Goal: Task Accomplishment & Management: Use online tool/utility

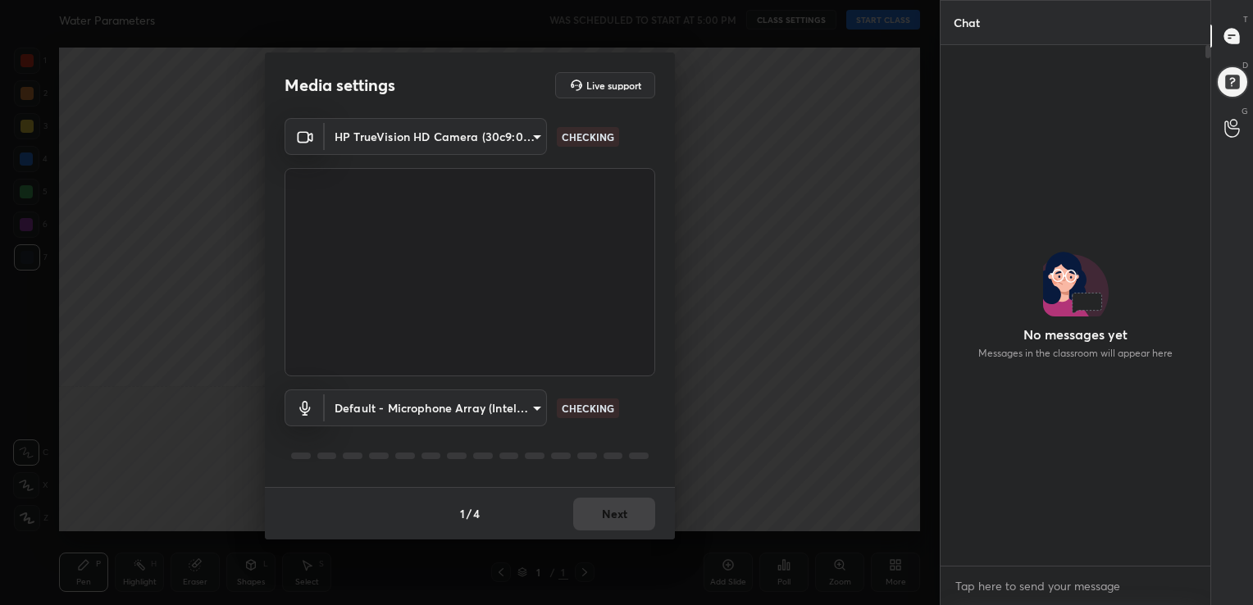
scroll to position [6, 5]
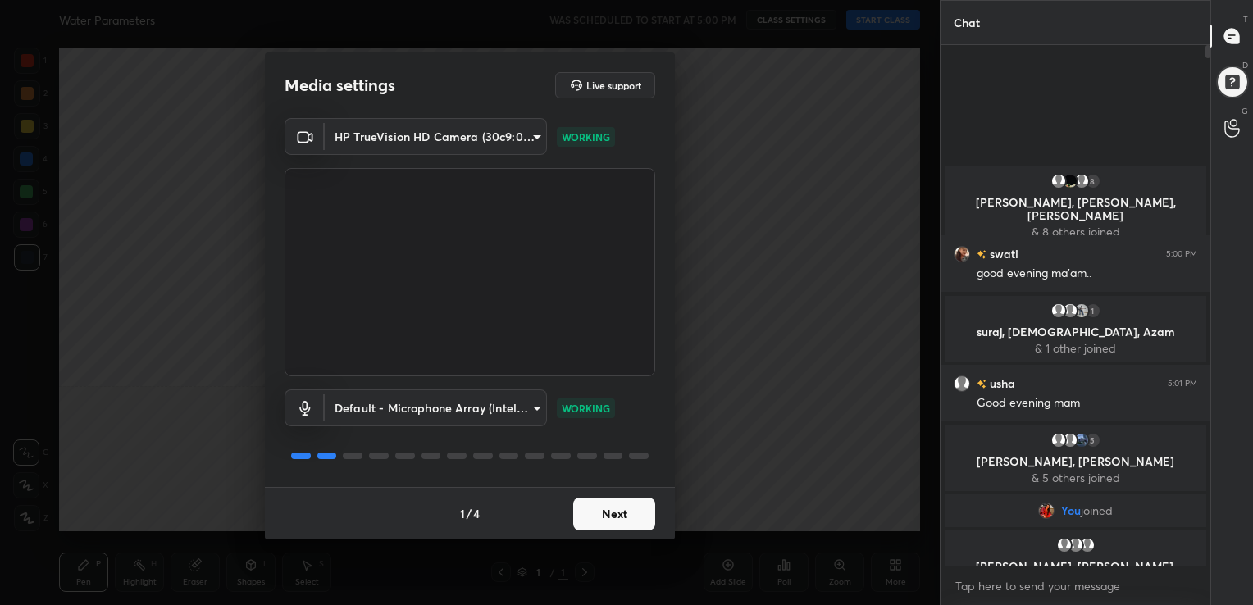
click at [613, 511] on button "Next" at bounding box center [614, 514] width 82 height 33
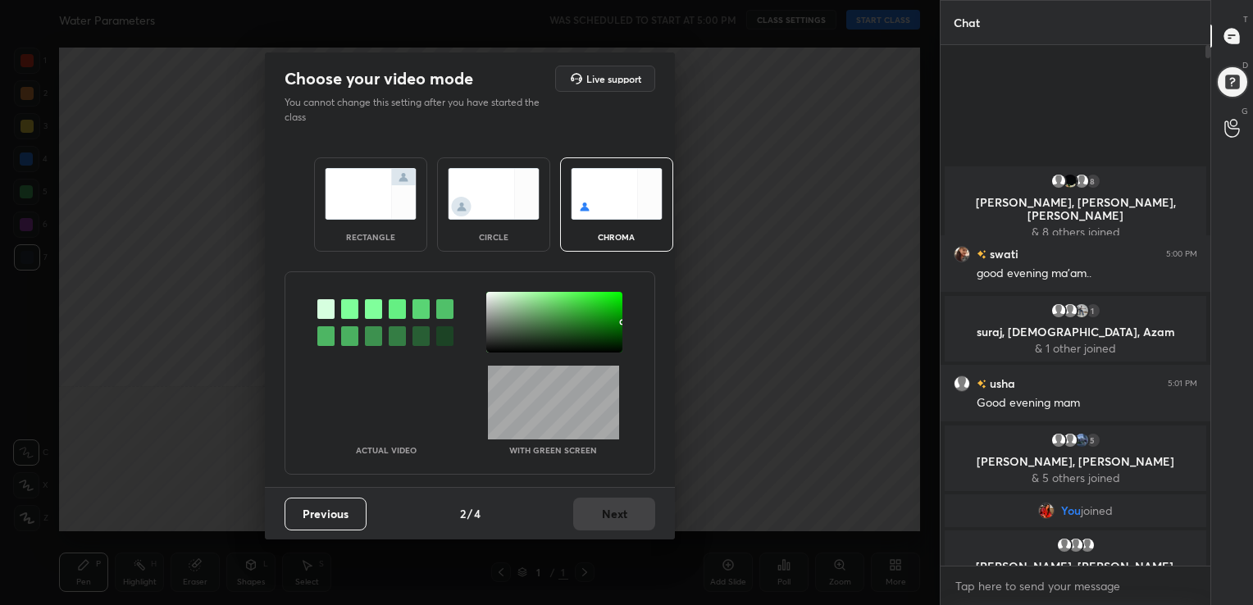
click at [612, 186] on img at bounding box center [617, 194] width 92 height 52
click at [345, 307] on div at bounding box center [349, 309] width 17 height 20
click at [491, 292] on div at bounding box center [554, 322] width 136 height 61
click at [613, 509] on button "Next" at bounding box center [614, 514] width 82 height 33
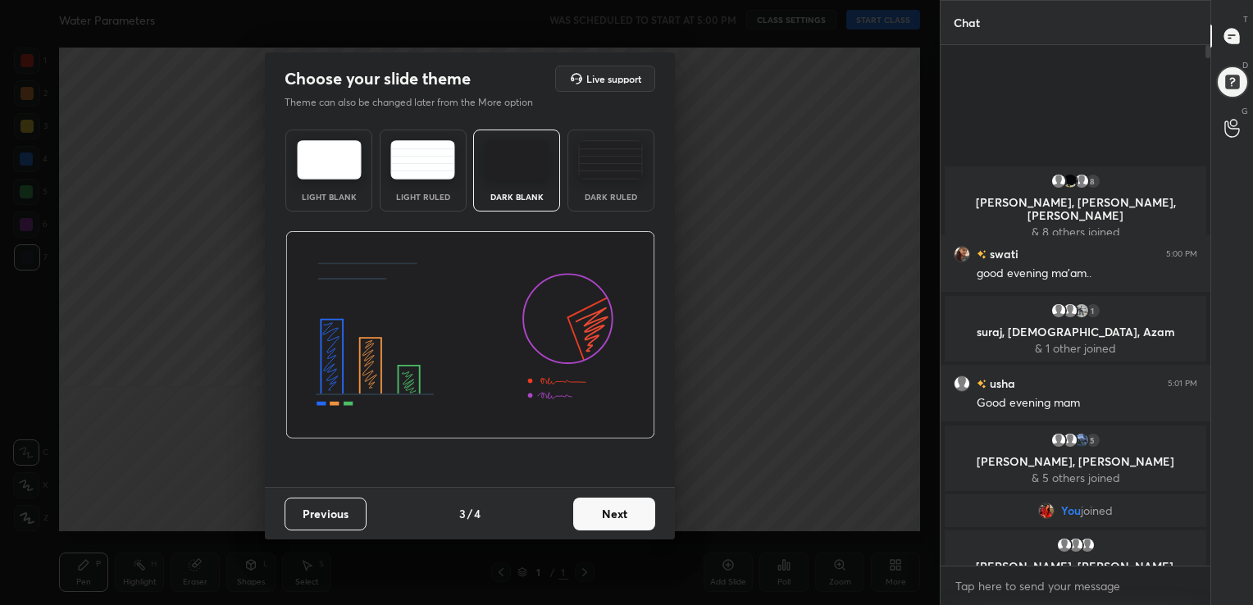
click at [317, 140] on img at bounding box center [329, 159] width 65 height 39
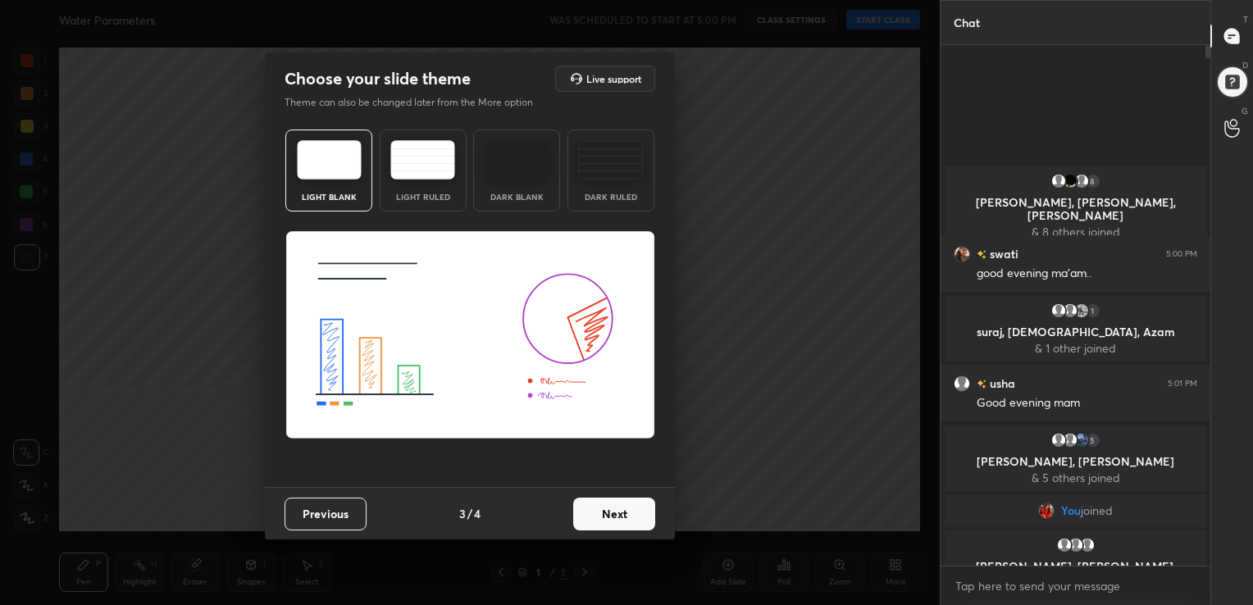
click at [600, 501] on button "Next" at bounding box center [614, 514] width 82 height 33
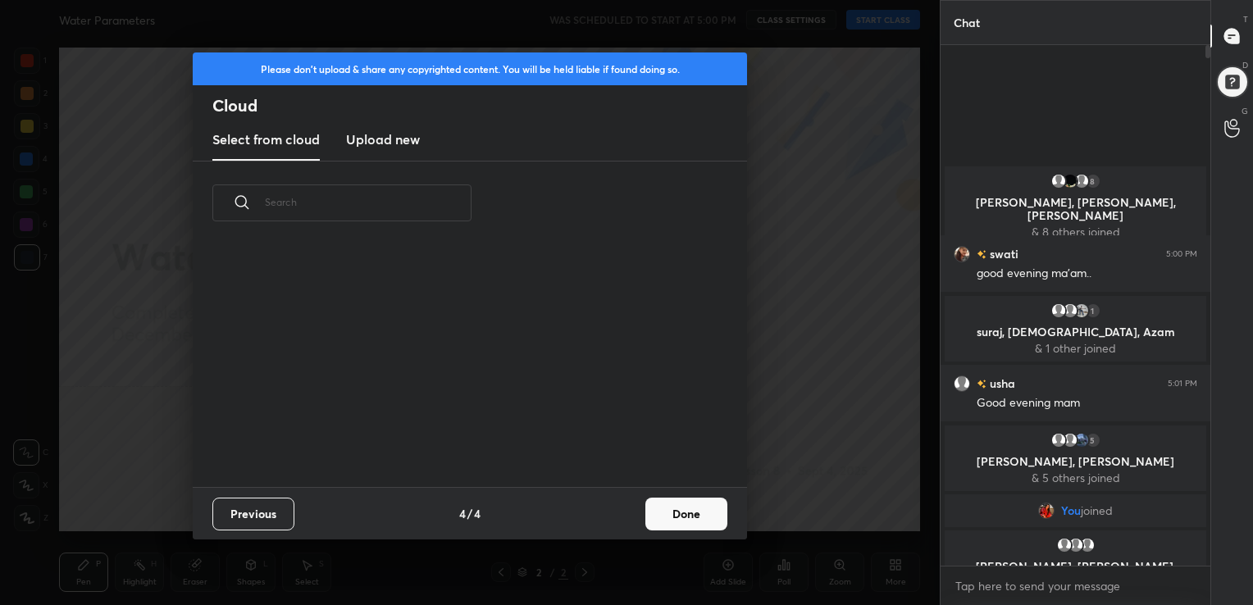
scroll to position [243, 526]
click at [392, 134] on h3 "Upload new" at bounding box center [383, 140] width 74 height 20
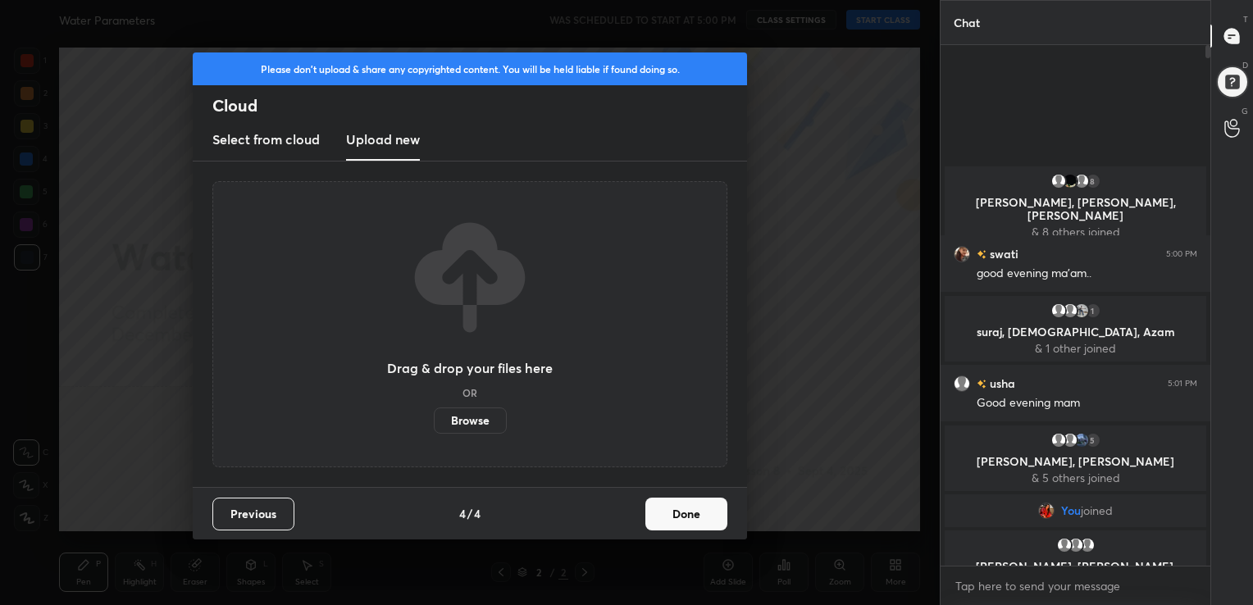
click at [484, 421] on label "Browse" at bounding box center [470, 420] width 73 height 26
click at [434, 421] on input "Browse" at bounding box center [434, 420] width 0 height 26
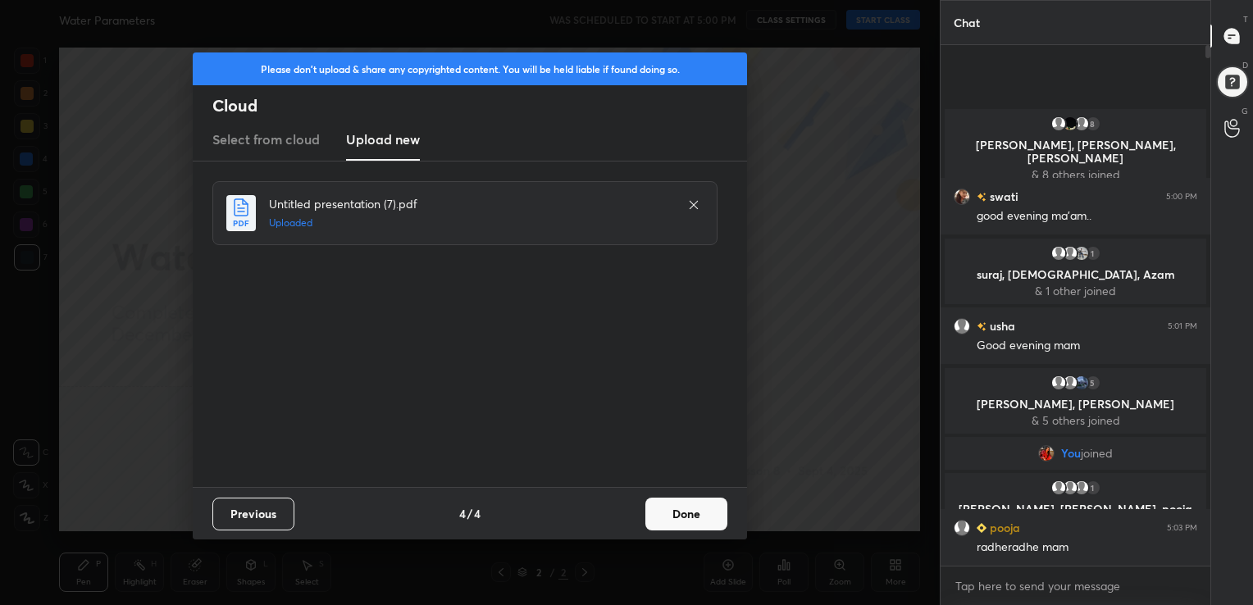
scroll to position [6, 5]
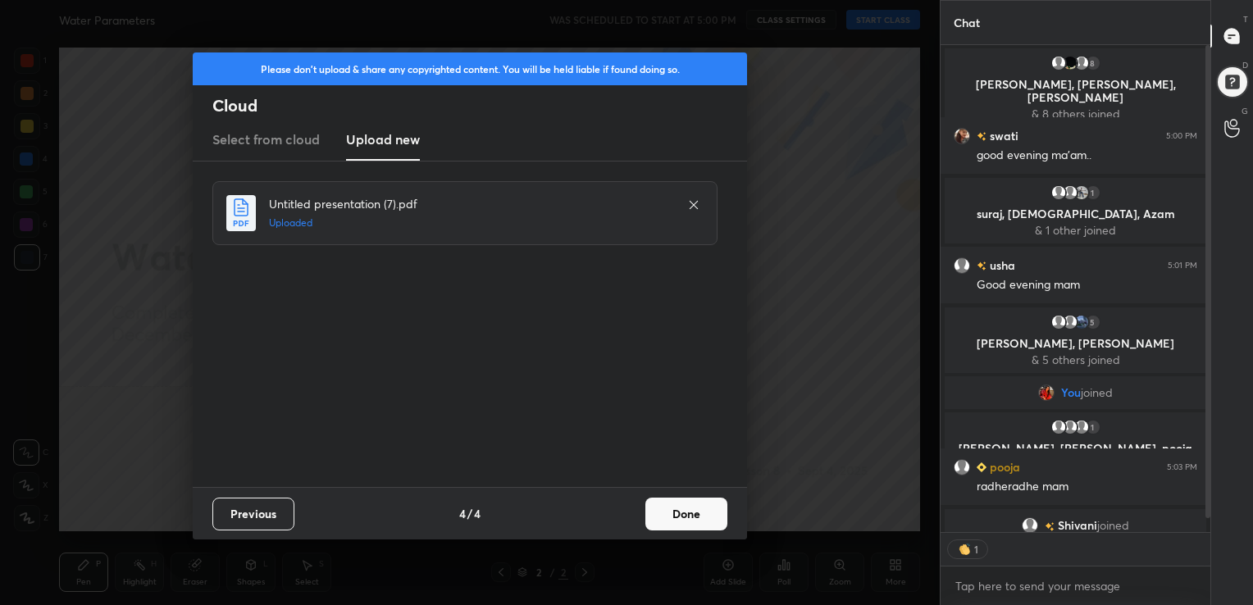
click at [699, 503] on button "Done" at bounding box center [686, 514] width 82 height 33
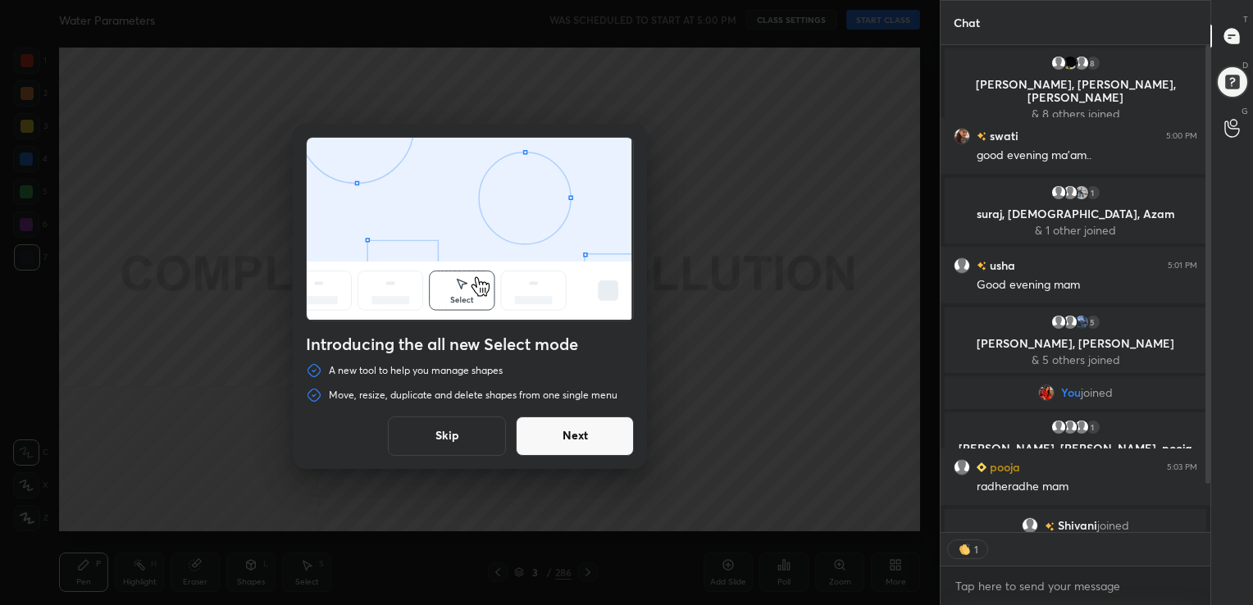
click at [459, 448] on button "Skip" at bounding box center [447, 435] width 118 height 39
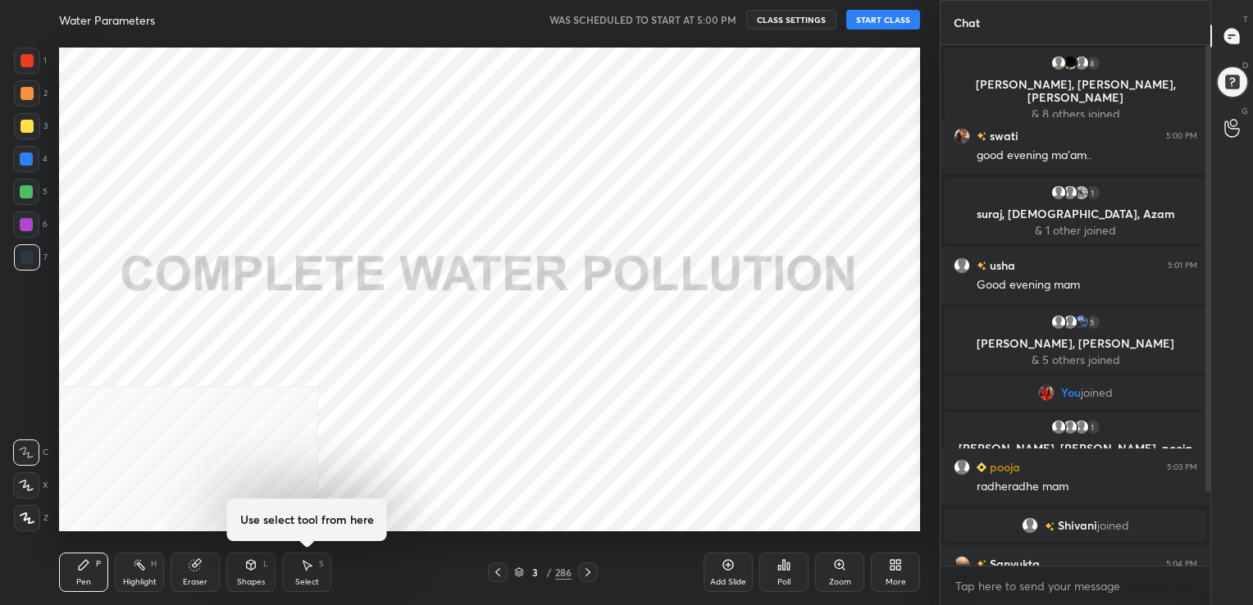
scroll to position [5, 5]
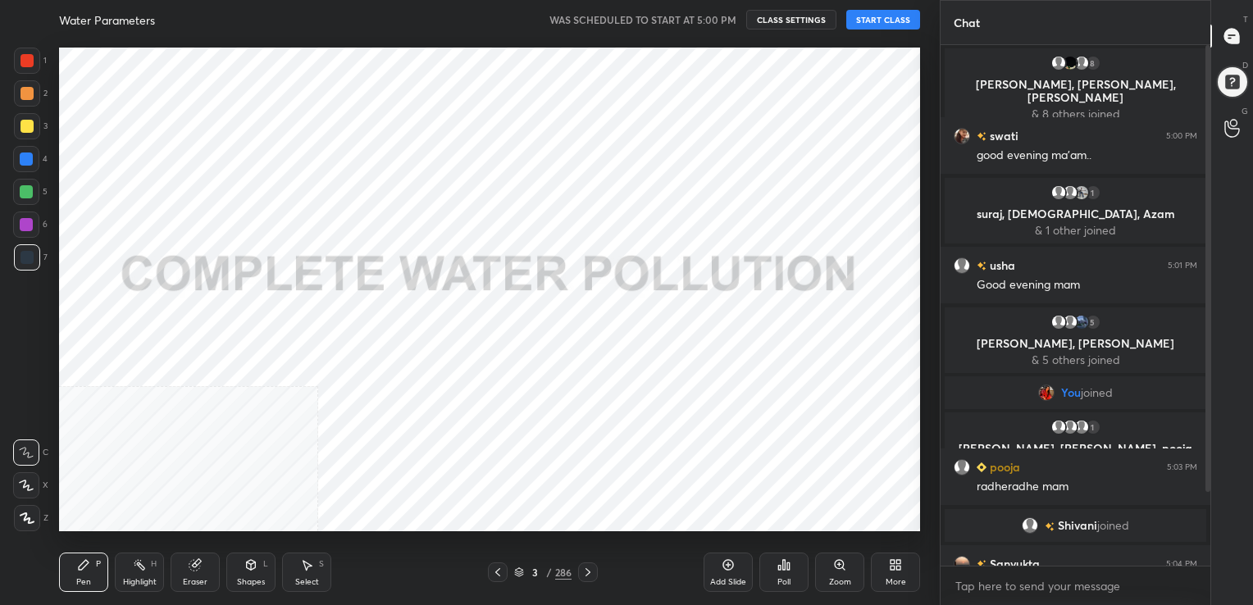
click at [874, 14] on button "START CLASS" at bounding box center [883, 20] width 74 height 20
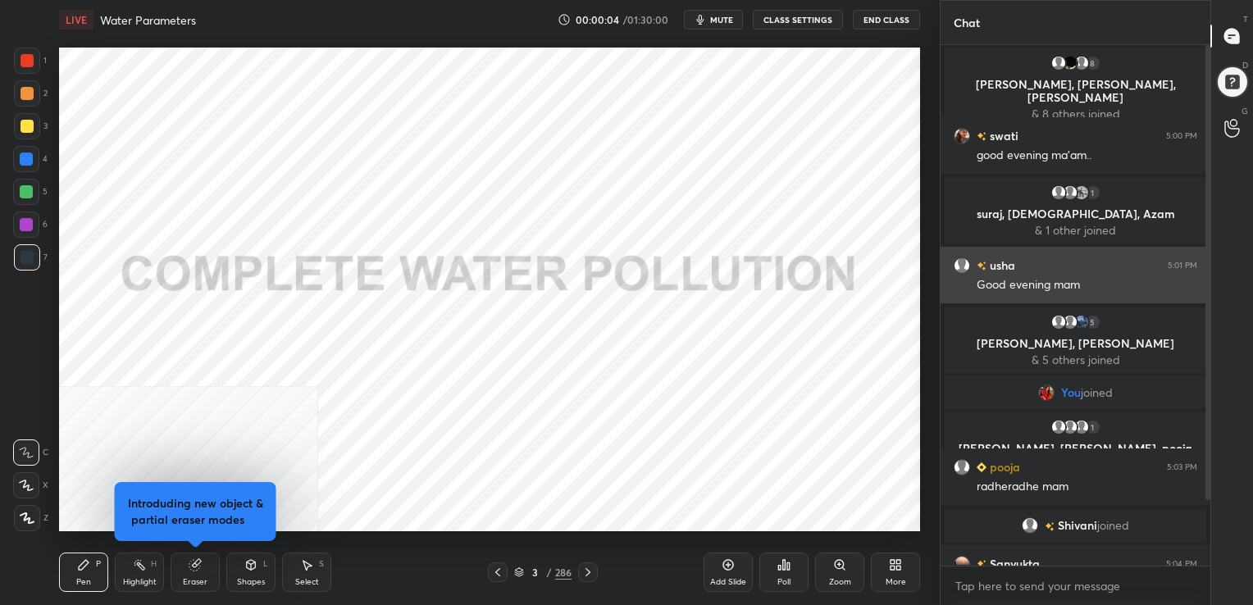
scroll to position [75, 0]
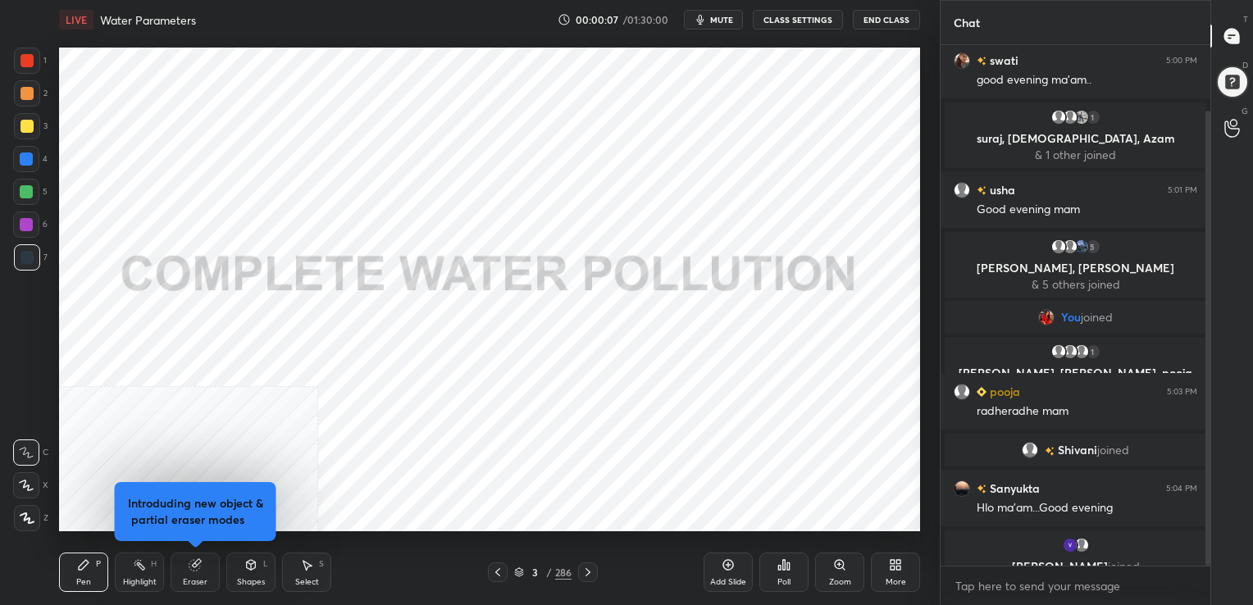
click at [725, 24] on span "mute" at bounding box center [721, 19] width 23 height 11
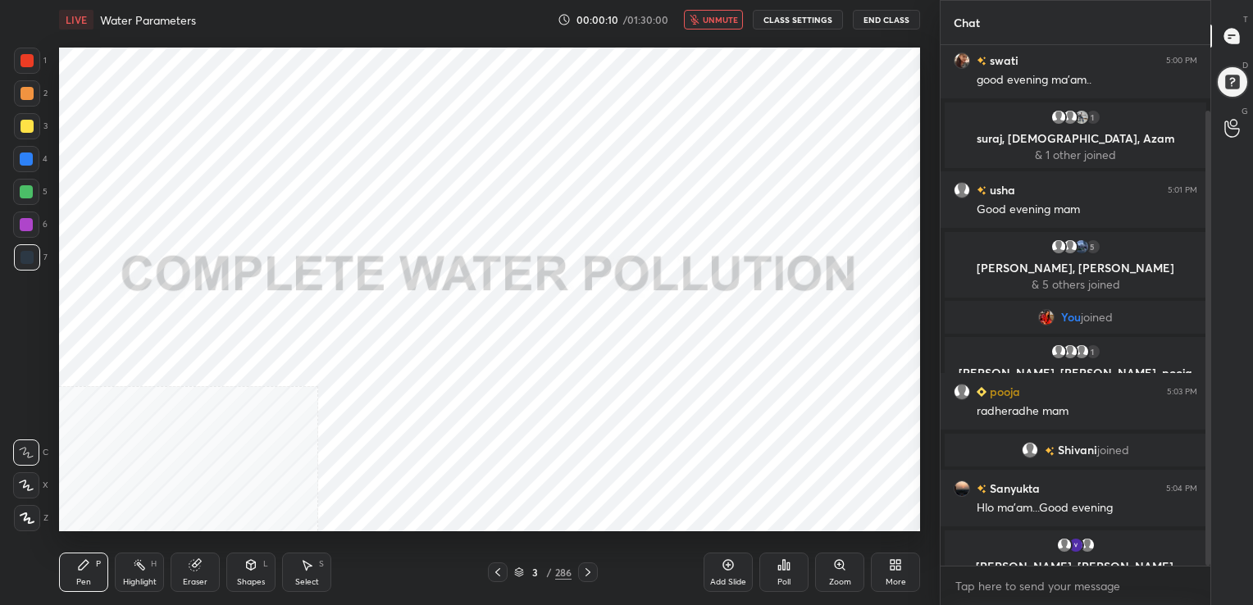
scroll to position [133, 0]
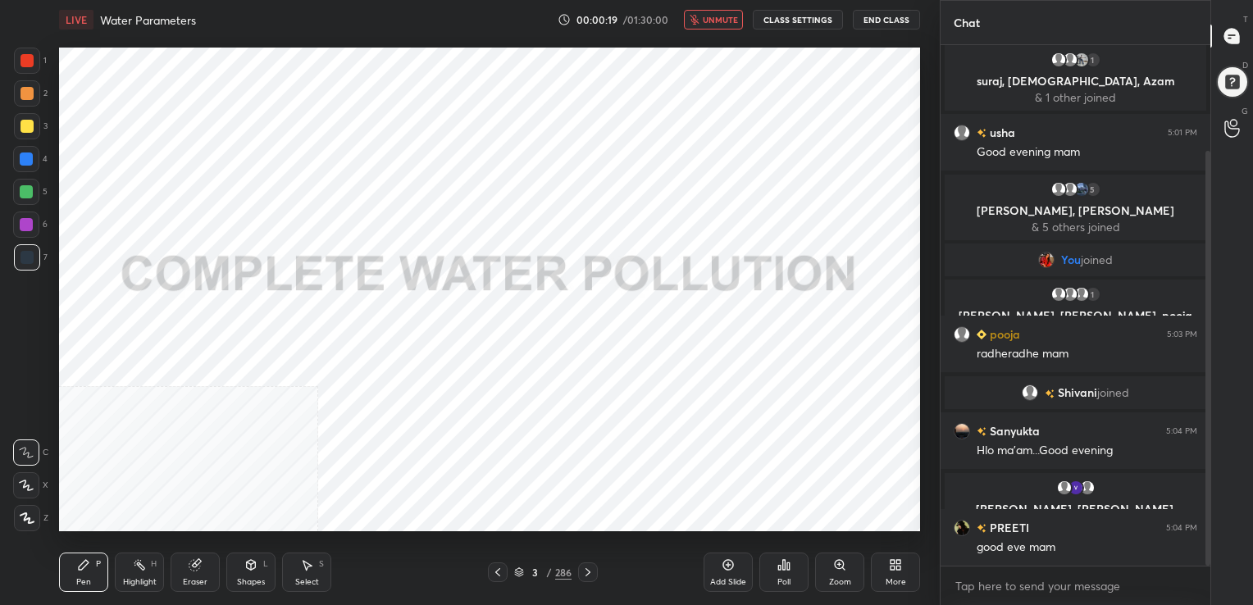
click at [721, 22] on span "unmute" at bounding box center [720, 19] width 35 height 11
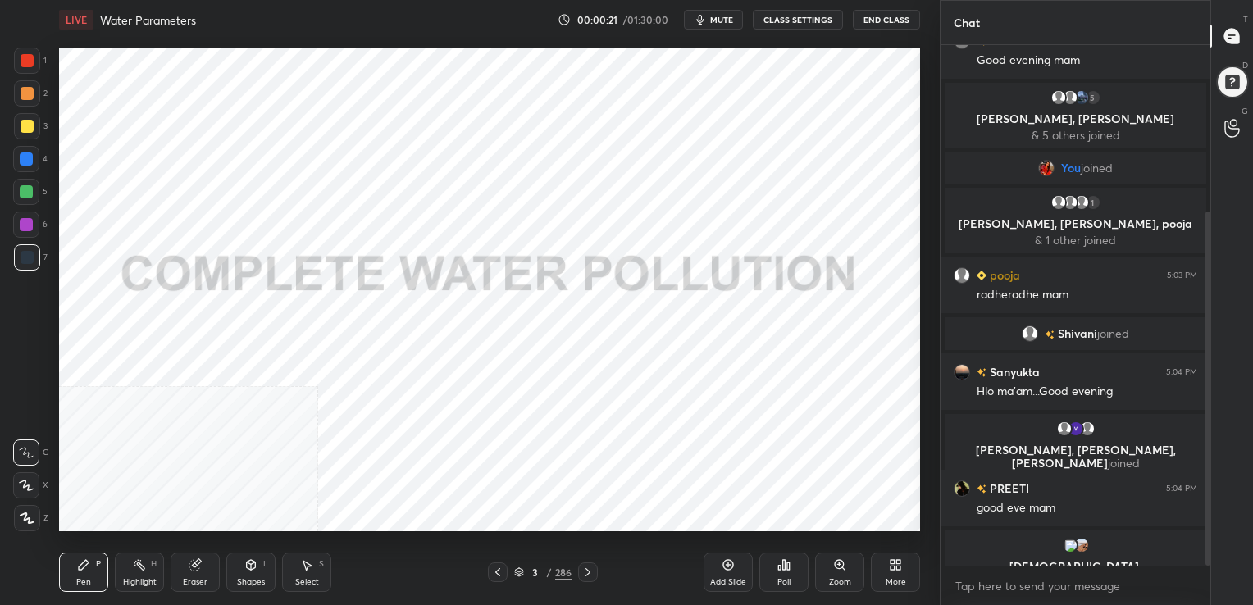
scroll to position [244, 0]
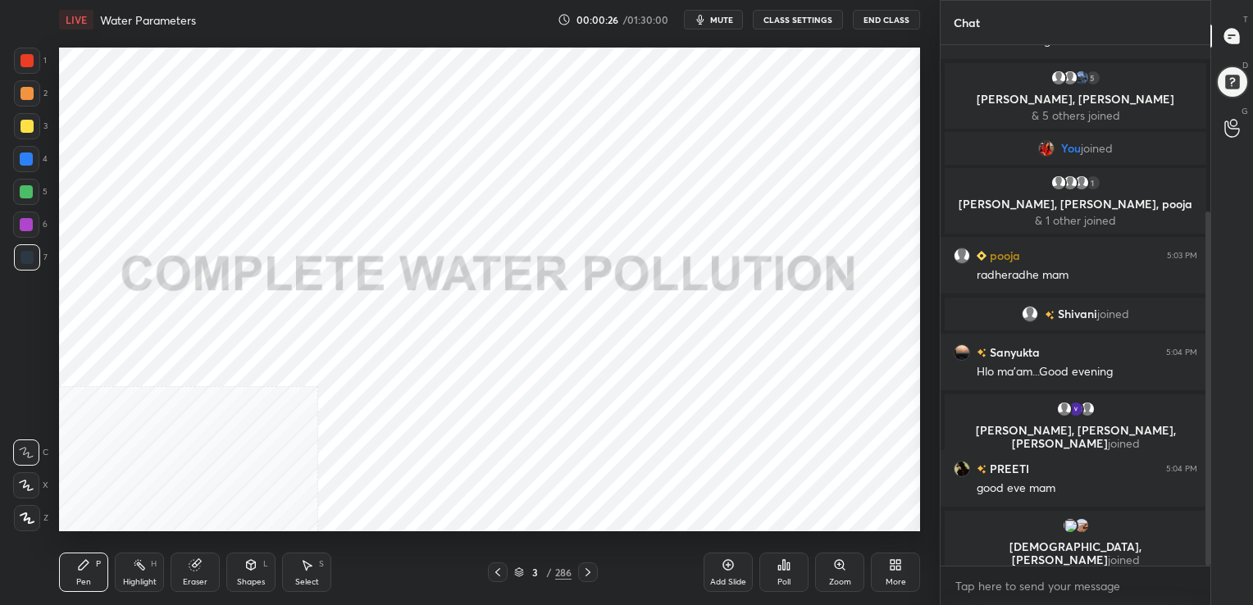
click at [722, 16] on span "mute" at bounding box center [721, 19] width 23 height 11
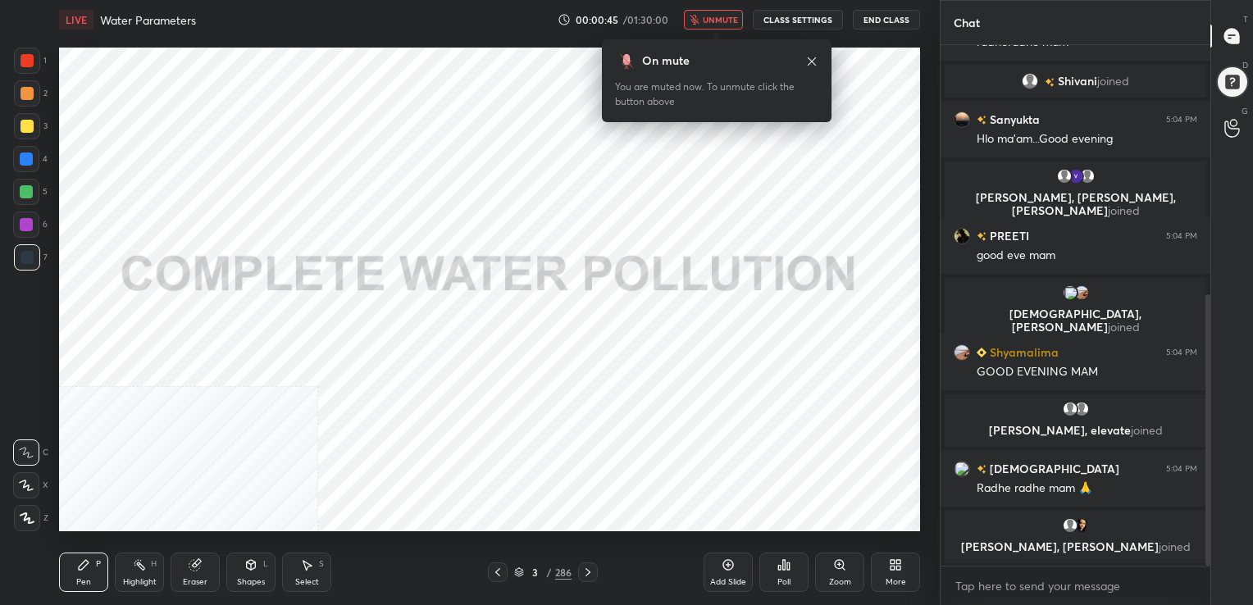
scroll to position [535, 0]
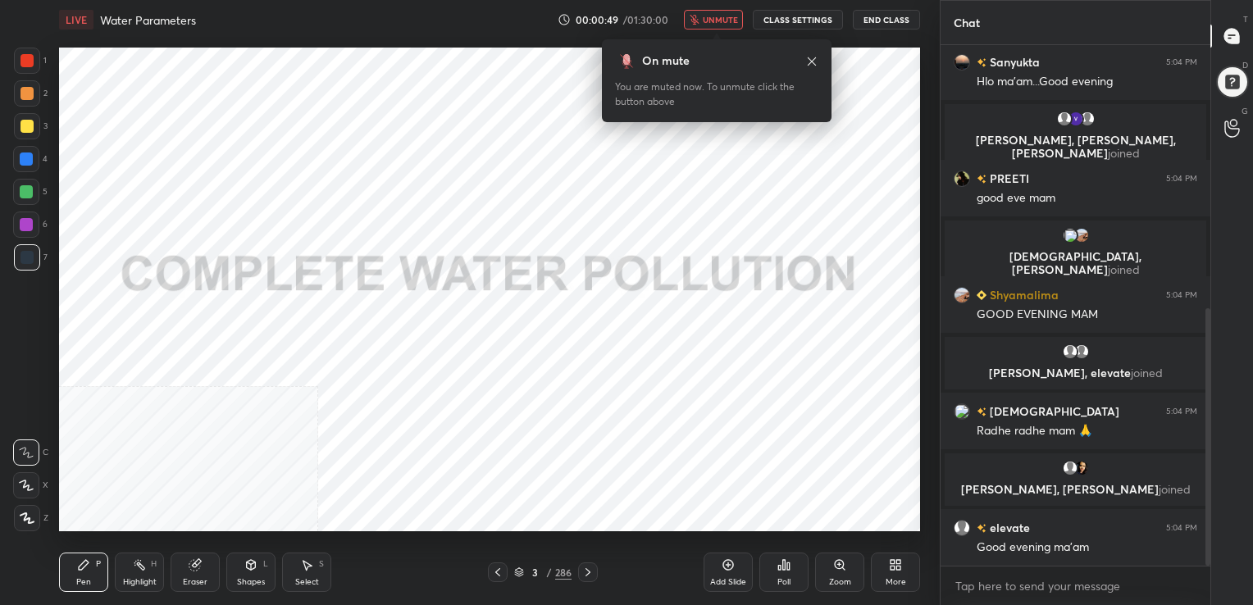
click at [518, 572] on icon at bounding box center [519, 570] width 8 height 4
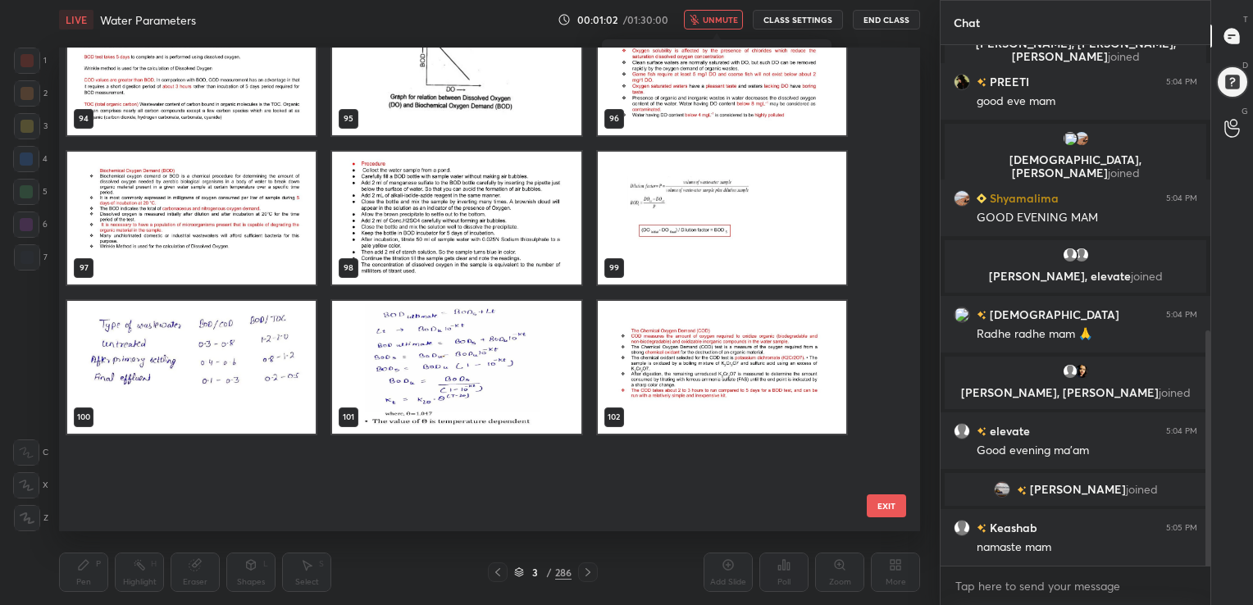
scroll to position [4338, 0]
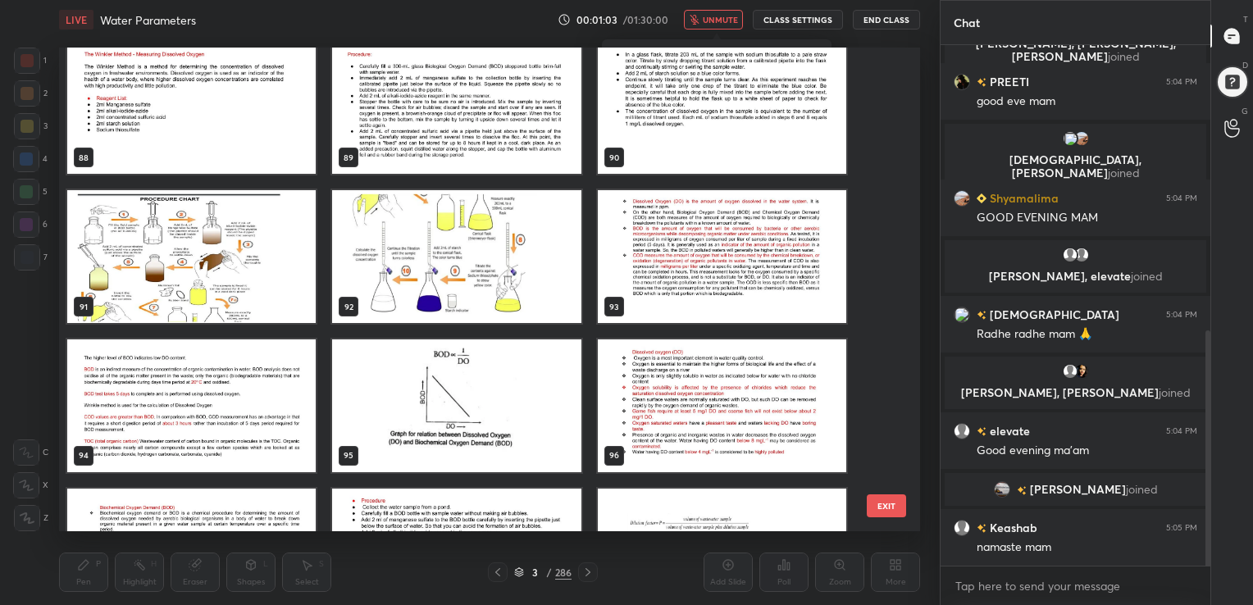
click at [724, 21] on span "unmute" at bounding box center [720, 19] width 35 height 11
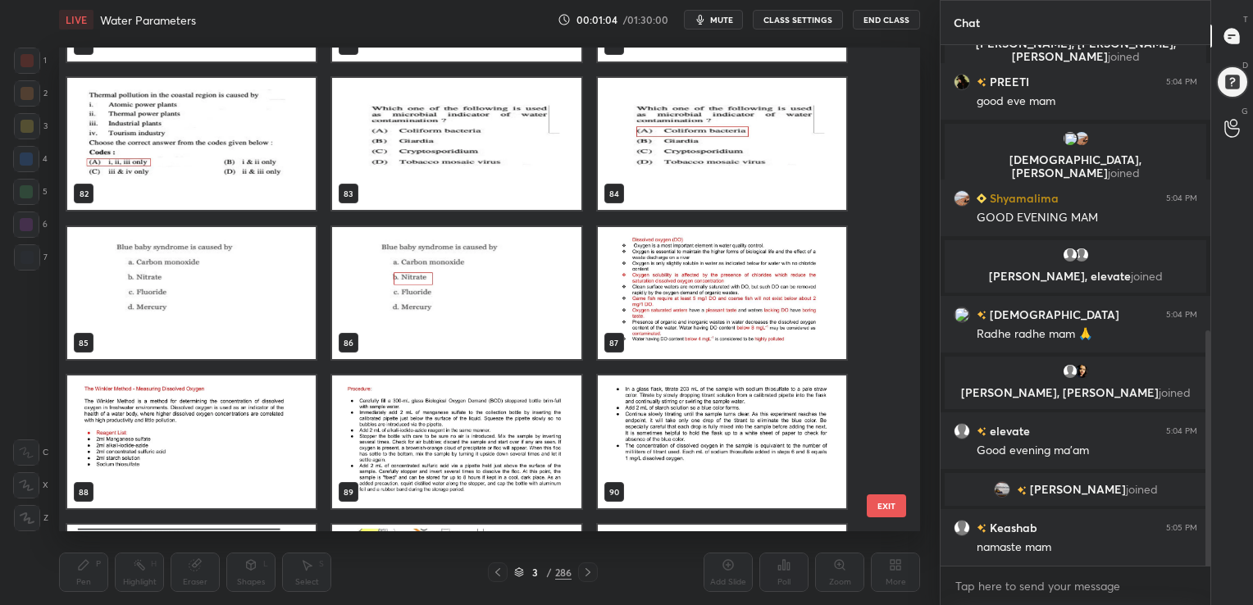
scroll to position [4003, 0]
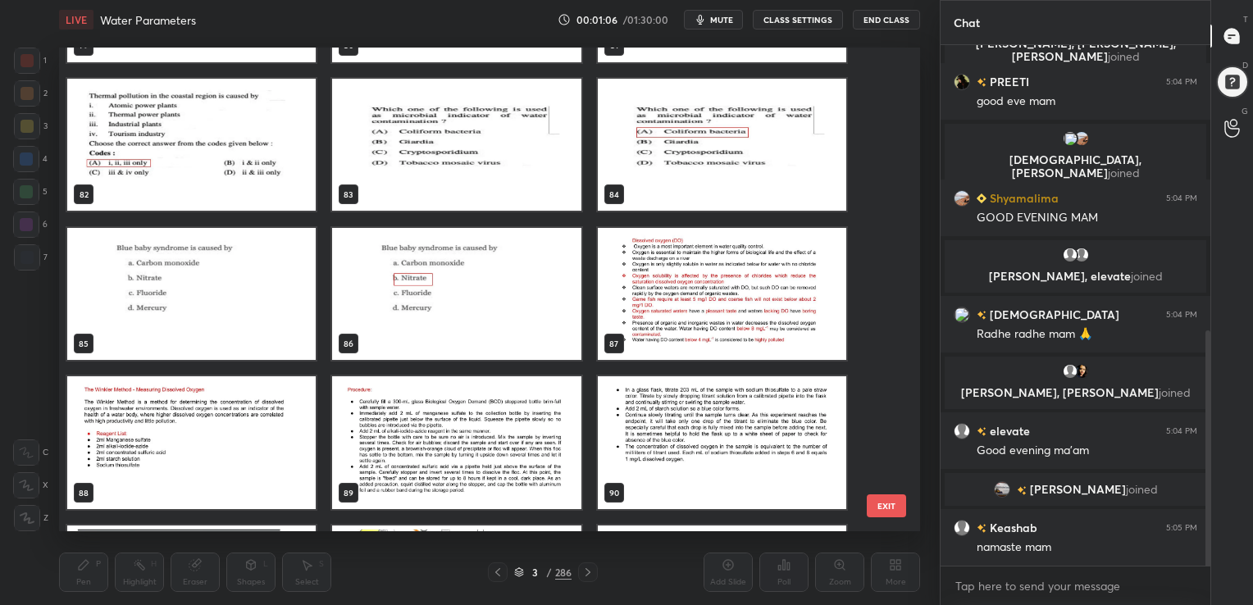
click at [671, 315] on img "grid" at bounding box center [722, 293] width 248 height 133
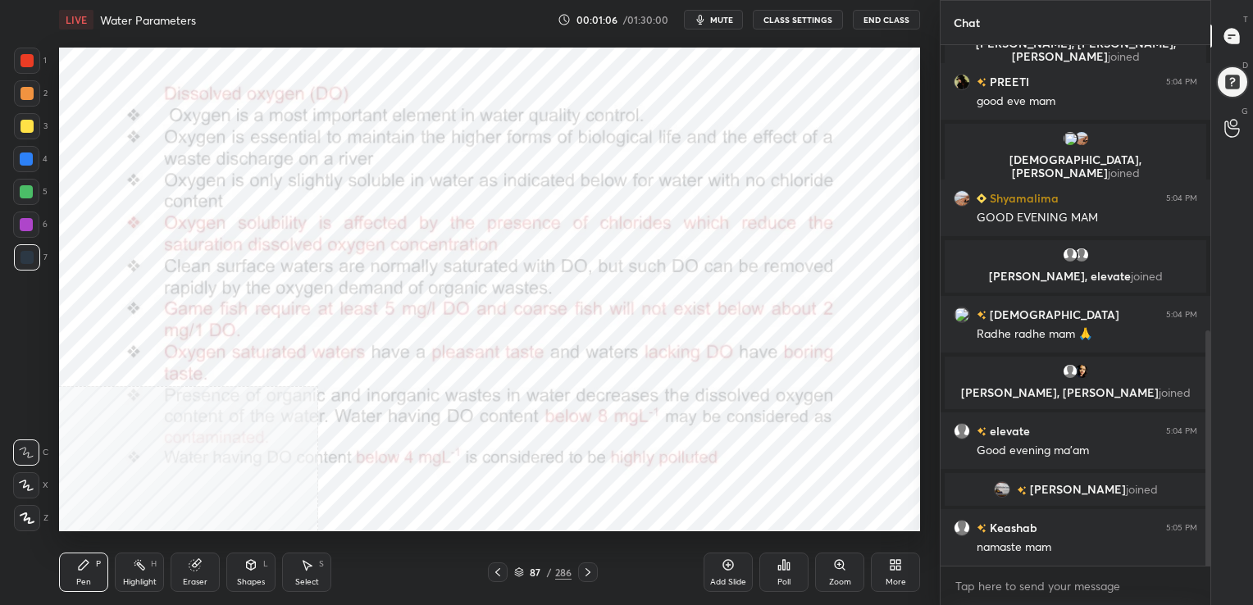
click at [671, 315] on img "grid" at bounding box center [722, 293] width 248 height 133
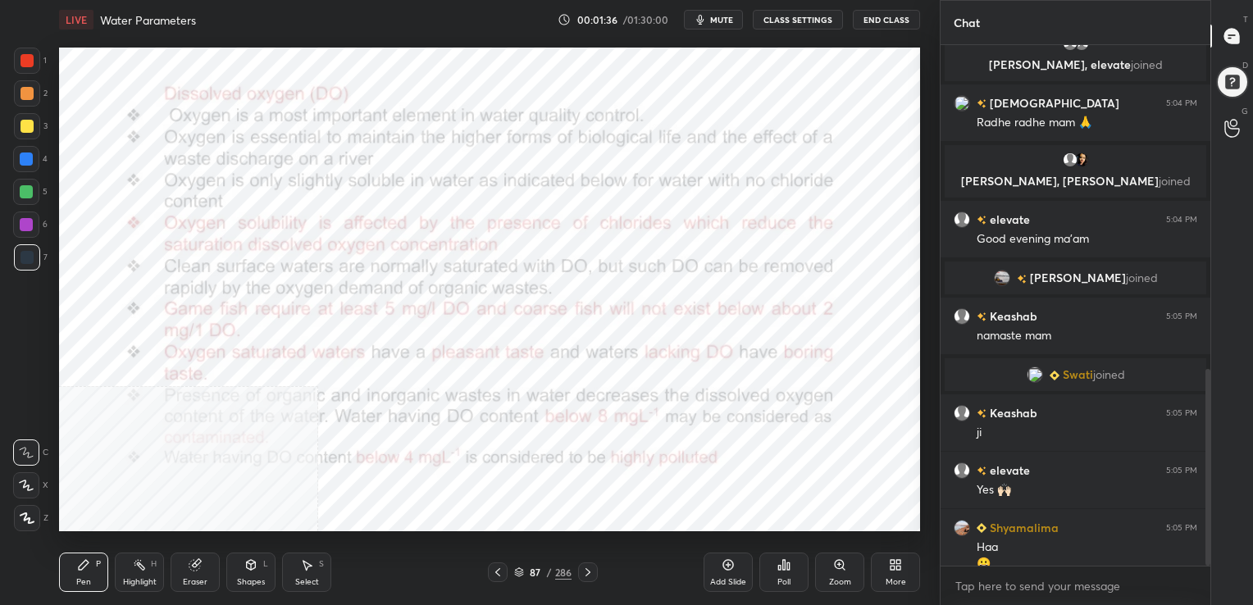
scroll to position [859, 0]
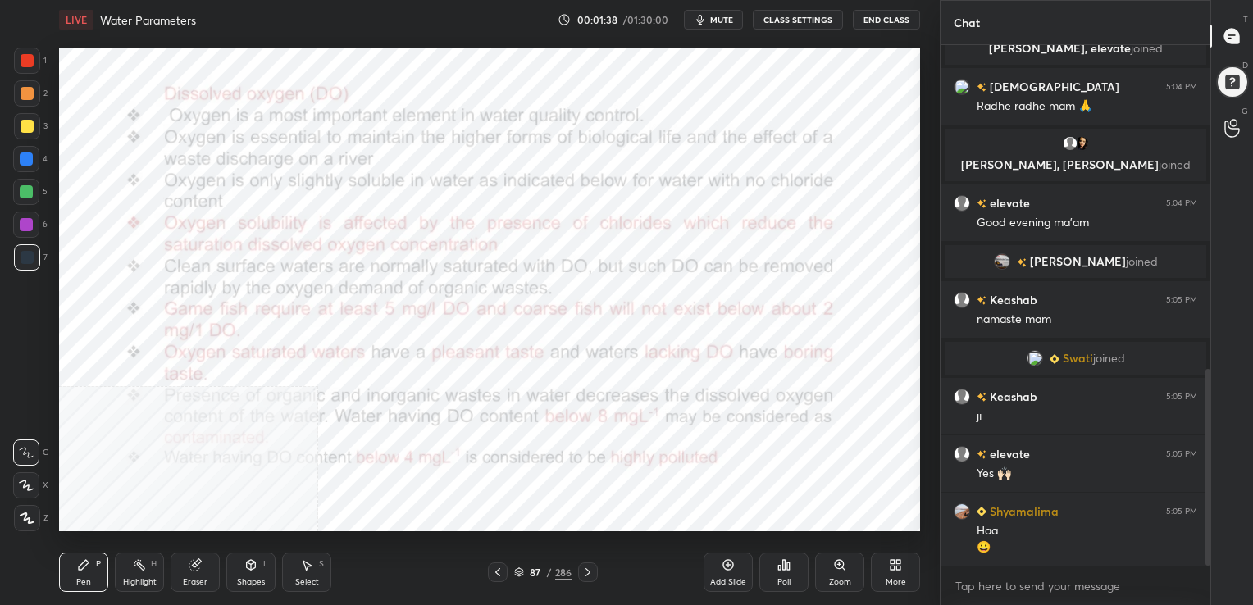
click at [30, 57] on div at bounding box center [26, 60] width 13 height 13
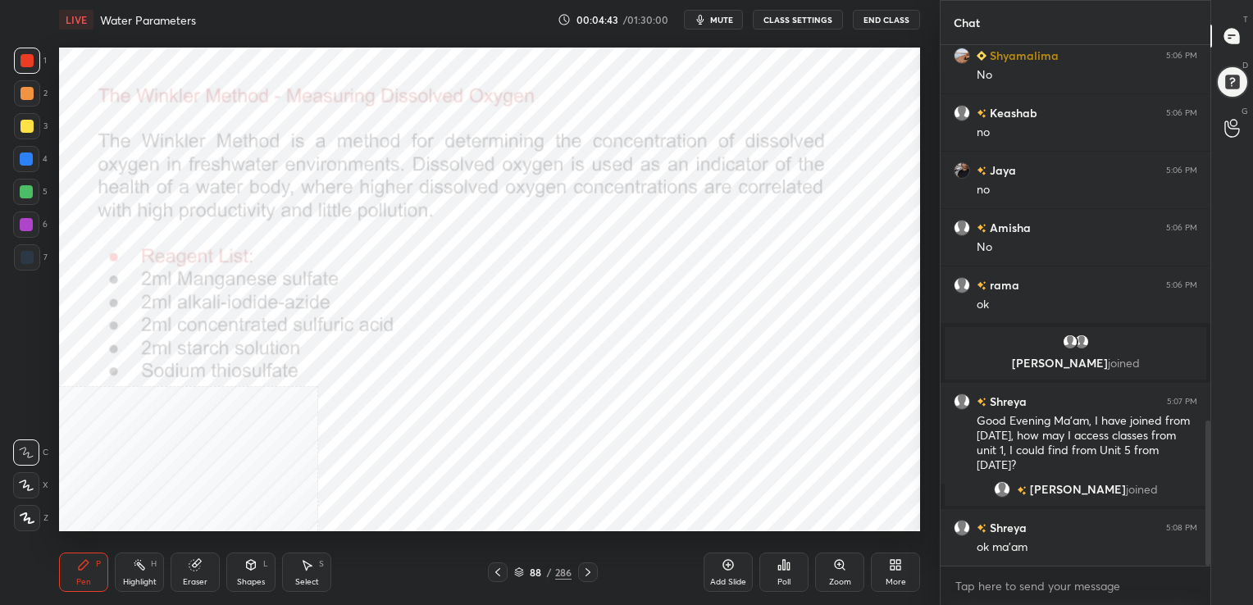
scroll to position [1353, 0]
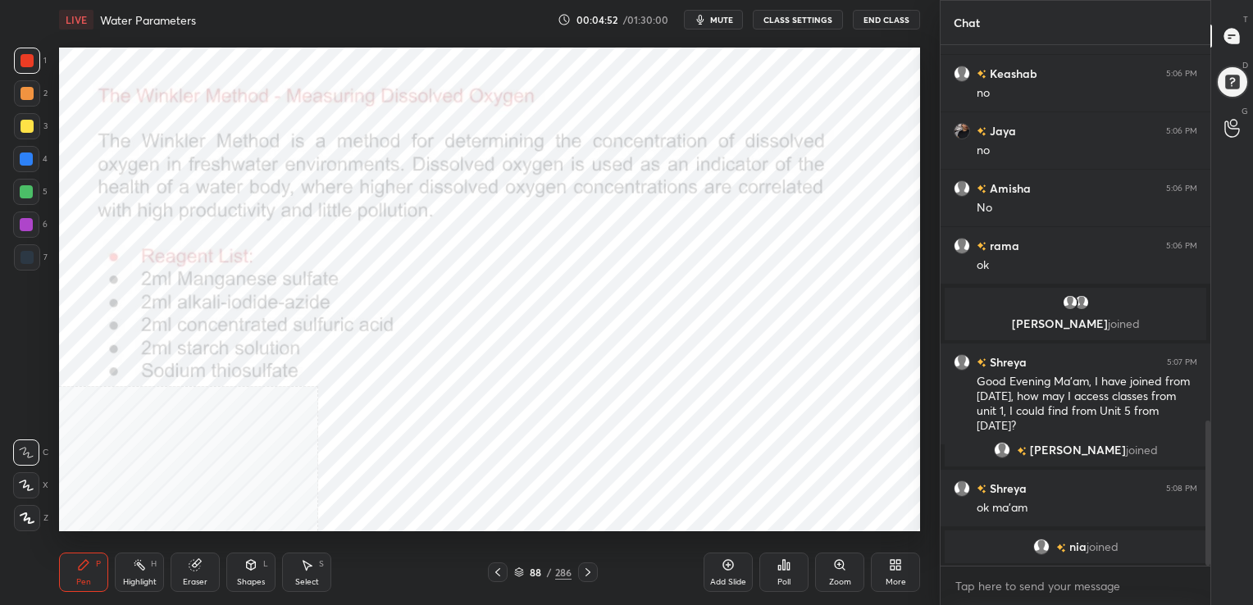
click at [514, 559] on div "Pen P Highlight H Eraser Shapes L Select S 88 / 286 Add Slide Poll Zoom More" at bounding box center [489, 572] width 861 height 66
click at [519, 569] on icon at bounding box center [519, 570] width 8 height 4
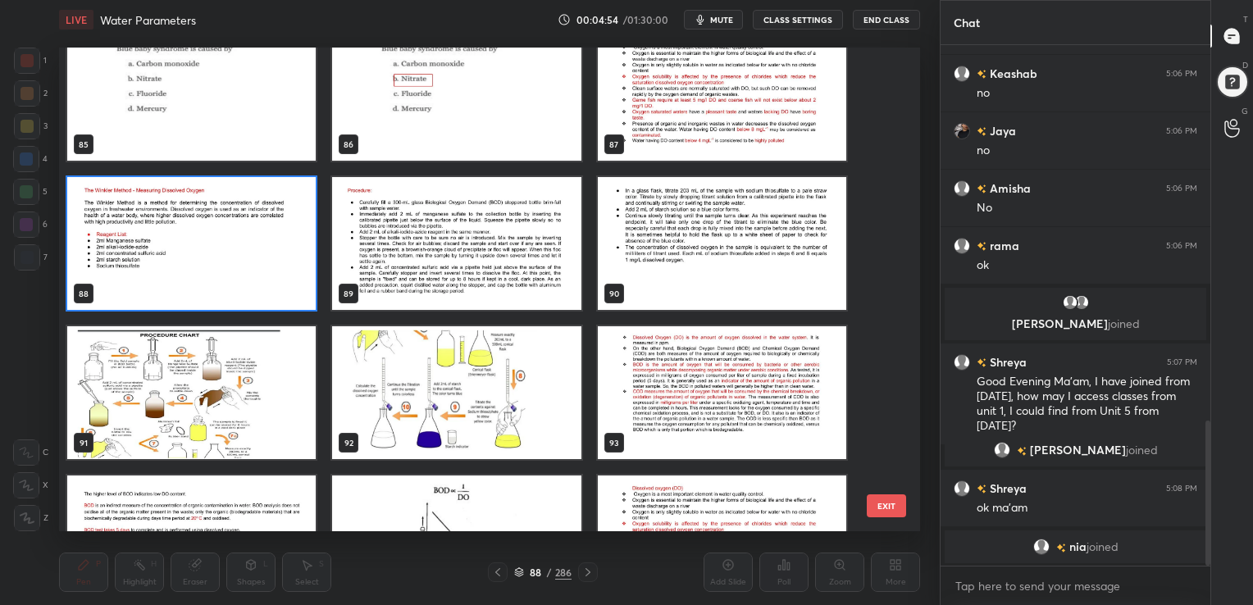
scroll to position [4201, 0]
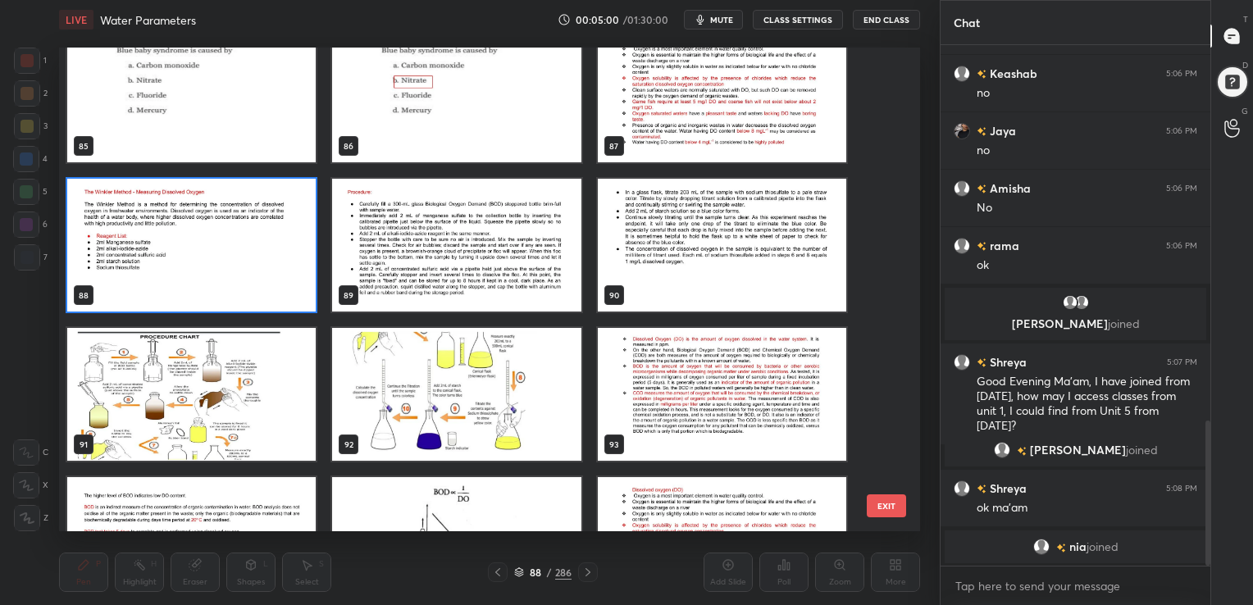
click at [672, 355] on img "grid" at bounding box center [722, 394] width 248 height 133
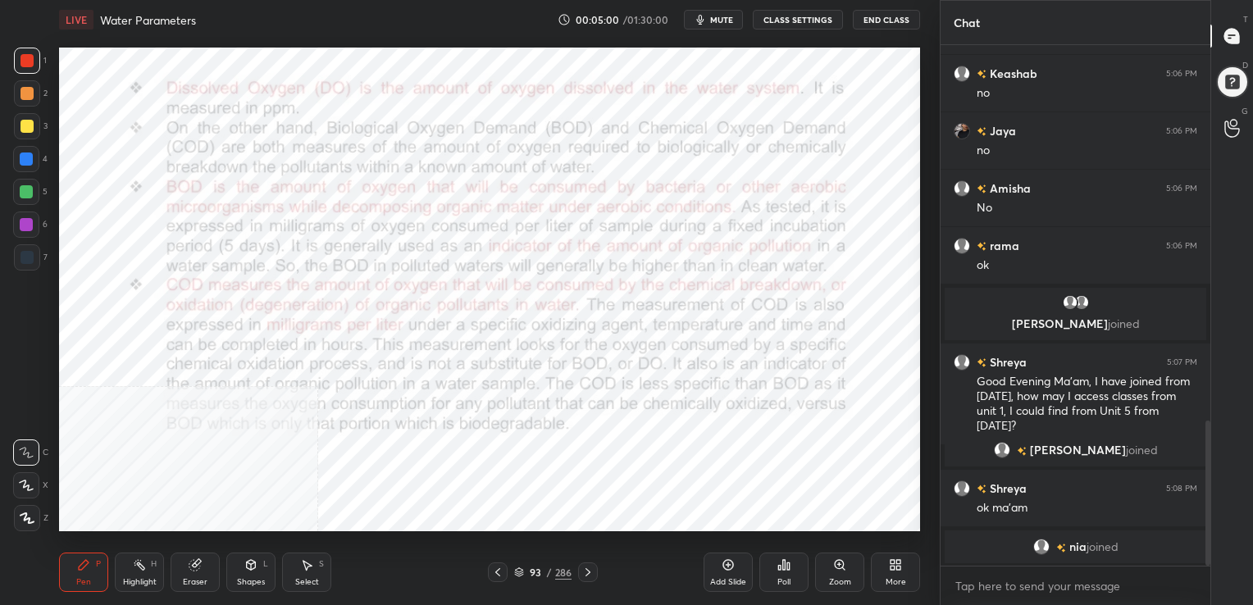
click at [672, 355] on img "grid" at bounding box center [722, 394] width 248 height 133
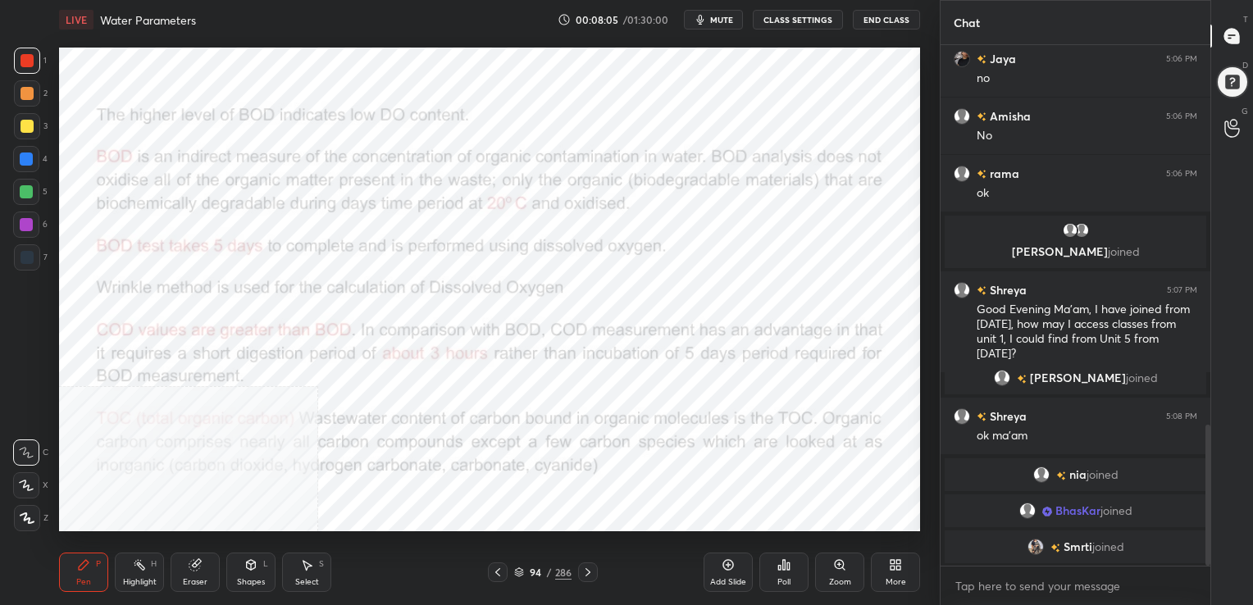
scroll to position [1426, 0]
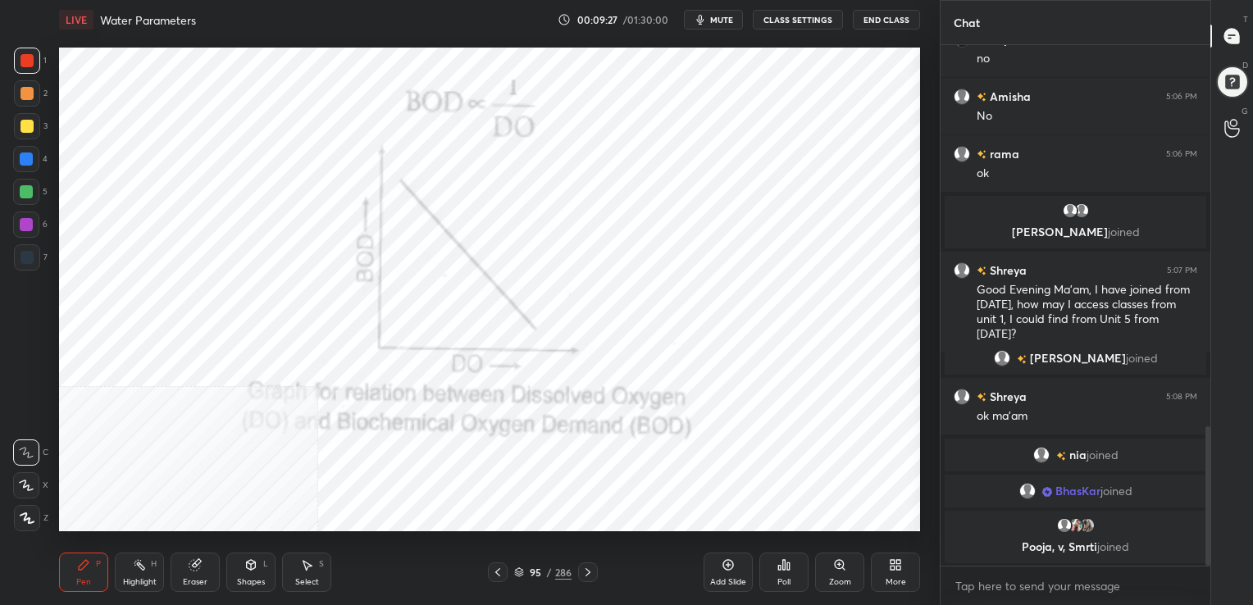
click at [517, 566] on div "95 / 286" at bounding box center [542, 572] width 57 height 15
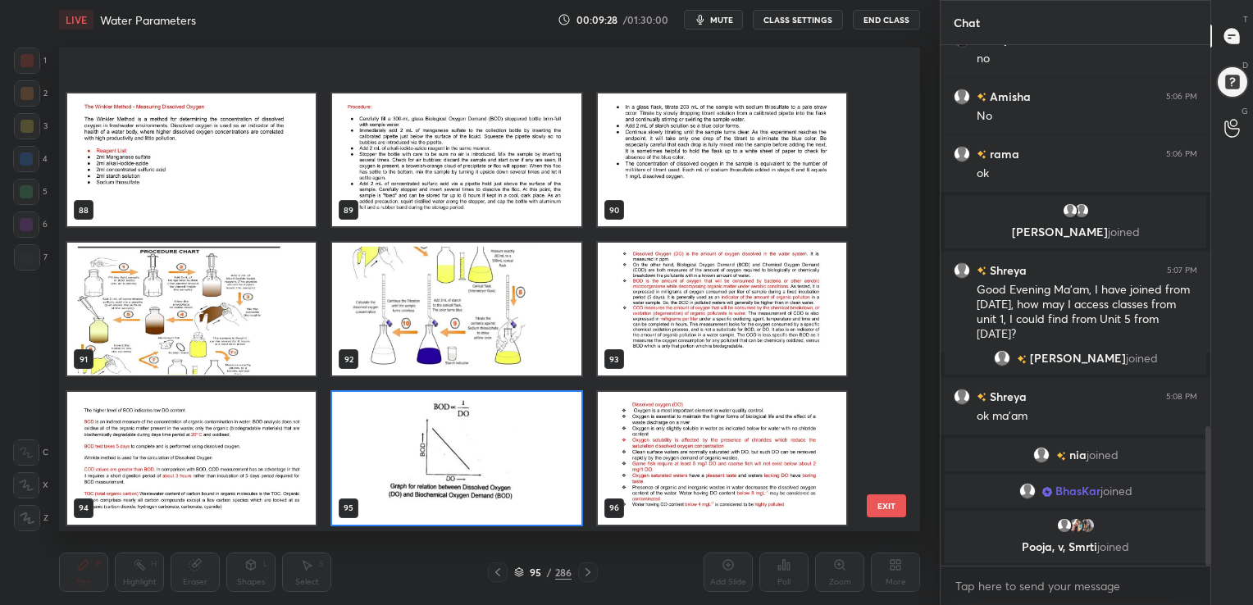
scroll to position [4492, 0]
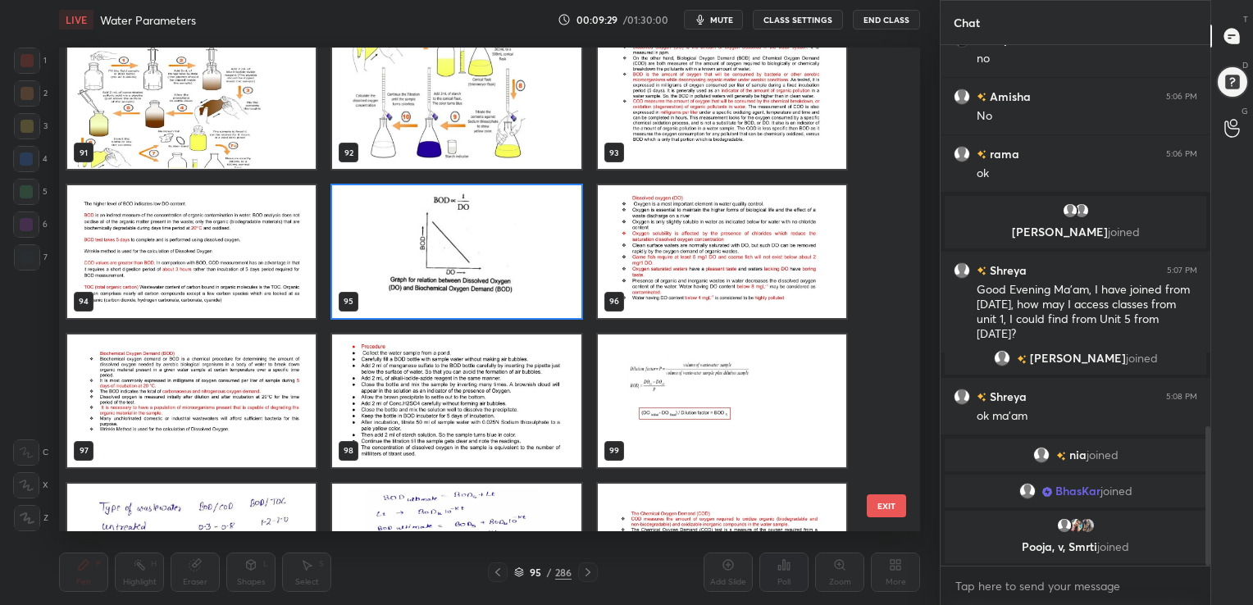
click at [718, 221] on img "grid" at bounding box center [722, 251] width 248 height 133
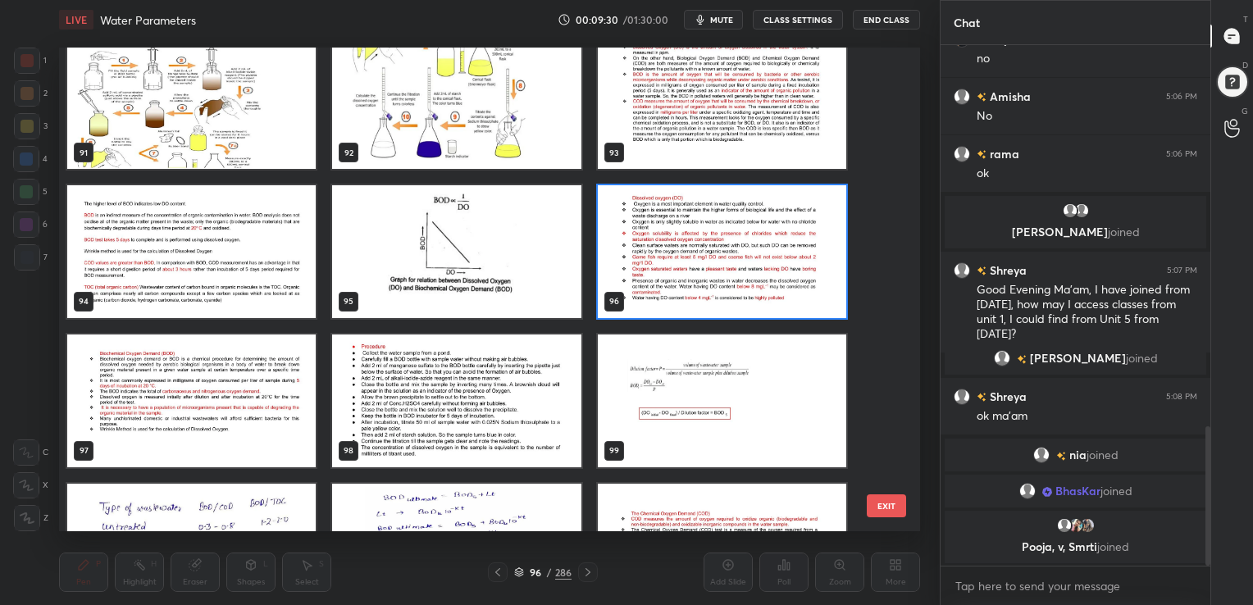
click at [718, 221] on img "grid" at bounding box center [722, 251] width 248 height 133
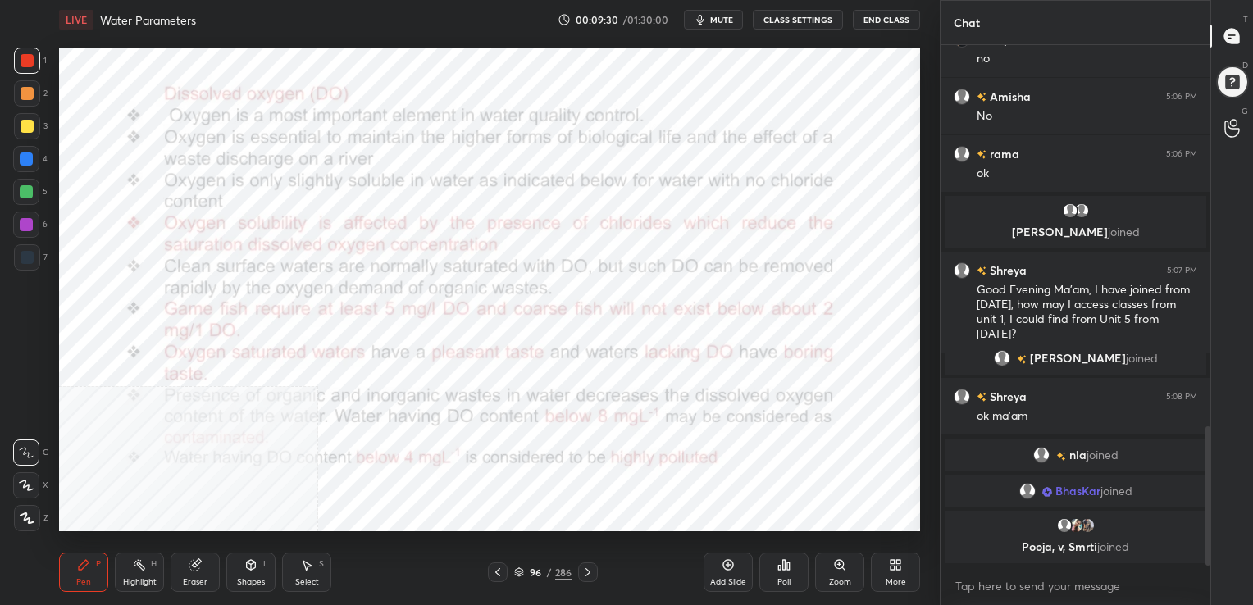
click at [718, 221] on img "grid" at bounding box center [722, 251] width 248 height 133
click at [530, 569] on div "96" at bounding box center [535, 572] width 16 height 10
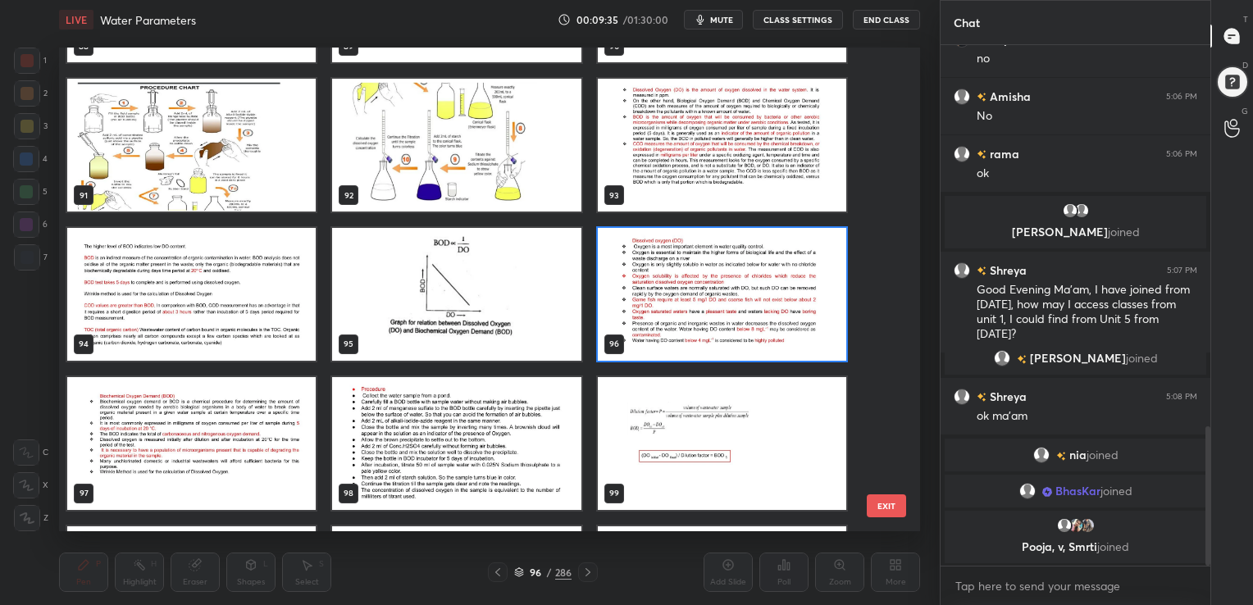
scroll to position [4450, 0]
click at [226, 444] on img "grid" at bounding box center [191, 443] width 248 height 133
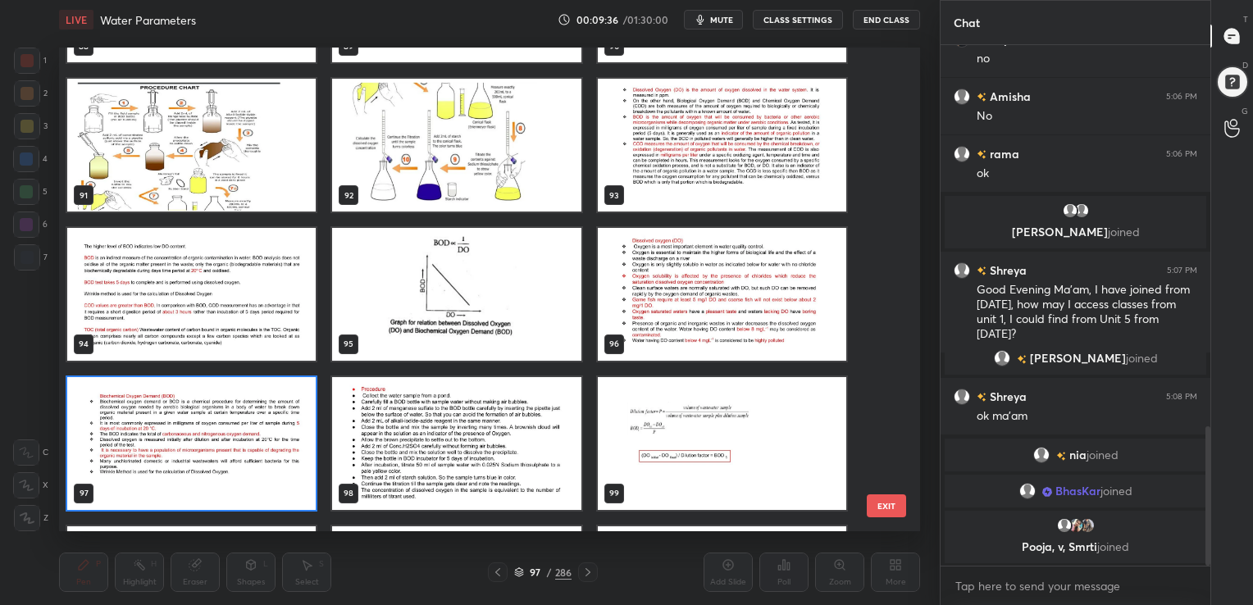
click at [226, 444] on img "grid" at bounding box center [191, 443] width 248 height 133
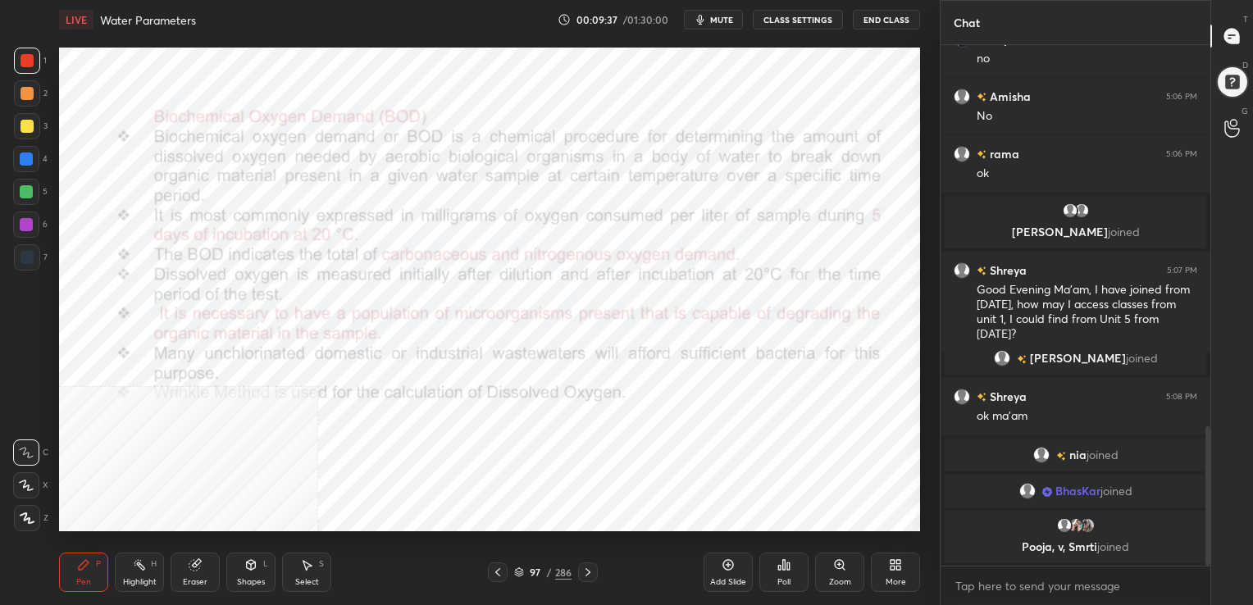
click at [226, 444] on img "grid" at bounding box center [191, 443] width 248 height 133
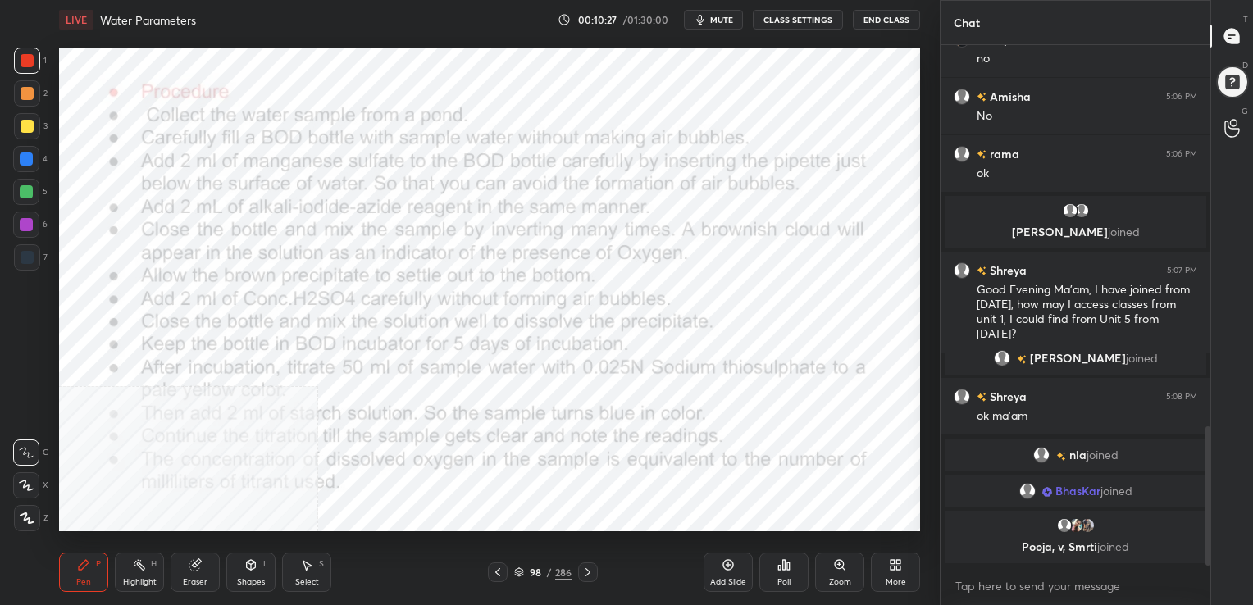
click at [516, 569] on icon at bounding box center [519, 570] width 8 height 4
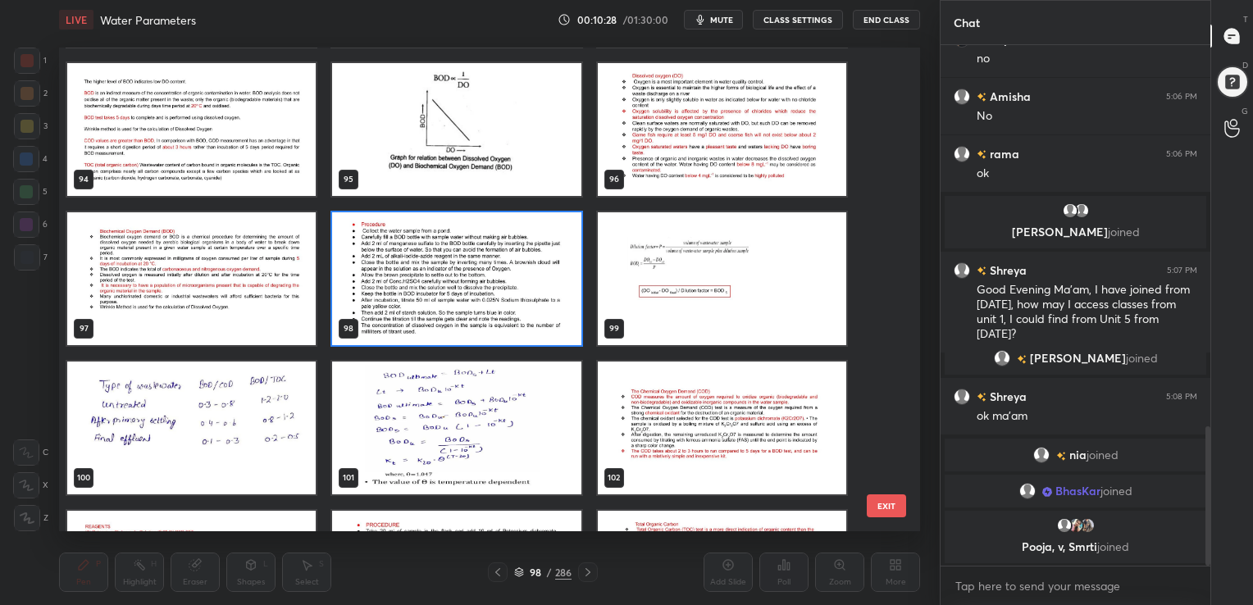
scroll to position [4613, 0]
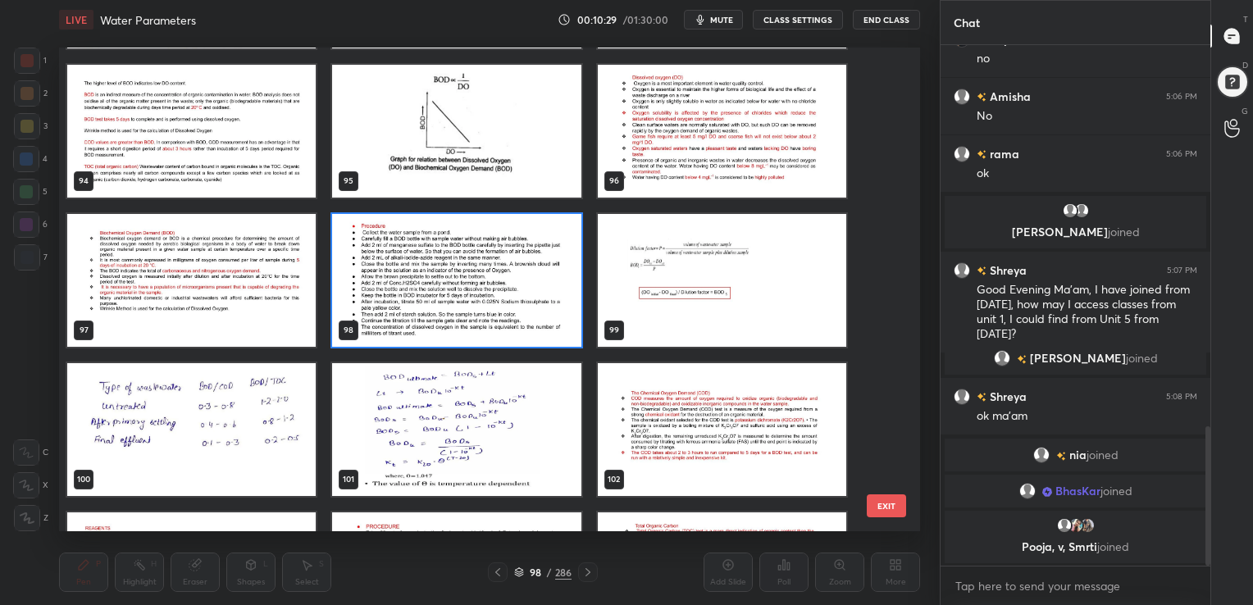
click at [669, 281] on img "grid" at bounding box center [722, 280] width 248 height 133
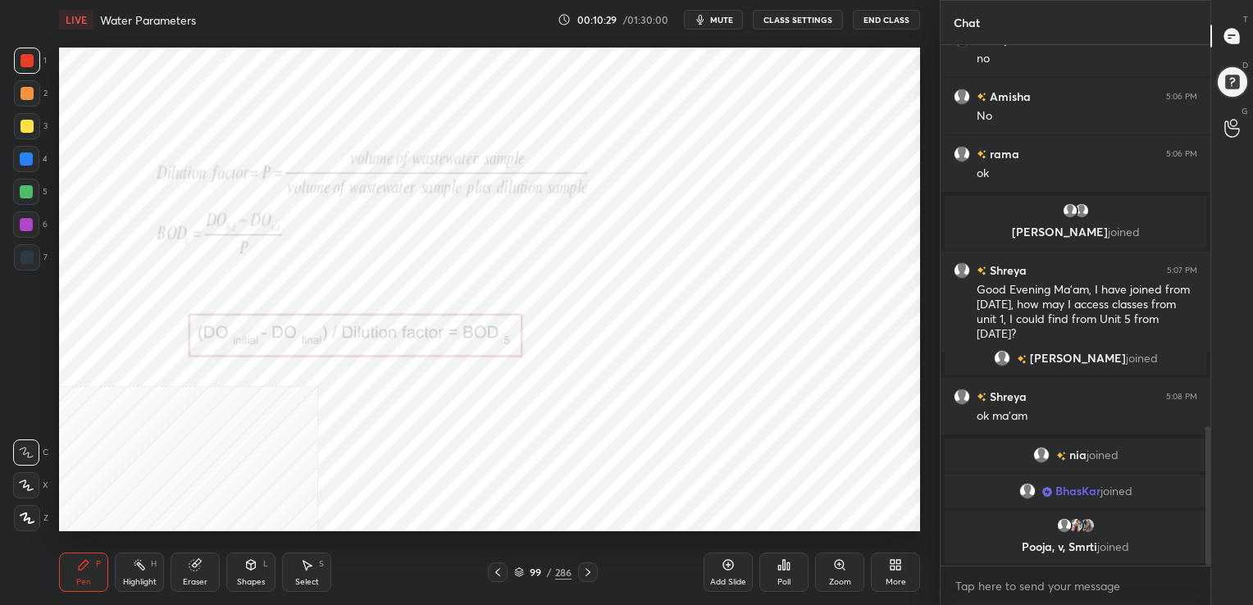
click at [669, 281] on img "grid" at bounding box center [722, 280] width 248 height 133
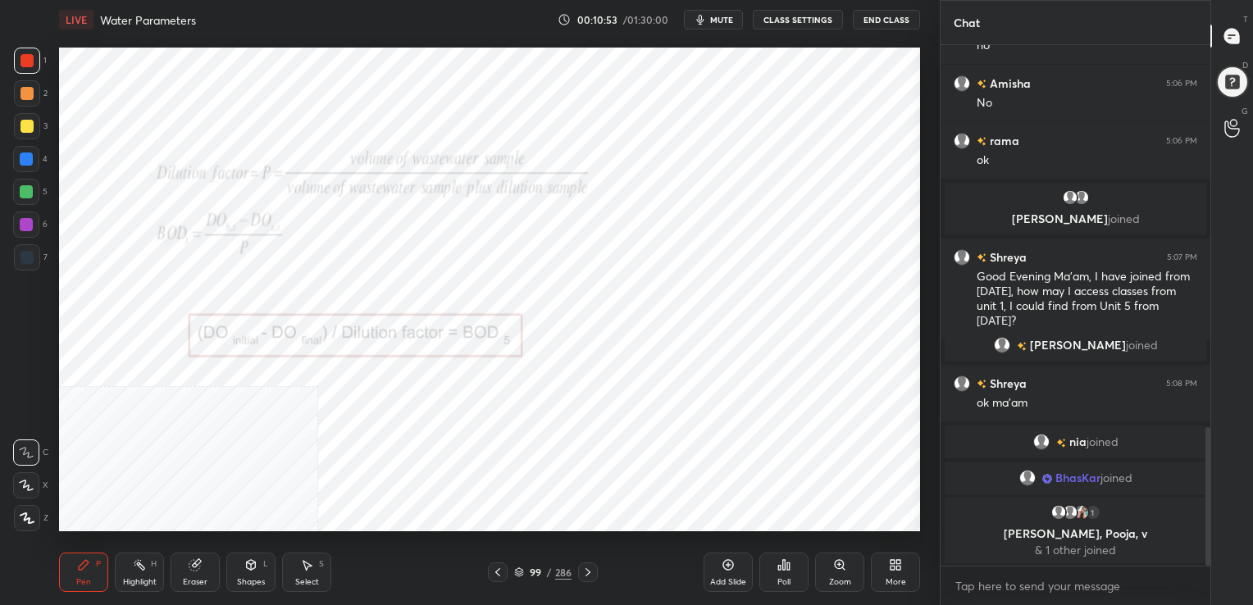
click at [521, 570] on icon at bounding box center [519, 570] width 8 height 4
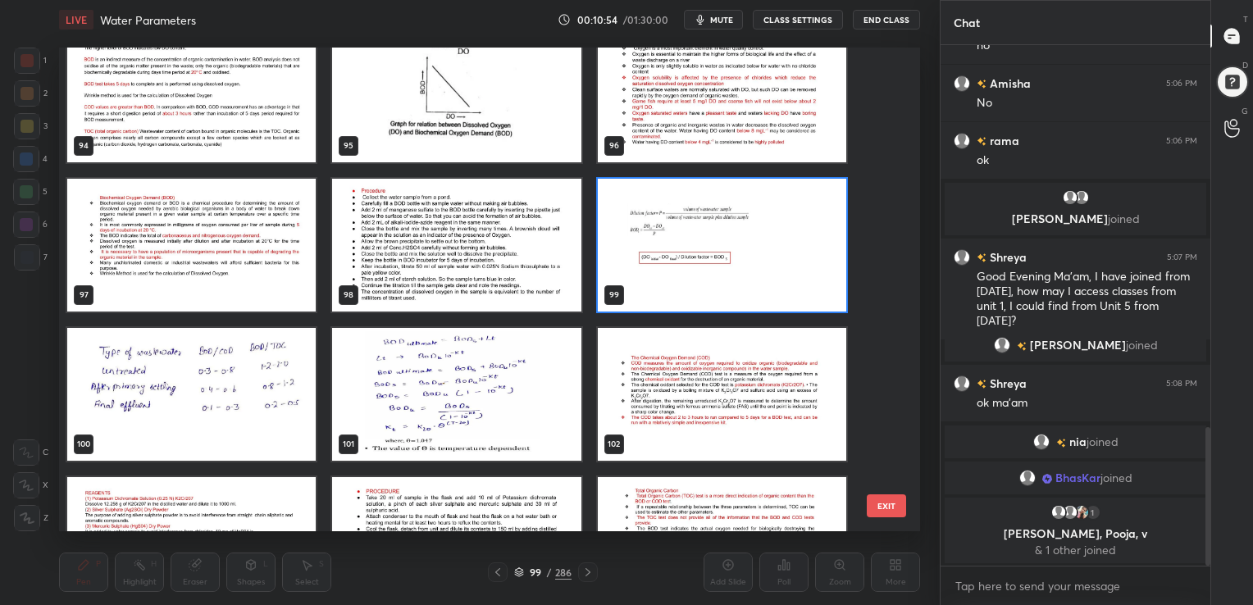
scroll to position [4647, 0]
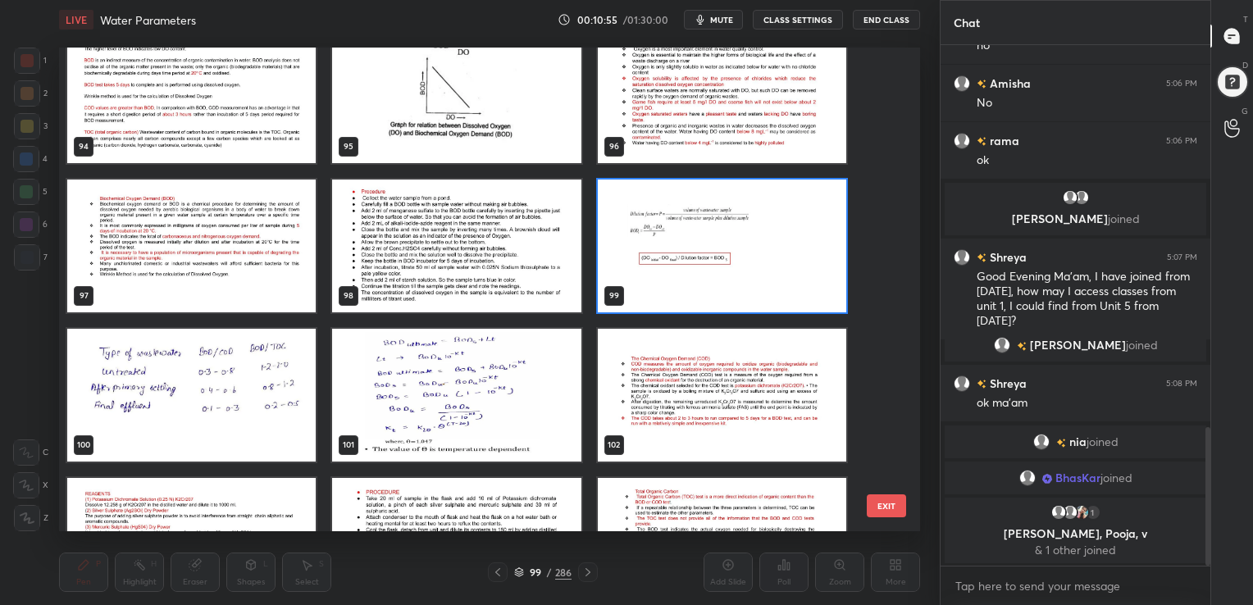
click at [233, 396] on img "grid" at bounding box center [191, 395] width 248 height 133
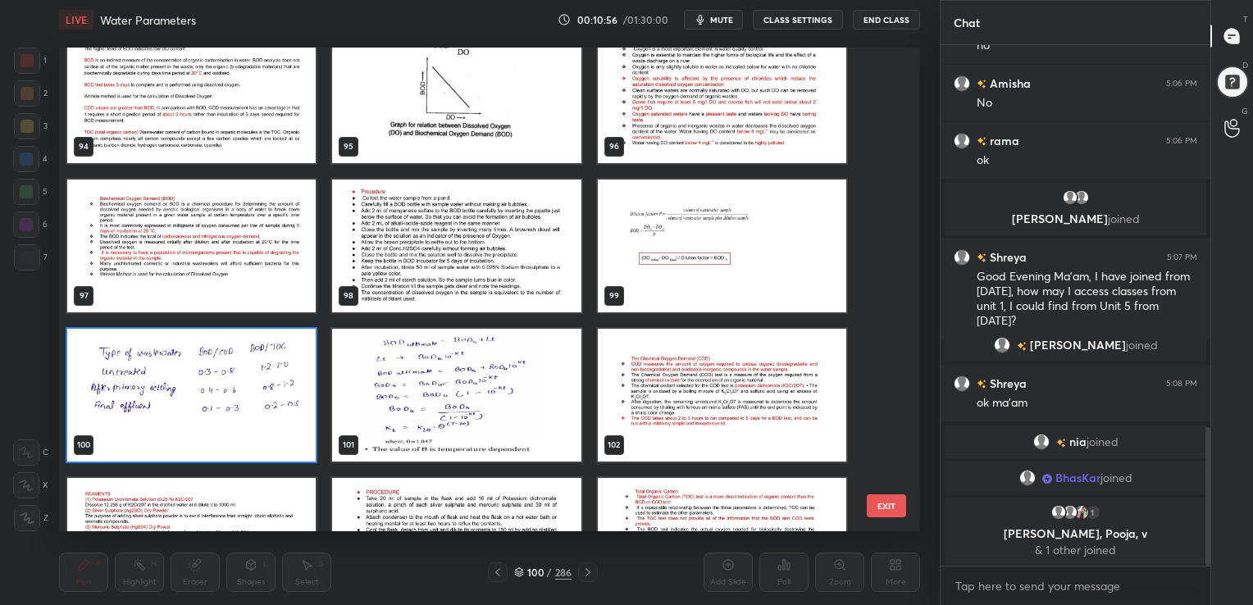
click at [233, 396] on img "grid" at bounding box center [191, 395] width 248 height 133
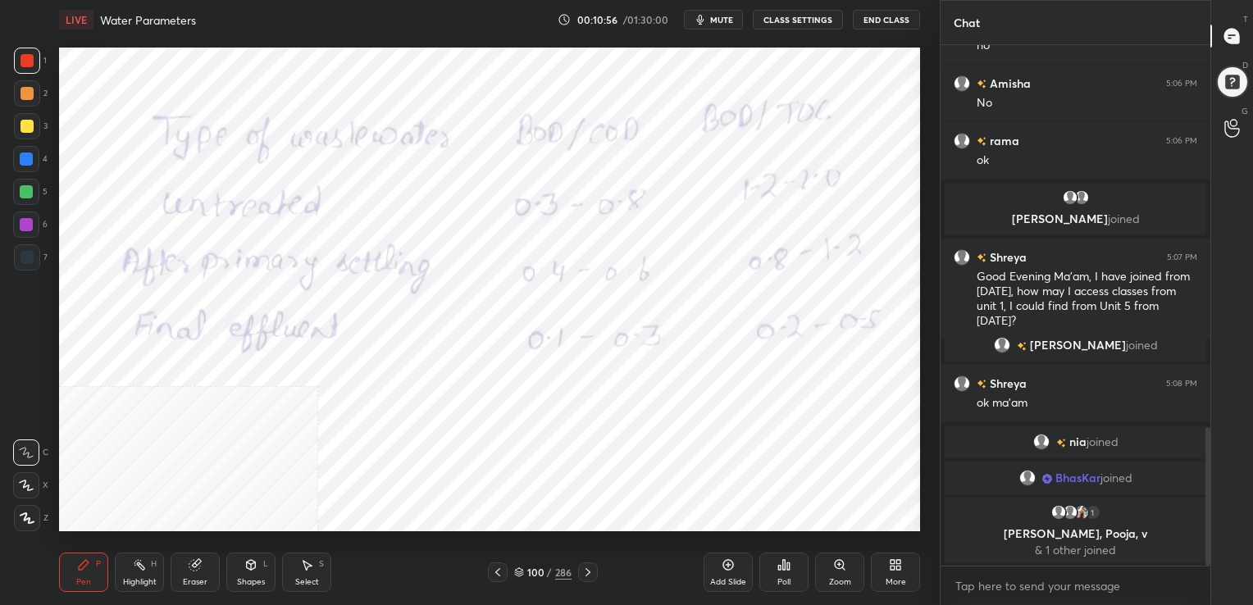
click at [233, 396] on img "grid" at bounding box center [191, 395] width 248 height 133
click at [518, 572] on icon at bounding box center [519, 570] width 8 height 4
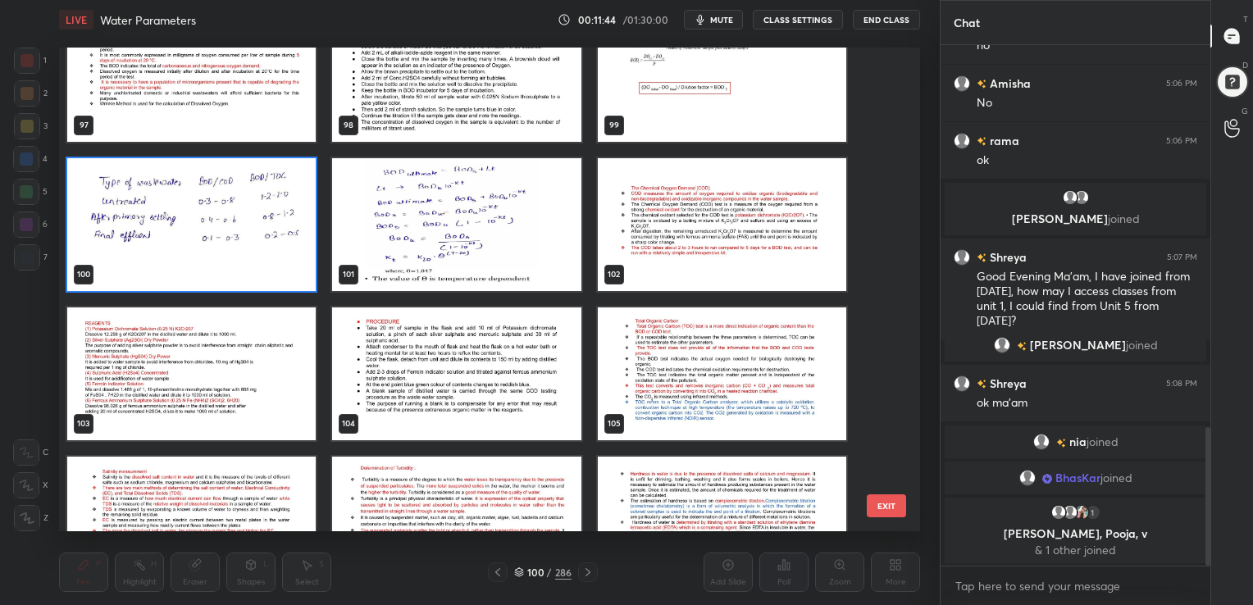
scroll to position [4817, 0]
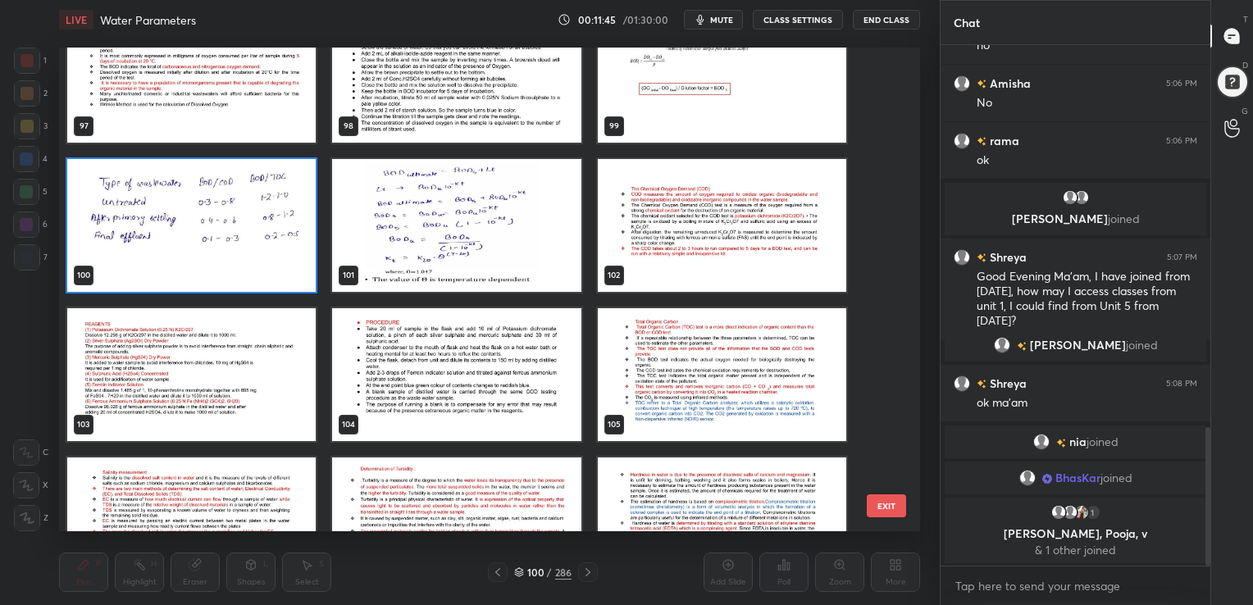
click at [494, 276] on img "grid" at bounding box center [456, 225] width 248 height 133
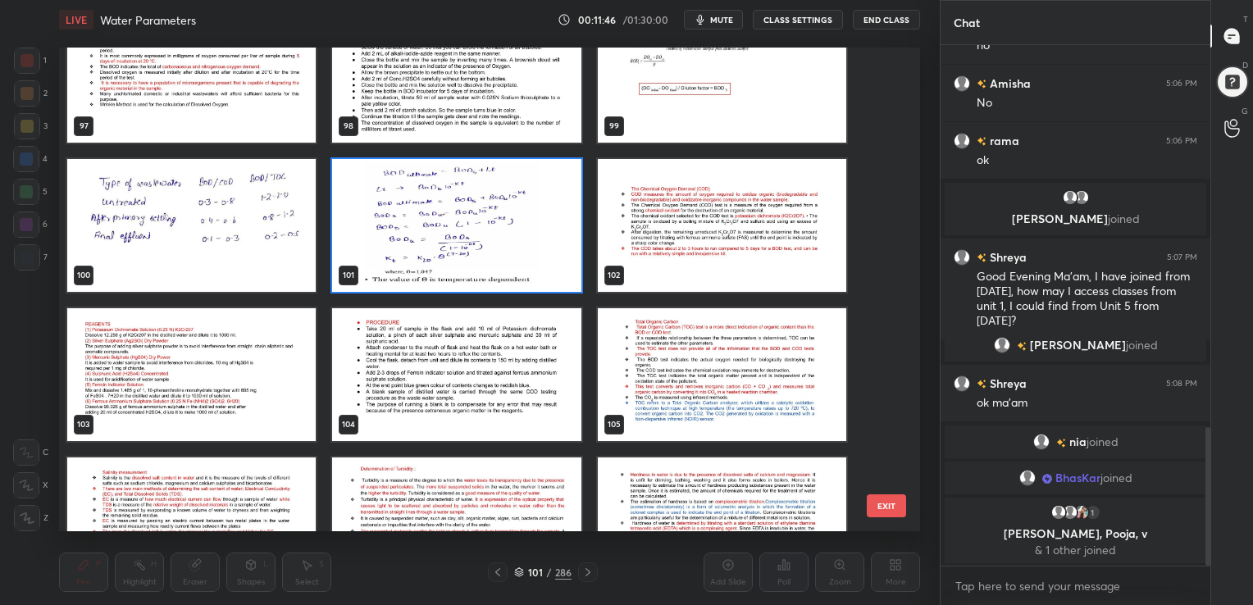
click at [494, 276] on img "grid" at bounding box center [456, 225] width 248 height 133
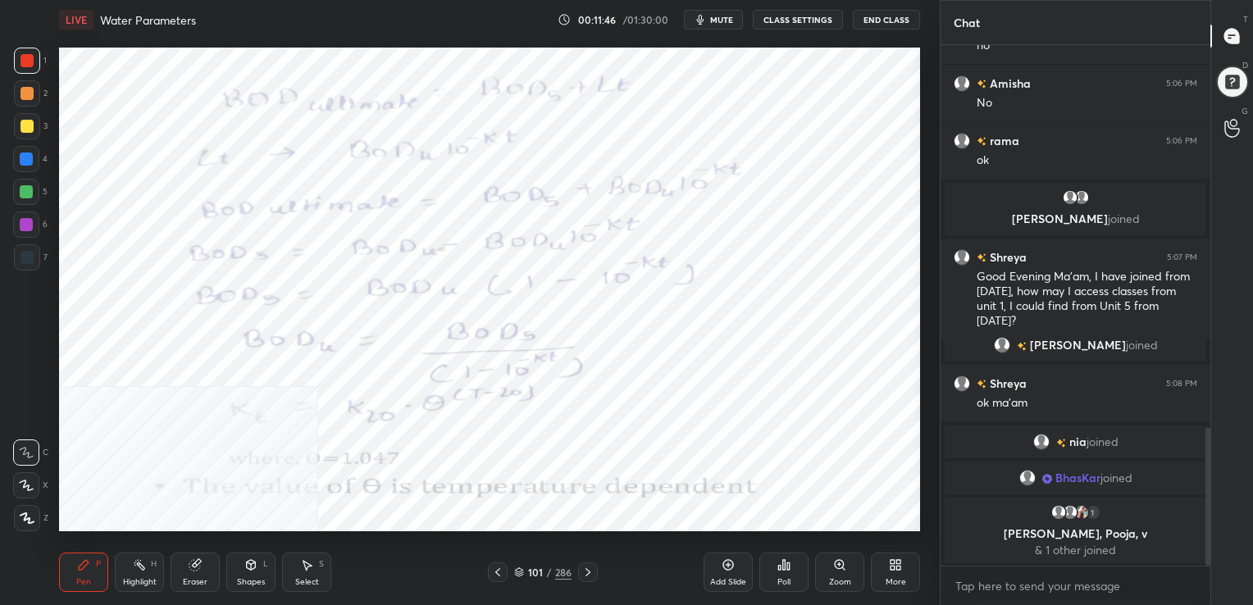
click at [494, 276] on img "grid" at bounding box center [456, 225] width 248 height 133
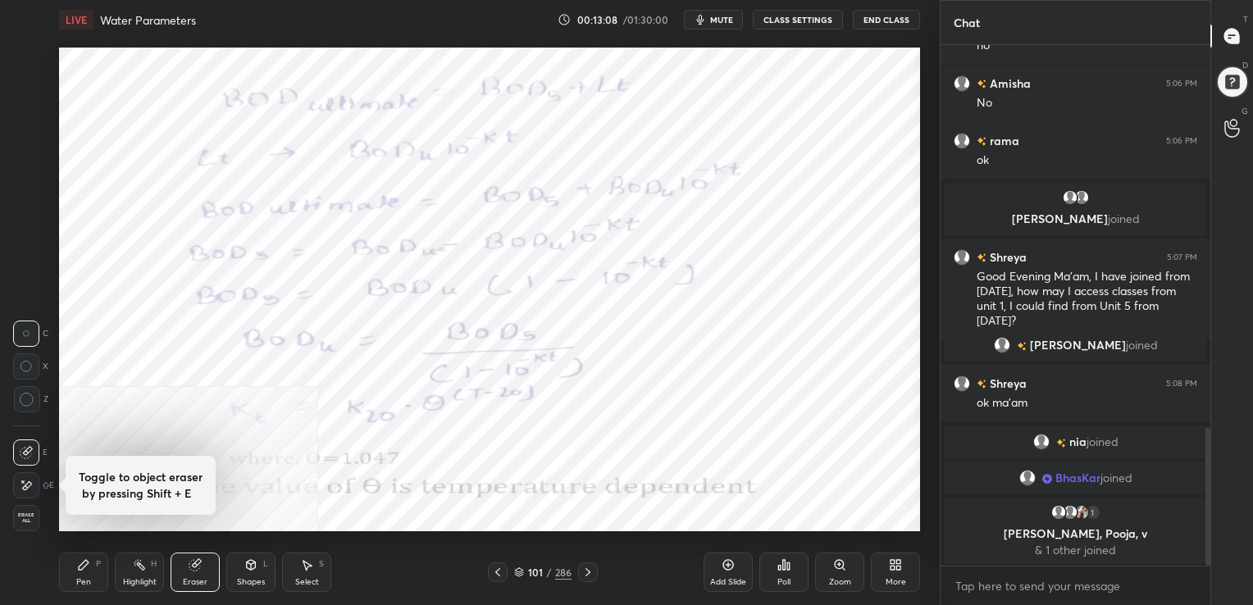
click at [80, 565] on icon at bounding box center [84, 565] width 10 height 10
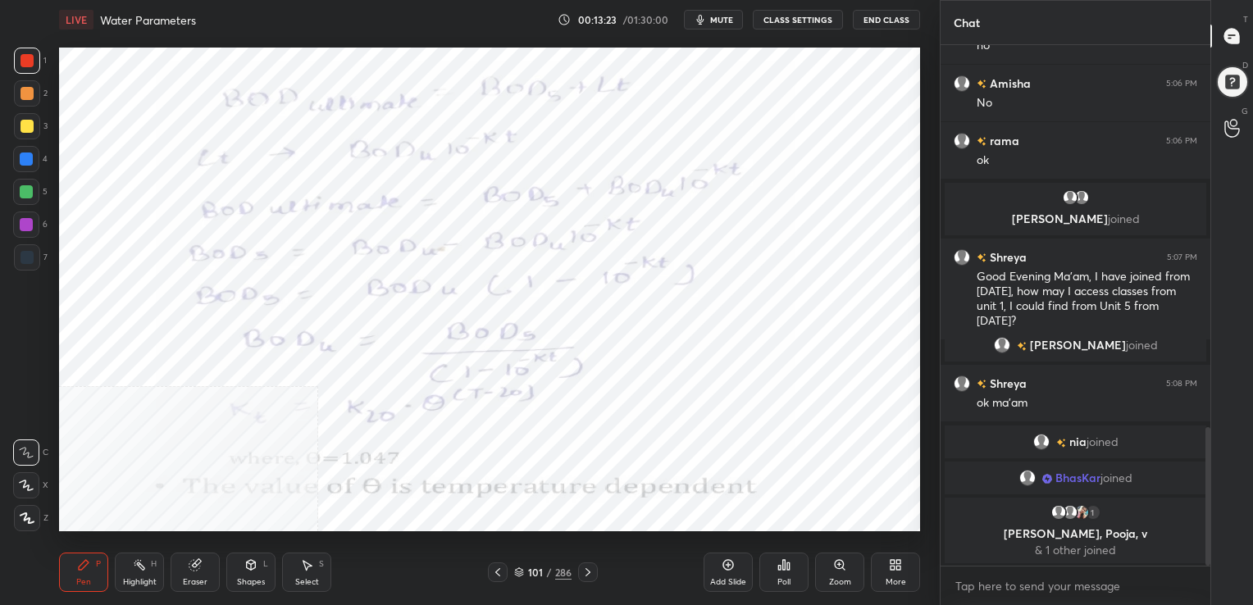
click at [521, 572] on icon at bounding box center [519, 573] width 8 height 2
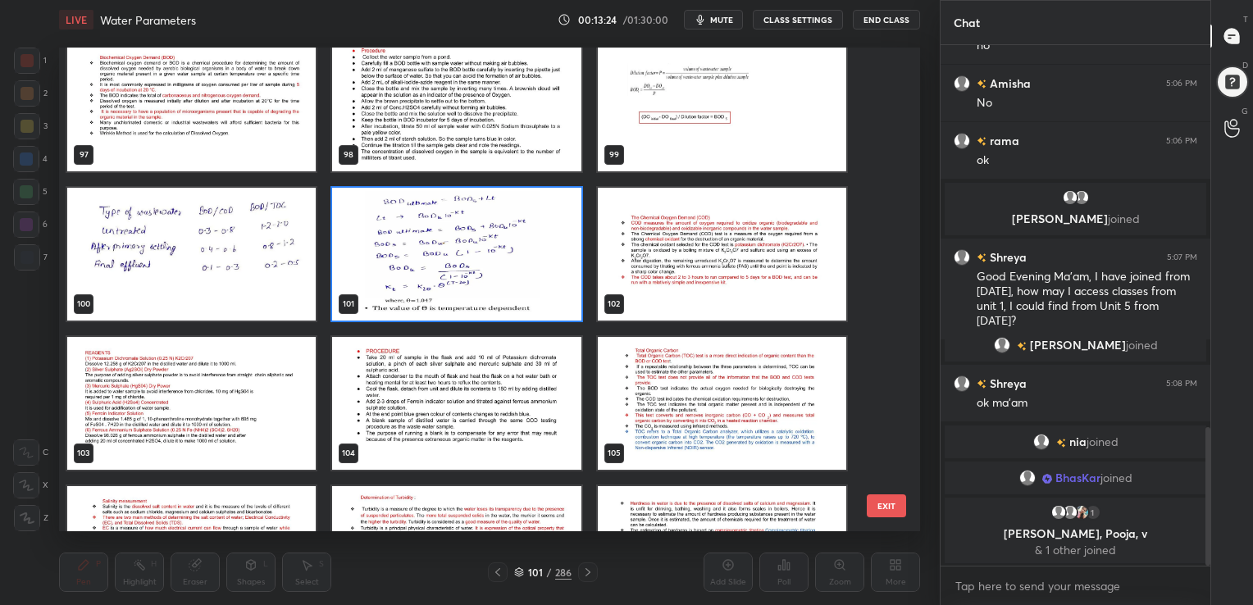
scroll to position [4788, 0]
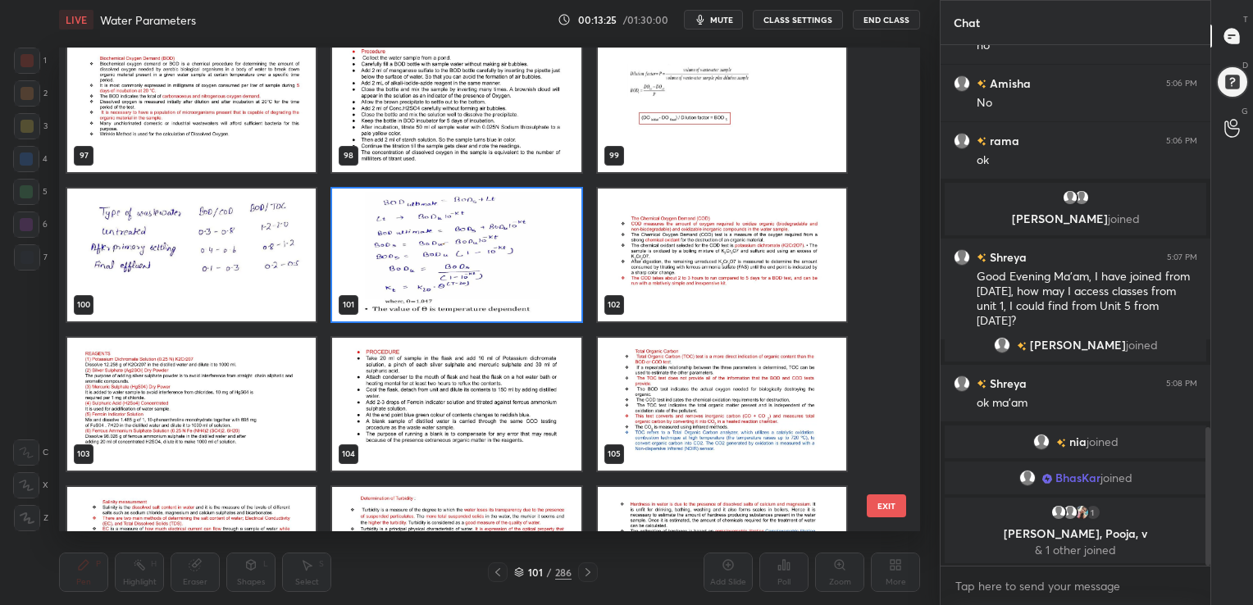
click at [701, 249] on img "grid" at bounding box center [722, 255] width 248 height 133
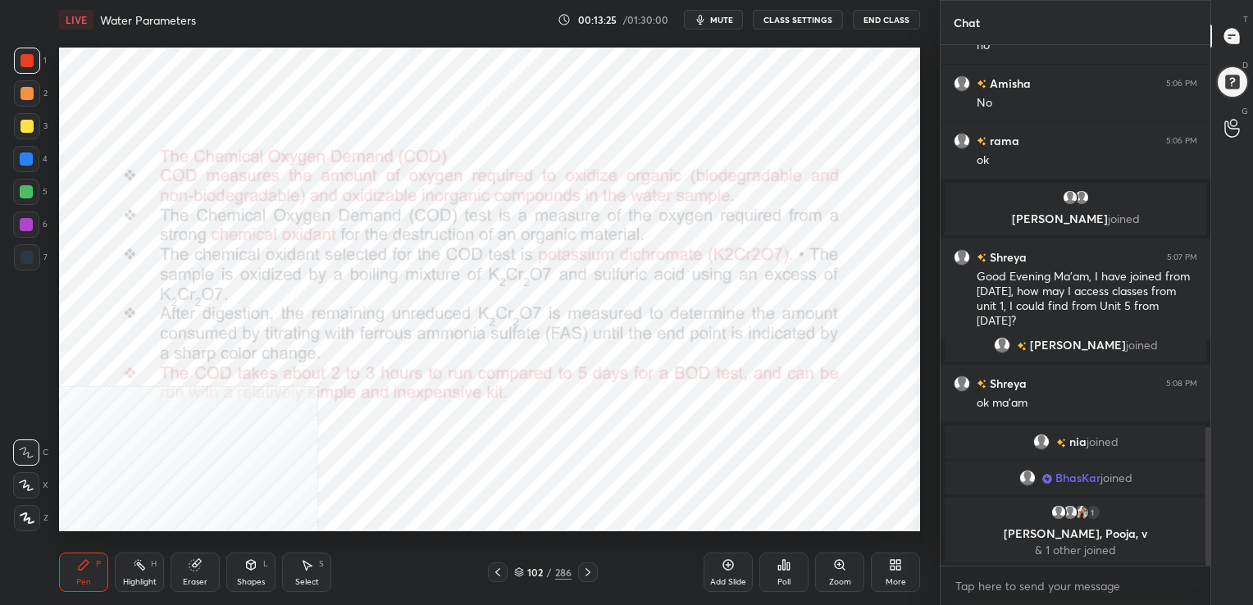
click at [701, 249] on img "grid" at bounding box center [722, 255] width 248 height 133
click at [516, 566] on div "102 / 286" at bounding box center [542, 572] width 57 height 15
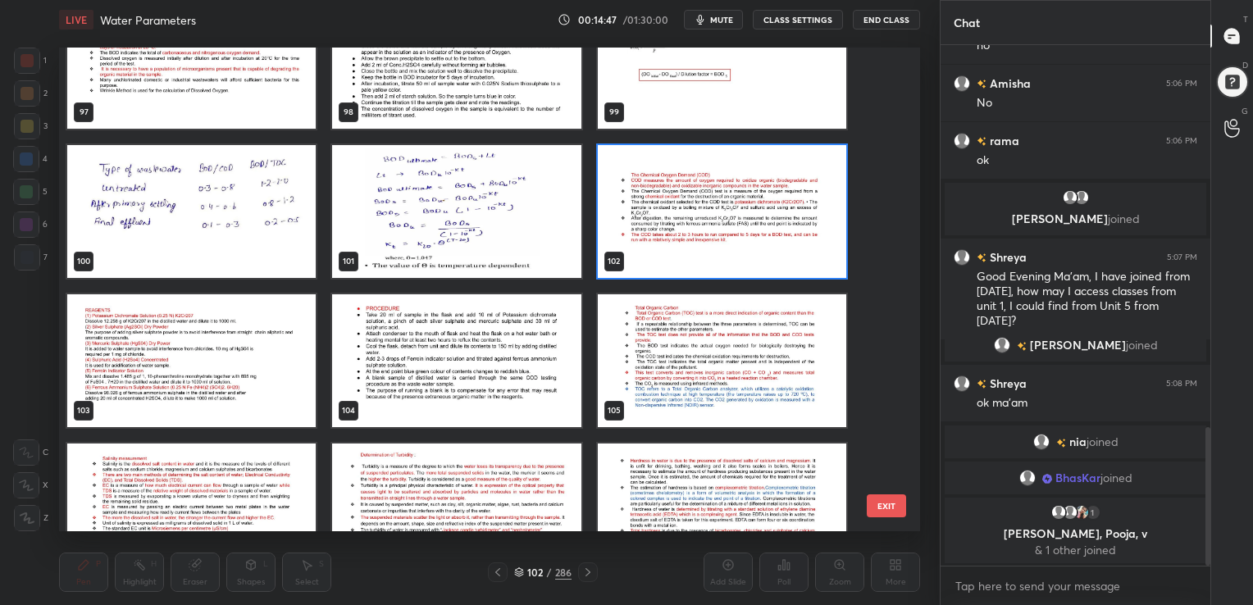
scroll to position [4830, 0]
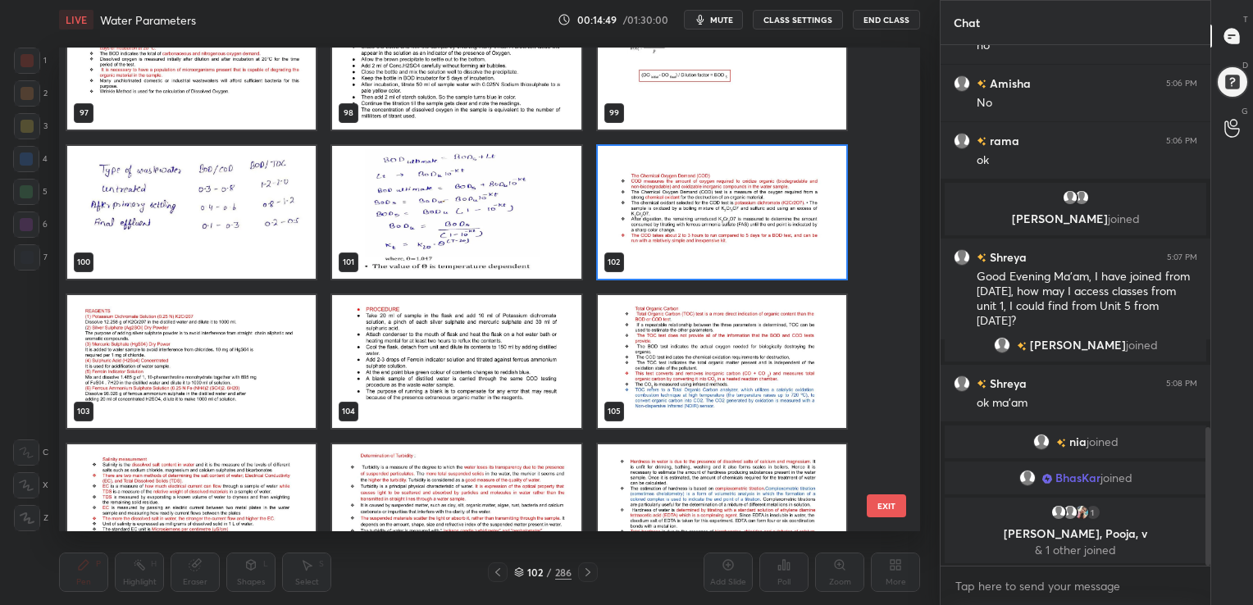
click at [148, 363] on img "grid" at bounding box center [191, 360] width 248 height 133
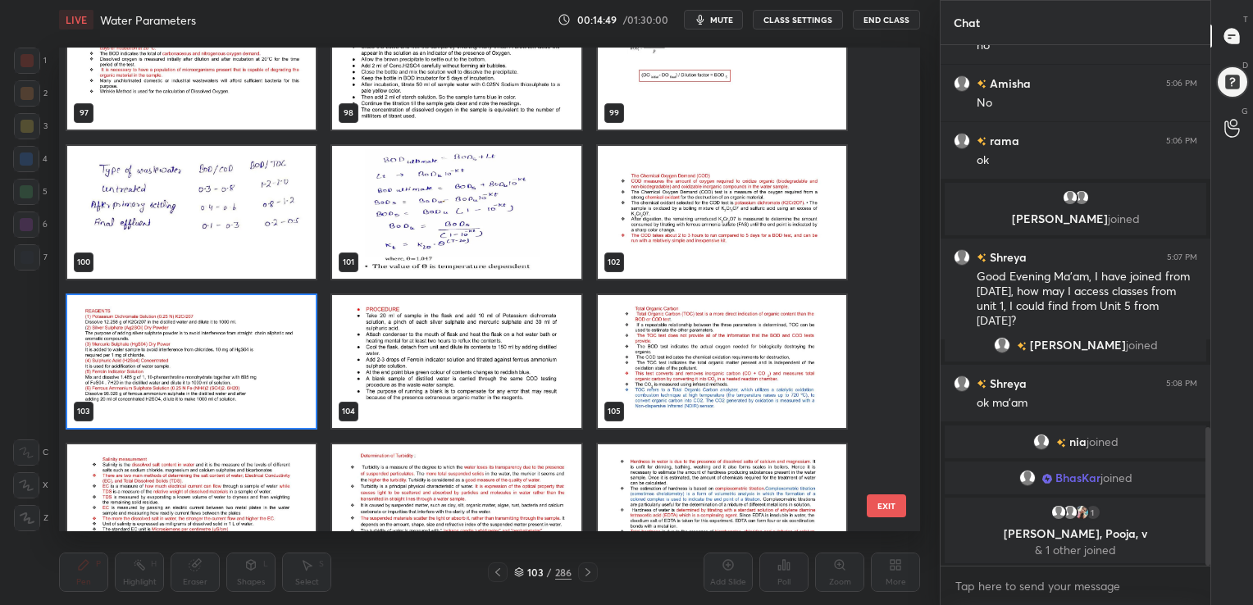
click at [148, 363] on img "grid" at bounding box center [191, 360] width 248 height 133
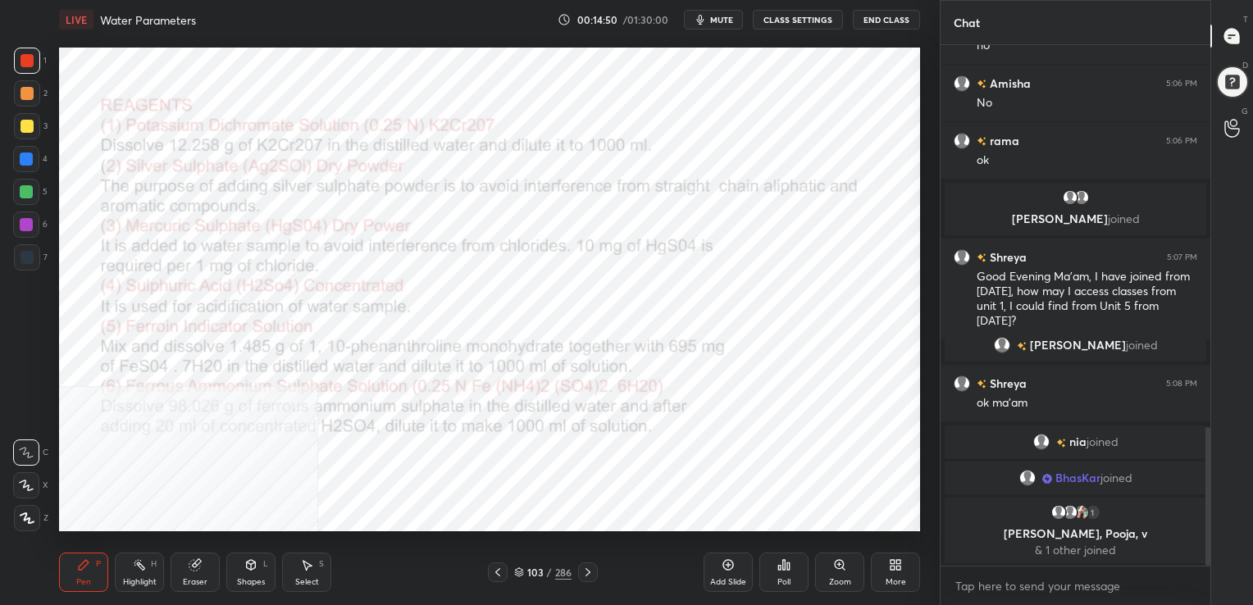
click at [148, 363] on img "grid" at bounding box center [191, 360] width 248 height 133
click at [518, 570] on icon at bounding box center [519, 572] width 10 height 10
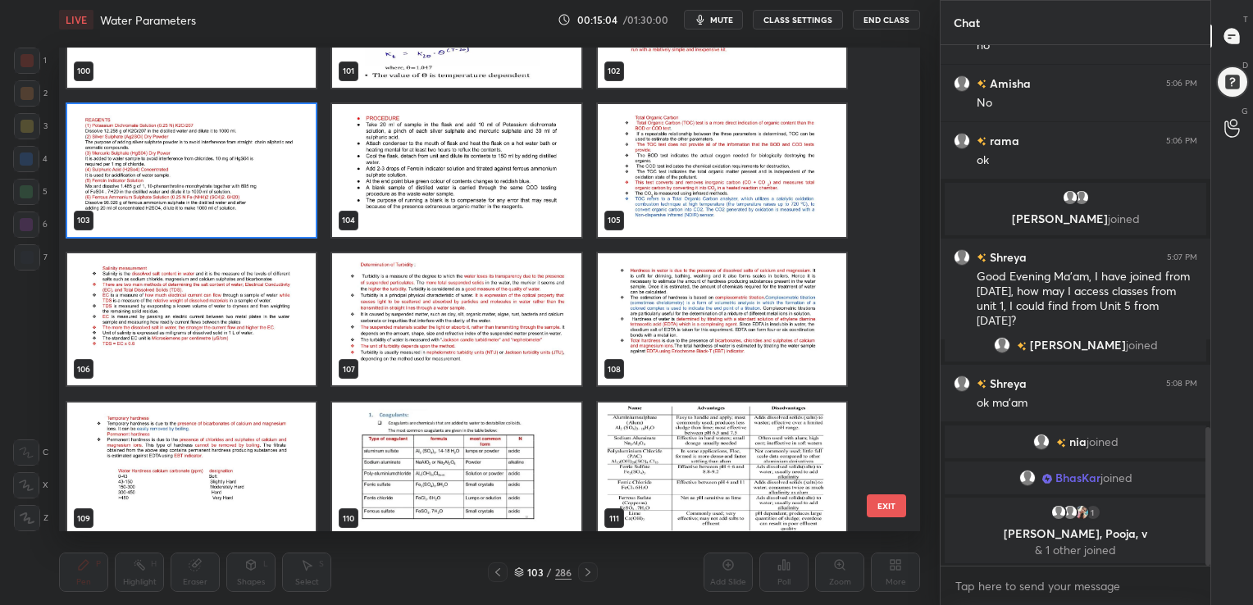
scroll to position [5020, 0]
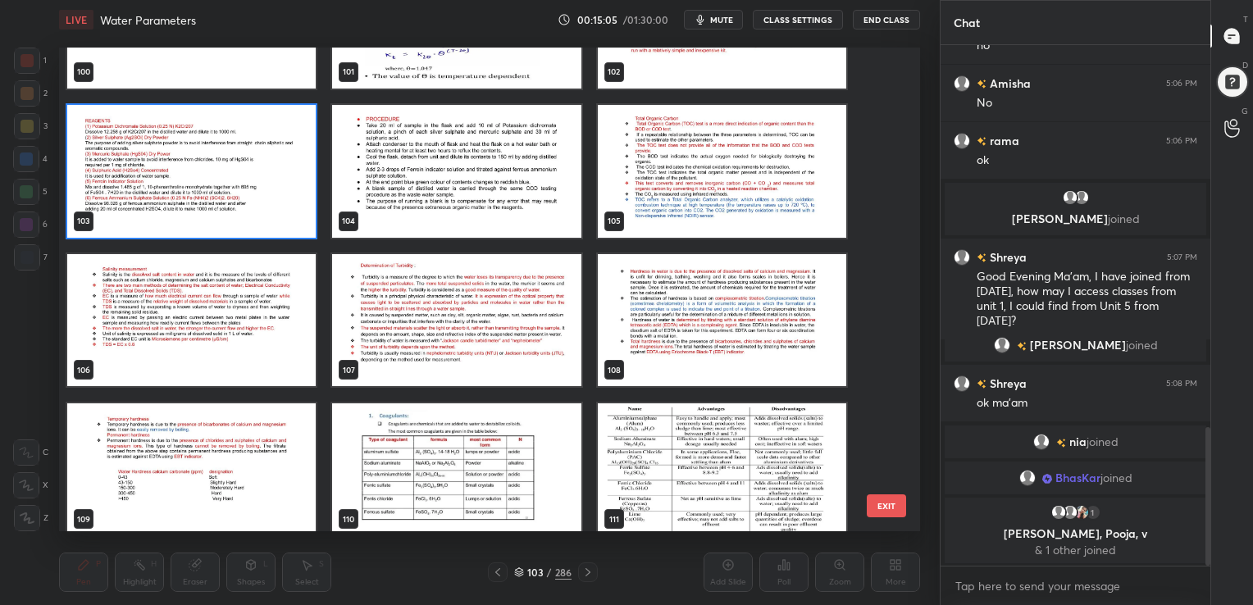
click at [698, 202] on img "grid" at bounding box center [722, 170] width 248 height 133
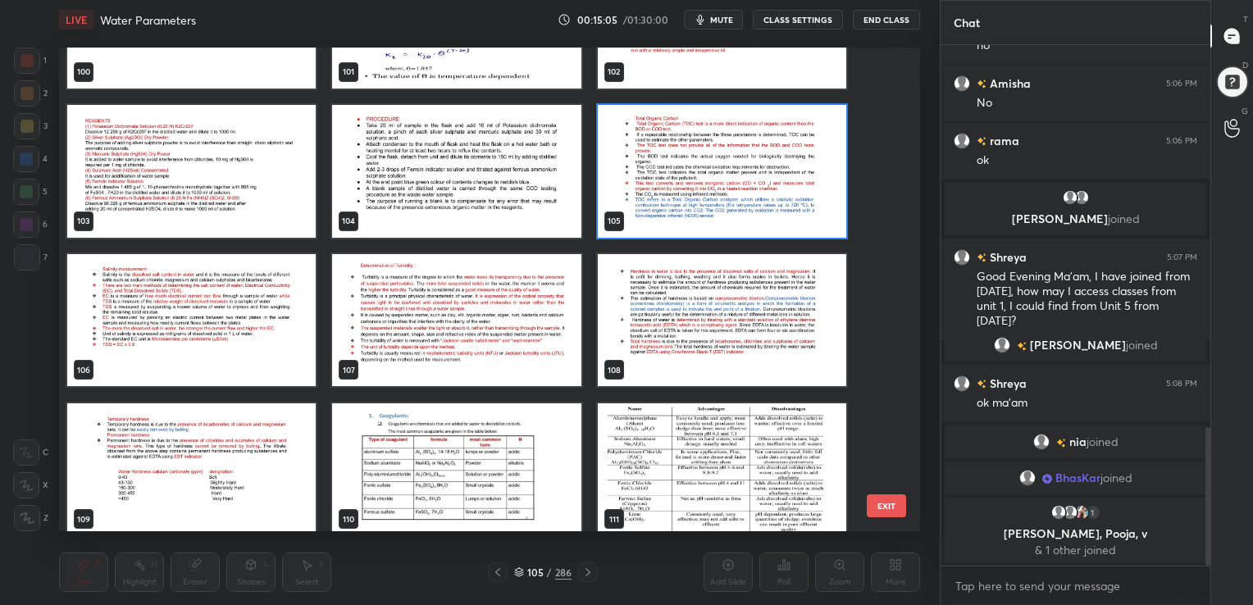
click at [698, 202] on img "grid" at bounding box center [722, 170] width 248 height 133
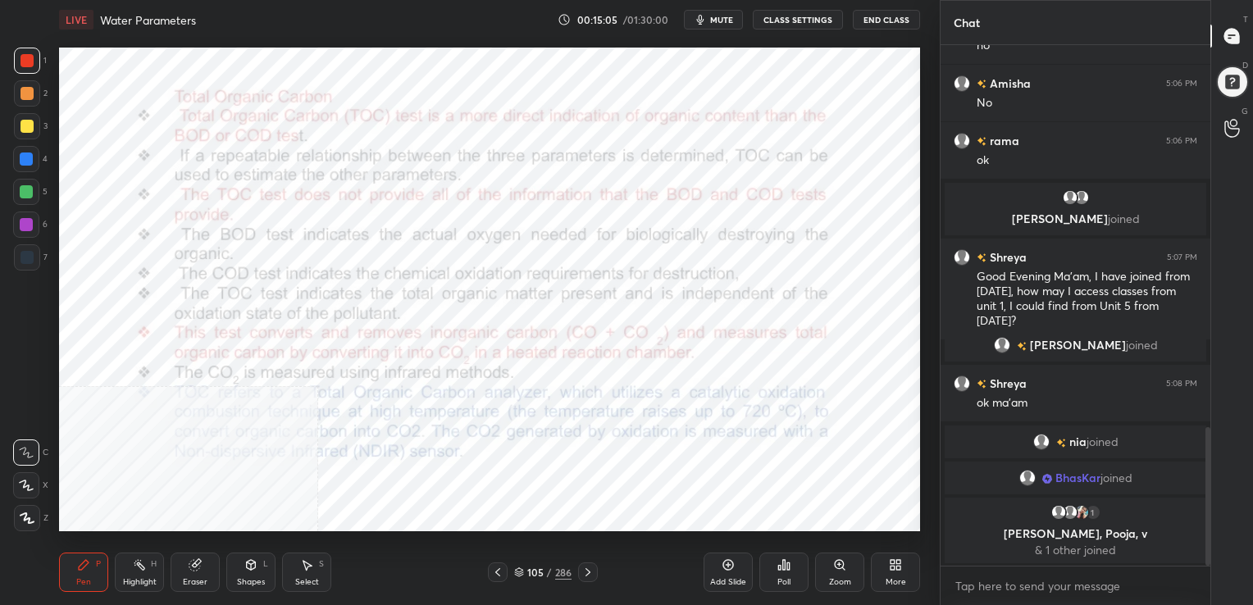
click at [698, 202] on img "grid" at bounding box center [722, 170] width 248 height 133
click at [518, 571] on icon at bounding box center [519, 572] width 10 height 10
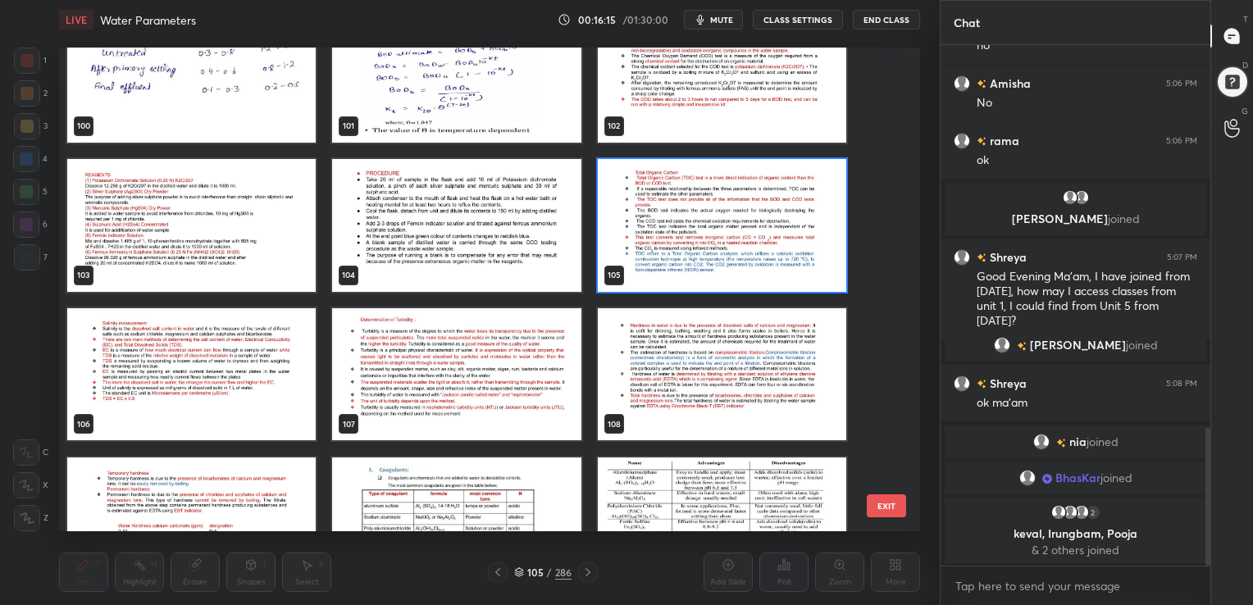
scroll to position [4965, 0]
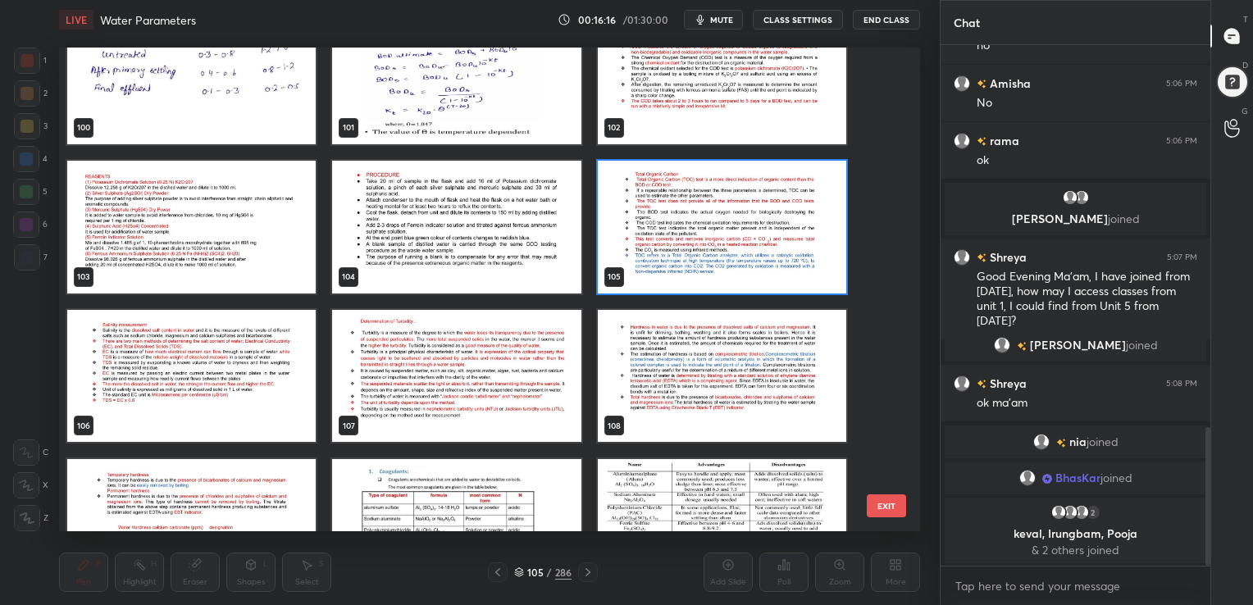
click at [252, 354] on img "grid" at bounding box center [191, 375] width 248 height 133
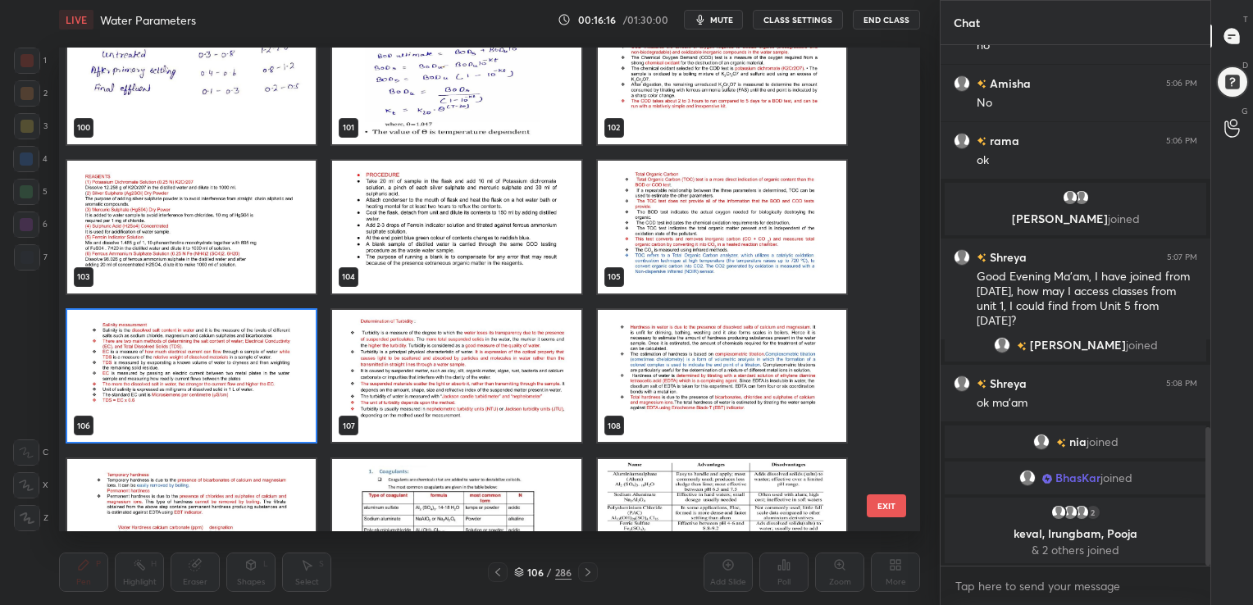
click at [252, 354] on img "grid" at bounding box center [191, 375] width 248 height 133
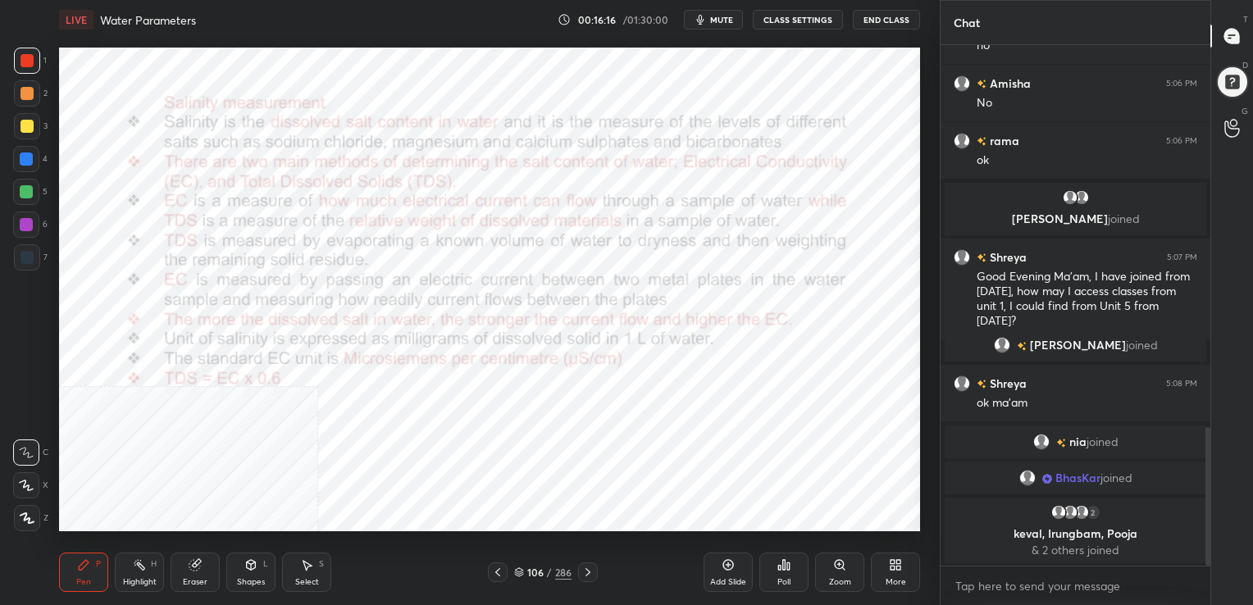
click at [252, 354] on img "grid" at bounding box center [191, 375] width 248 height 133
click at [512, 569] on div "106 / 286" at bounding box center [543, 572] width 110 height 20
click at [523, 569] on div "106 / 286" at bounding box center [542, 572] width 57 height 15
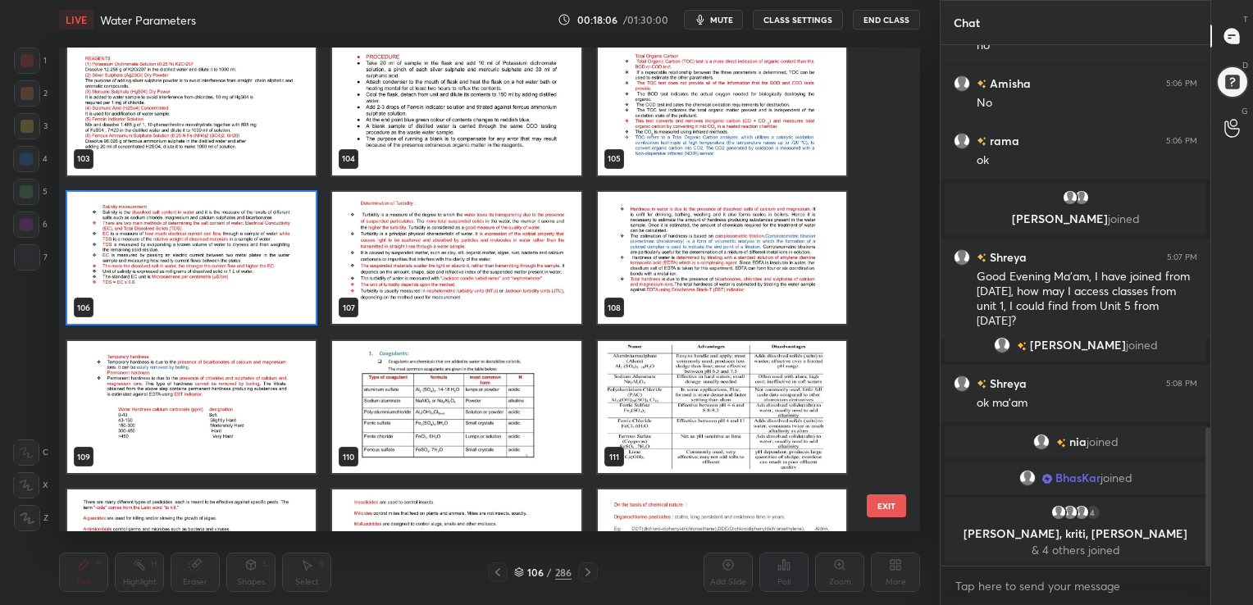
scroll to position [5080, 0]
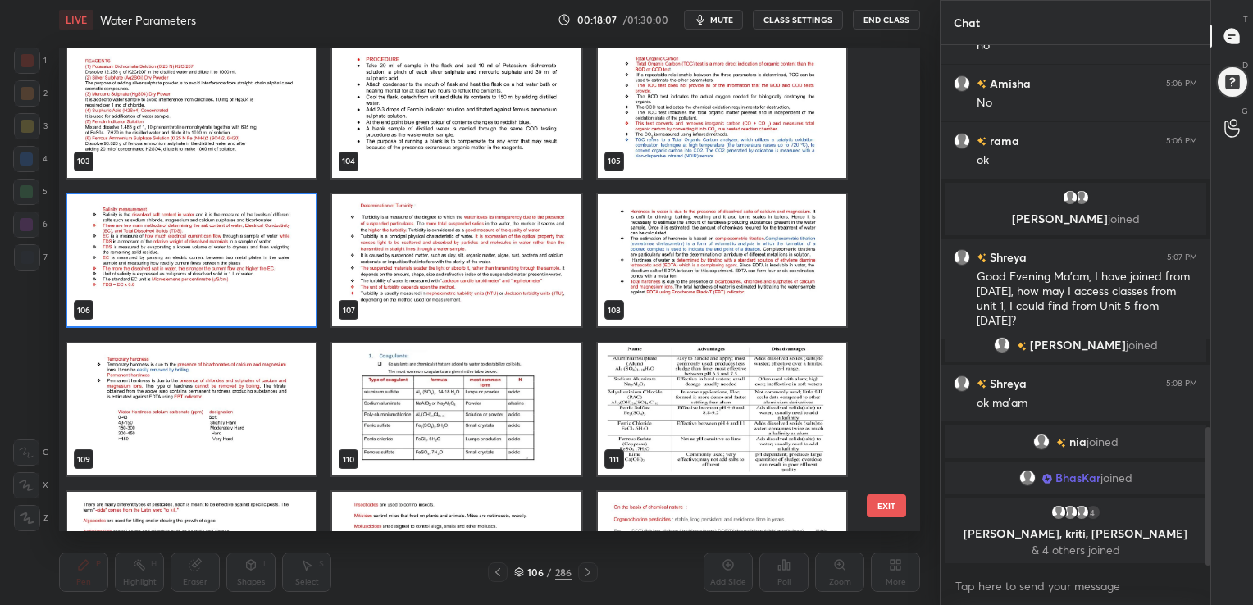
click at [543, 248] on img "grid" at bounding box center [456, 259] width 248 height 133
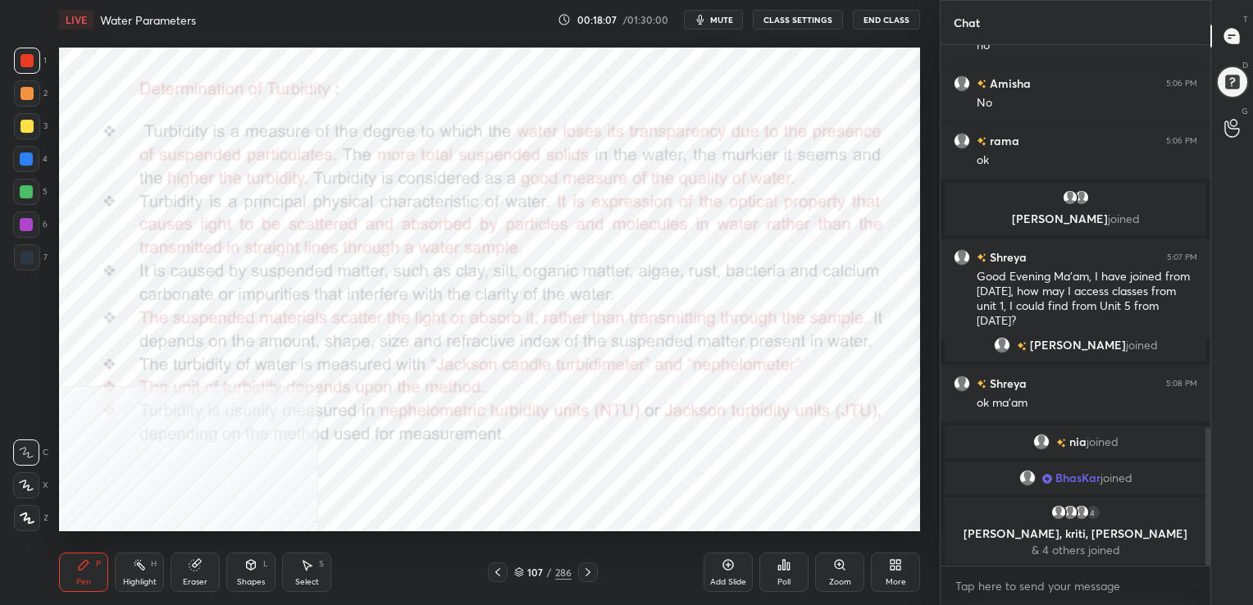
click at [543, 248] on img "grid" at bounding box center [456, 259] width 248 height 133
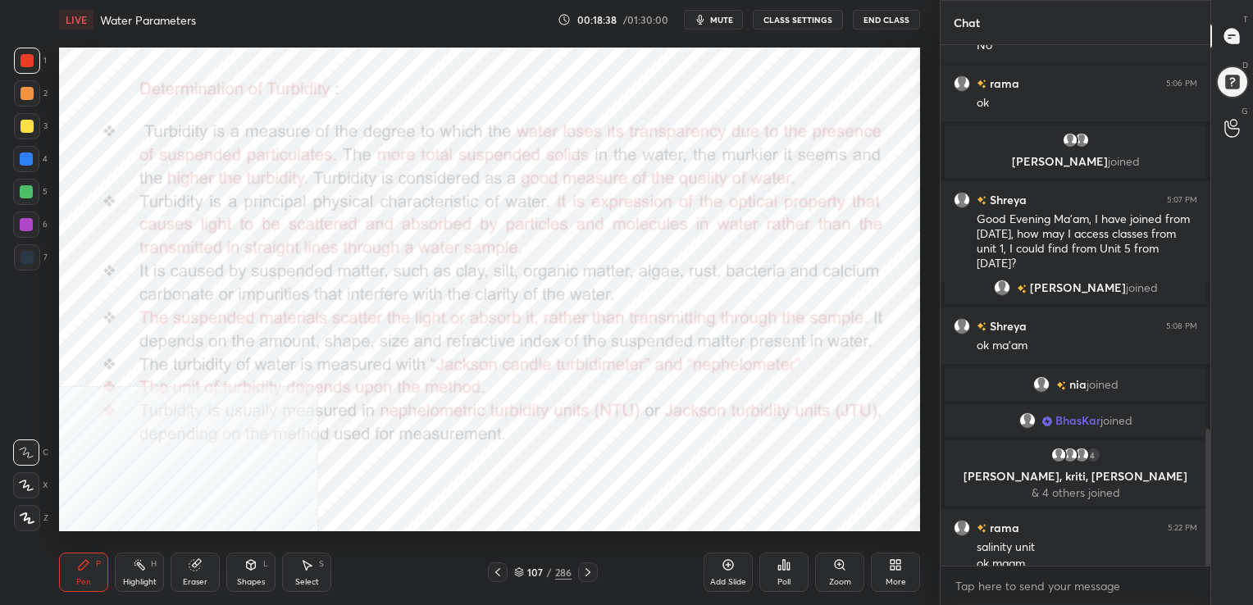
scroll to position [1463, 0]
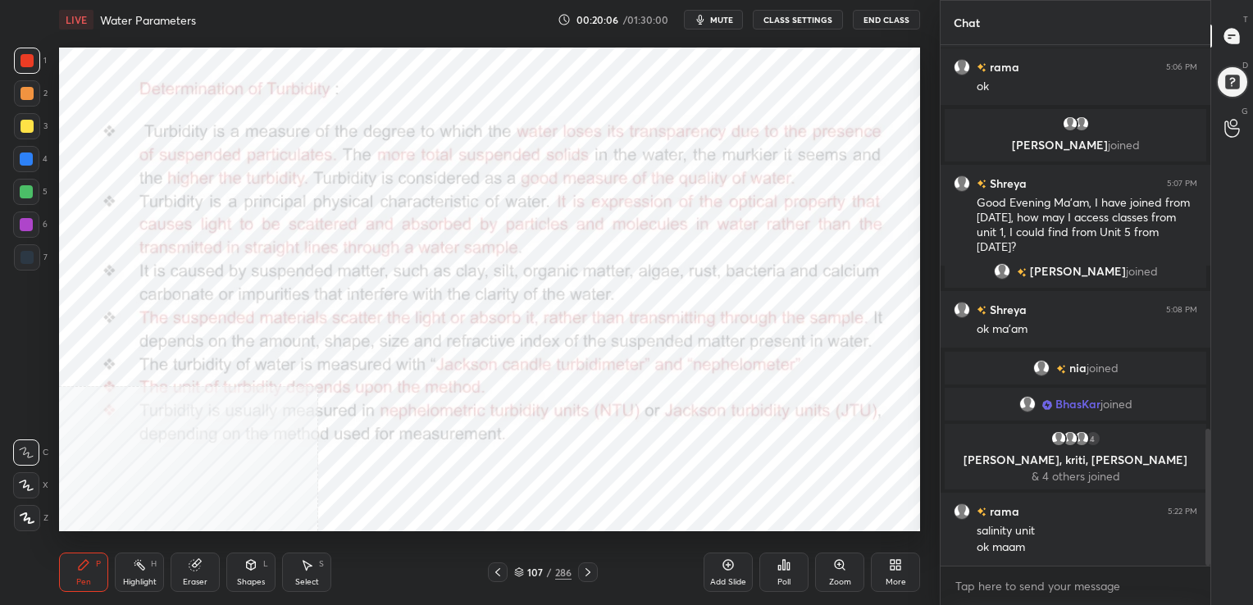
click at [516, 569] on icon at bounding box center [519, 570] width 8 height 4
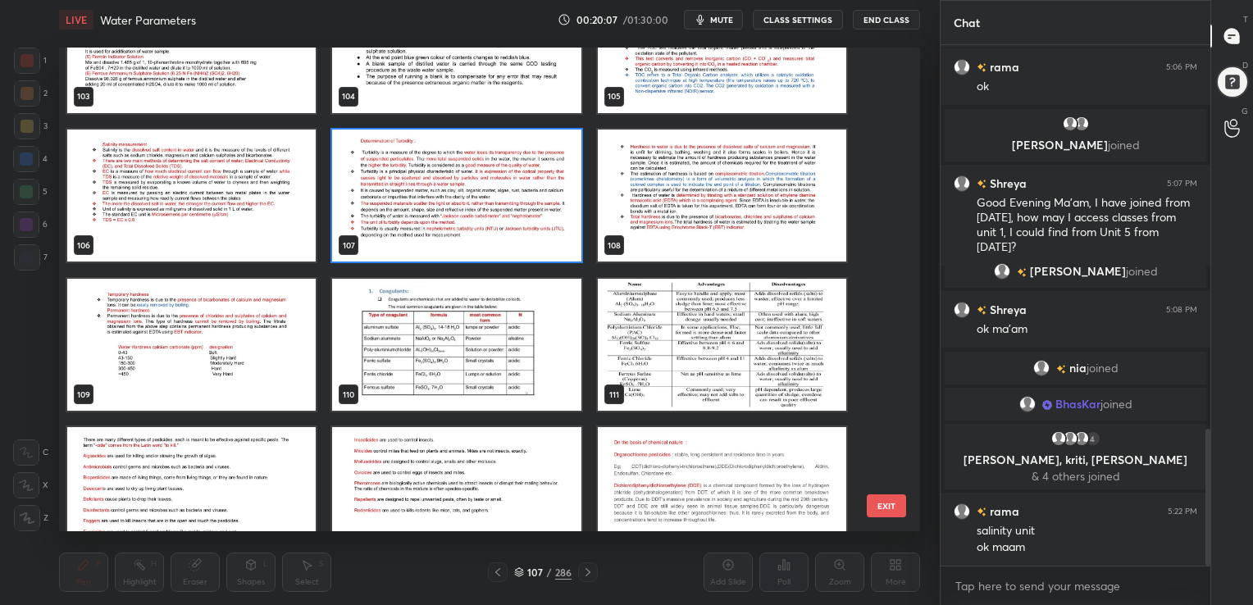
scroll to position [5141, 0]
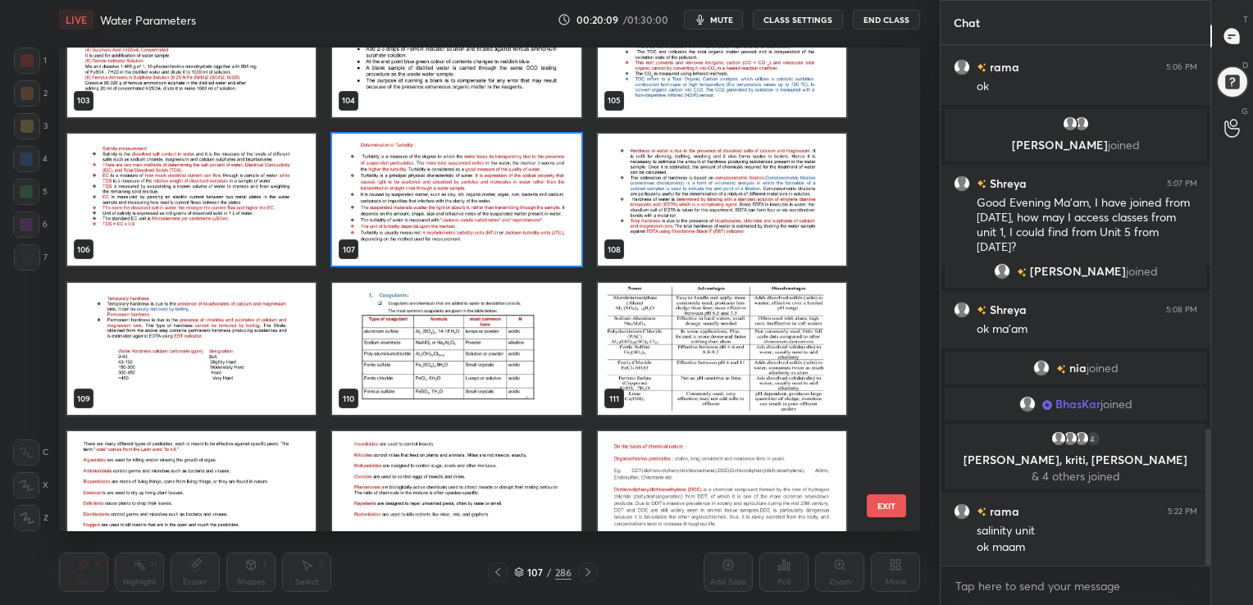
click at [635, 216] on img "grid" at bounding box center [722, 199] width 248 height 133
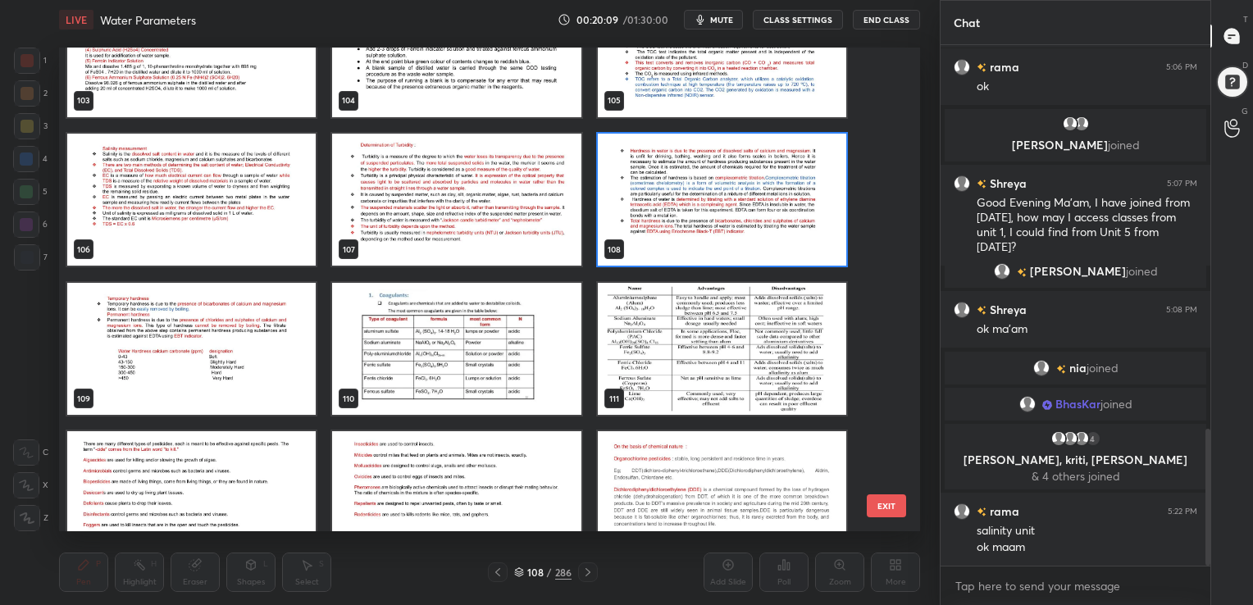
click at [635, 216] on img "grid" at bounding box center [722, 199] width 248 height 133
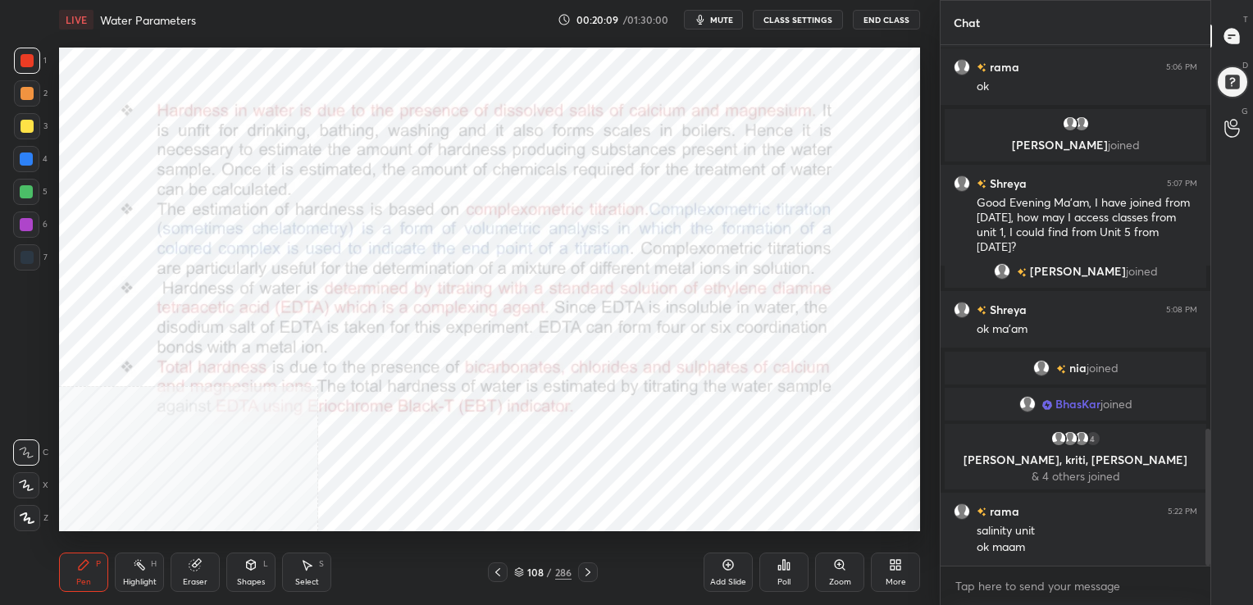
click at [635, 216] on img "grid" at bounding box center [722, 199] width 248 height 133
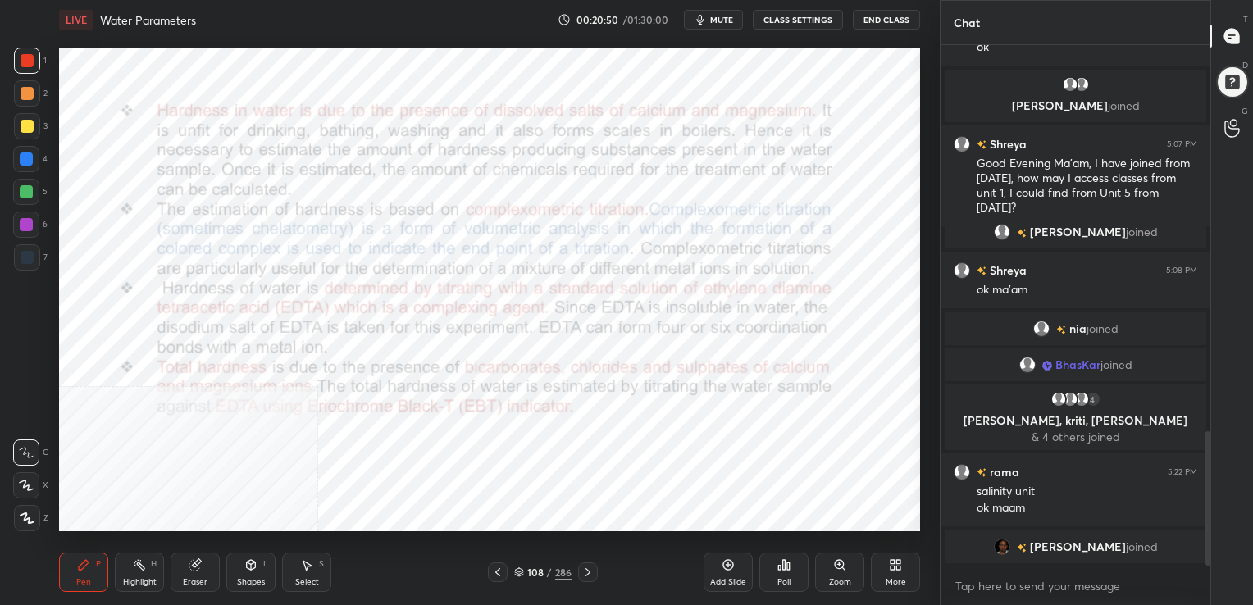
scroll to position [1544, 0]
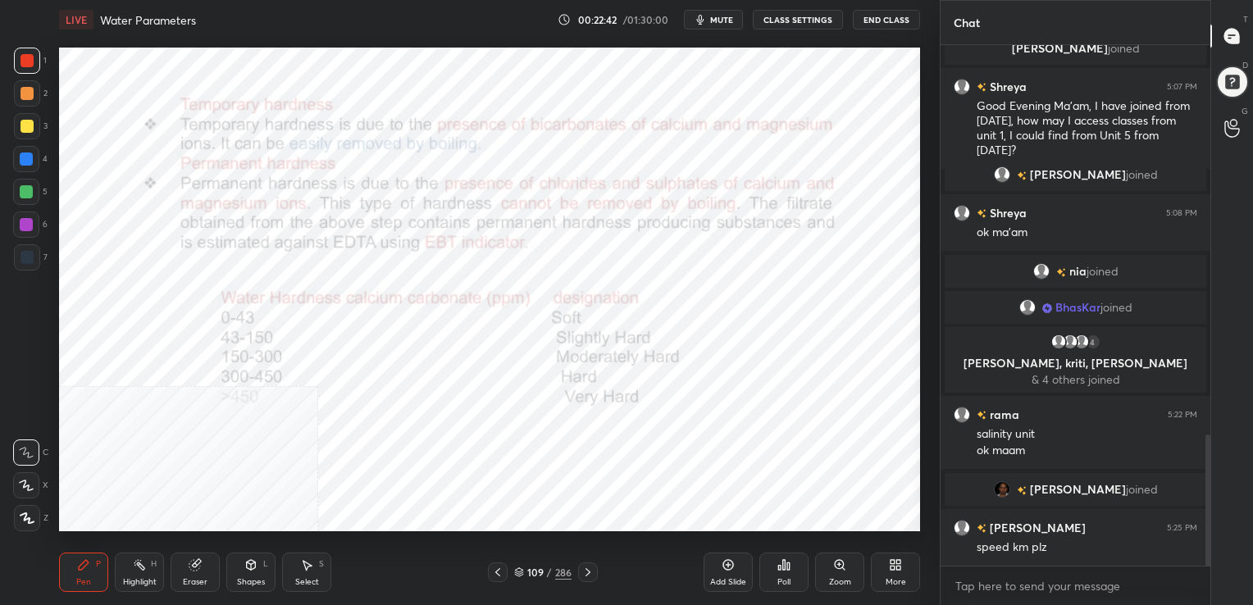
click at [522, 571] on icon at bounding box center [519, 572] width 10 height 10
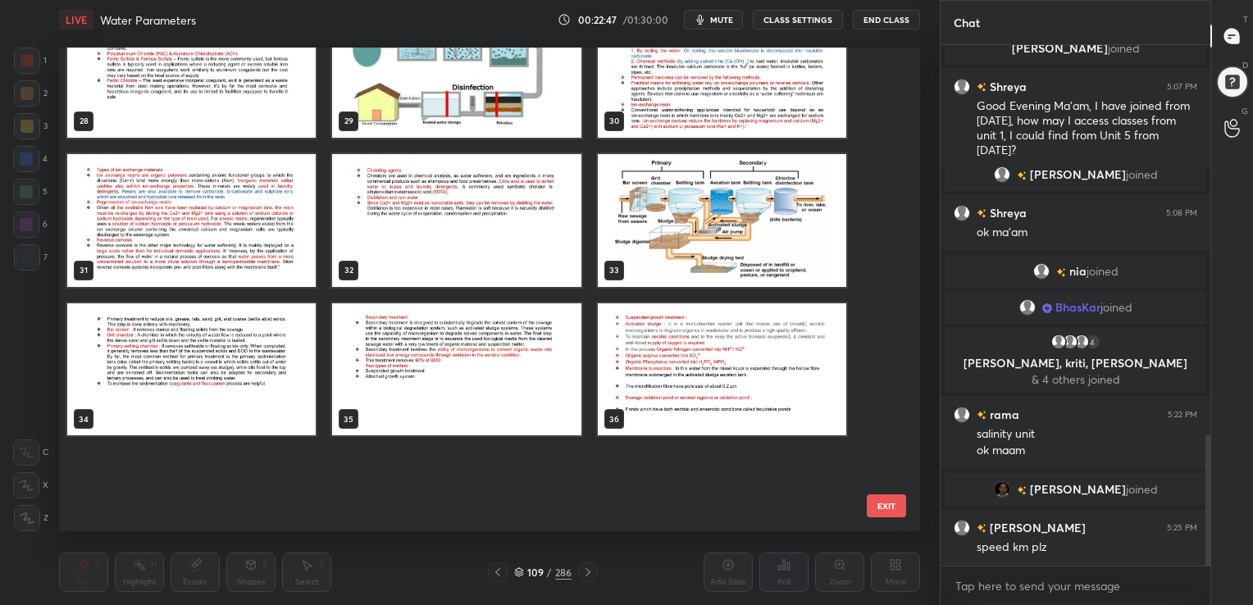
scroll to position [1137, 0]
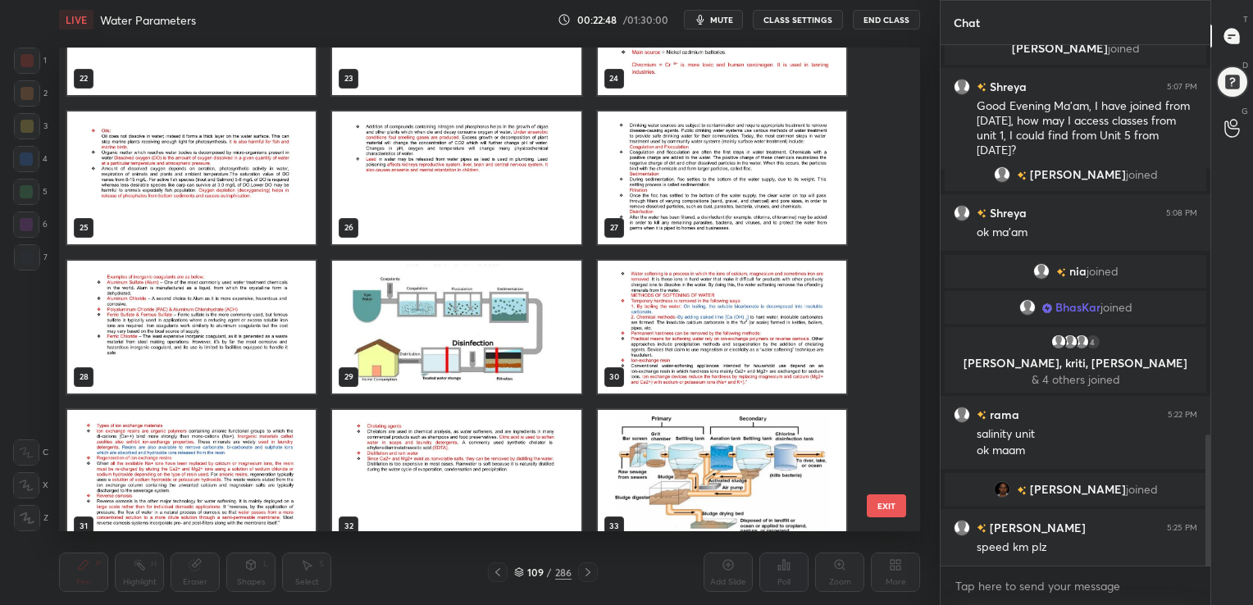
click at [735, 301] on img "grid" at bounding box center [722, 327] width 248 height 133
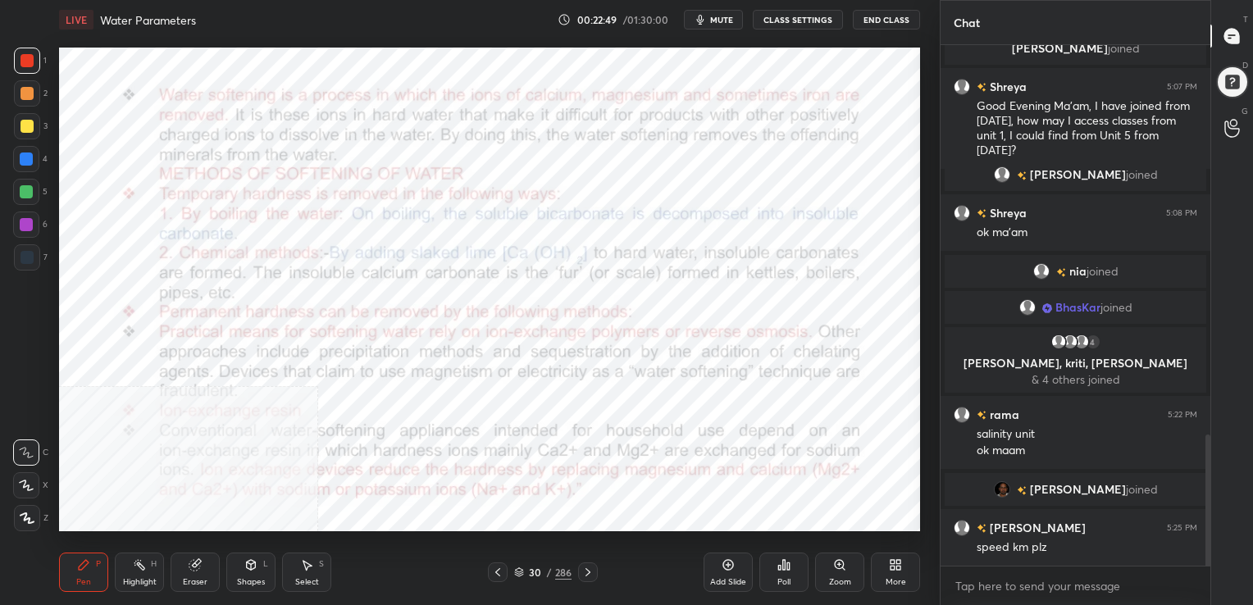
click at [735, 301] on img "grid" at bounding box center [722, 327] width 248 height 133
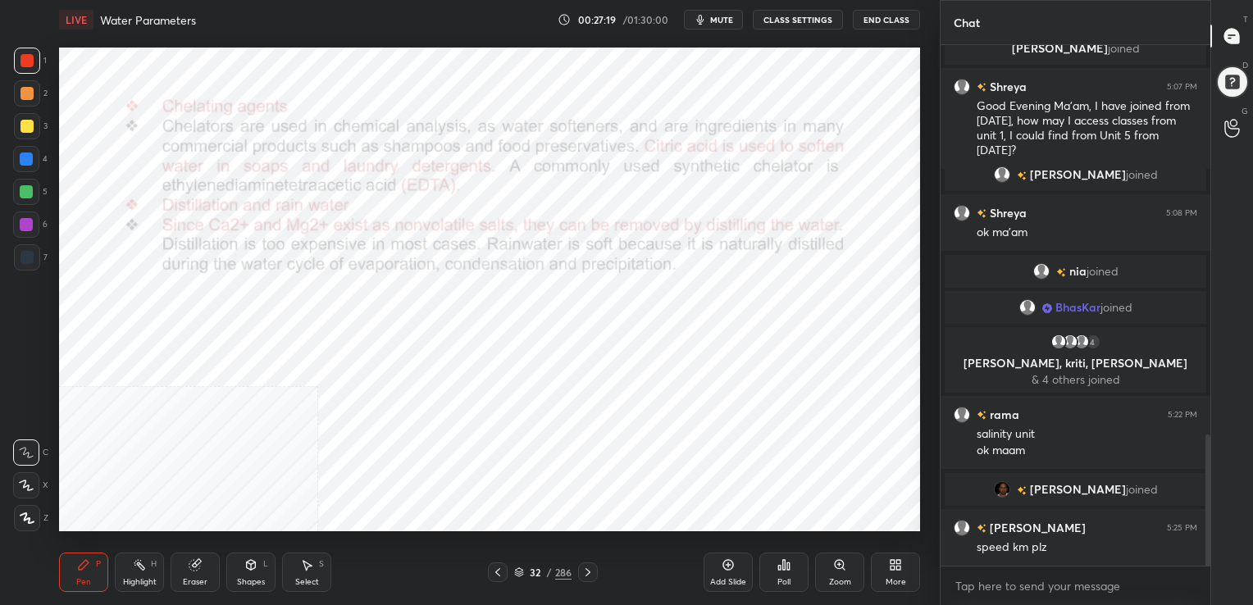
click at [520, 567] on icon at bounding box center [519, 572] width 10 height 10
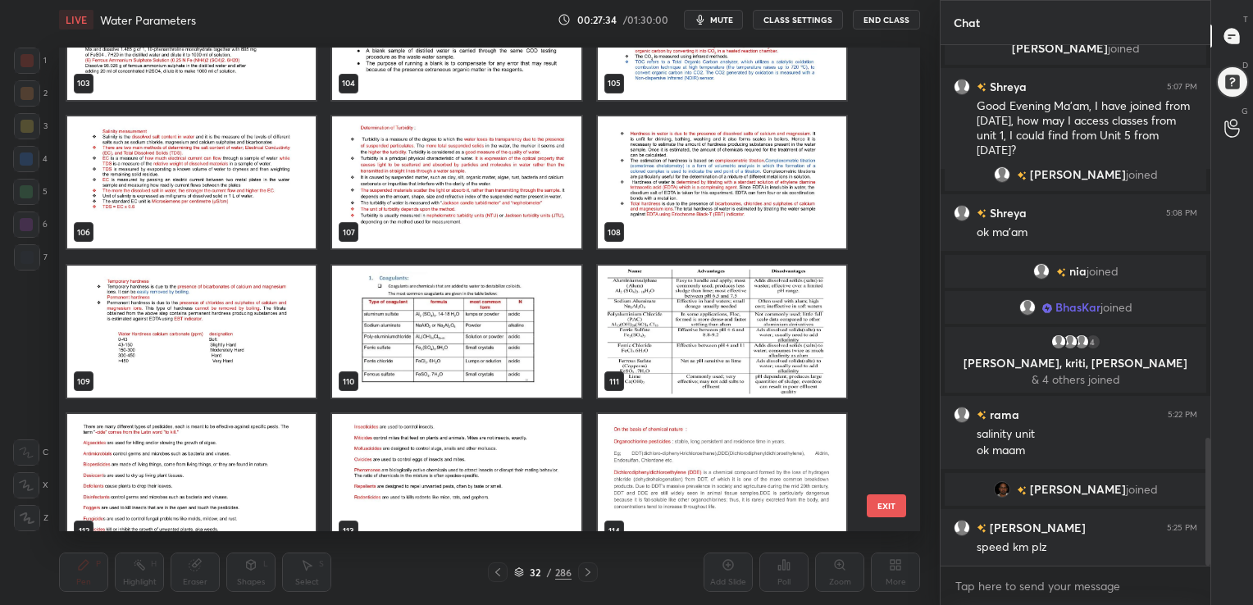
scroll to position [1602, 0]
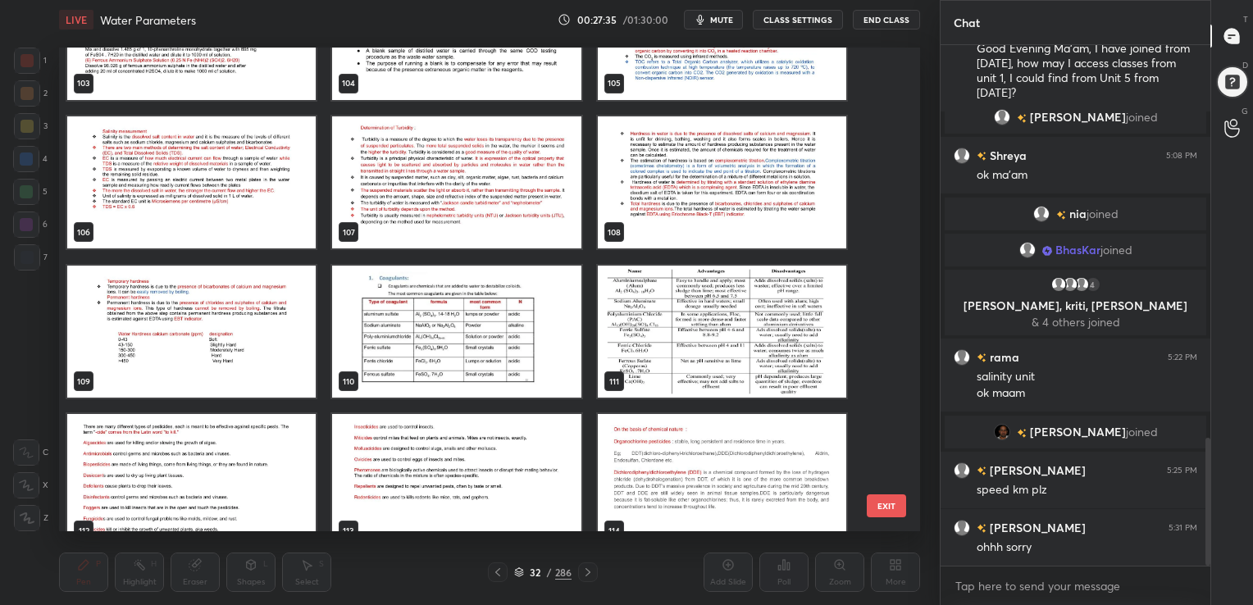
click at [508, 326] on img "grid" at bounding box center [456, 331] width 248 height 133
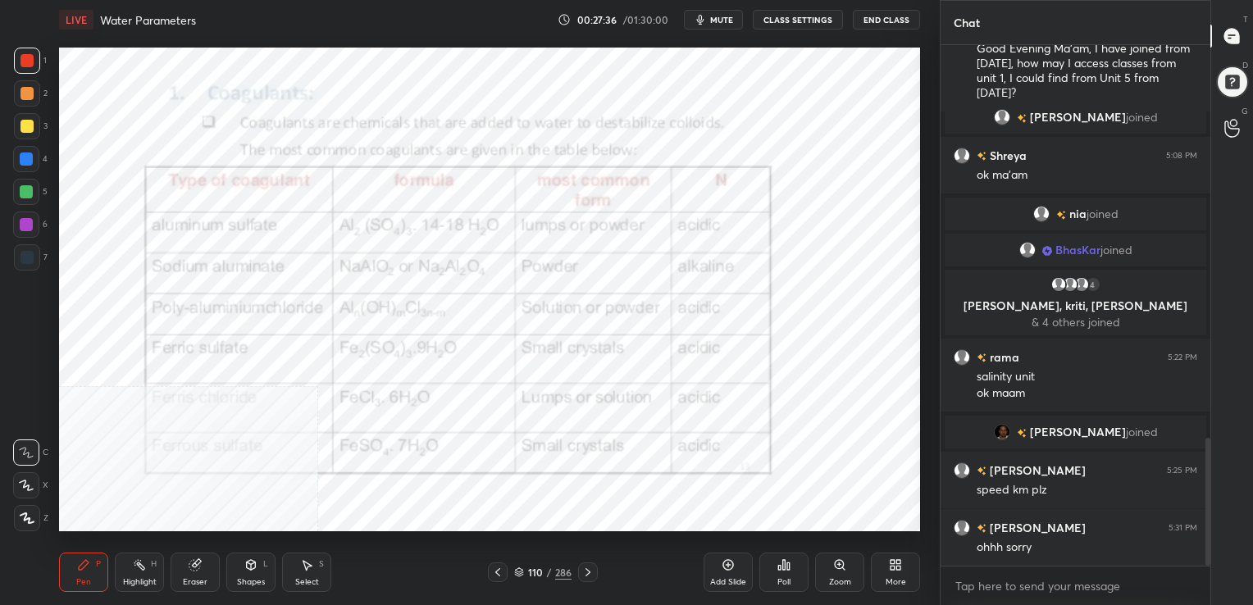
click at [508, 326] on img "grid" at bounding box center [456, 331] width 248 height 133
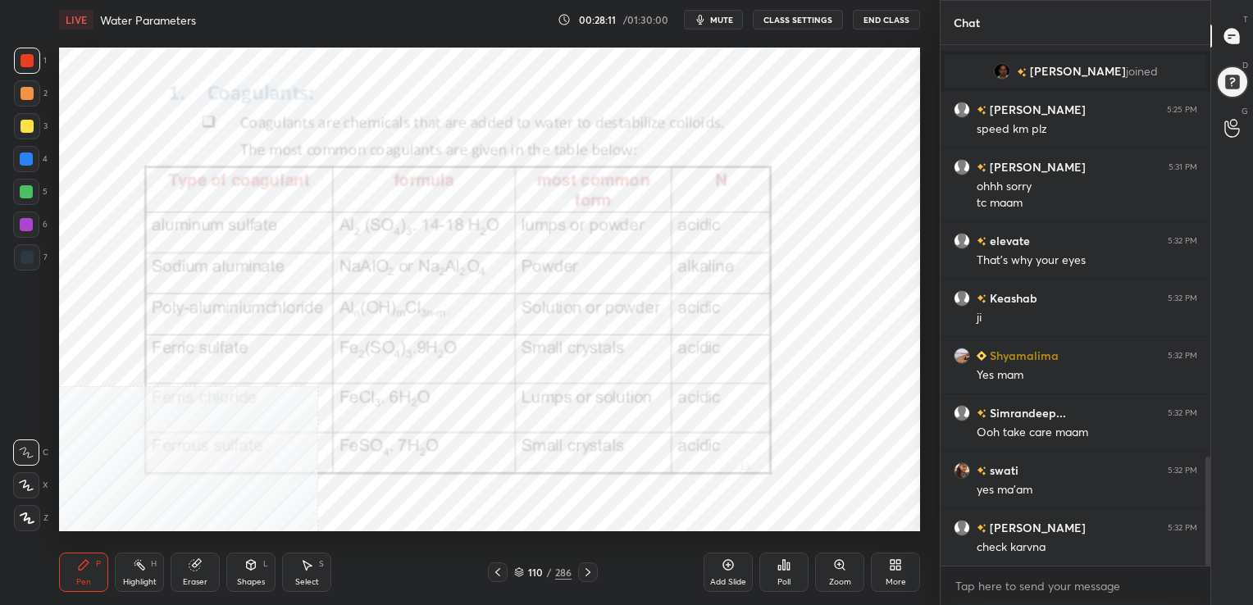
scroll to position [1979, 0]
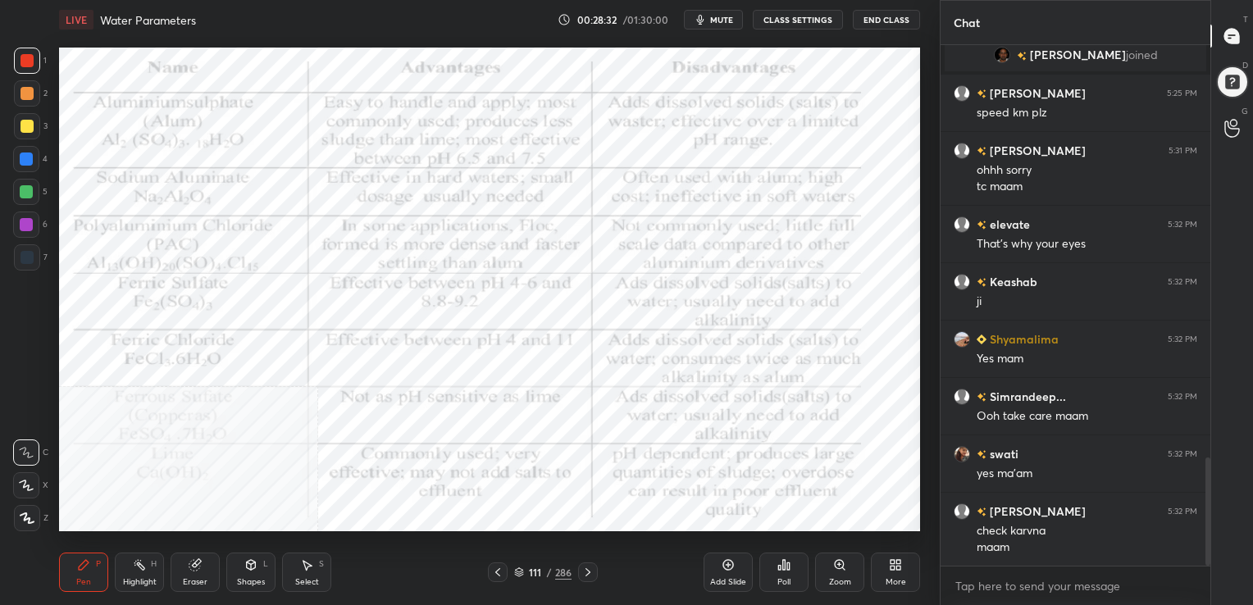
click at [518, 569] on icon at bounding box center [519, 570] width 8 height 4
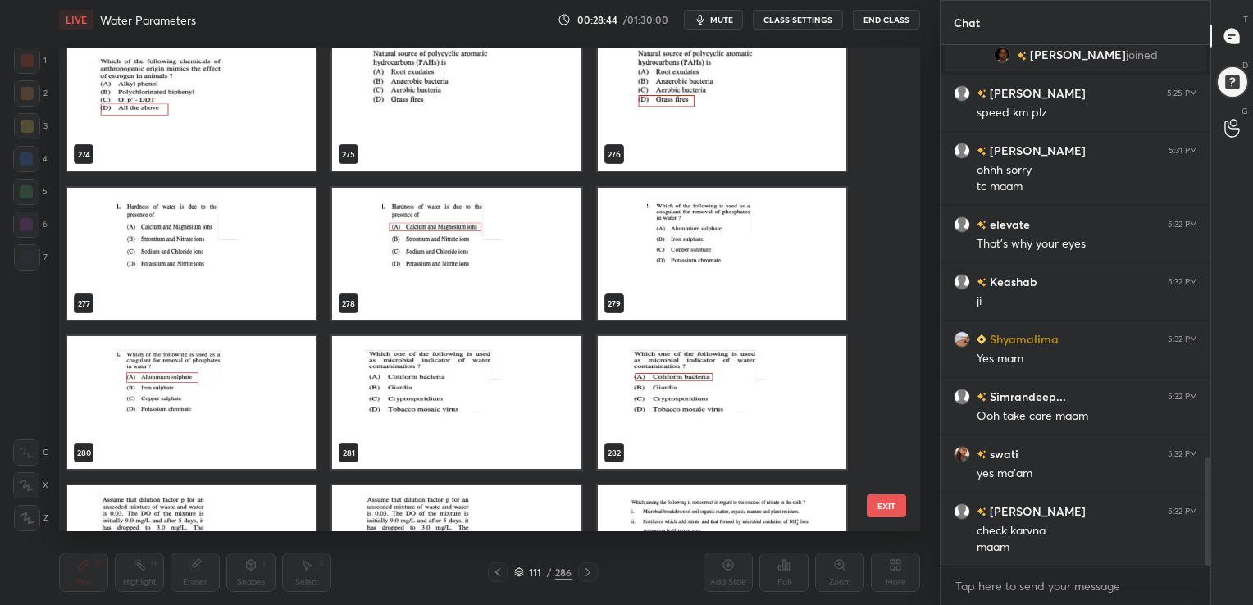
scroll to position [13828, 0]
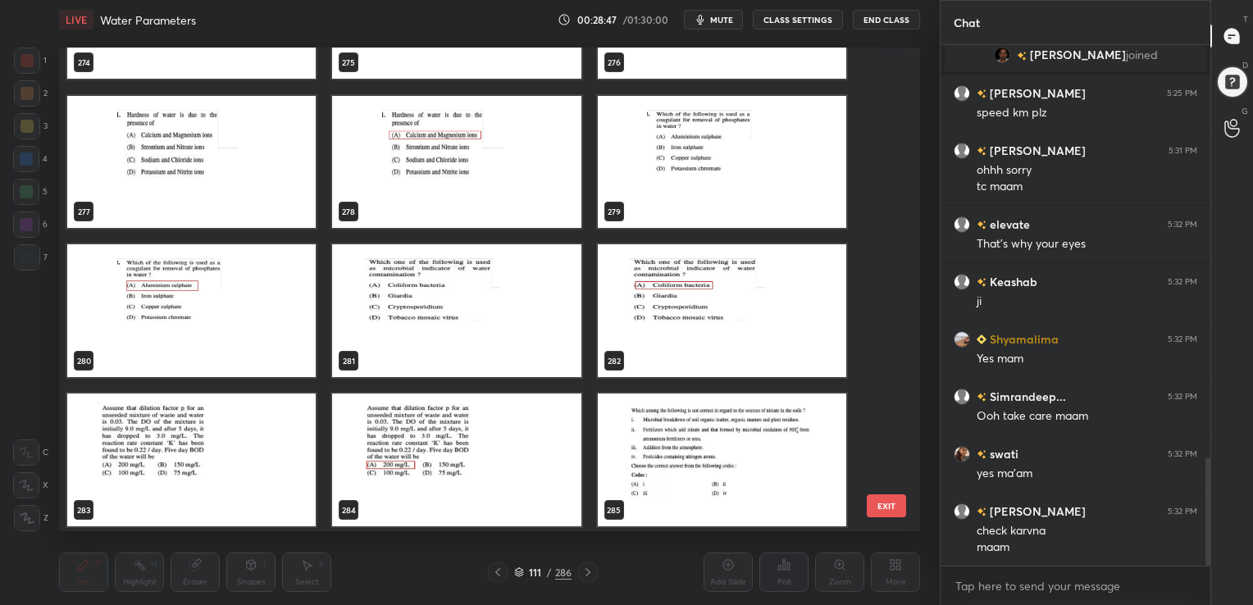
click at [187, 444] on img "grid" at bounding box center [191, 459] width 248 height 133
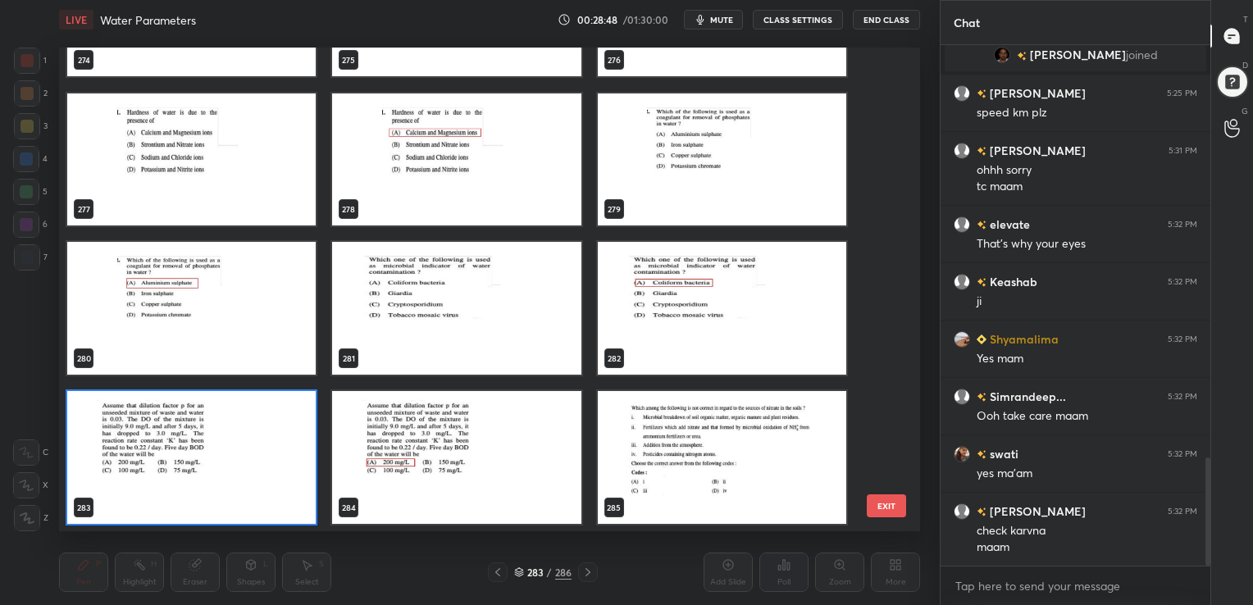
click at [187, 444] on div "274 275 276 277 278 279 280 281 282 283 284 285 286" at bounding box center [475, 290] width 832 height 484
click at [187, 444] on img "grid" at bounding box center [191, 457] width 248 height 133
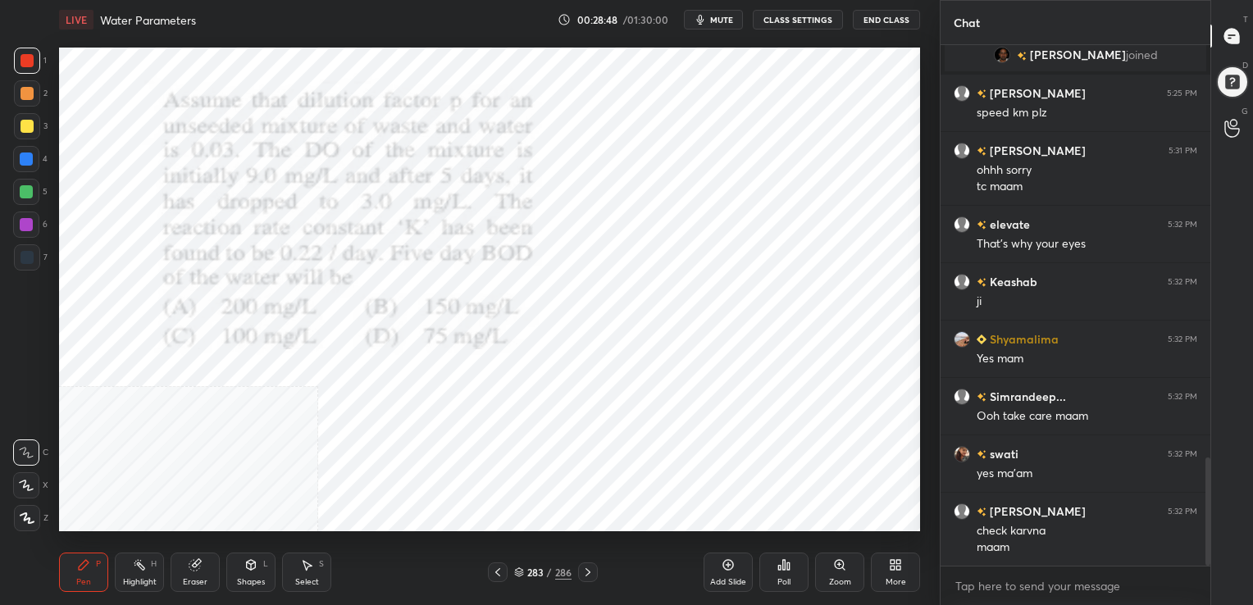
click at [187, 444] on img "grid" at bounding box center [191, 457] width 248 height 133
click at [728, 24] on span "mute" at bounding box center [721, 19] width 23 height 11
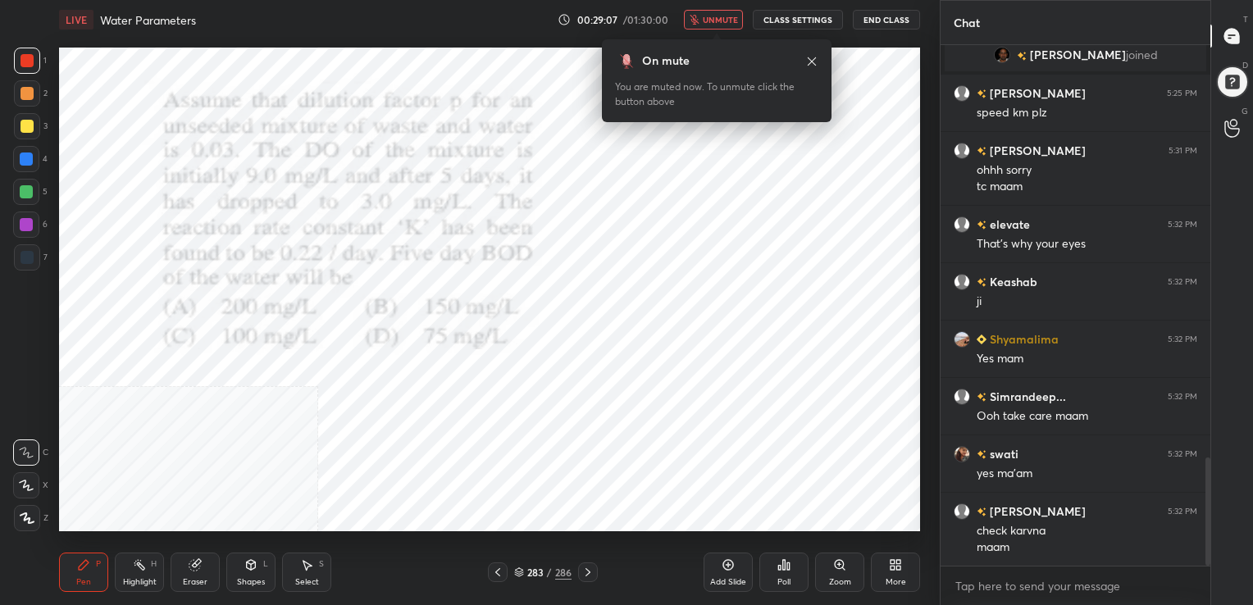
scroll to position [2066, 0]
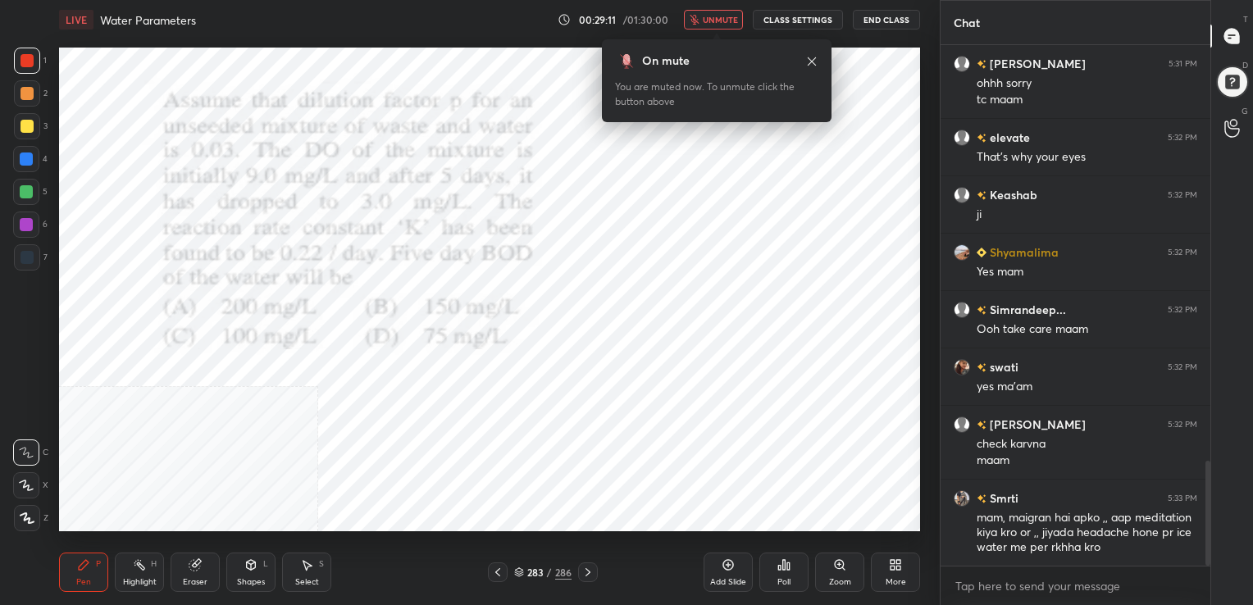
click at [715, 11] on button "unmute" at bounding box center [713, 20] width 59 height 20
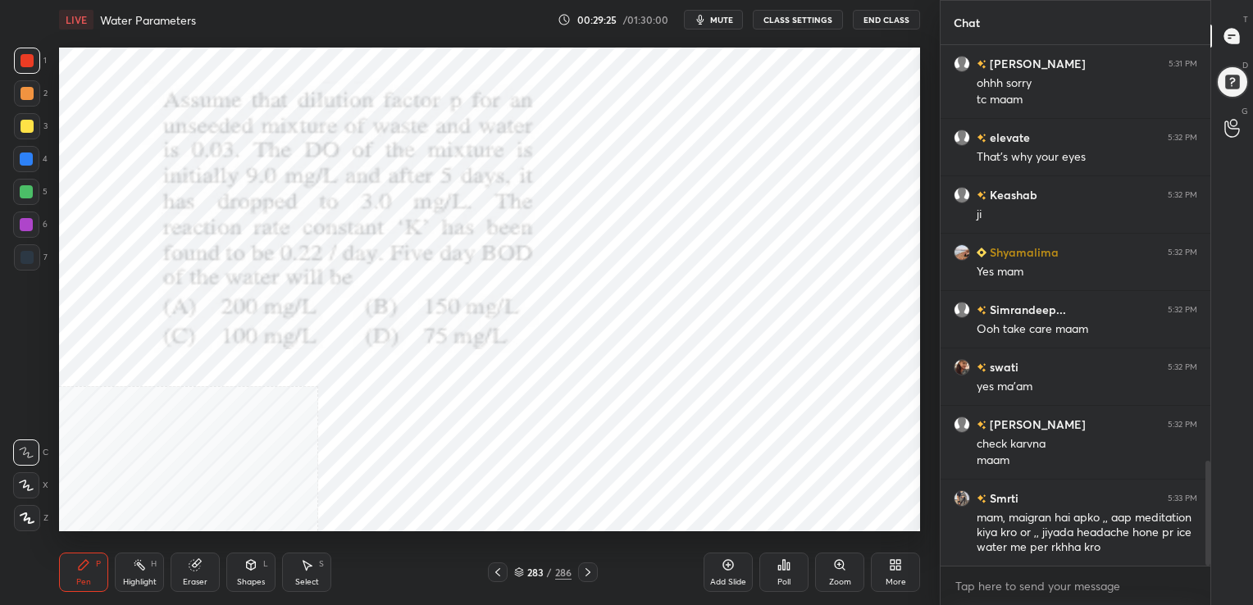
click at [509, 562] on div "Pen P Highlight H Eraser Shapes L Select S 283 / 286 Add Slide Poll Zoom More" at bounding box center [489, 572] width 861 height 66
click at [517, 570] on icon at bounding box center [519, 572] width 10 height 10
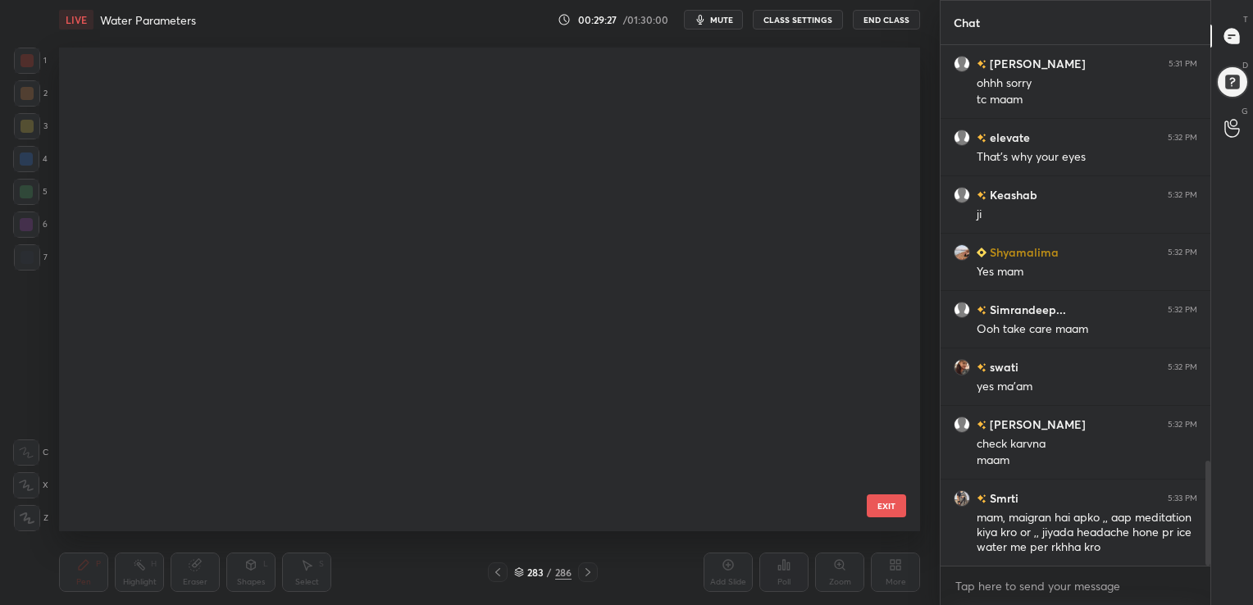
scroll to position [480, 853]
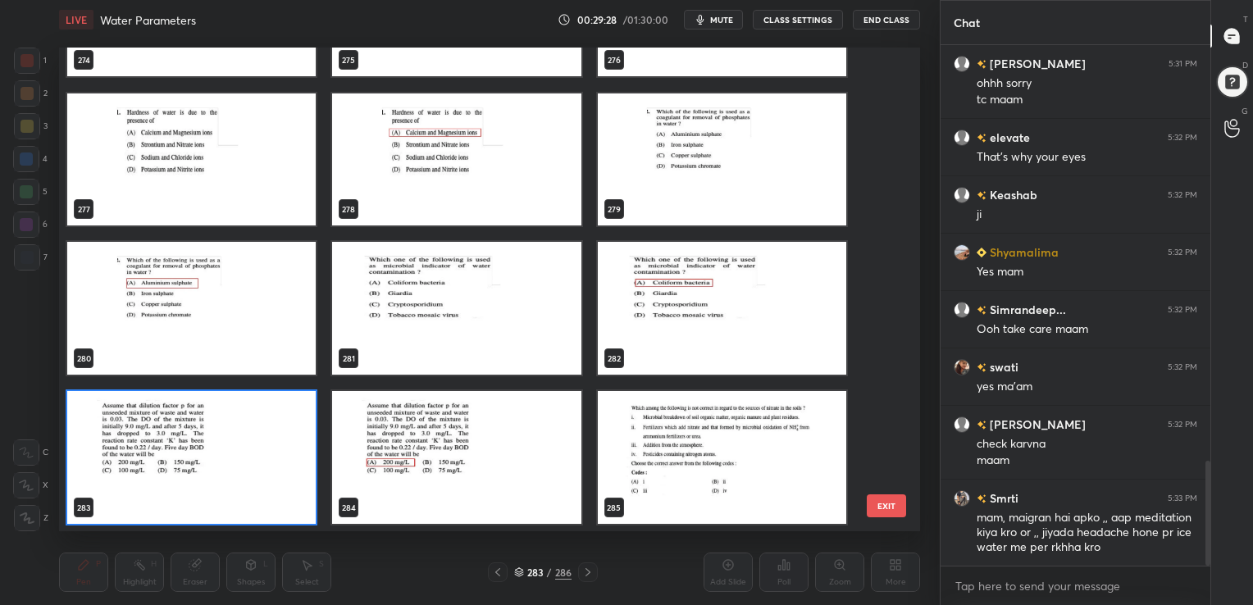
click at [277, 487] on img "grid" at bounding box center [191, 457] width 248 height 133
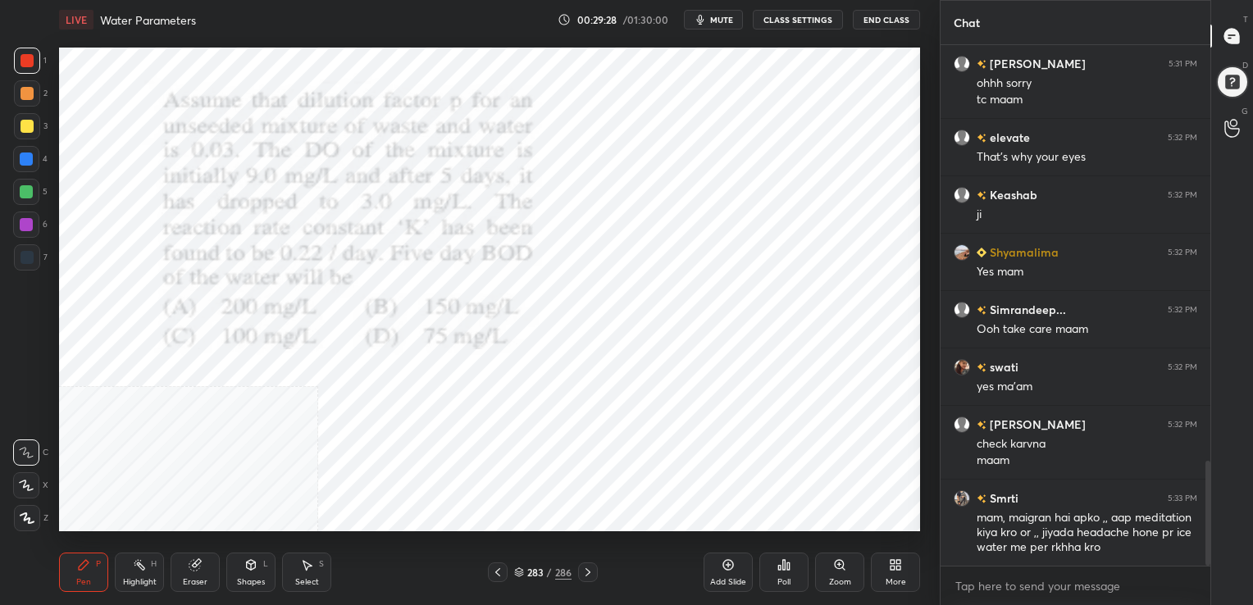
click at [277, 487] on img "grid" at bounding box center [191, 457] width 248 height 133
drag, startPoint x: 277, startPoint y: 487, endPoint x: 682, endPoint y: 493, distance: 405.0
click at [784, 580] on div "Poll" at bounding box center [783, 582] width 13 height 8
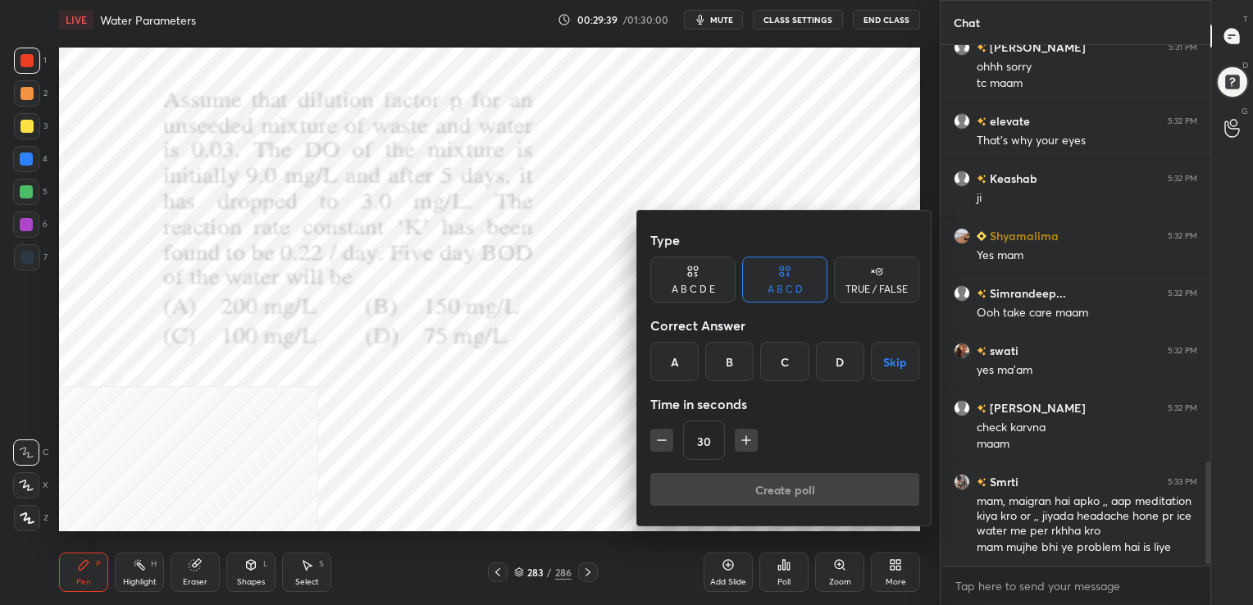
scroll to position [2140, 0]
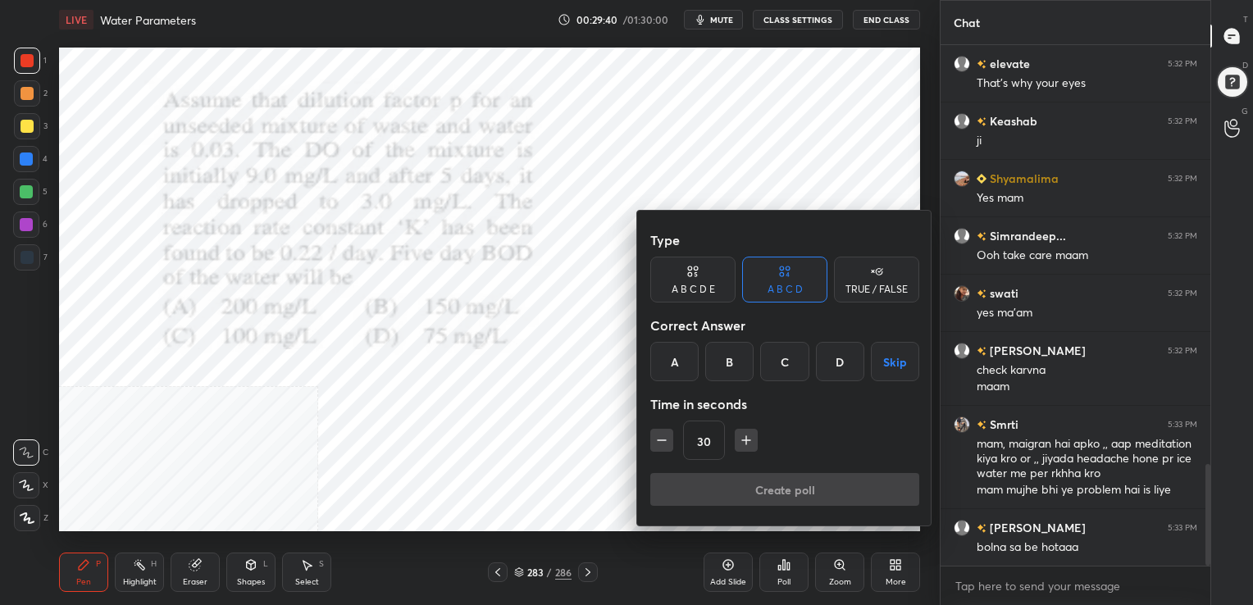
click at [685, 359] on div "A" at bounding box center [674, 361] width 48 height 39
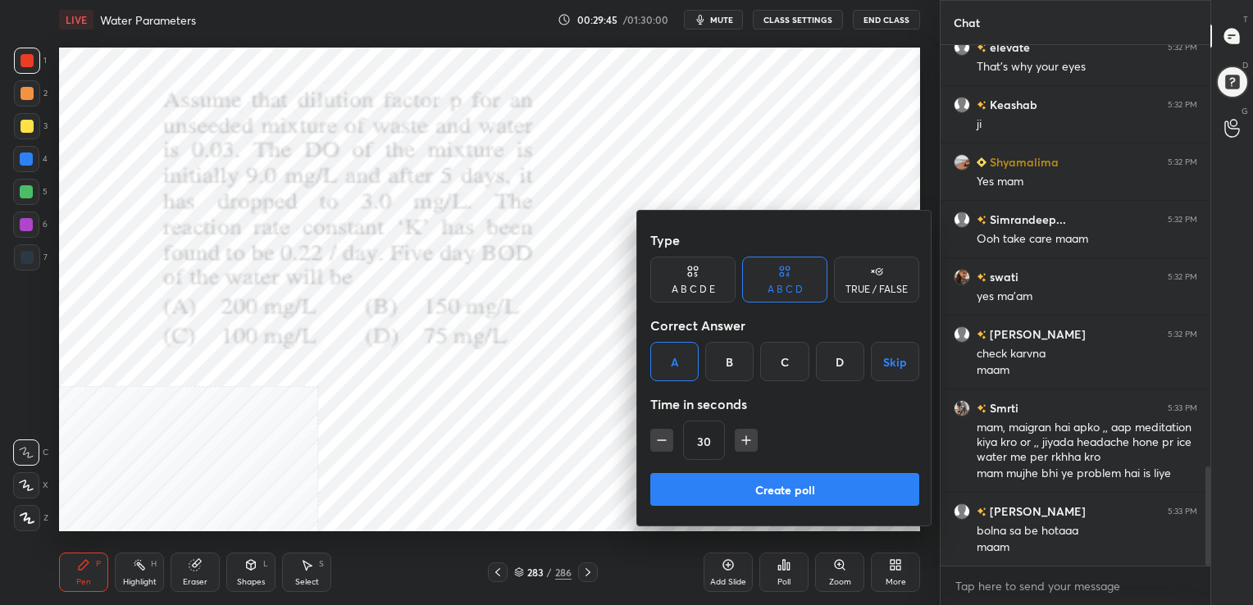
scroll to position [2213, 0]
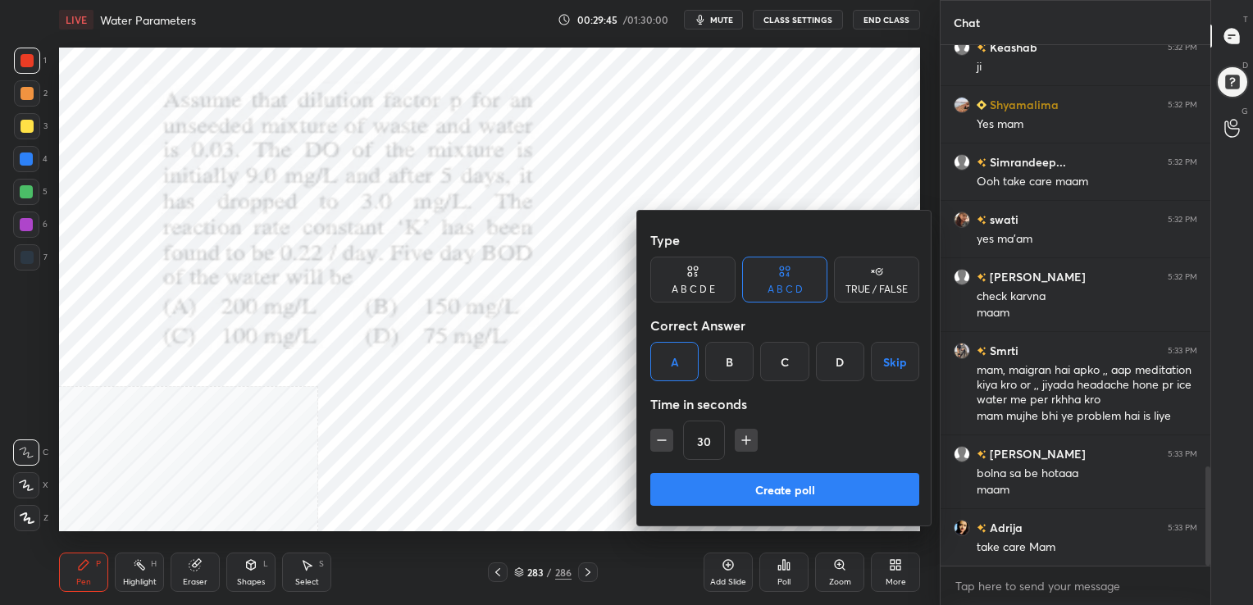
click at [757, 494] on button "Create poll" at bounding box center [784, 489] width 269 height 33
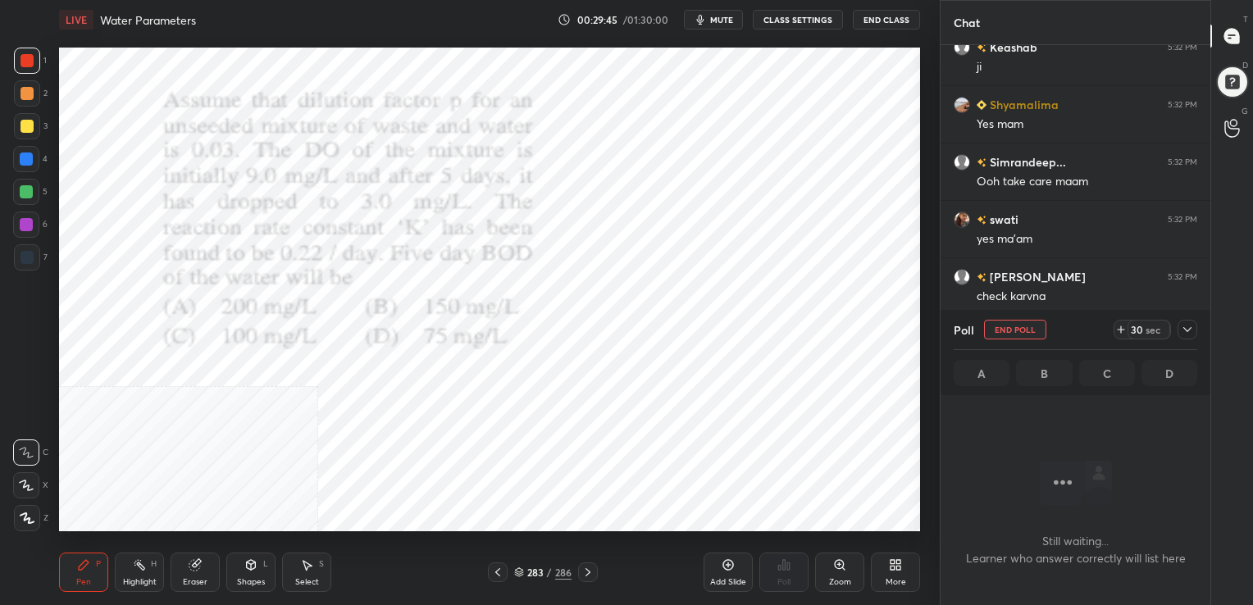
scroll to position [0, 0]
click at [718, 19] on span "mute" at bounding box center [721, 19] width 23 height 11
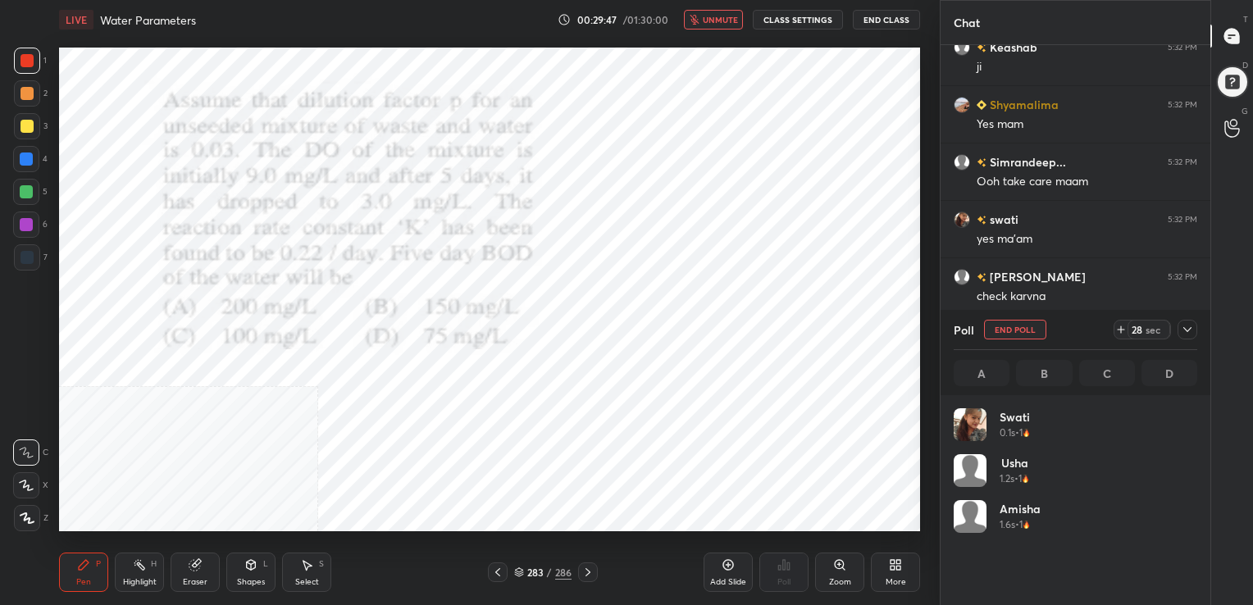
scroll to position [192, 239]
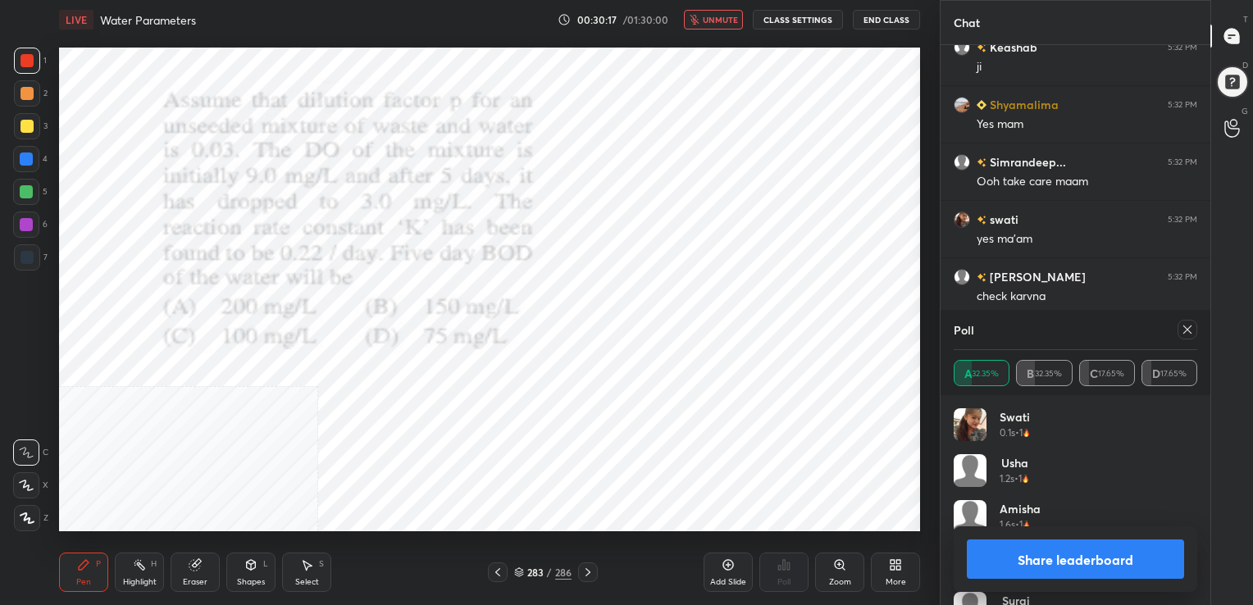
click at [1186, 323] on icon at bounding box center [1186, 329] width 13 height 13
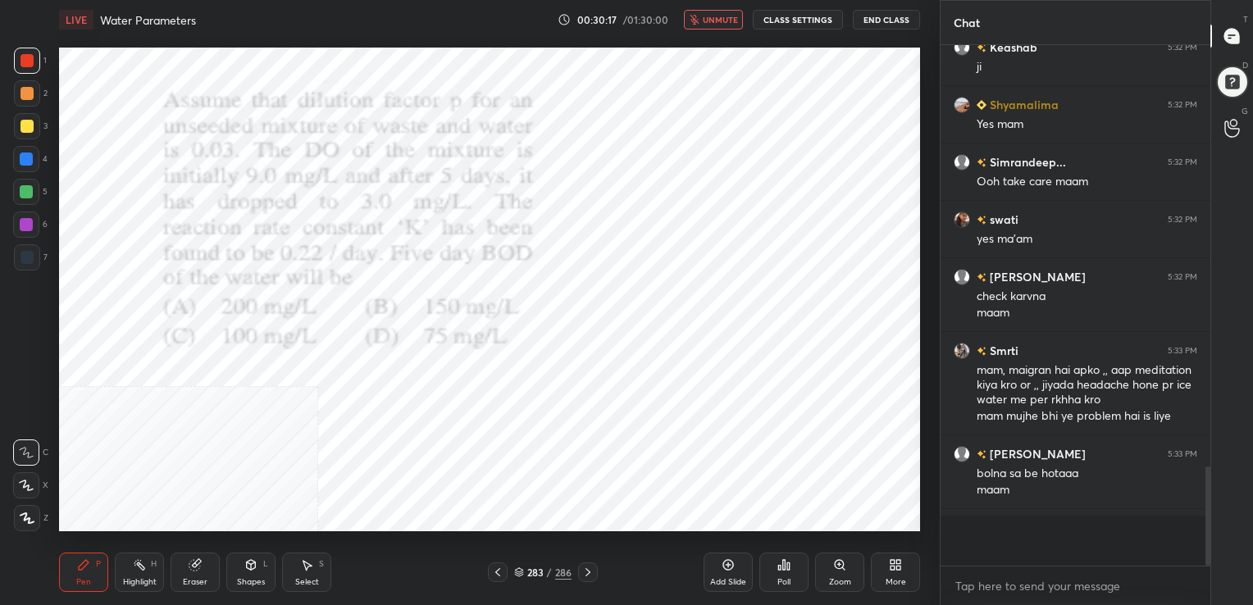
scroll to position [512, 265]
click at [717, 18] on span "unmute" at bounding box center [720, 19] width 35 height 11
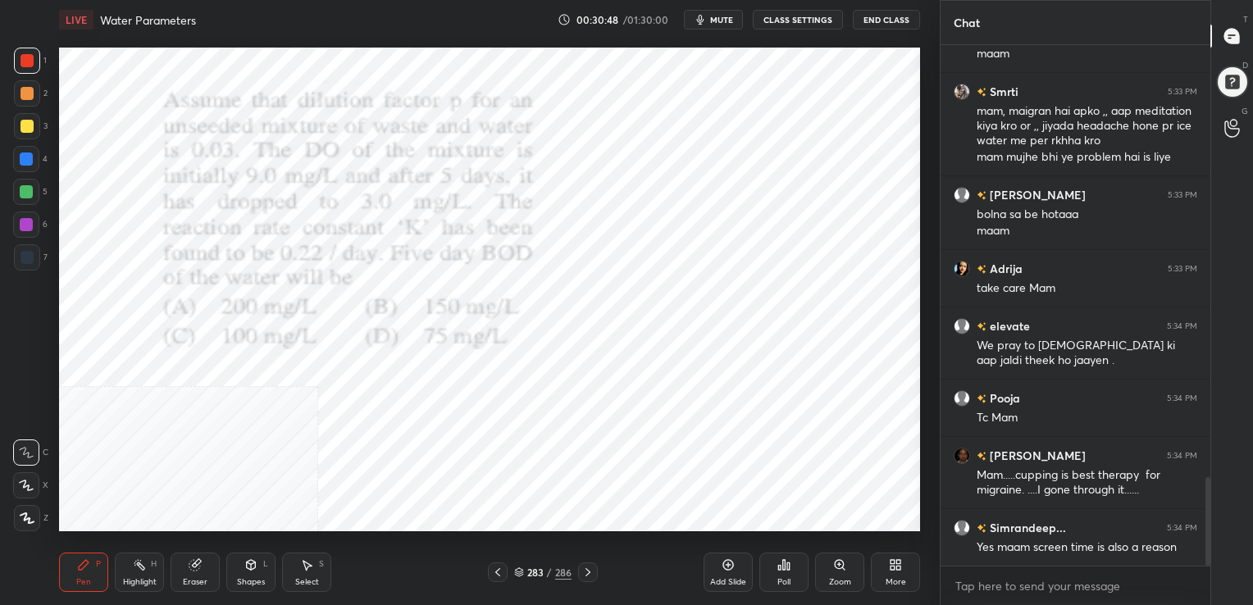
scroll to position [2530, 0]
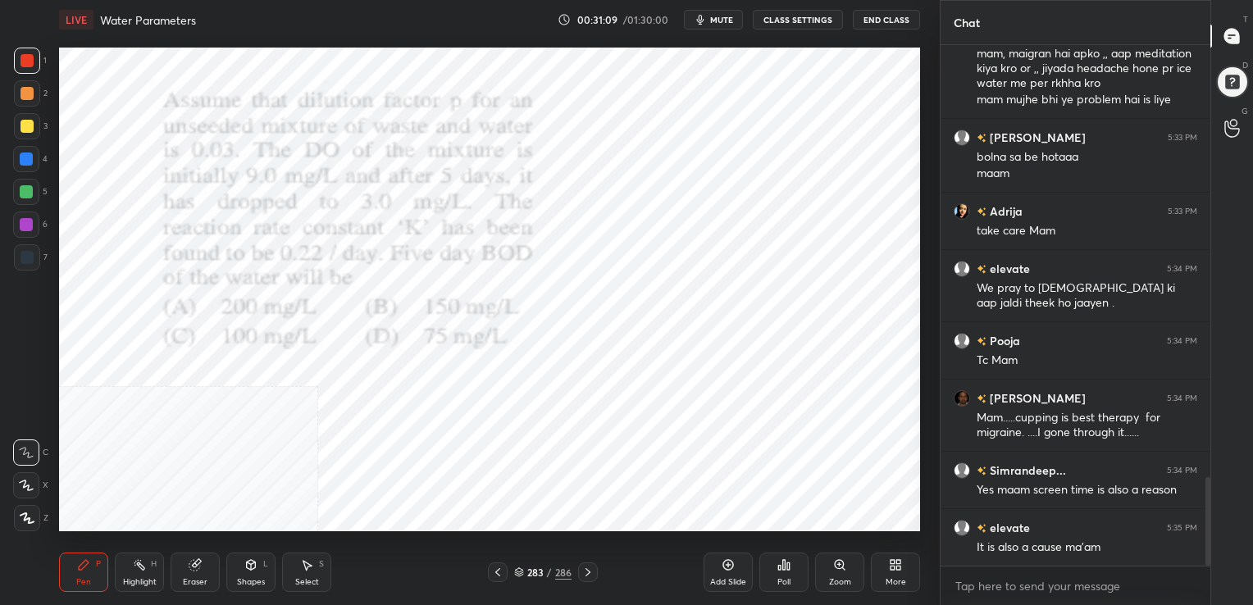
click at [525, 566] on div "283 / 286" at bounding box center [542, 572] width 57 height 15
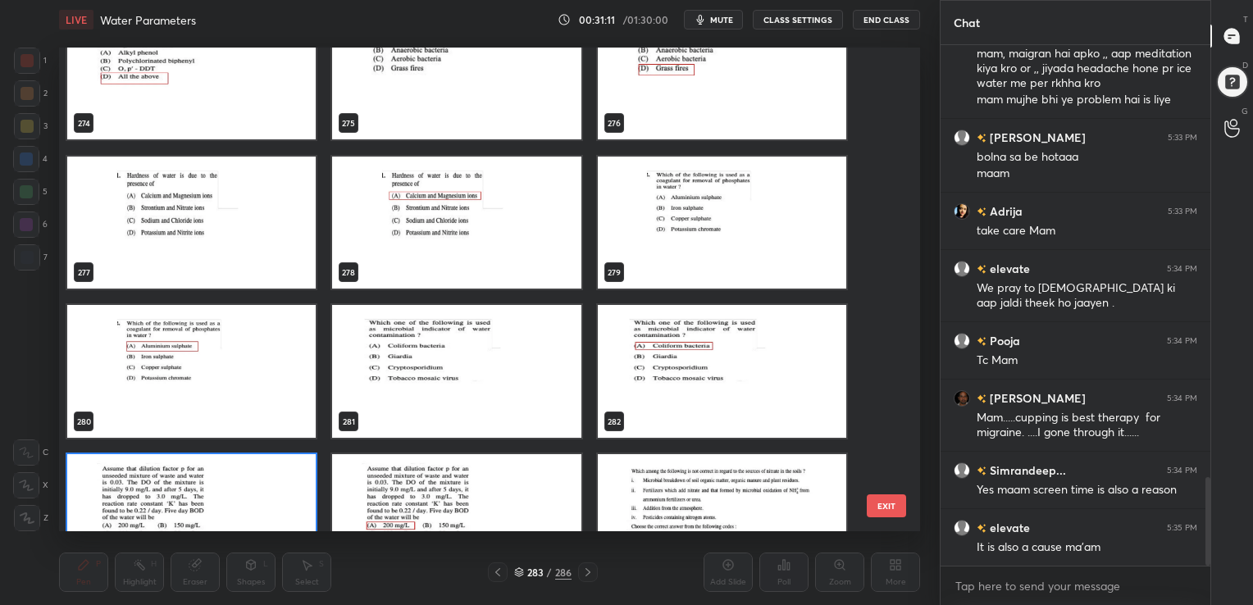
scroll to position [13622, 0]
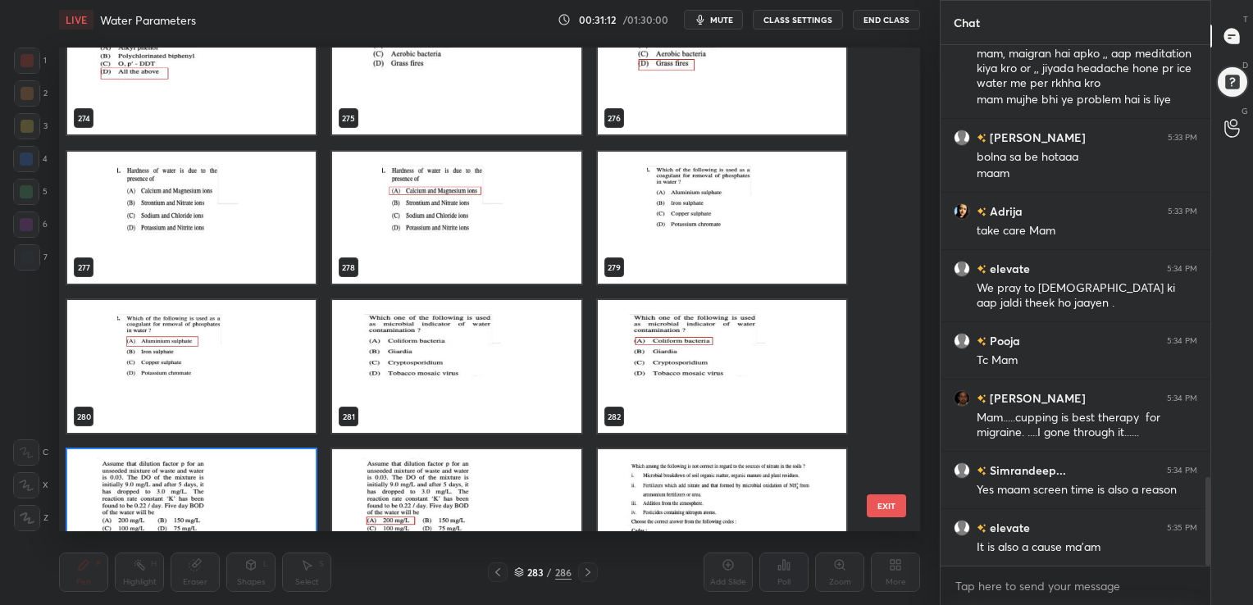
click at [711, 203] on img "grid" at bounding box center [722, 217] width 248 height 133
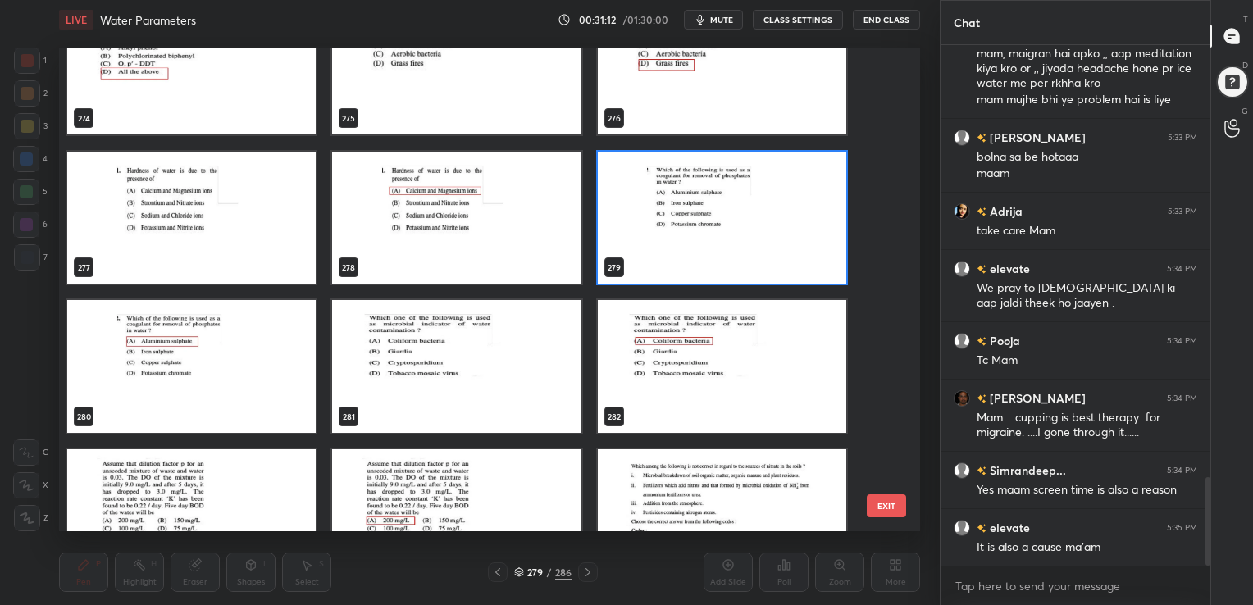
click at [711, 203] on img "grid" at bounding box center [722, 217] width 248 height 133
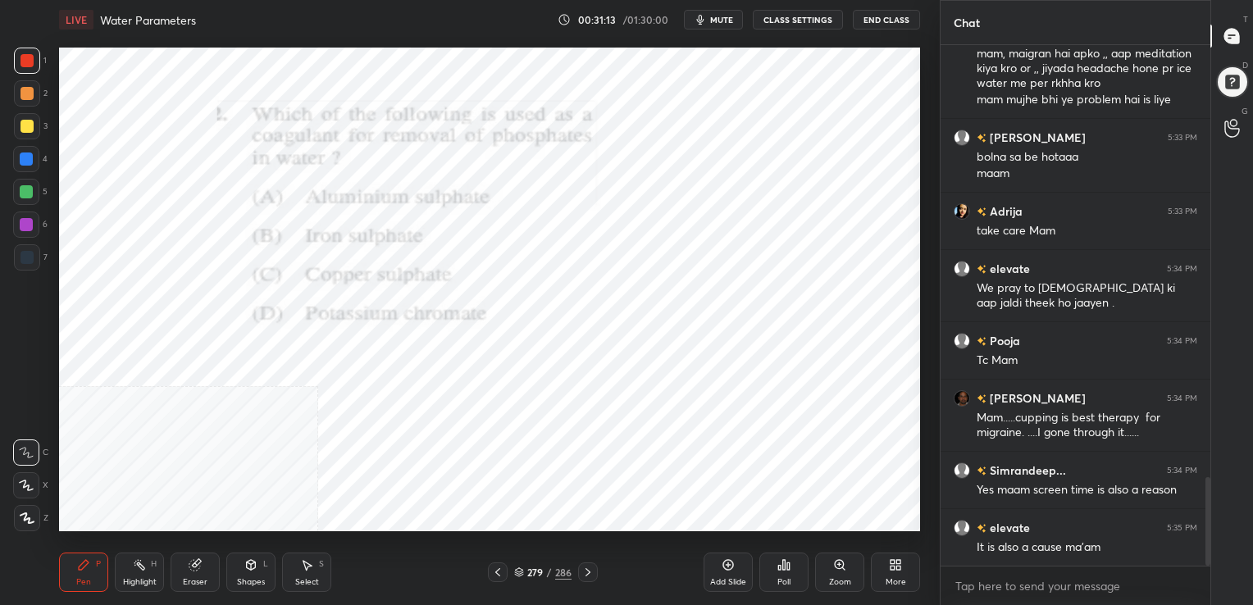
click at [711, 203] on img "grid" at bounding box center [722, 217] width 248 height 133
click at [718, 16] on span "mute" at bounding box center [721, 19] width 23 height 11
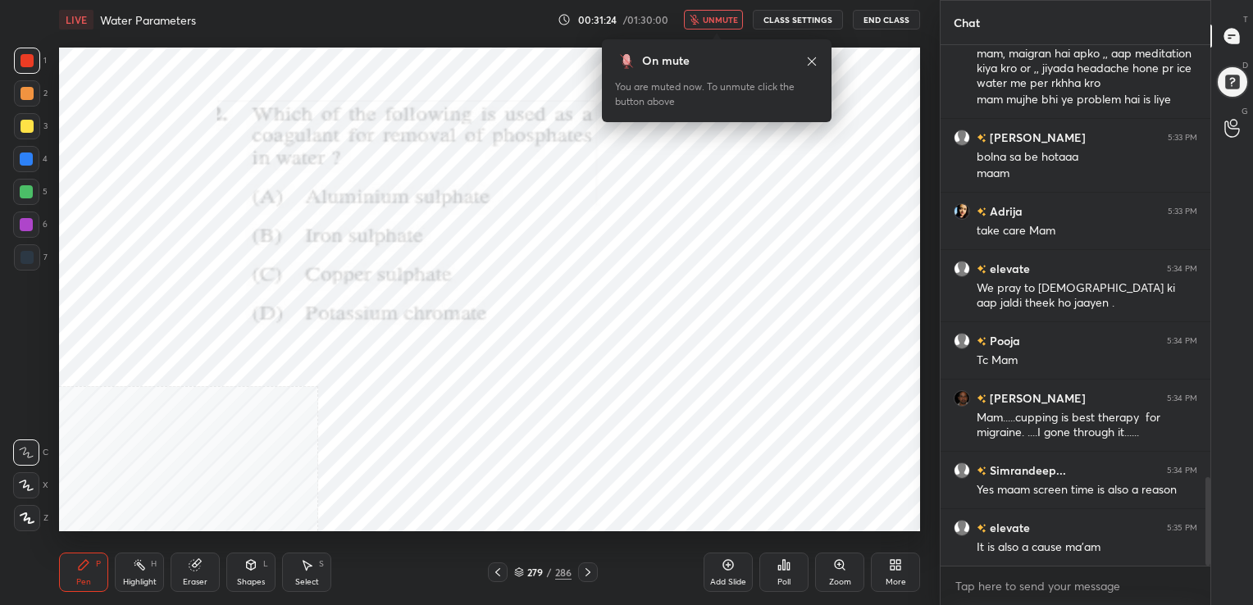
scroll to position [2587, 0]
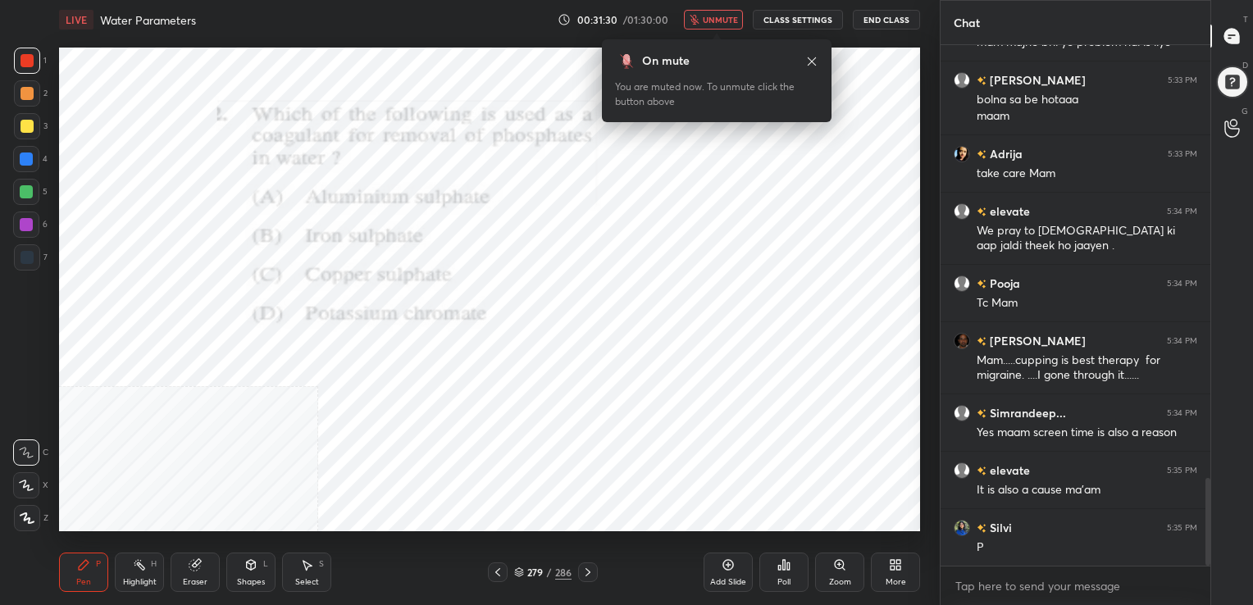
click at [514, 569] on icon at bounding box center [519, 572] width 10 height 10
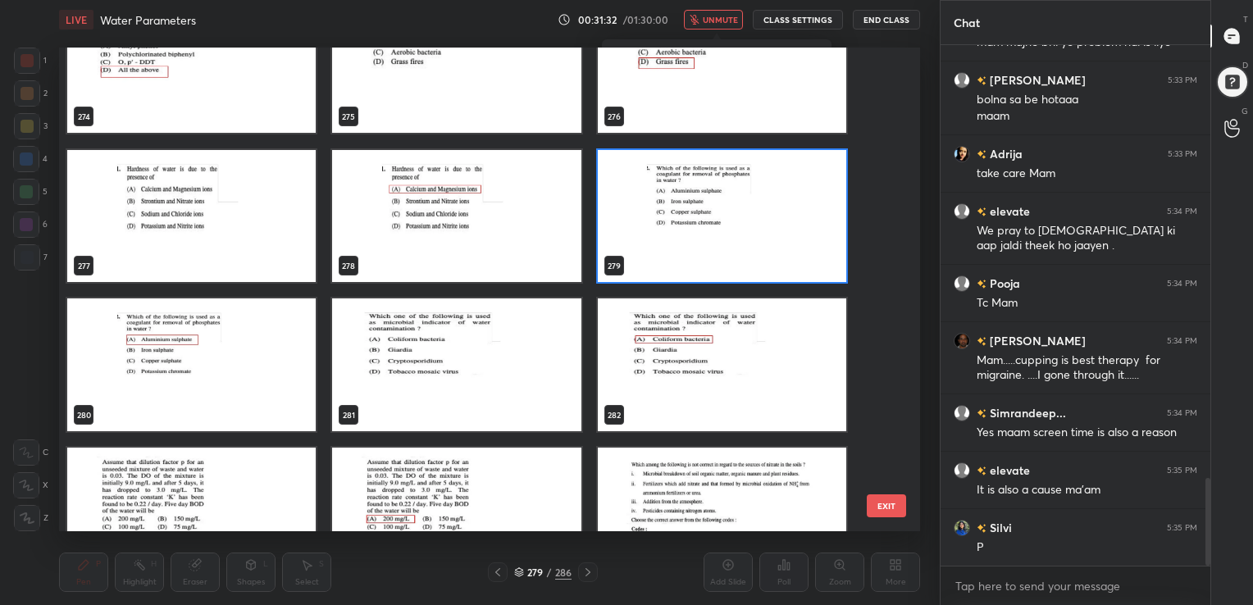
scroll to position [13622, 0]
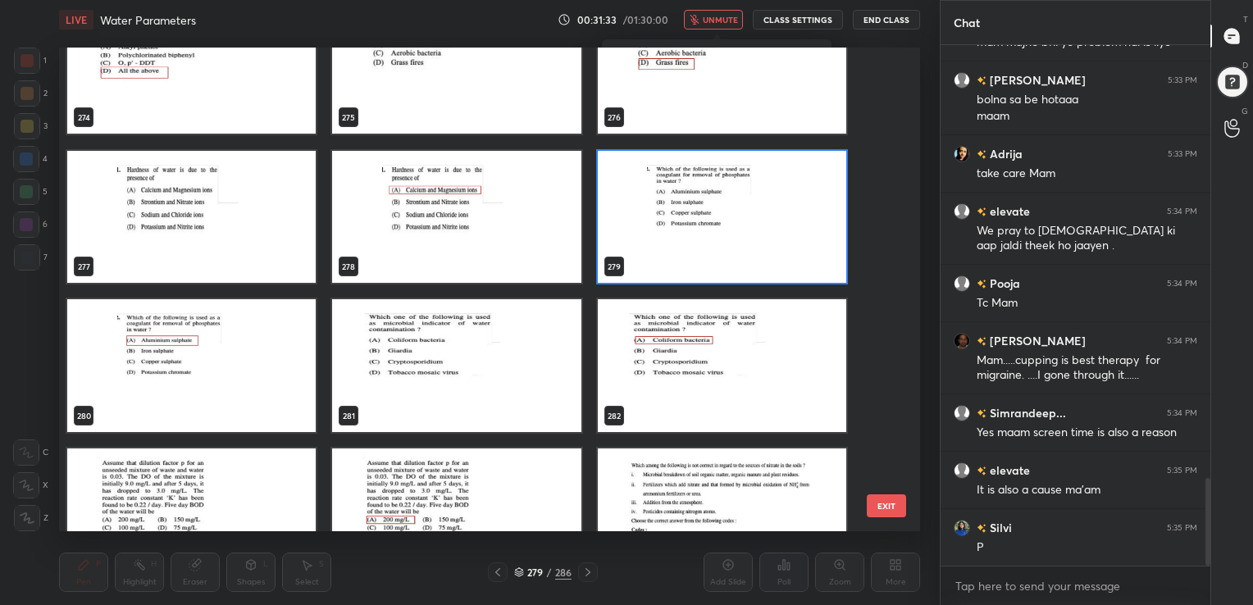
click at [695, 238] on img "grid" at bounding box center [722, 216] width 248 height 133
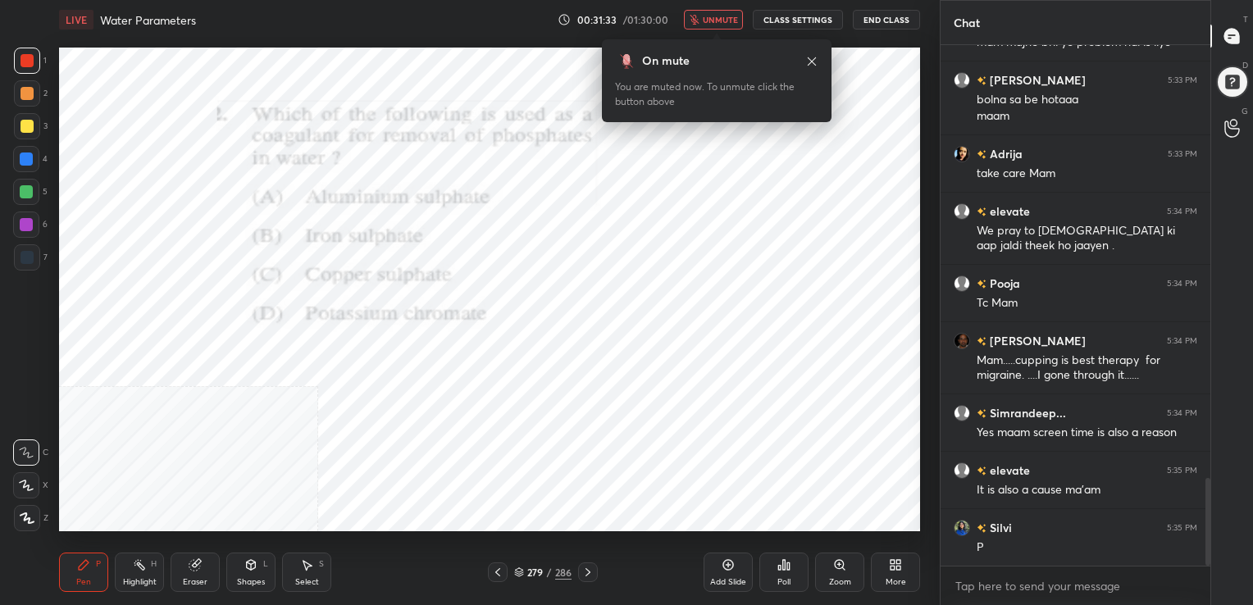
click at [695, 238] on img "grid" at bounding box center [722, 216] width 248 height 133
drag, startPoint x: 695, startPoint y: 238, endPoint x: 806, endPoint y: 533, distance: 315.2
click at [806, 533] on div "LIVE Water Parameters 00:31:33 / 01:30:00 unmute CLASS SETTINGS End Class Setti…" at bounding box center [489, 302] width 874 height 605
click at [780, 556] on div "Poll" at bounding box center [783, 572] width 49 height 39
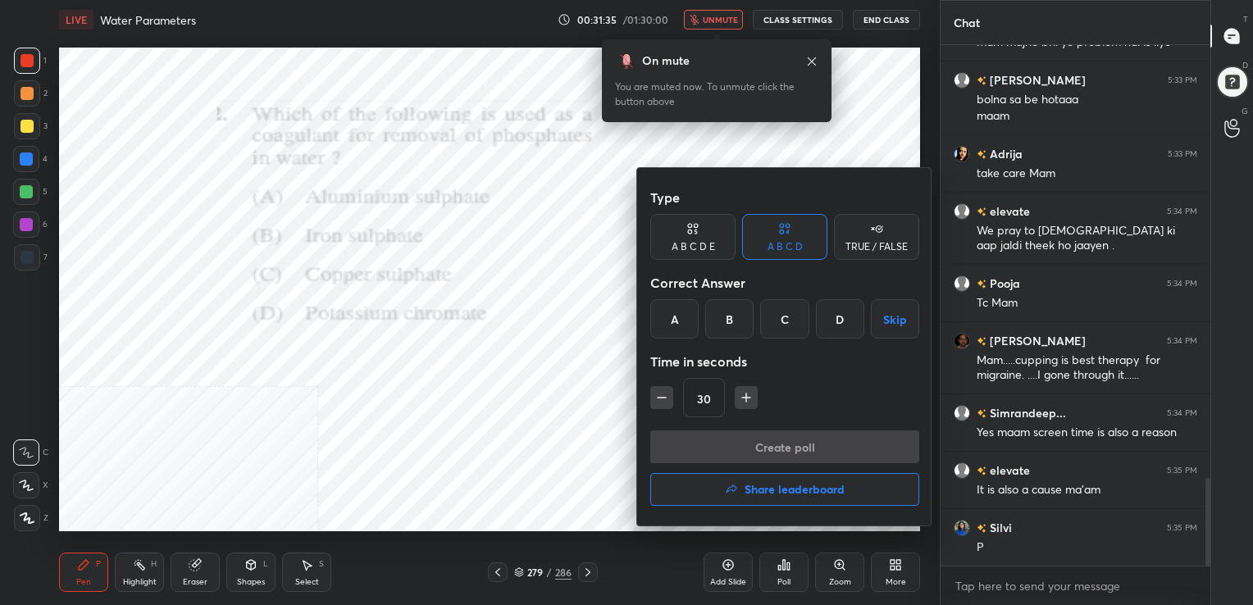
click at [669, 313] on div "A" at bounding box center [674, 318] width 48 height 39
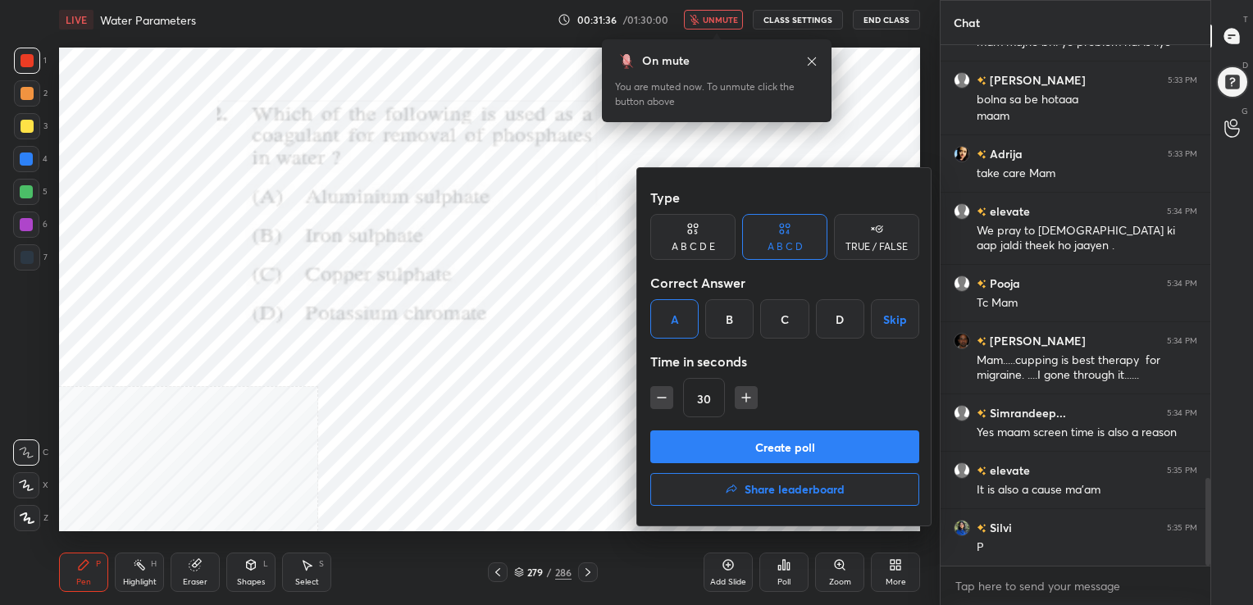
click at [766, 434] on button "Create poll" at bounding box center [784, 446] width 269 height 33
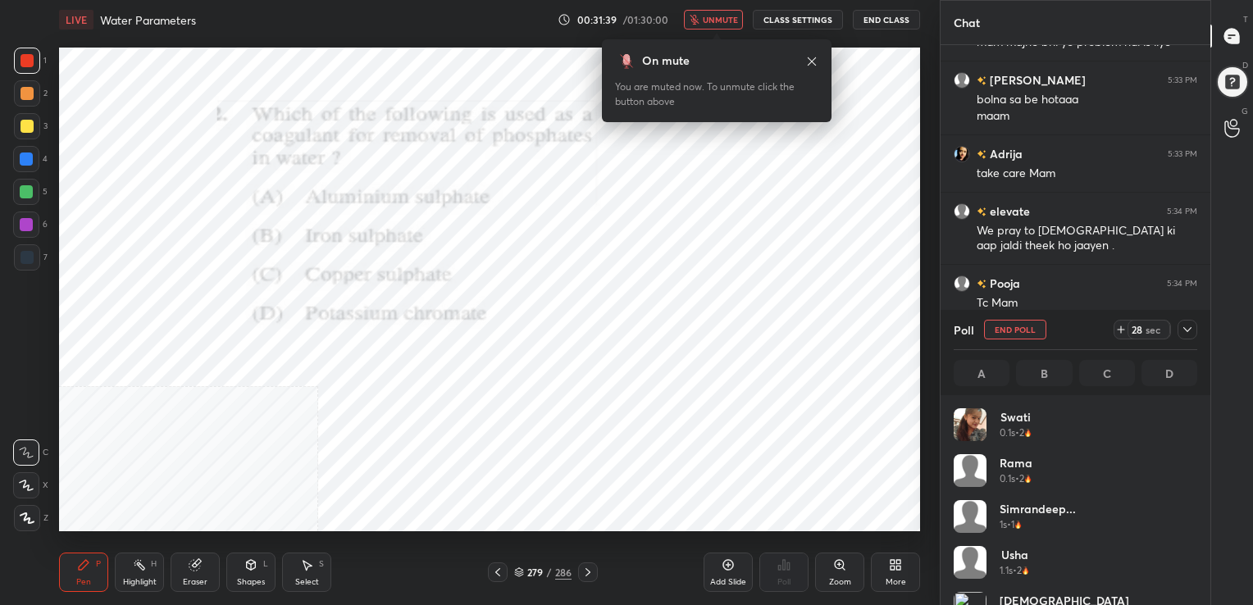
scroll to position [192, 239]
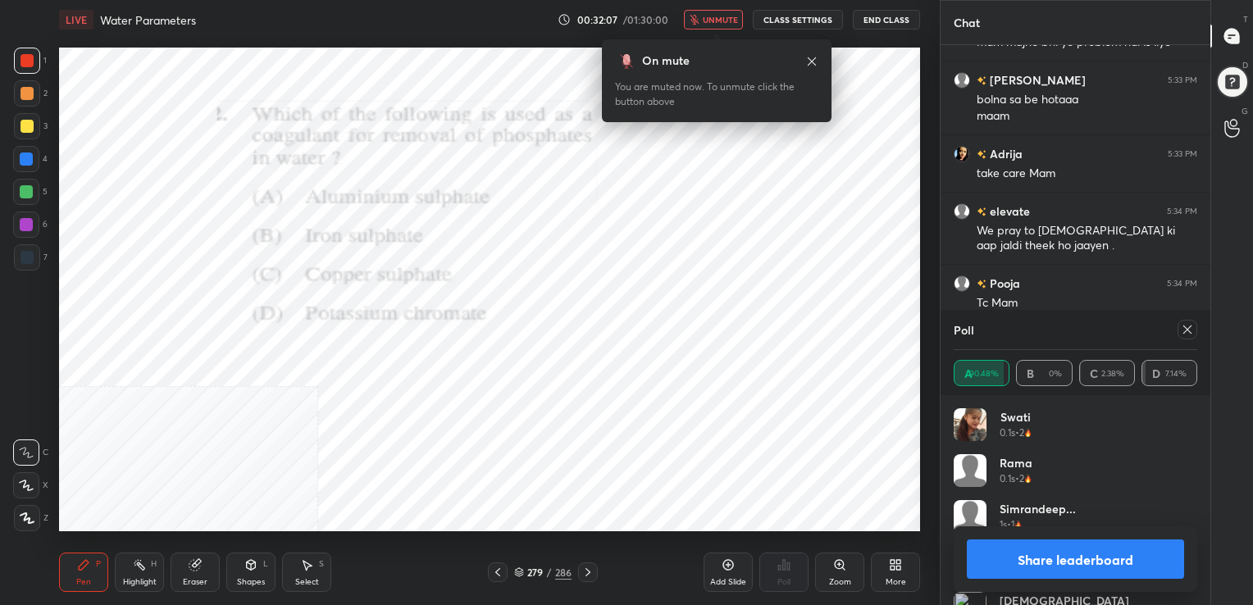
click at [1185, 326] on icon at bounding box center [1186, 329] width 13 height 13
type textarea "x"
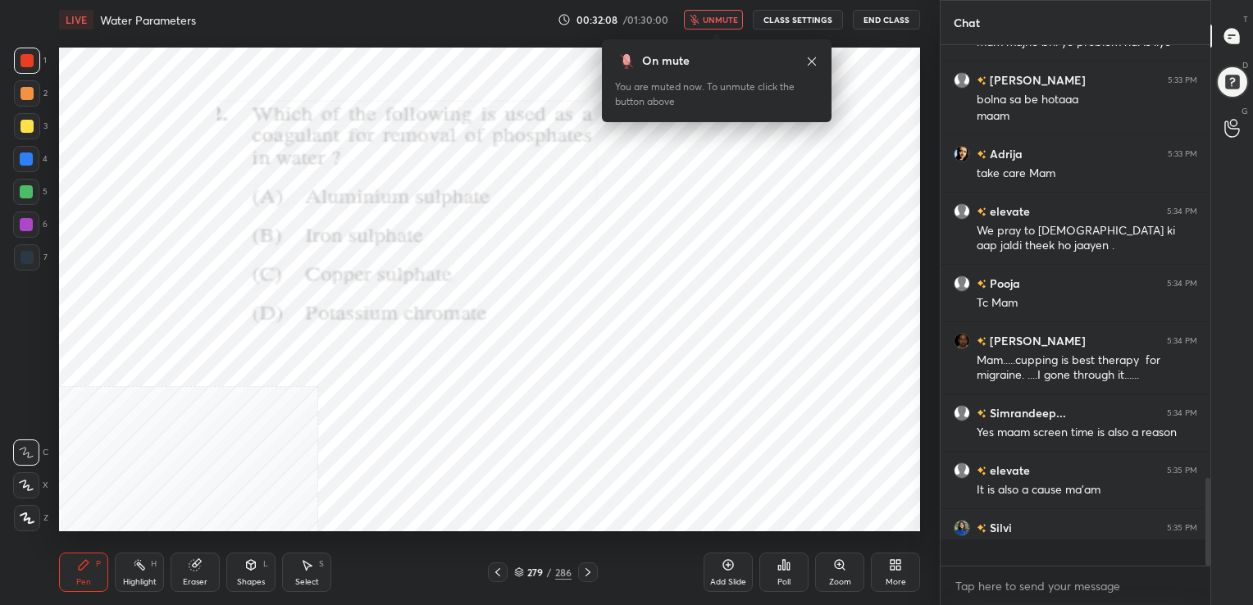
scroll to position [6, 5]
click at [725, 21] on span "unmute" at bounding box center [720, 19] width 35 height 11
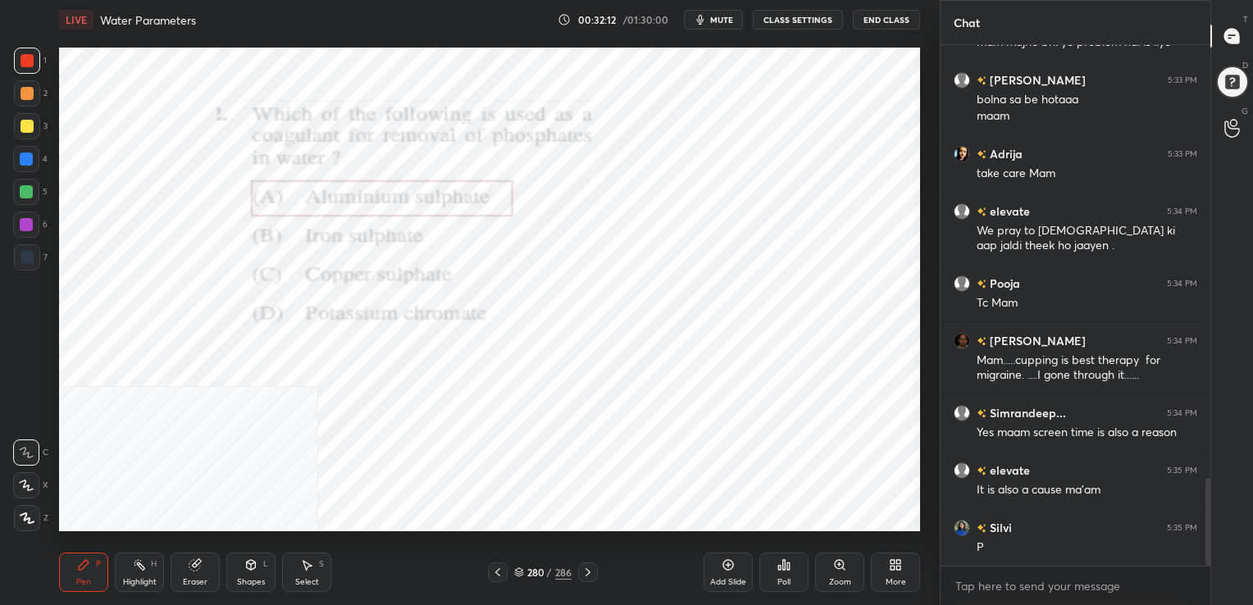
scroll to position [2659, 0]
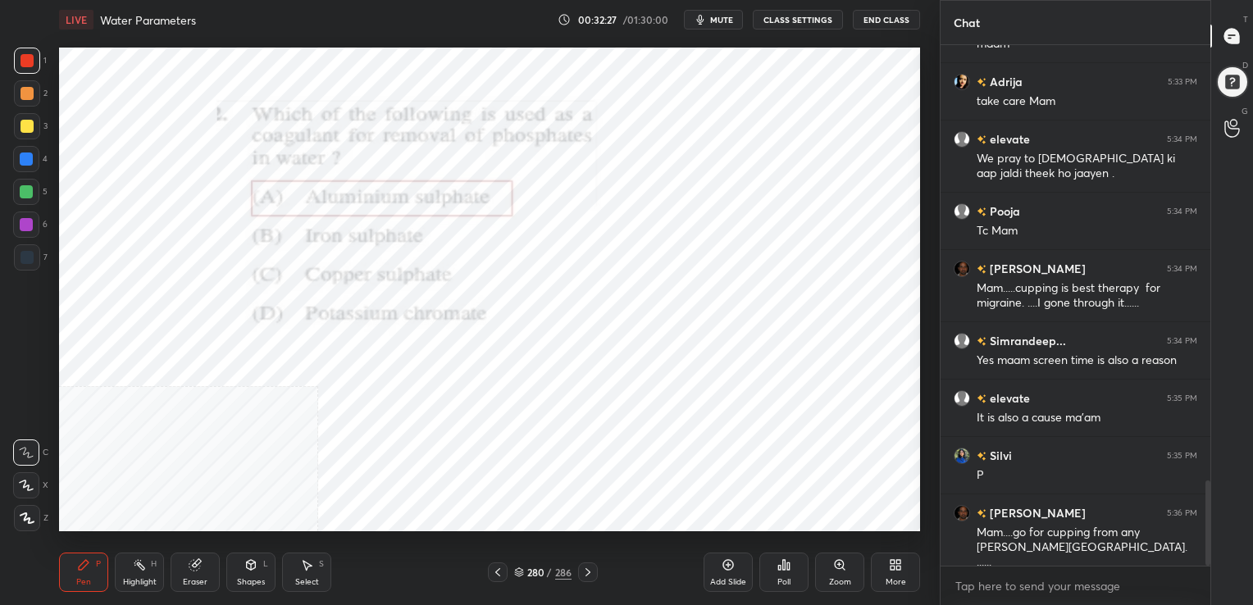
click at [527, 568] on div "280" at bounding box center [535, 572] width 16 height 10
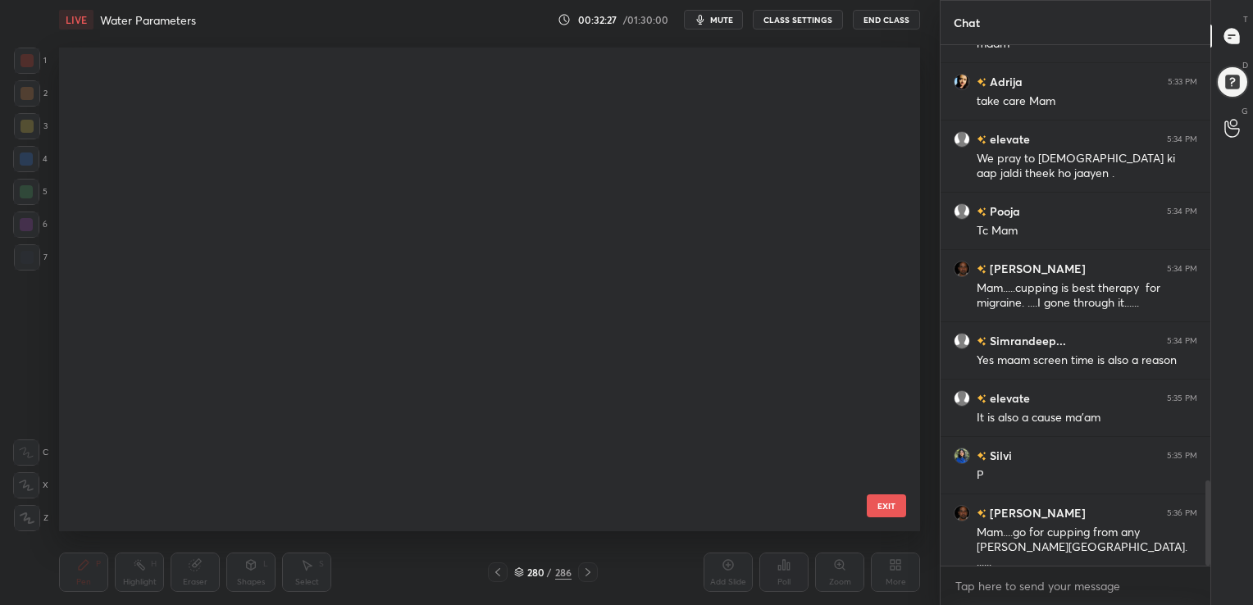
scroll to position [480, 853]
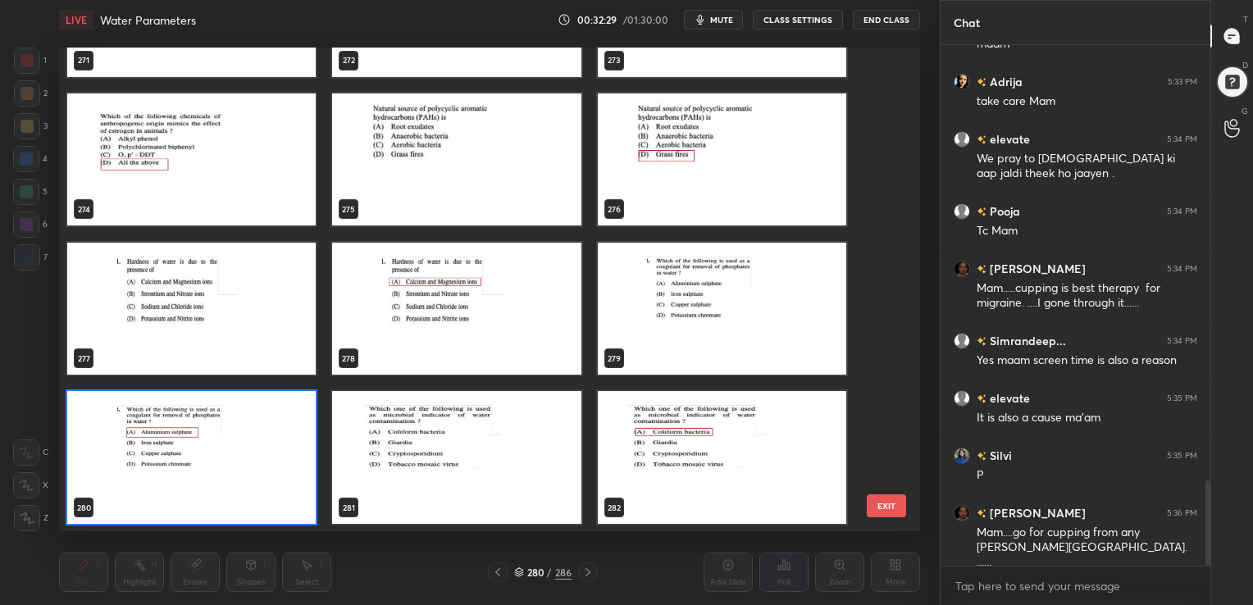
click at [233, 300] on img "grid" at bounding box center [191, 308] width 248 height 133
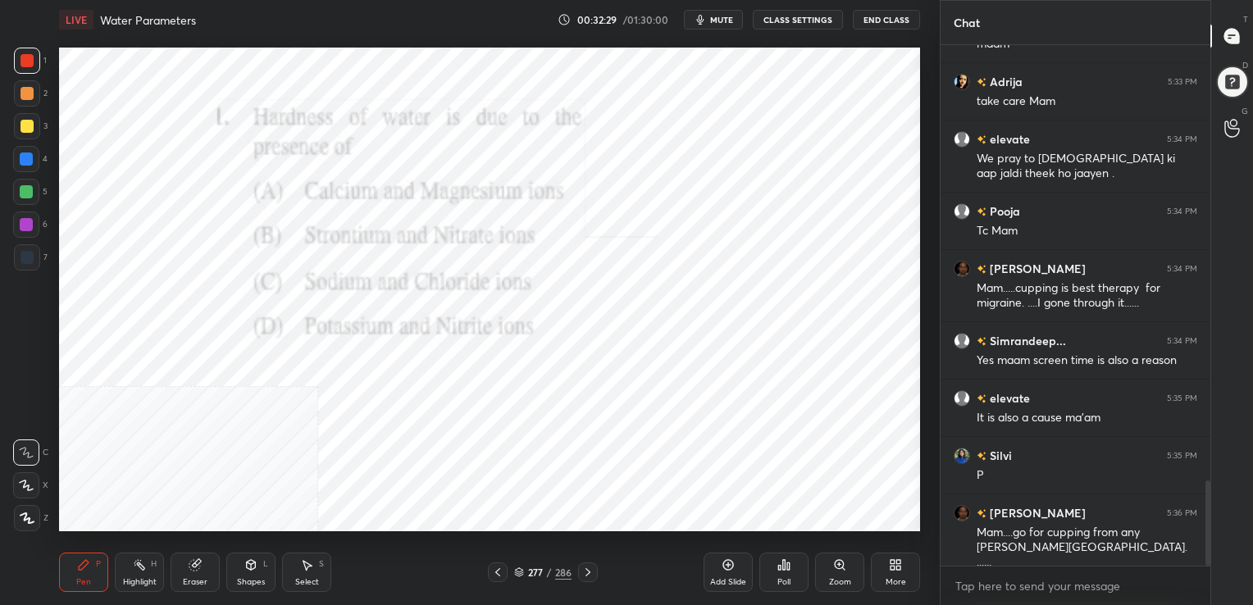
click at [233, 300] on img "grid" at bounding box center [191, 308] width 248 height 133
click at [787, 582] on div "Poll" at bounding box center [783, 582] width 13 height 8
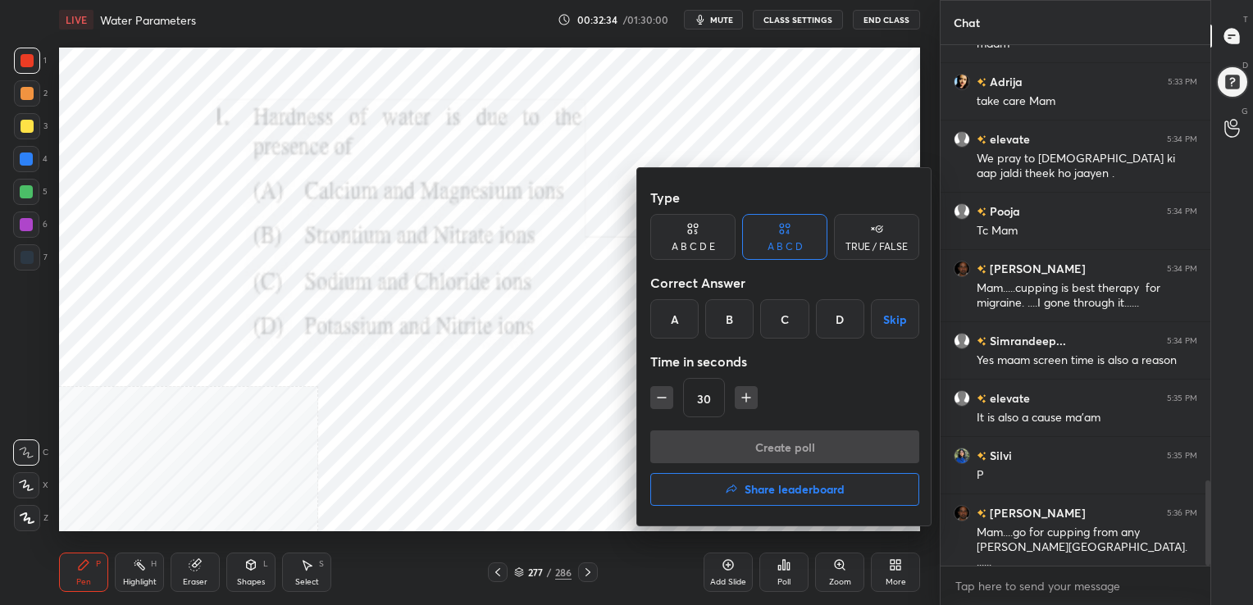
click at [669, 321] on div "A" at bounding box center [674, 318] width 48 height 39
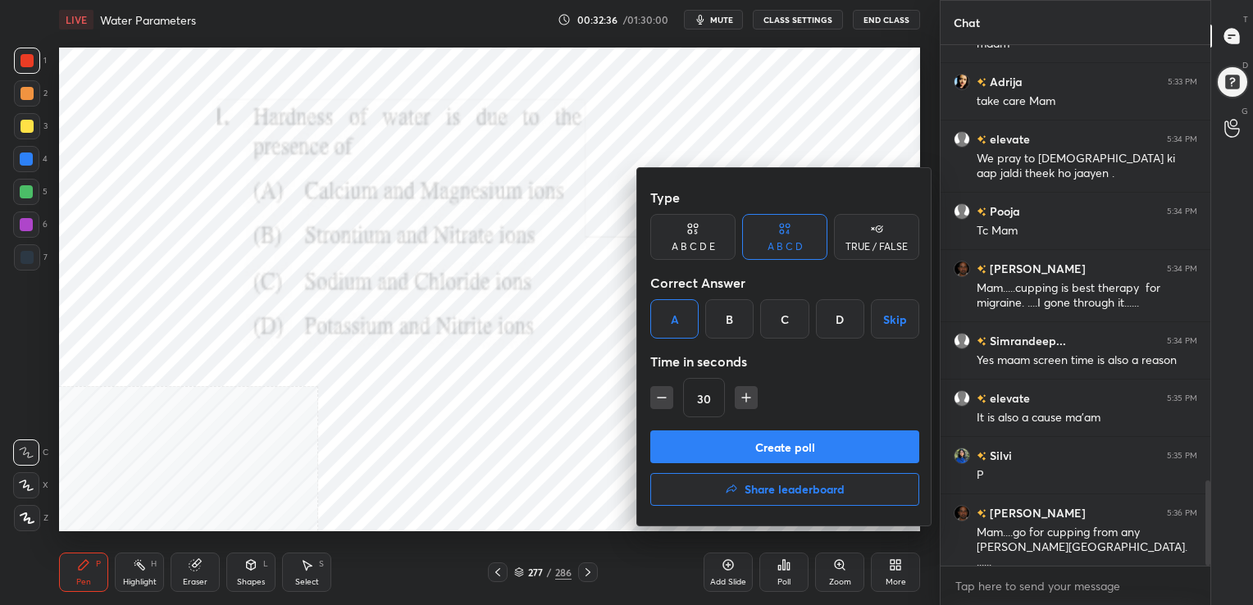
click at [771, 443] on button "Create poll" at bounding box center [784, 446] width 269 height 33
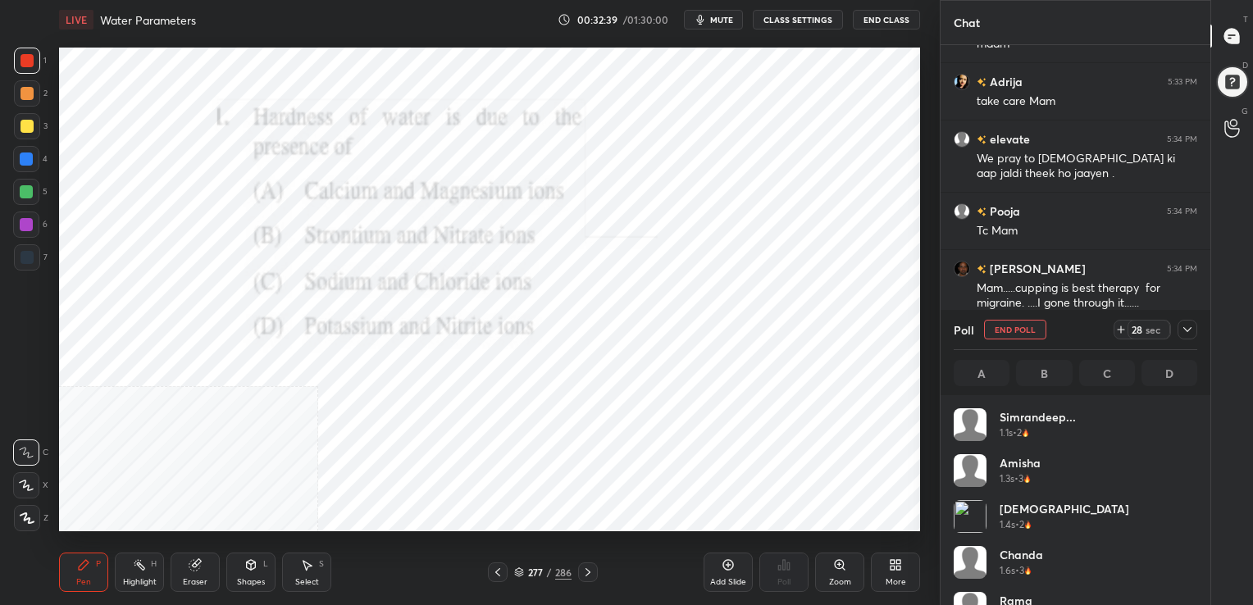
scroll to position [192, 239]
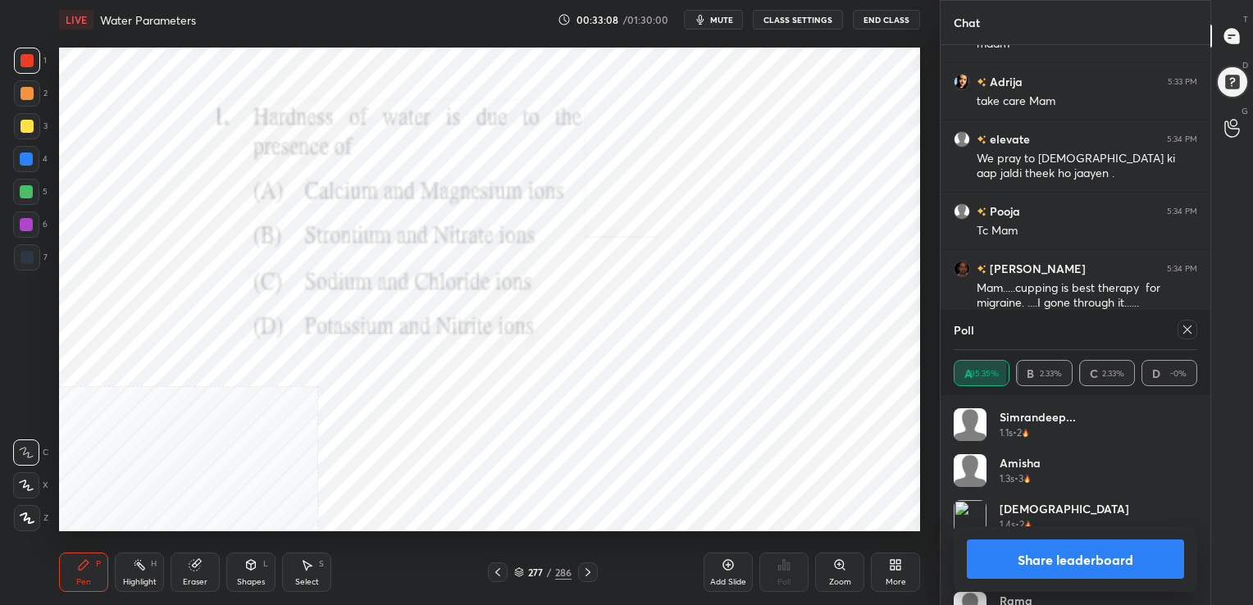
click at [1185, 325] on icon at bounding box center [1186, 329] width 13 height 13
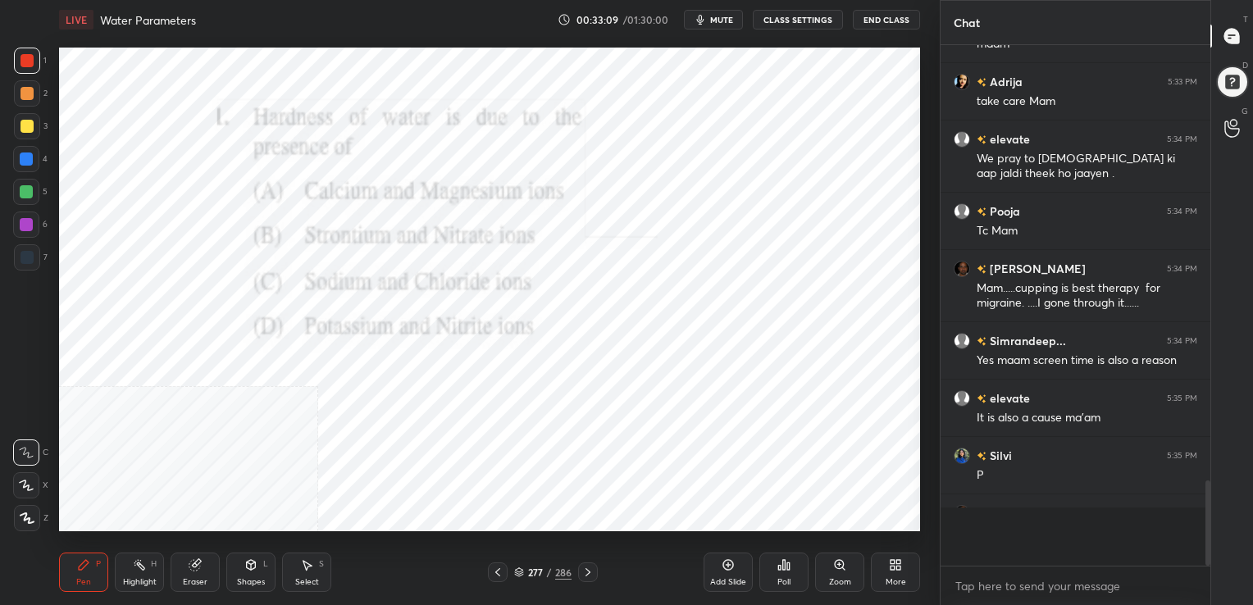
scroll to position [380, 265]
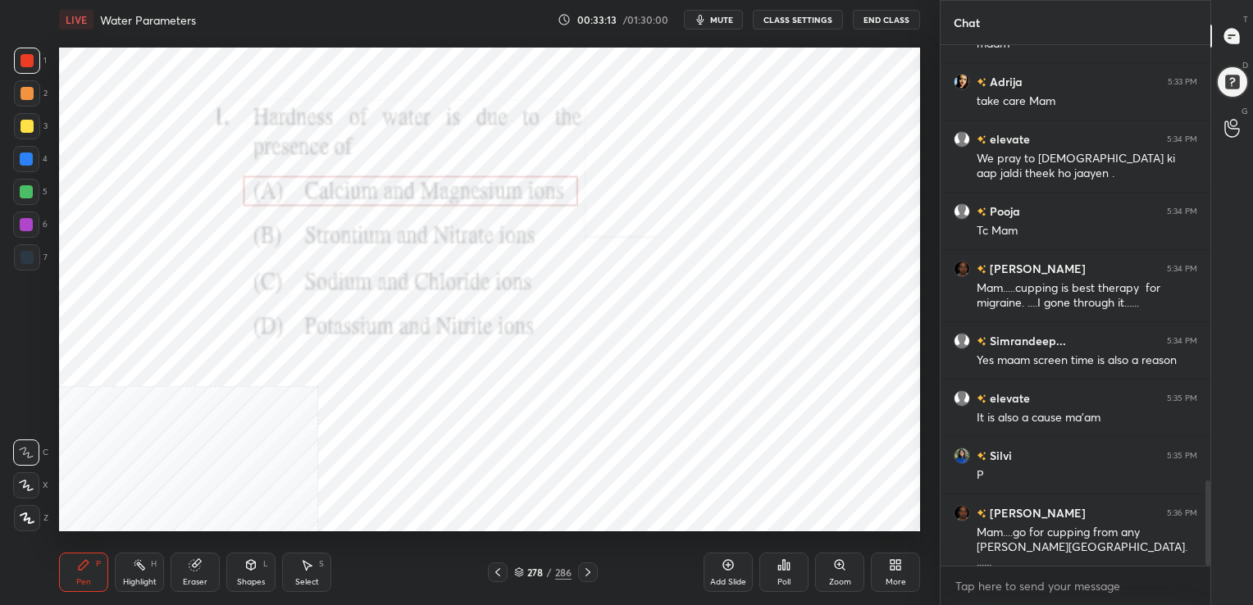
click at [521, 569] on icon at bounding box center [519, 572] width 10 height 10
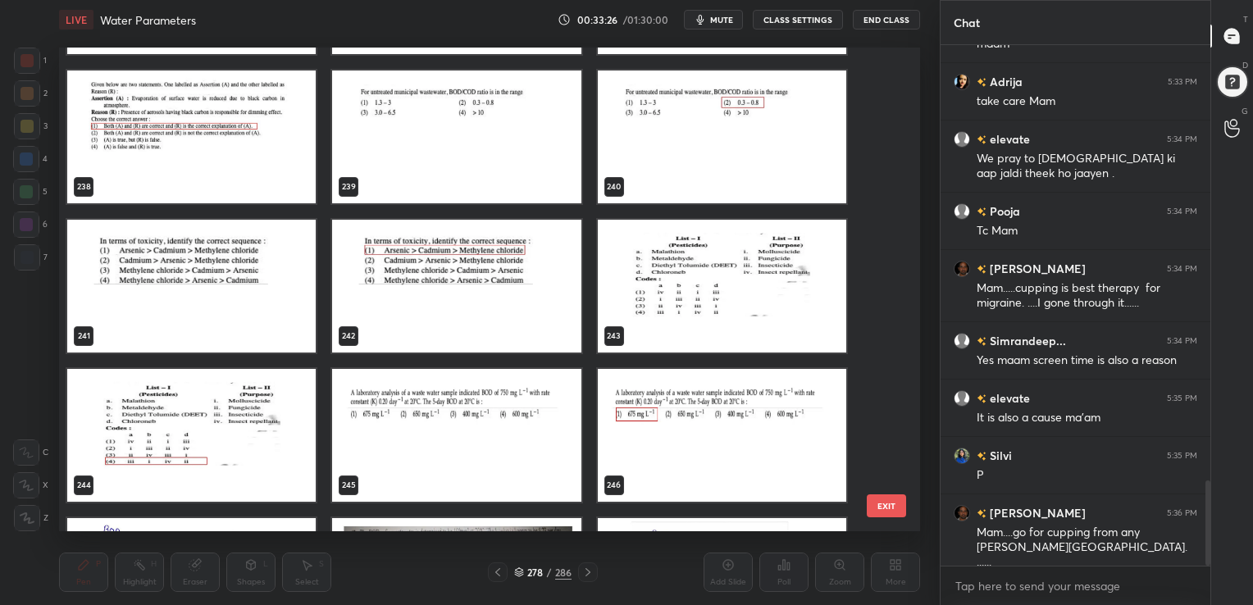
scroll to position [11761, 0]
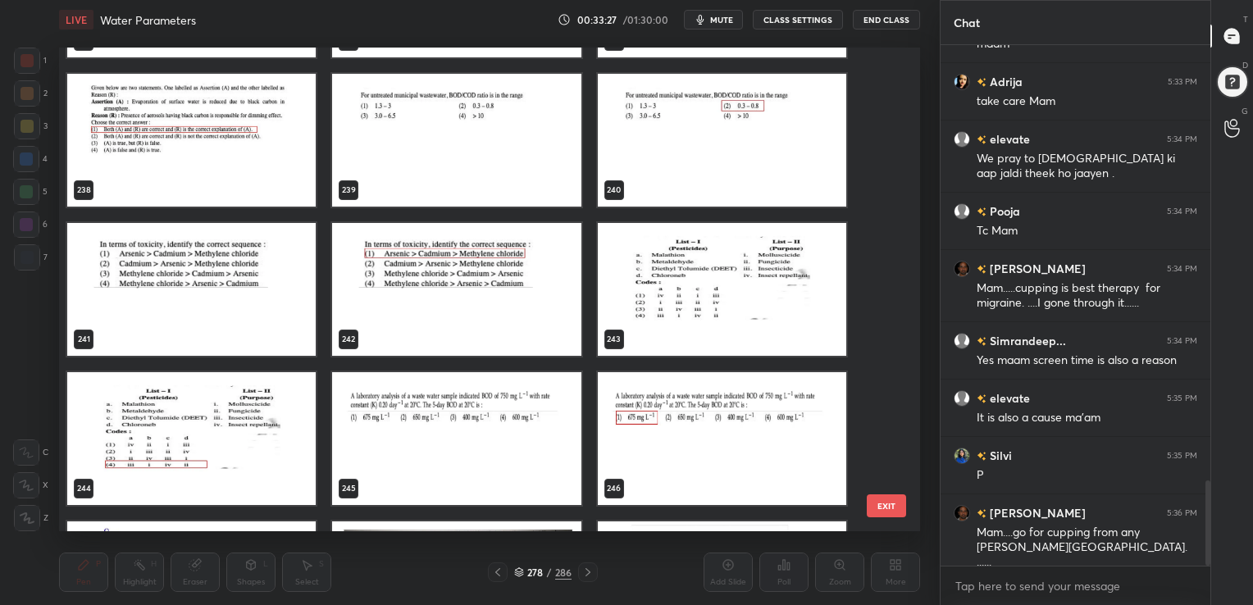
click at [476, 461] on img "grid" at bounding box center [456, 438] width 248 height 133
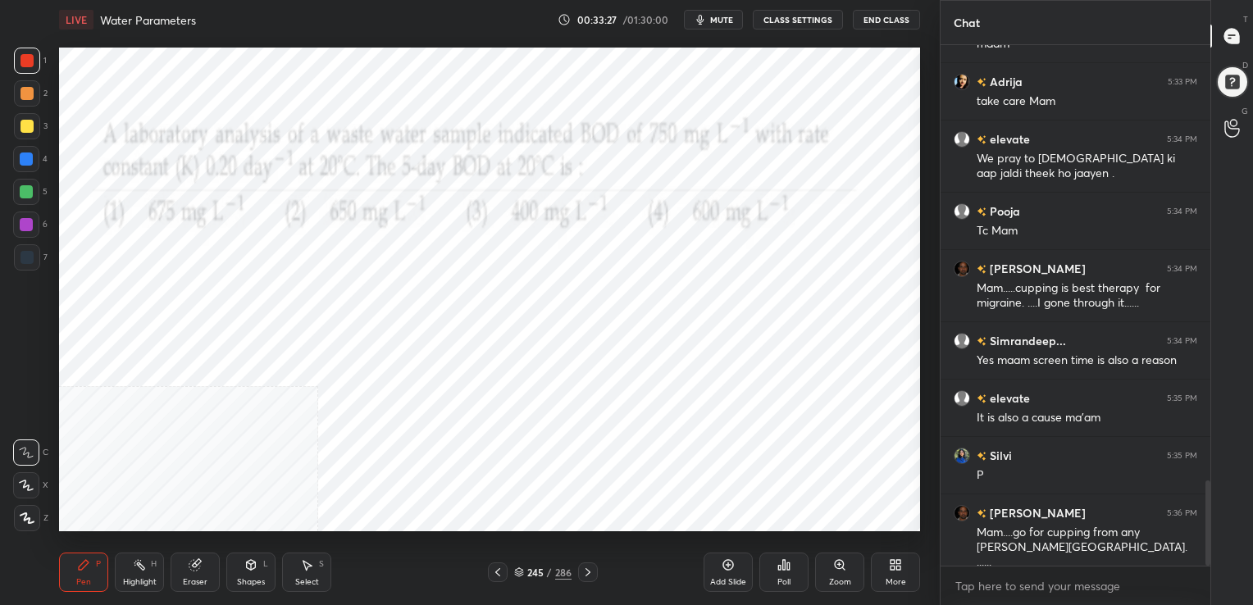
click at [476, 461] on img "grid" at bounding box center [456, 438] width 248 height 133
click at [721, 21] on span "mute" at bounding box center [721, 19] width 23 height 11
click at [518, 569] on icon at bounding box center [519, 572] width 10 height 10
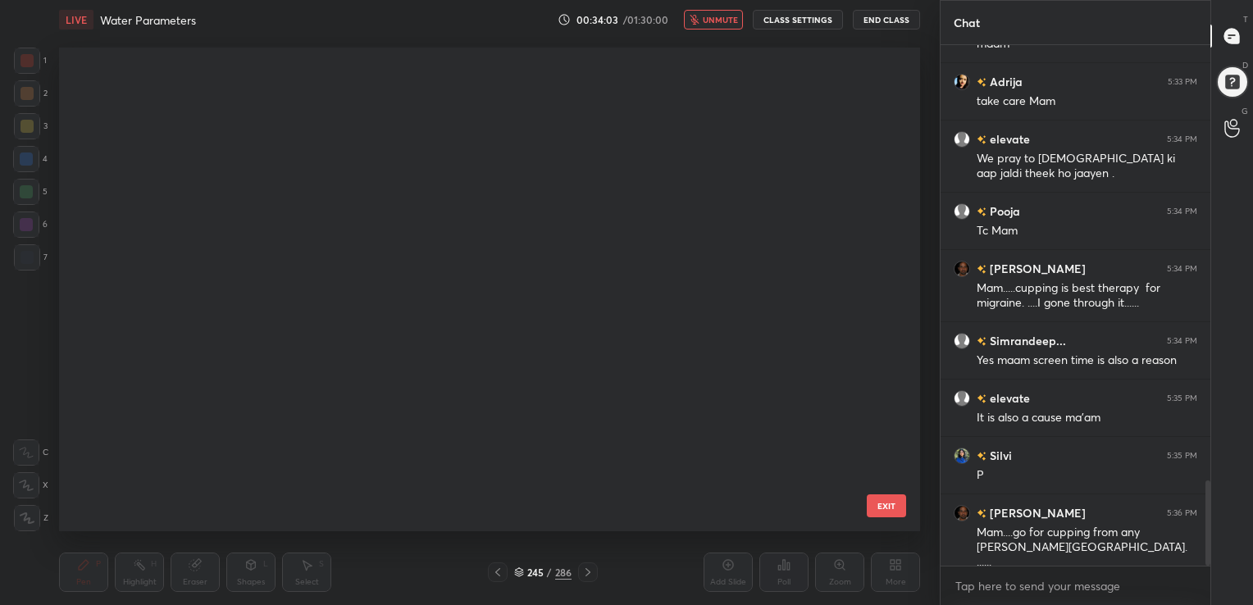
scroll to position [11741, 0]
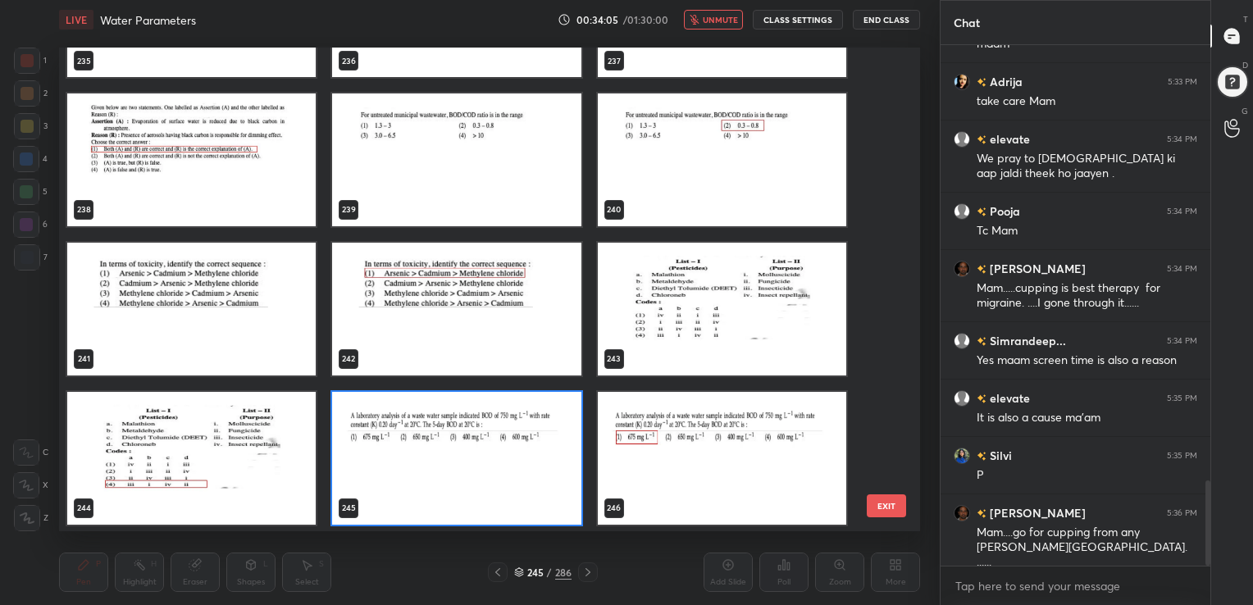
click at [386, 425] on img "grid" at bounding box center [456, 458] width 248 height 133
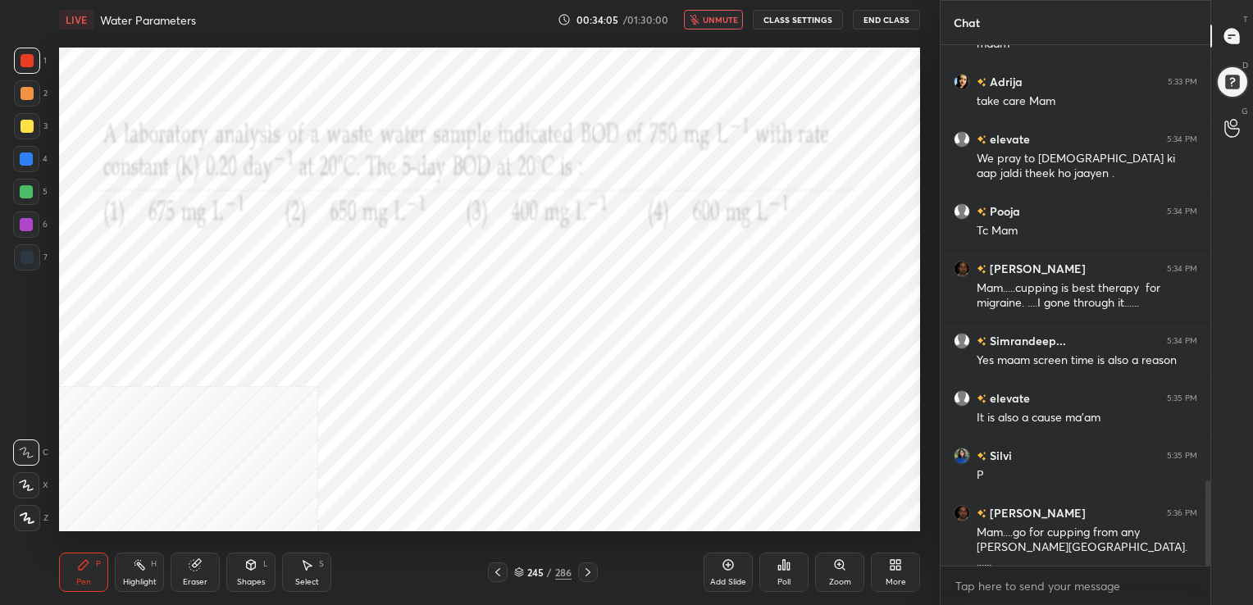
drag, startPoint x: 386, startPoint y: 425, endPoint x: 747, endPoint y: 533, distance: 376.6
click at [747, 533] on div "LIVE Water Parameters 00:34:05 / 01:30:00 unmute CLASS SETTINGS End Class Setti…" at bounding box center [489, 302] width 874 height 605
click at [787, 592] on div "Poll" at bounding box center [783, 572] width 49 height 39
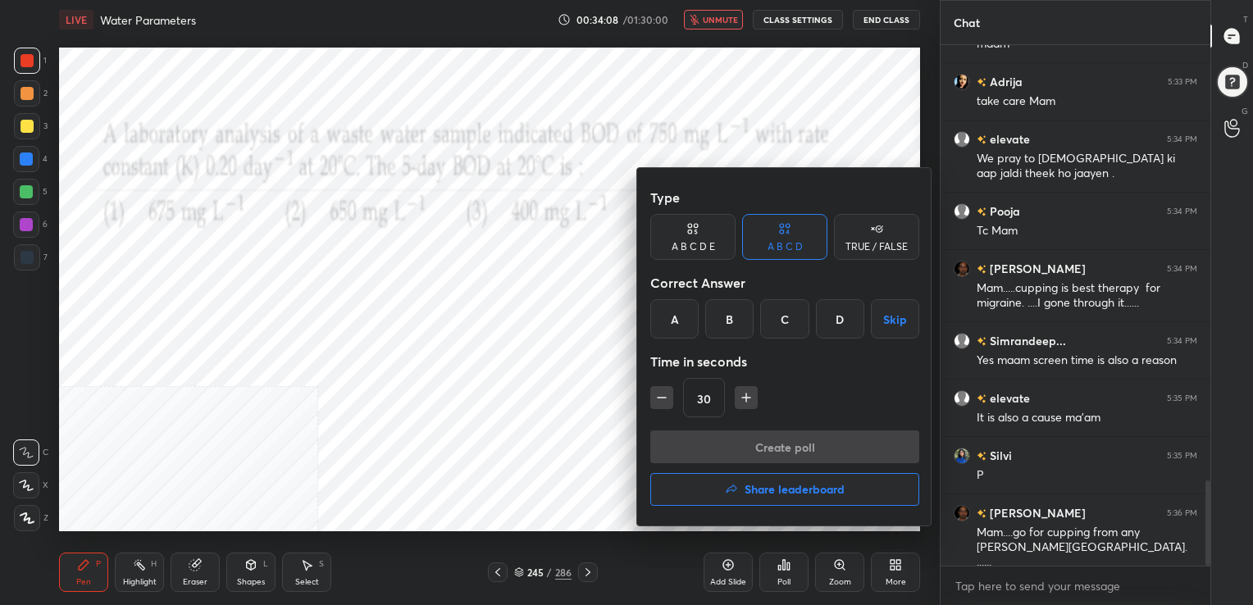
click at [678, 339] on div "Type A B C D E A B C D TRUE / FALSE Correct Answer A B C D Skip Time in seconds…" at bounding box center [784, 305] width 269 height 249
click at [687, 318] on div "A" at bounding box center [674, 318] width 48 height 39
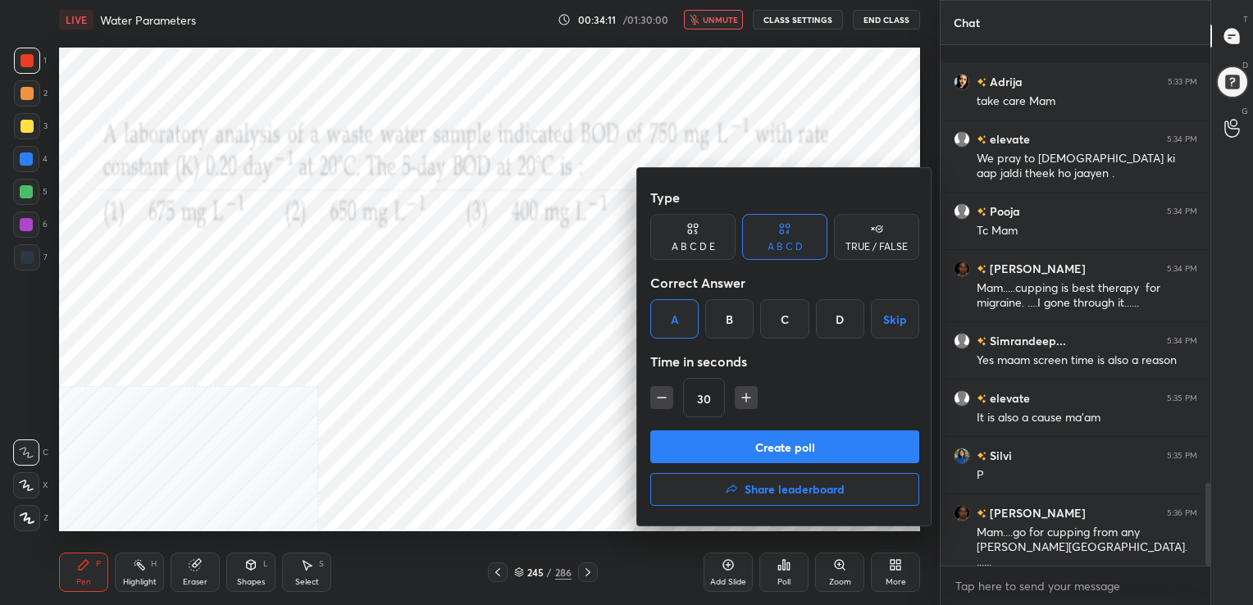
scroll to position [2746, 0]
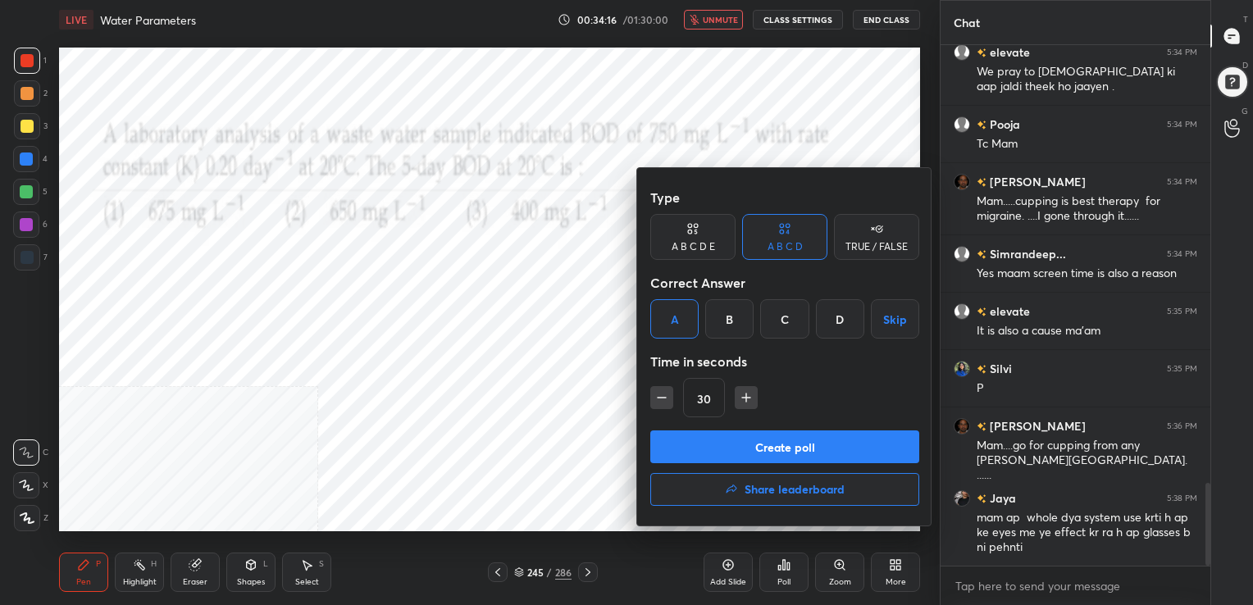
click at [318, 336] on div at bounding box center [626, 302] width 1253 height 605
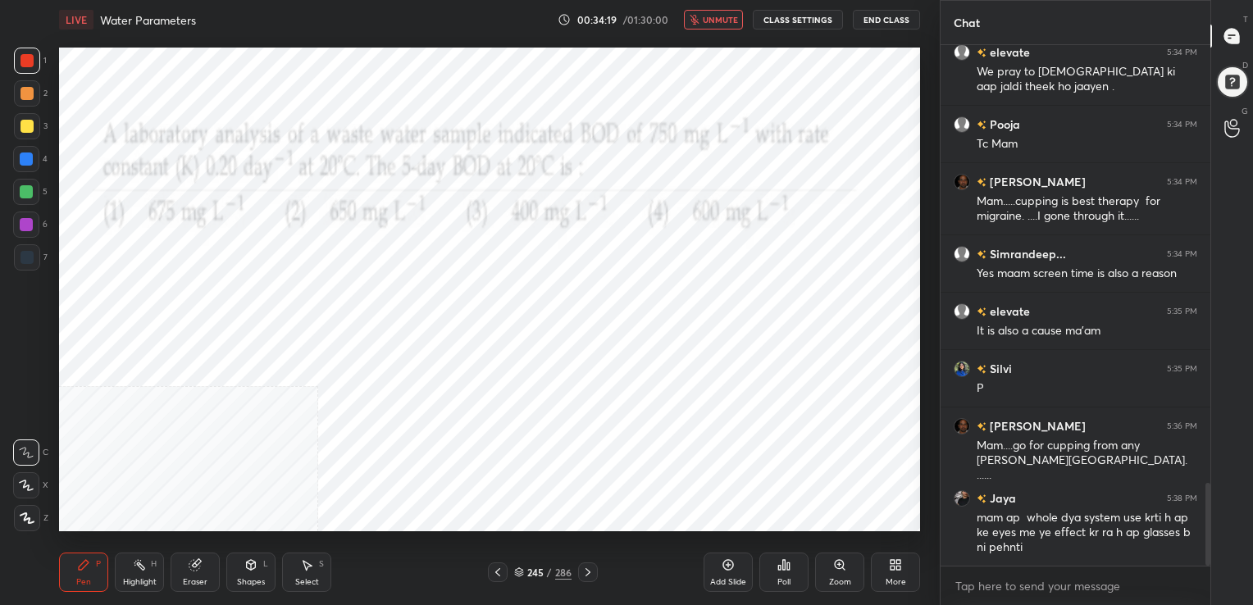
click at [514, 571] on icon at bounding box center [519, 572] width 10 height 10
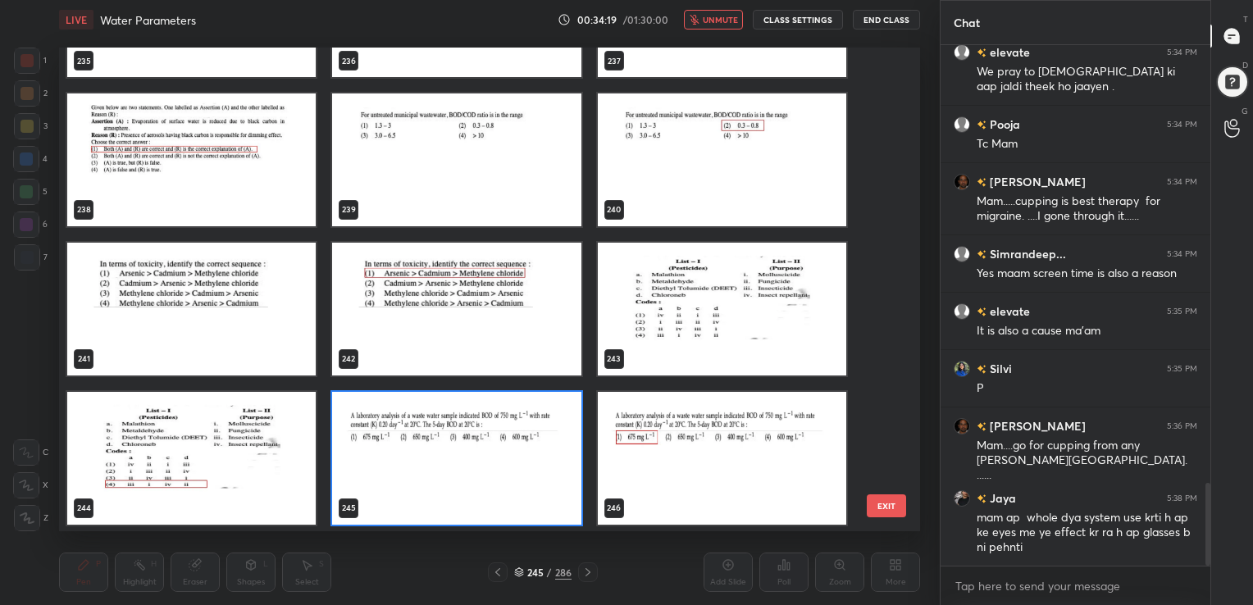
scroll to position [480, 853]
click at [384, 436] on img "grid" at bounding box center [456, 458] width 248 height 133
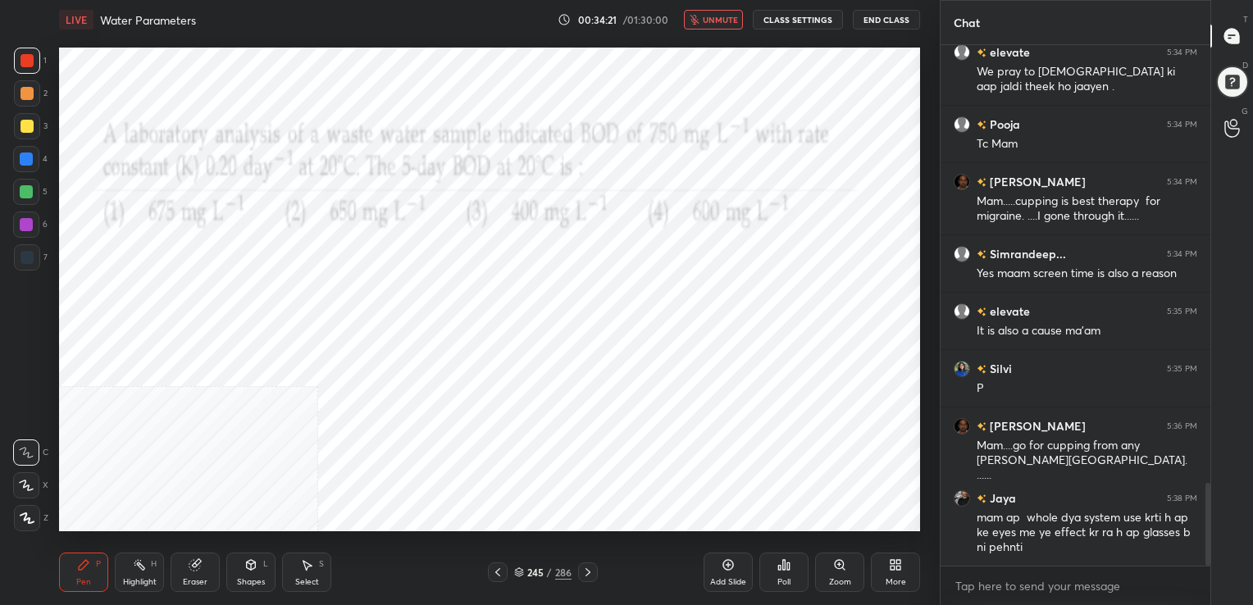
drag, startPoint x: 384, startPoint y: 436, endPoint x: 694, endPoint y: 533, distance: 323.8
click at [694, 533] on div "Setting up your live class 232 233 234 235 236 237 238 239 240 241 242 243 244 …" at bounding box center [489, 289] width 874 height 500
click at [786, 569] on icon at bounding box center [783, 564] width 13 height 13
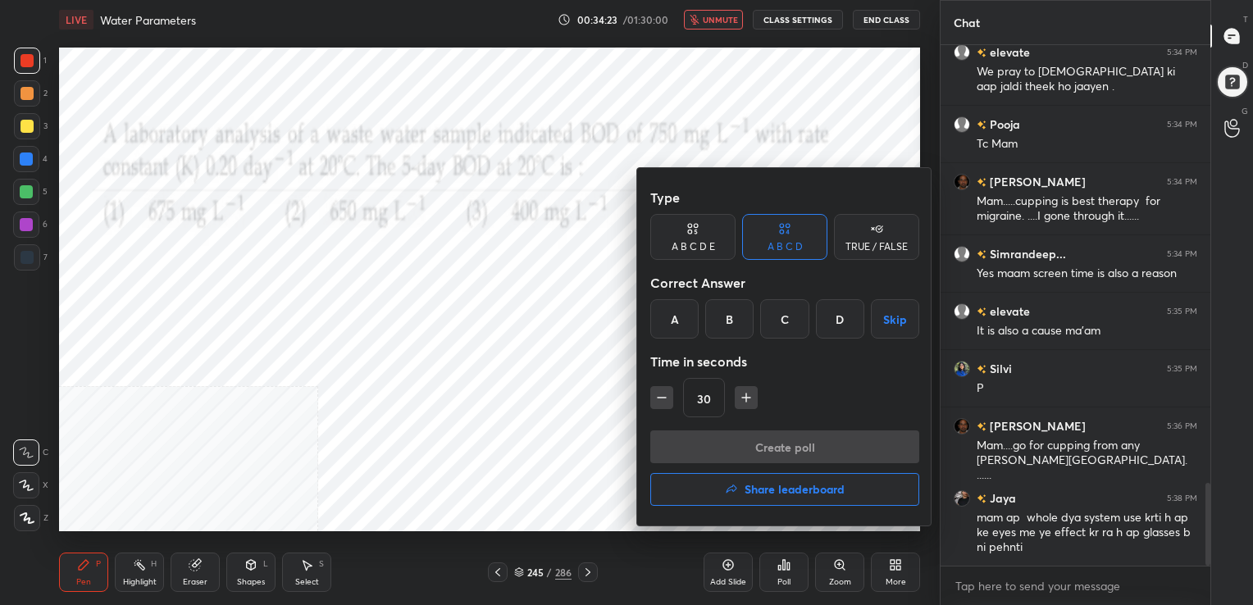
click at [672, 315] on div "A" at bounding box center [674, 318] width 48 height 39
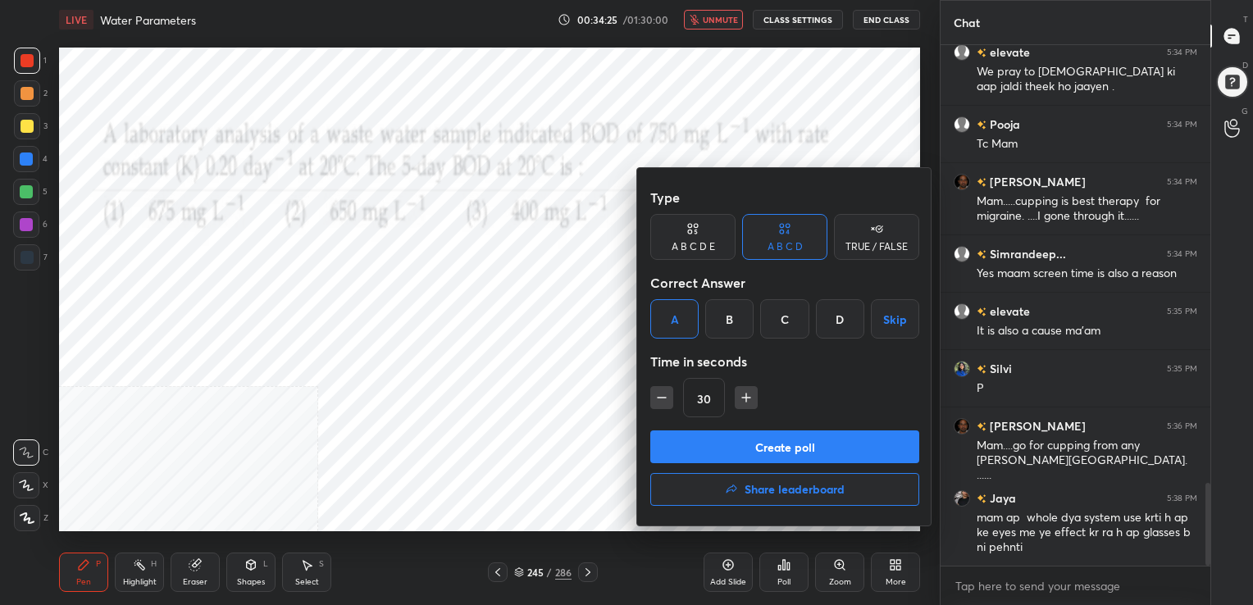
click at [783, 444] on button "Create poll" at bounding box center [784, 446] width 269 height 33
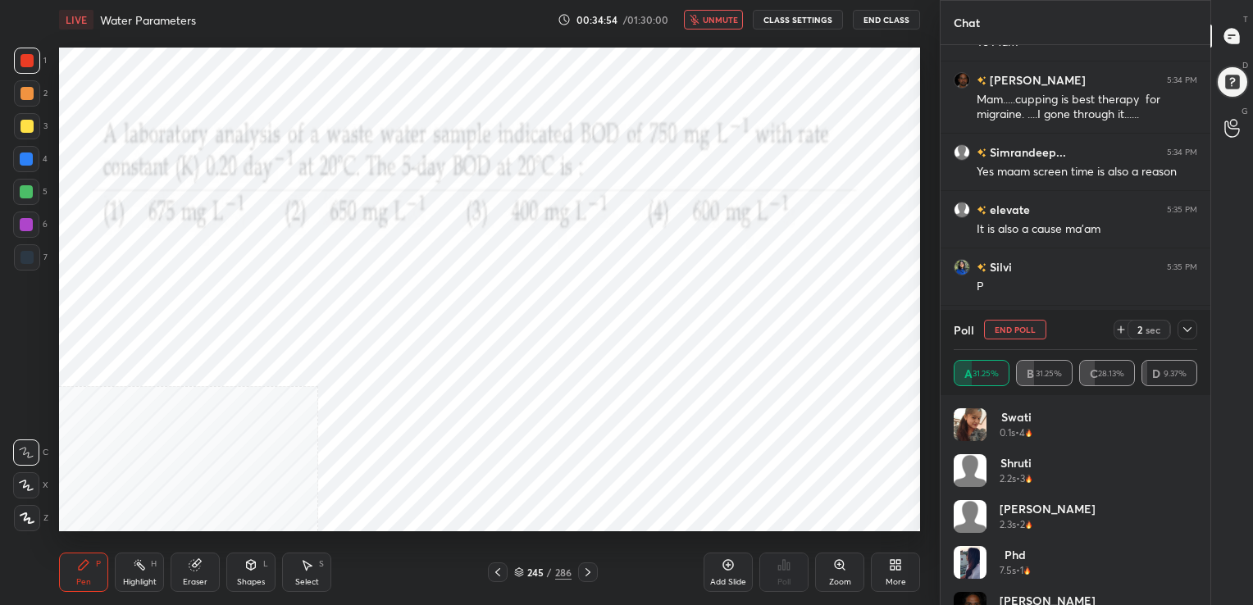
scroll to position [2905, 0]
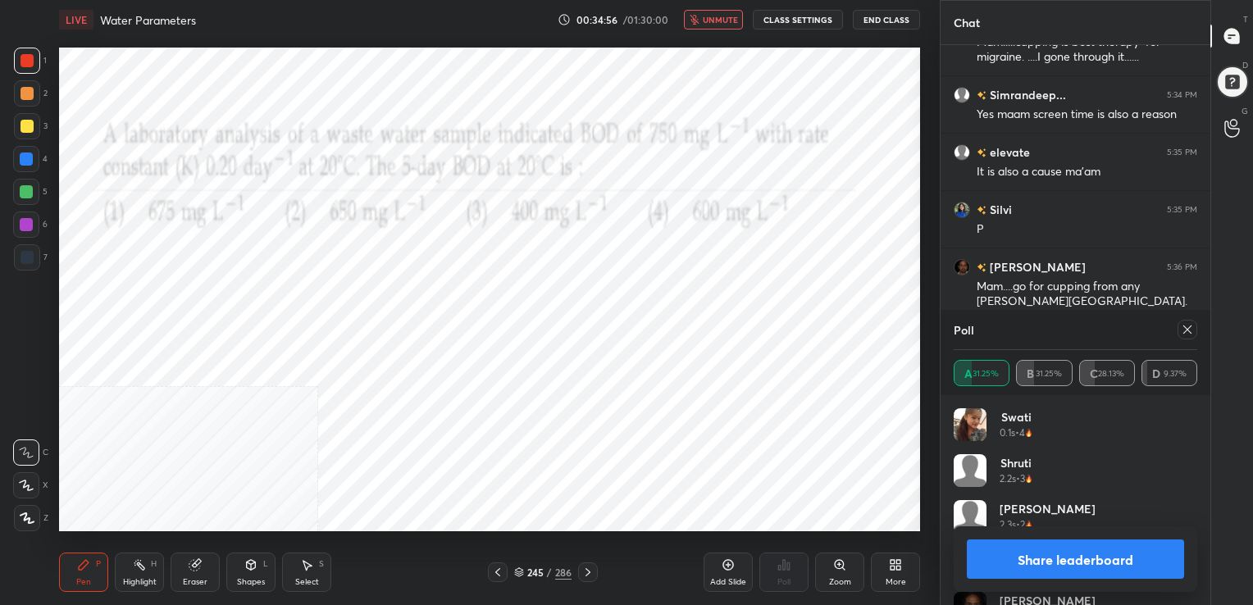
click at [1180, 328] on div at bounding box center [1187, 330] width 20 height 20
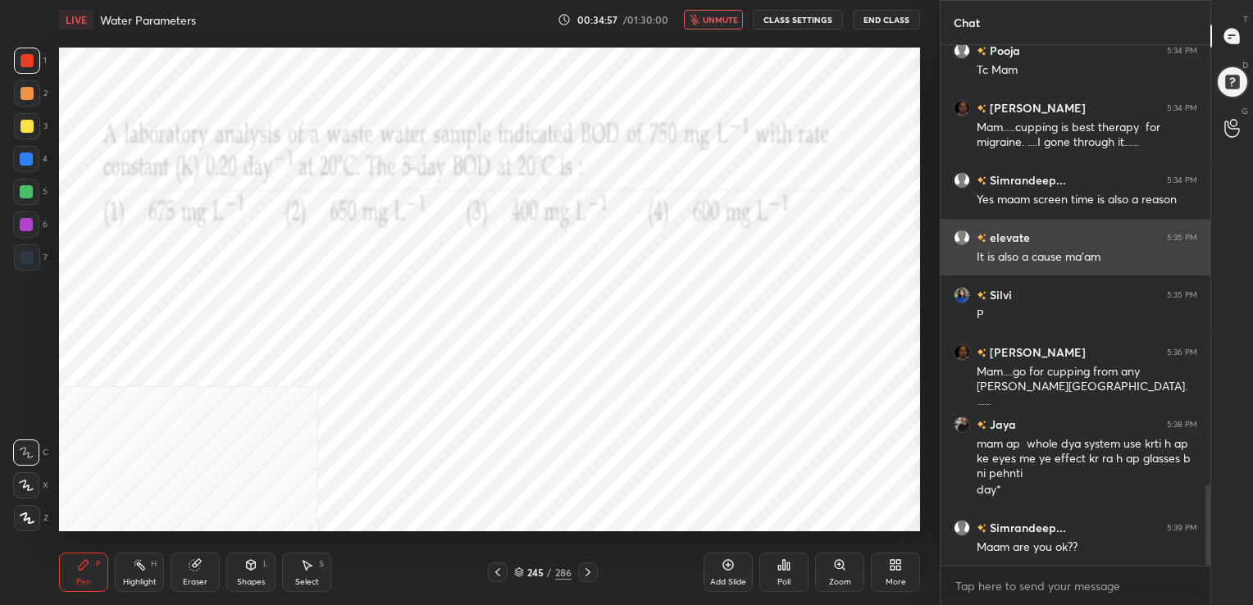
scroll to position [380, 265]
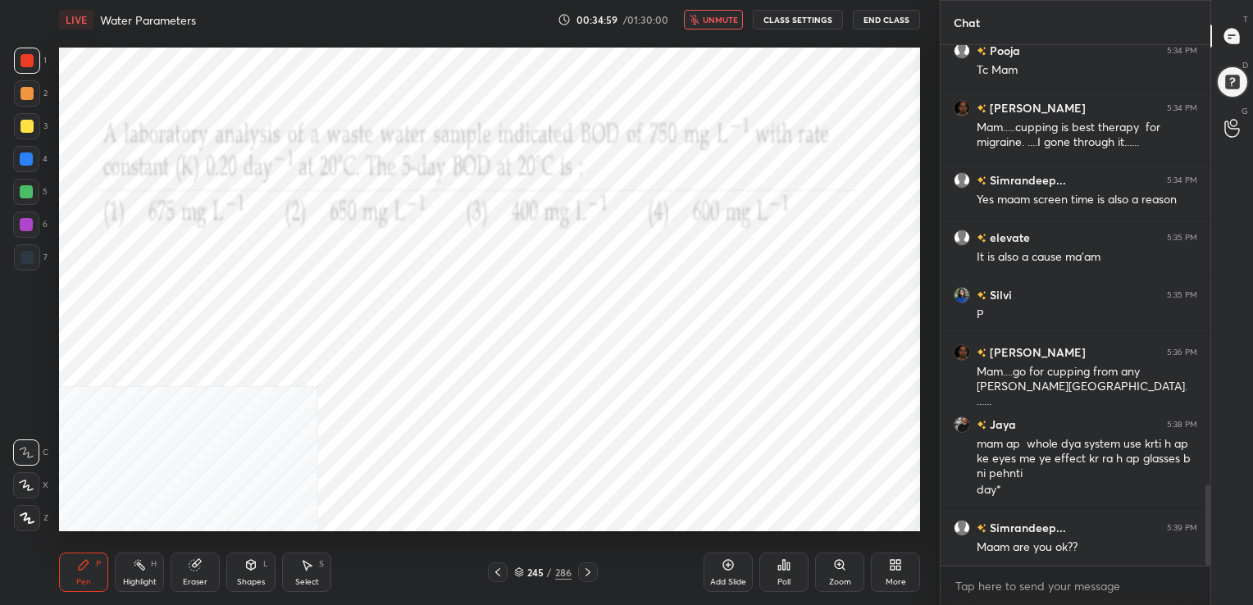
click at [728, 23] on span "unmute" at bounding box center [720, 19] width 35 height 11
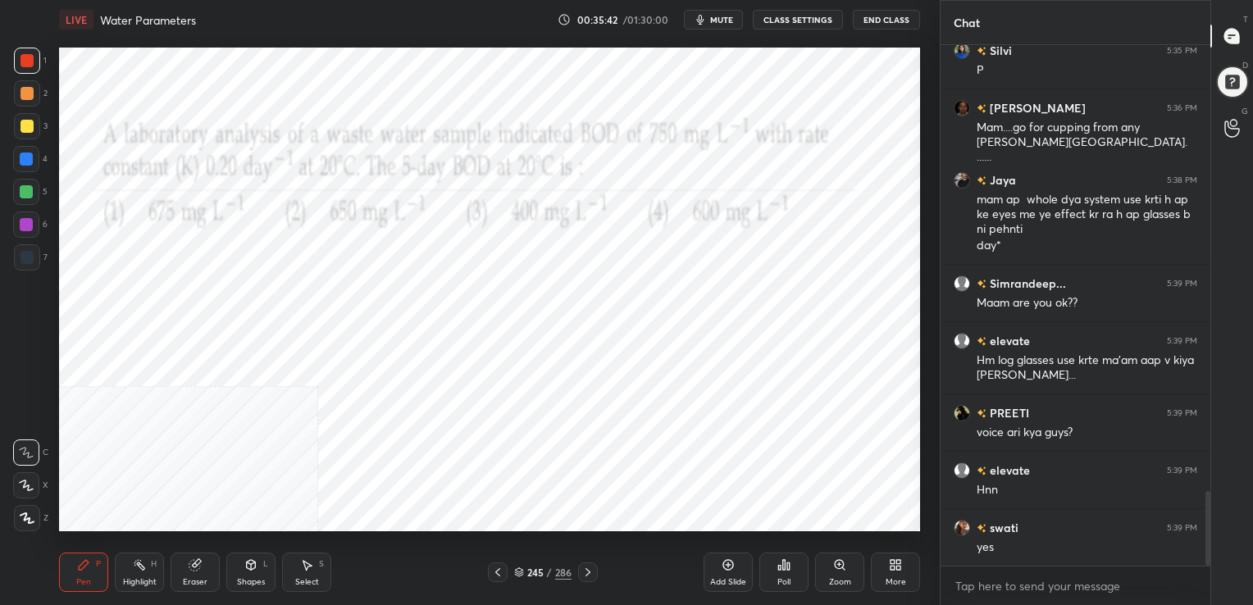
scroll to position [3122, 0]
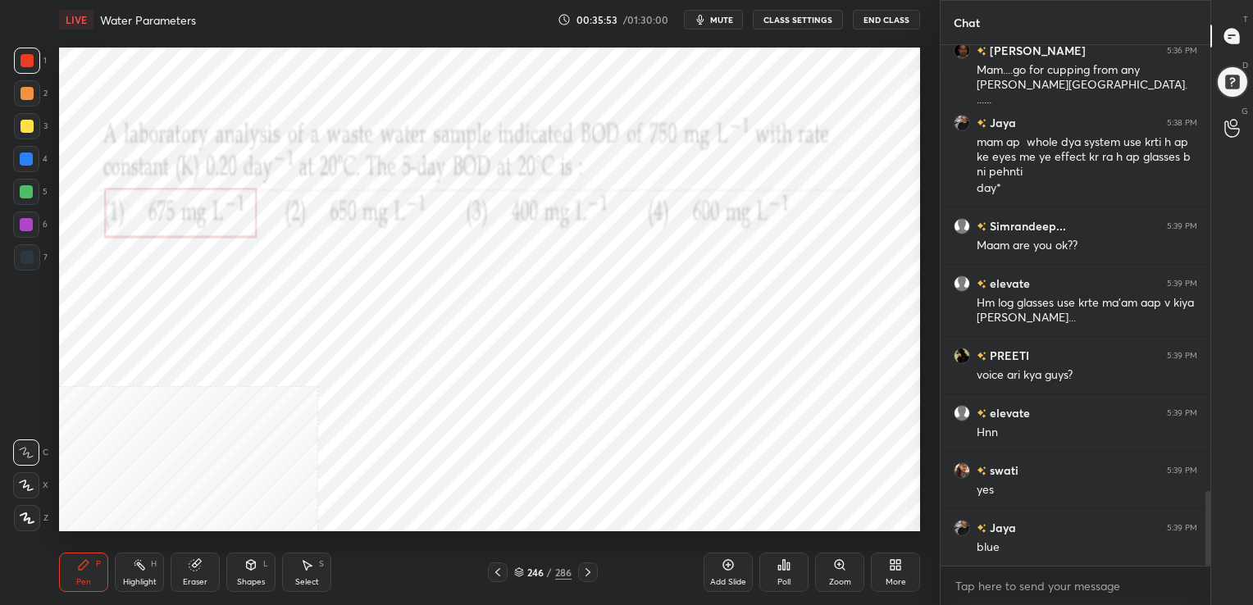
click at [517, 571] on icon at bounding box center [519, 572] width 10 height 10
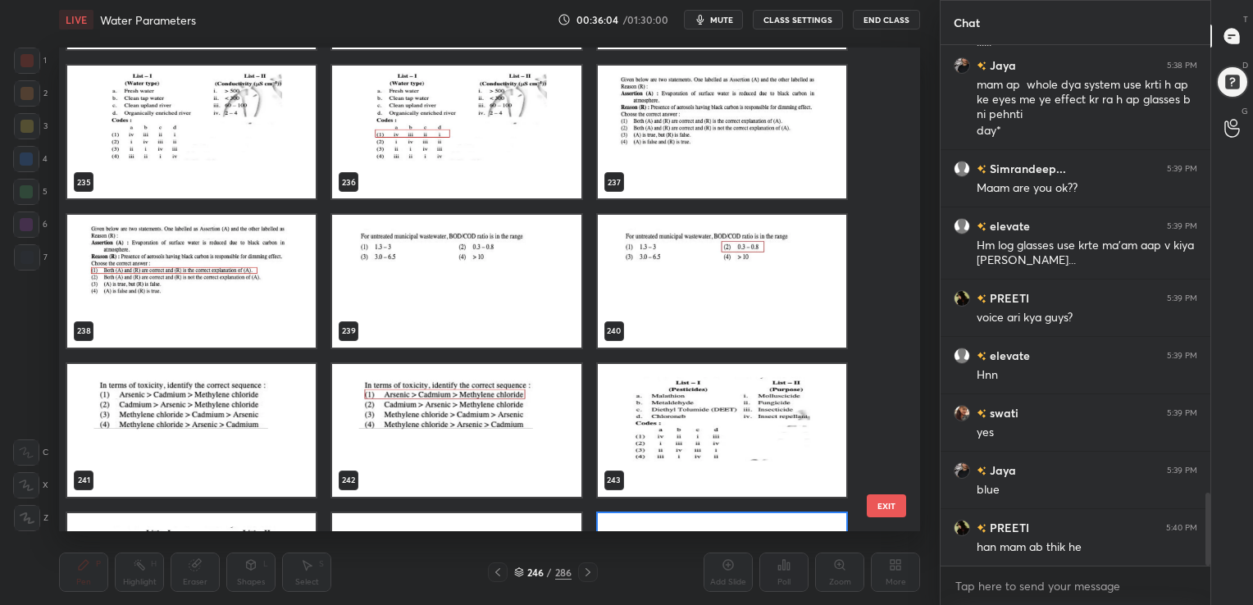
scroll to position [11504, 0]
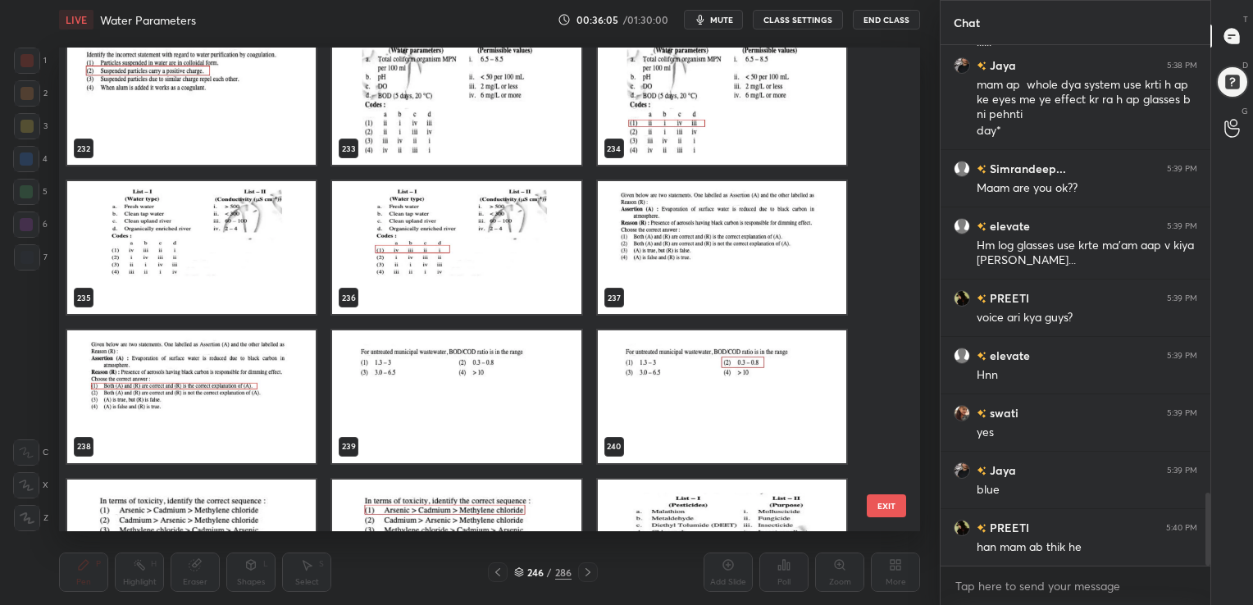
click at [516, 393] on img "grid" at bounding box center [456, 396] width 248 height 133
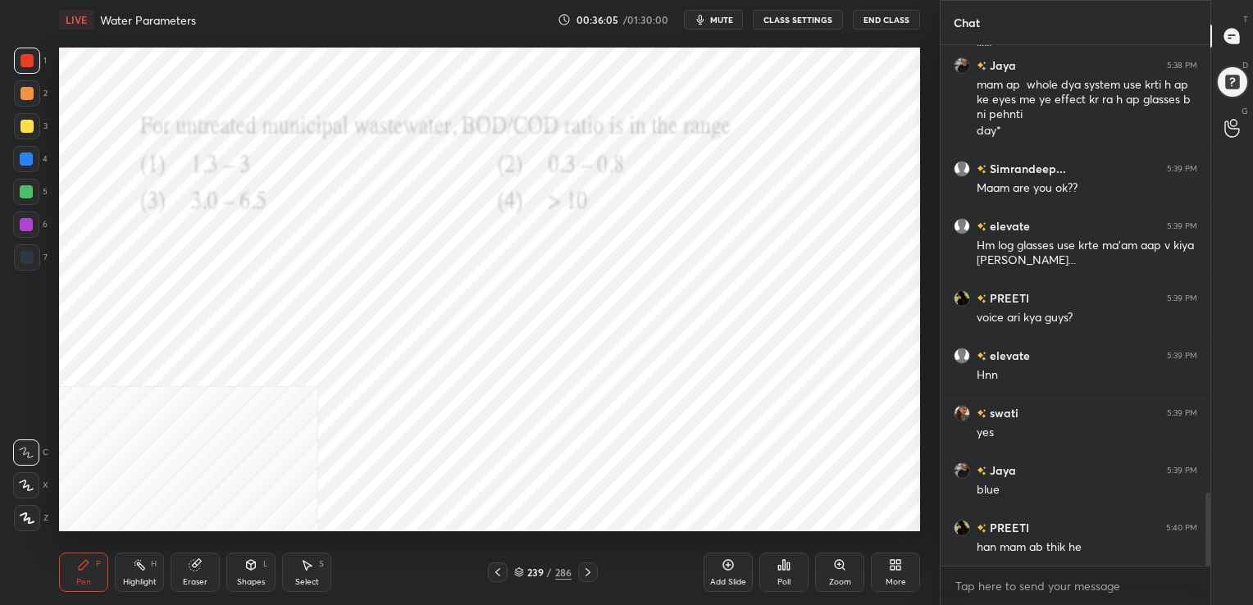
click at [516, 393] on img "grid" at bounding box center [456, 396] width 248 height 133
click at [715, 21] on span "mute" at bounding box center [721, 19] width 23 height 11
click at [787, 574] on div "Poll" at bounding box center [783, 572] width 49 height 39
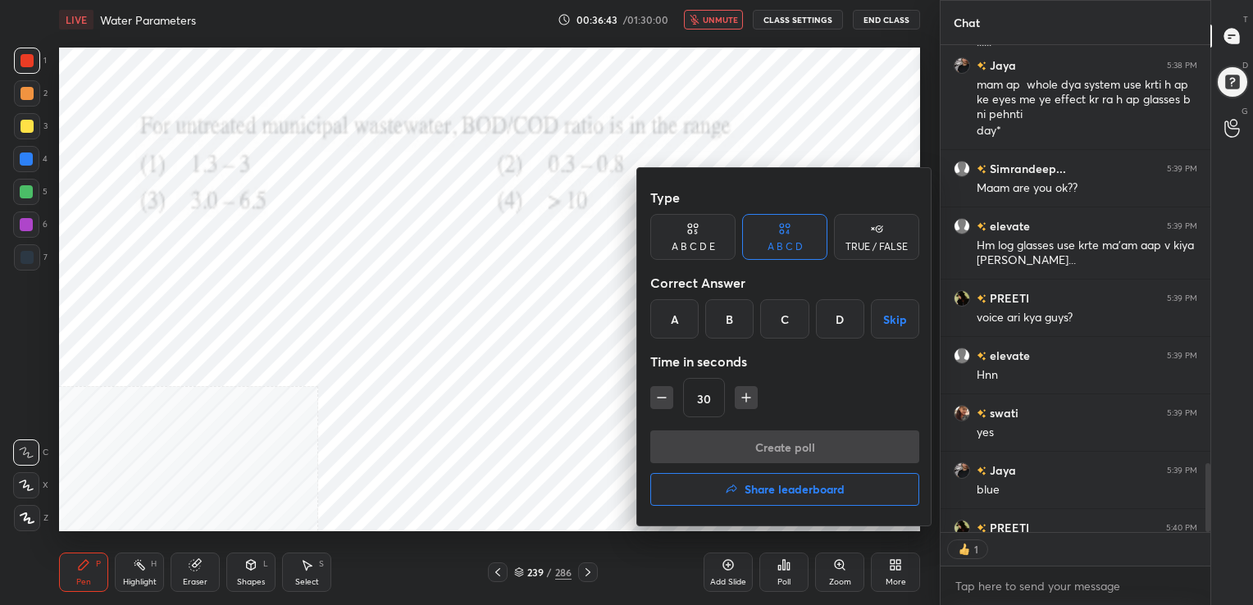
click at [726, 316] on div "B" at bounding box center [729, 318] width 48 height 39
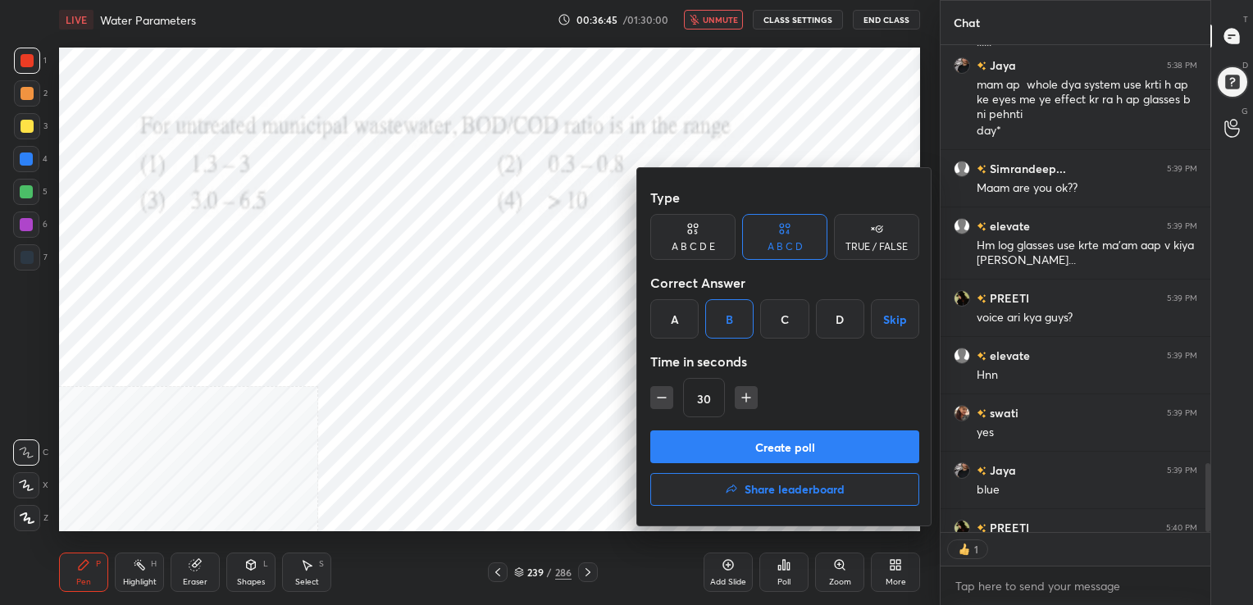
click at [759, 448] on button "Create poll" at bounding box center [784, 446] width 269 height 33
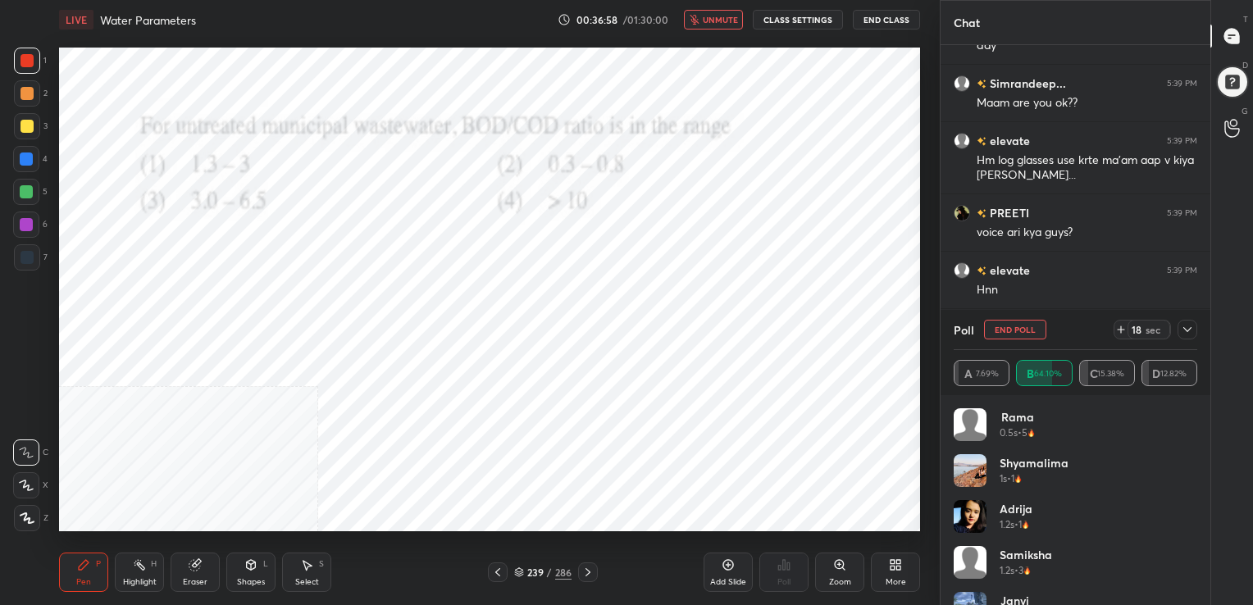
scroll to position [3322, 0]
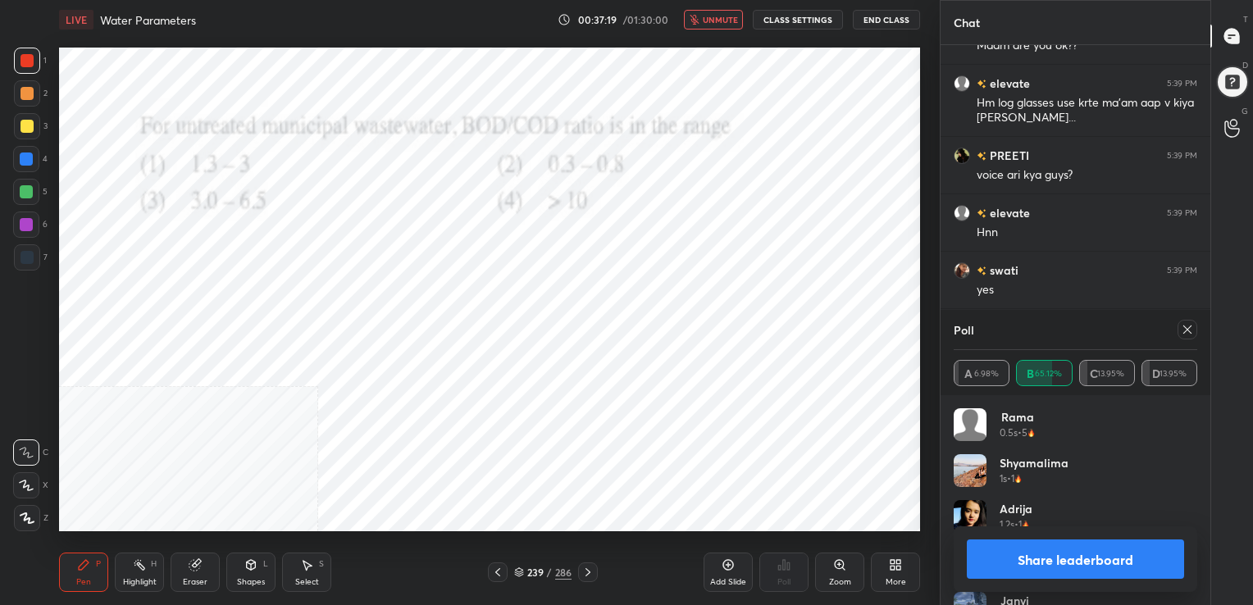
click at [1187, 320] on div at bounding box center [1187, 330] width 20 height 20
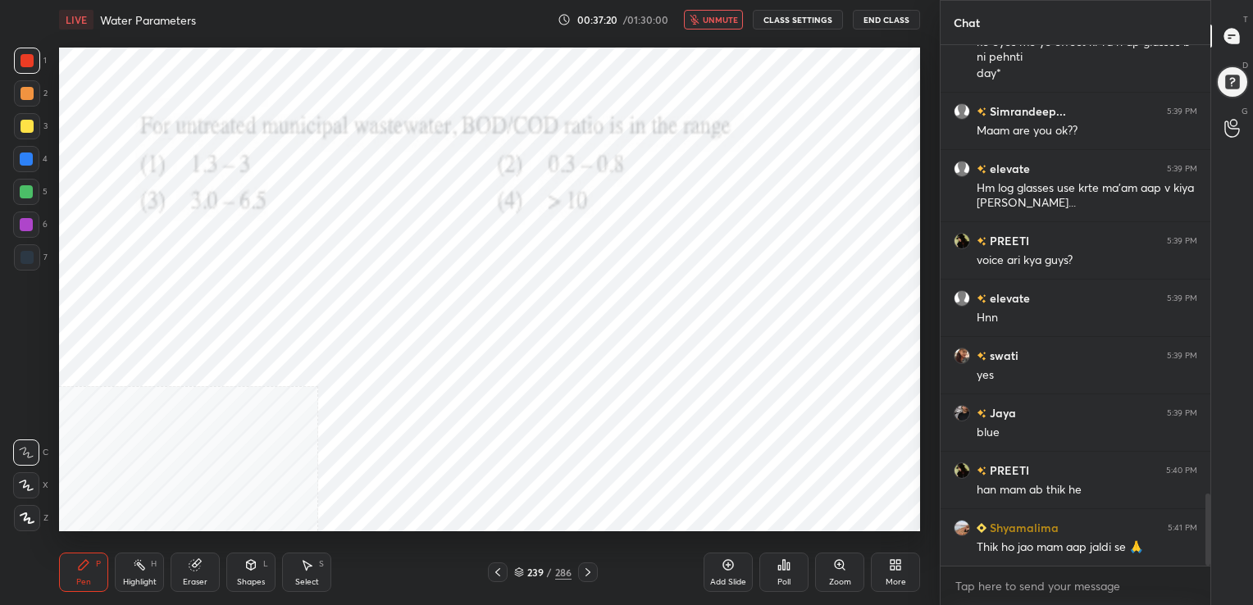
scroll to position [380, 265]
click at [731, 15] on span "unmute" at bounding box center [720, 19] width 35 height 11
click at [524, 571] on div "240 / 286" at bounding box center [542, 572] width 57 height 15
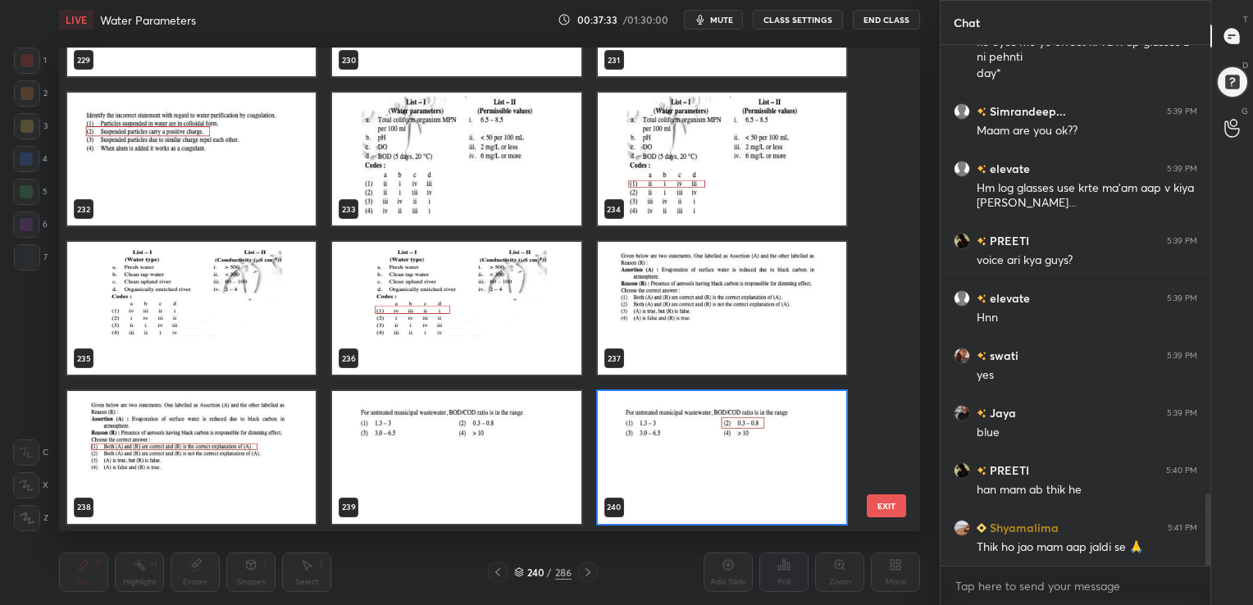
click at [250, 303] on img "grid" at bounding box center [191, 308] width 248 height 133
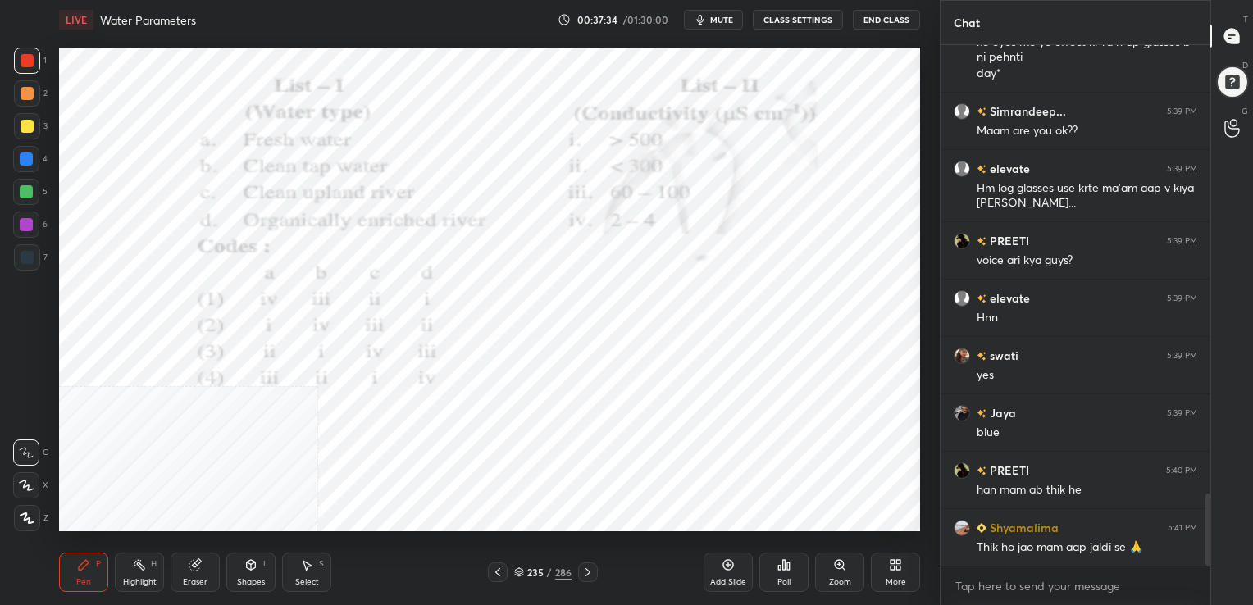
click at [250, 303] on img "grid" at bounding box center [191, 308] width 248 height 133
click at [698, 25] on icon "button" at bounding box center [700, 19] width 13 height 13
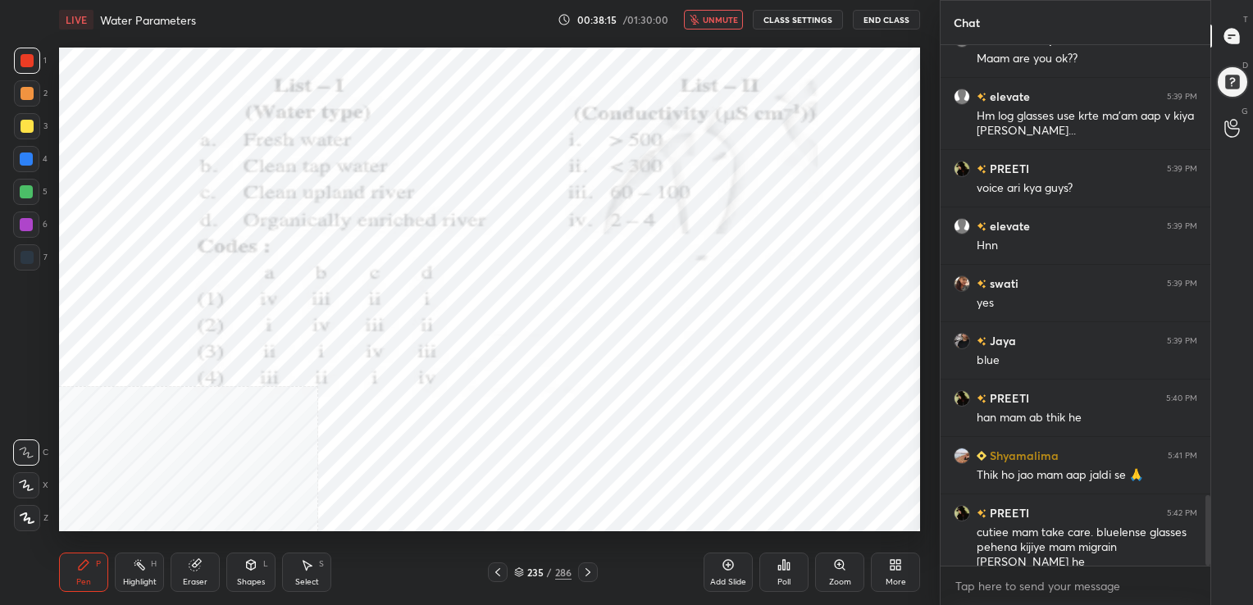
click at [727, 20] on span "unmute" at bounding box center [720, 19] width 35 height 11
click at [516, 566] on div "235 / 286" at bounding box center [542, 572] width 57 height 15
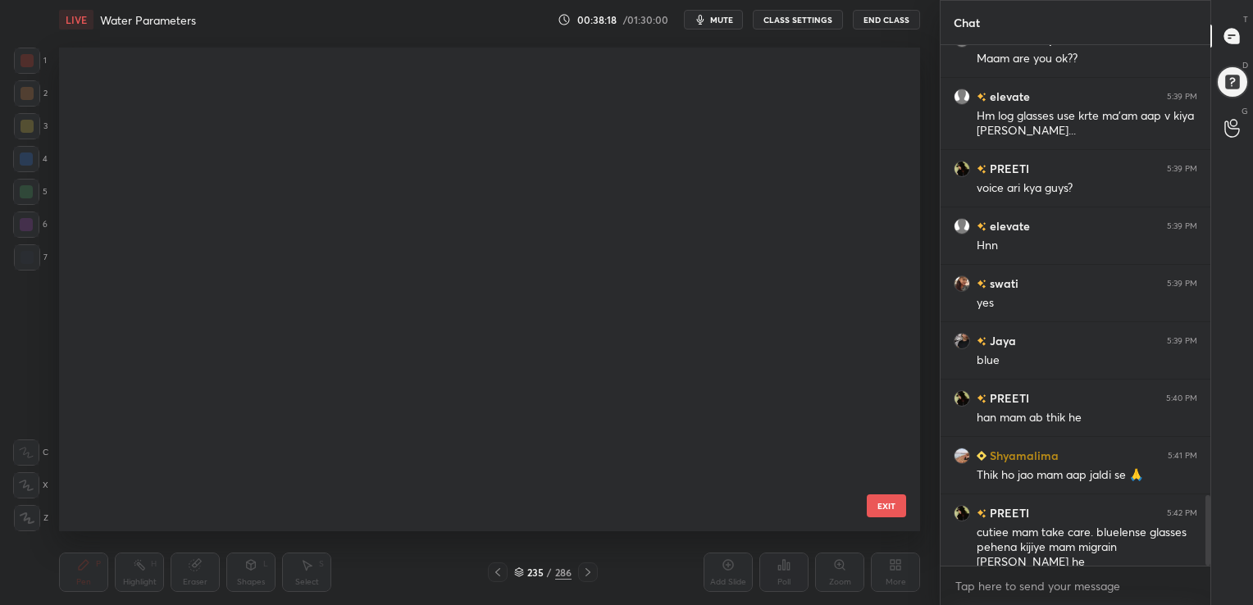
scroll to position [480, 853]
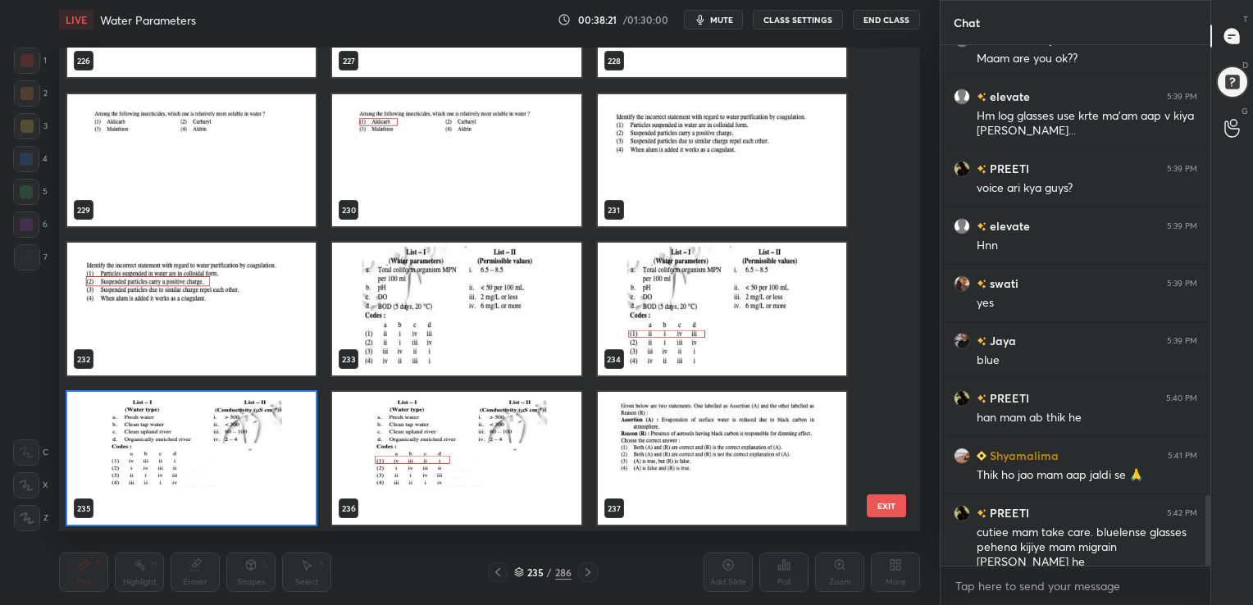
click at [721, 18] on span "mute" at bounding box center [721, 19] width 23 height 11
click at [272, 448] on img "grid" at bounding box center [191, 458] width 248 height 133
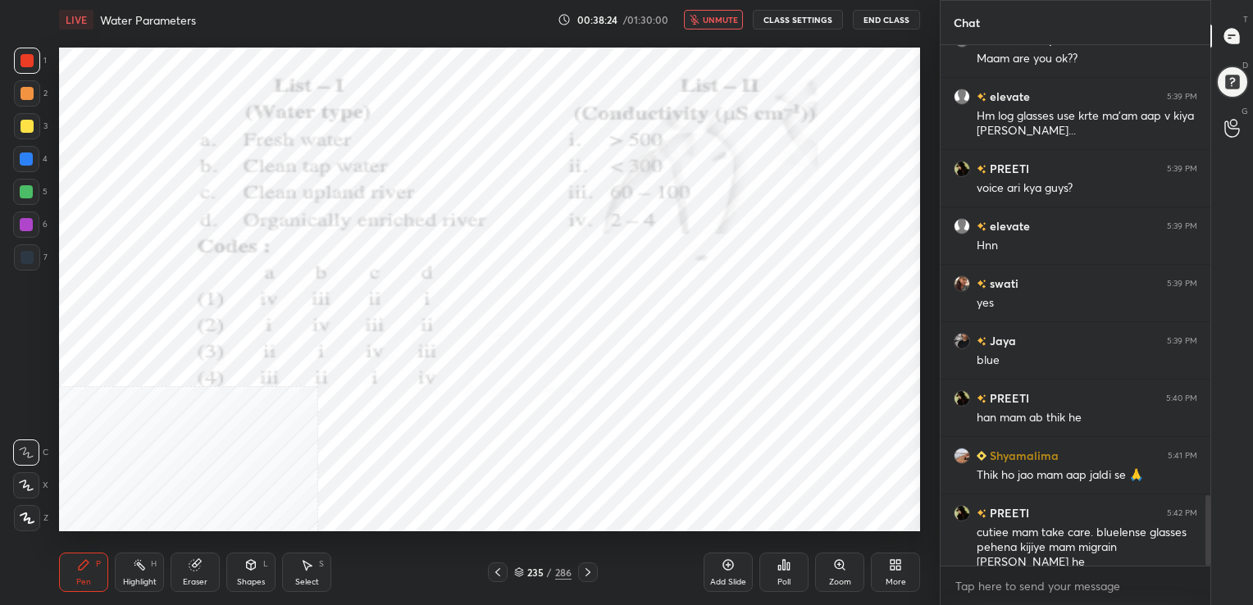
drag, startPoint x: 272, startPoint y: 448, endPoint x: 763, endPoint y: 581, distance: 508.7
click at [763, 581] on div "LIVE Water Parameters 00:38:24 / 01:30:00 unmute CLASS SETTINGS End Class Setti…" at bounding box center [489, 302] width 874 height 605
click at [771, 580] on div "Poll" at bounding box center [783, 572] width 49 height 39
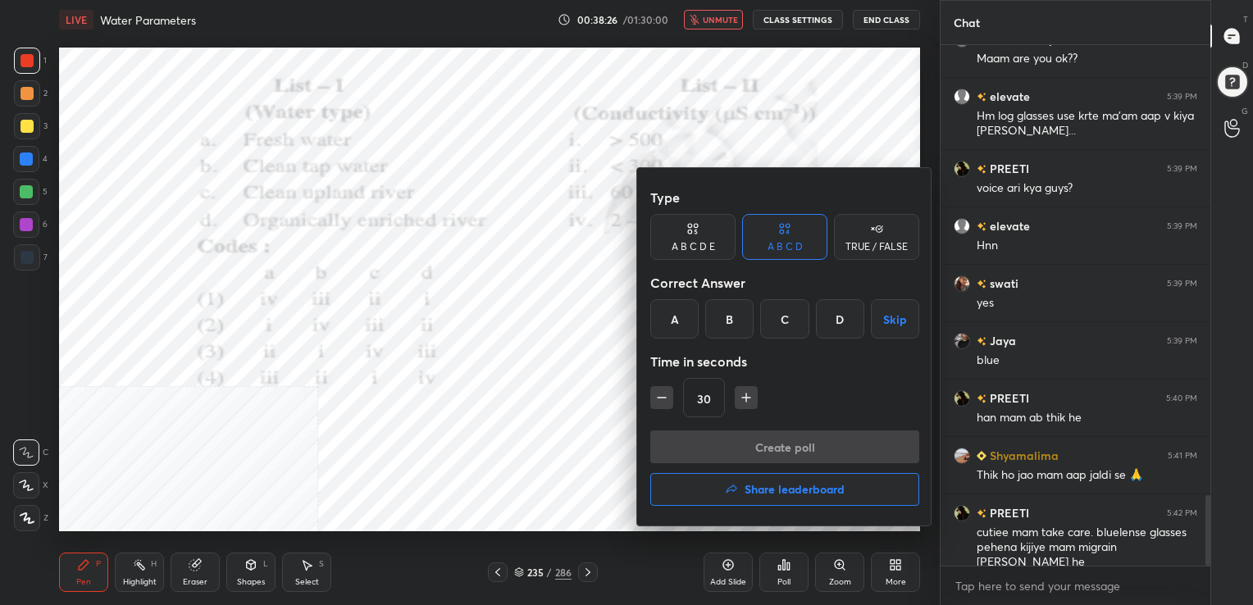
click at [689, 336] on div "A" at bounding box center [674, 318] width 48 height 39
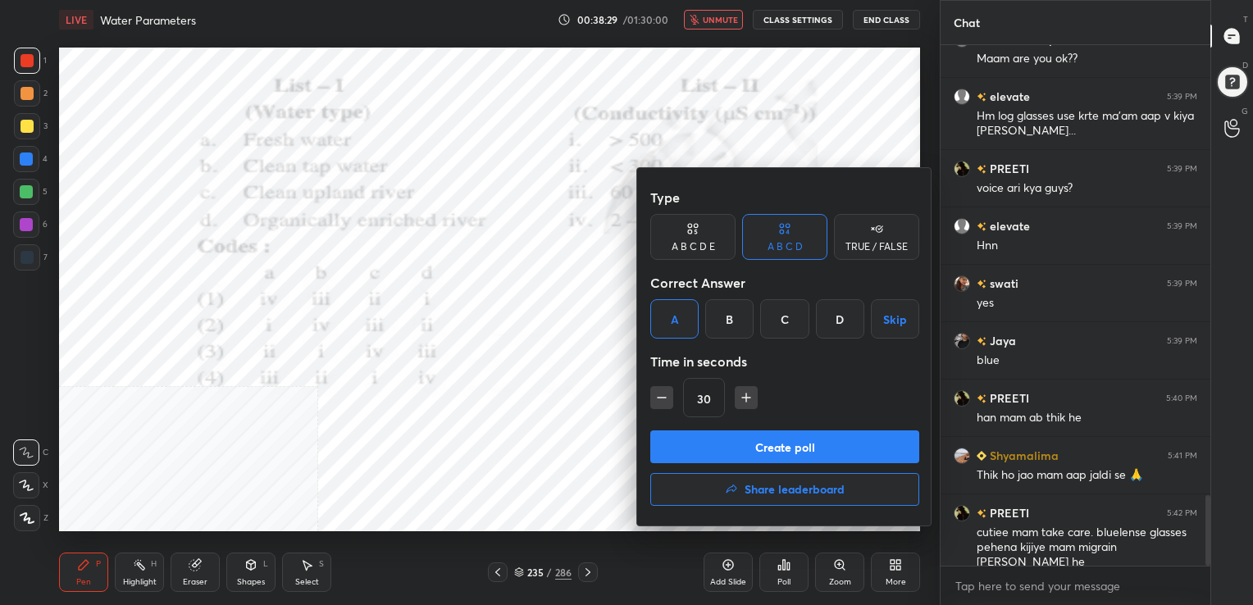
click at [783, 440] on button "Create poll" at bounding box center [784, 446] width 269 height 33
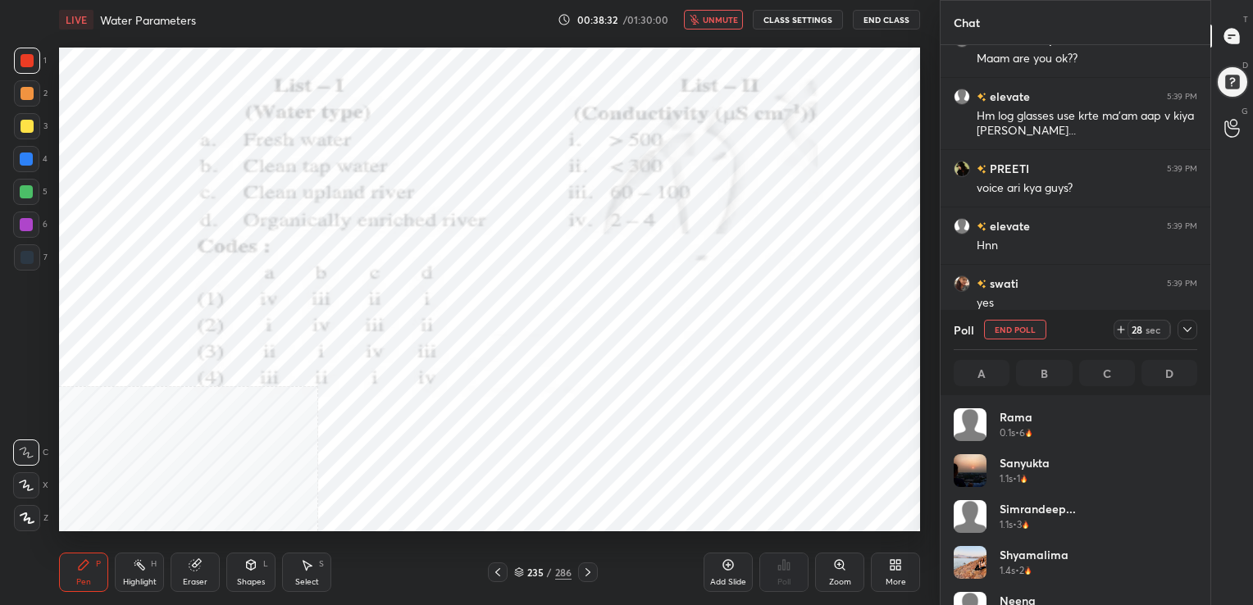
scroll to position [192, 239]
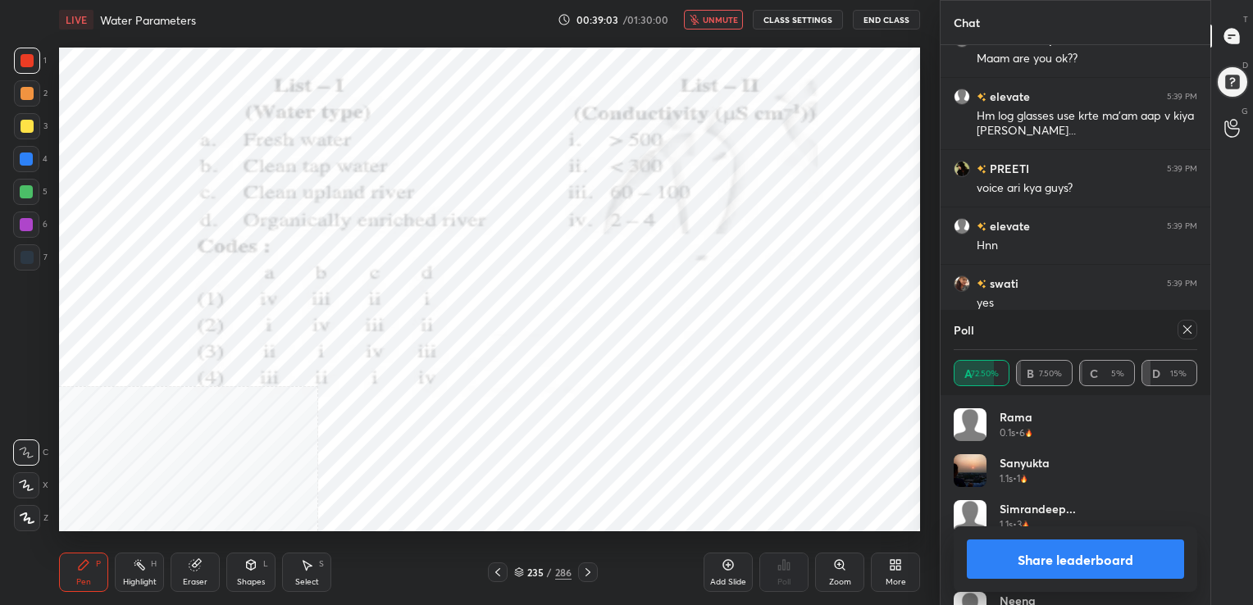
click at [1186, 323] on icon at bounding box center [1186, 329] width 13 height 13
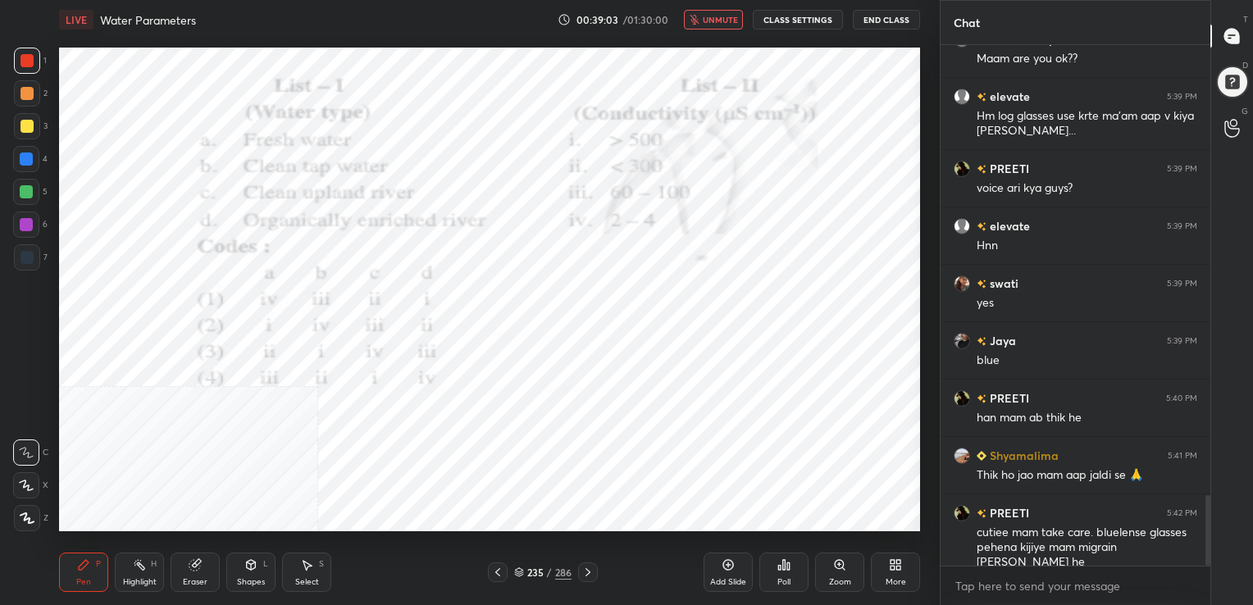
scroll to position [6, 5]
click at [726, 25] on button "unmute" at bounding box center [713, 20] width 59 height 20
click at [519, 573] on icon at bounding box center [519, 572] width 10 height 10
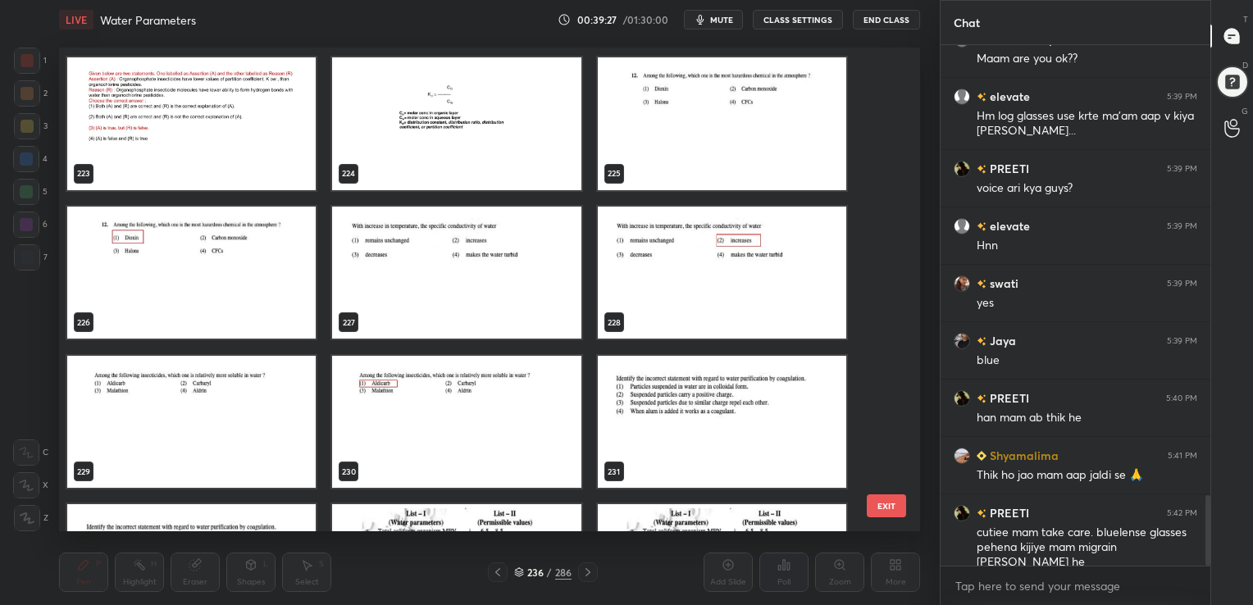
scroll to position [11034, 0]
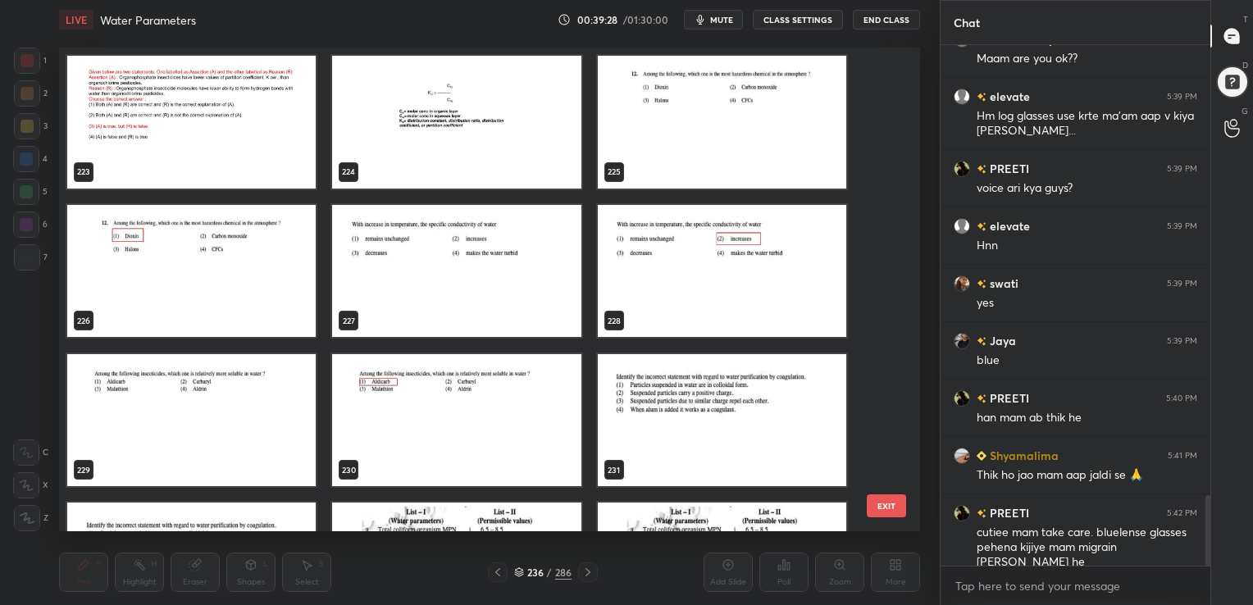
click at [487, 222] on img "grid" at bounding box center [456, 270] width 248 height 133
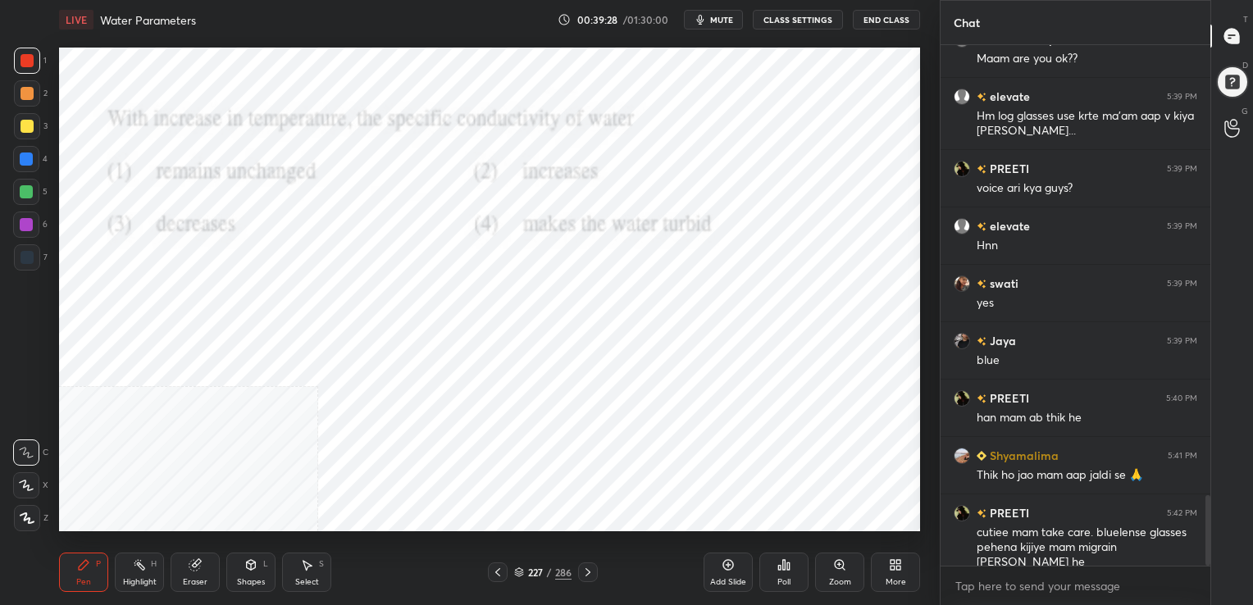
click at [487, 222] on img "grid" at bounding box center [456, 270] width 248 height 133
drag, startPoint x: 487, startPoint y: 222, endPoint x: 716, endPoint y: 23, distance: 303.9
click at [716, 23] on span "mute" at bounding box center [721, 19] width 23 height 11
click at [521, 569] on icon at bounding box center [519, 570] width 8 height 4
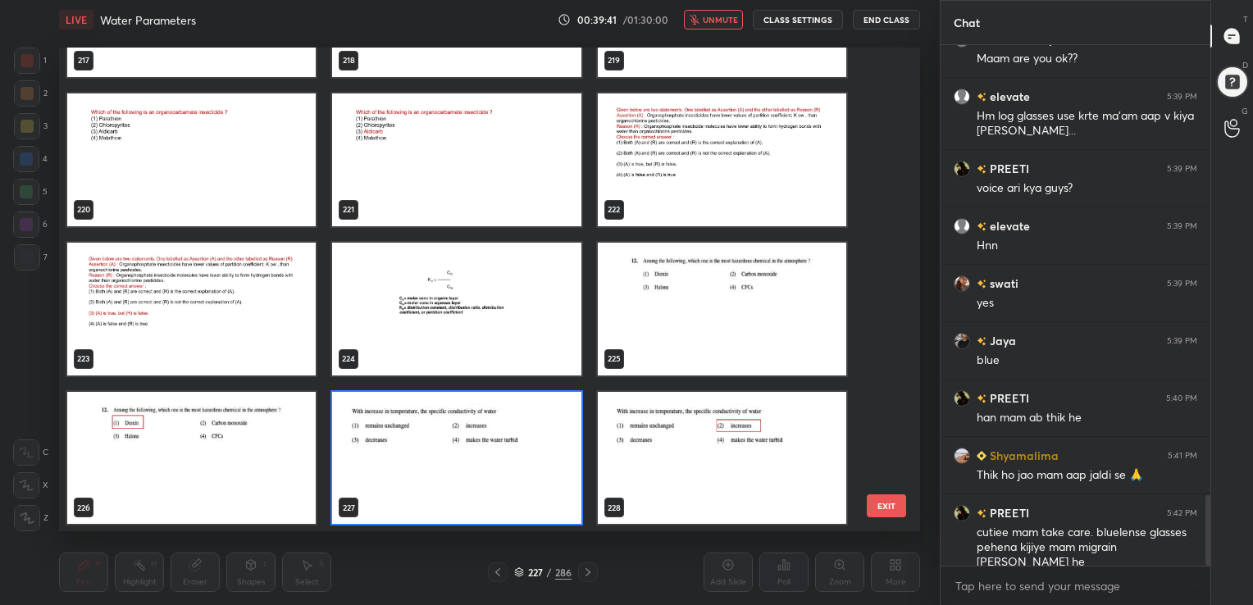
scroll to position [480, 853]
click at [416, 430] on img "grid" at bounding box center [456, 457] width 248 height 133
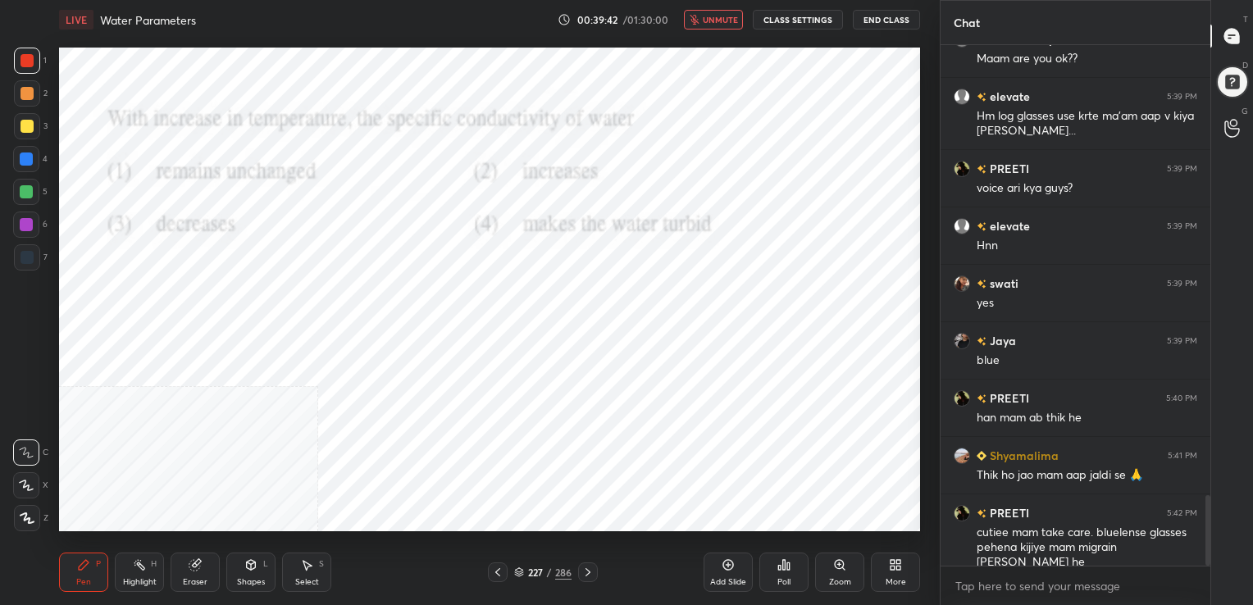
drag, startPoint x: 416, startPoint y: 430, endPoint x: 667, endPoint y: 548, distance: 277.6
click at [667, 548] on div "LIVE Water Parameters 00:39:42 / 01:30:00 unmute CLASS SETTINGS End Class Setti…" at bounding box center [489, 302] width 874 height 605
click at [791, 575] on div "Poll" at bounding box center [783, 572] width 49 height 39
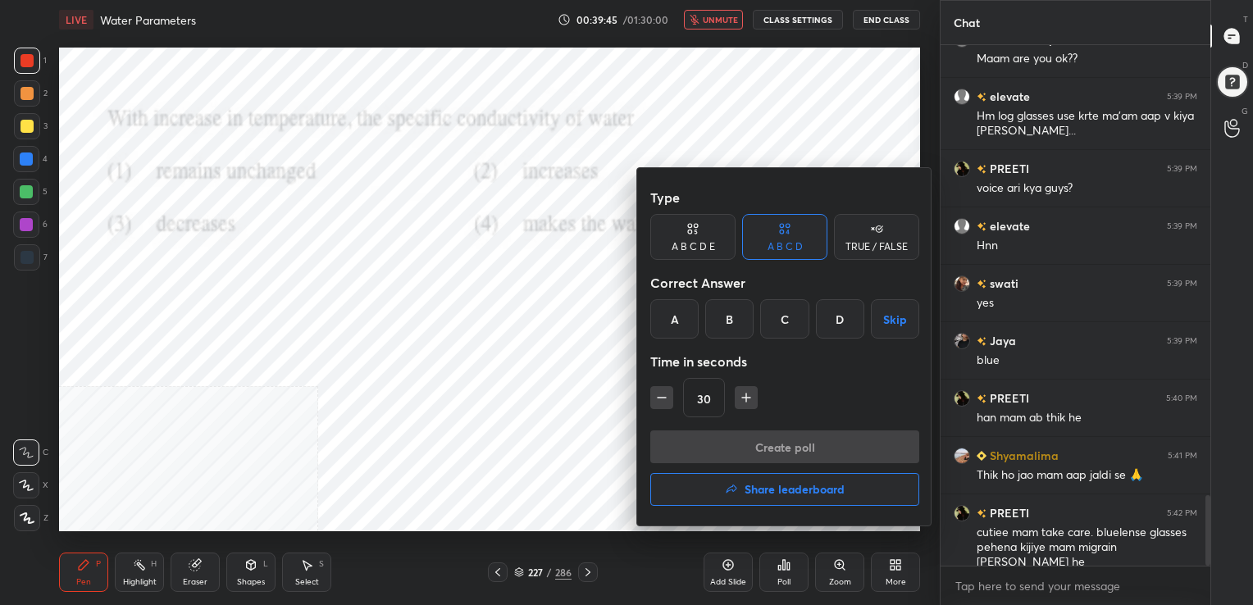
click at [732, 316] on div "B" at bounding box center [729, 318] width 48 height 39
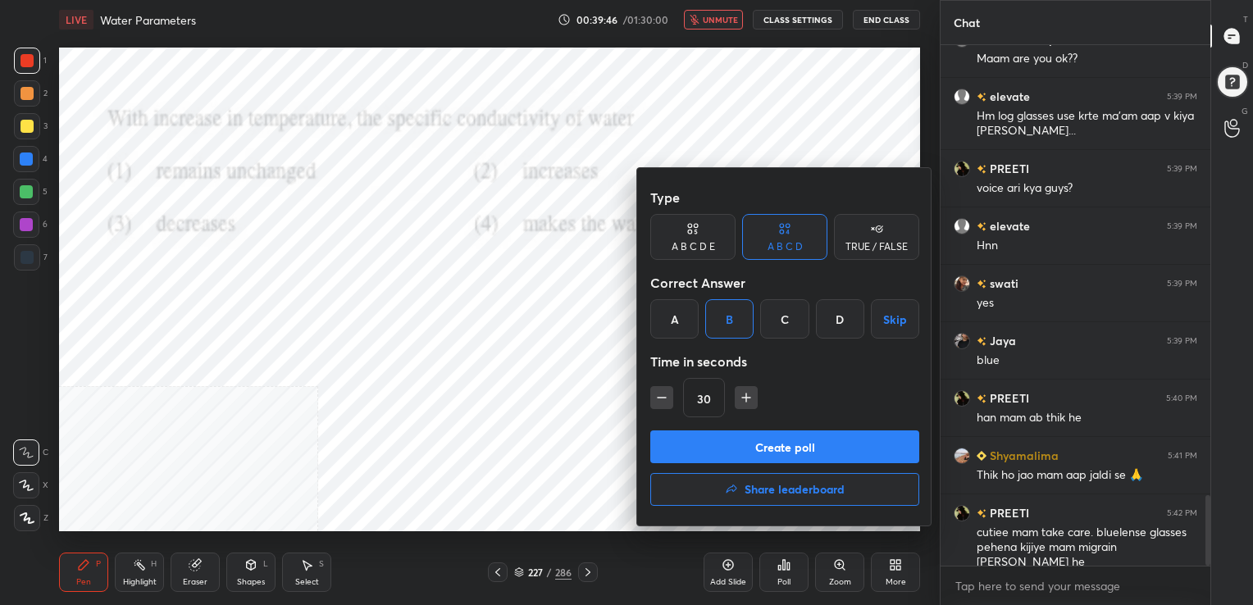
click at [732, 316] on div "B" at bounding box center [729, 318] width 48 height 39
click at [767, 435] on button "Create poll" at bounding box center [784, 446] width 269 height 33
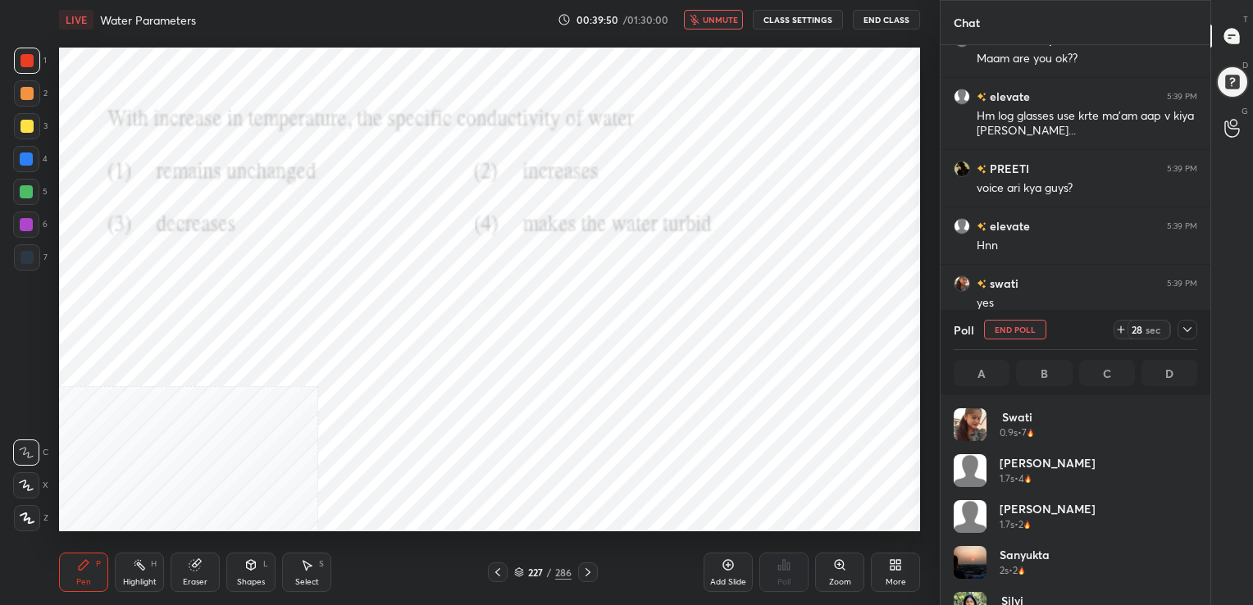
scroll to position [192, 239]
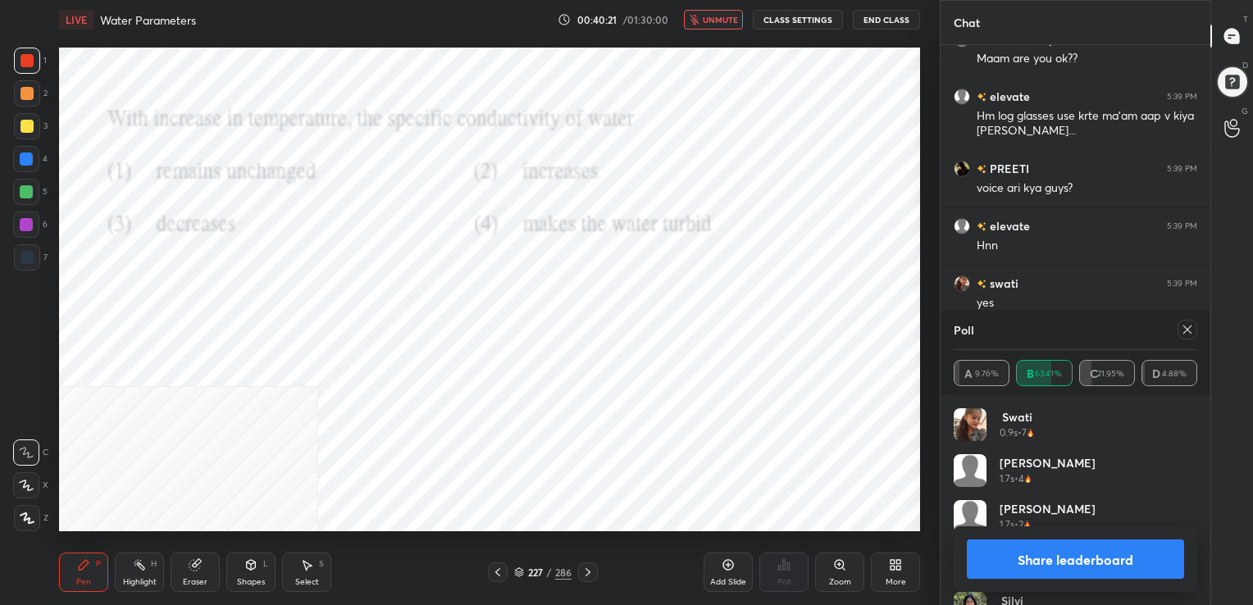
click at [1181, 326] on icon at bounding box center [1186, 329] width 13 height 13
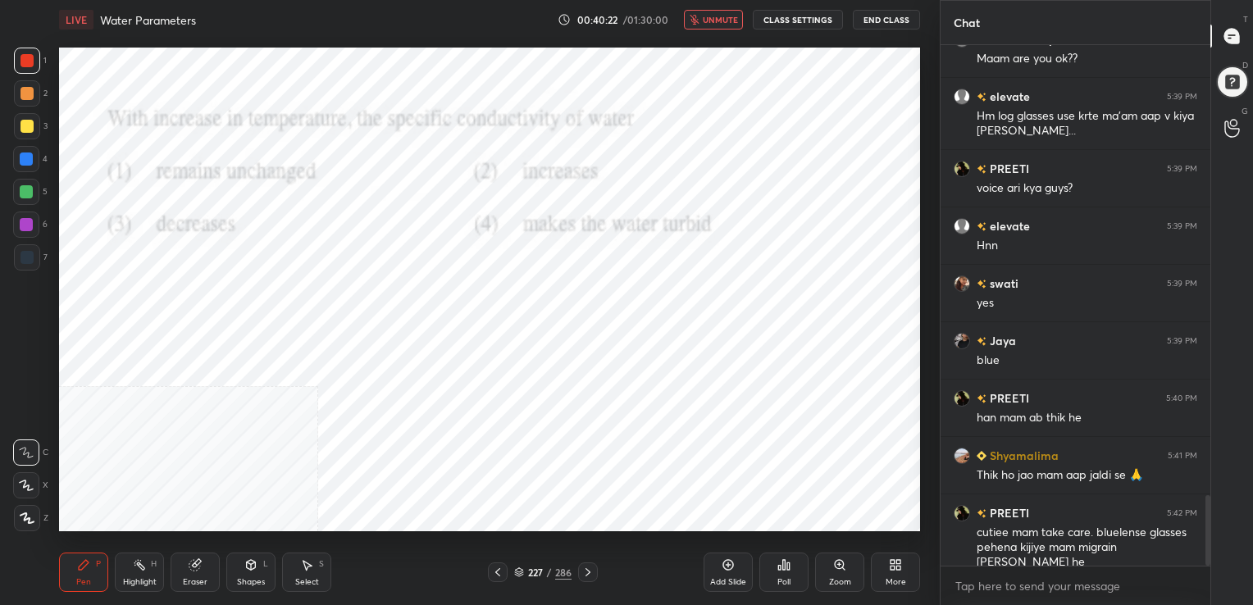
scroll to position [6, 5]
click at [705, 15] on button "unmute" at bounding box center [713, 20] width 59 height 20
click at [515, 568] on icon at bounding box center [519, 572] width 10 height 10
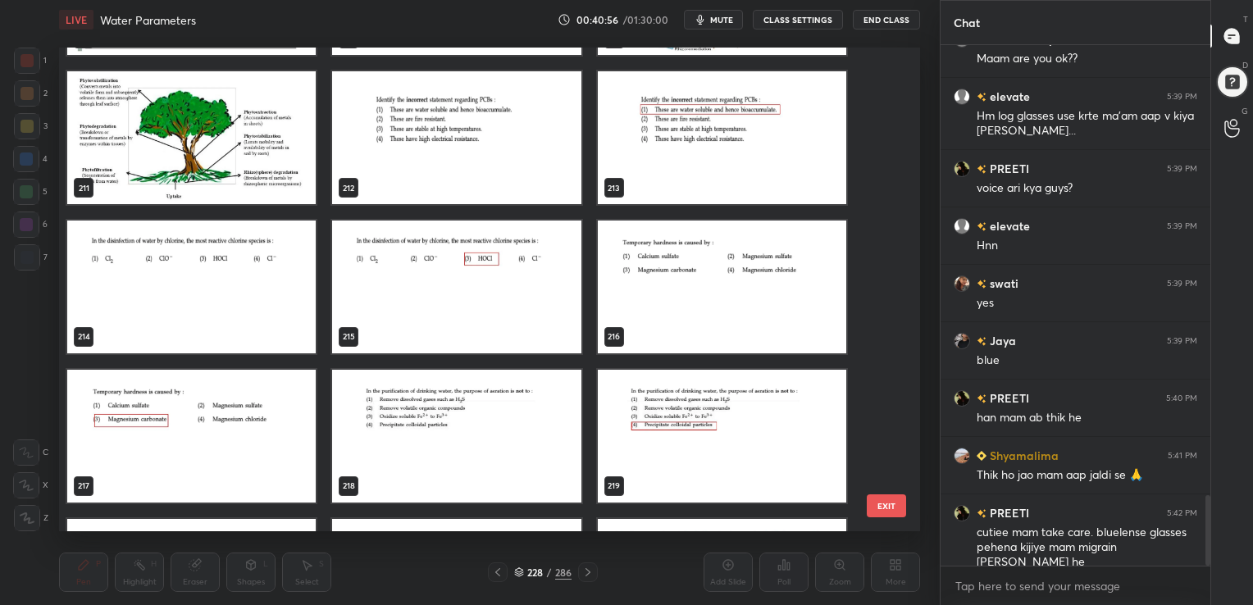
scroll to position [10420, 0]
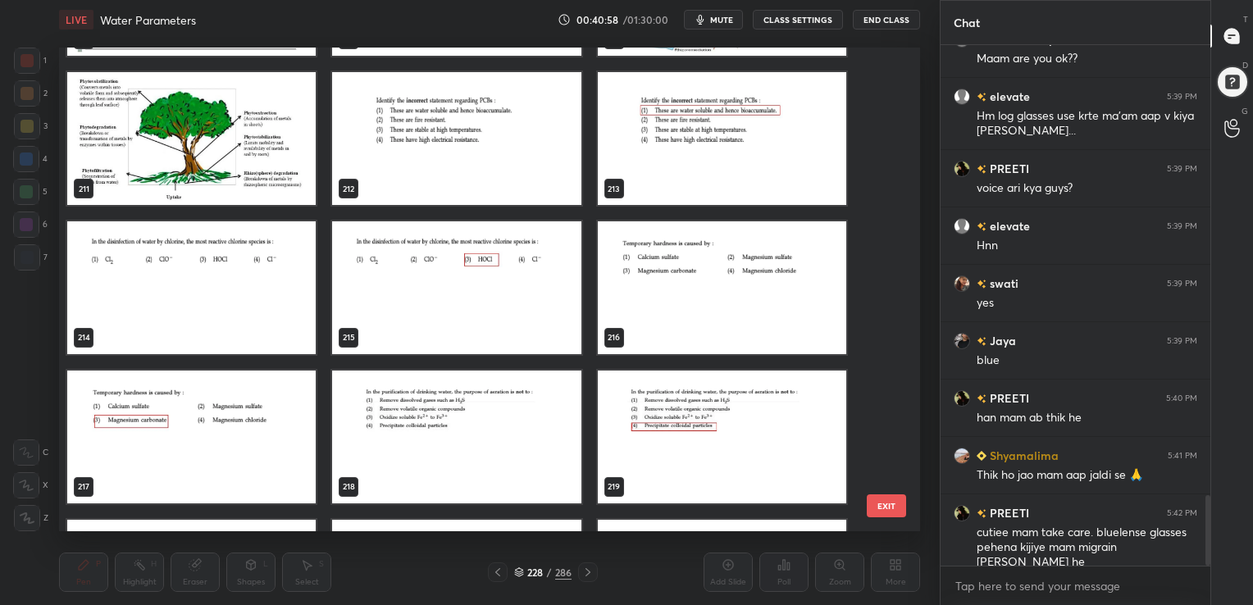
click at [656, 257] on img "grid" at bounding box center [722, 287] width 248 height 133
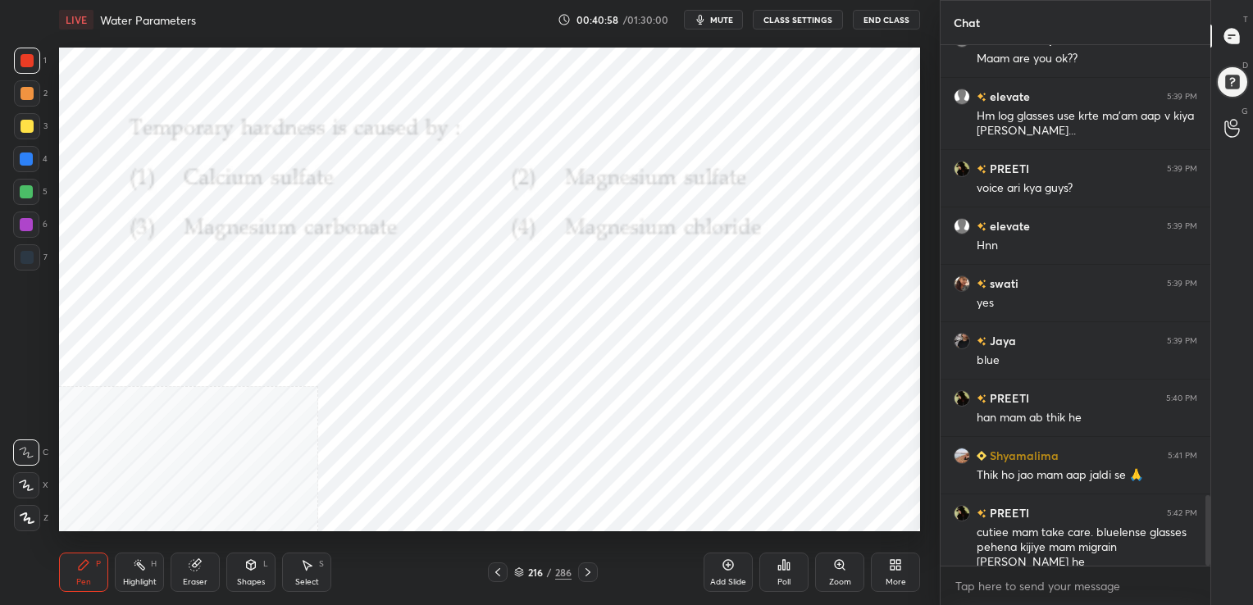
click at [656, 257] on img "grid" at bounding box center [722, 287] width 248 height 133
click at [698, 19] on icon "button" at bounding box center [700, 19] width 13 height 13
click at [521, 570] on icon at bounding box center [519, 572] width 10 height 10
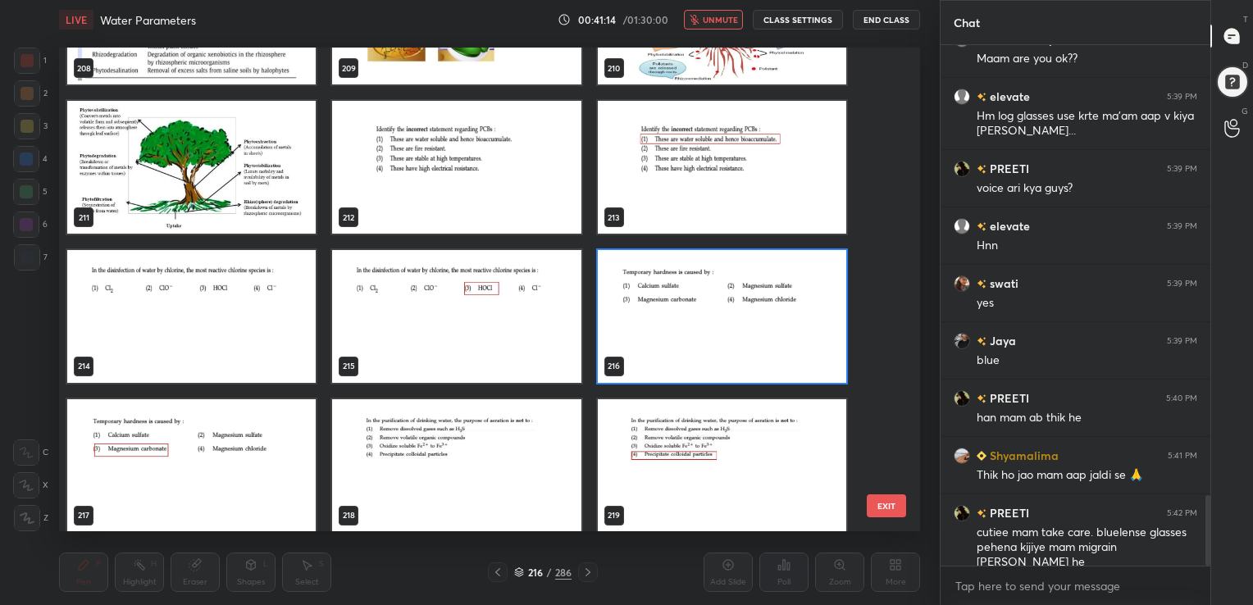
scroll to position [10391, 0]
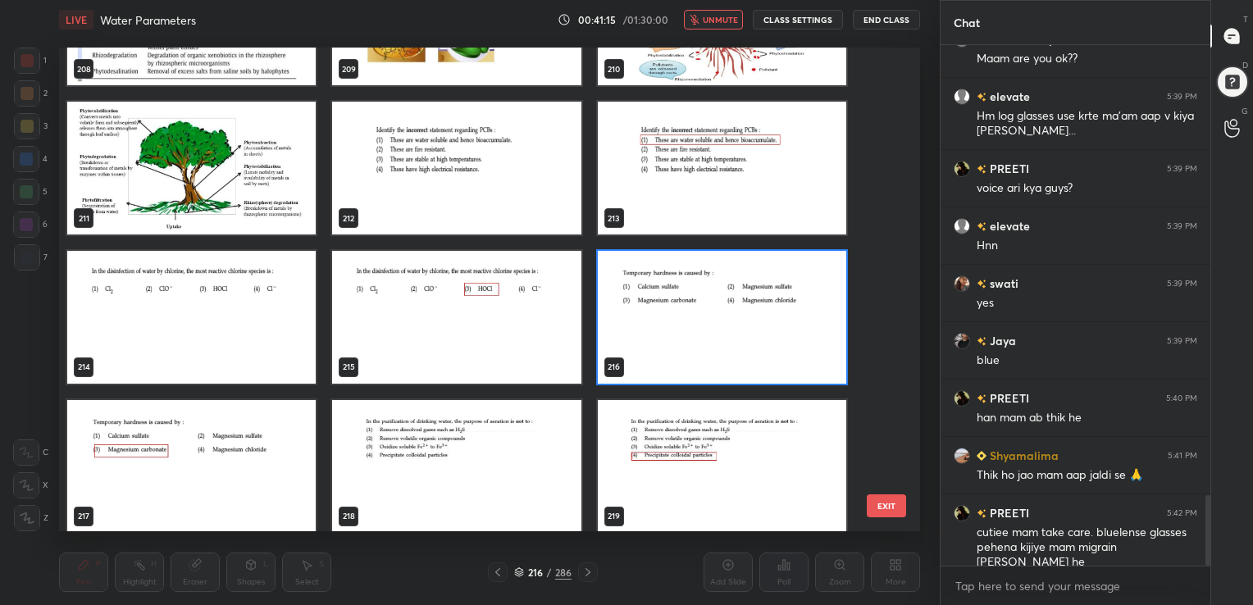
click at [676, 336] on img "grid" at bounding box center [722, 317] width 248 height 133
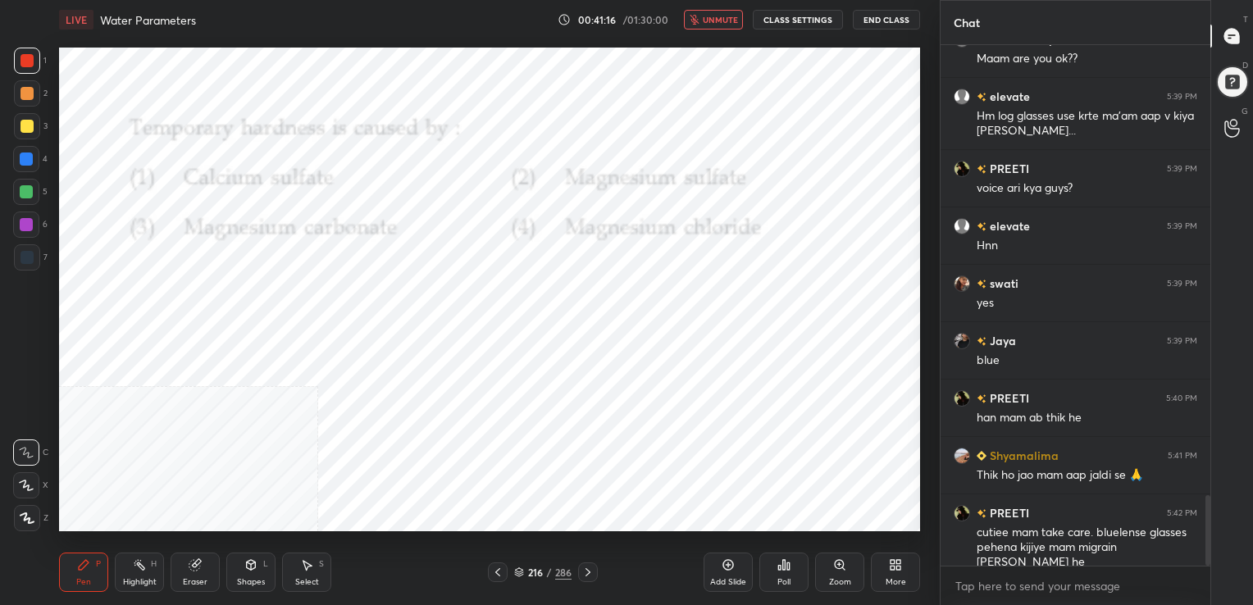
drag, startPoint x: 676, startPoint y: 336, endPoint x: 751, endPoint y: 566, distance: 241.6
click at [751, 566] on div "LIVE Water Parameters 00:41:16 / 01:30:00 unmute CLASS SETTINGS End Class Setti…" at bounding box center [489, 302] width 874 height 605
click at [767, 570] on div "Poll" at bounding box center [783, 572] width 49 height 39
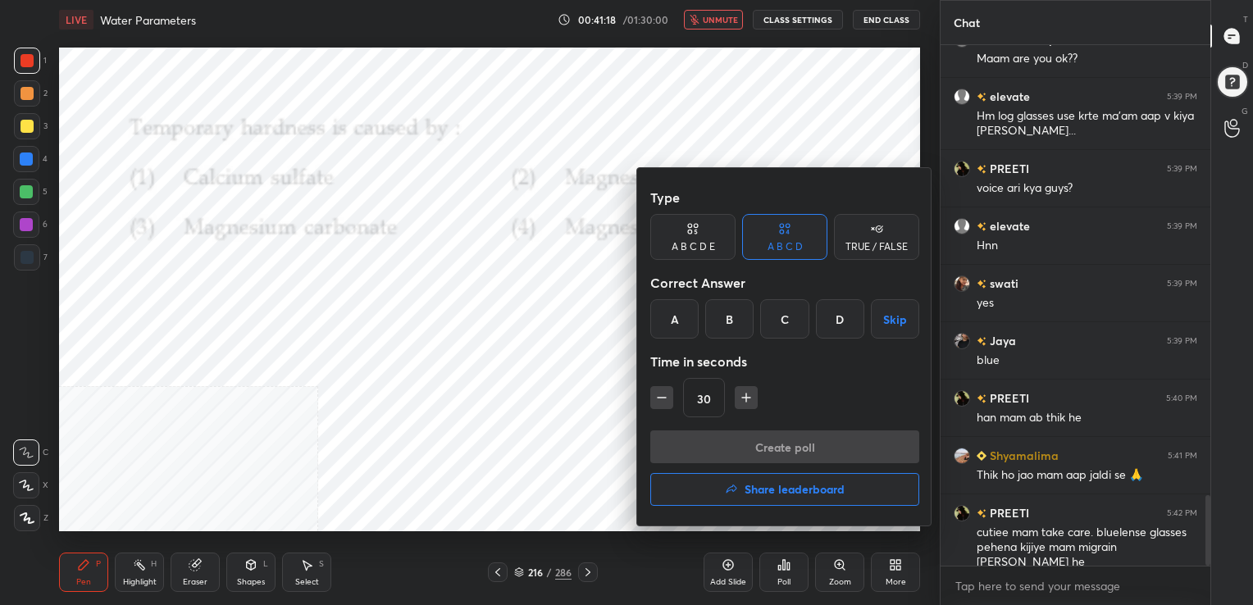
click at [782, 314] on div "C" at bounding box center [784, 318] width 48 height 39
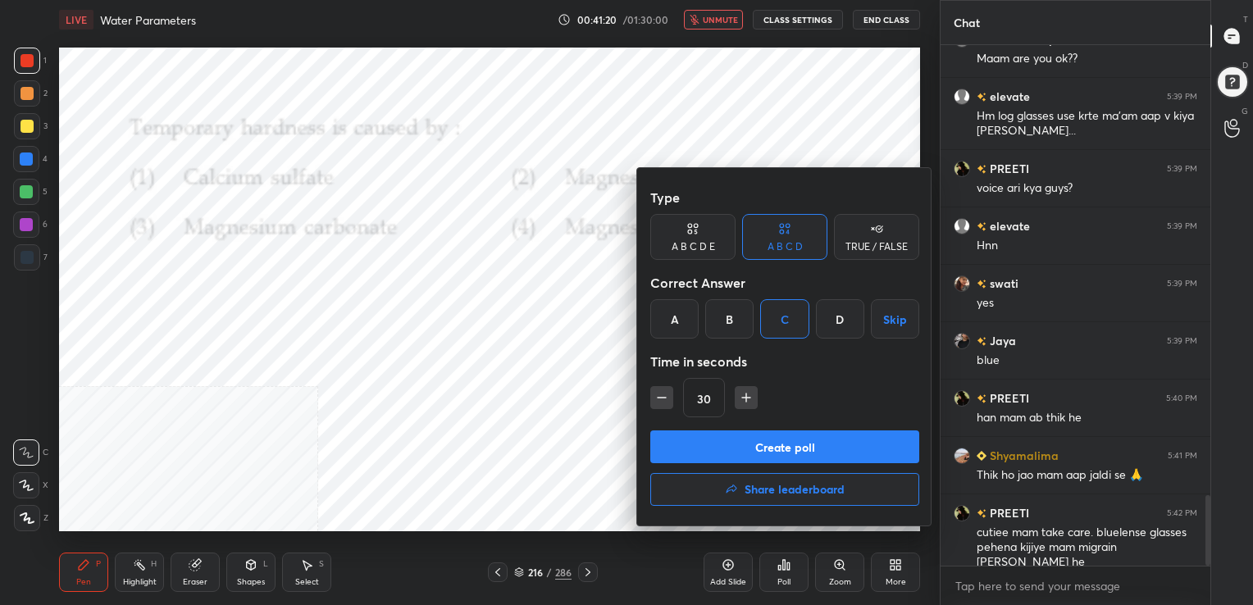
click at [782, 444] on button "Create poll" at bounding box center [784, 446] width 269 height 33
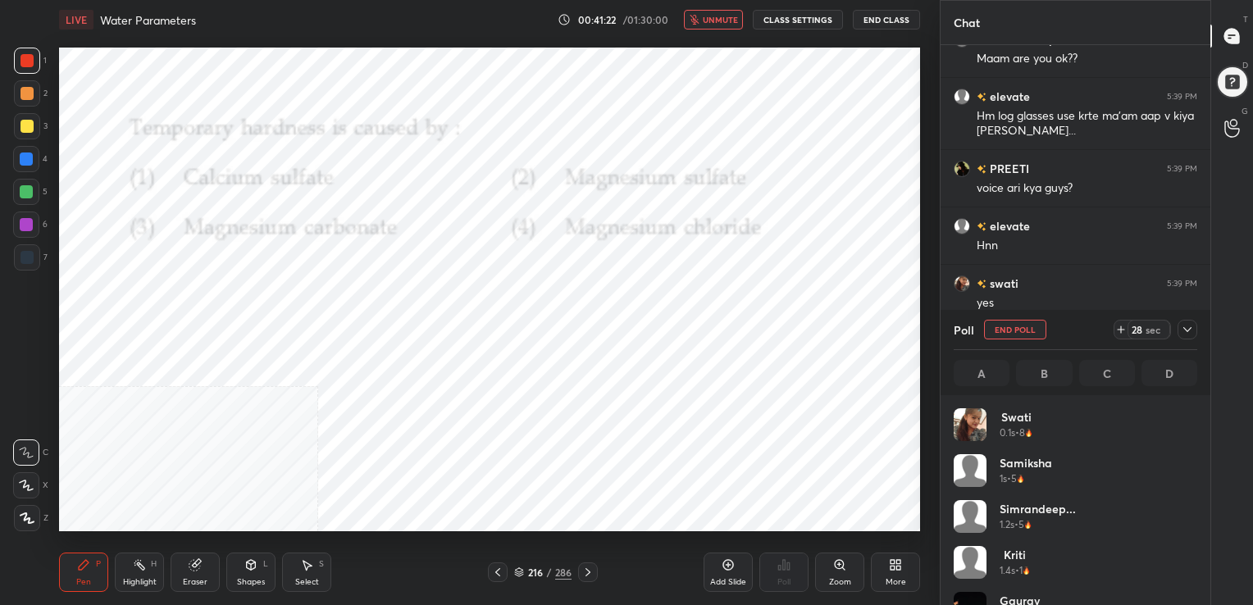
scroll to position [192, 239]
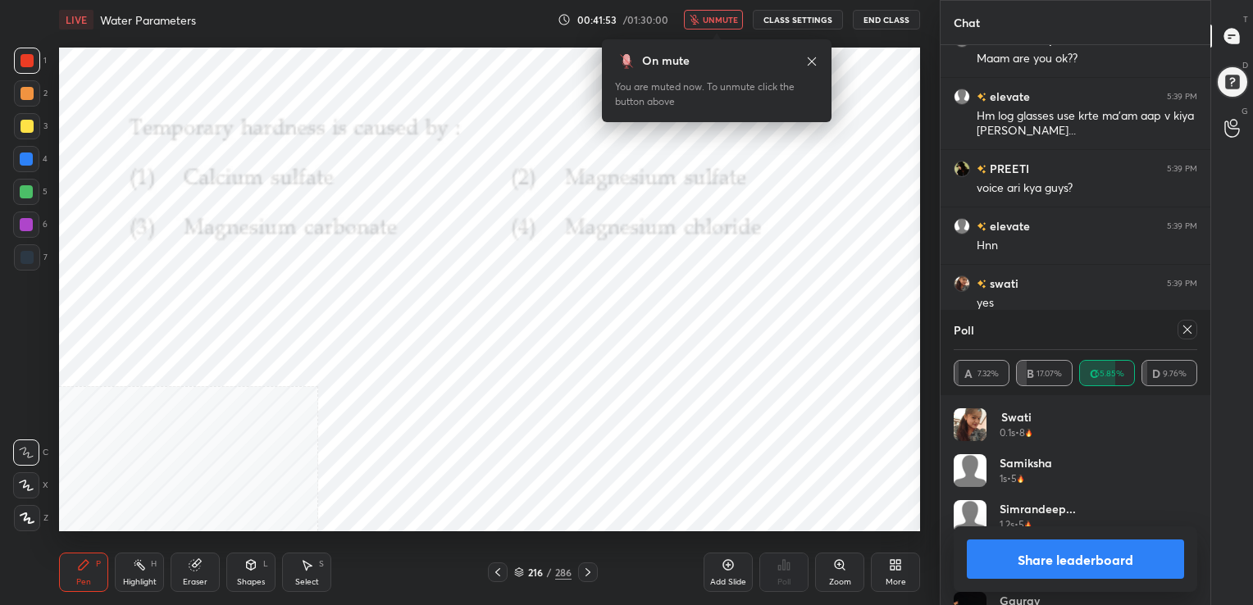
click at [1187, 330] on icon at bounding box center [1186, 329] width 13 height 13
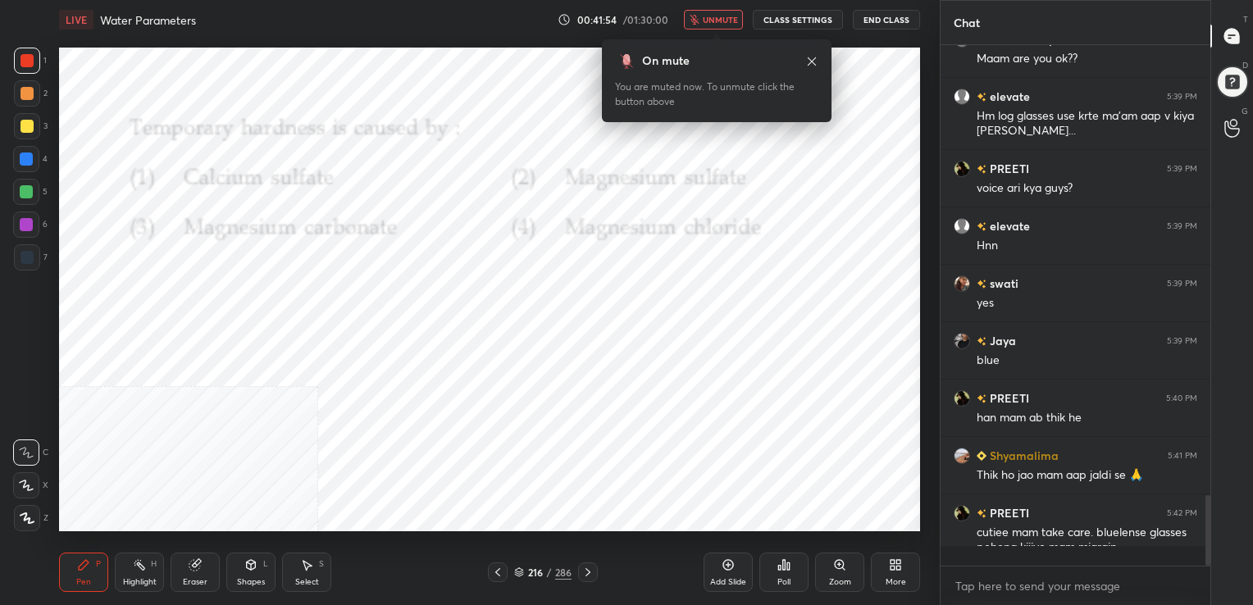
scroll to position [5, 5]
click at [716, 13] on button "unmute" at bounding box center [713, 20] width 59 height 20
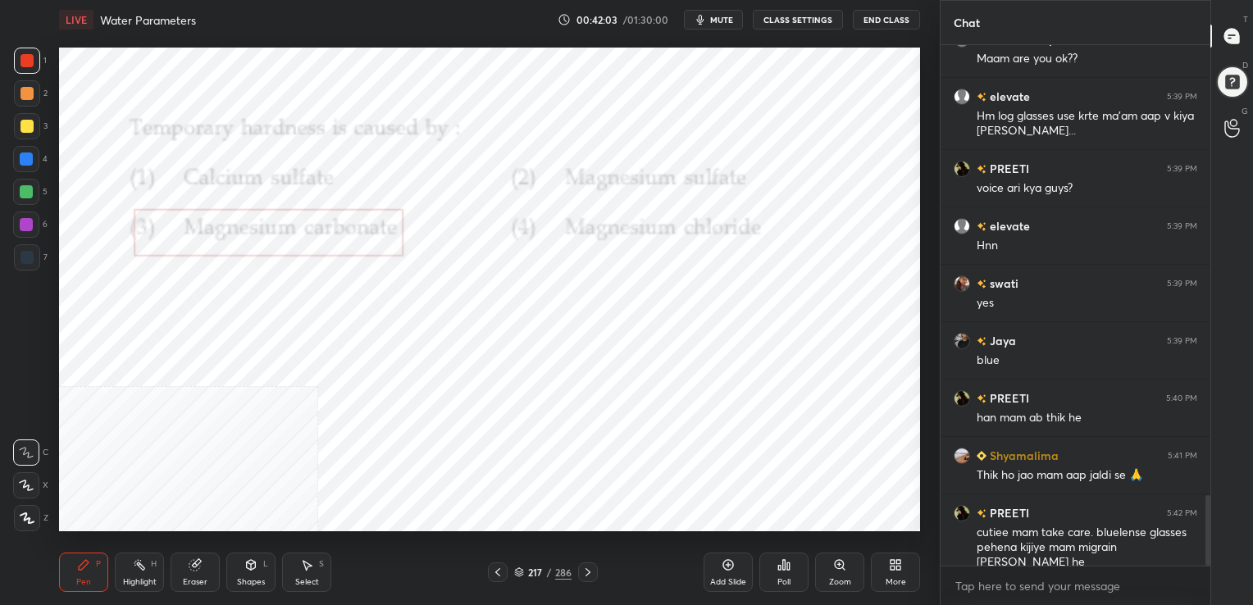
click at [525, 571] on div "217 / 286" at bounding box center [542, 572] width 57 height 15
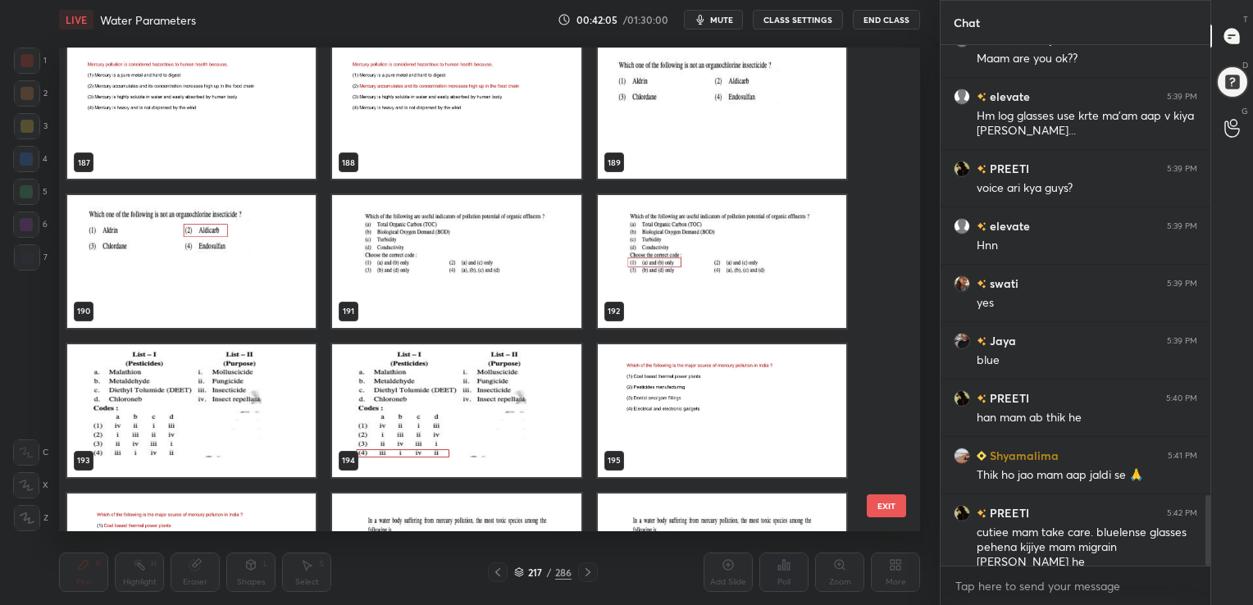
scroll to position [9237, 0]
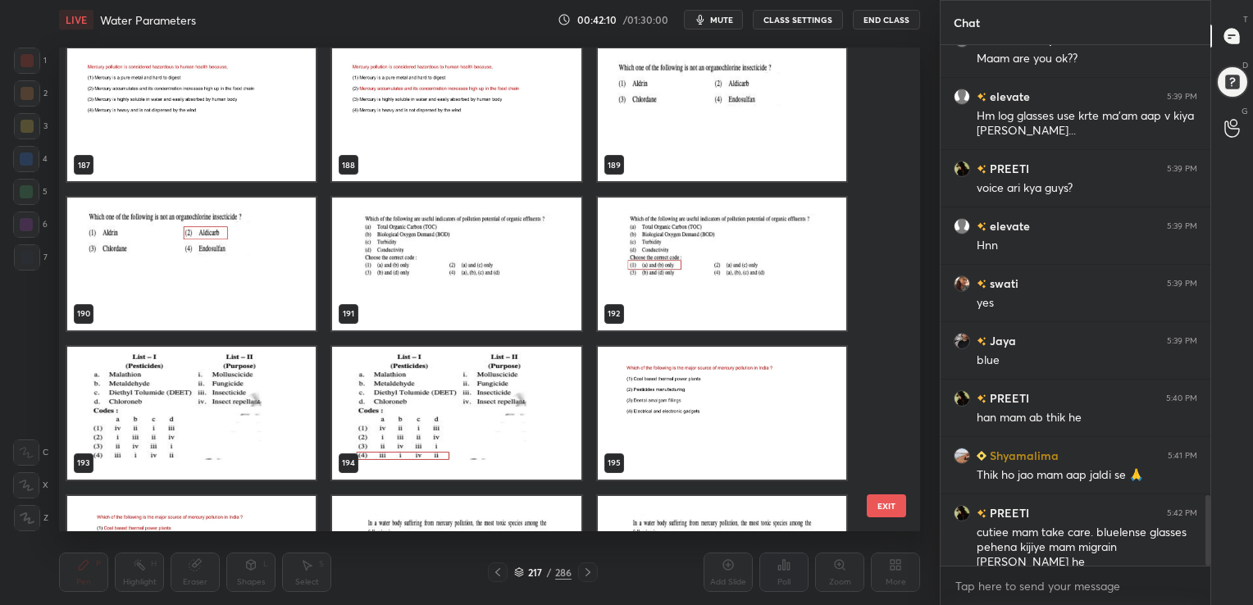
click at [489, 271] on img "grid" at bounding box center [456, 264] width 248 height 133
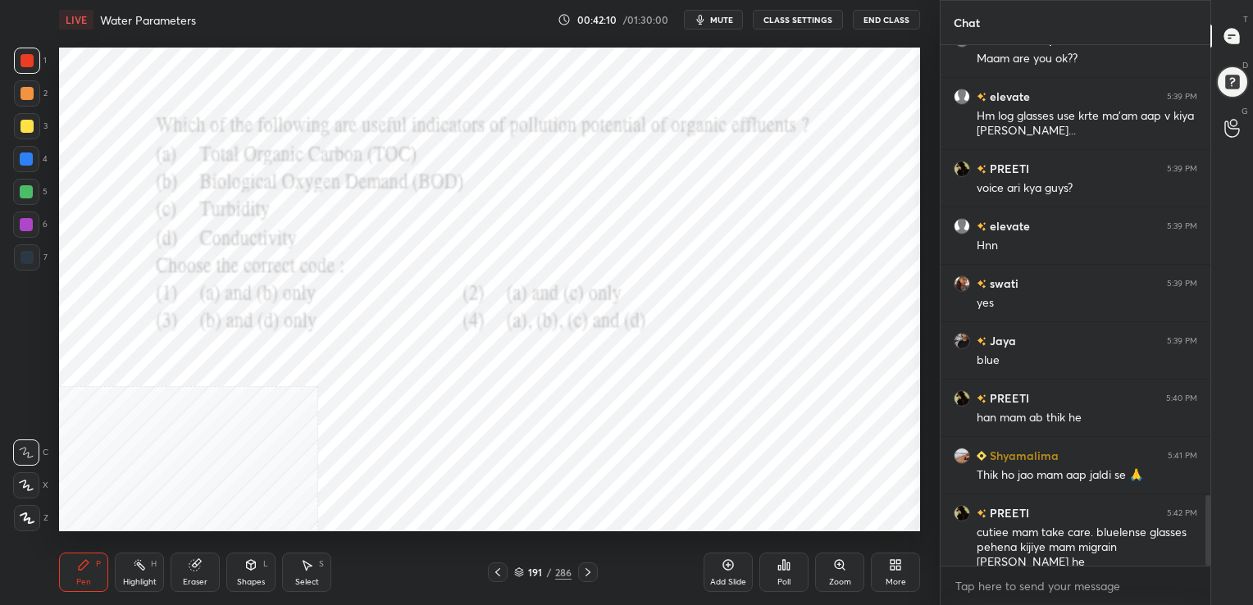
click at [489, 271] on img "grid" at bounding box center [456, 264] width 248 height 133
click at [718, 15] on span "mute" at bounding box center [721, 19] width 23 height 11
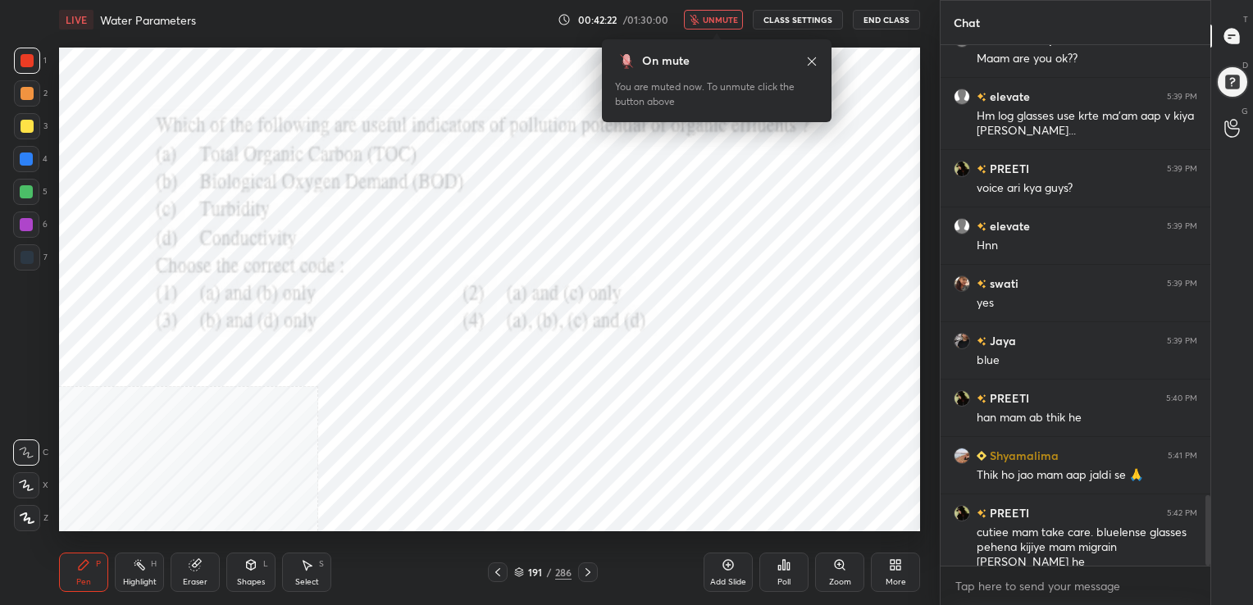
click at [515, 573] on icon at bounding box center [519, 572] width 10 height 10
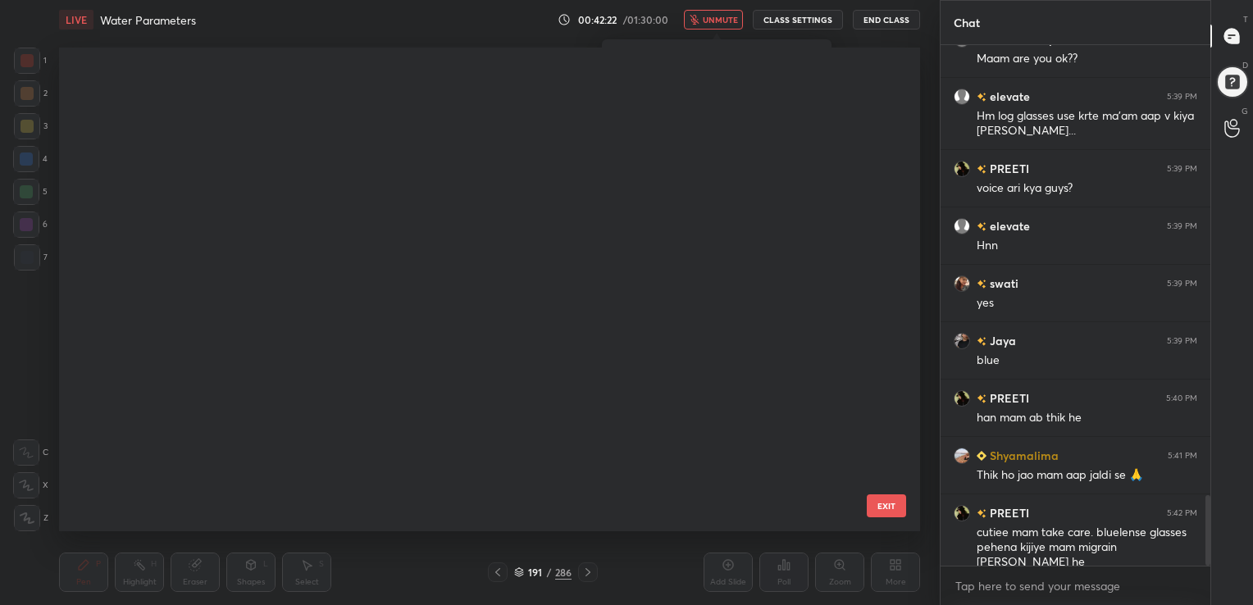
scroll to position [480, 853]
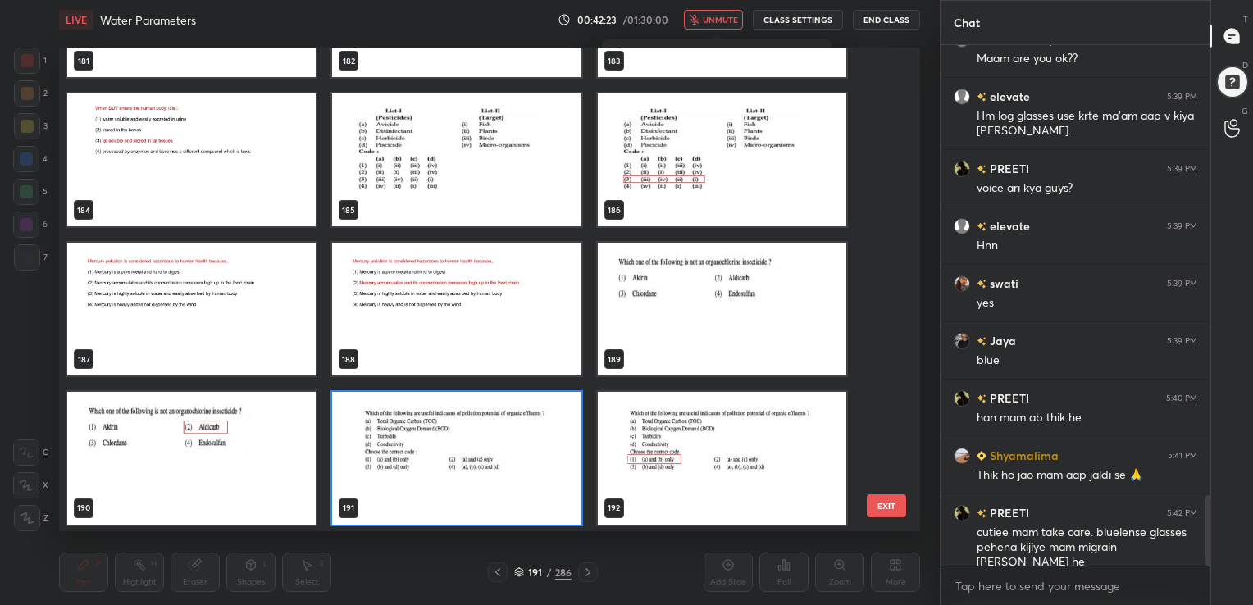
click at [431, 439] on img "grid" at bounding box center [456, 458] width 248 height 133
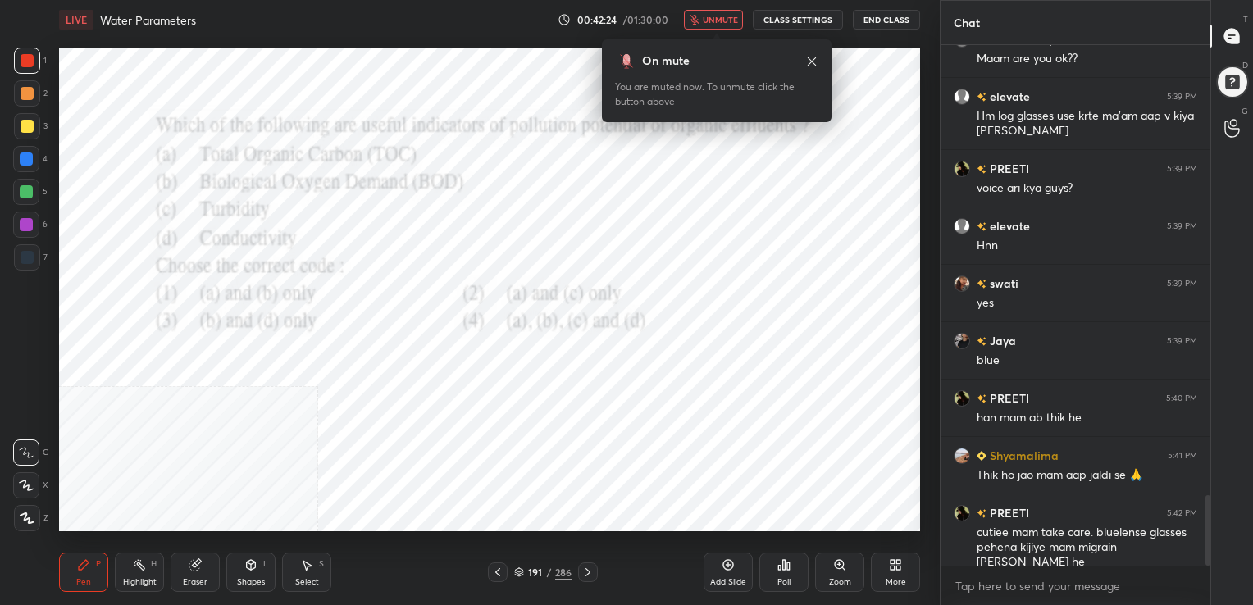
drag, startPoint x: 431, startPoint y: 439, endPoint x: 818, endPoint y: 508, distance: 393.0
click at [803, 555] on div "Poll" at bounding box center [783, 572] width 49 height 39
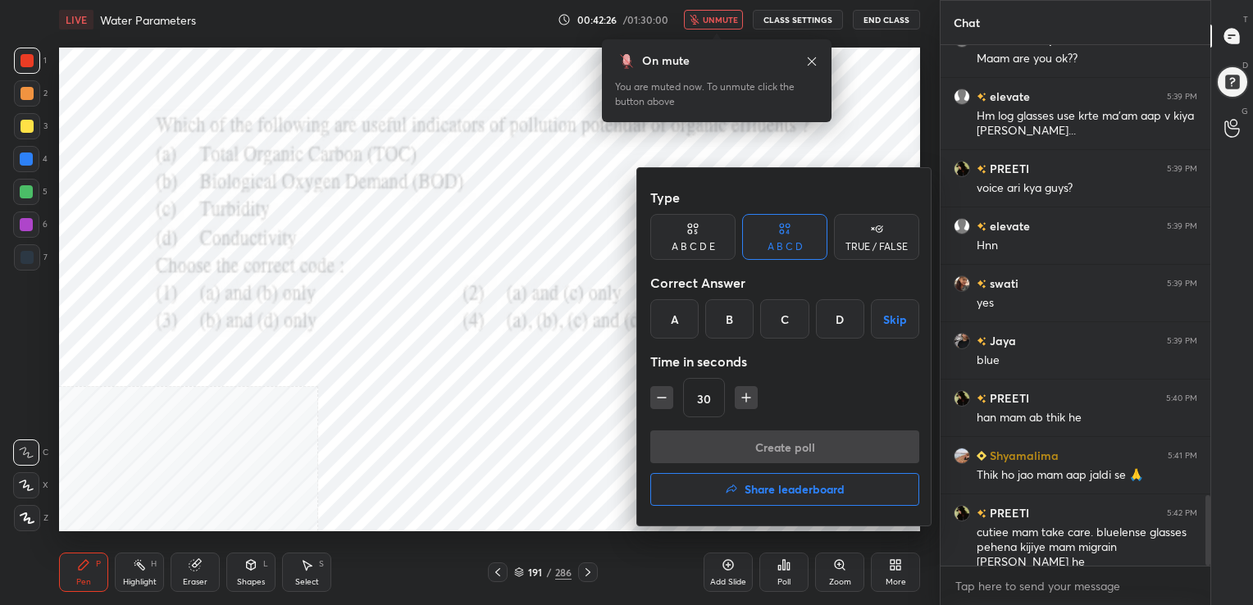
click at [662, 322] on div "A" at bounding box center [674, 318] width 48 height 39
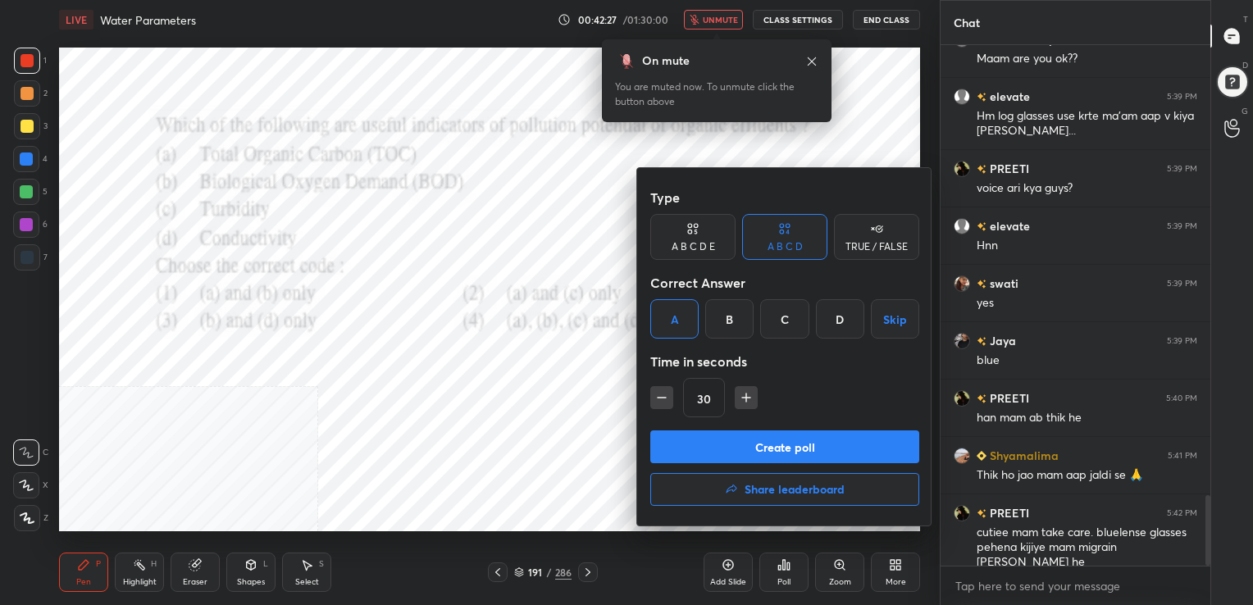
click at [738, 430] on button "Create poll" at bounding box center [784, 446] width 269 height 33
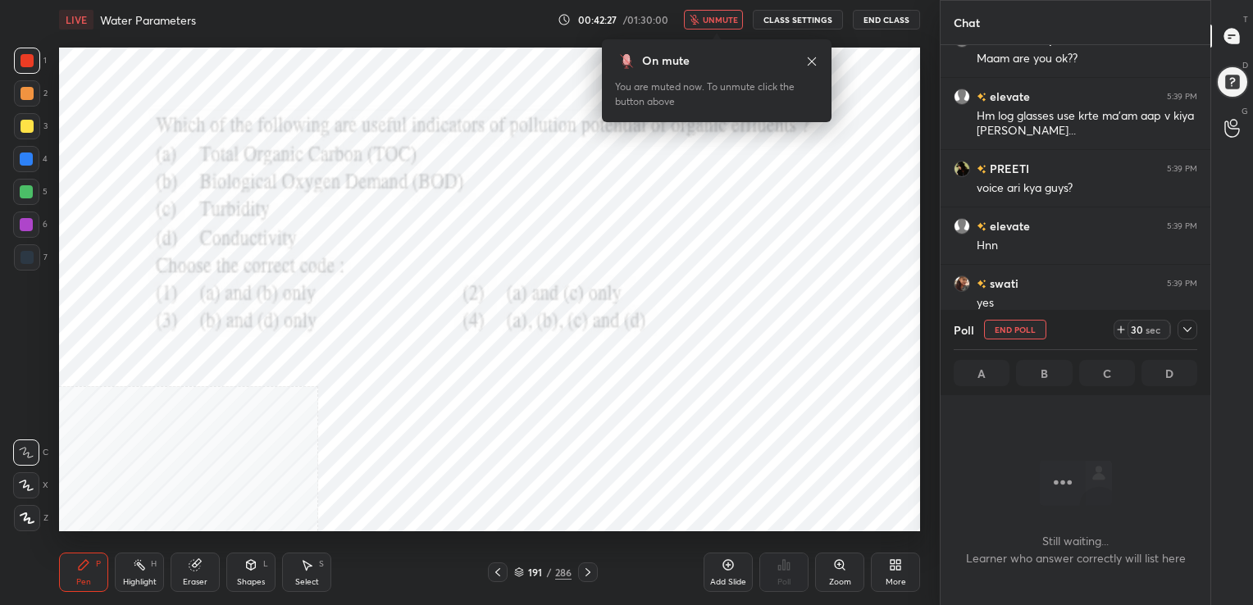
scroll to position [5, 5]
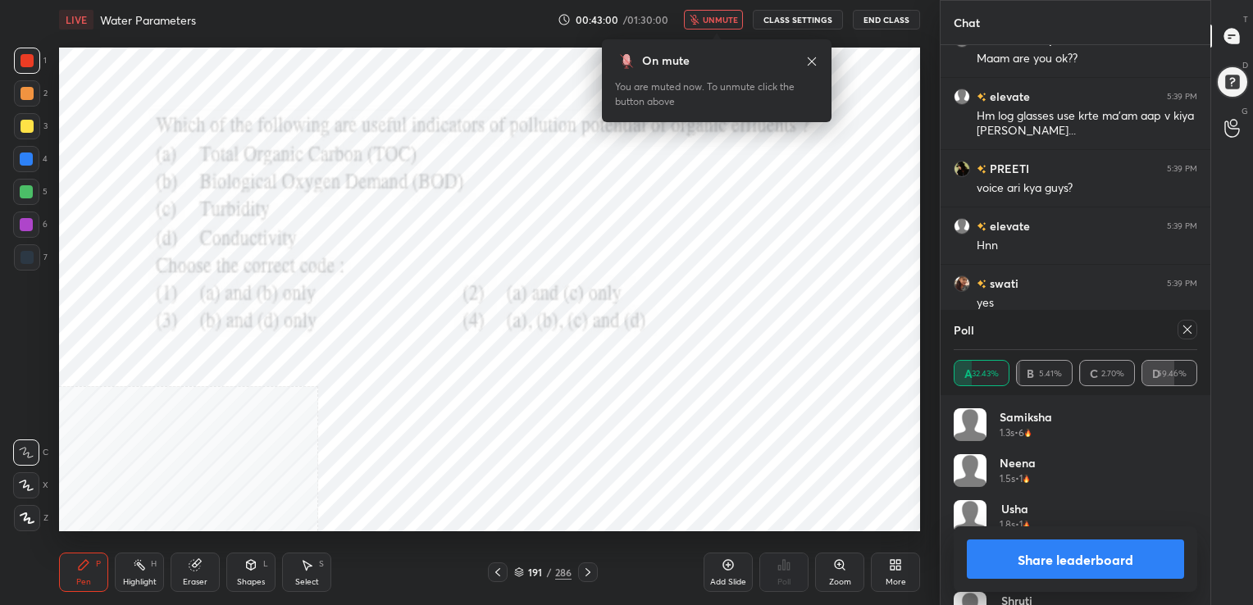
click at [1183, 334] on icon at bounding box center [1186, 329] width 13 height 13
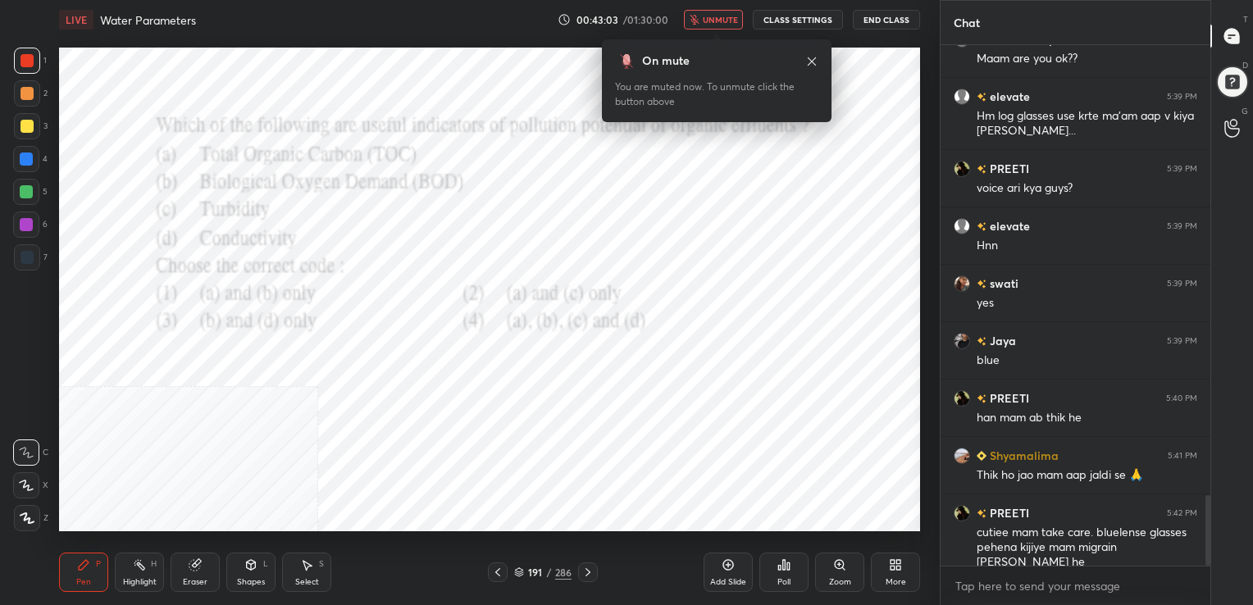
click at [731, 22] on span "unmute" at bounding box center [720, 19] width 35 height 11
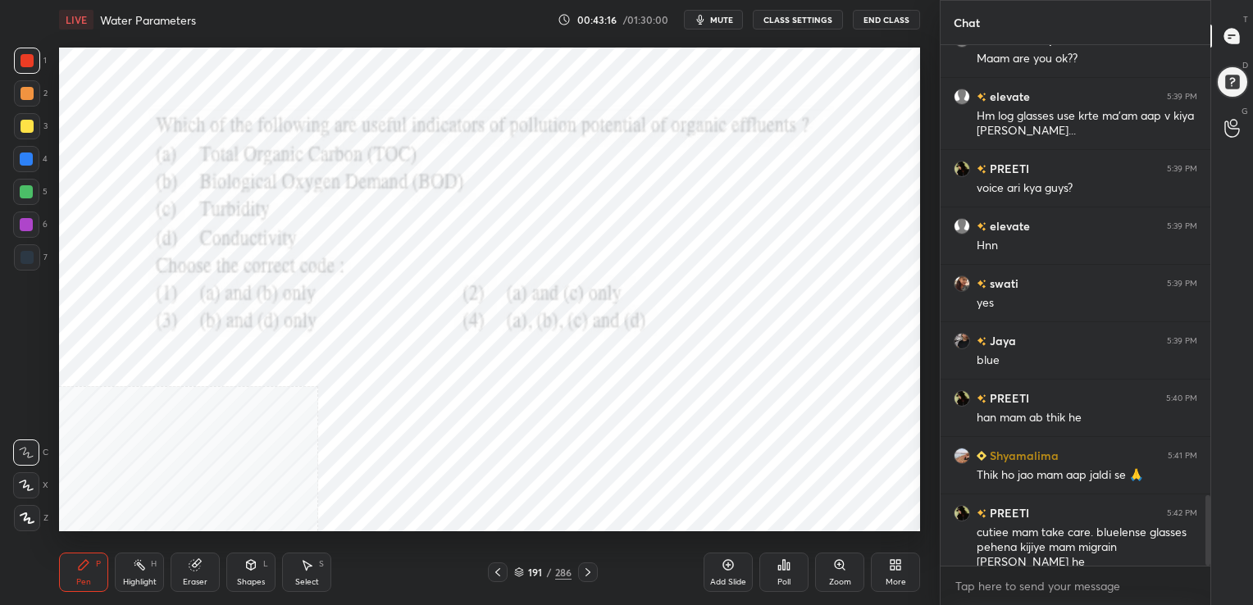
click at [517, 572] on icon at bounding box center [519, 570] width 8 height 4
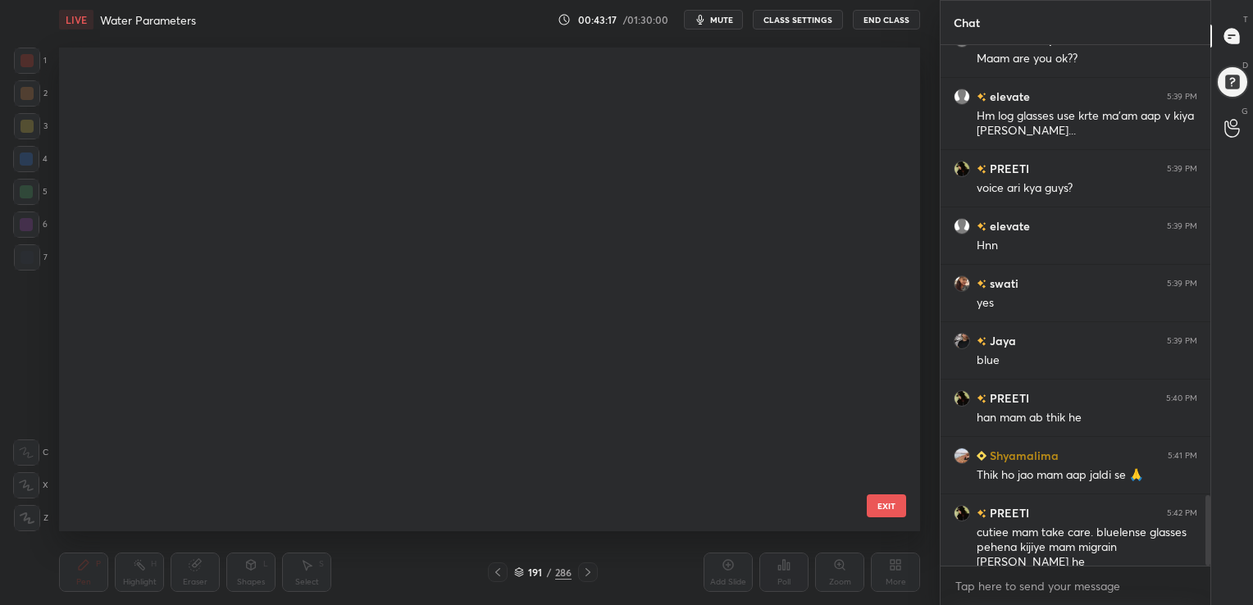
scroll to position [6, 8]
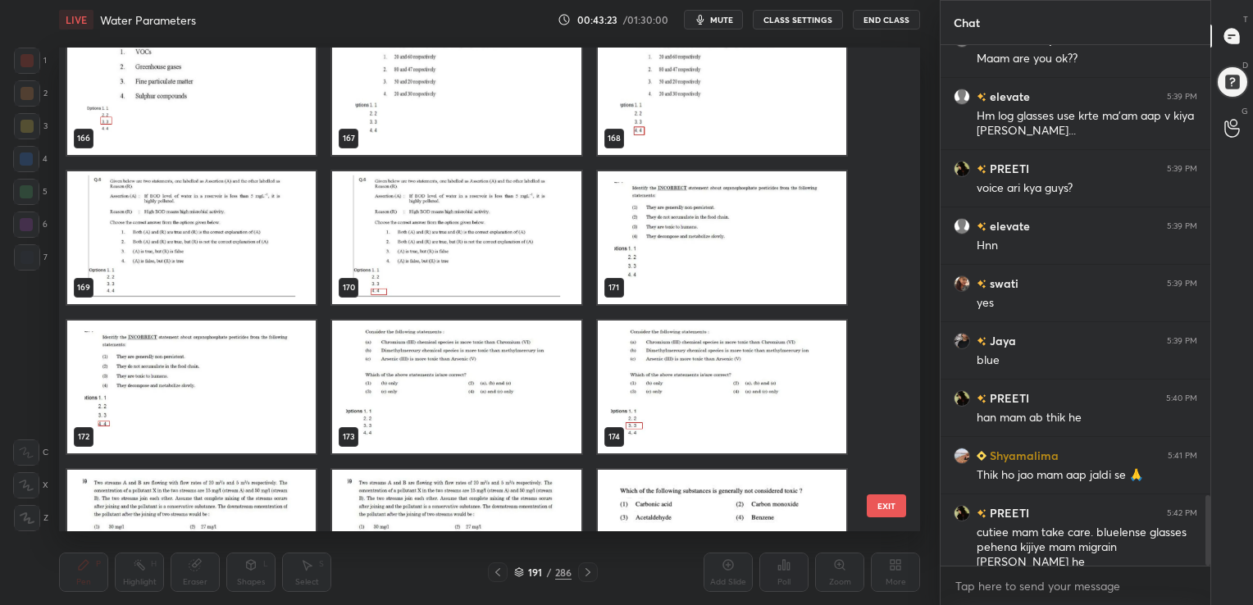
click at [189, 235] on img "grid" at bounding box center [191, 237] width 248 height 133
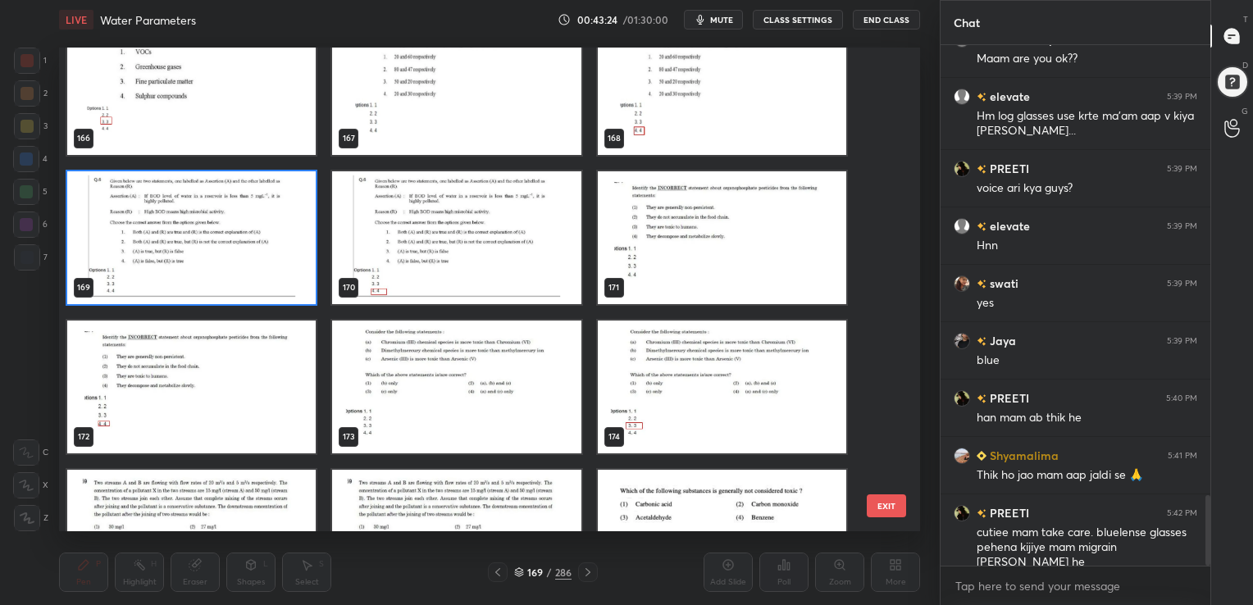
click at [189, 235] on img "grid" at bounding box center [191, 237] width 248 height 133
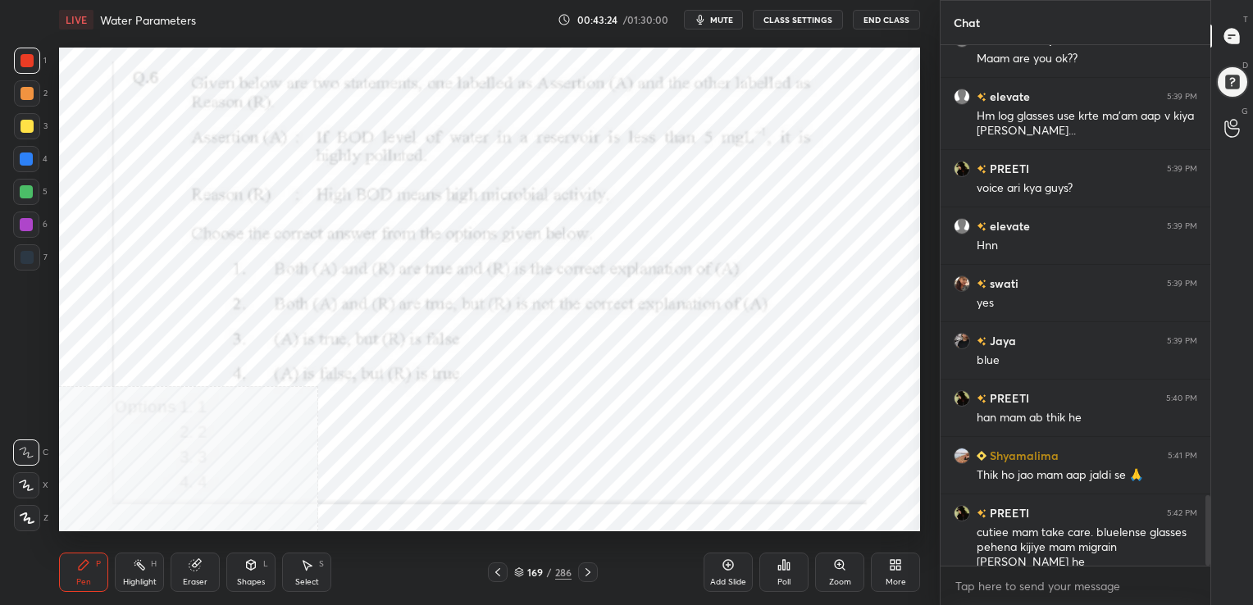
click at [189, 235] on img "grid" at bounding box center [191, 237] width 248 height 133
click at [716, 15] on span "mute" at bounding box center [721, 19] width 23 height 11
click at [516, 565] on div "169 / 286" at bounding box center [542, 572] width 57 height 15
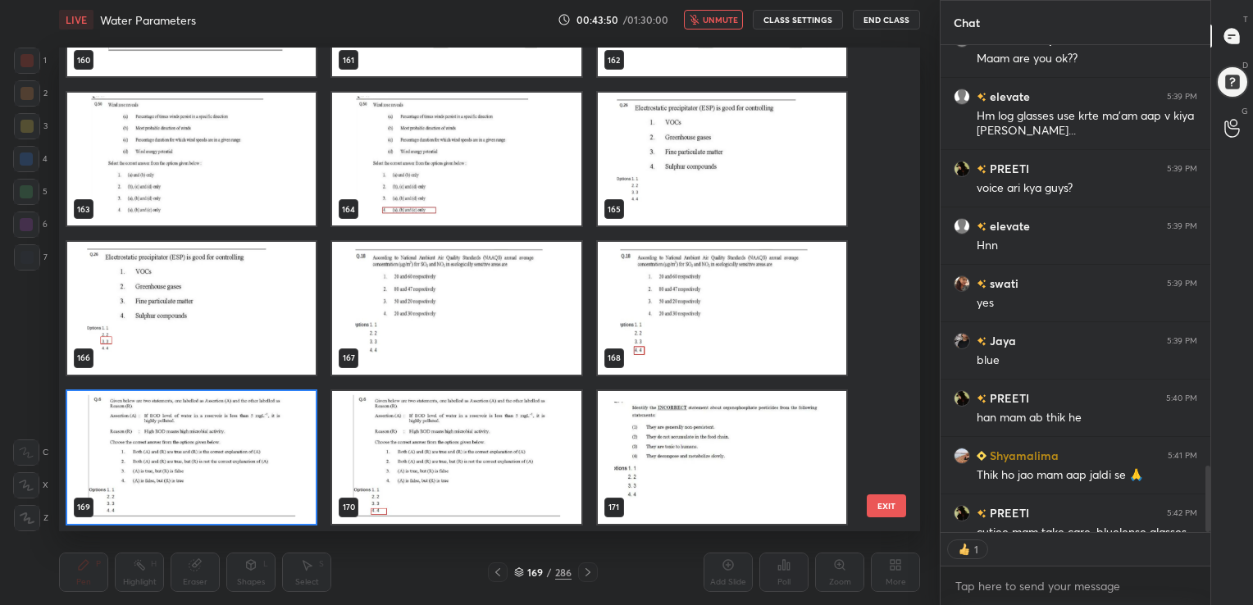
scroll to position [480, 853]
click at [258, 449] on img "grid" at bounding box center [191, 457] width 248 height 133
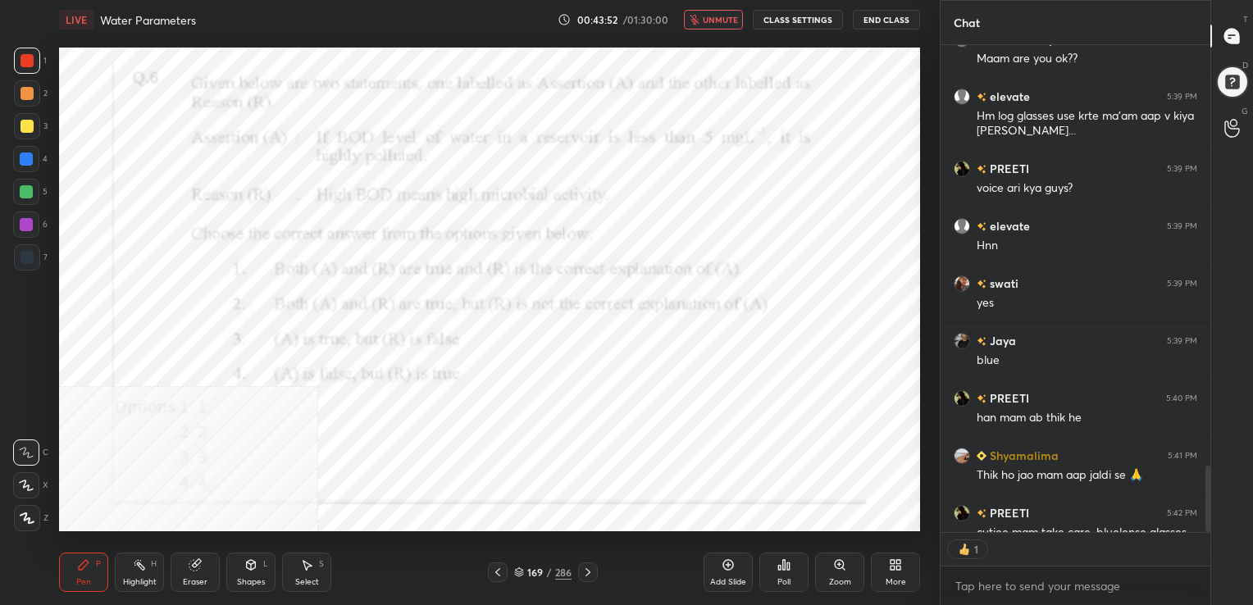
click at [258, 449] on img "grid" at bounding box center [191, 457] width 248 height 133
drag, startPoint x: 258, startPoint y: 449, endPoint x: 731, endPoint y: 500, distance: 475.7
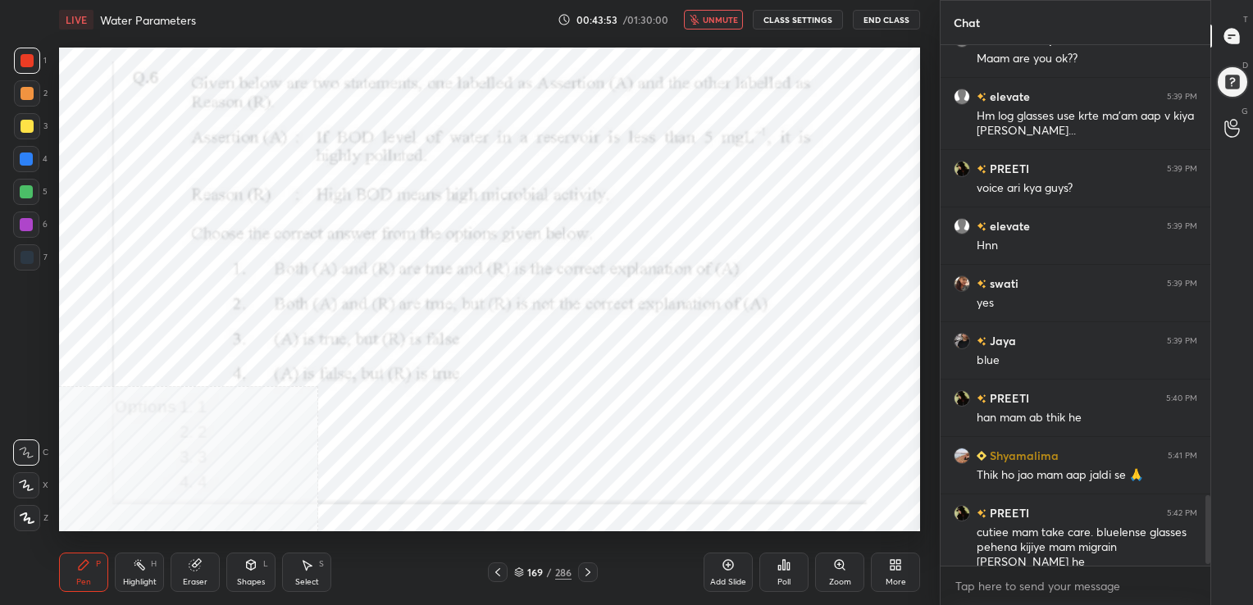
click at [771, 571] on div "Poll" at bounding box center [783, 572] width 49 height 39
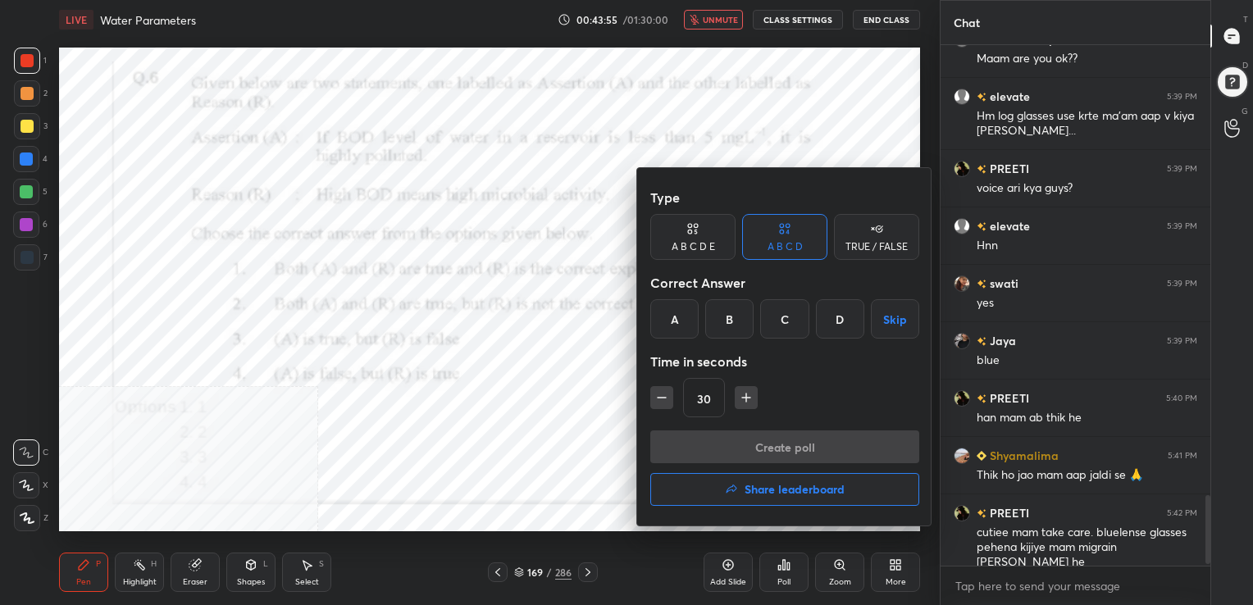
click at [837, 299] on div "D" at bounding box center [840, 318] width 48 height 39
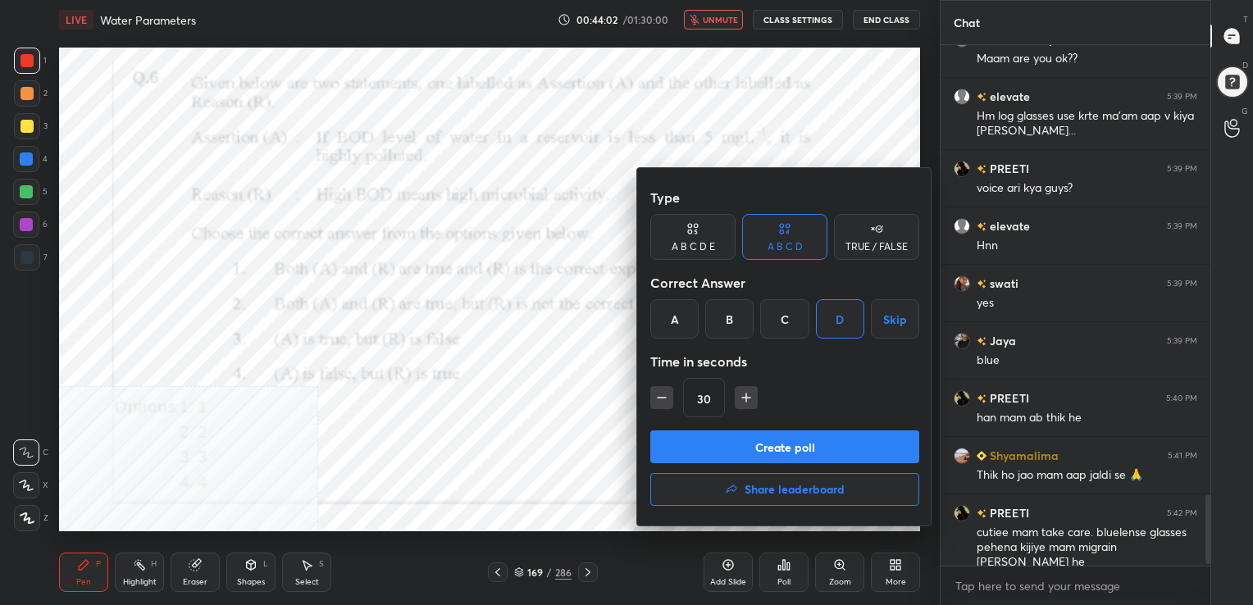
click at [774, 451] on button "Create poll" at bounding box center [784, 446] width 269 height 33
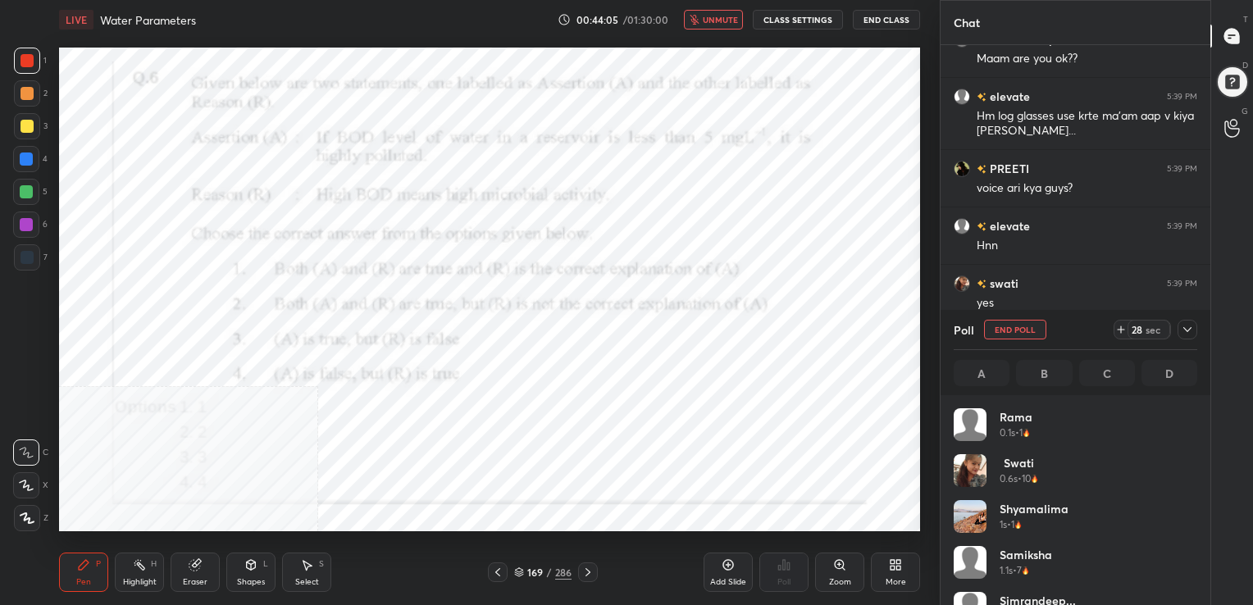
scroll to position [192, 239]
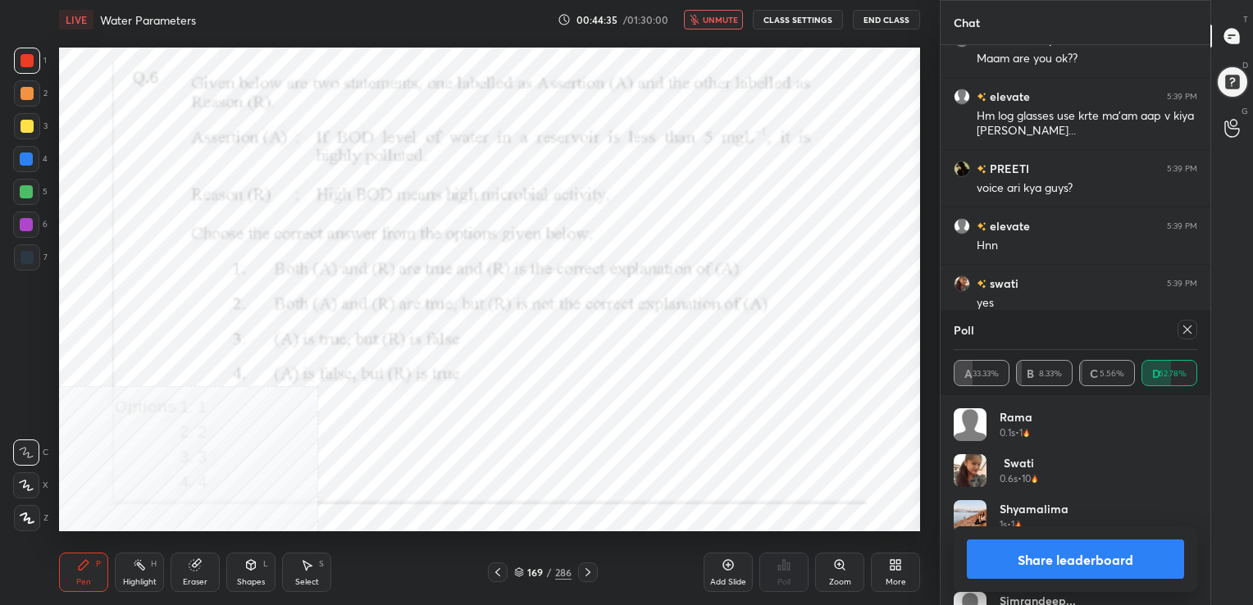
click at [1184, 326] on icon at bounding box center [1186, 329] width 13 height 13
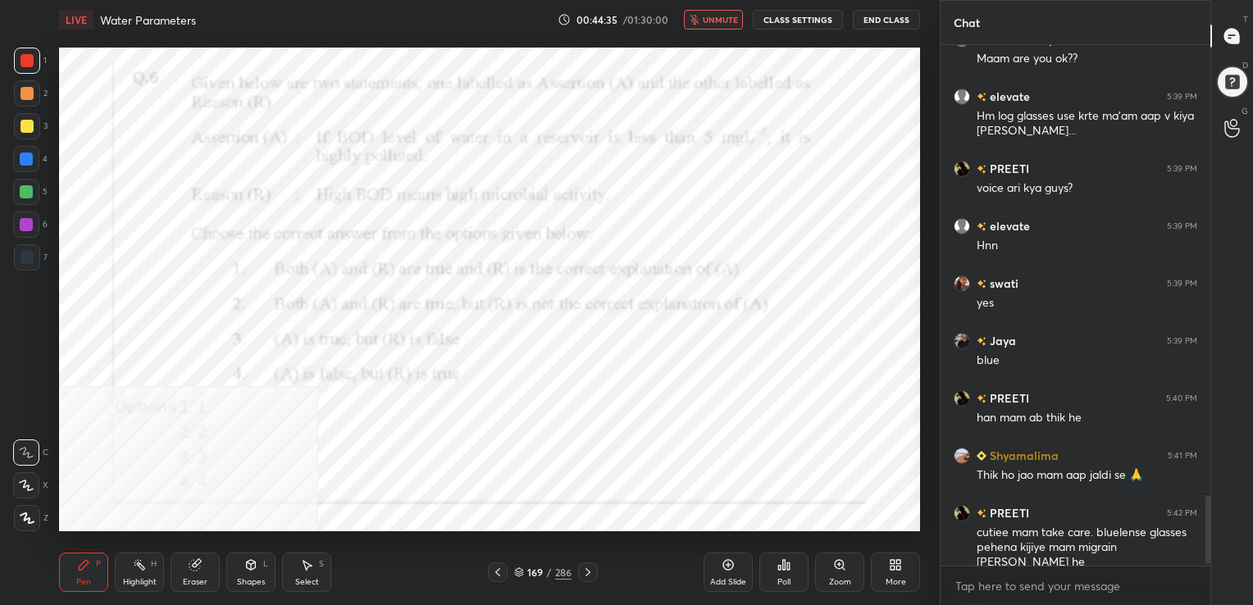
scroll to position [516, 265]
click at [733, 18] on span "unmute" at bounding box center [720, 19] width 35 height 11
click at [521, 567] on icon at bounding box center [519, 572] width 10 height 10
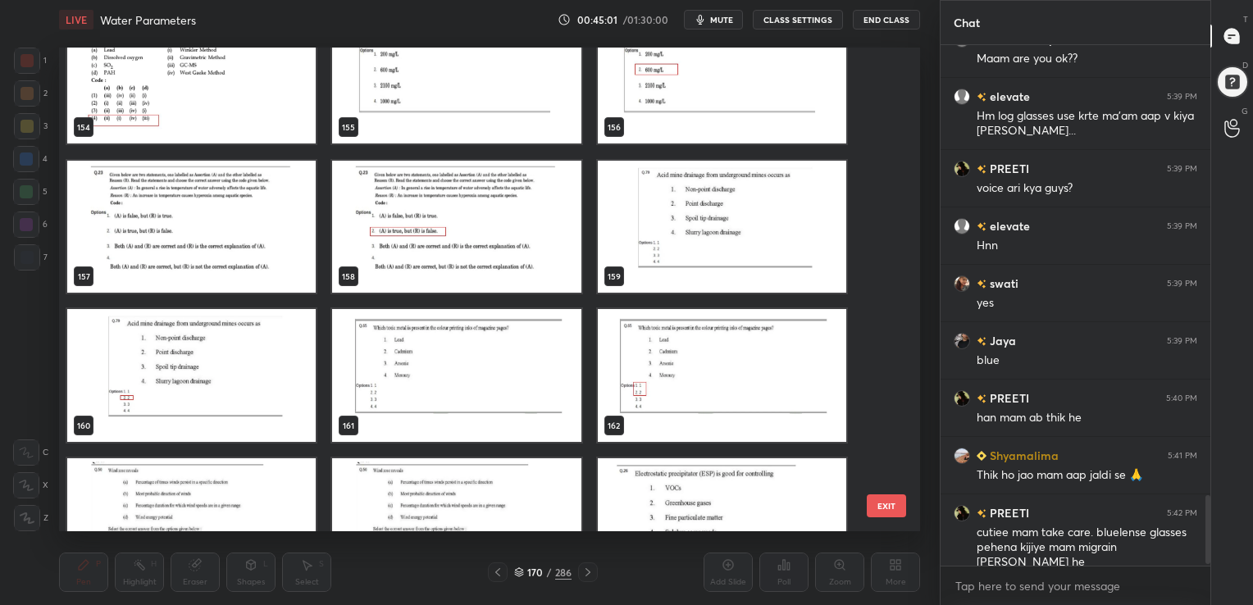
scroll to position [7646, 0]
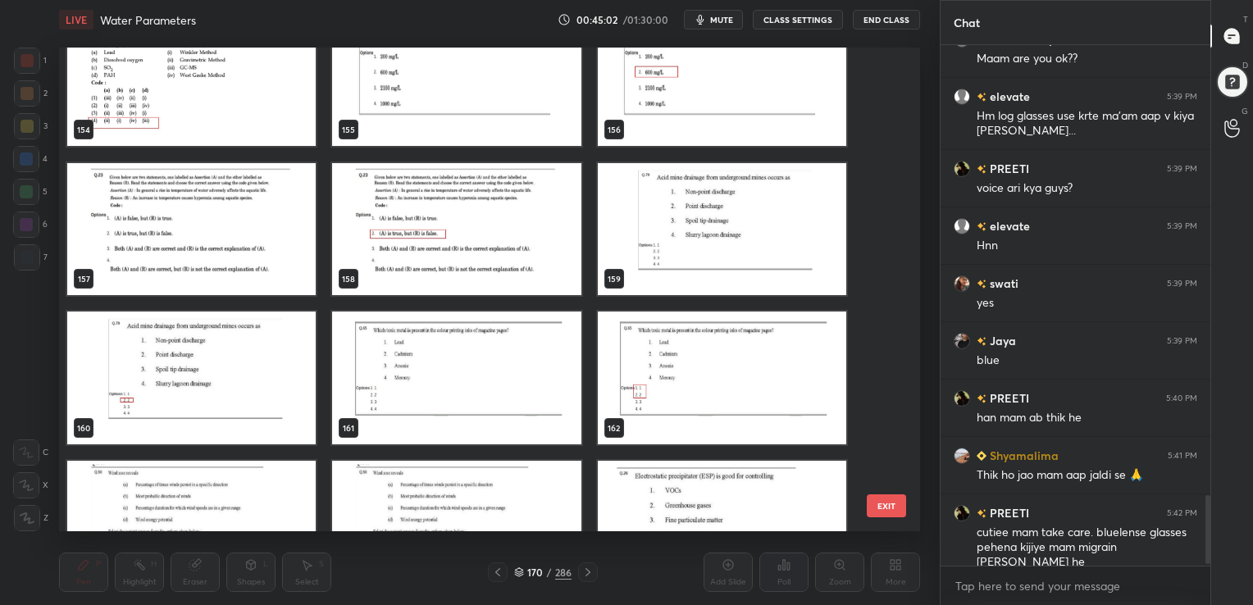
click at [256, 256] on img "grid" at bounding box center [191, 228] width 248 height 133
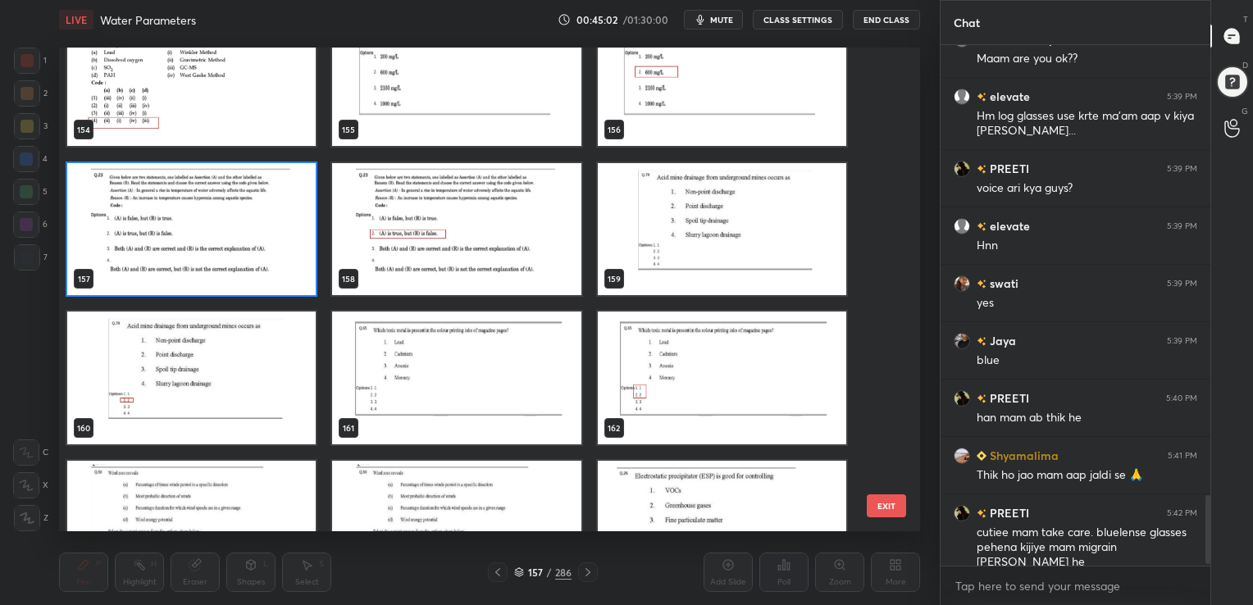
click at [256, 256] on img "grid" at bounding box center [191, 228] width 248 height 133
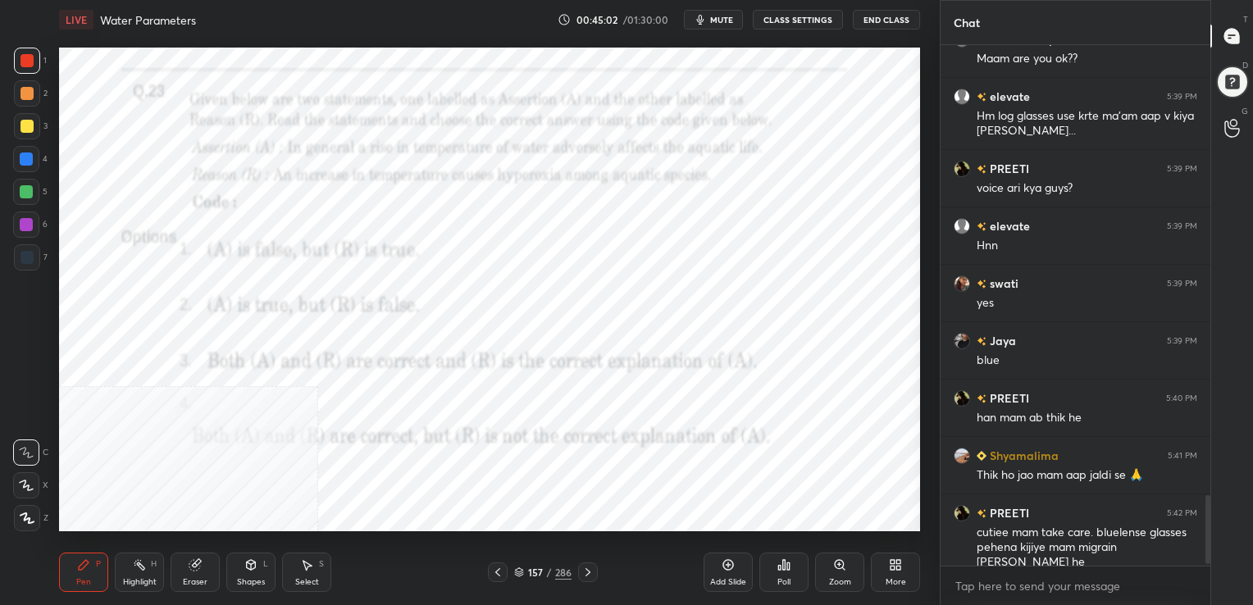
click at [256, 256] on img "grid" at bounding box center [191, 228] width 248 height 133
click at [704, 20] on icon "button" at bounding box center [700, 20] width 7 height 10
click at [523, 569] on div "157 / 286" at bounding box center [542, 572] width 57 height 15
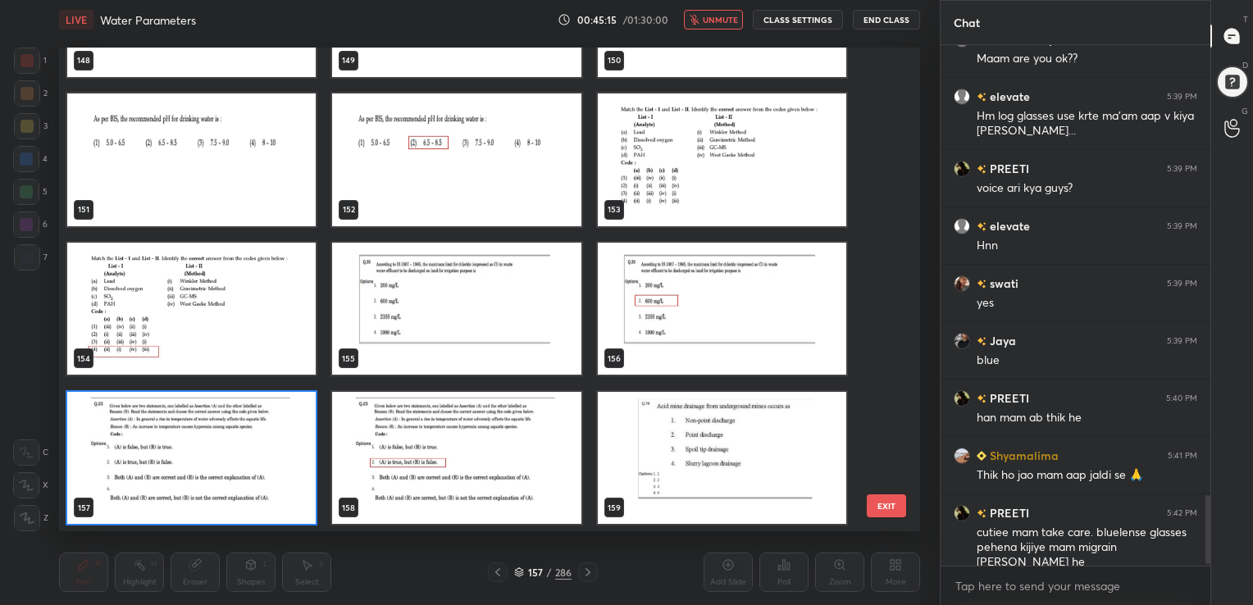
scroll to position [480, 853]
click at [210, 484] on img "grid" at bounding box center [191, 457] width 248 height 133
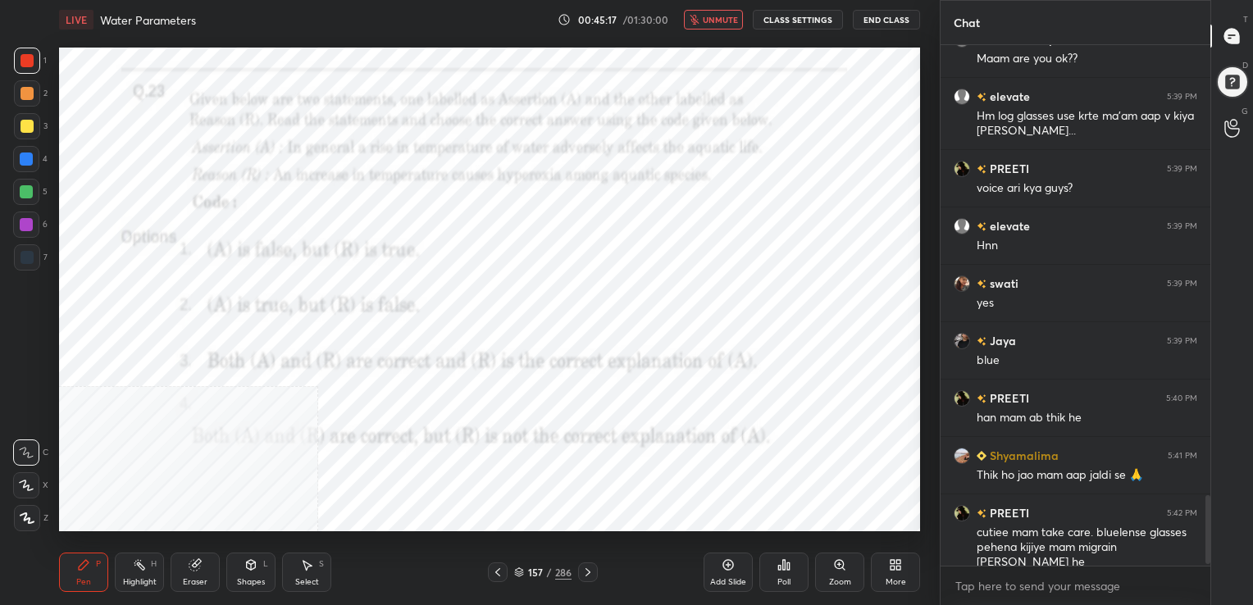
drag, startPoint x: 210, startPoint y: 484, endPoint x: 708, endPoint y: 483, distance: 498.4
click at [771, 562] on div "Poll" at bounding box center [783, 572] width 49 height 39
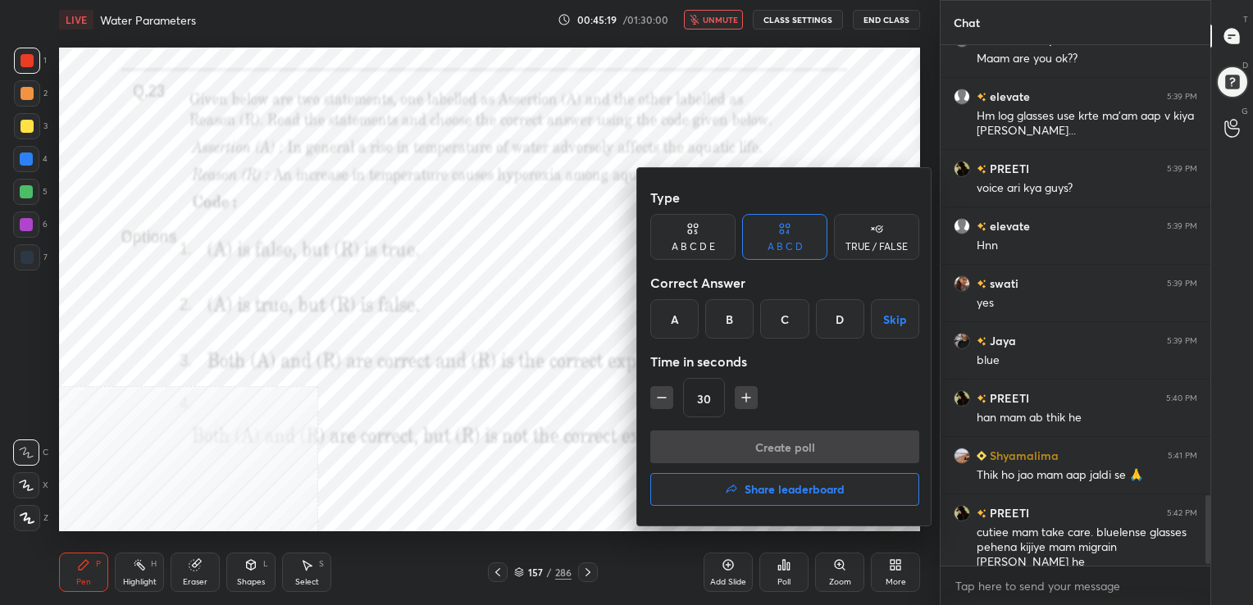
click at [725, 299] on div "B" at bounding box center [729, 318] width 48 height 39
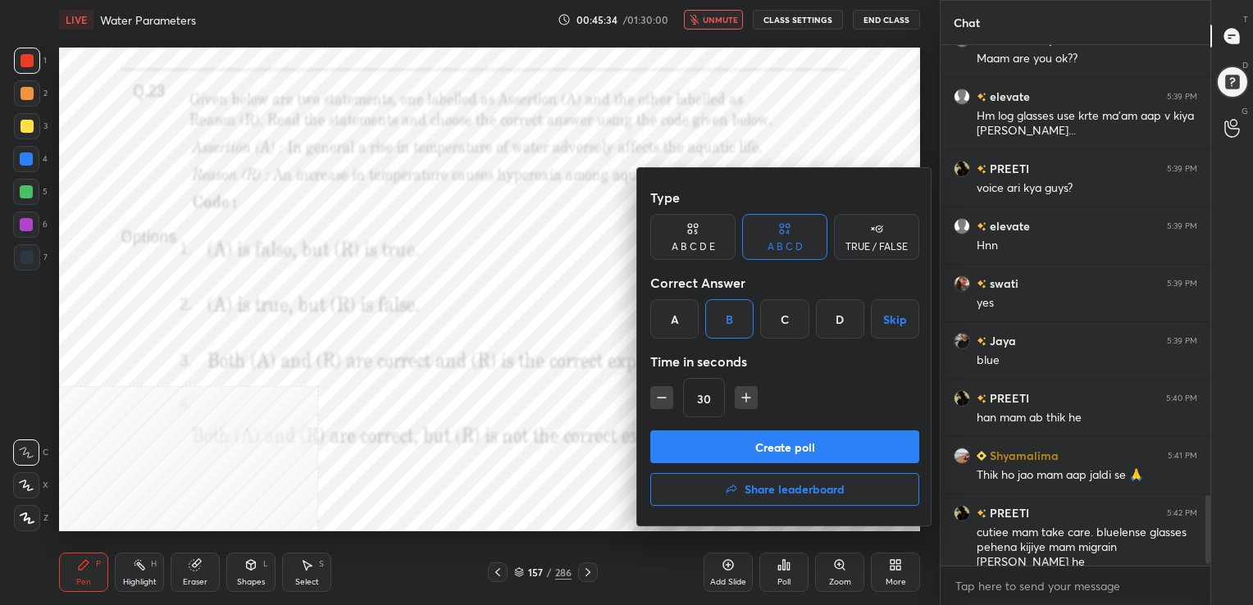
click at [757, 445] on button "Create poll" at bounding box center [784, 446] width 269 height 33
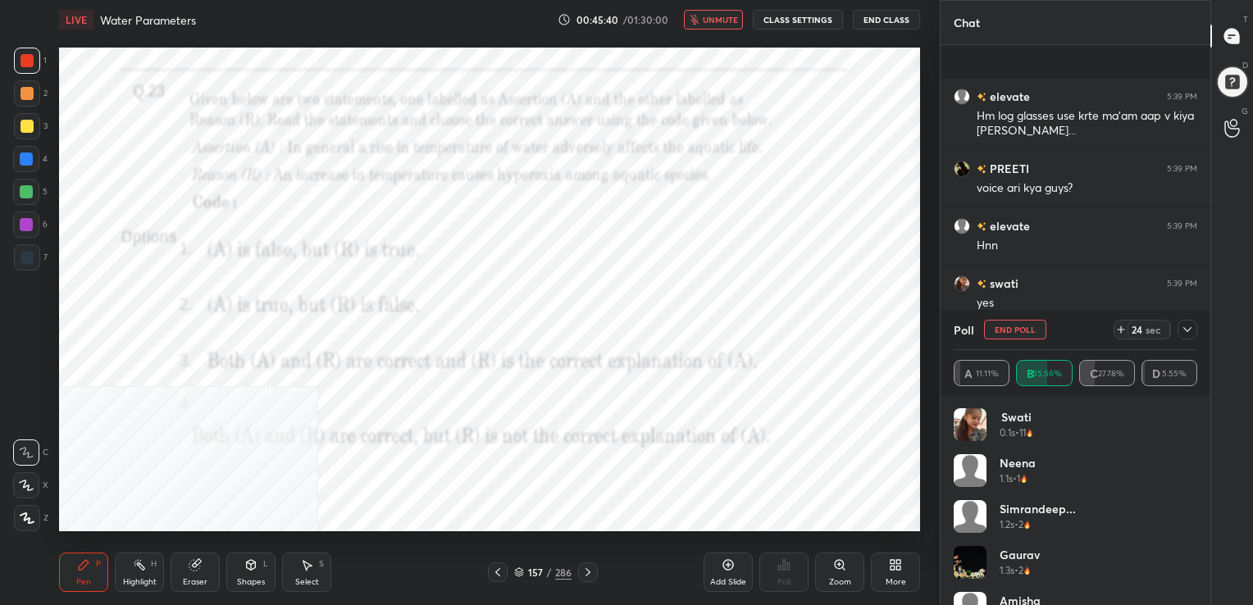
scroll to position [3451, 0]
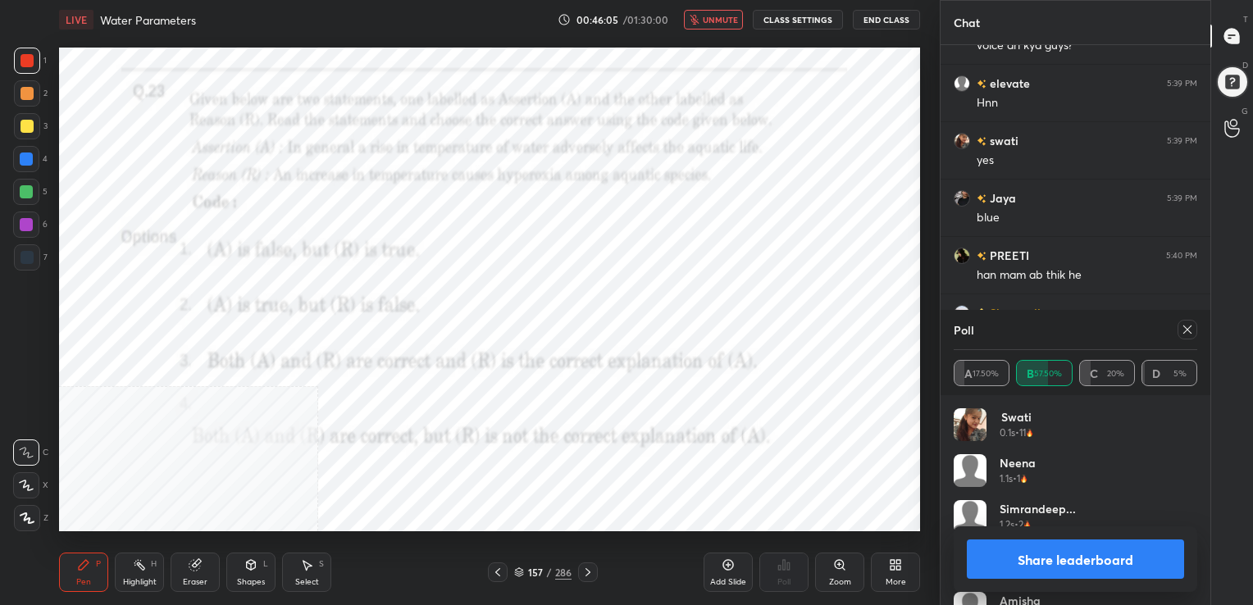
click at [1190, 327] on icon at bounding box center [1186, 329] width 13 height 13
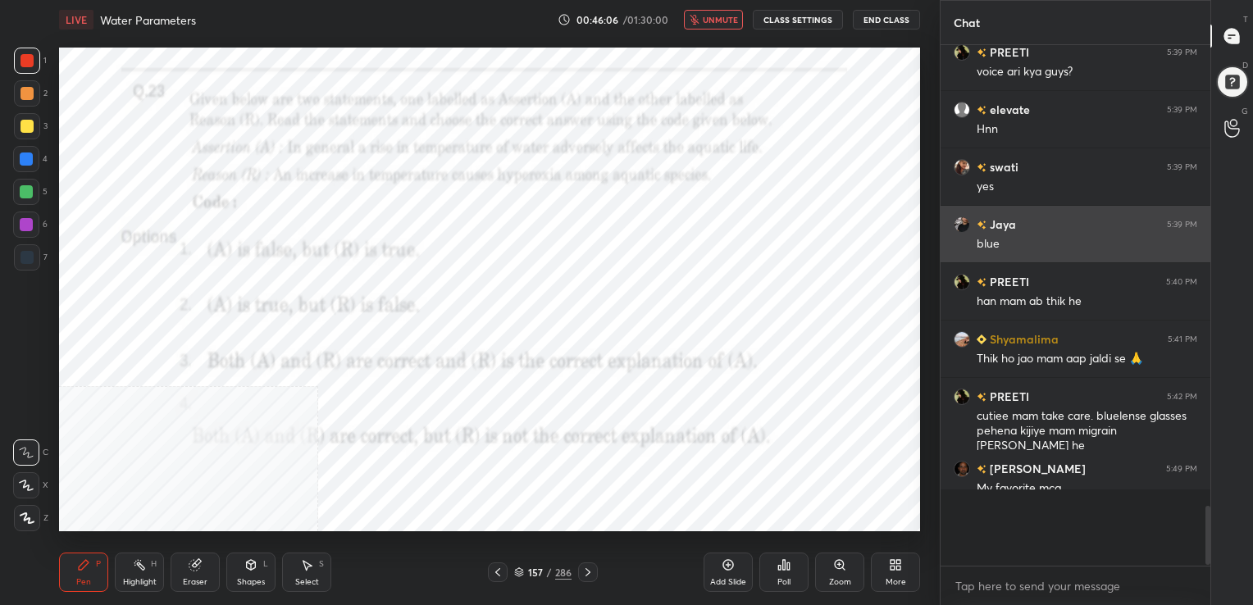
scroll to position [3366, 0]
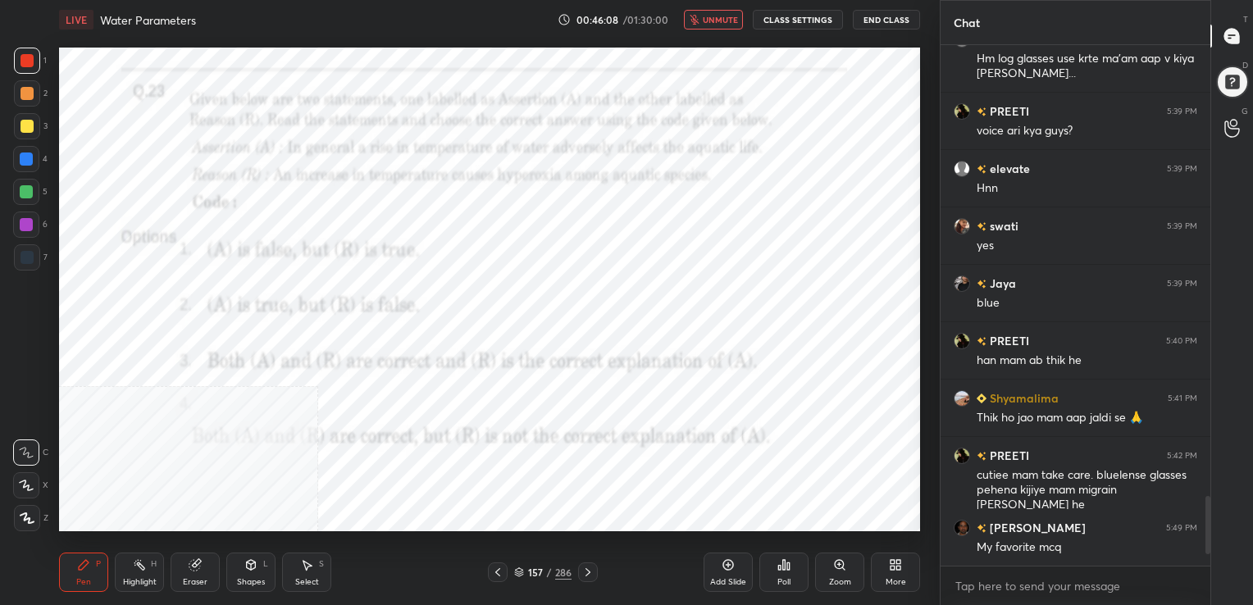
click at [738, 24] on span "unmute" at bounding box center [720, 19] width 35 height 11
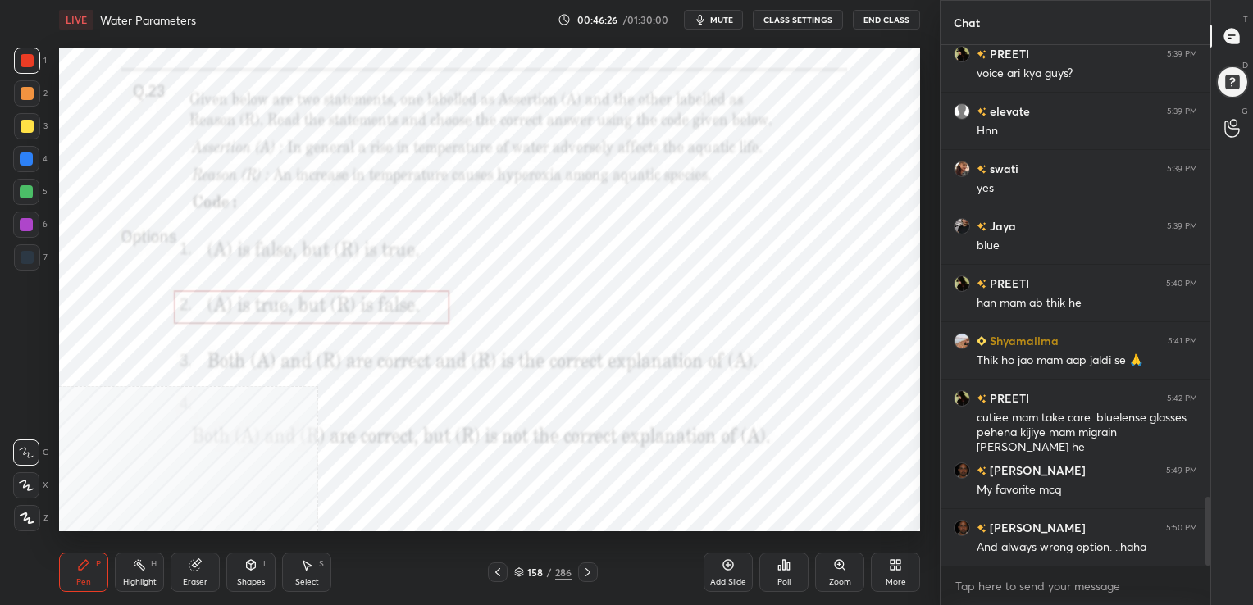
click at [515, 571] on icon at bounding box center [519, 570] width 8 height 4
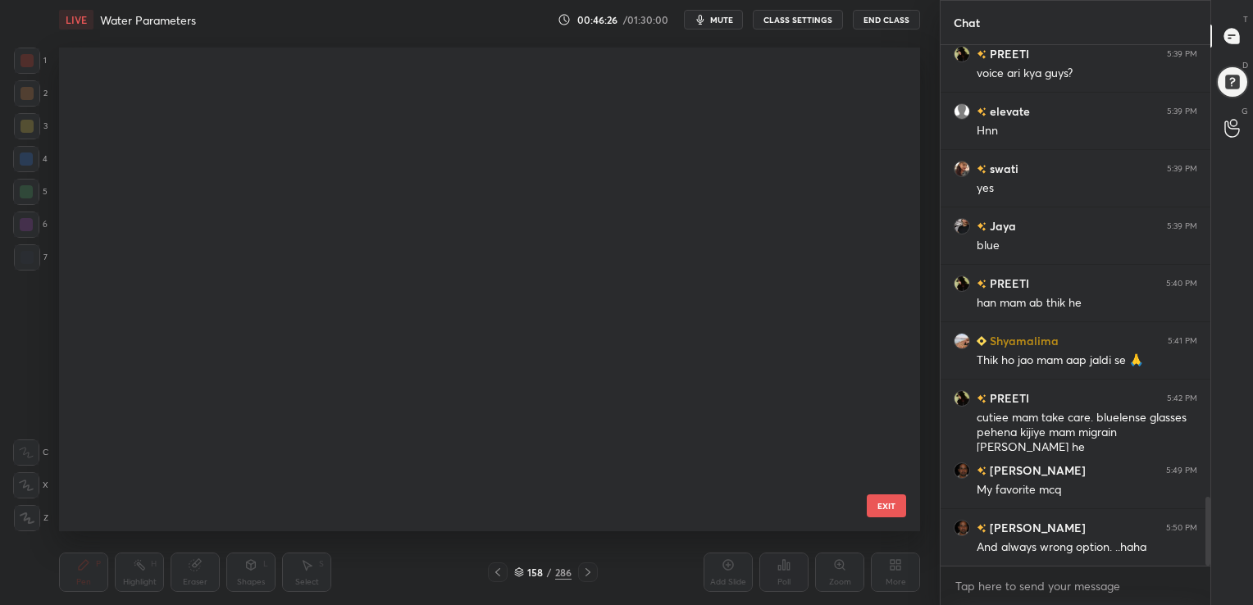
scroll to position [480, 853]
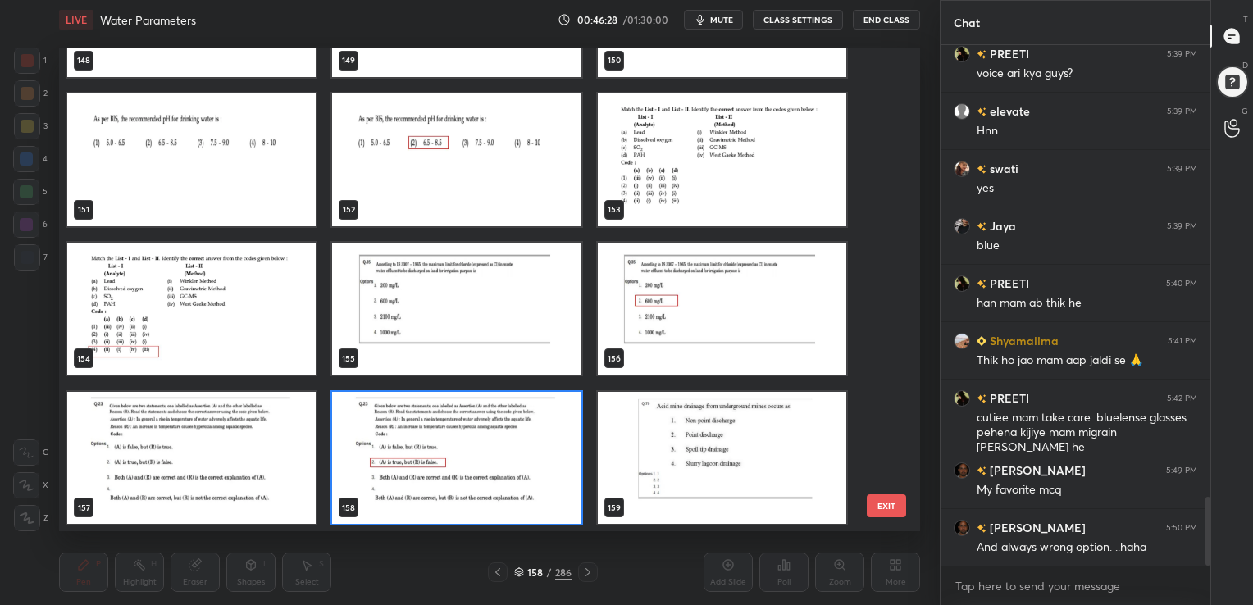
click at [698, 152] on img "grid" at bounding box center [722, 159] width 248 height 133
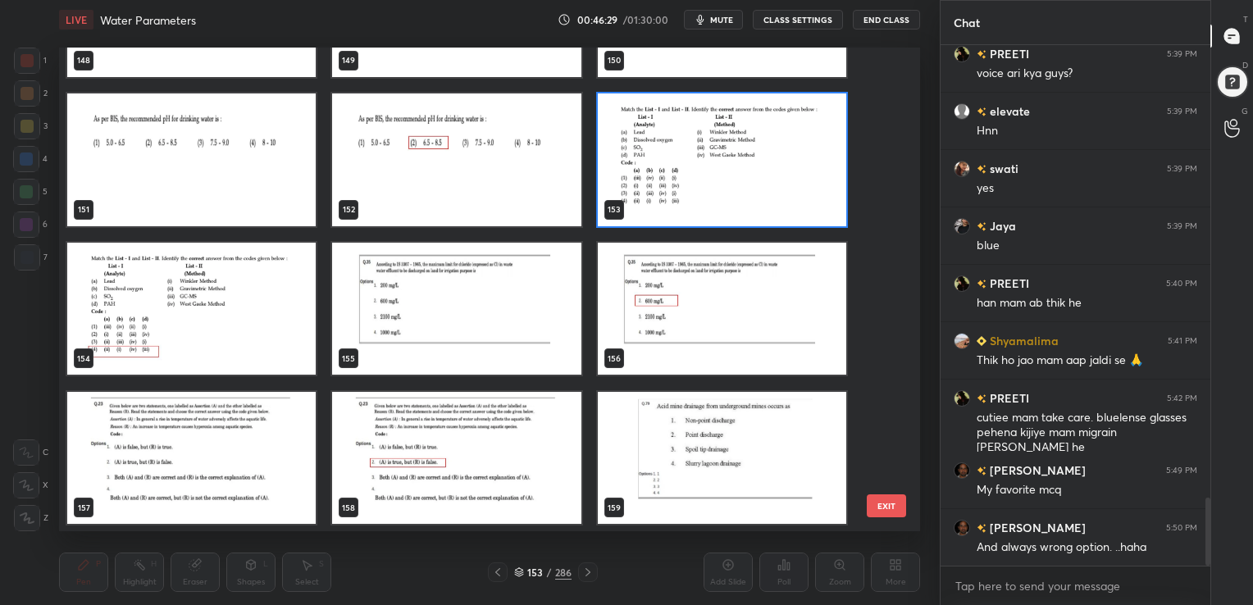
scroll to position [3481, 0]
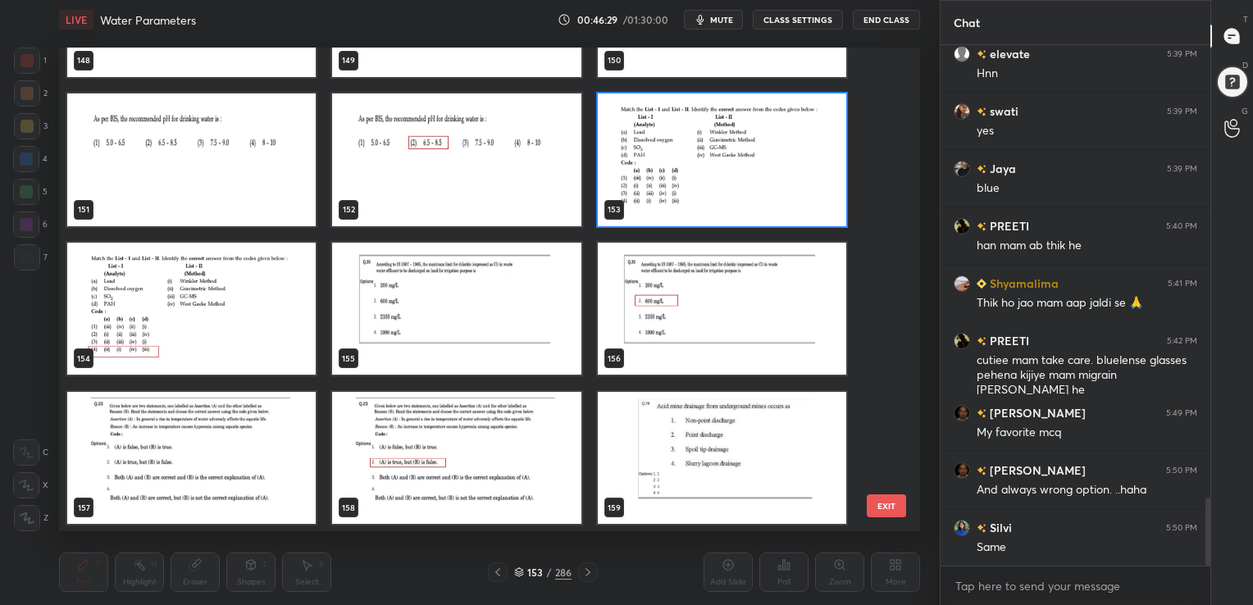
click at [698, 152] on img "grid" at bounding box center [722, 159] width 248 height 133
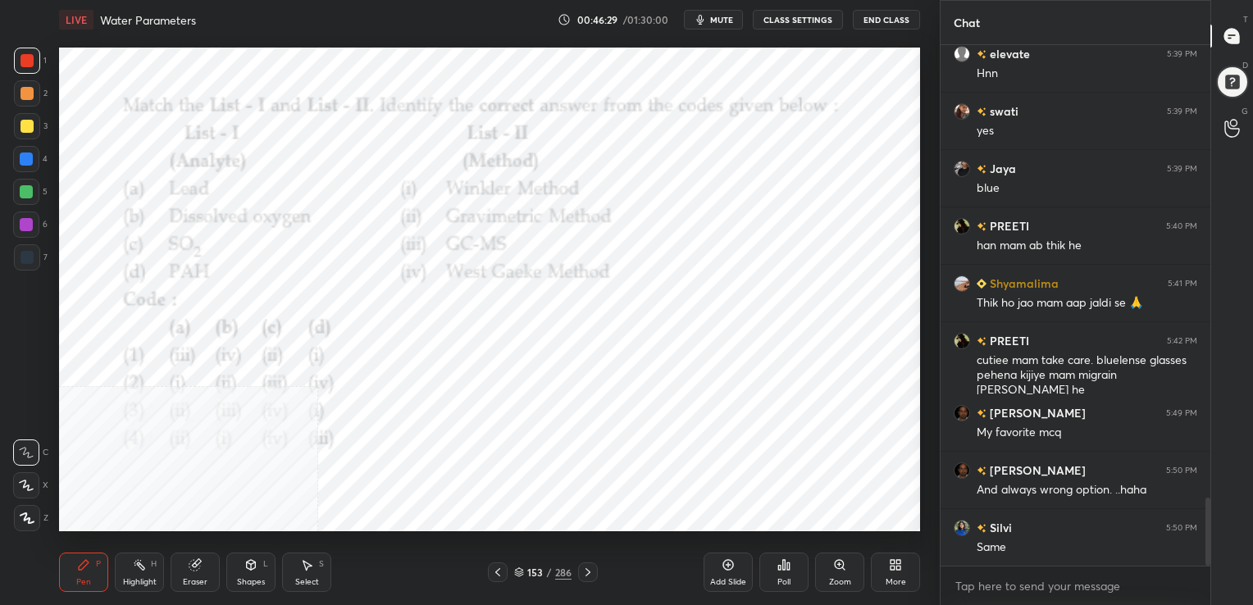
click at [698, 152] on img "grid" at bounding box center [722, 159] width 248 height 133
click at [732, 19] on span "mute" at bounding box center [721, 19] width 23 height 11
click at [892, 570] on icon at bounding box center [892, 568] width 4 height 4
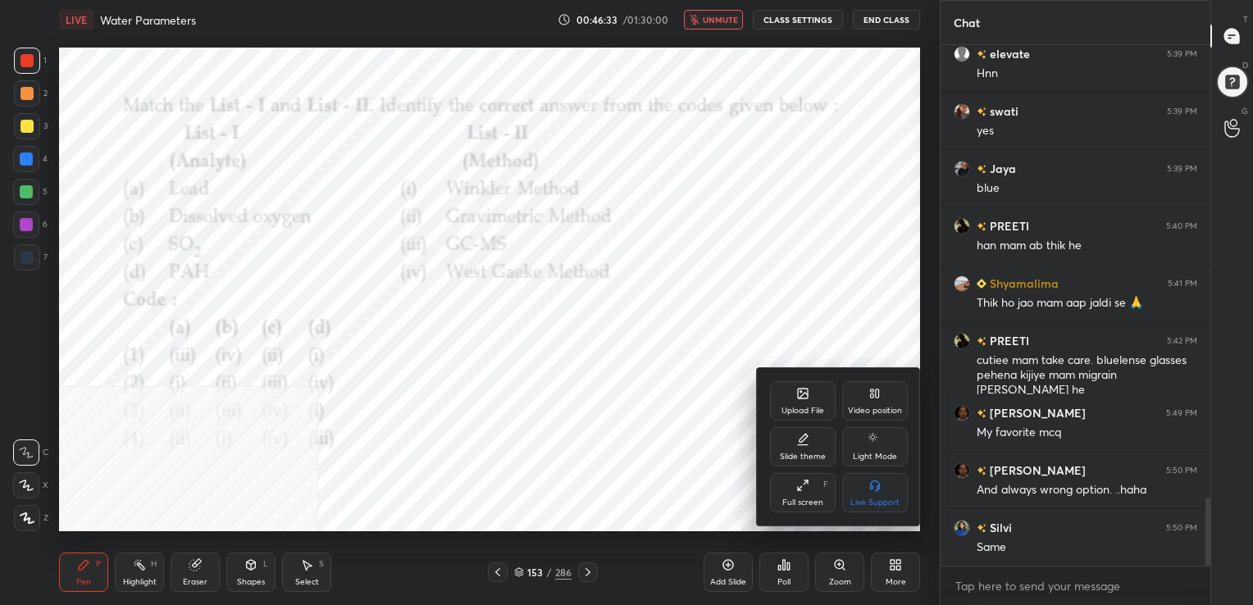
click at [889, 418] on div "Video position" at bounding box center [875, 400] width 66 height 39
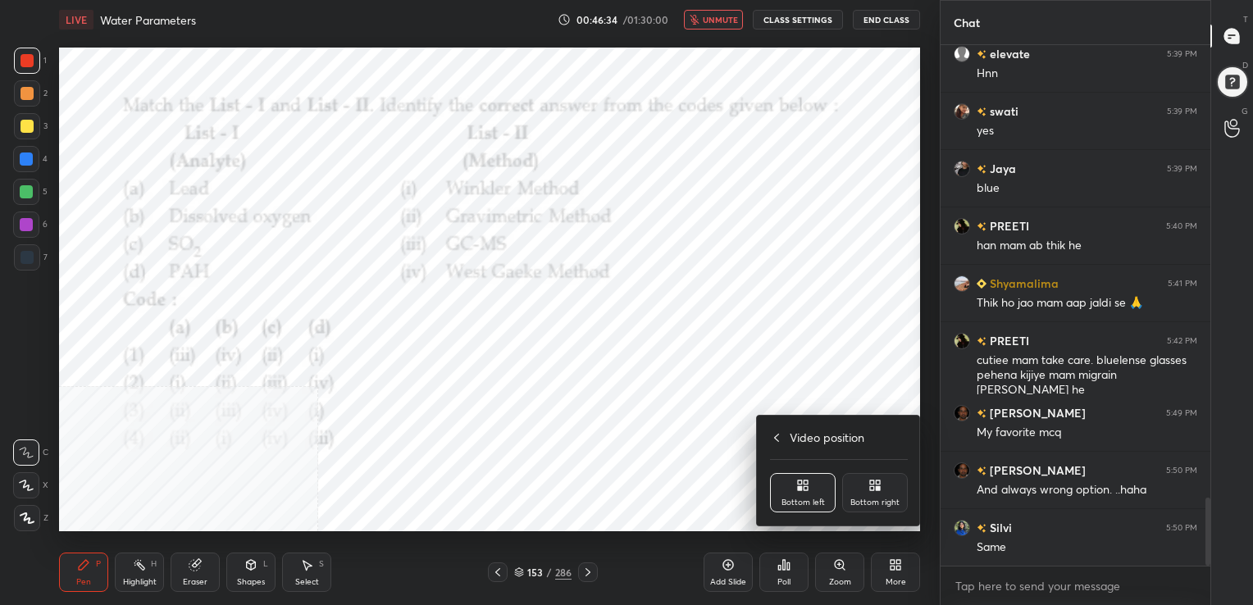
click at [890, 503] on div "Bottom right" at bounding box center [874, 502] width 49 height 8
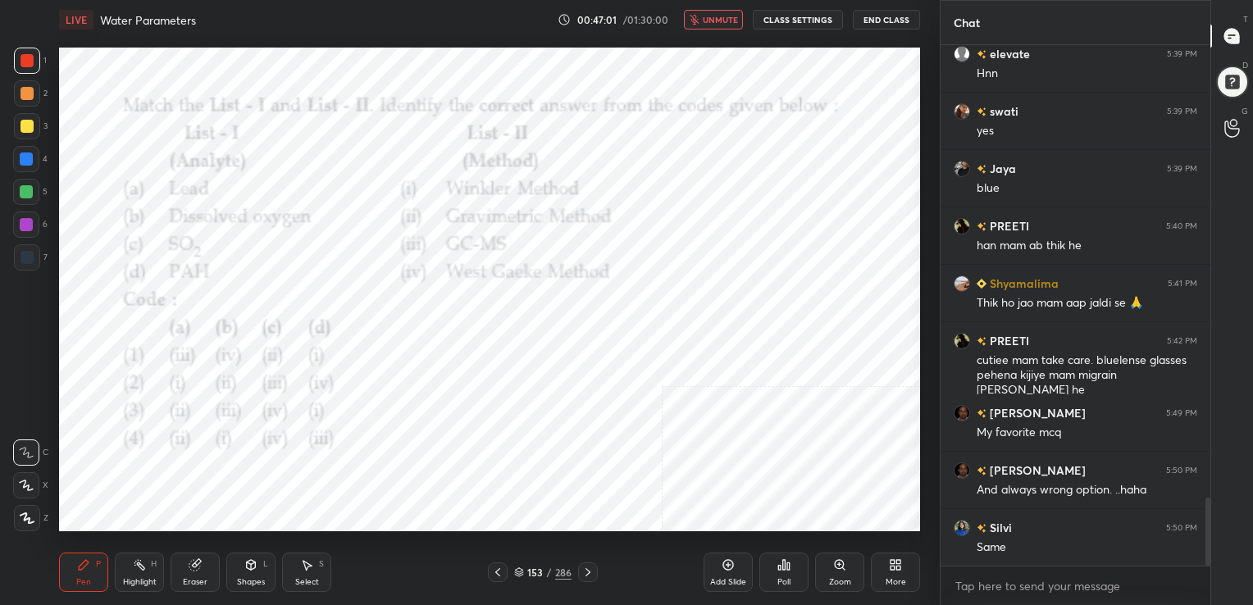
click at [522, 571] on icon at bounding box center [519, 572] width 10 height 10
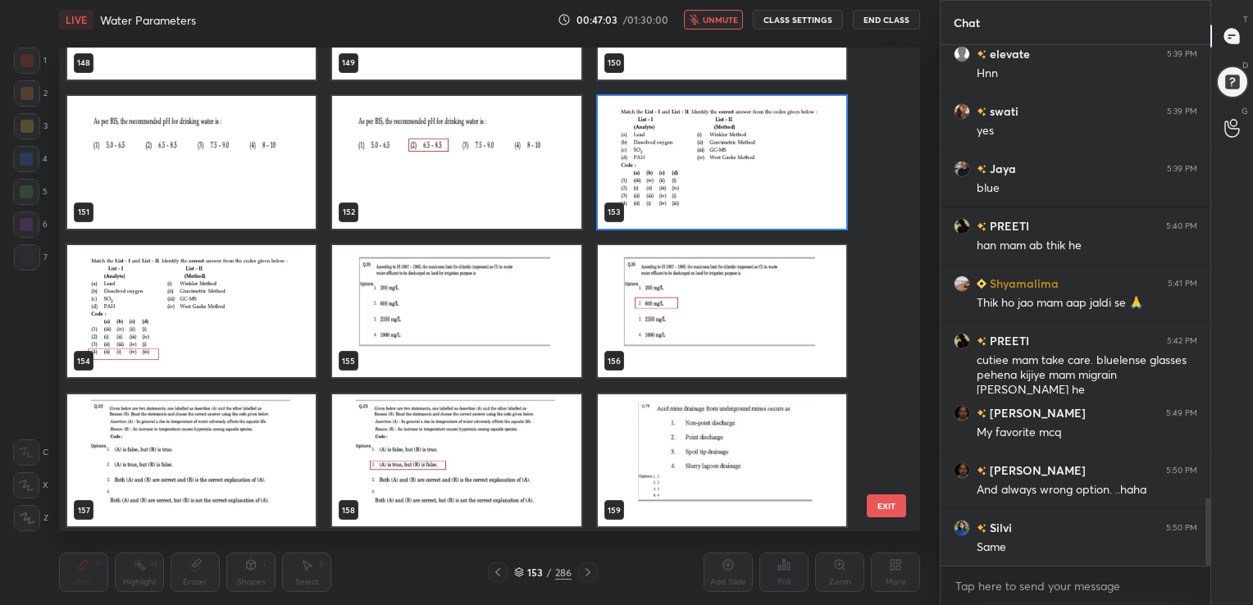
scroll to position [7414, 0]
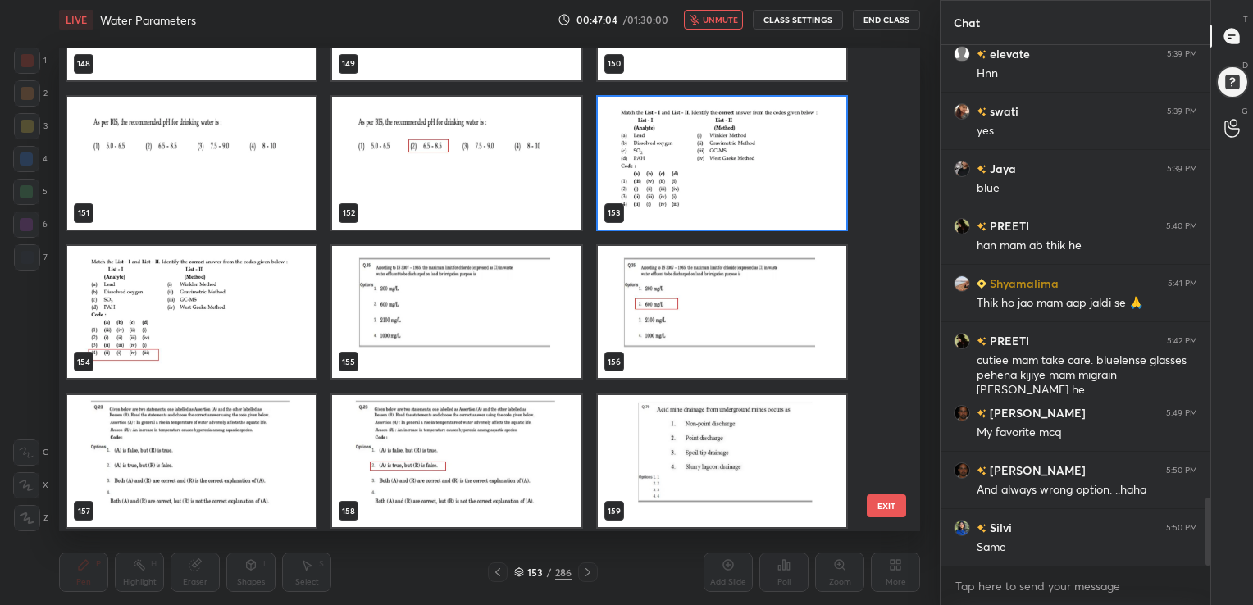
click at [717, 166] on img "grid" at bounding box center [722, 162] width 248 height 133
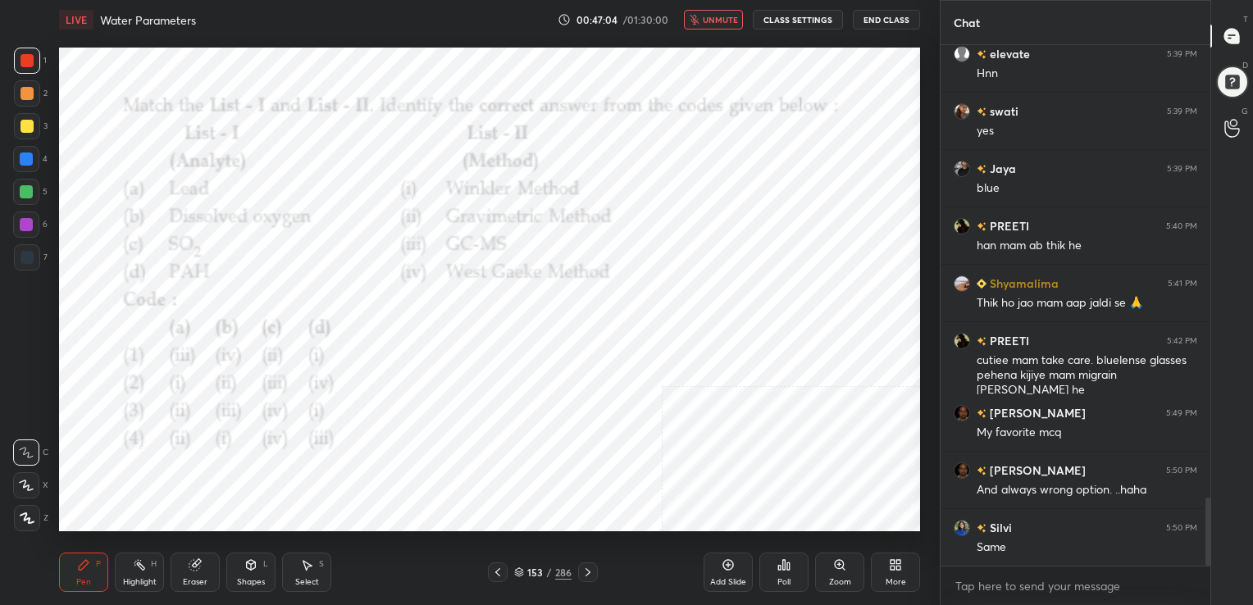
click at [717, 166] on img "grid" at bounding box center [722, 162] width 248 height 133
click at [793, 565] on div "Poll" at bounding box center [783, 572] width 49 height 39
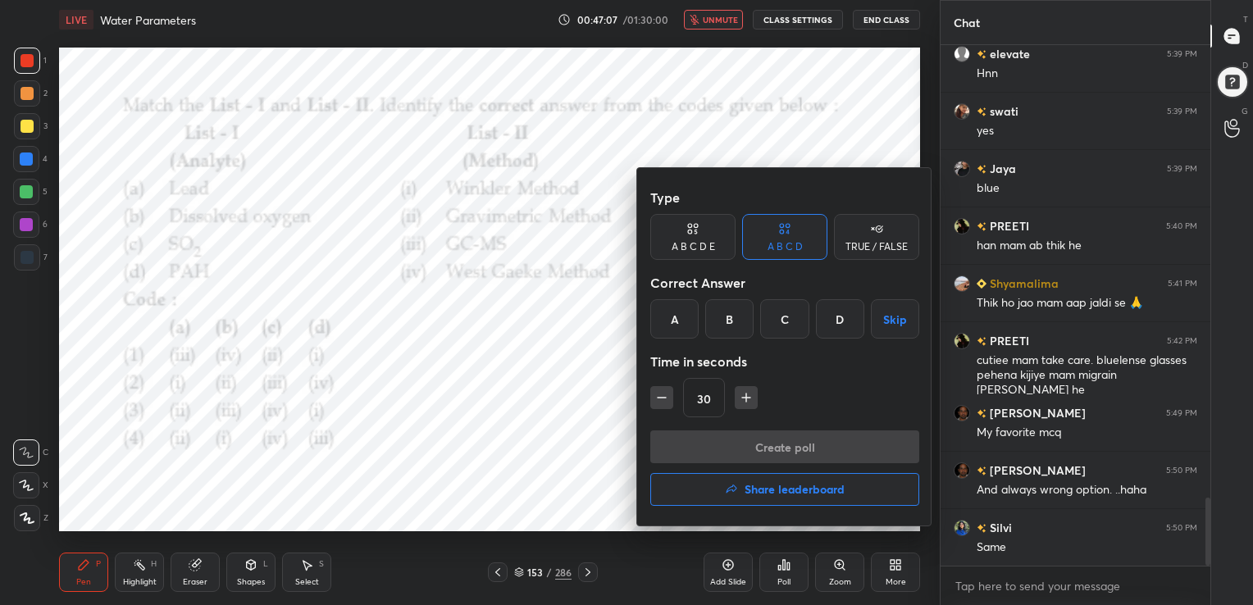
click at [836, 339] on div "Type A B C D E A B C D TRUE / FALSE Correct Answer A B C D Skip Time in seconds…" at bounding box center [784, 305] width 269 height 249
click at [839, 333] on div "D" at bounding box center [840, 318] width 48 height 39
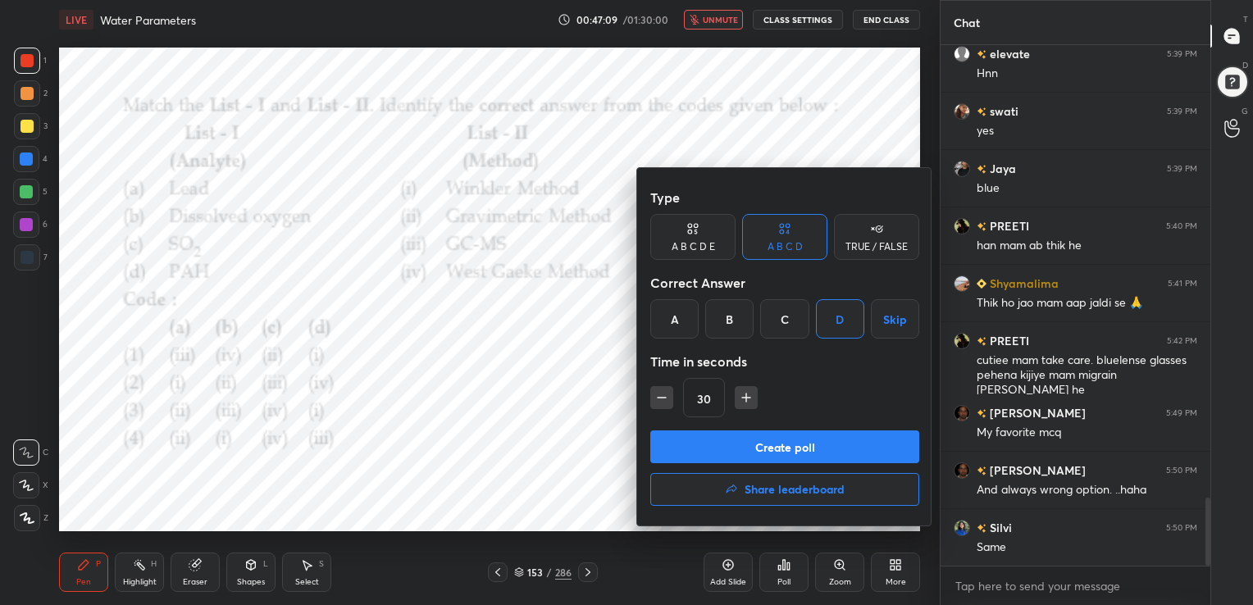
click at [812, 437] on button "Create poll" at bounding box center [784, 446] width 269 height 33
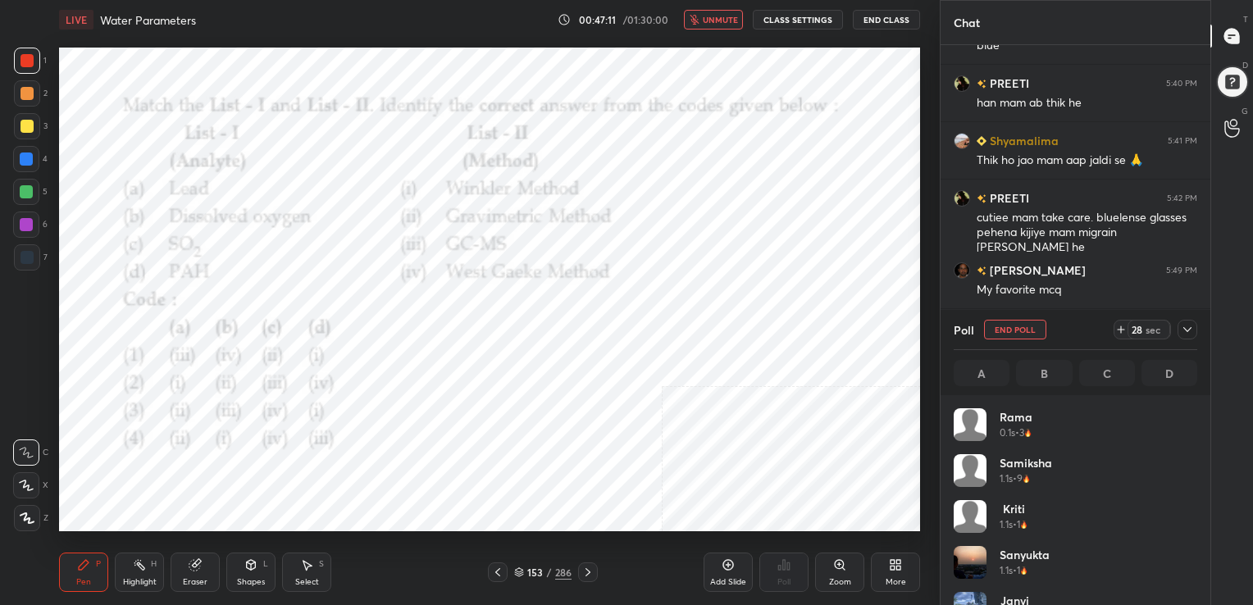
scroll to position [192, 239]
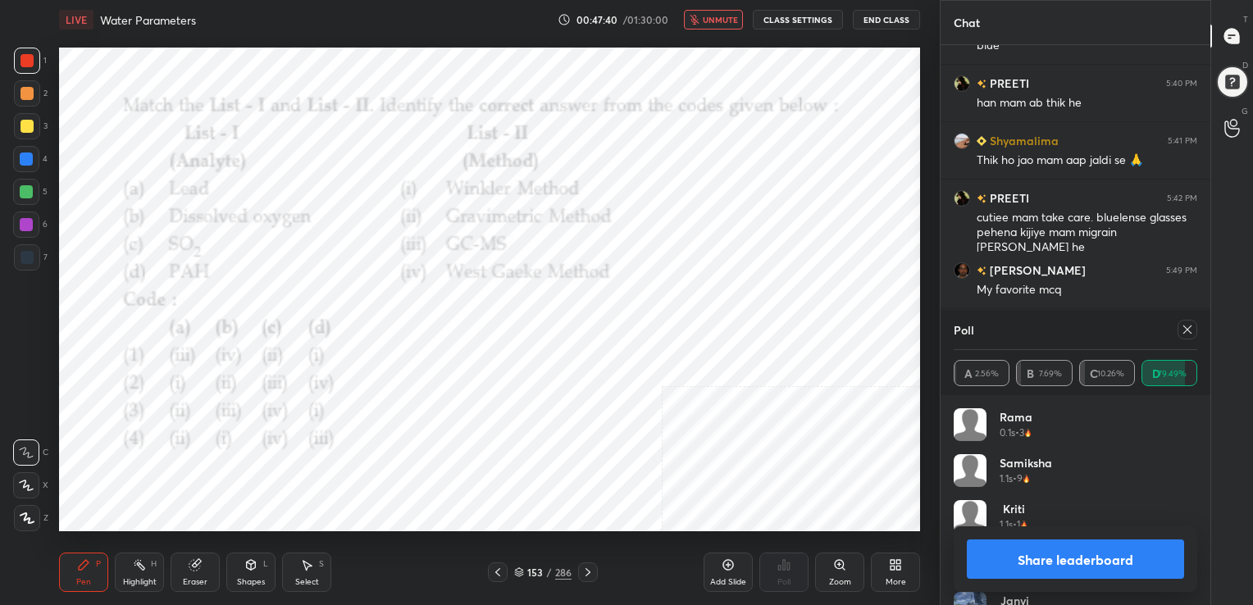
click at [1192, 320] on div at bounding box center [1187, 330] width 20 height 20
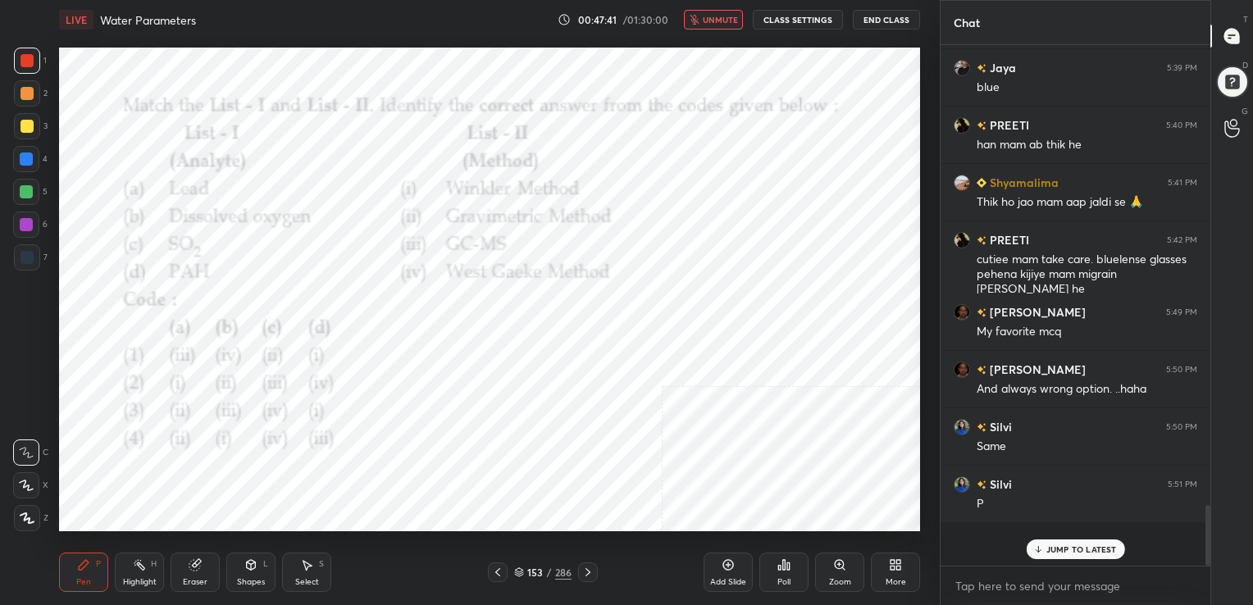
scroll to position [512, 265]
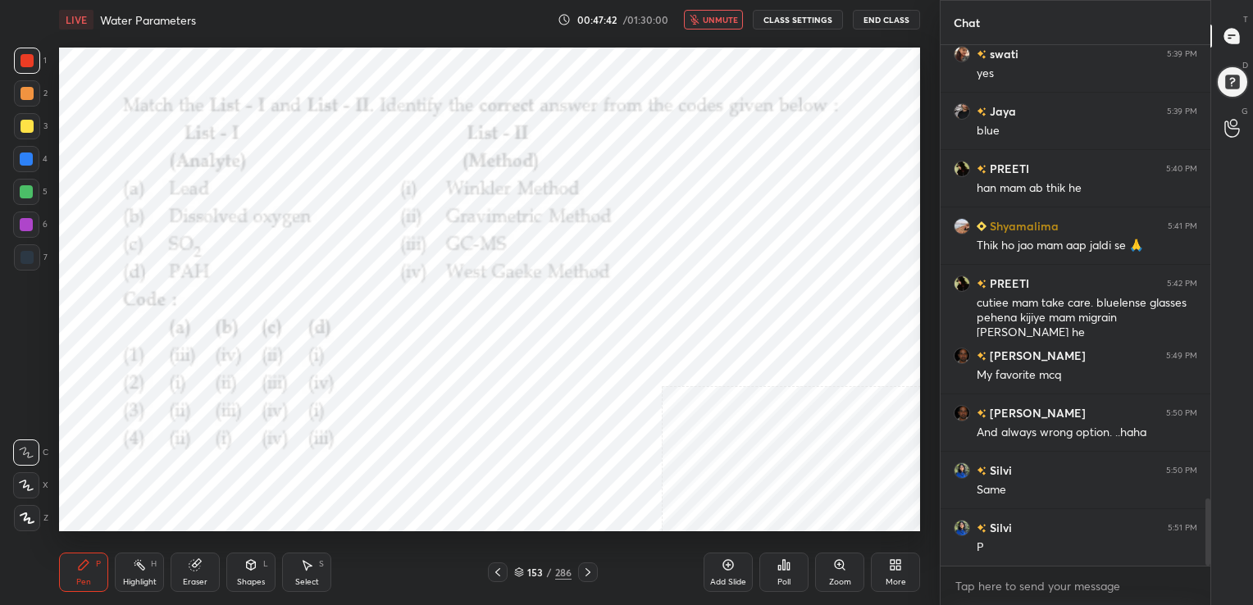
click at [727, 15] on span "unmute" at bounding box center [720, 19] width 35 height 11
click at [516, 571] on icon at bounding box center [519, 570] width 8 height 4
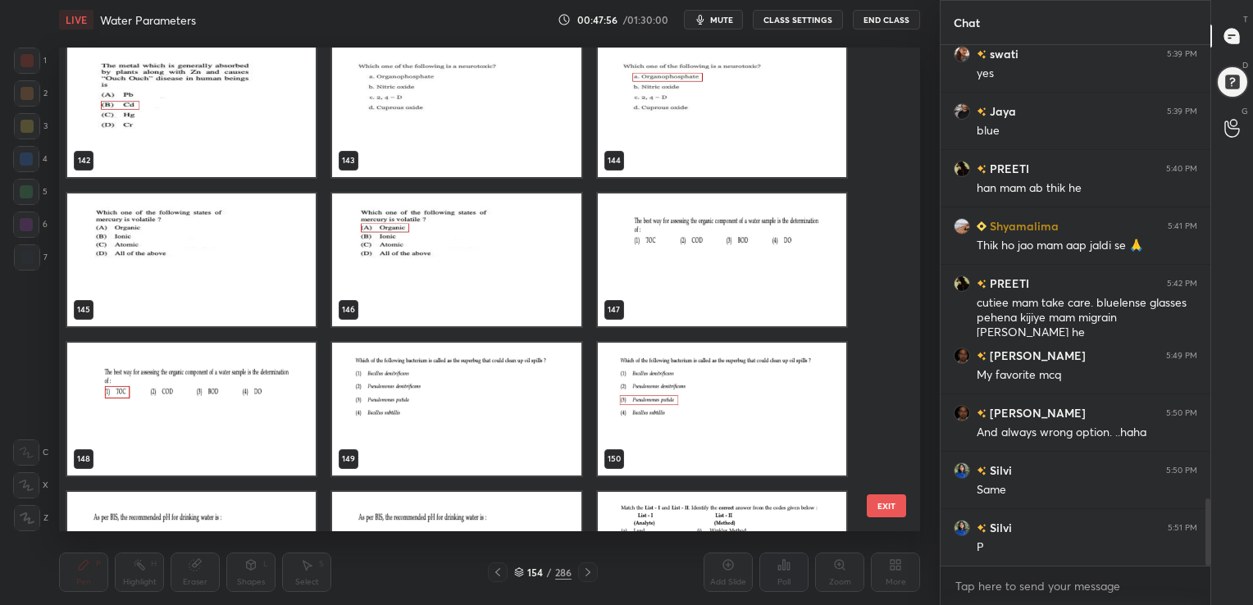
click at [692, 228] on img "grid" at bounding box center [722, 259] width 248 height 133
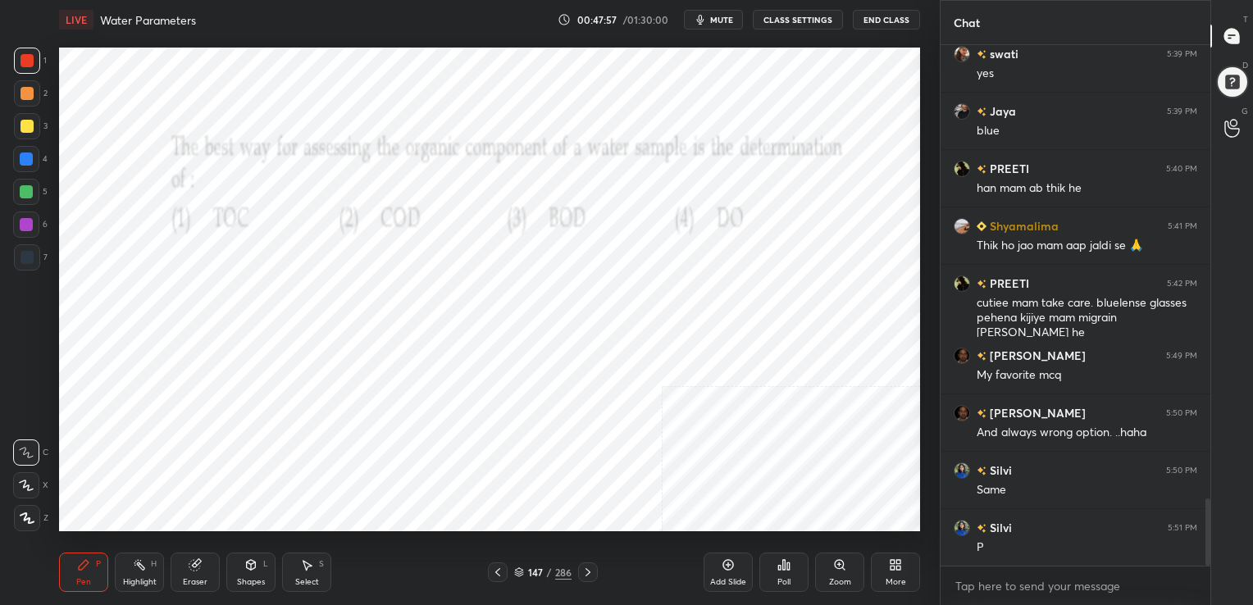
click at [692, 228] on img "grid" at bounding box center [722, 259] width 248 height 133
click at [787, 565] on icon at bounding box center [788, 565] width 2 height 7
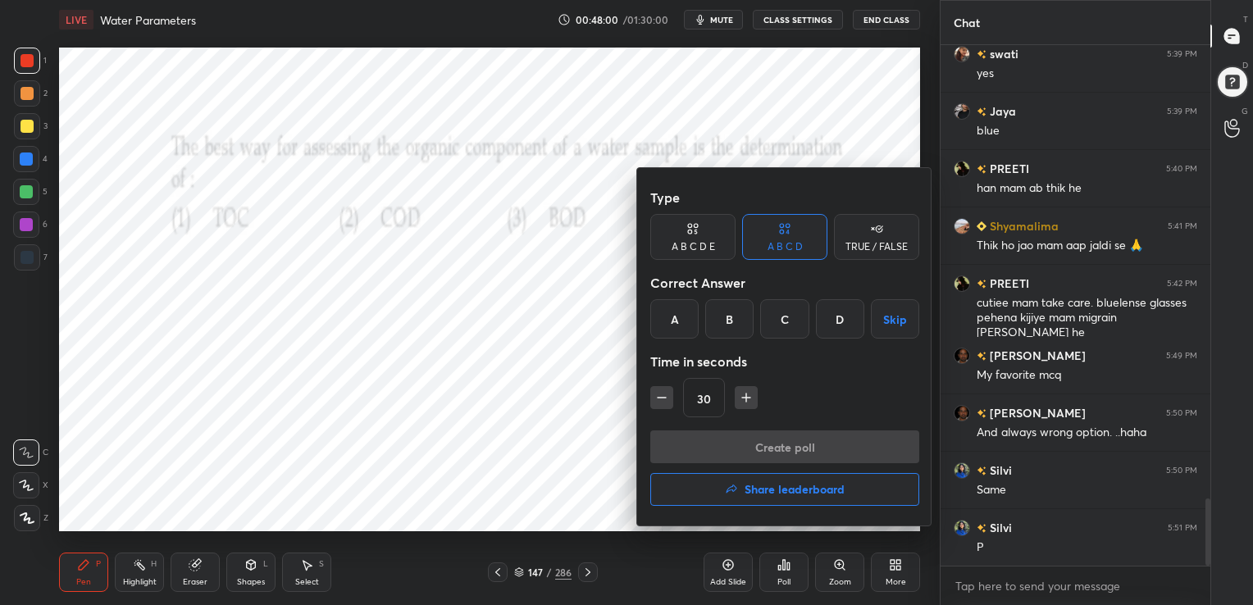
click at [678, 304] on div "A" at bounding box center [674, 318] width 48 height 39
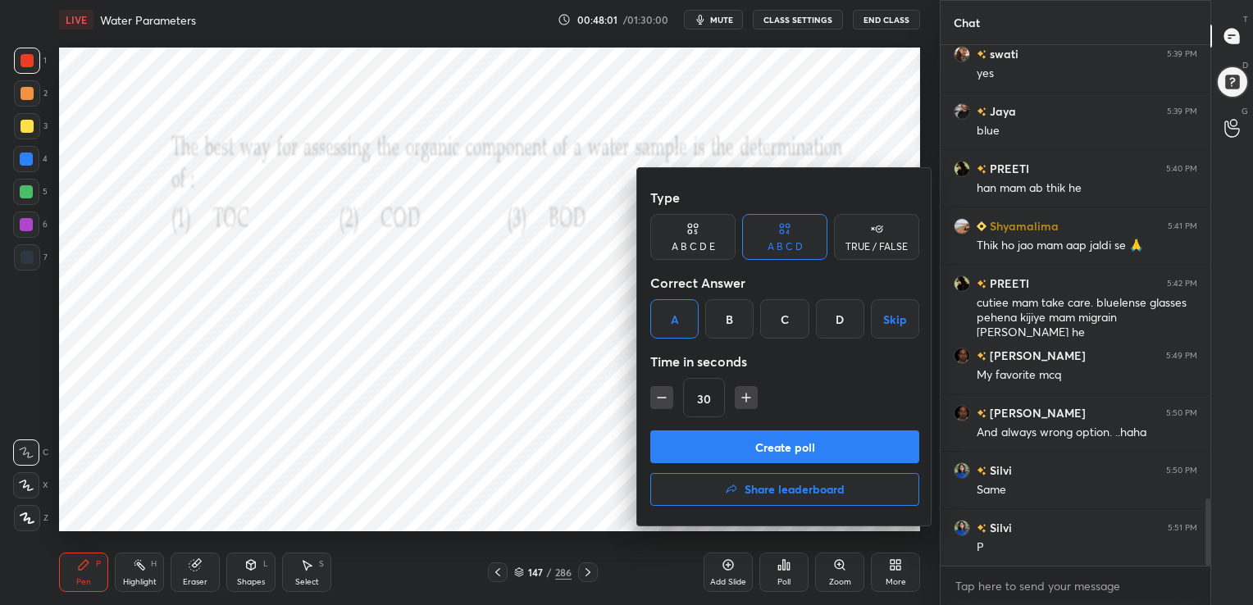
click at [764, 444] on button "Create poll" at bounding box center [784, 446] width 269 height 33
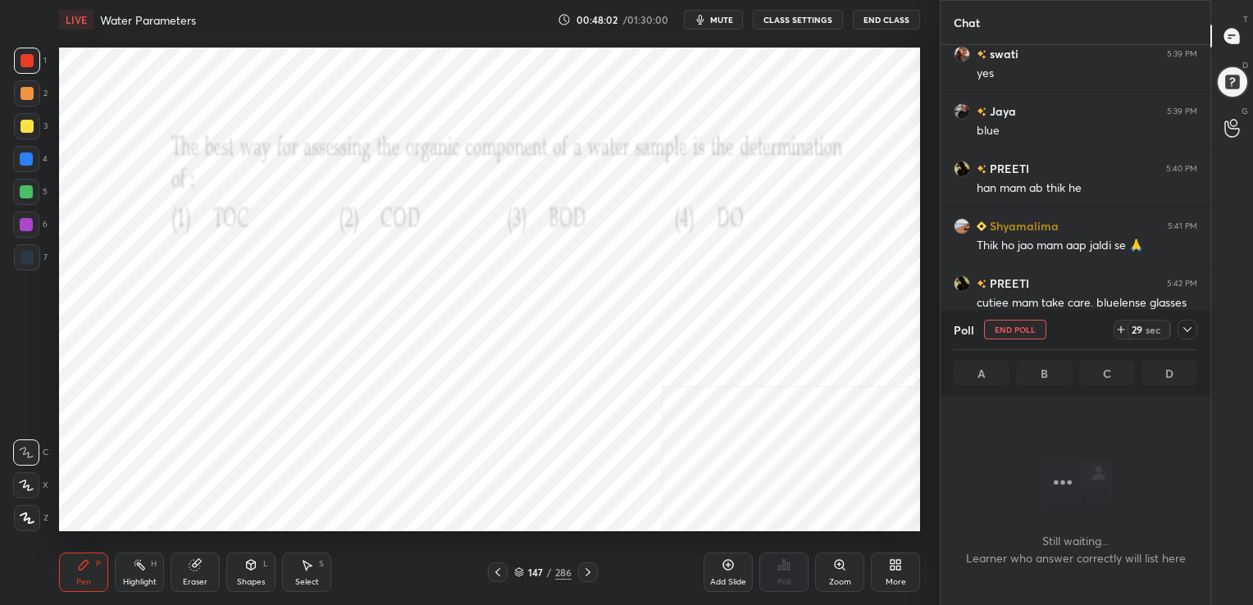
click at [718, 30] on div "LIVE Water Parameters 00:48:02 / 01:30:00 mute CLASS SETTINGS End Class" at bounding box center [489, 19] width 861 height 39
click at [727, 18] on span "mute" at bounding box center [721, 19] width 23 height 11
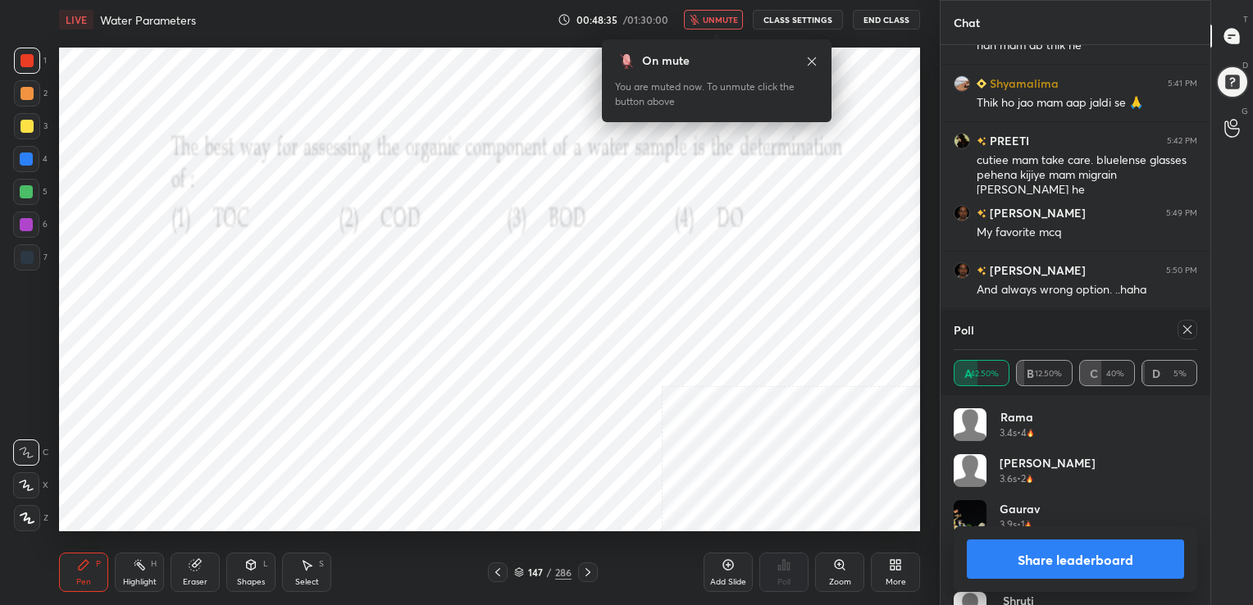
click at [1184, 330] on icon at bounding box center [1186, 329] width 13 height 13
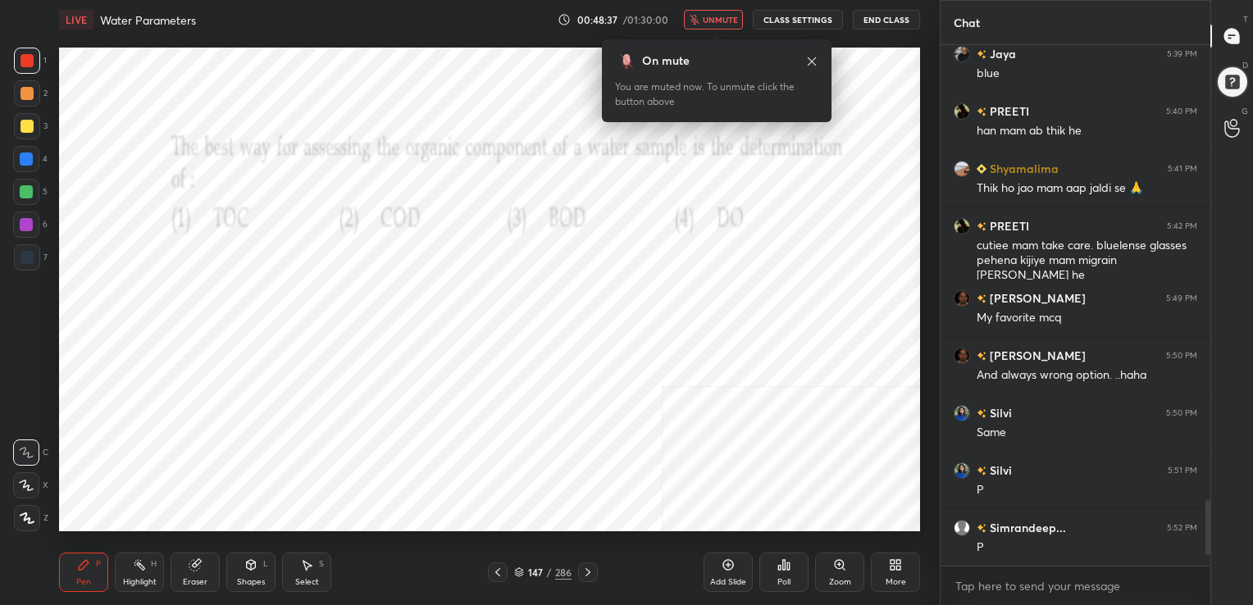
click at [728, 20] on span "unmute" at bounding box center [720, 19] width 35 height 11
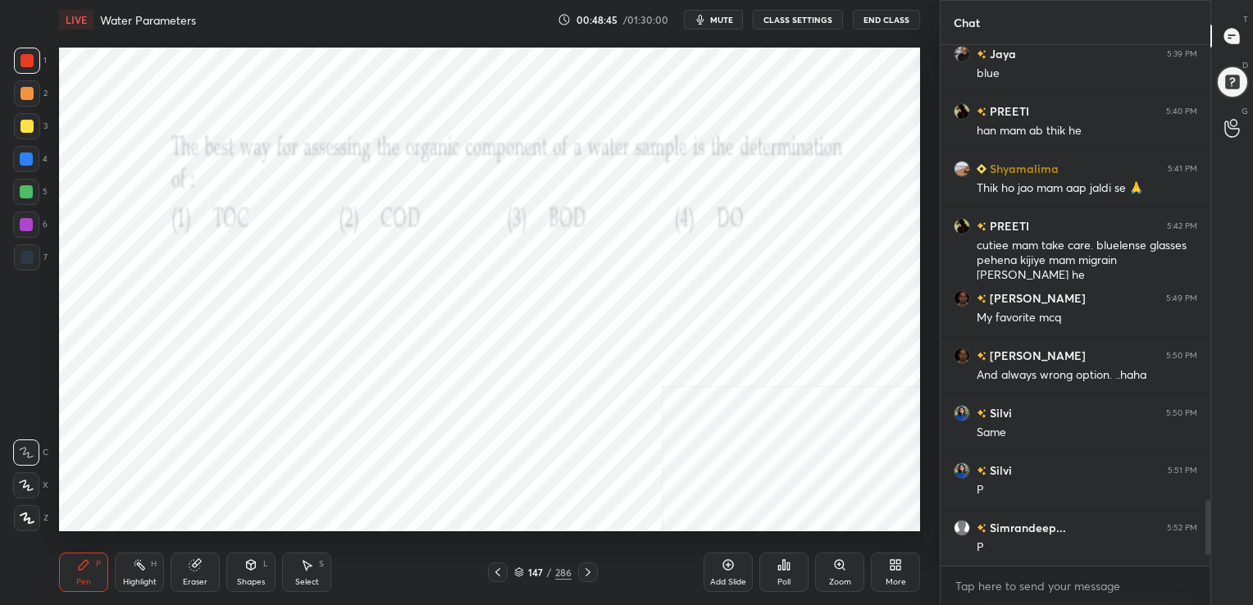
click at [521, 572] on icon at bounding box center [519, 572] width 10 height 10
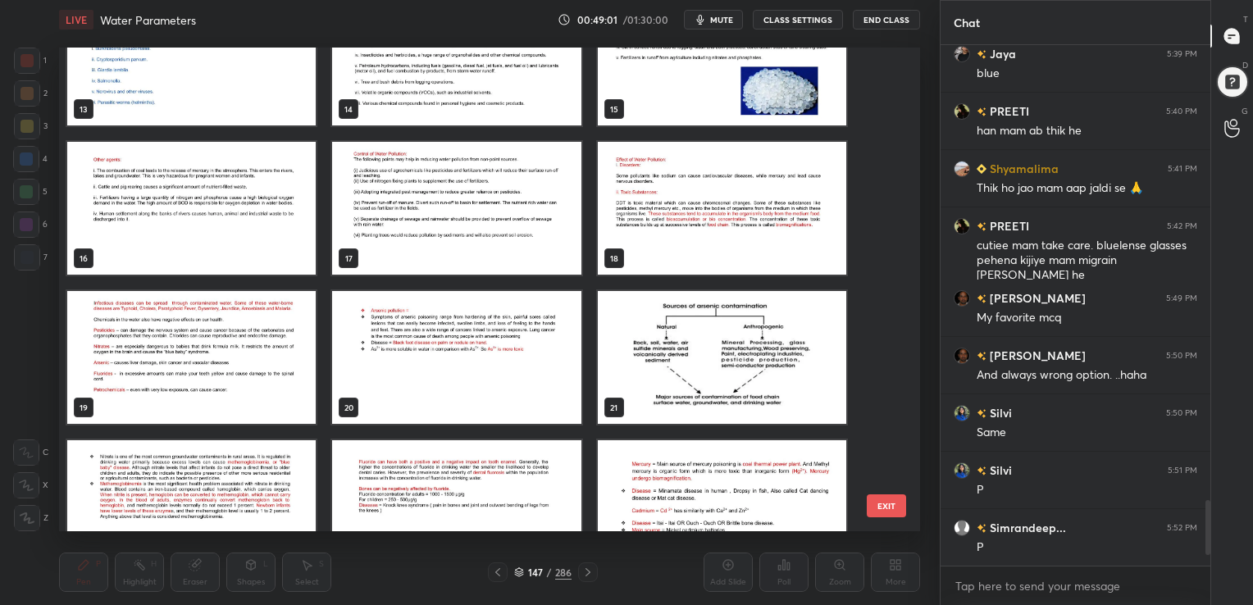
scroll to position [0, 0]
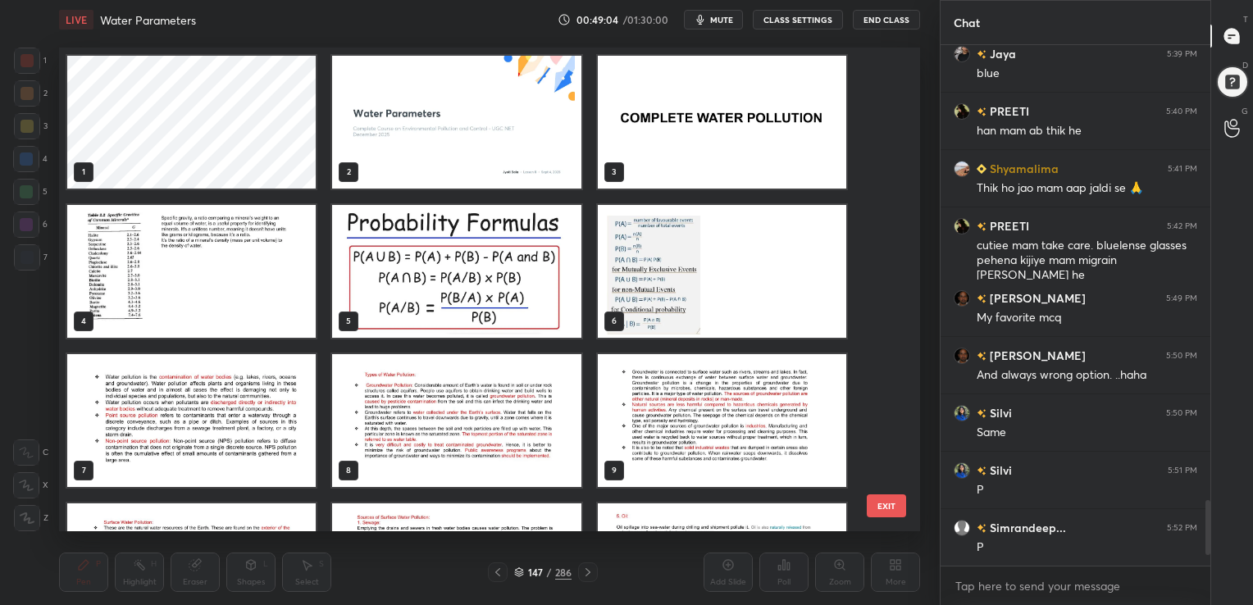
click at [721, 11] on button "mute" at bounding box center [713, 20] width 59 height 20
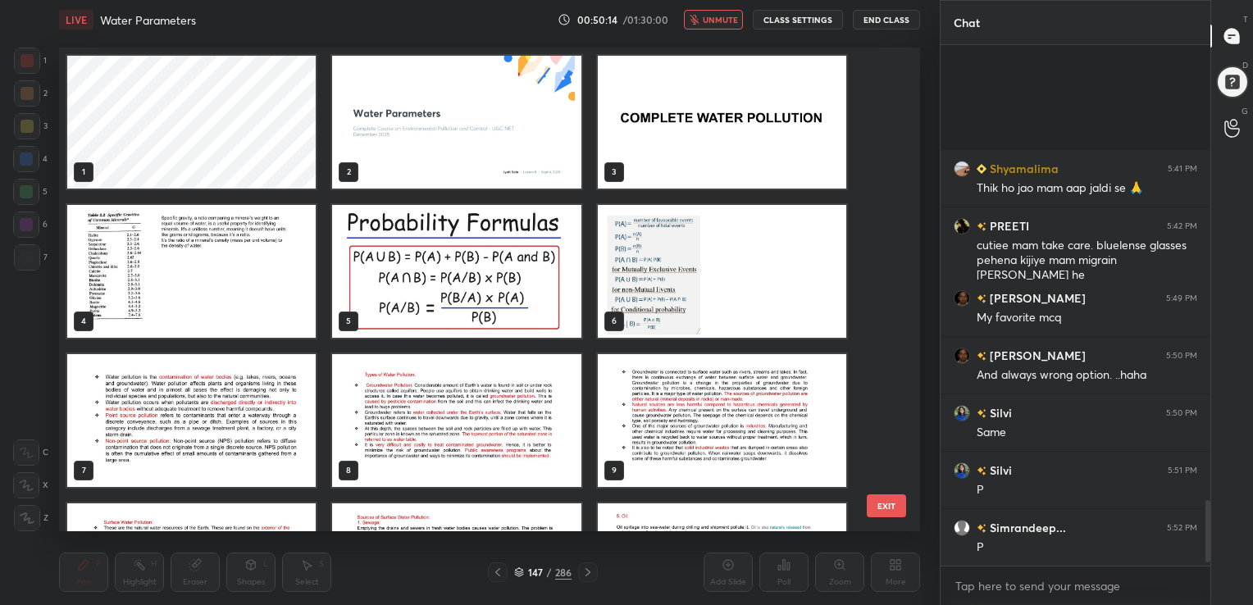
scroll to position [3883, 0]
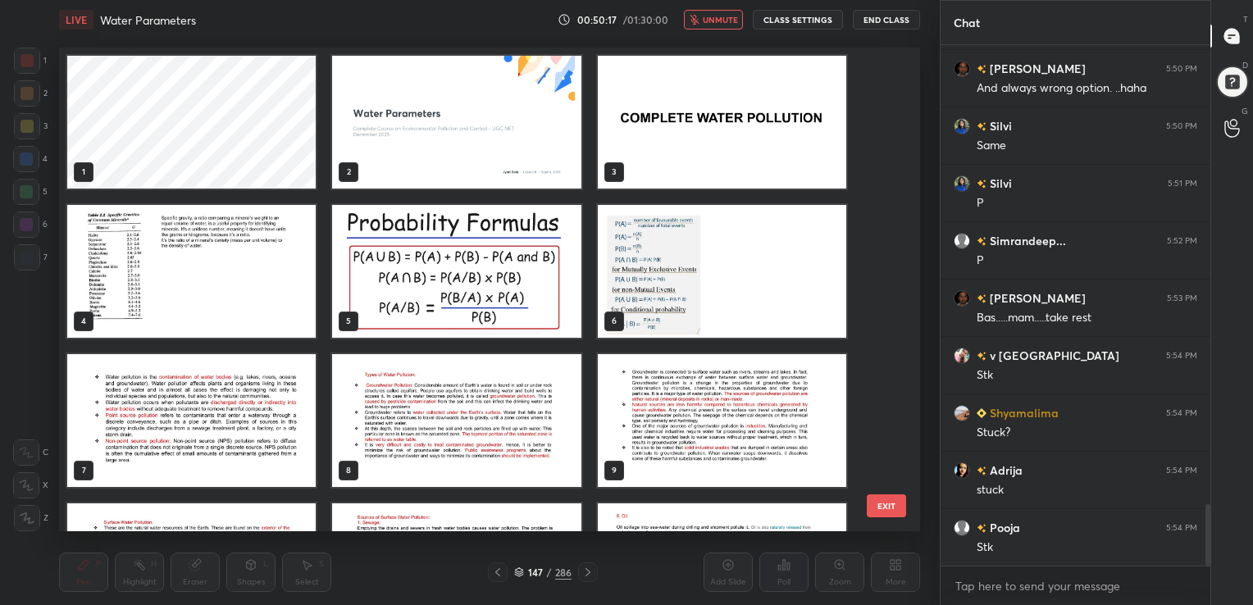
click at [517, 568] on icon at bounding box center [519, 572] width 10 height 10
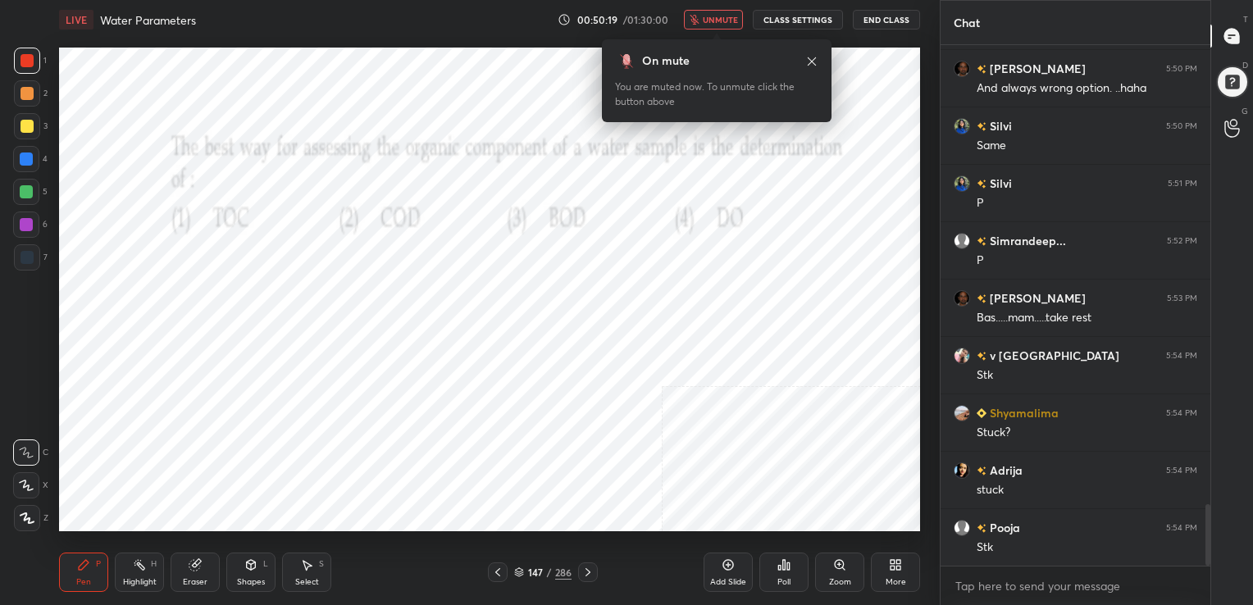
click at [720, 24] on span "unmute" at bounding box center [720, 19] width 35 height 11
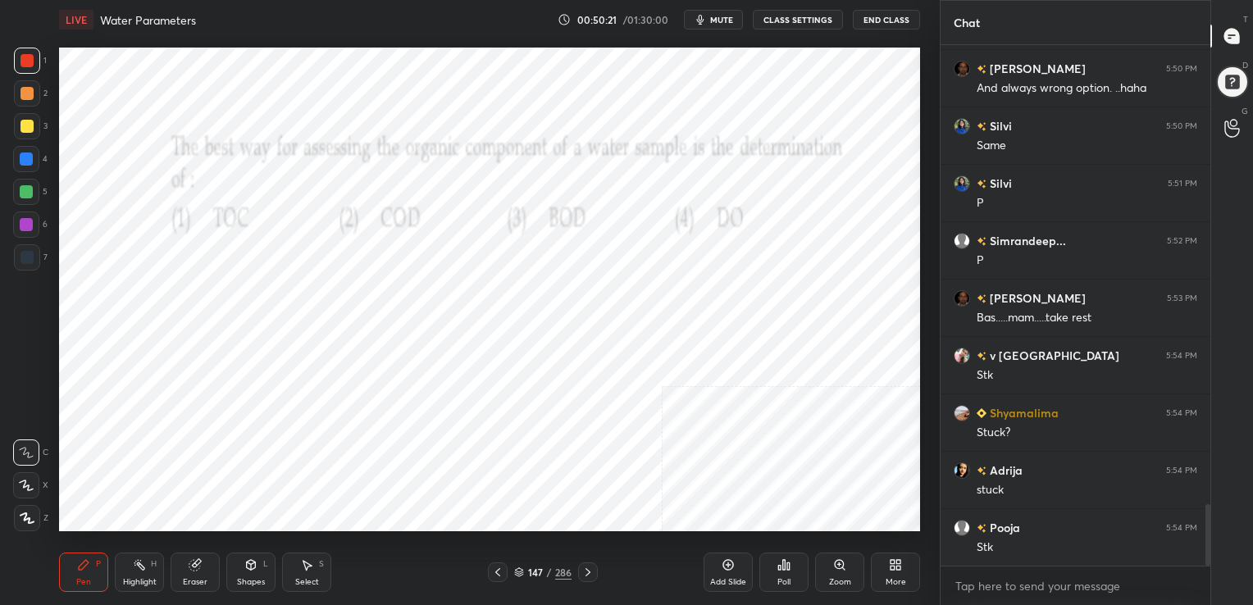
click at [521, 569] on icon at bounding box center [519, 570] width 8 height 4
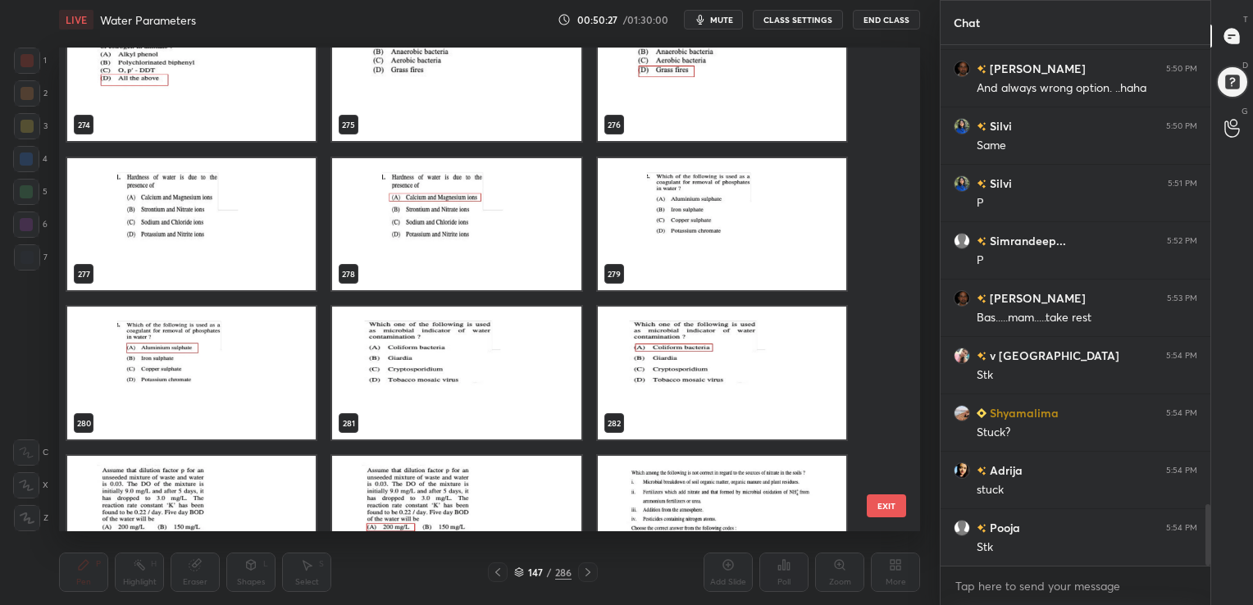
scroll to position [13828, 0]
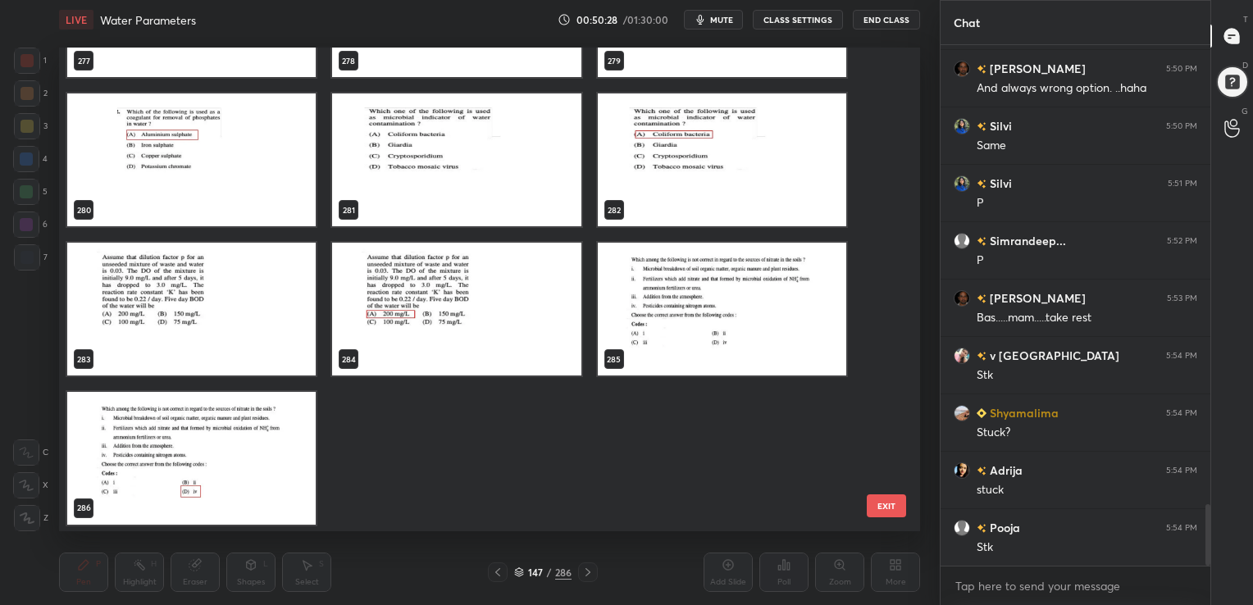
click at [303, 459] on img "grid" at bounding box center [191, 458] width 248 height 133
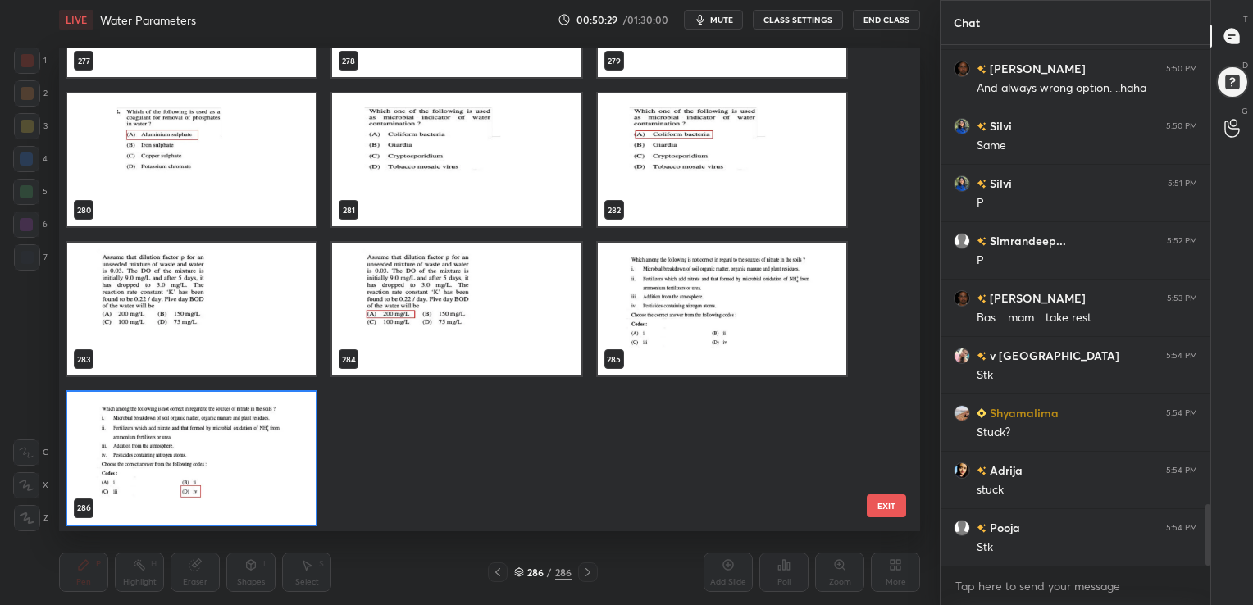
click at [303, 459] on img "grid" at bounding box center [191, 458] width 248 height 133
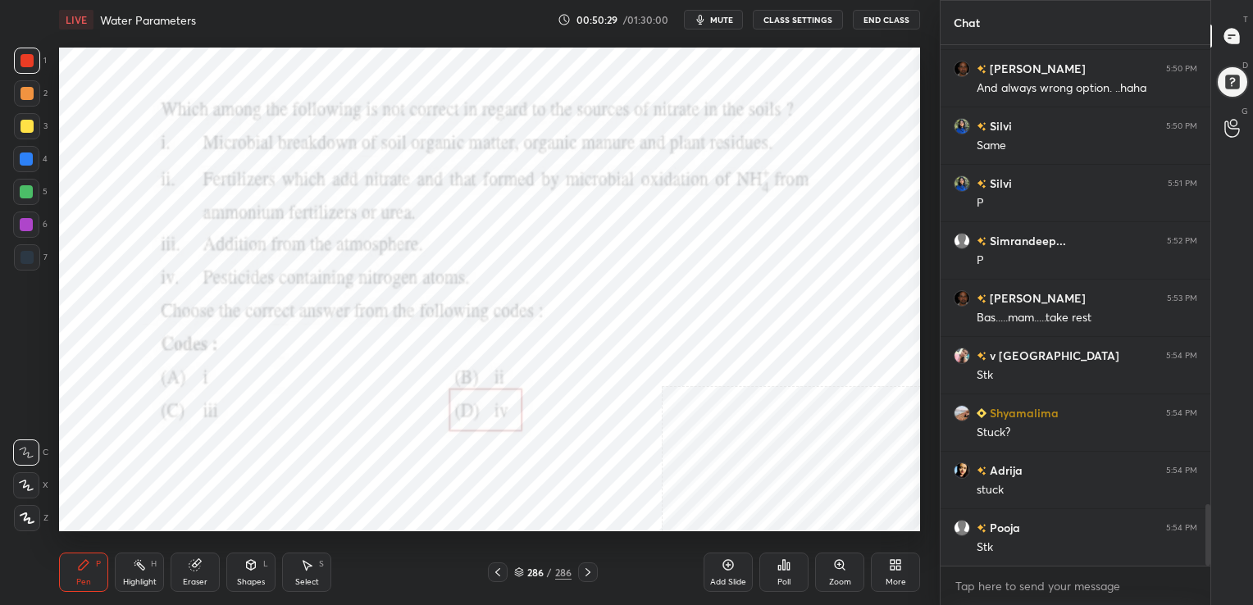
click at [303, 459] on img "grid" at bounding box center [191, 458] width 248 height 133
click at [713, 14] on span "mute" at bounding box center [721, 19] width 23 height 11
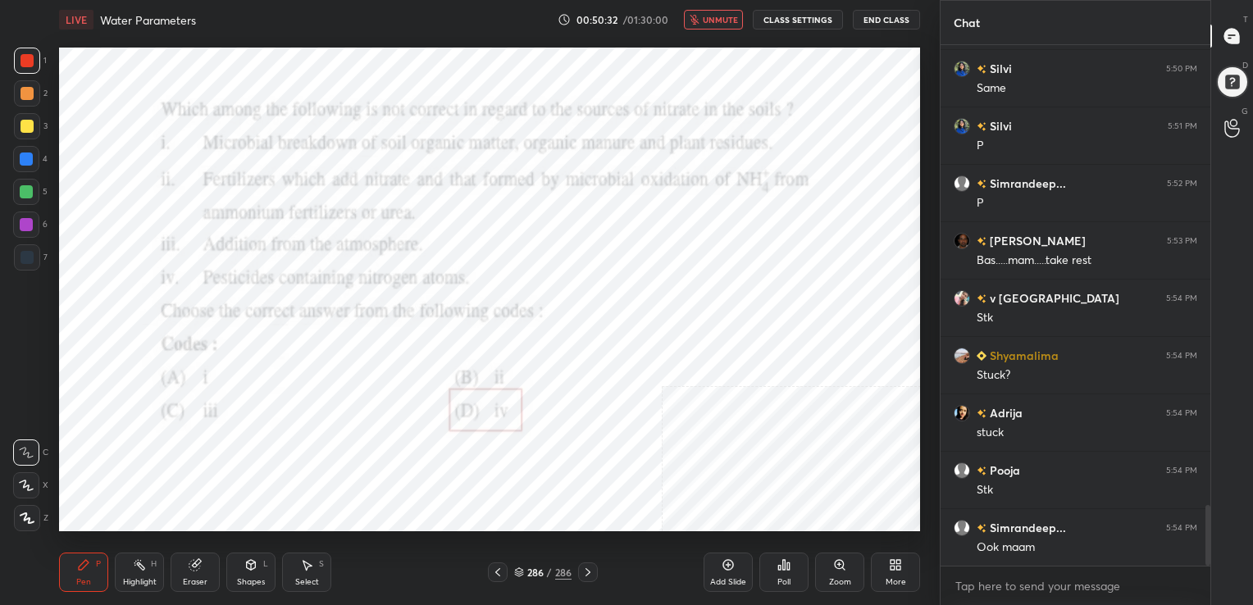
click at [895, 567] on icon at bounding box center [895, 564] width 13 height 13
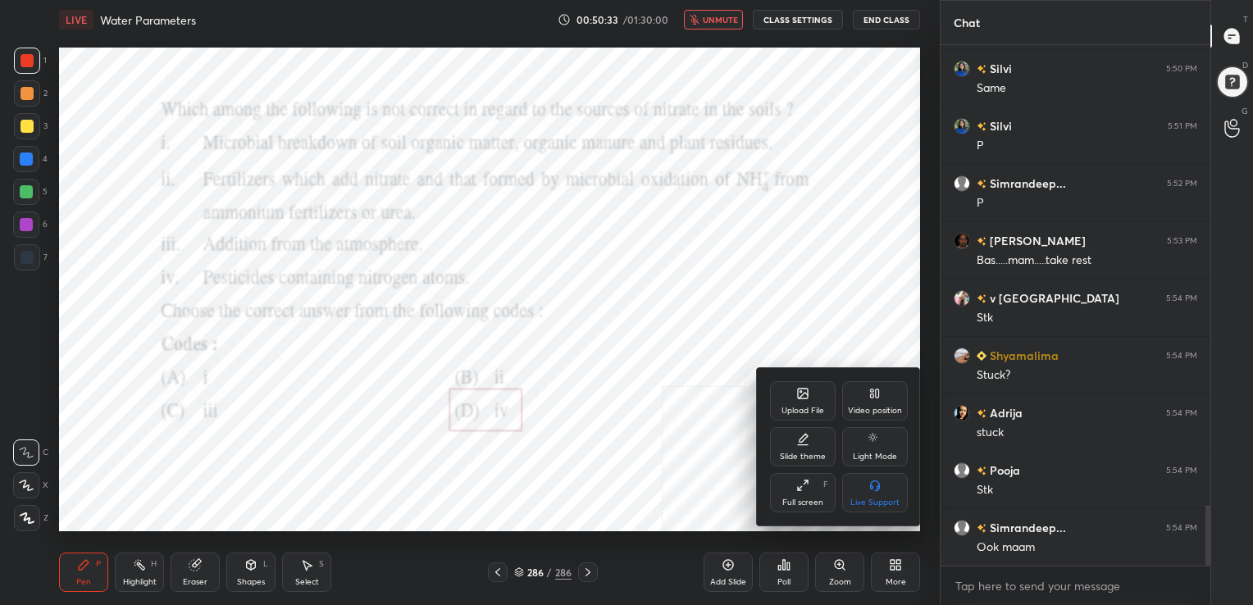
click at [805, 413] on div "Upload File" at bounding box center [802, 411] width 43 height 8
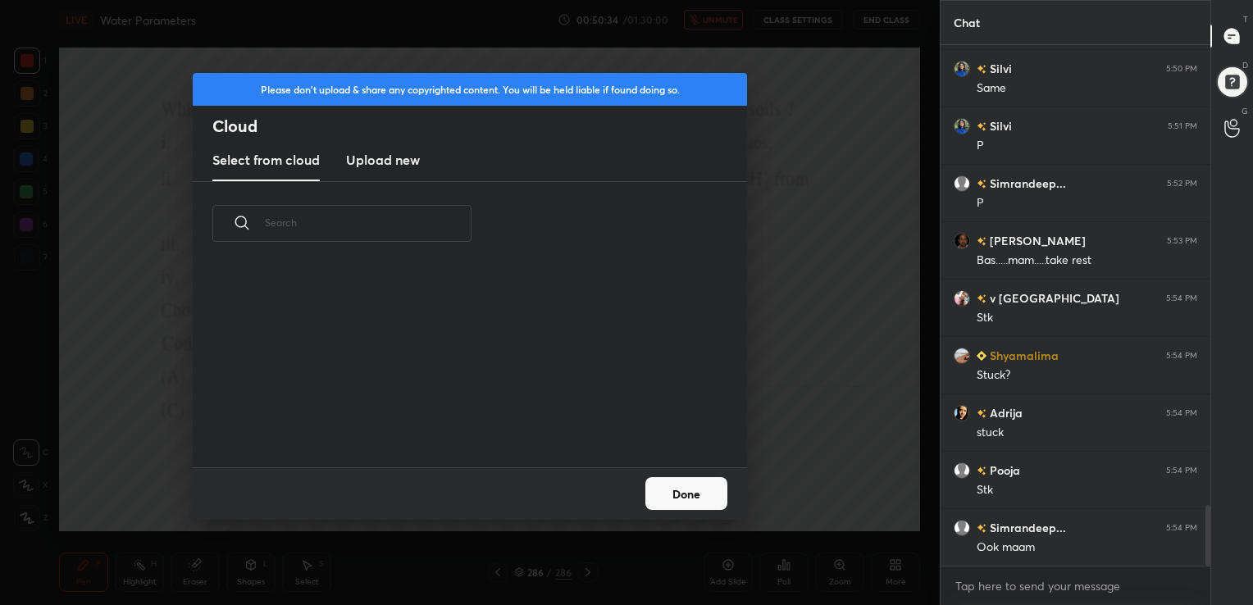
scroll to position [202, 526]
click at [377, 163] on h3 "Upload new" at bounding box center [383, 160] width 74 height 20
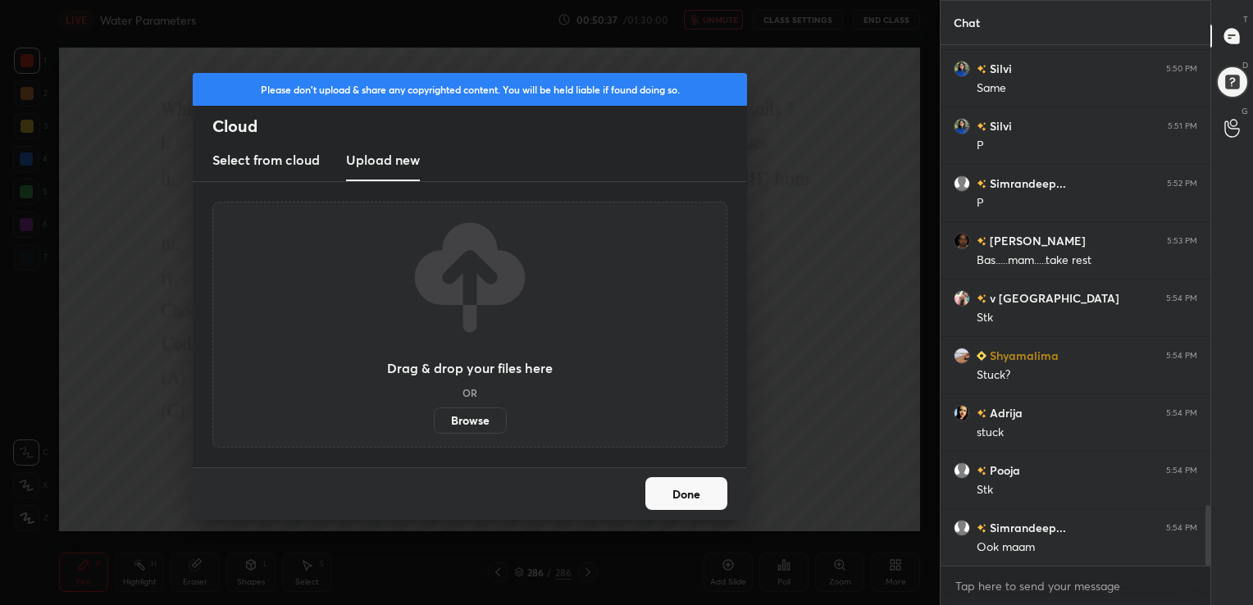
click at [481, 421] on label "Browse" at bounding box center [470, 420] width 73 height 26
click at [434, 421] on input "Browse" at bounding box center [434, 420] width 0 height 26
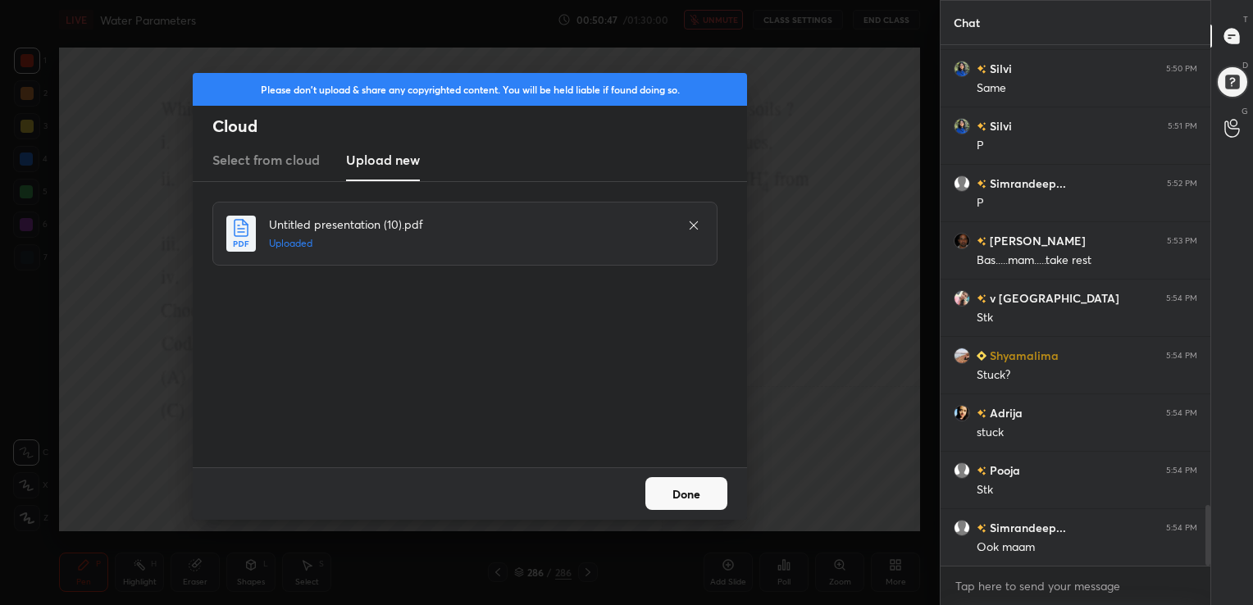
click at [668, 490] on button "Done" at bounding box center [686, 493] width 82 height 33
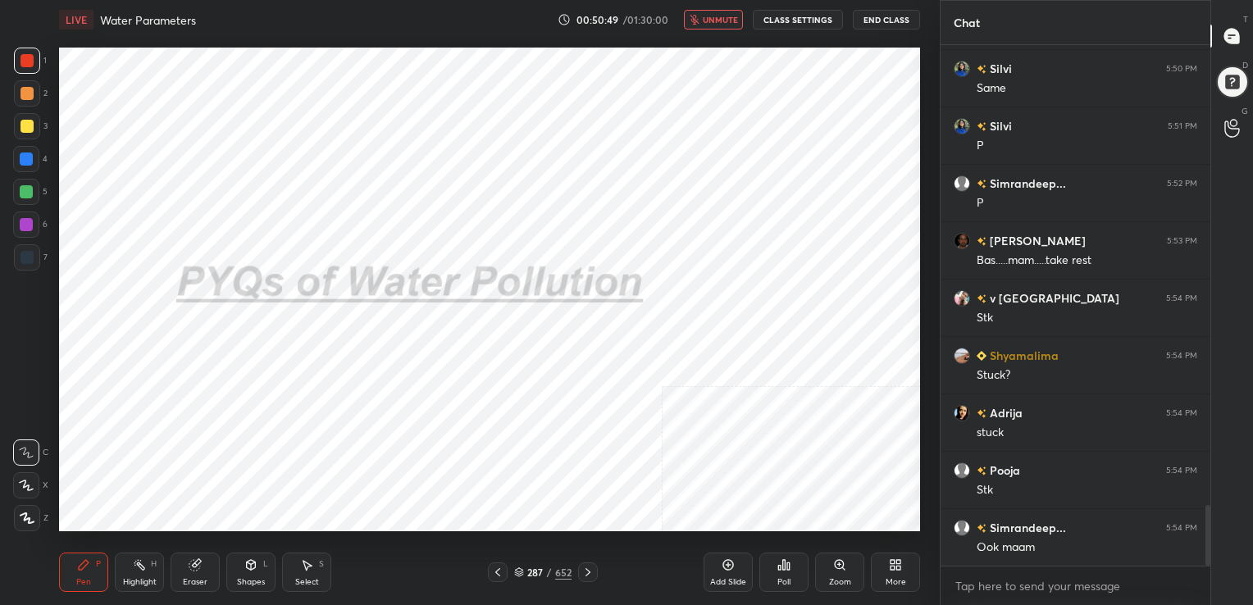
click at [518, 572] on icon at bounding box center [519, 572] width 10 height 10
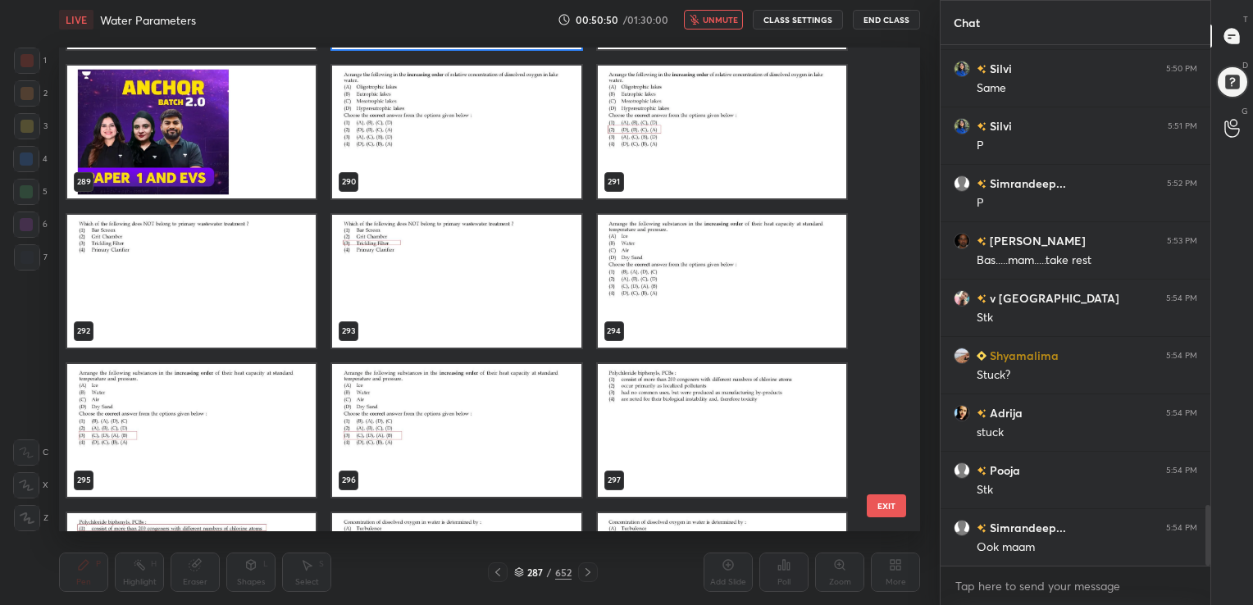
scroll to position [14304, 0]
click at [485, 143] on img "grid" at bounding box center [456, 132] width 248 height 133
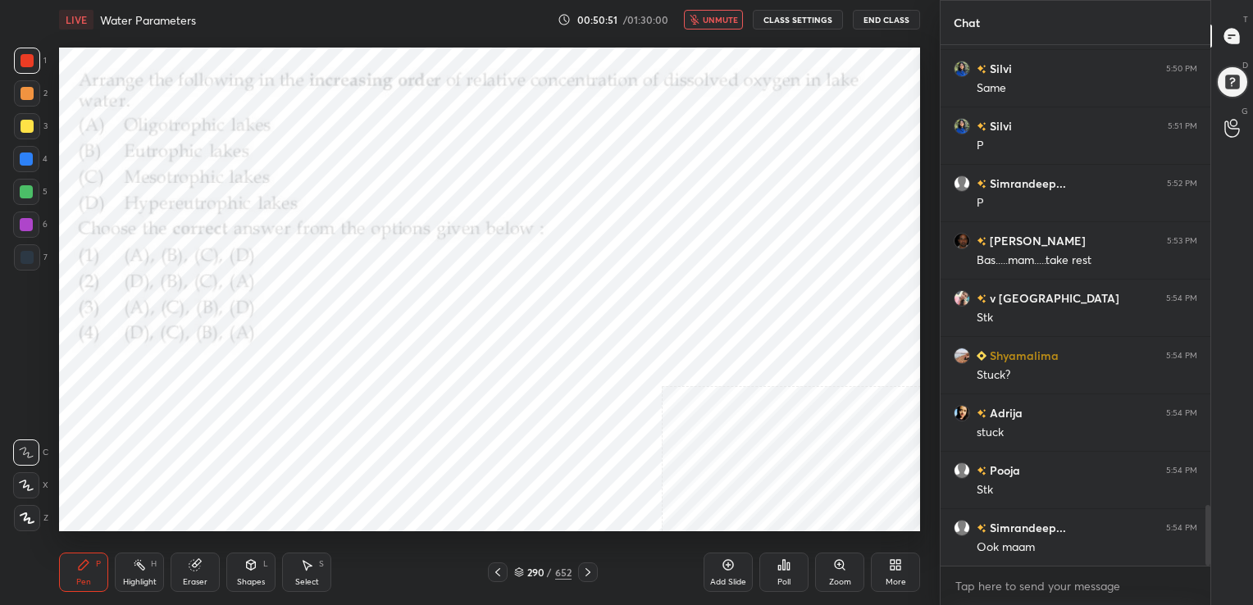
click at [485, 143] on img "grid" at bounding box center [456, 132] width 248 height 133
click at [705, 16] on button "unmute" at bounding box center [713, 20] width 59 height 20
click at [704, 16] on icon "button" at bounding box center [700, 20] width 7 height 10
click at [705, 16] on button "unmute" at bounding box center [713, 20] width 59 height 20
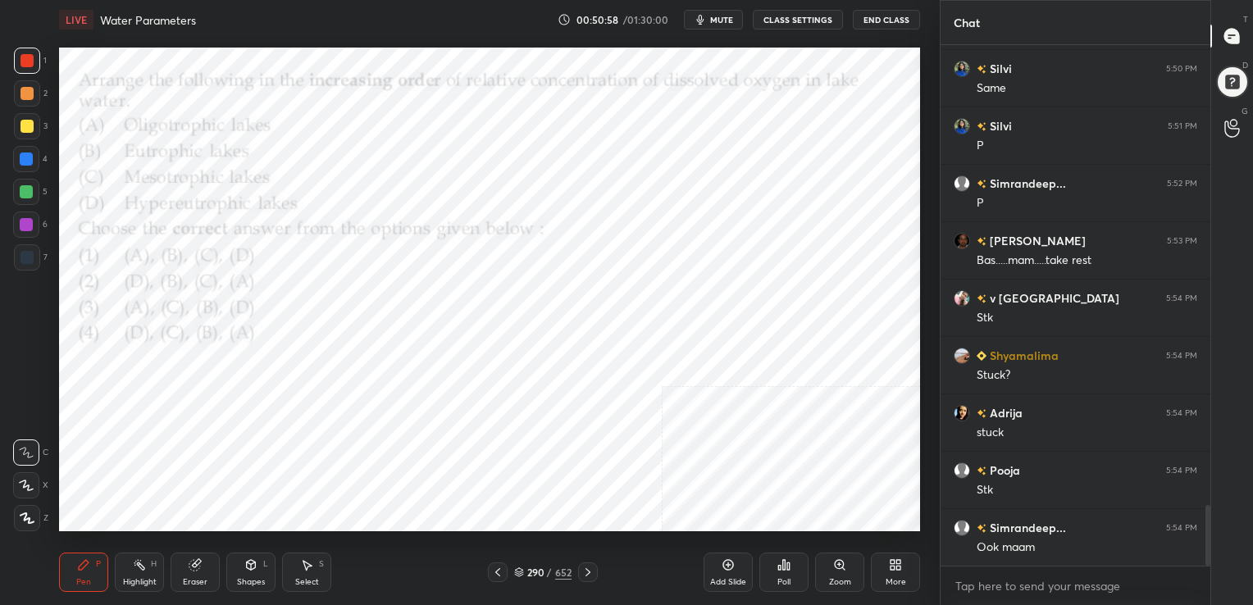
click at [704, 16] on icon "button" at bounding box center [700, 20] width 7 height 10
click at [521, 565] on div "290 / 652" at bounding box center [542, 572] width 57 height 15
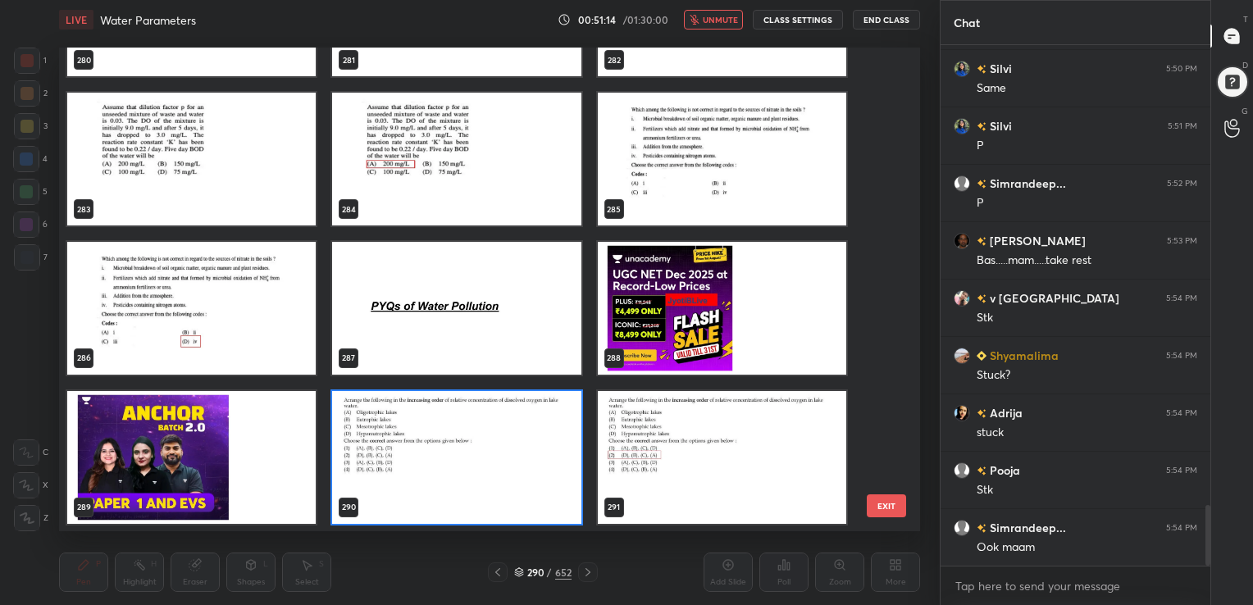
scroll to position [480, 853]
click at [516, 425] on img "grid" at bounding box center [456, 457] width 248 height 133
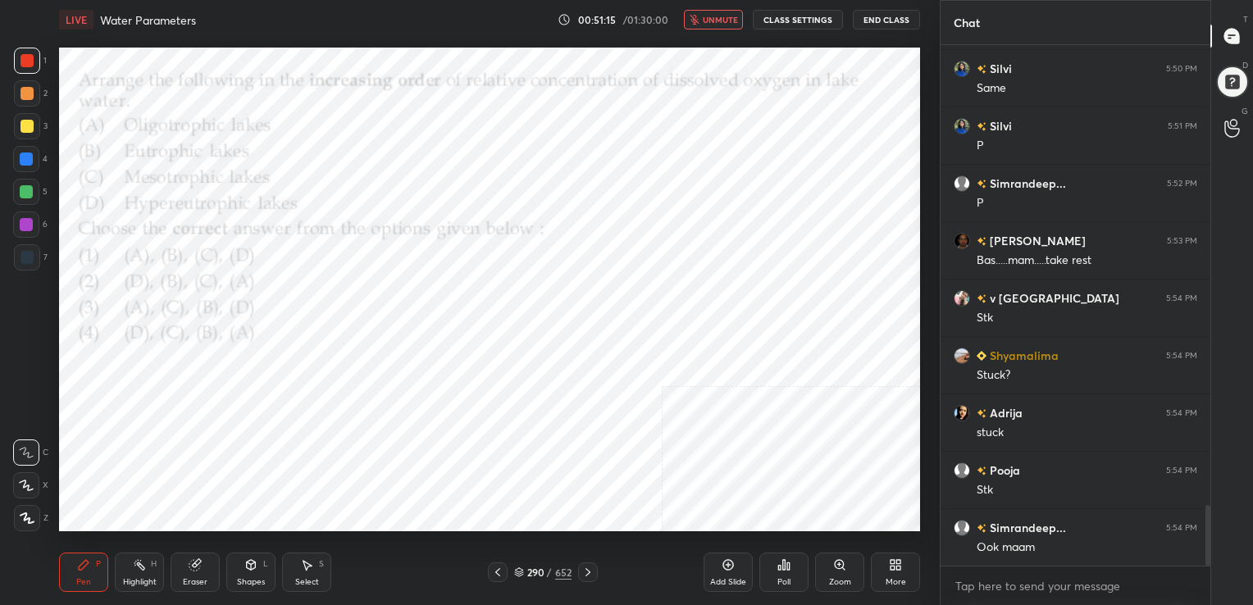
drag, startPoint x: 516, startPoint y: 425, endPoint x: 775, endPoint y: 532, distance: 280.4
click at [775, 532] on div "LIVE Water Parameters 00:51:15 / 01:30:00 unmute CLASS SETTINGS End Class Setti…" at bounding box center [489, 302] width 874 height 605
click at [779, 580] on div "Poll" at bounding box center [783, 582] width 13 height 8
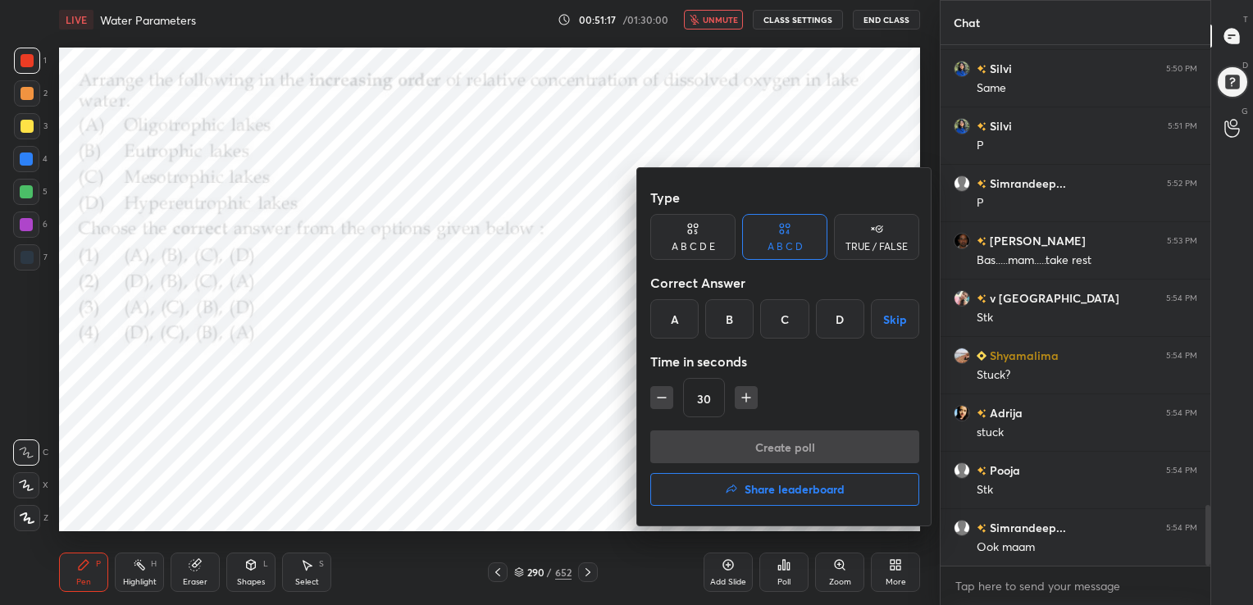
click at [722, 299] on div "B" at bounding box center [729, 318] width 48 height 39
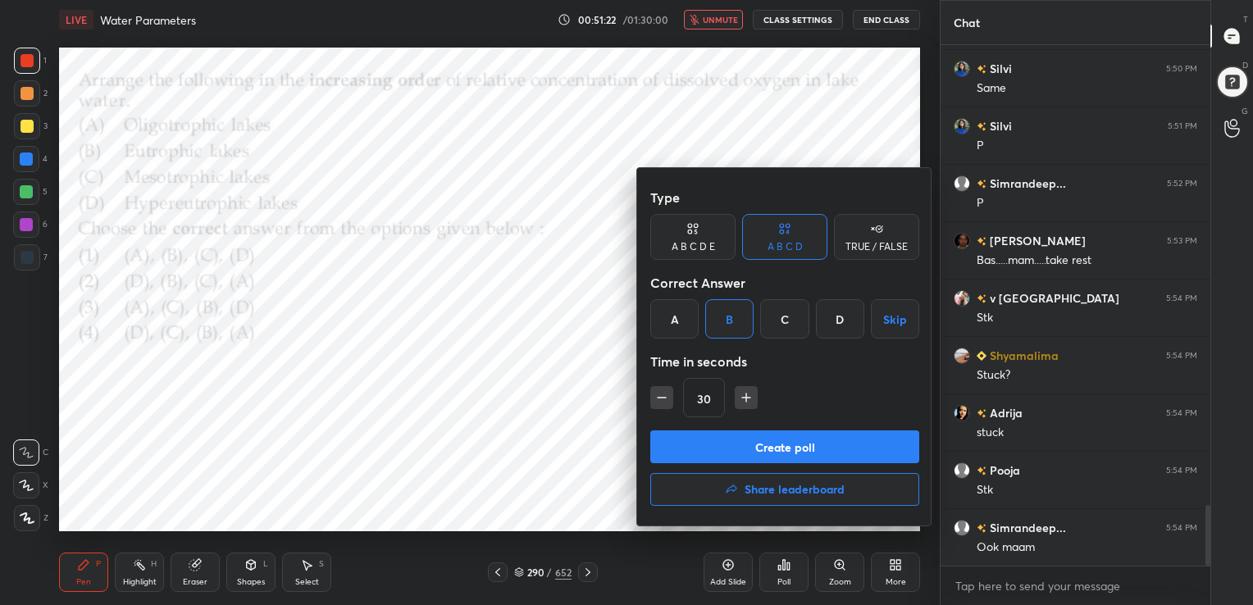
click at [764, 443] on button "Create poll" at bounding box center [784, 446] width 269 height 33
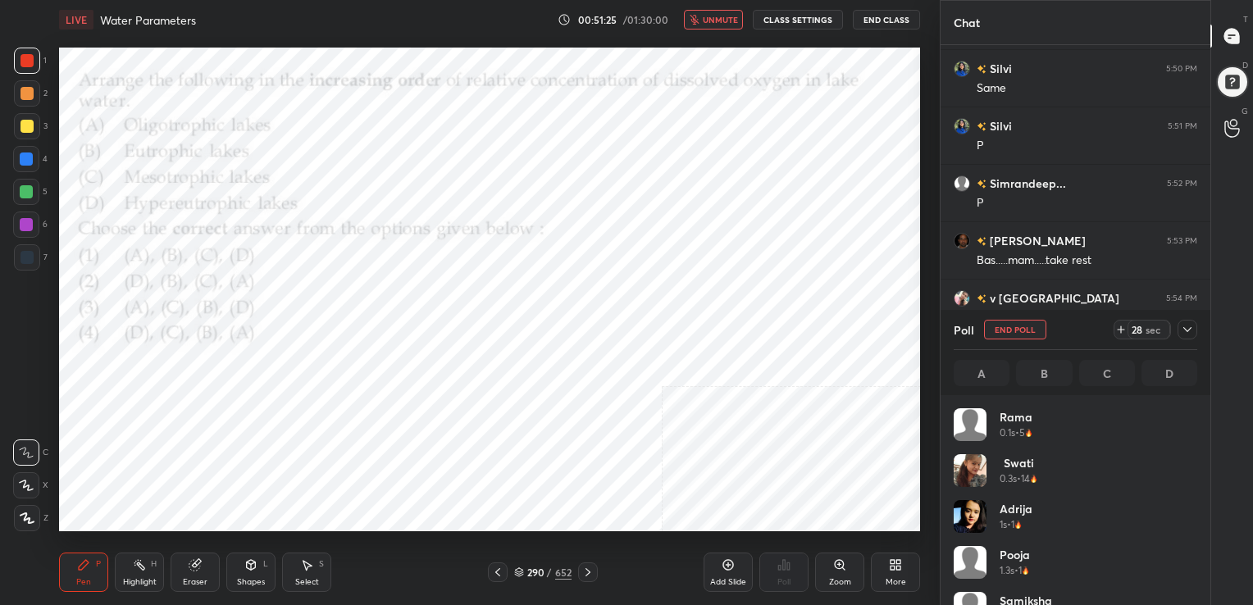
scroll to position [192, 239]
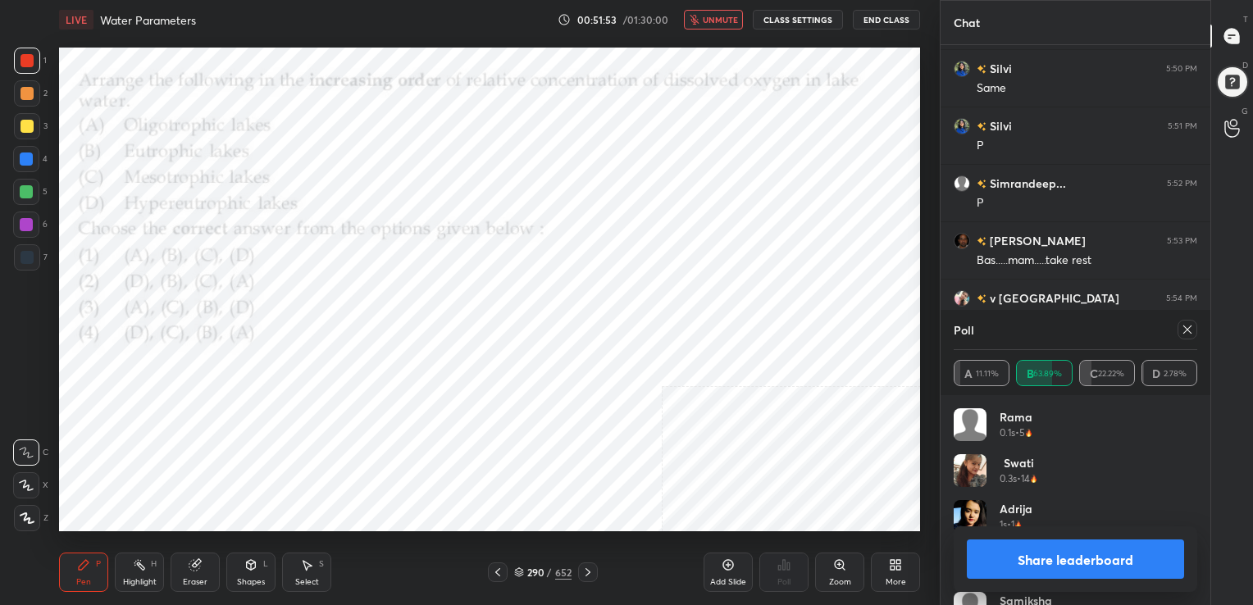
click at [1182, 327] on icon at bounding box center [1186, 329] width 13 height 13
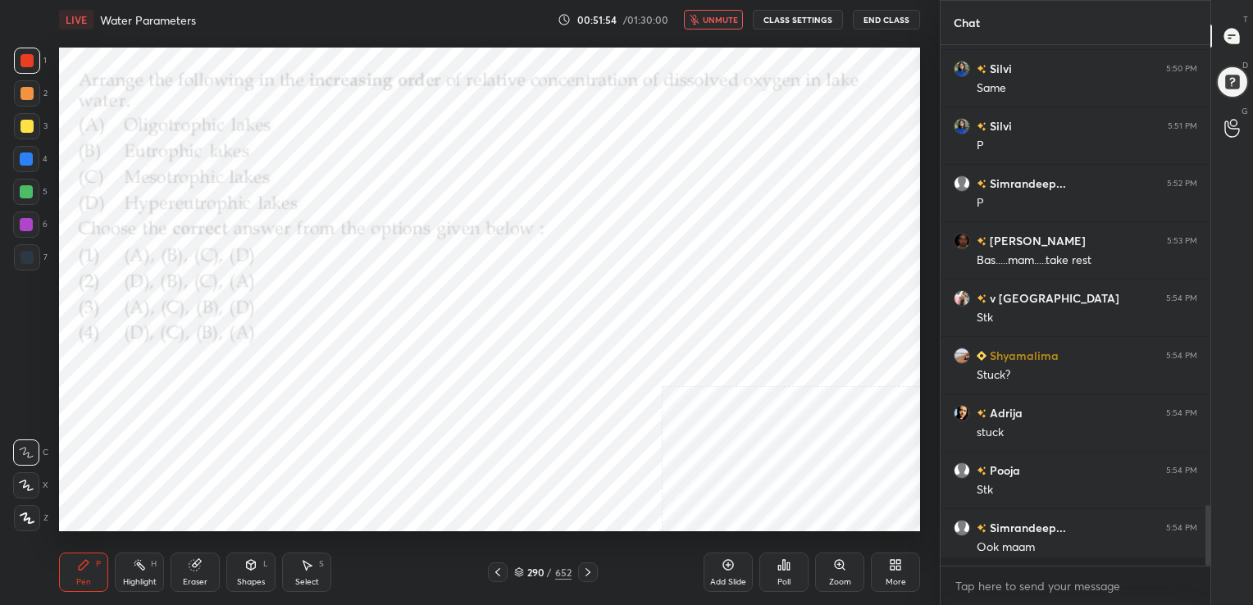
scroll to position [5, 5]
click at [718, 15] on span "unmute" at bounding box center [720, 19] width 35 height 11
click at [525, 563] on div "291 / 652" at bounding box center [543, 572] width 110 height 20
click at [519, 571] on icon at bounding box center [519, 572] width 10 height 10
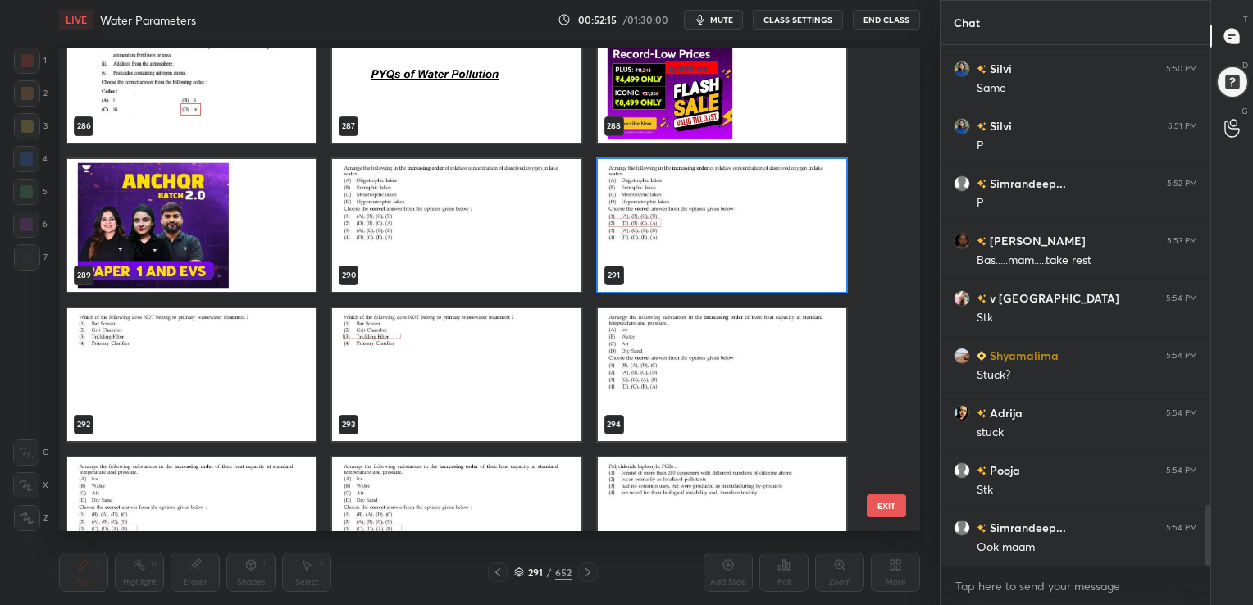
scroll to position [14209, 0]
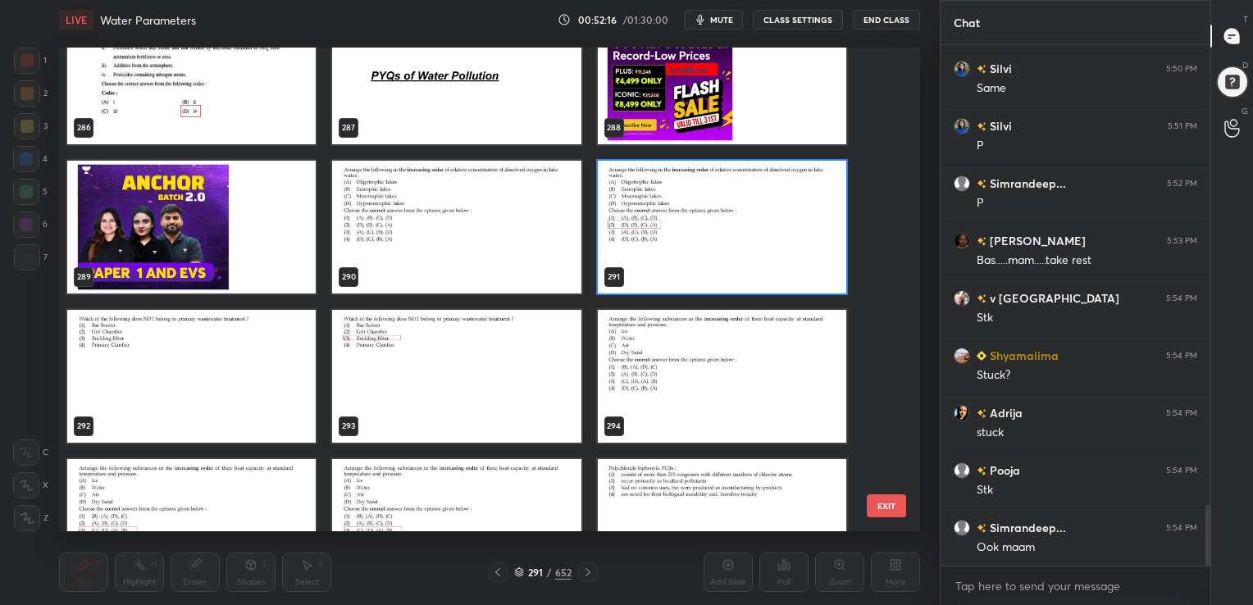
click at [202, 383] on img "grid" at bounding box center [191, 376] width 248 height 133
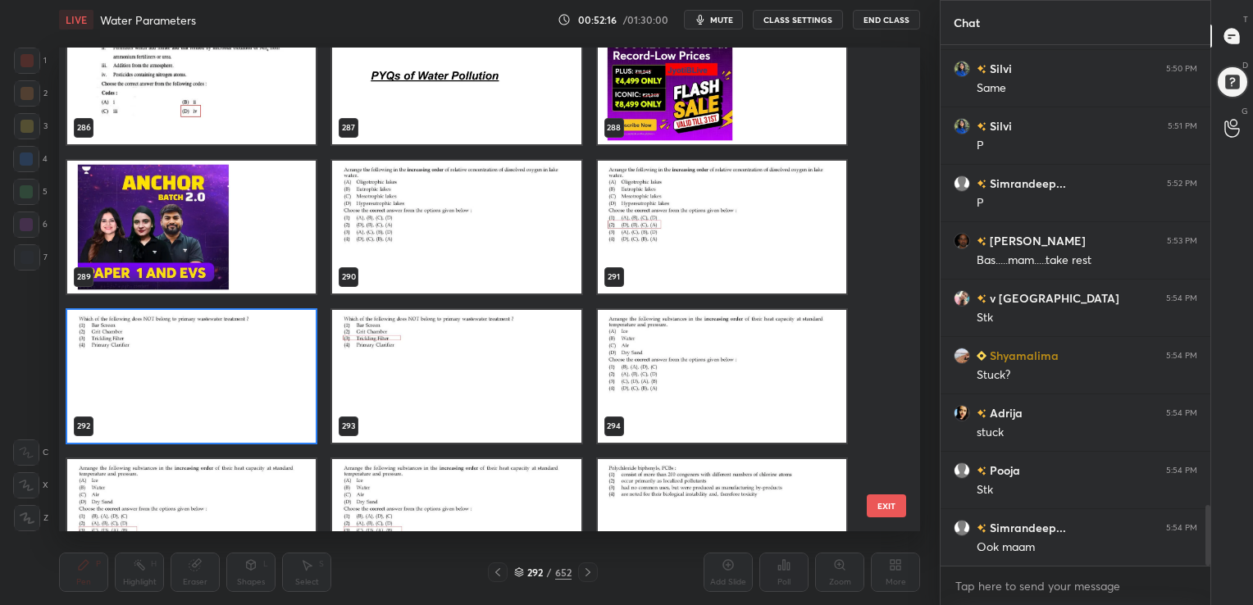
click at [201, 383] on img "grid" at bounding box center [191, 376] width 248 height 133
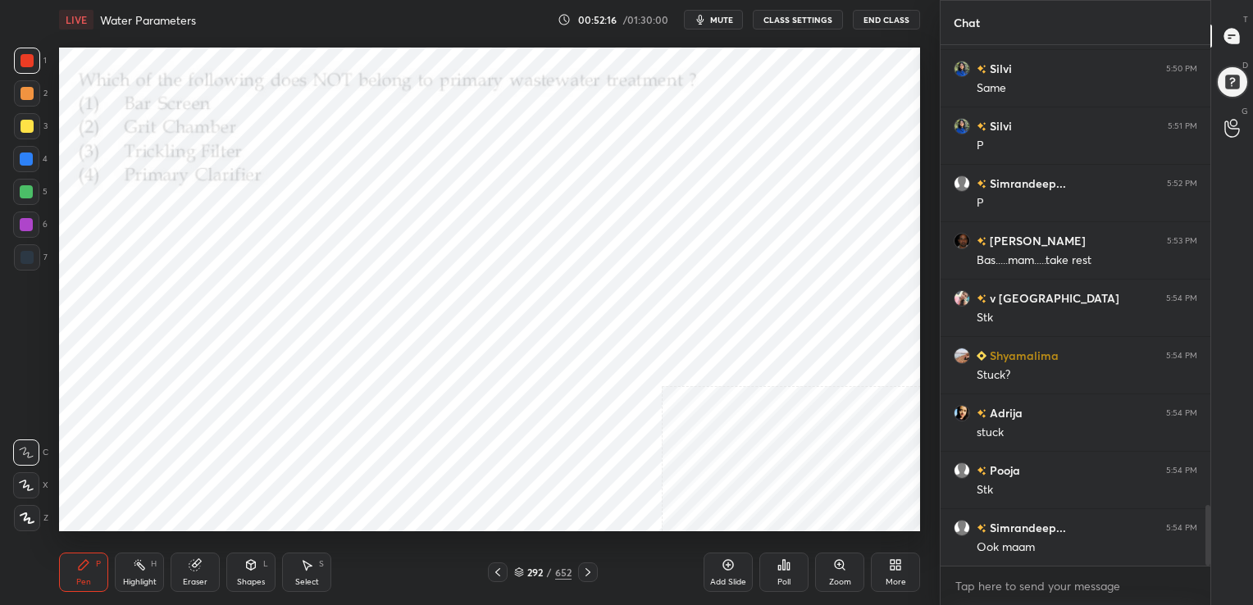
click at [201, 383] on img "grid" at bounding box center [191, 376] width 248 height 133
click at [716, 20] on span "mute" at bounding box center [721, 19] width 23 height 11
click at [784, 568] on icon at bounding box center [784, 565] width 2 height 10
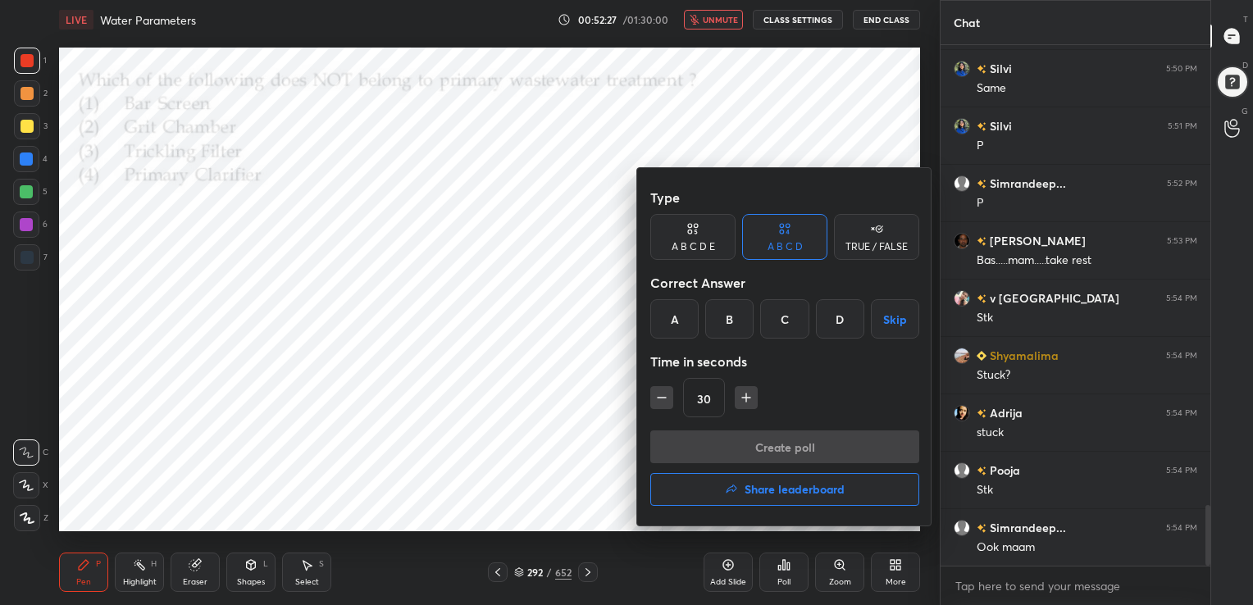
click at [784, 330] on div "C" at bounding box center [784, 318] width 48 height 39
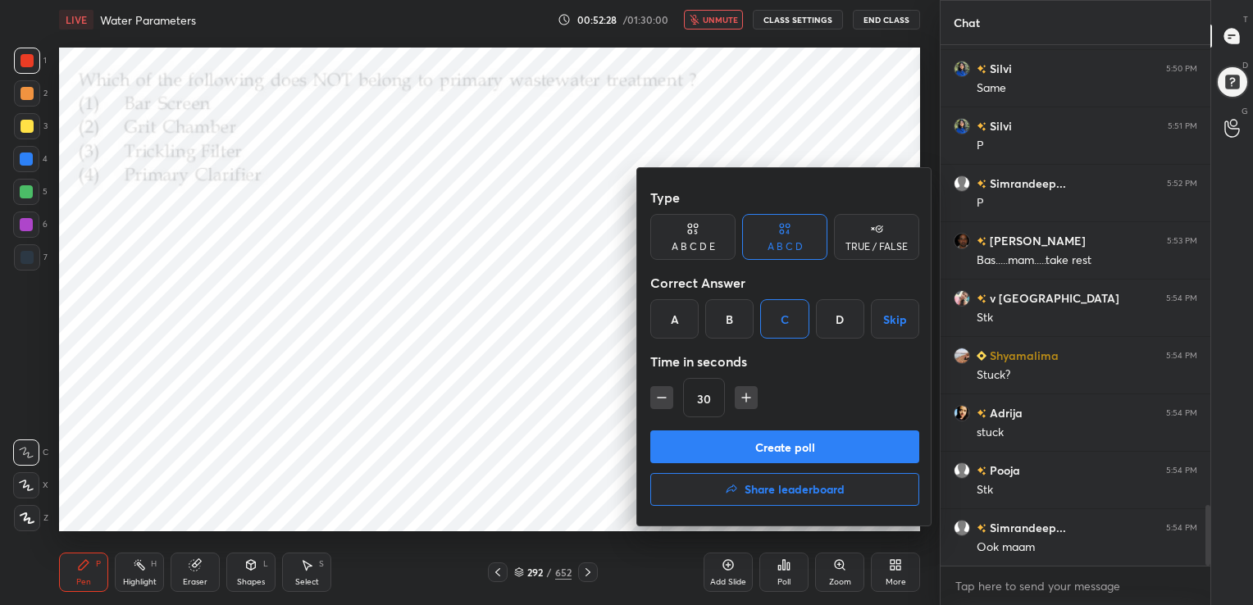
click at [795, 451] on button "Create poll" at bounding box center [784, 446] width 269 height 33
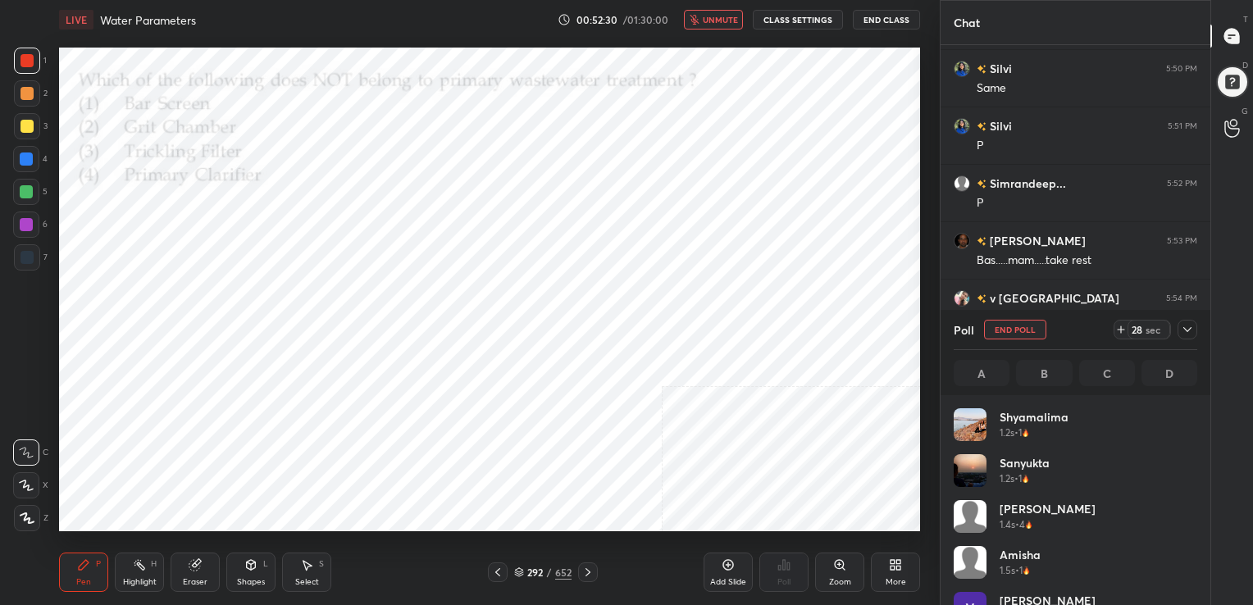
scroll to position [192, 239]
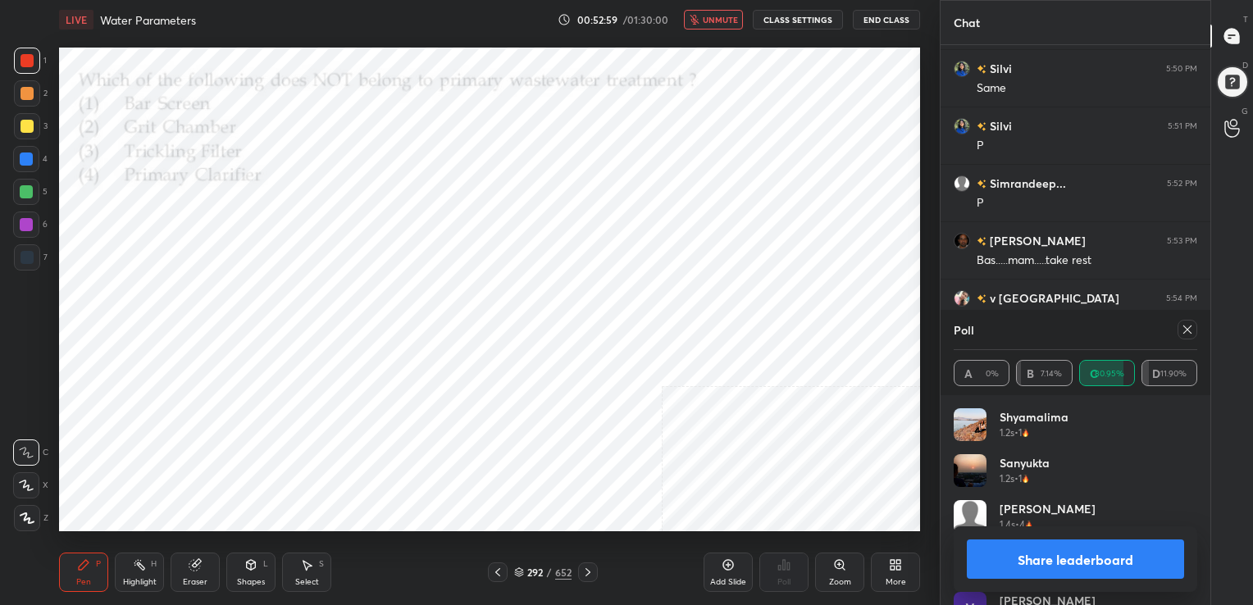
click at [1185, 333] on icon at bounding box center [1186, 329] width 13 height 13
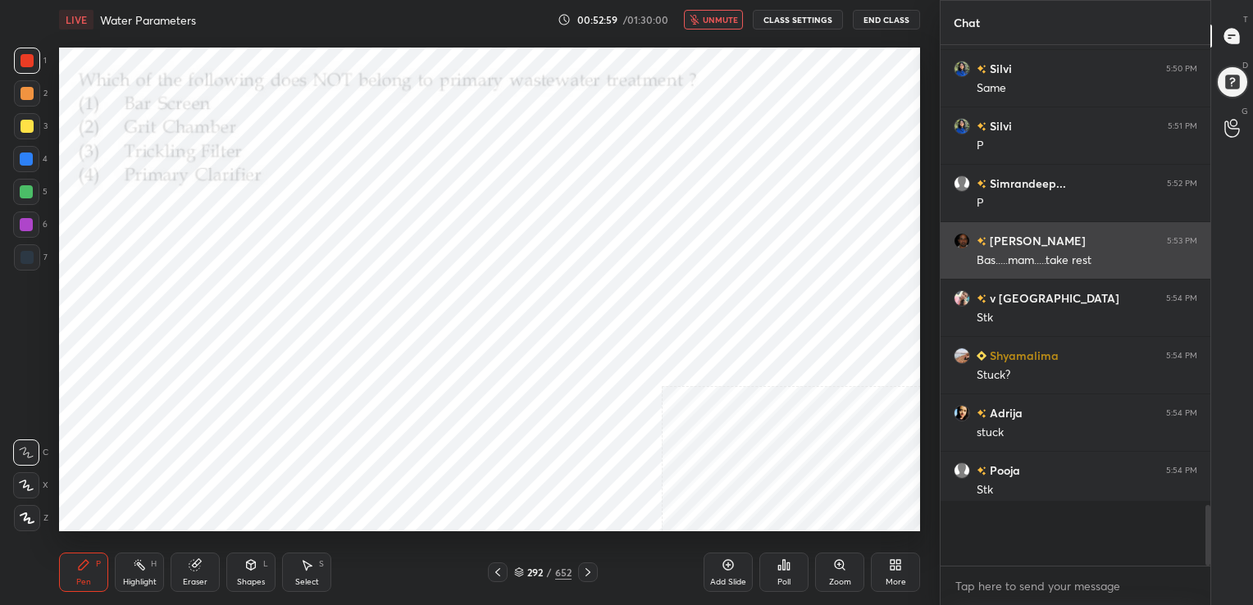
scroll to position [375, 265]
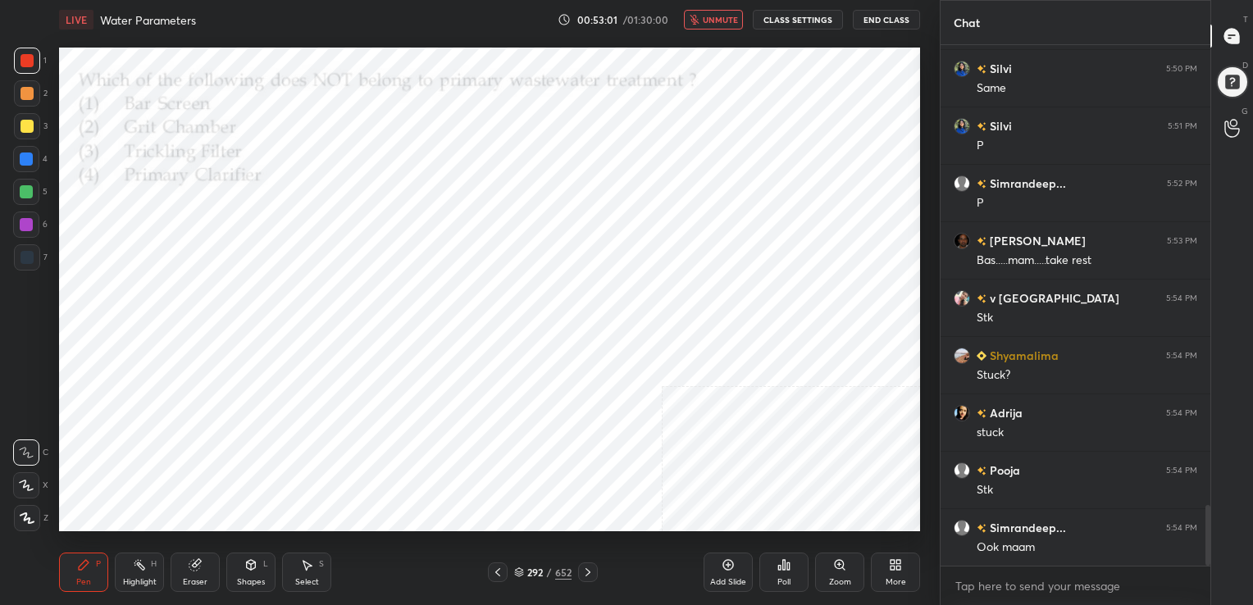
click at [725, 21] on span "unmute" at bounding box center [720, 19] width 35 height 11
click at [517, 569] on icon at bounding box center [519, 570] width 8 height 4
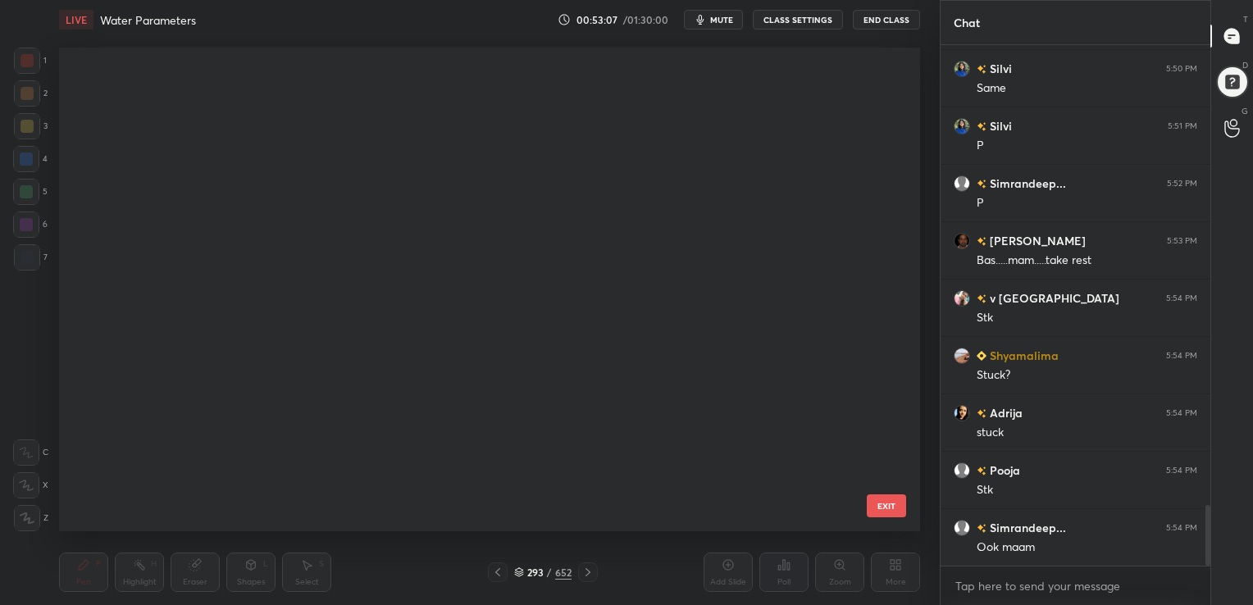
scroll to position [6, 8]
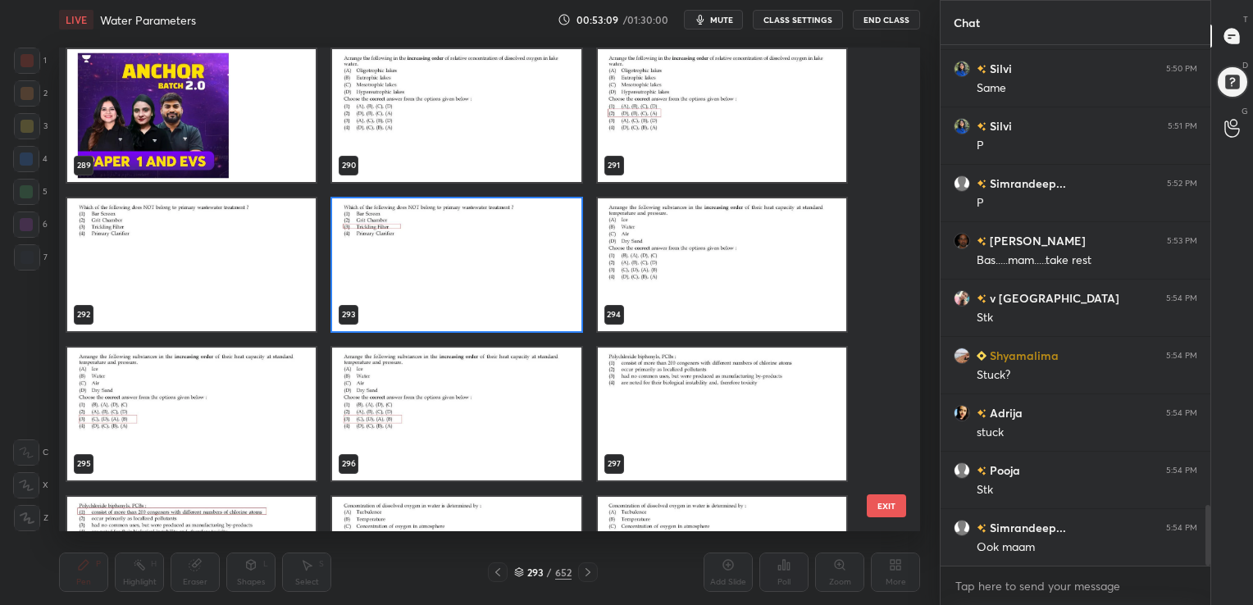
click at [698, 239] on img "grid" at bounding box center [722, 264] width 248 height 133
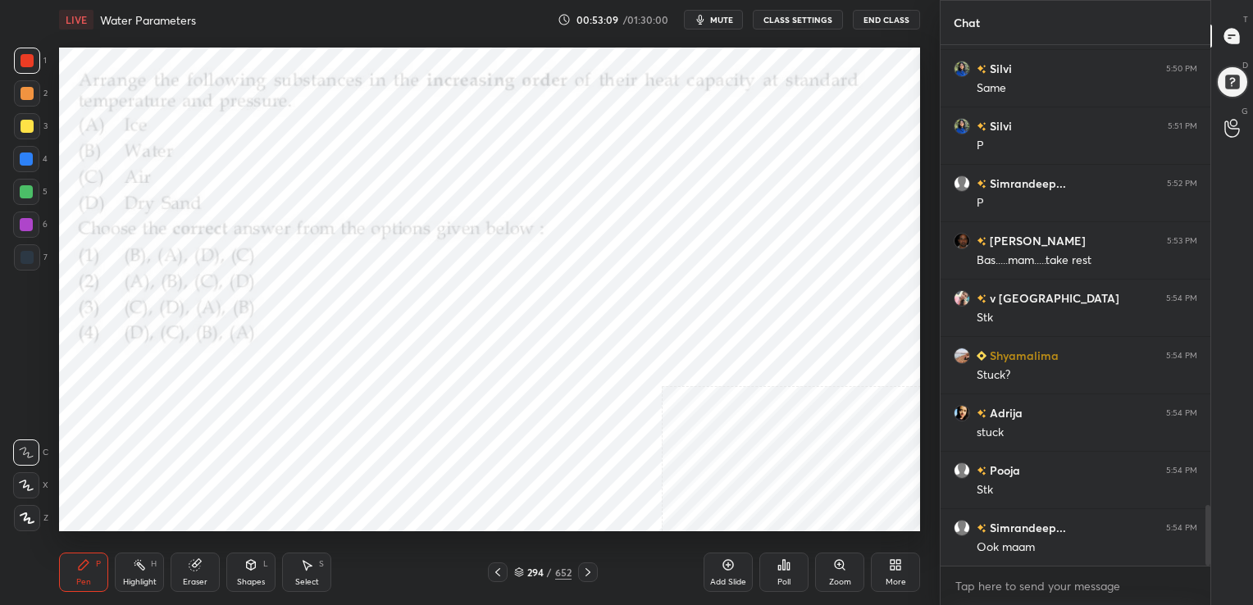
click at [698, 239] on img "grid" at bounding box center [722, 264] width 248 height 133
click at [733, 14] on span "mute" at bounding box center [721, 19] width 23 height 11
click at [516, 569] on icon at bounding box center [519, 570] width 8 height 4
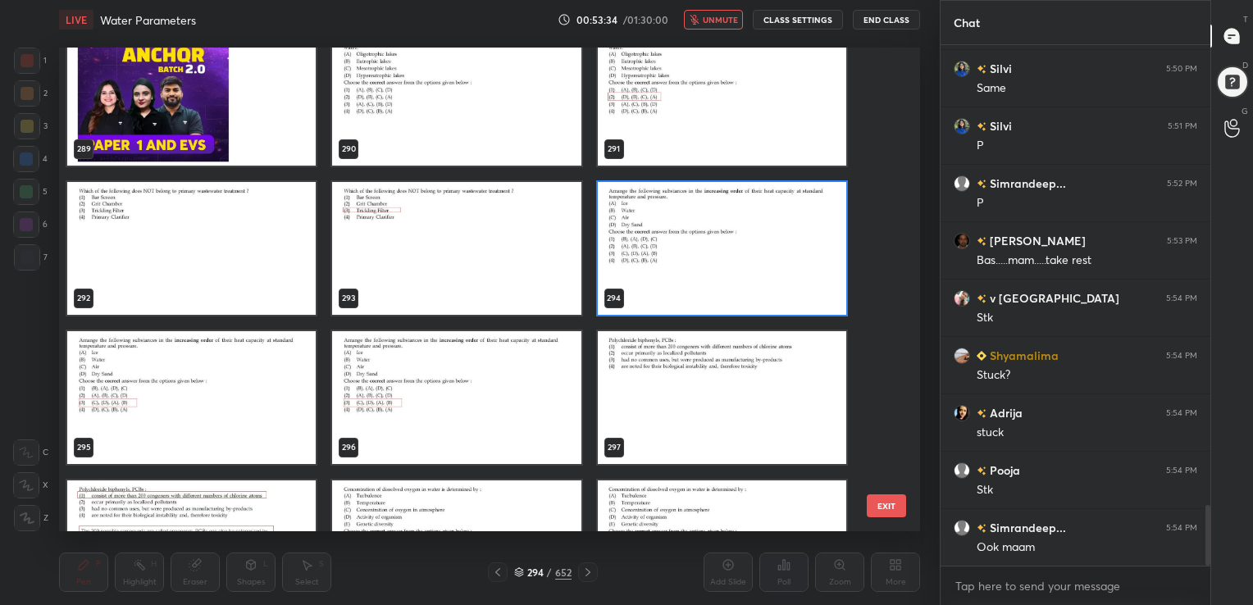
scroll to position [14355, 0]
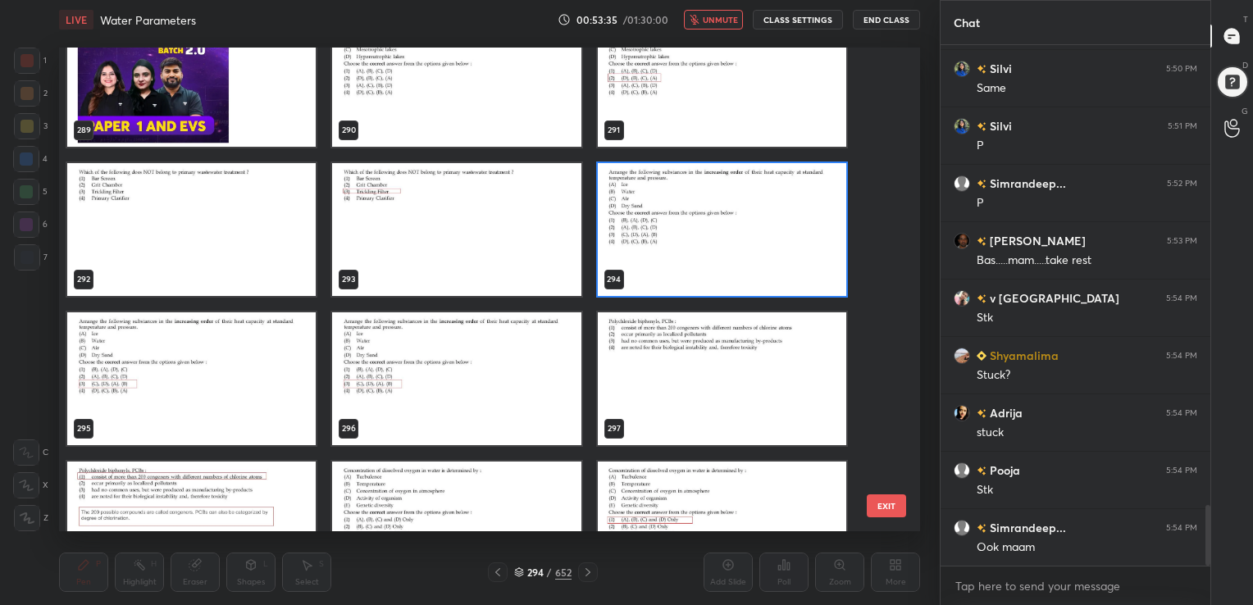
click at [710, 210] on img "grid" at bounding box center [722, 229] width 248 height 133
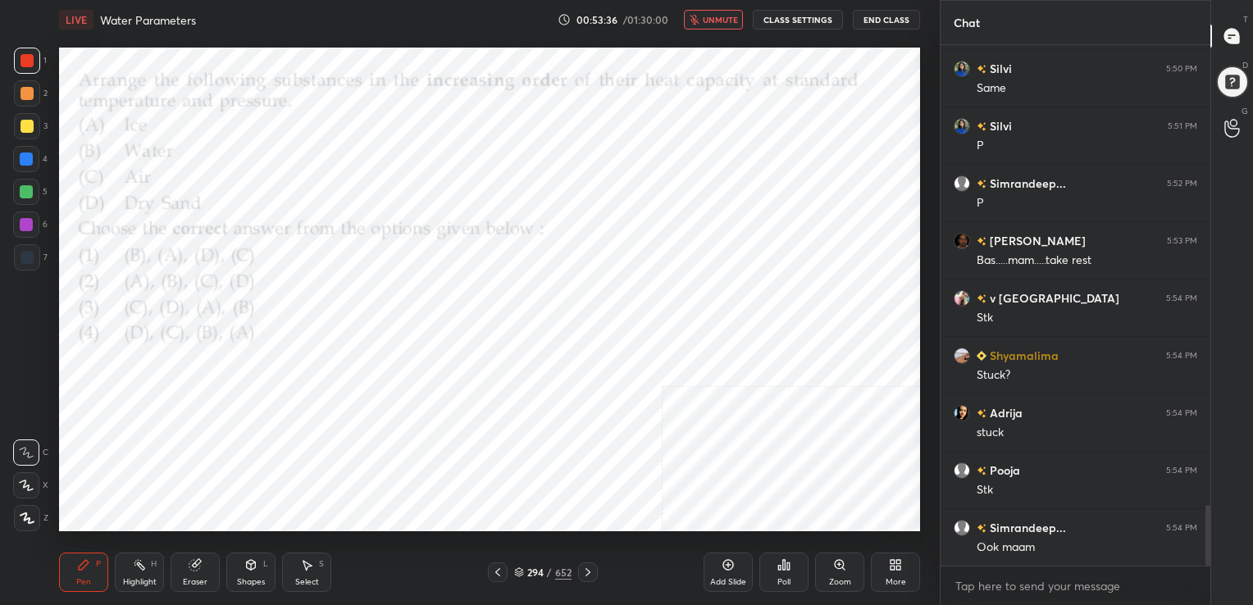
click at [710, 210] on img "grid" at bounding box center [722, 229] width 248 height 133
click at [762, 555] on div "Poll" at bounding box center [783, 572] width 49 height 39
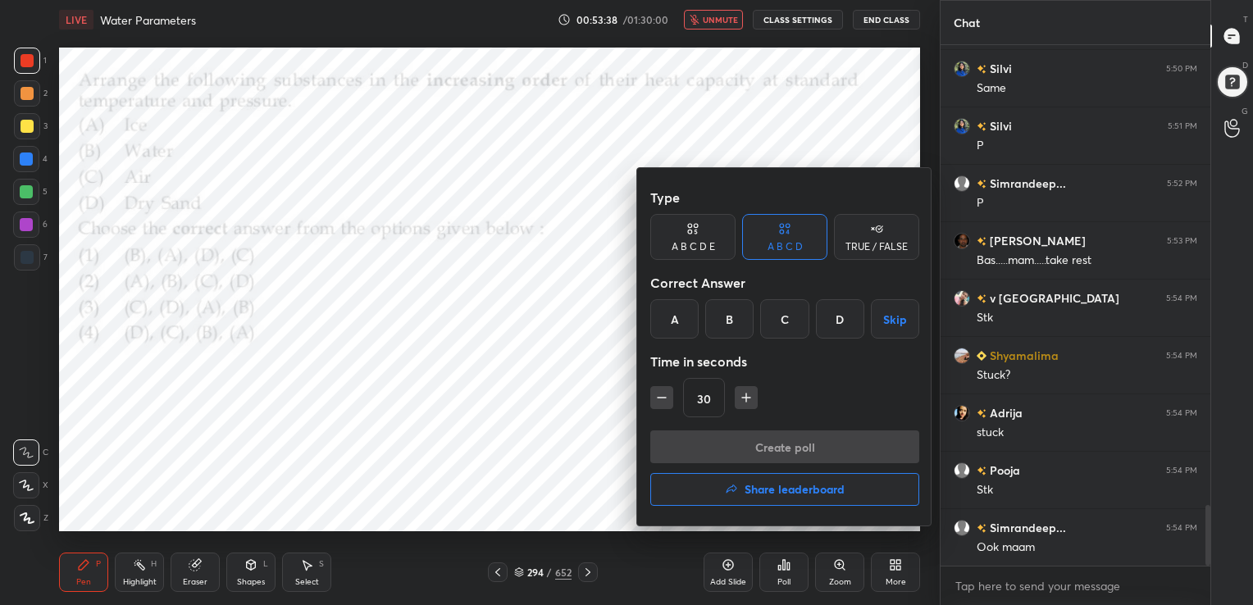
click at [779, 325] on div "C" at bounding box center [784, 318] width 48 height 39
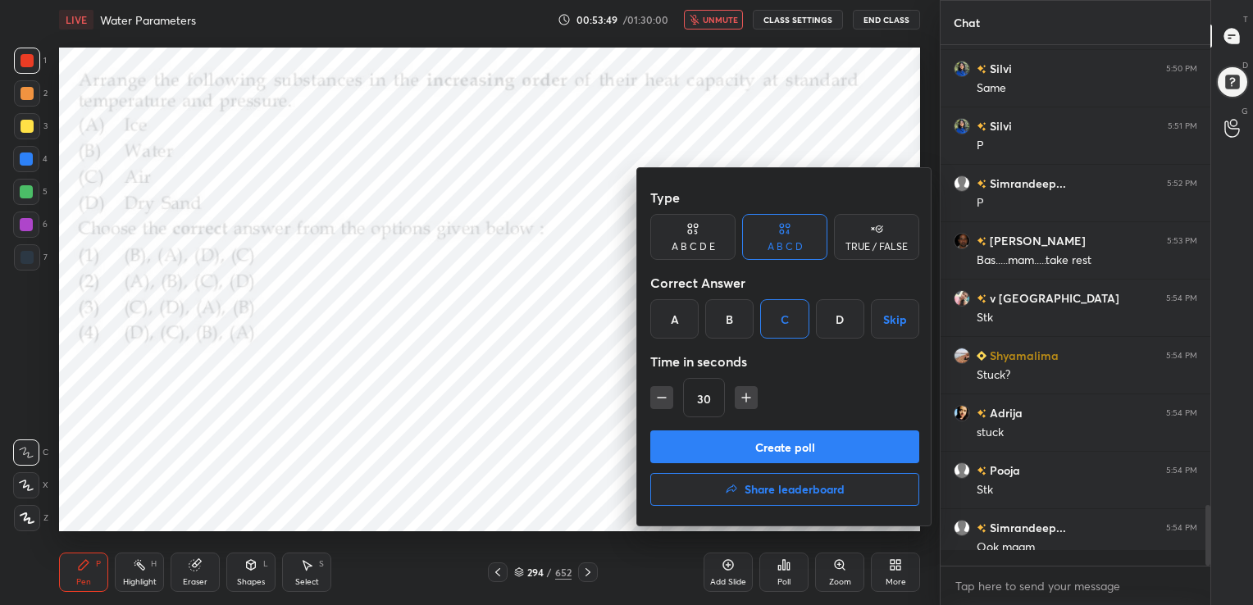
scroll to position [3940, 0]
click at [803, 448] on button "Create poll" at bounding box center [784, 446] width 269 height 33
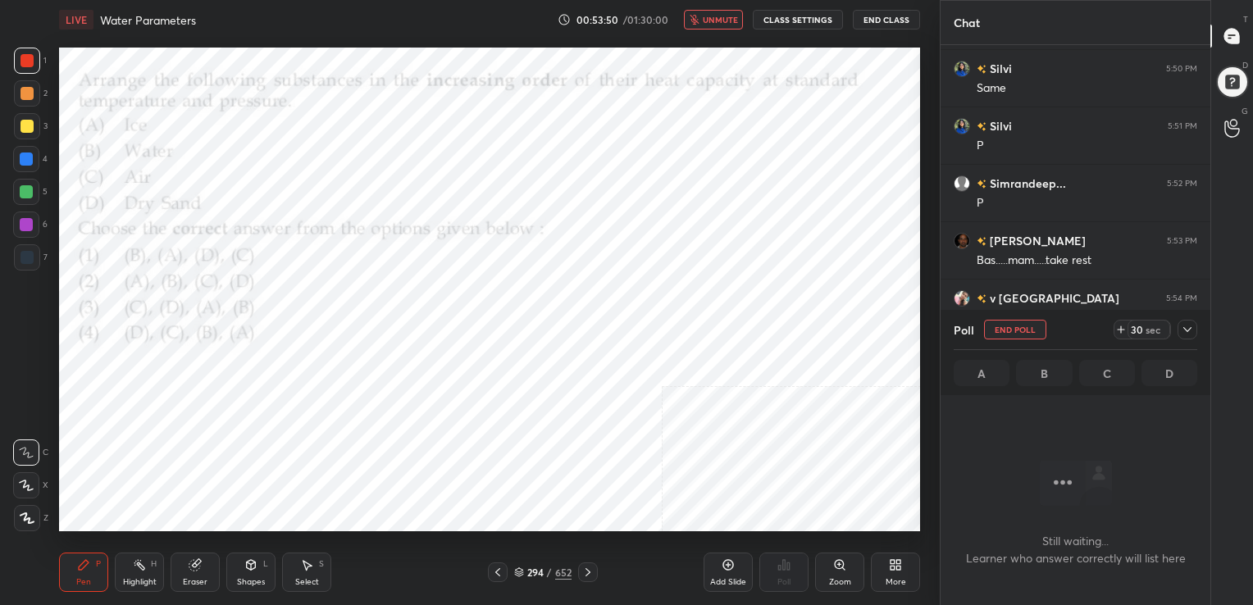
scroll to position [5, 5]
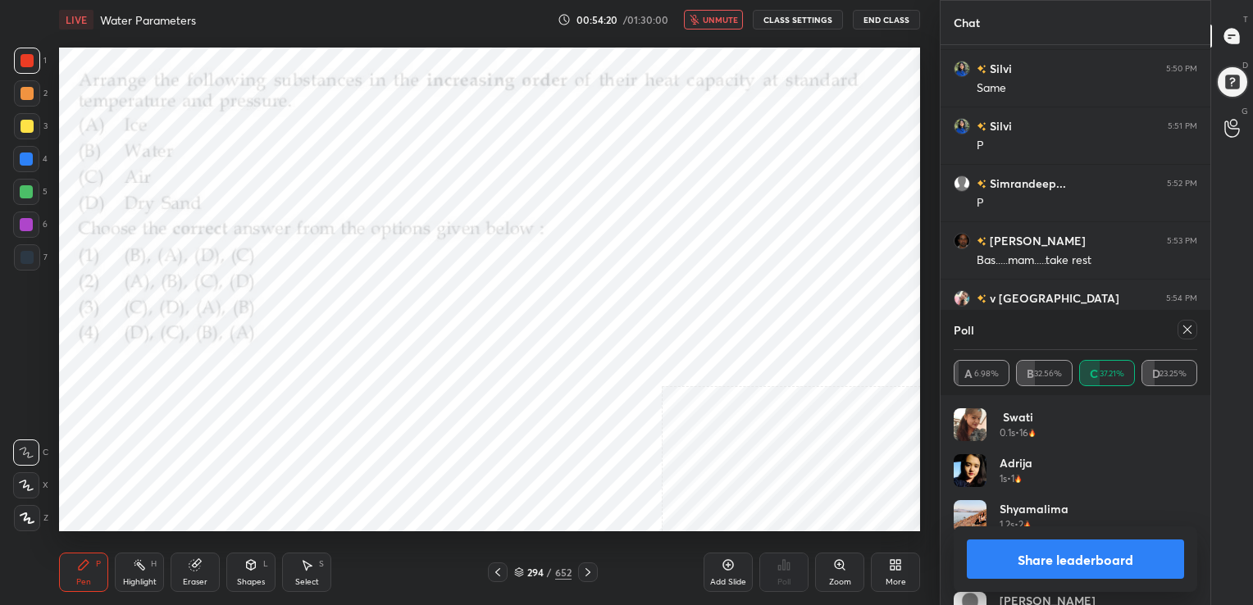
click at [1187, 327] on icon at bounding box center [1186, 329] width 13 height 13
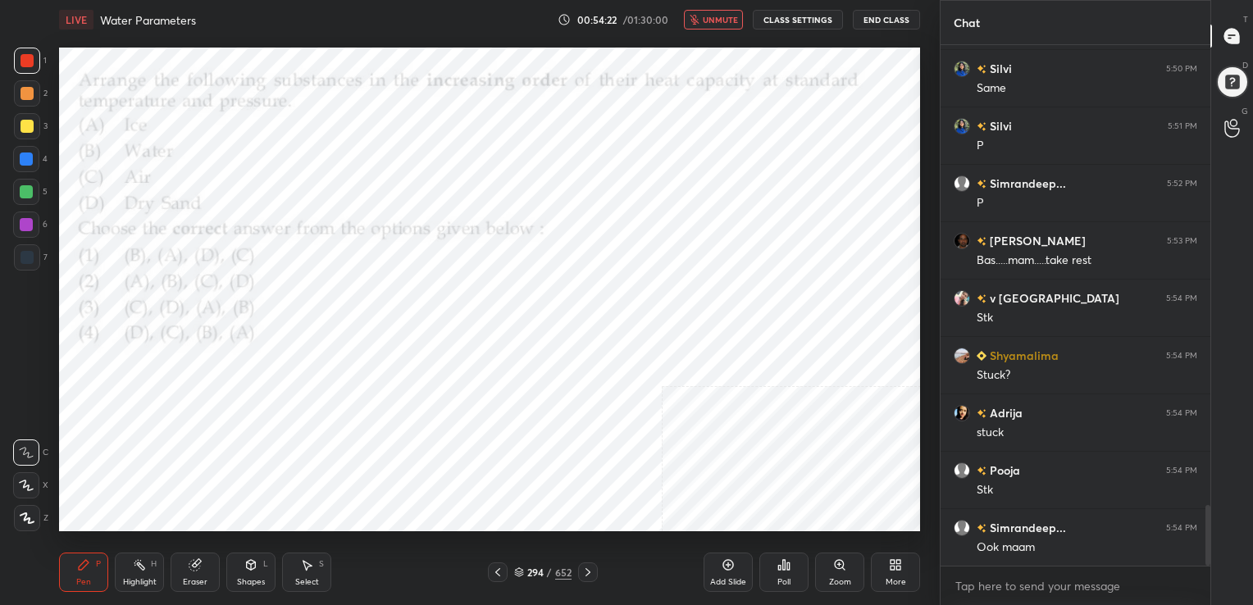
click at [730, 15] on span "unmute" at bounding box center [720, 19] width 35 height 11
click at [522, 572] on icon at bounding box center [519, 573] width 8 height 2
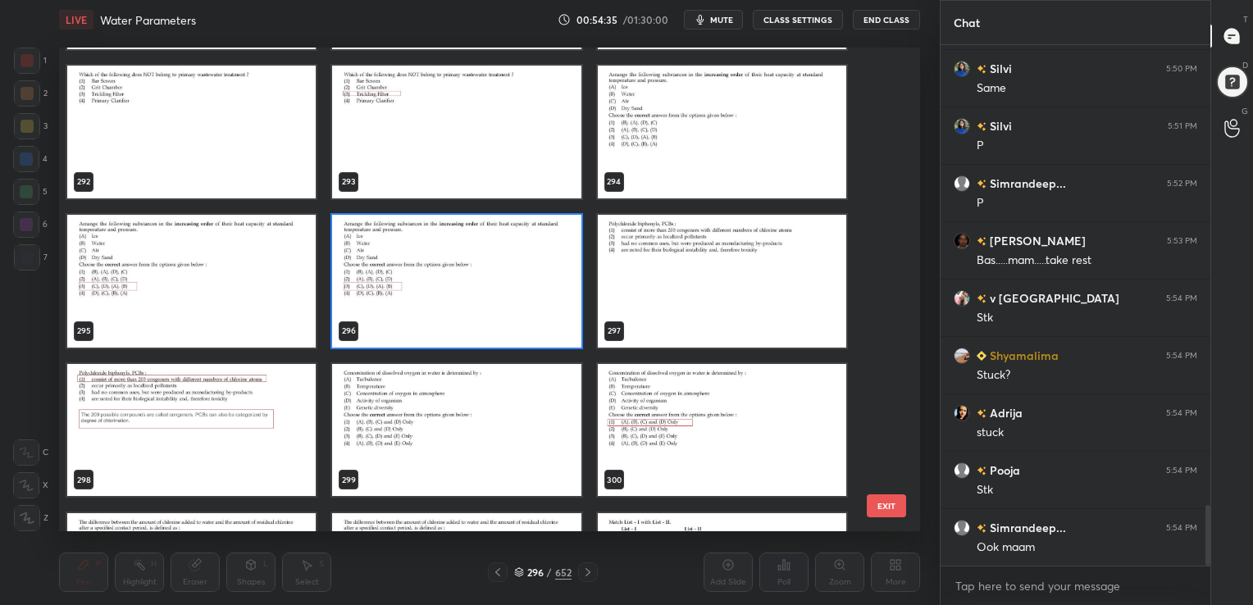
click at [478, 265] on img "grid" at bounding box center [456, 280] width 248 height 133
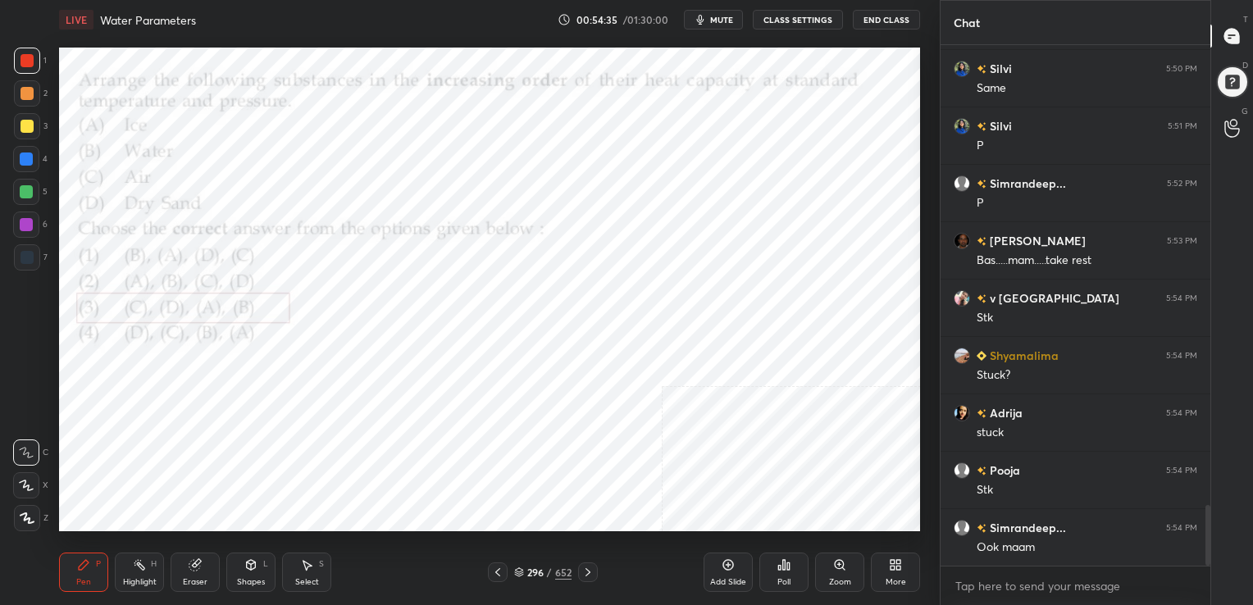
click at [478, 265] on img "grid" at bounding box center [456, 280] width 248 height 133
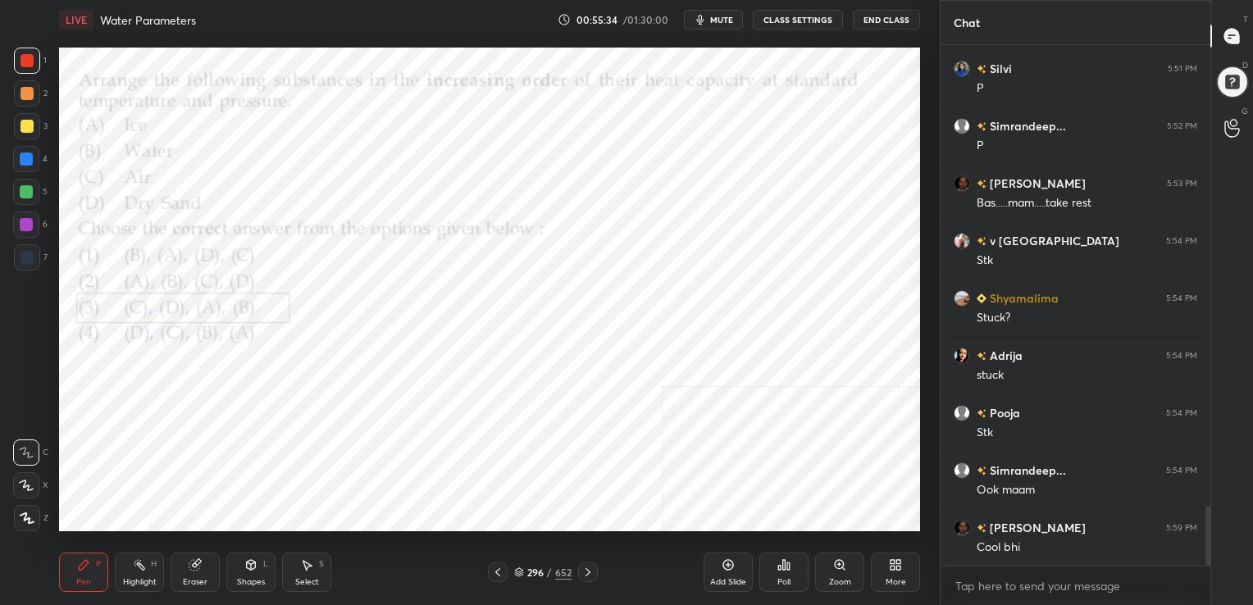
click at [520, 563] on div "296 / 652" at bounding box center [543, 572] width 110 height 20
click at [516, 575] on icon at bounding box center [519, 575] width 8 height 2
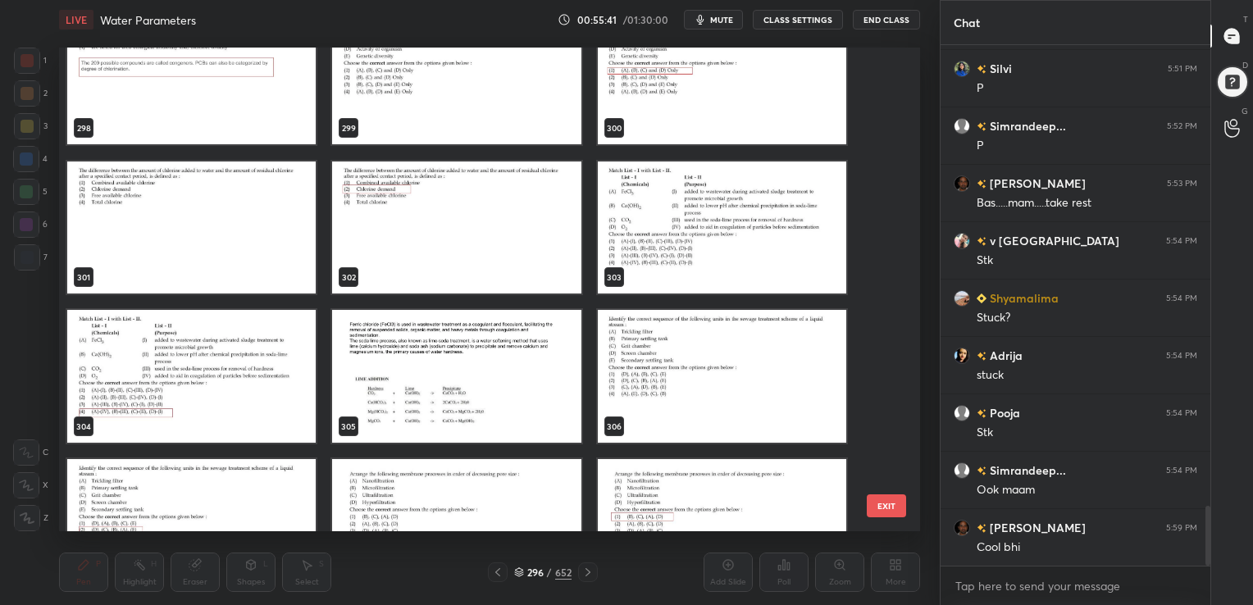
scroll to position [14804, 0]
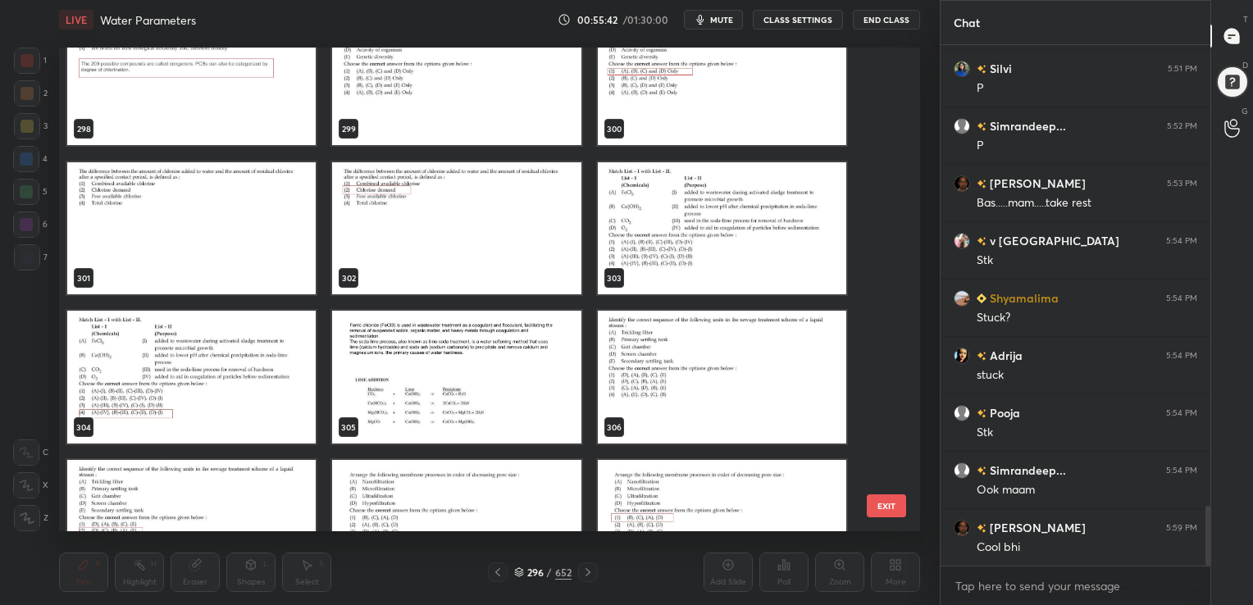
click at [635, 221] on img "grid" at bounding box center [722, 227] width 248 height 133
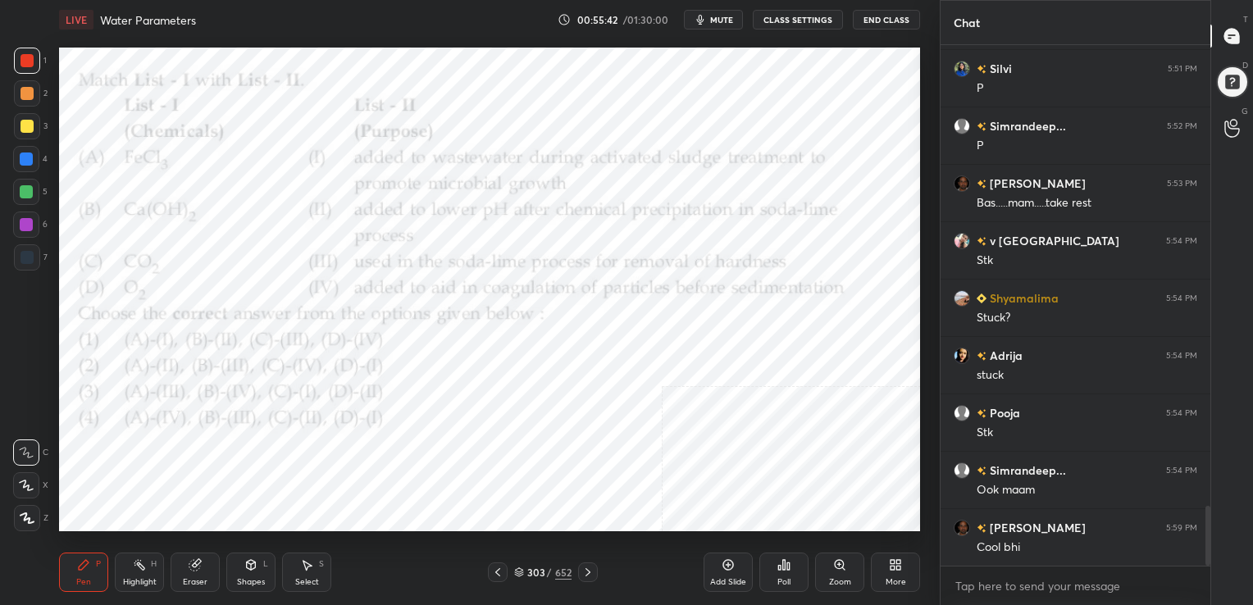
click at [635, 221] on img "grid" at bounding box center [722, 227] width 248 height 133
click at [727, 10] on button "mute" at bounding box center [713, 20] width 59 height 20
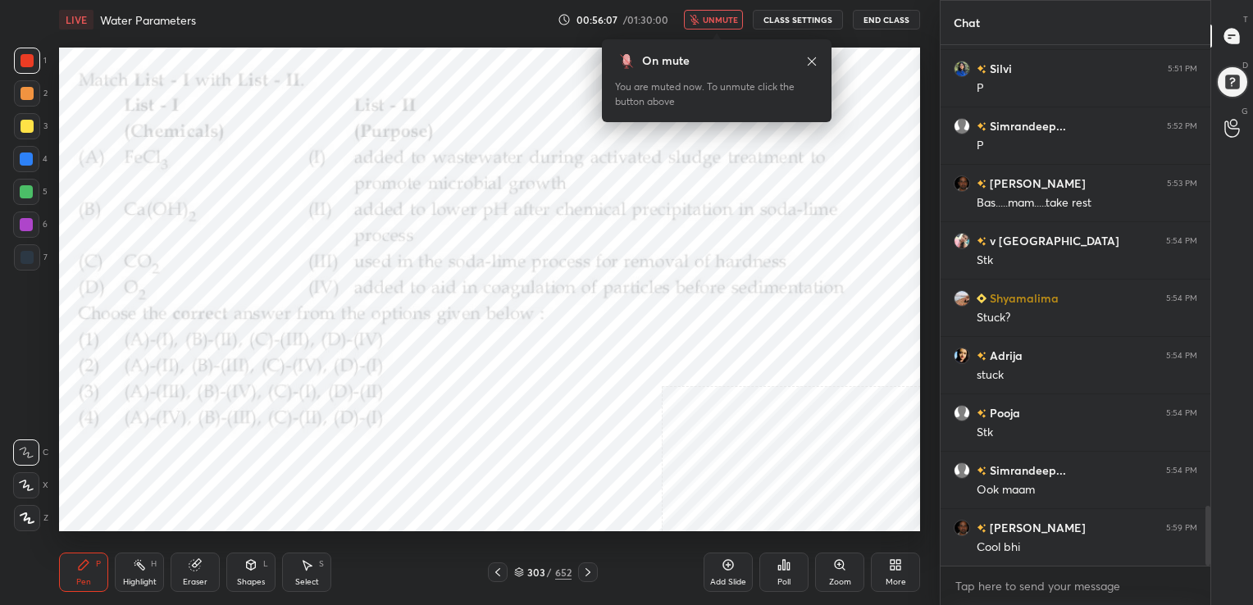
click at [522, 571] on icon at bounding box center [519, 572] width 10 height 10
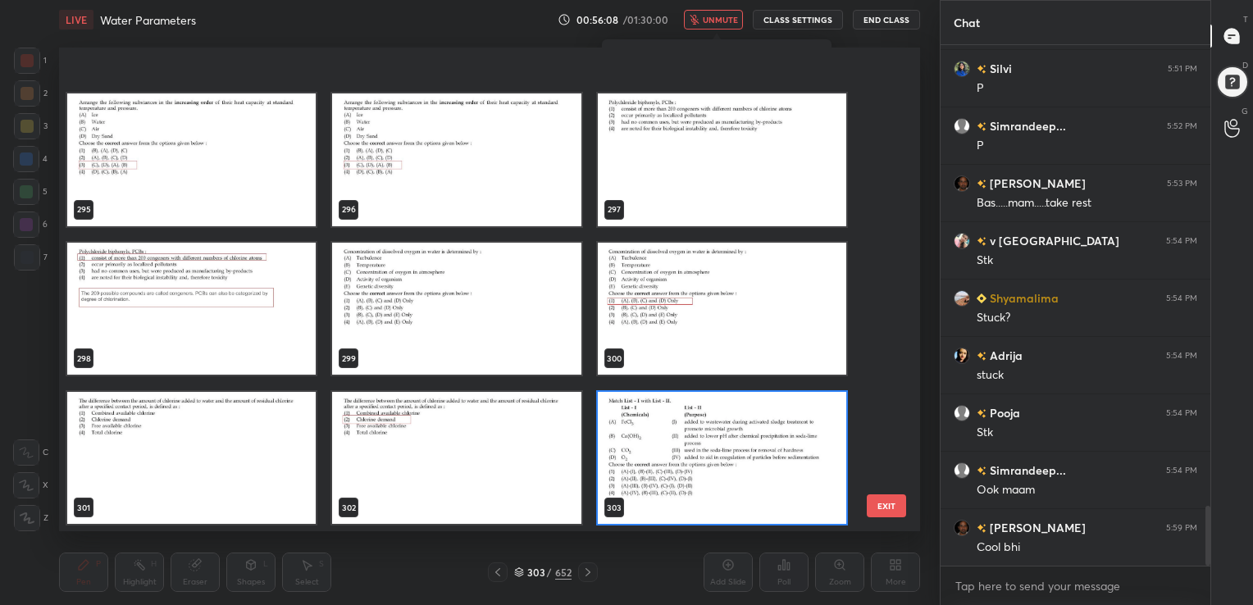
scroll to position [14764, 0]
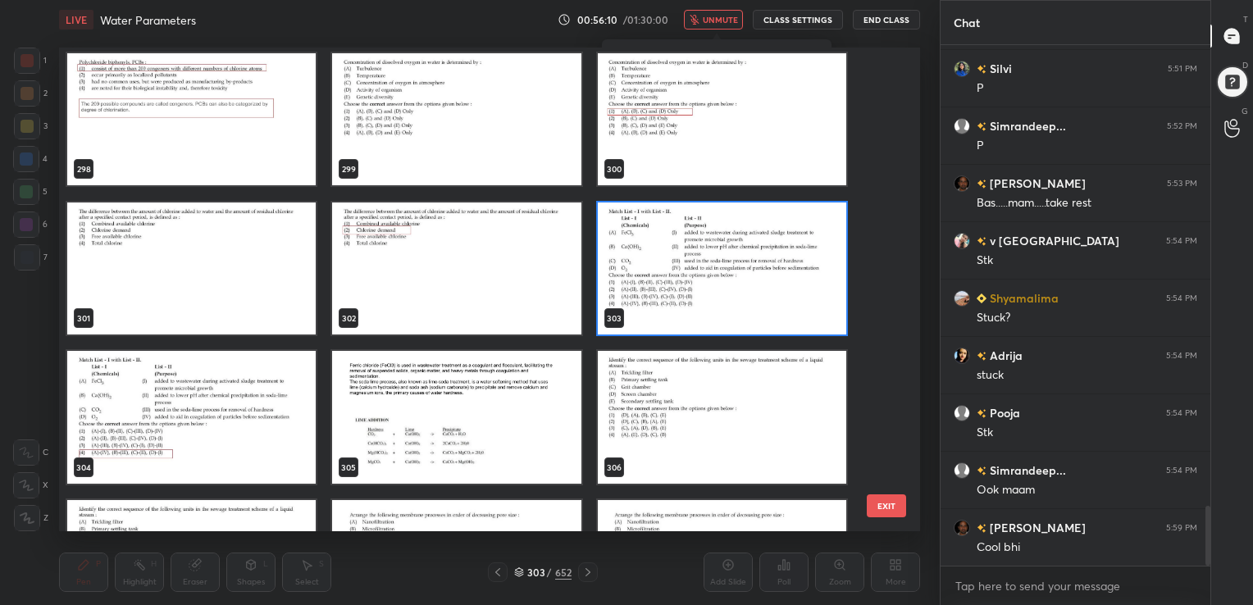
click at [713, 297] on img "grid" at bounding box center [722, 268] width 248 height 133
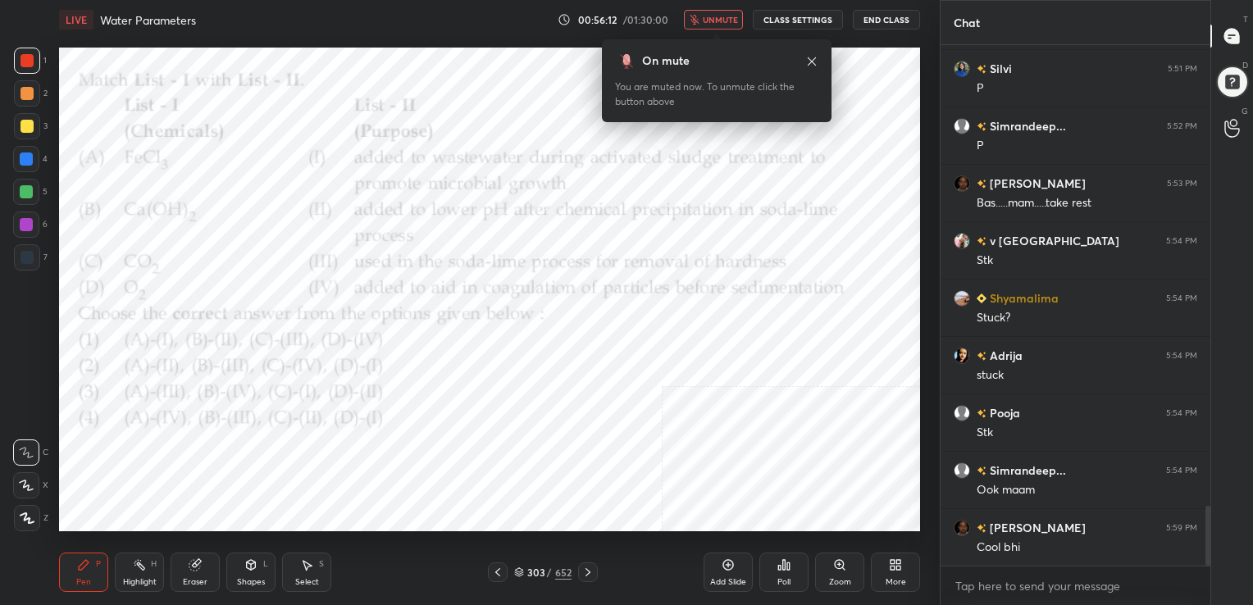
click at [794, 569] on div "Poll" at bounding box center [783, 572] width 49 height 39
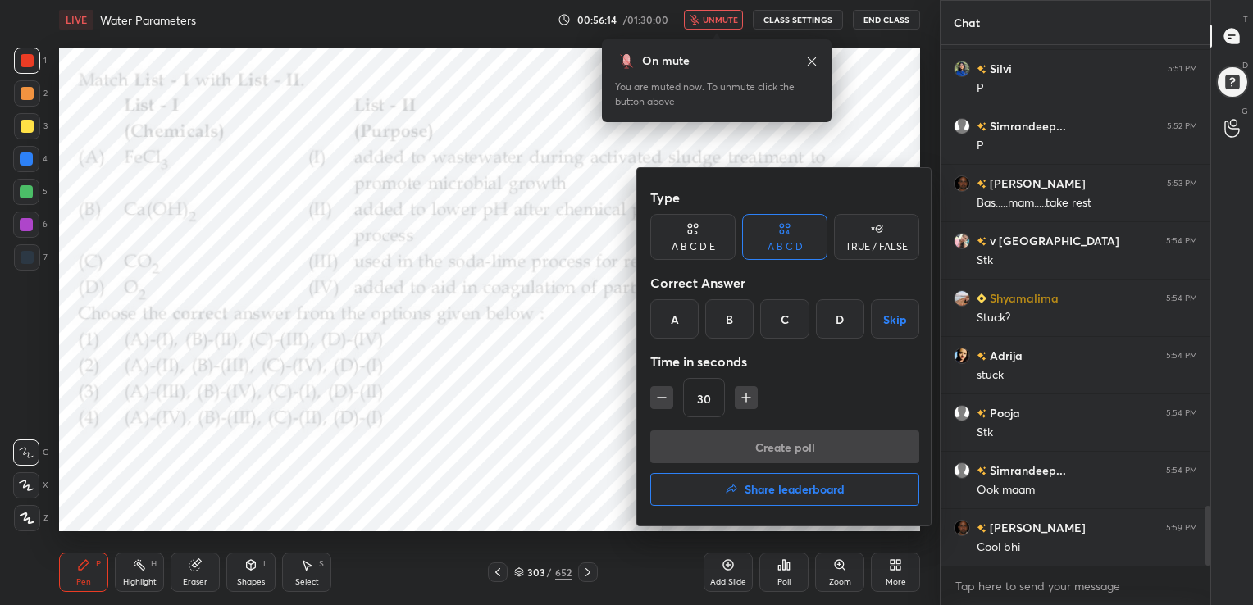
click at [841, 316] on div "D" at bounding box center [840, 318] width 48 height 39
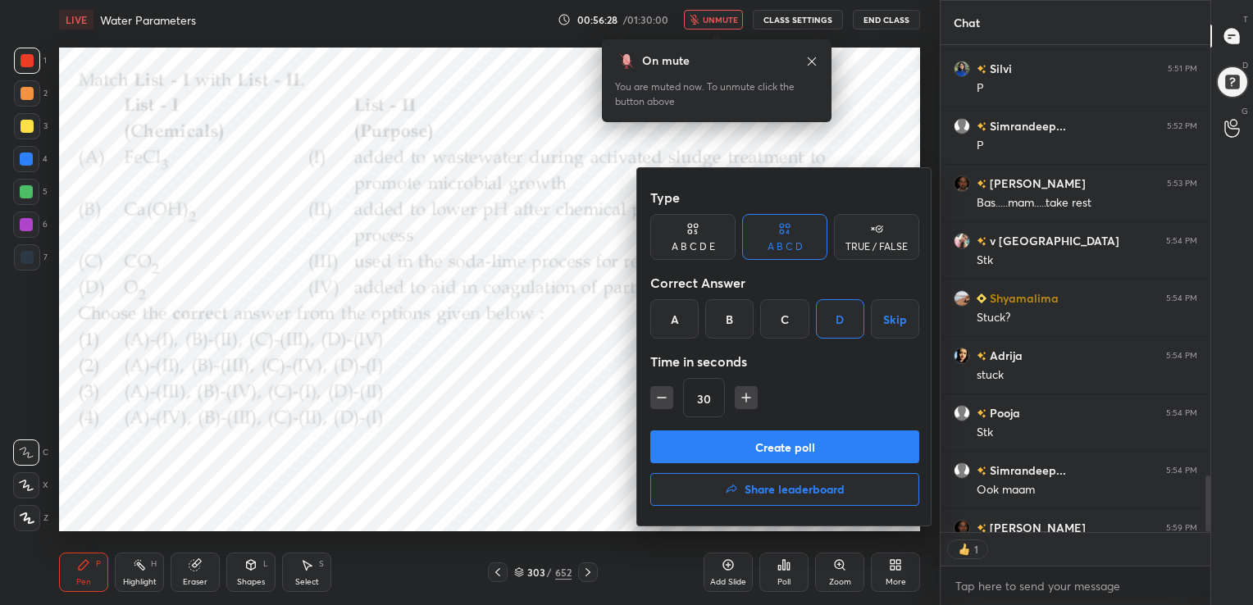
scroll to position [4088, 0]
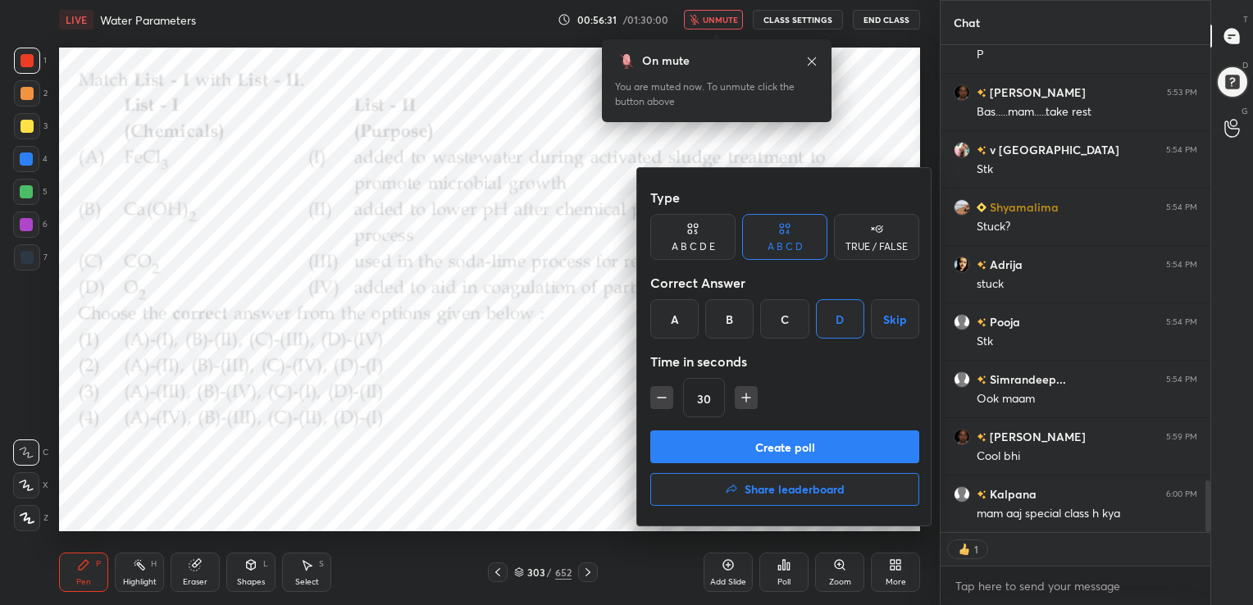
click at [563, 280] on div at bounding box center [626, 302] width 1253 height 605
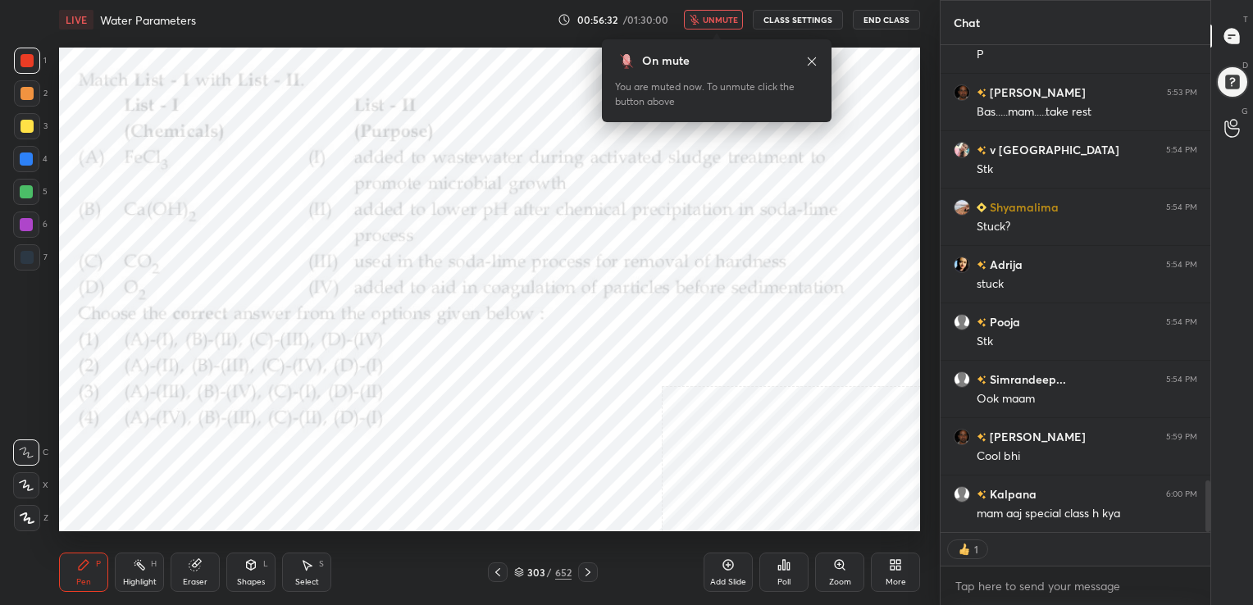
click at [722, 20] on span "unmute" at bounding box center [720, 19] width 35 height 11
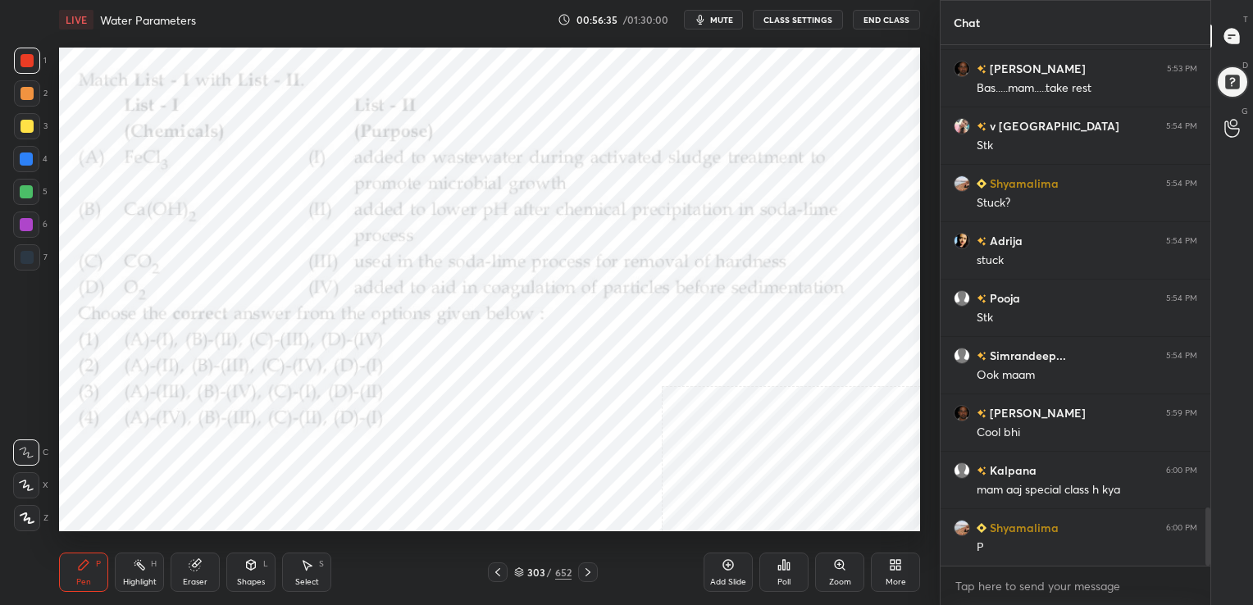
scroll to position [4169, 0]
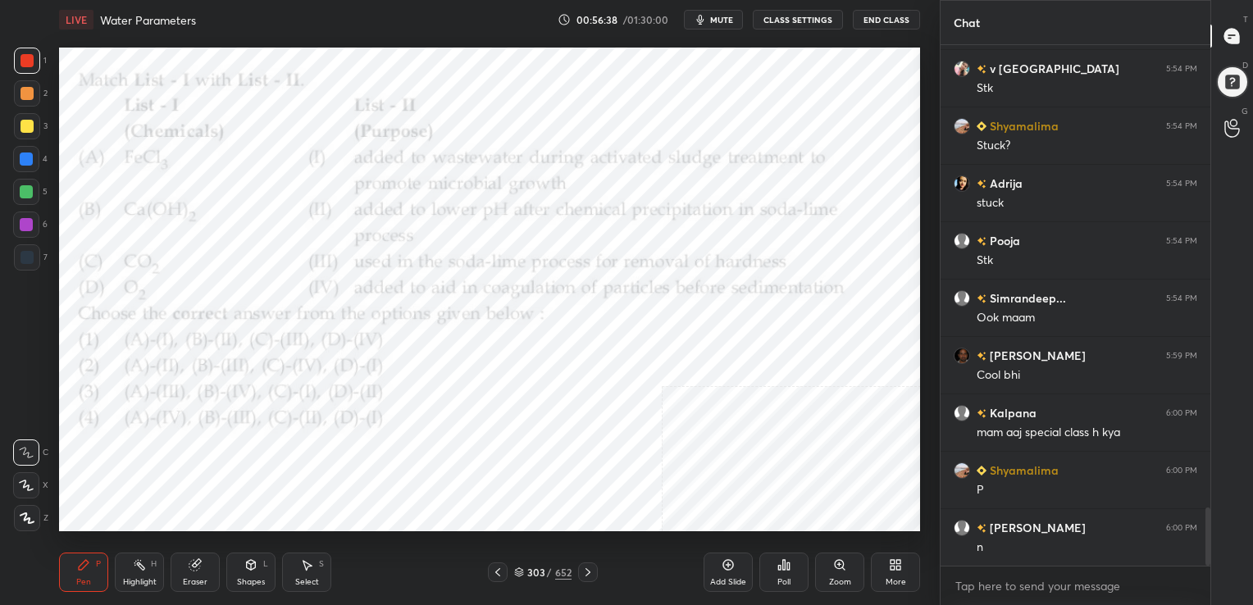
click at [519, 571] on icon at bounding box center [519, 572] width 10 height 10
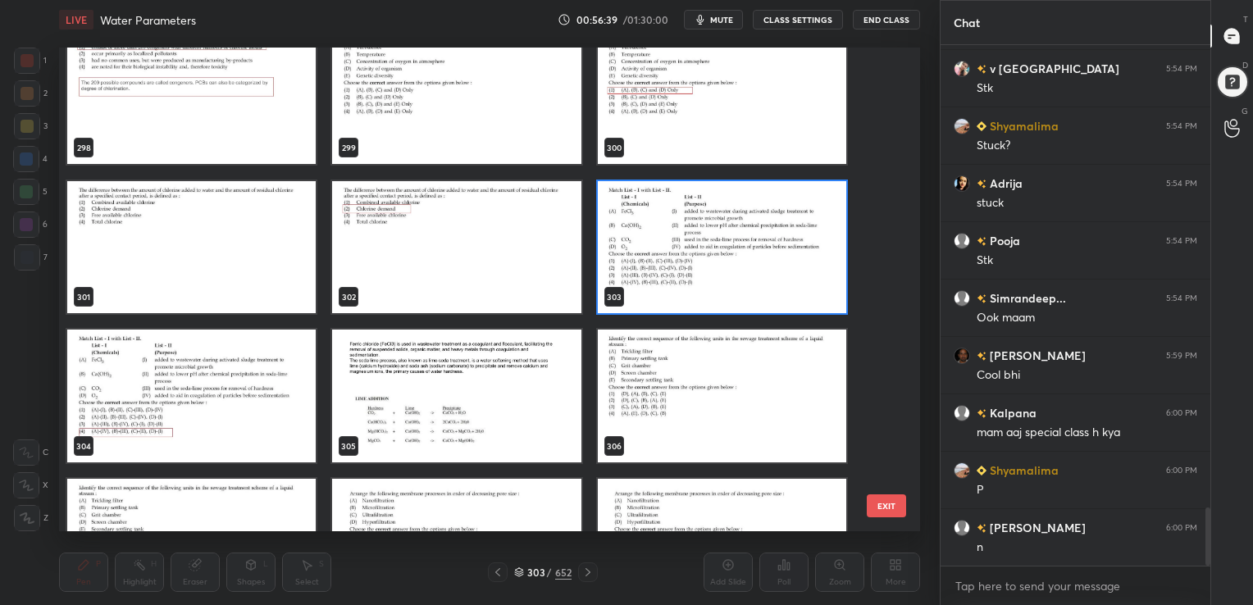
scroll to position [14784, 0]
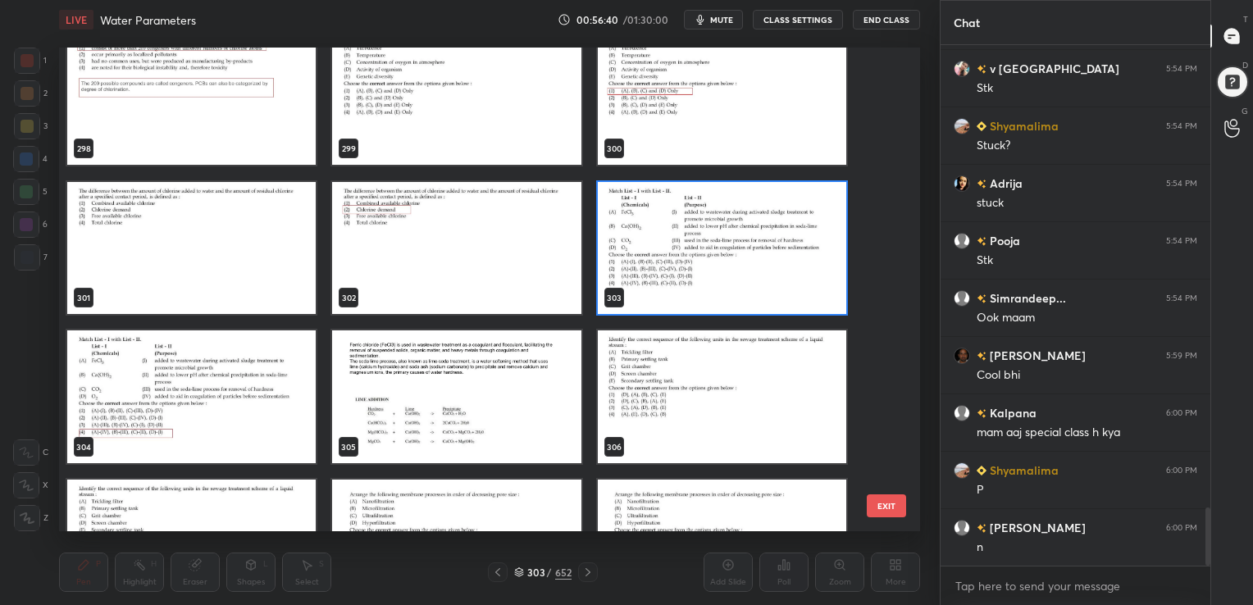
click at [655, 290] on img "grid" at bounding box center [722, 247] width 248 height 133
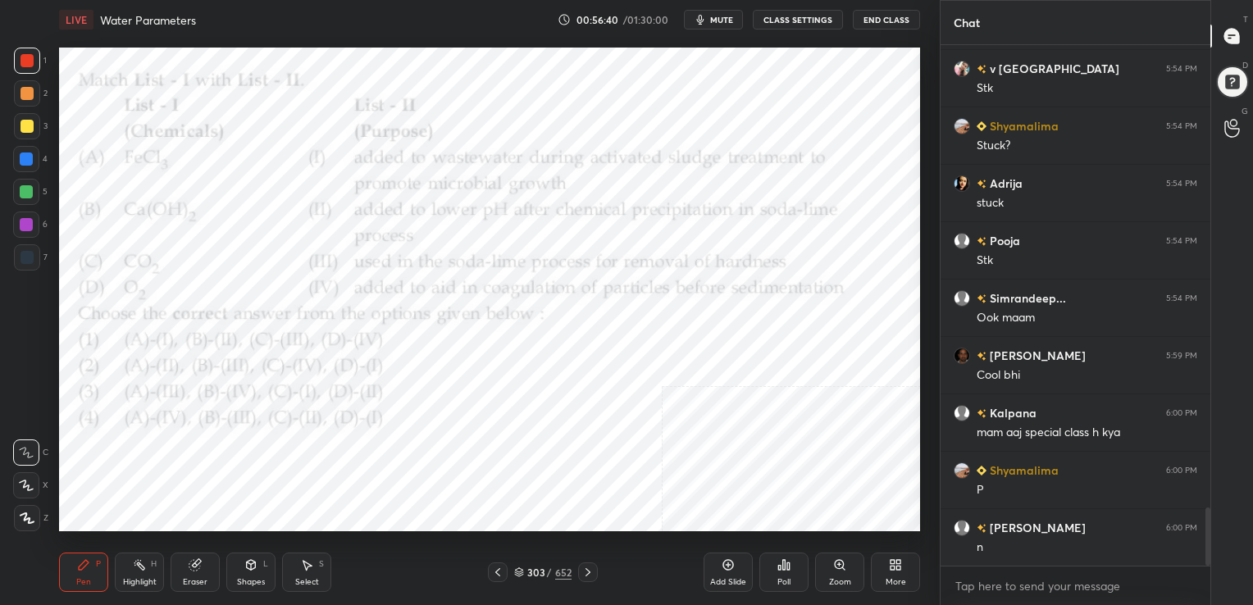
click at [655, 290] on img "grid" at bounding box center [722, 247] width 248 height 133
drag, startPoint x: 655, startPoint y: 290, endPoint x: 767, endPoint y: 647, distance: 373.9
click at [767, 0] on html "1 2 3 4 5 6 7 C X Z C X Z E E Erase all H H LIVE Water Parameters 00:56:40 / 01…" at bounding box center [626, 0] width 1253 height 0
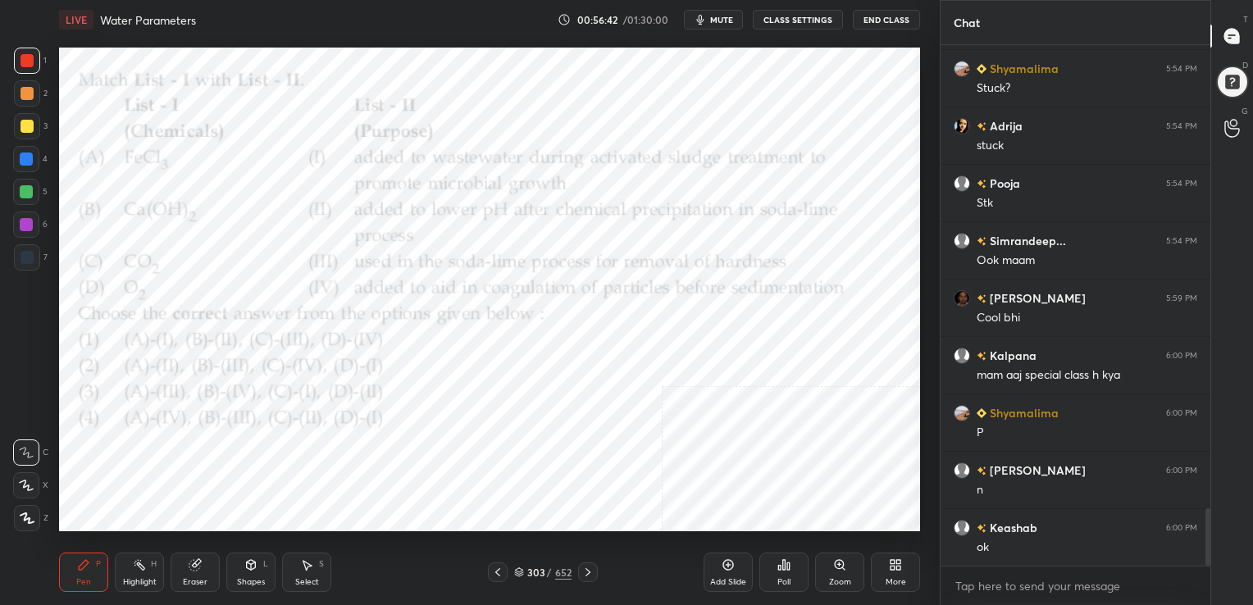
click at [780, 551] on div "Poll" at bounding box center [783, 572] width 49 height 92
click at [778, 573] on div "Poll" at bounding box center [783, 572] width 49 height 39
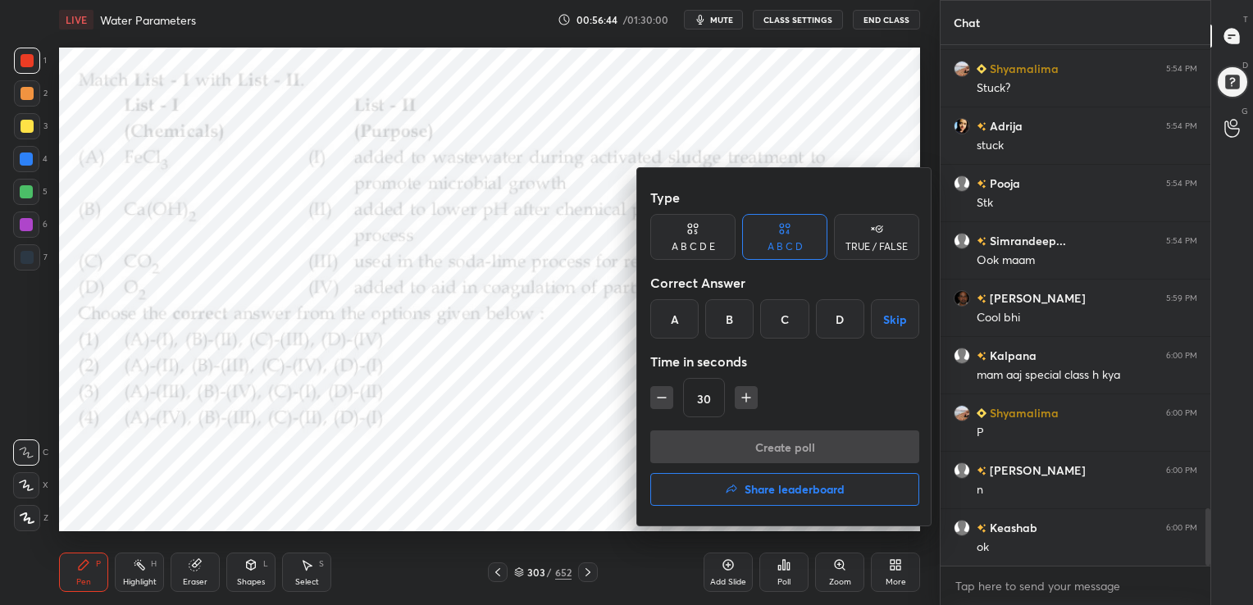
click at [833, 317] on div "D" at bounding box center [840, 318] width 48 height 39
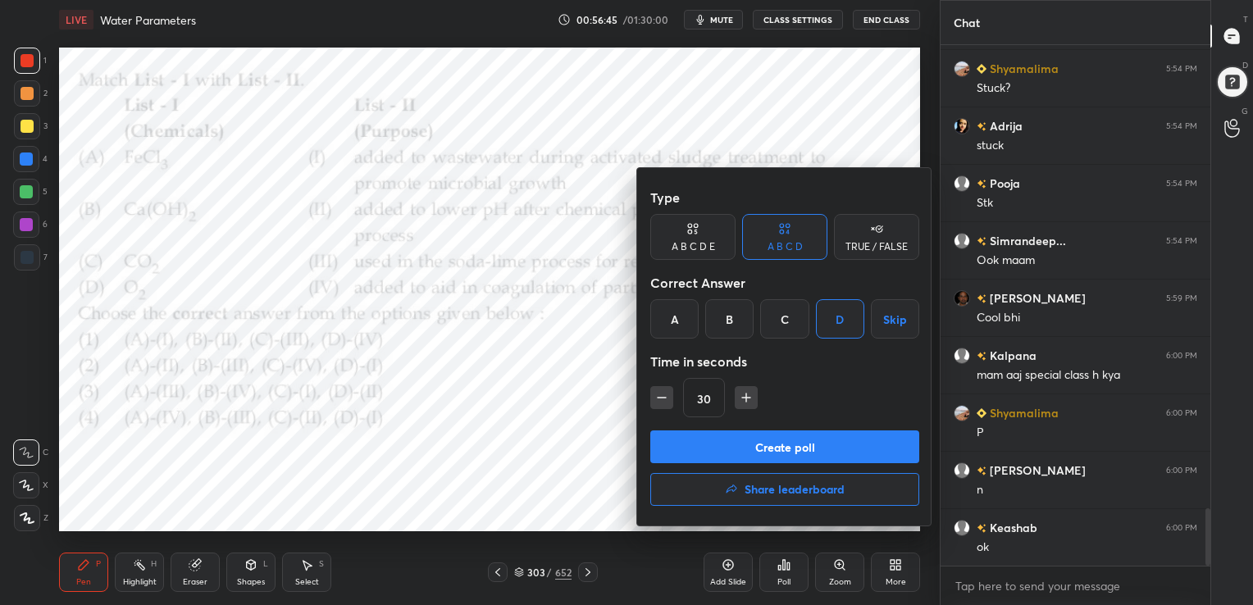
click at [803, 444] on button "Create poll" at bounding box center [784, 446] width 269 height 33
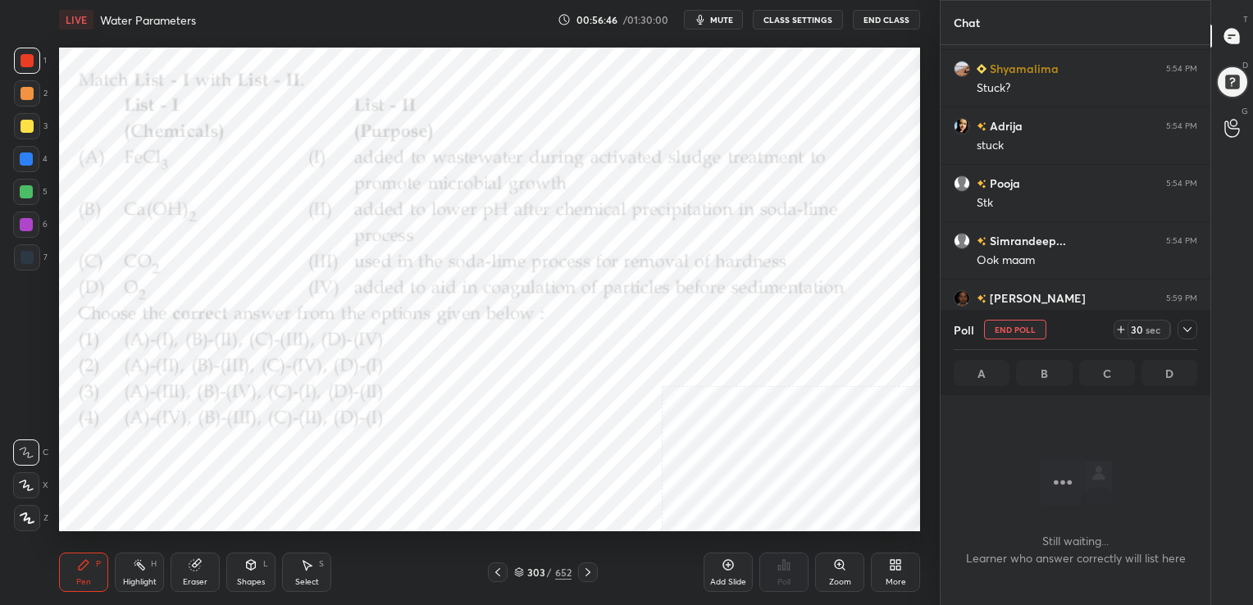
scroll to position [6, 5]
click at [707, 13] on icon "button" at bounding box center [700, 19] width 13 height 13
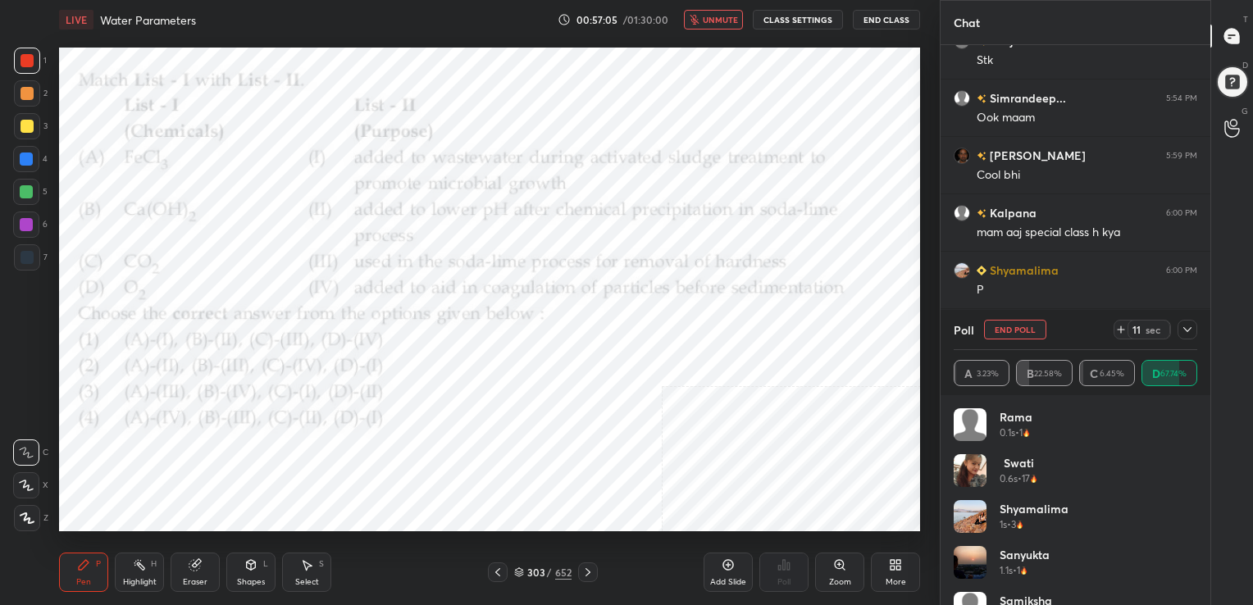
scroll to position [4427, 0]
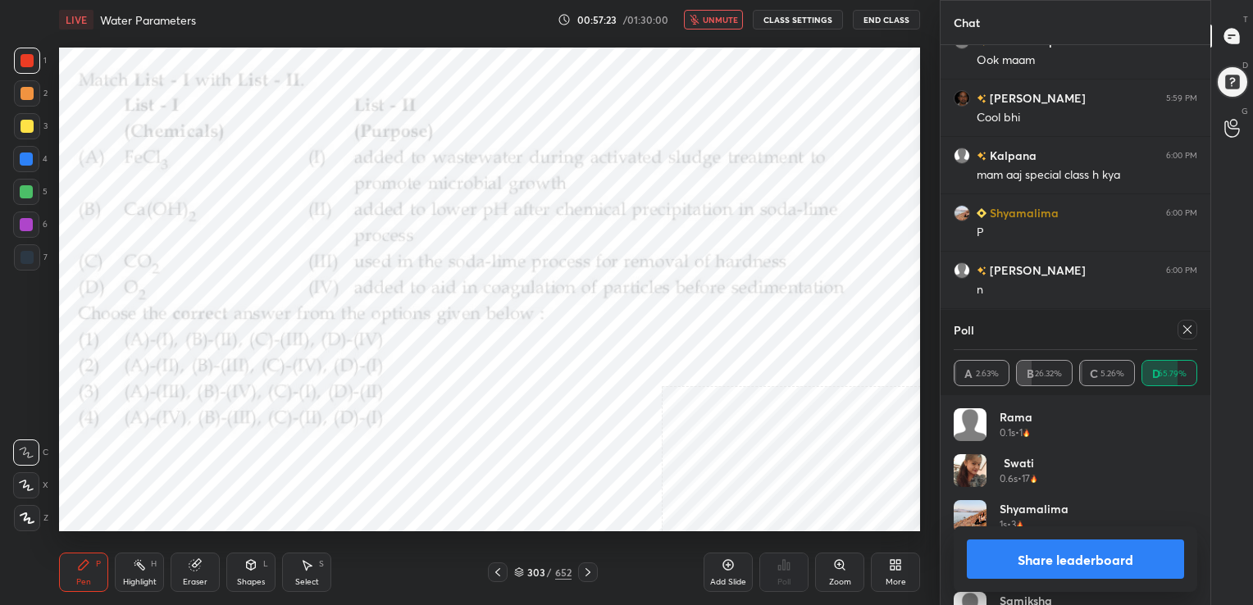
click at [1179, 329] on div at bounding box center [1187, 330] width 20 height 20
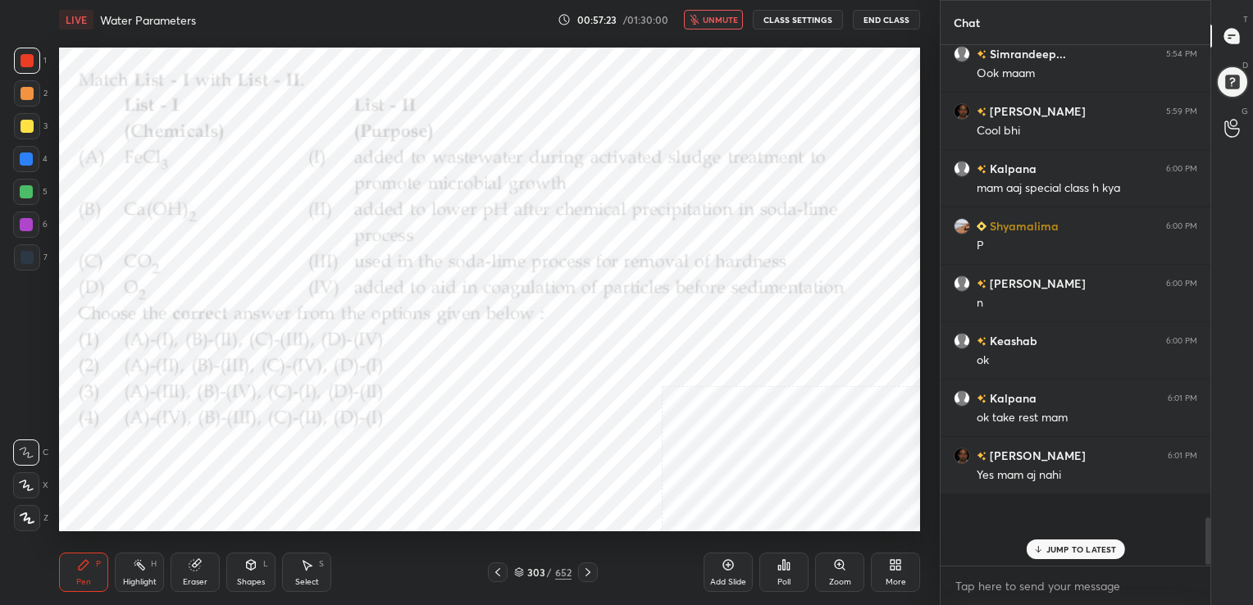
scroll to position [4392, 0]
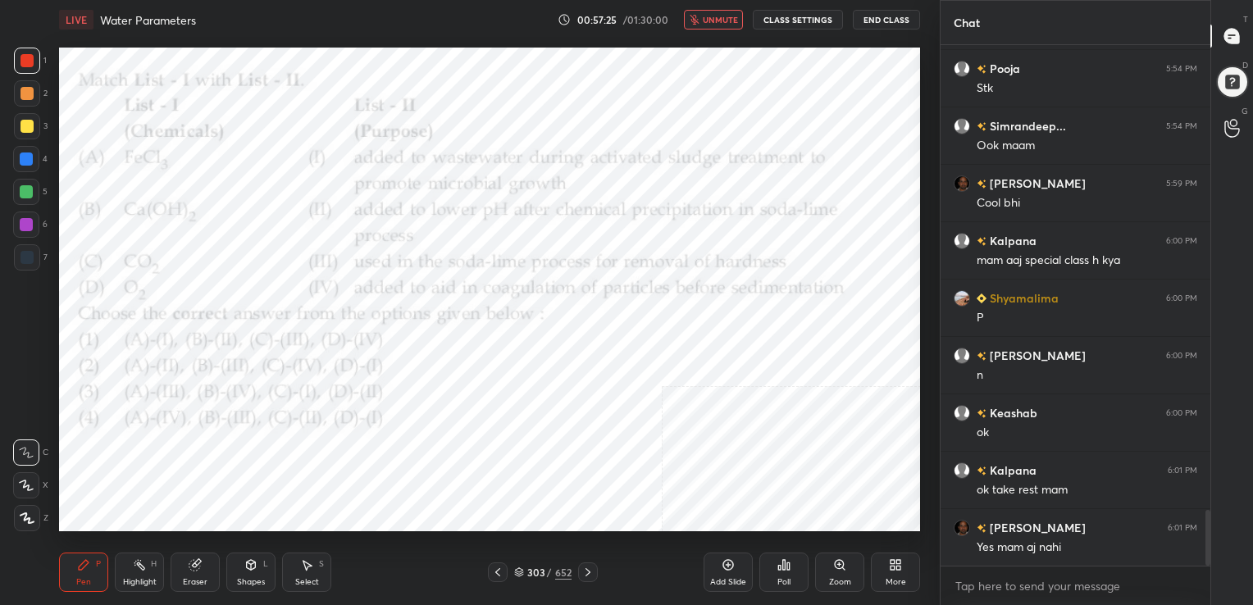
click at [724, 14] on span "unmute" at bounding box center [720, 19] width 35 height 11
click at [521, 572] on icon at bounding box center [519, 573] width 8 height 2
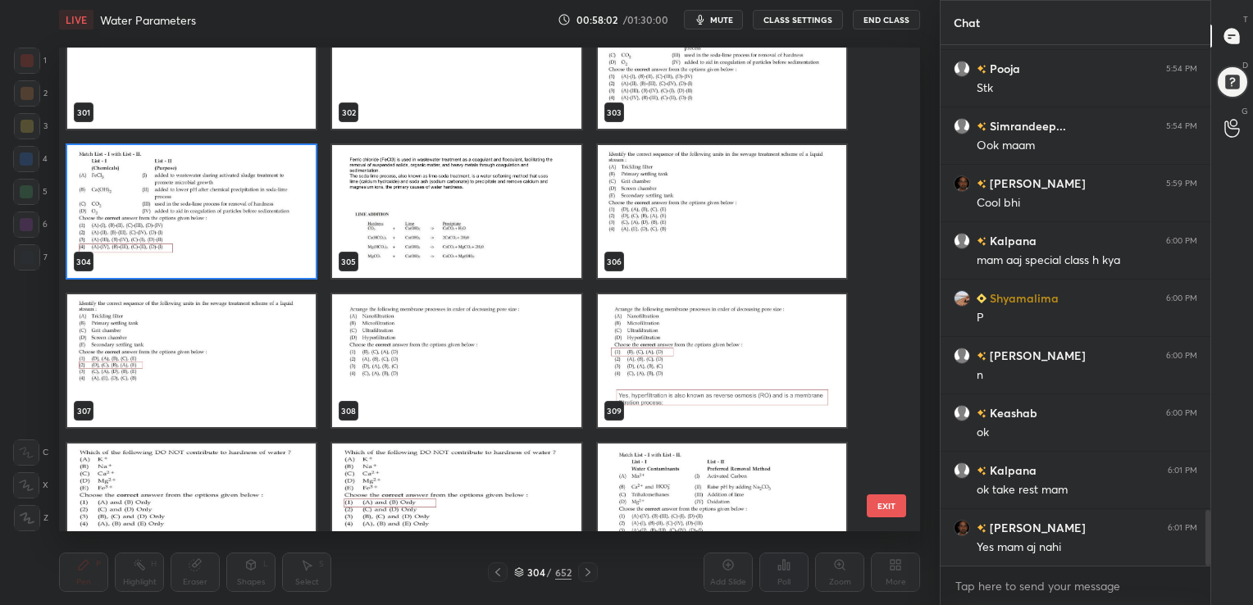
scroll to position [14968, 0]
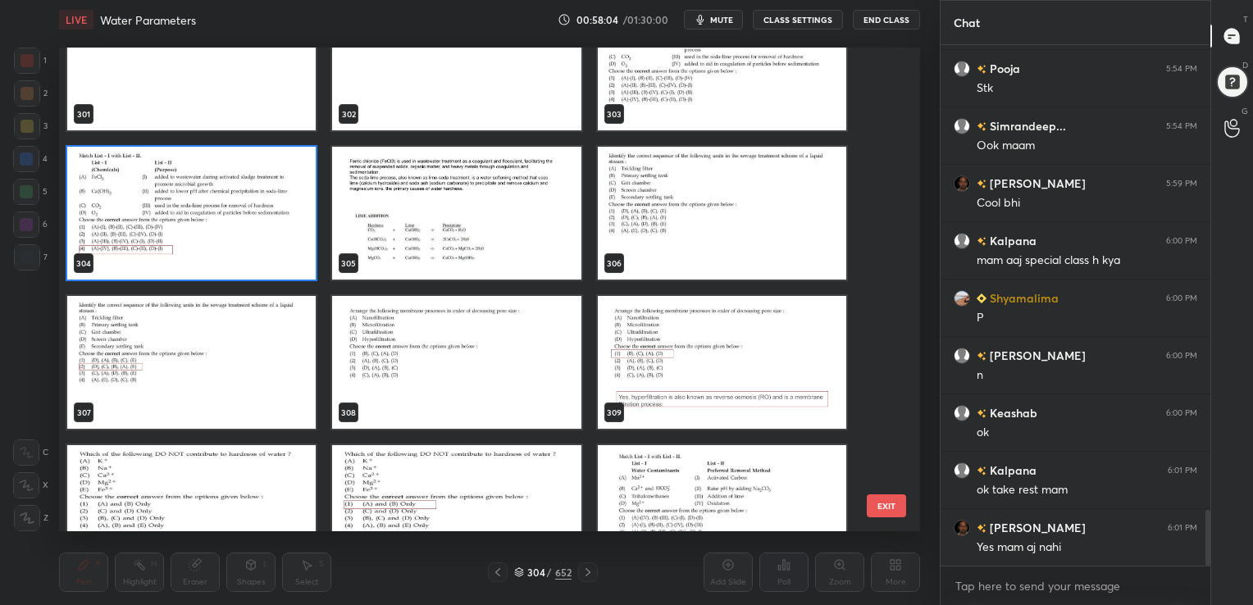
click at [692, 216] on img "grid" at bounding box center [722, 213] width 248 height 133
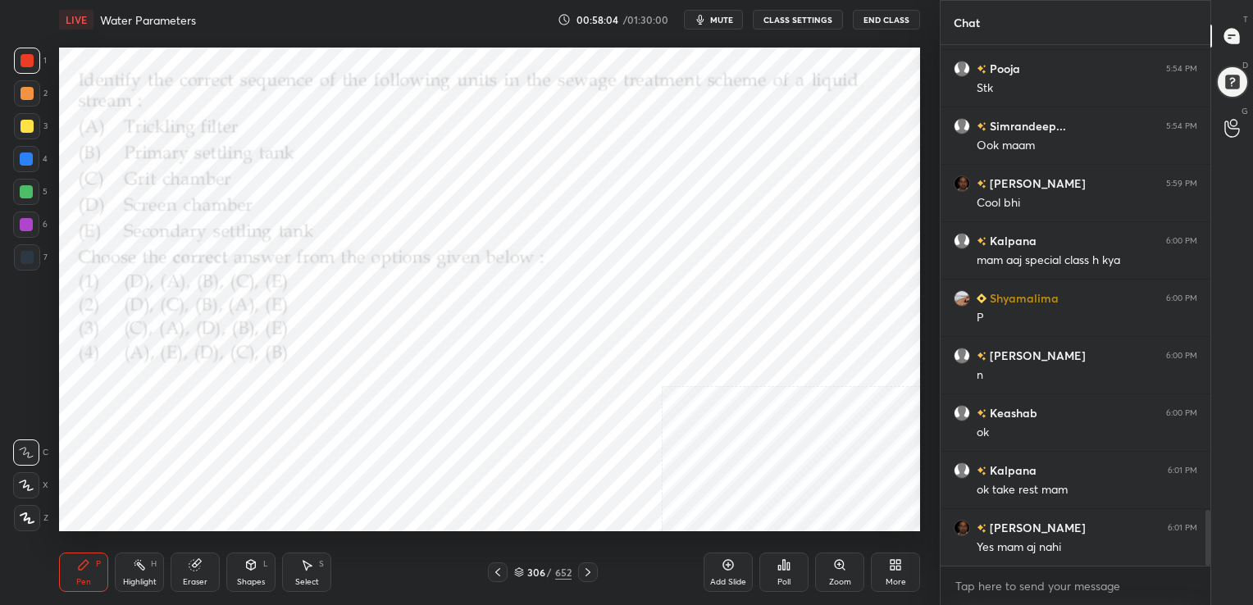
click at [692, 216] on img "grid" at bounding box center [722, 213] width 248 height 133
click at [721, 15] on span "mute" at bounding box center [721, 19] width 23 height 11
click at [527, 576] on div "306" at bounding box center [535, 572] width 16 height 10
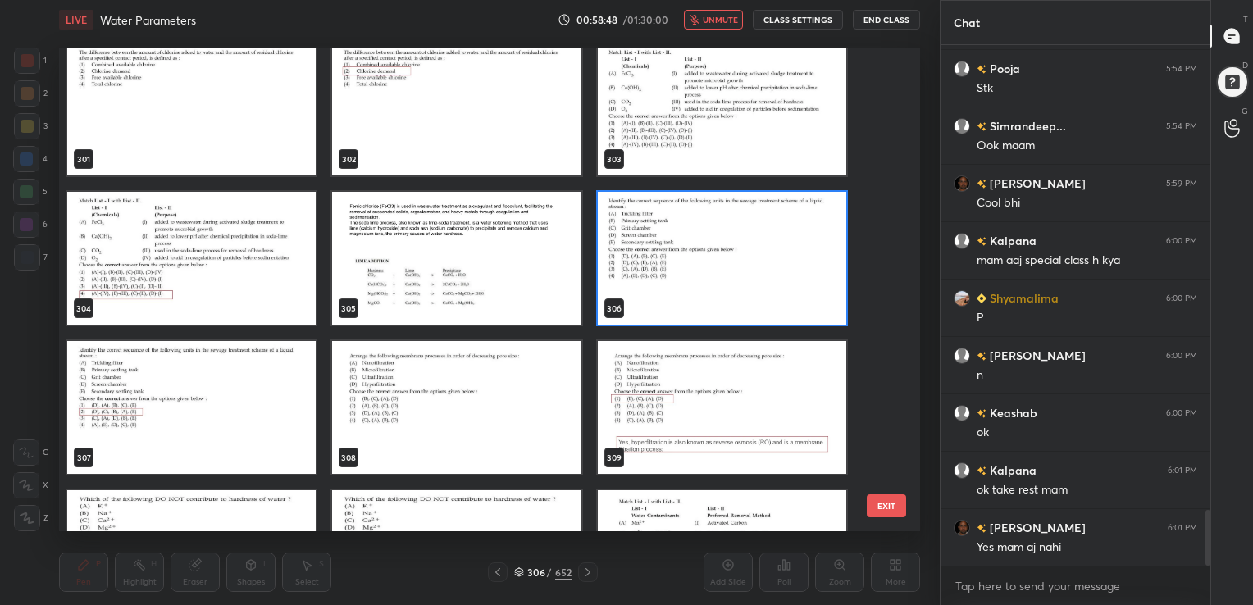
scroll to position [14923, 0]
click at [676, 271] on img "grid" at bounding box center [722, 258] width 248 height 133
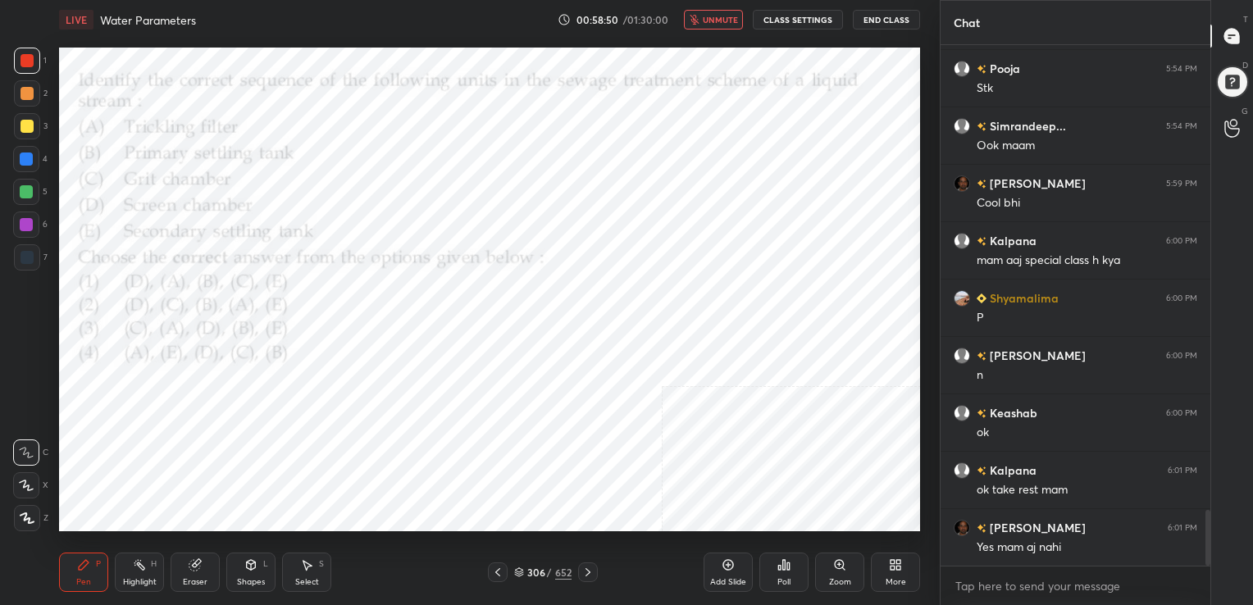
click at [676, 271] on img "grid" at bounding box center [722, 258] width 248 height 133
click at [775, 572] on div "Poll" at bounding box center [783, 572] width 49 height 39
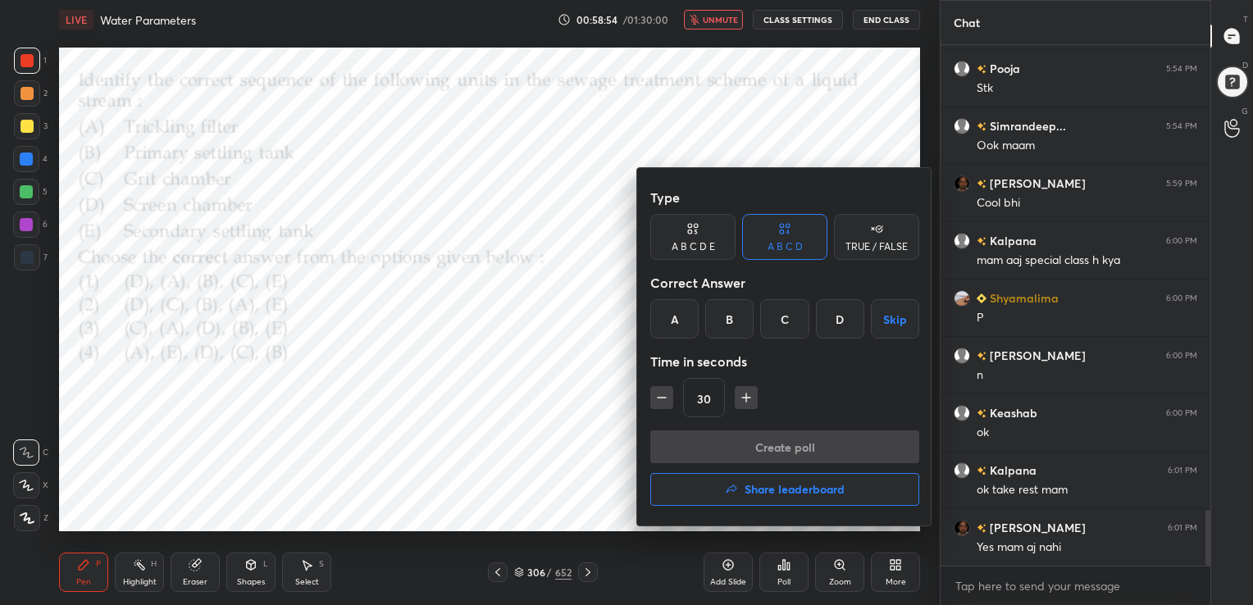
drag, startPoint x: 730, startPoint y: 310, endPoint x: 732, endPoint y: 329, distance: 18.9
click at [732, 329] on div "B" at bounding box center [729, 318] width 48 height 39
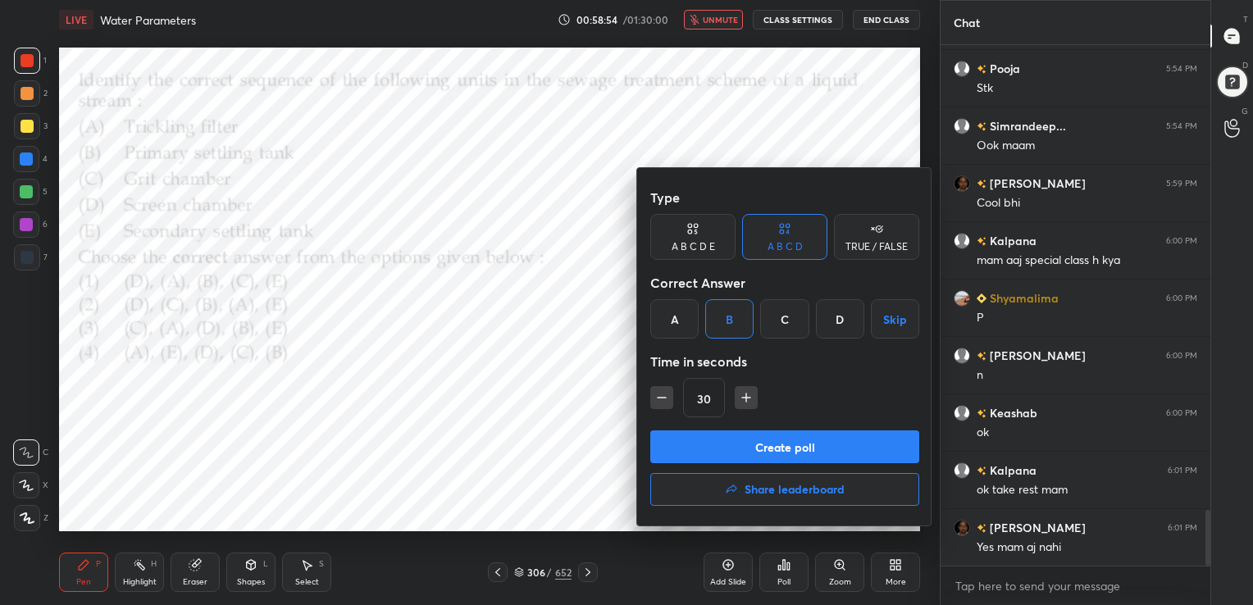
click at [732, 329] on div "B" at bounding box center [729, 318] width 48 height 39
click at [751, 436] on button "Create poll" at bounding box center [784, 446] width 269 height 33
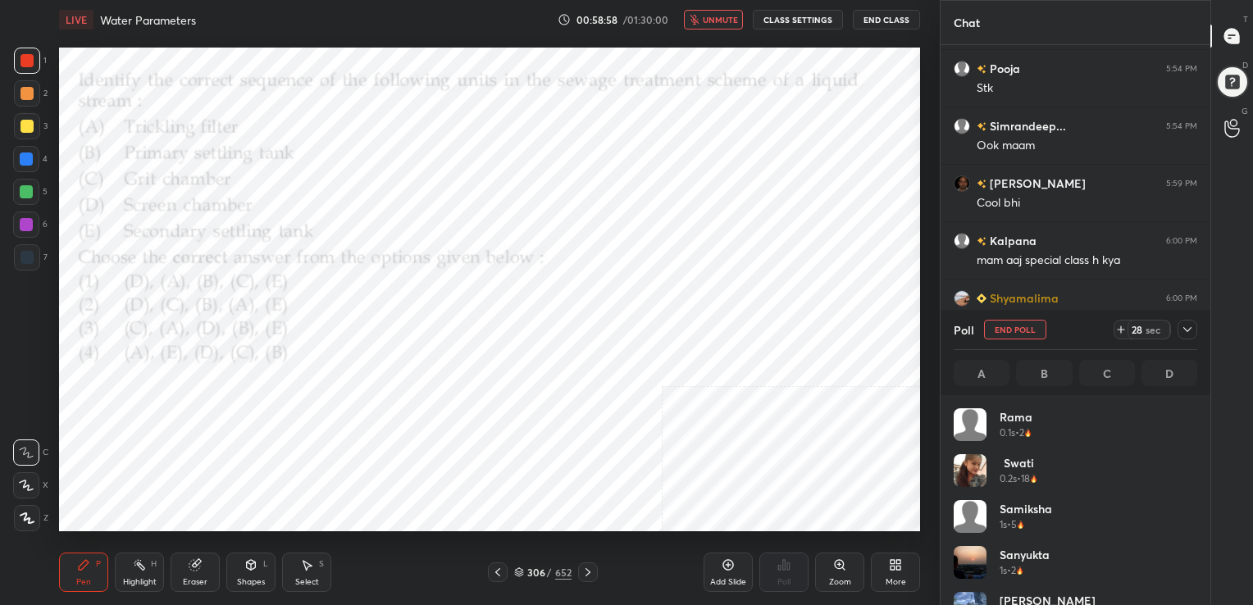
scroll to position [192, 239]
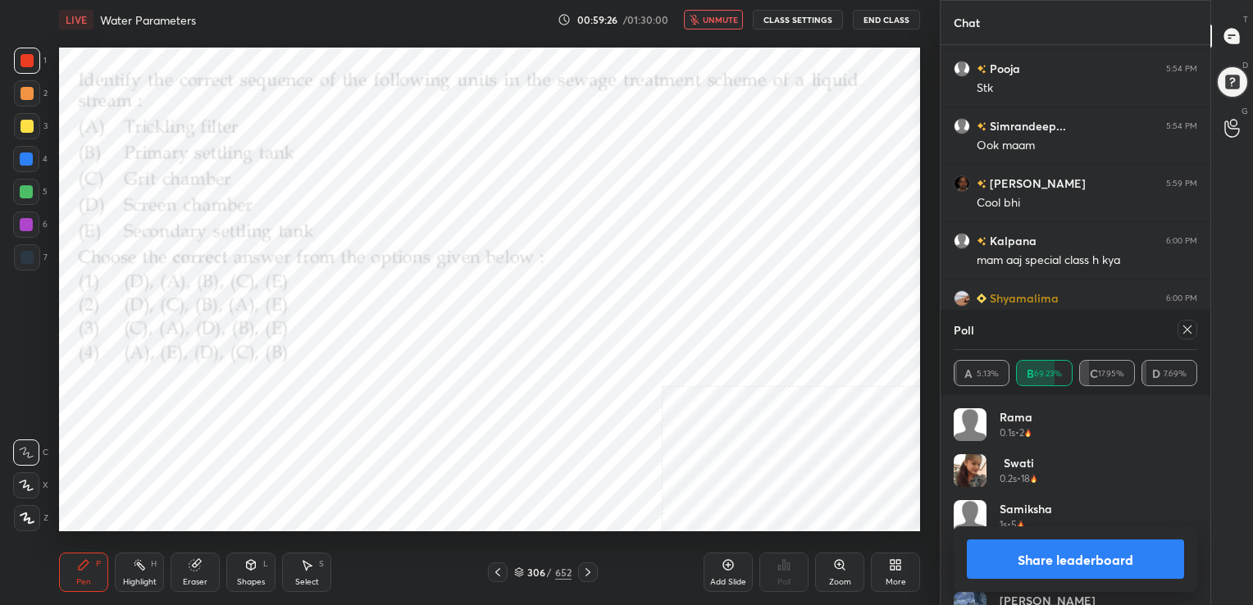
click at [1180, 337] on div at bounding box center [1187, 330] width 20 height 20
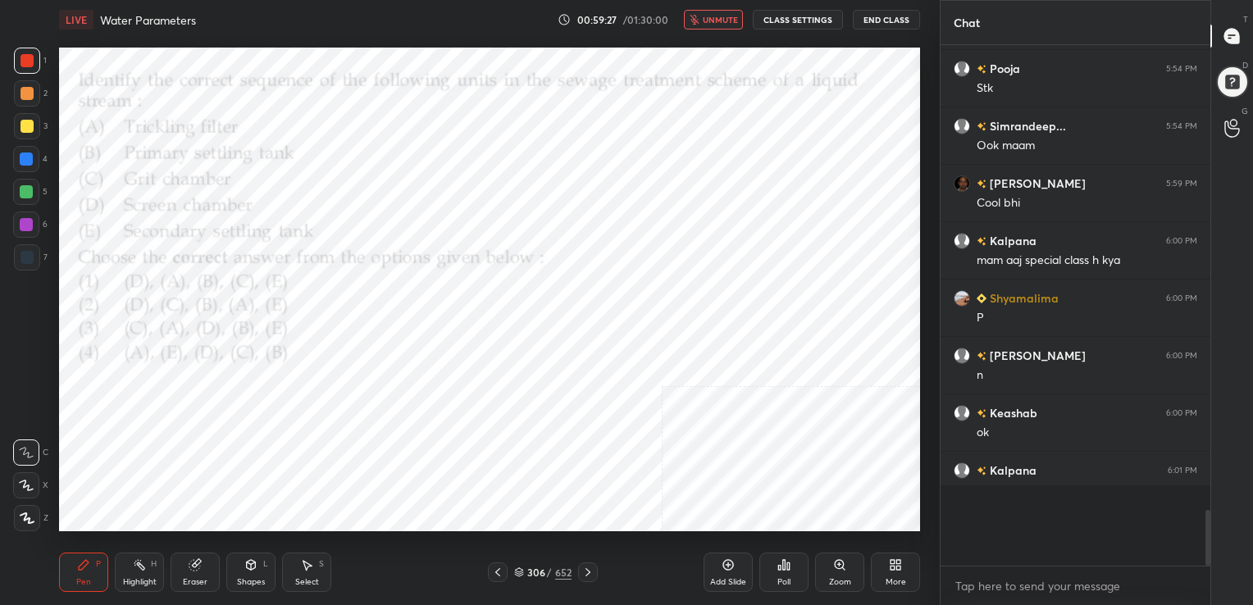
scroll to position [377, 265]
click at [716, 23] on span "unmute" at bounding box center [720, 19] width 35 height 11
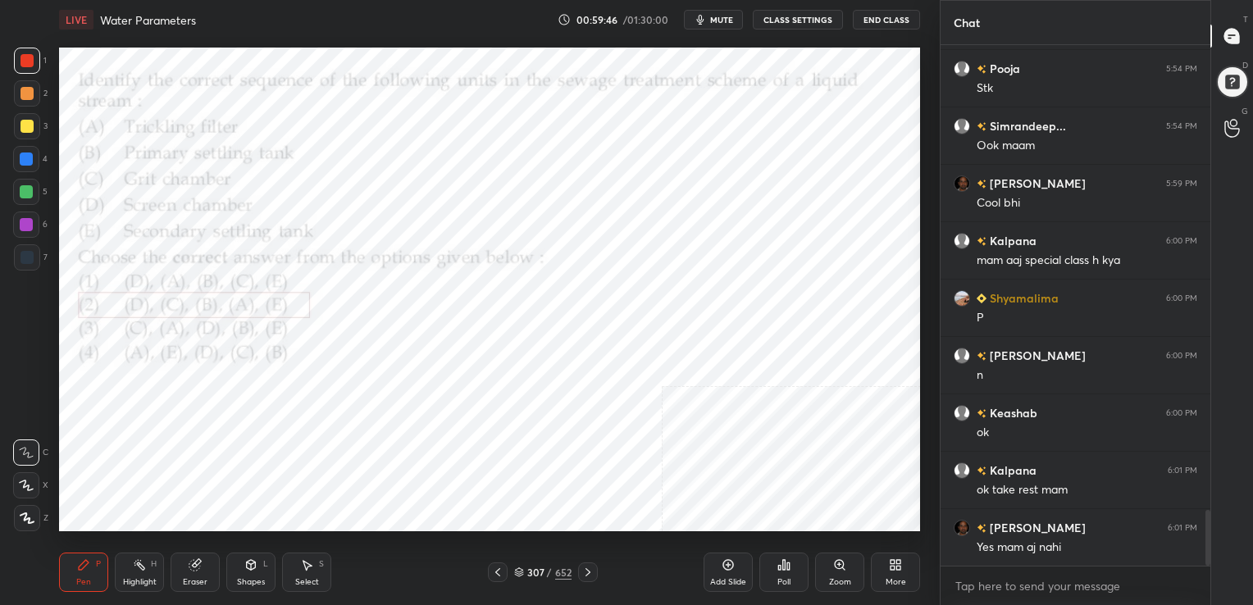
click at [516, 574] on icon at bounding box center [519, 572] width 10 height 10
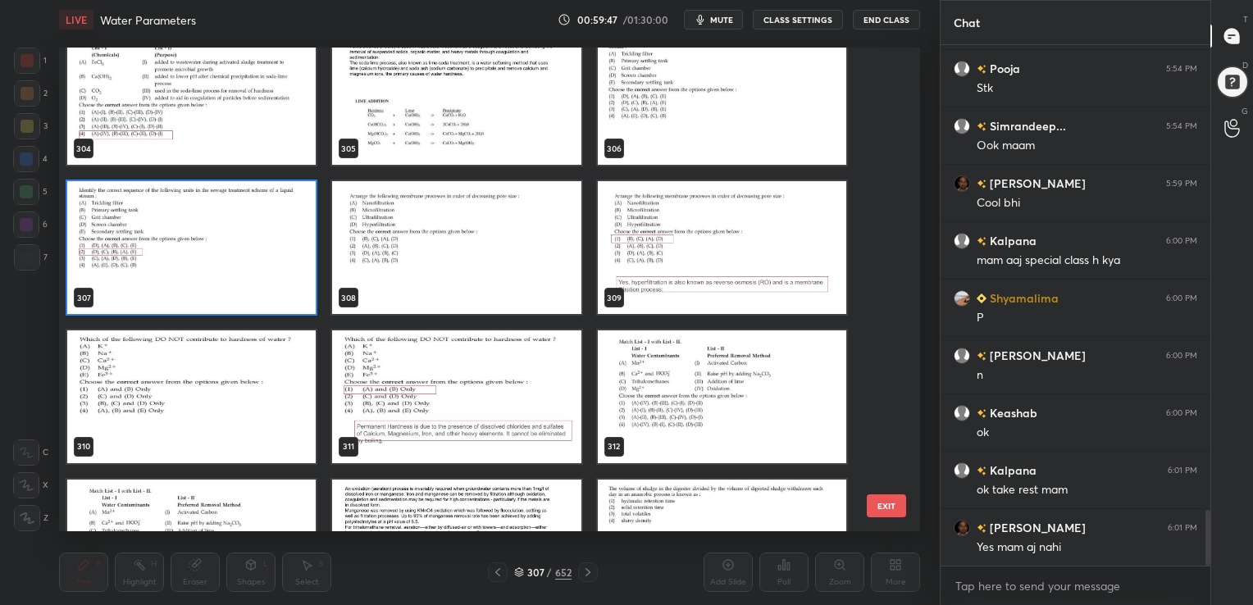
scroll to position [15082, 0]
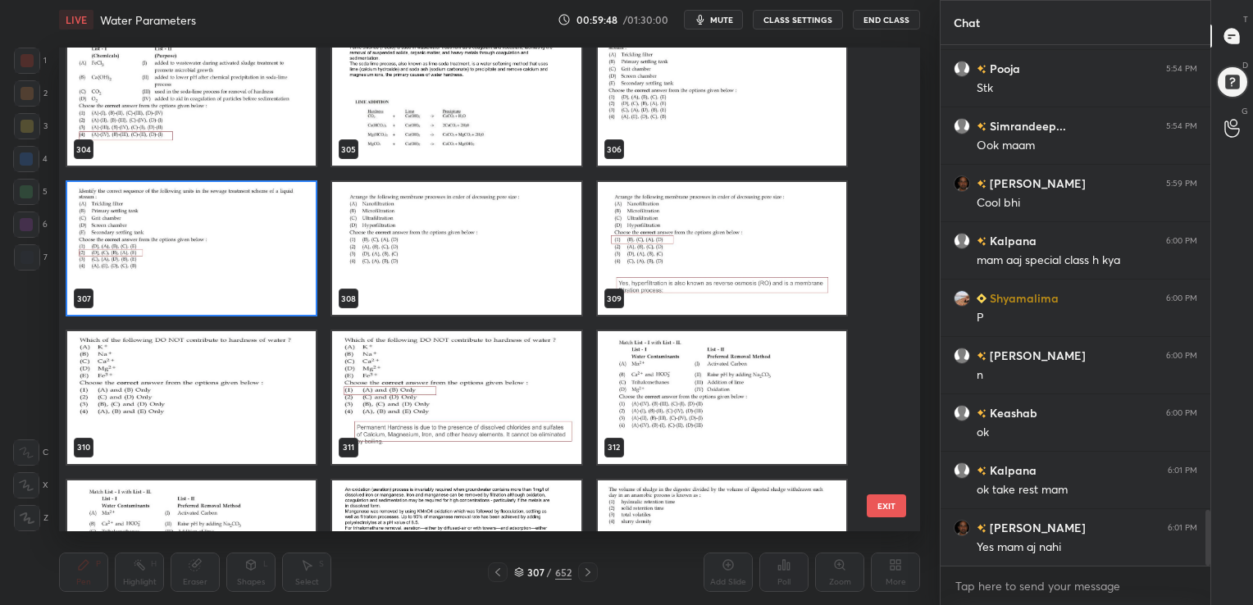
click at [494, 261] on img "grid" at bounding box center [456, 248] width 248 height 133
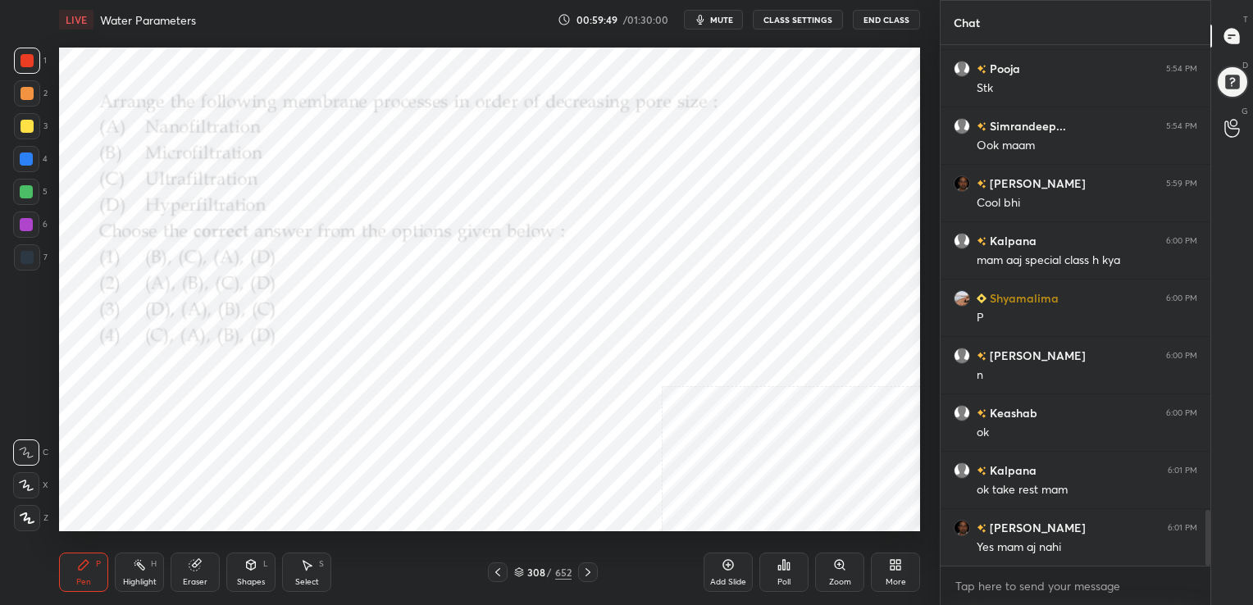
click at [494, 261] on img "grid" at bounding box center [456, 248] width 248 height 133
click at [725, 14] on span "mute" at bounding box center [721, 19] width 23 height 11
click at [518, 568] on icon at bounding box center [519, 570] width 8 height 4
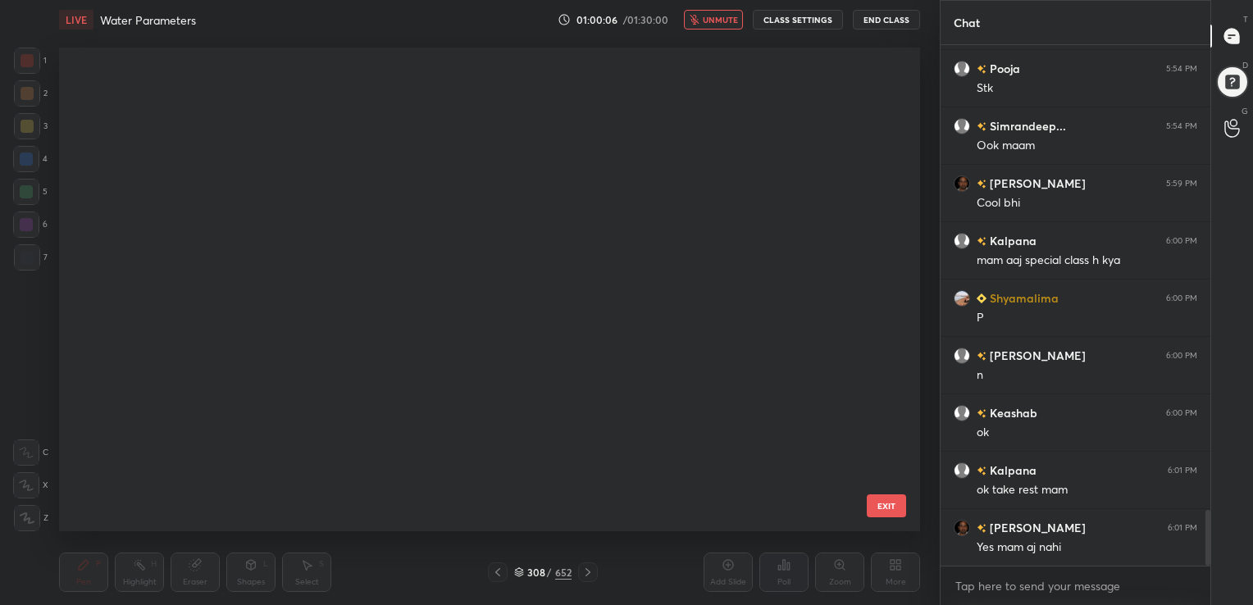
scroll to position [480, 853]
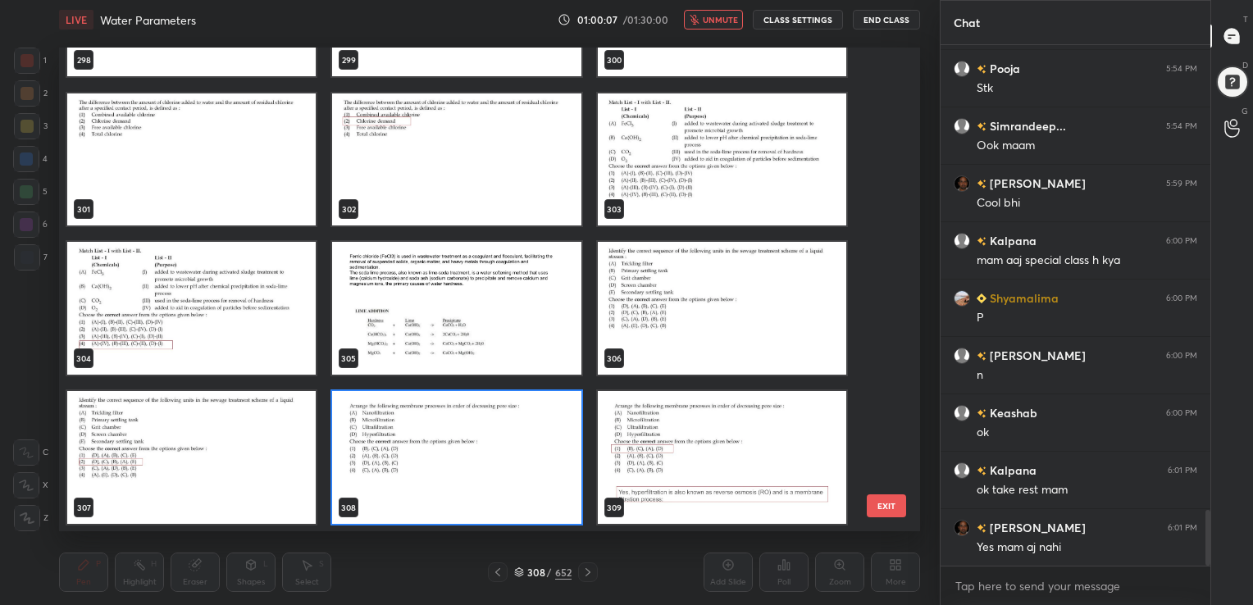
click at [527, 442] on img "grid" at bounding box center [456, 457] width 248 height 133
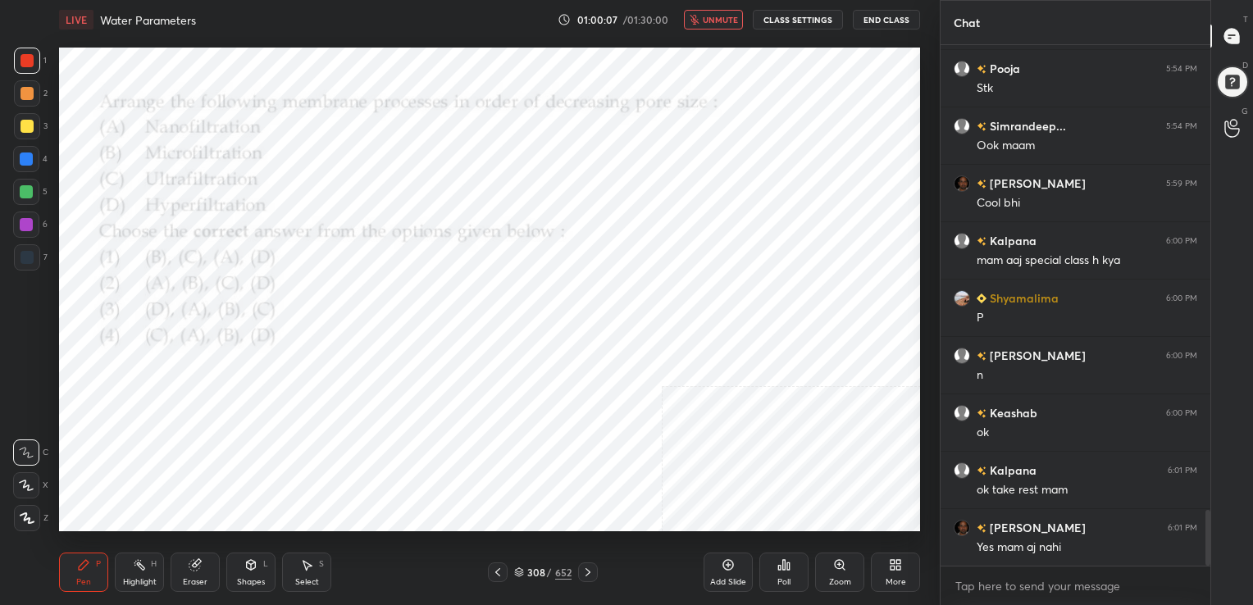
click at [527, 442] on img "grid" at bounding box center [456, 457] width 248 height 133
drag, startPoint x: 527, startPoint y: 442, endPoint x: 811, endPoint y: 548, distance: 302.7
click at [789, 580] on div "Poll" at bounding box center [783, 582] width 13 height 8
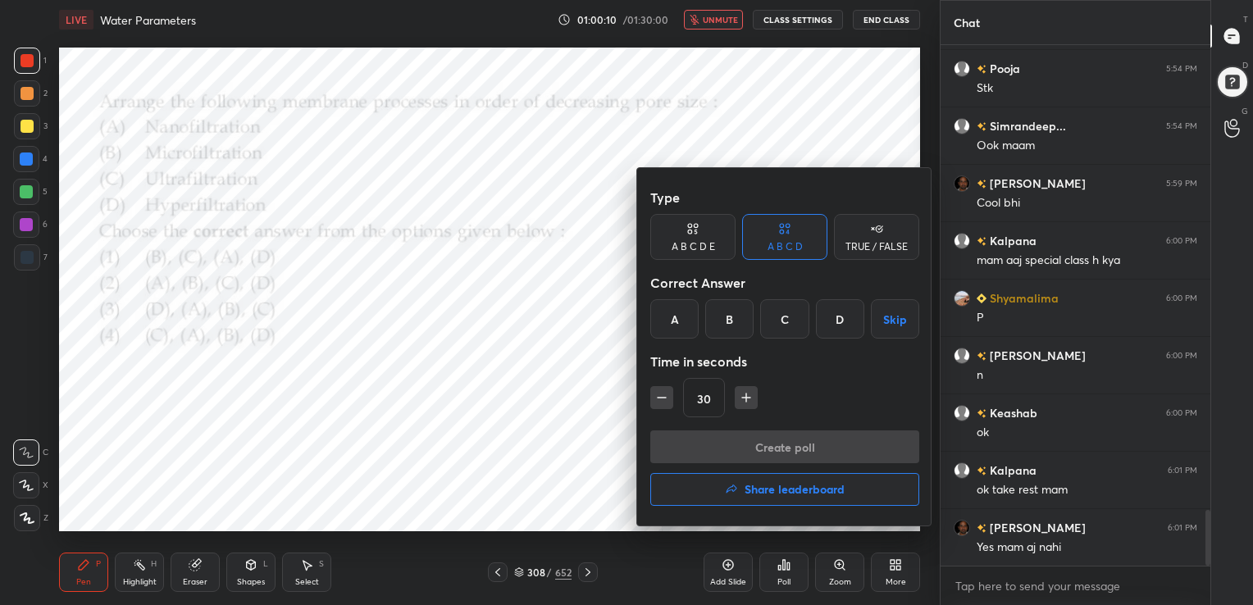
click at [689, 311] on div "A" at bounding box center [674, 318] width 48 height 39
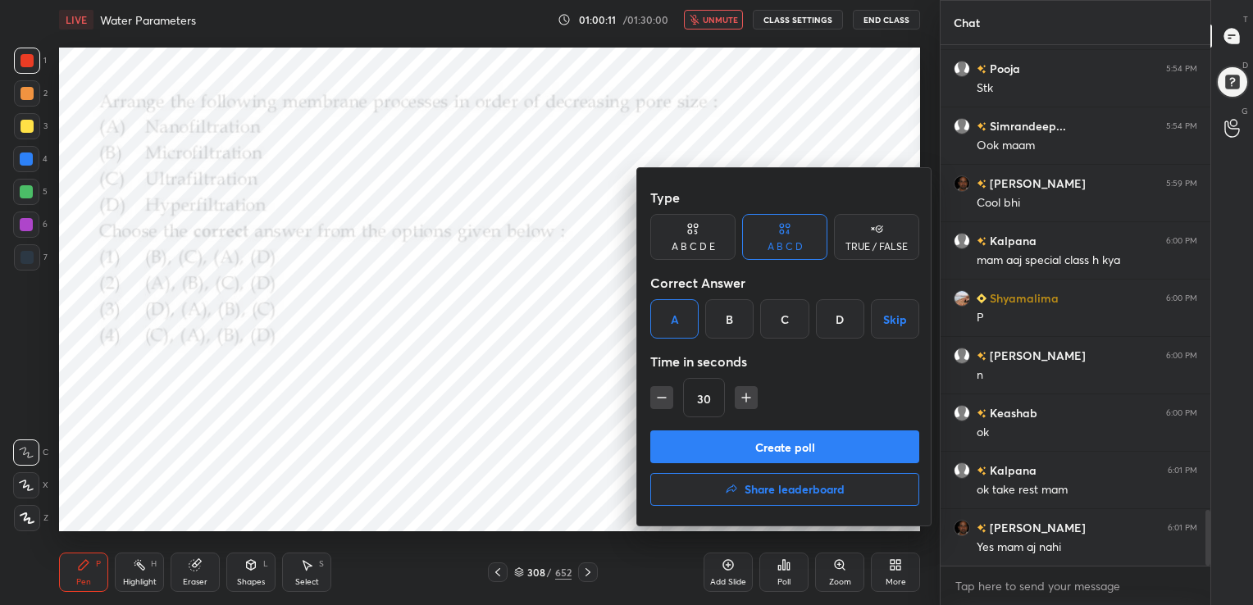
click at [757, 453] on button "Create poll" at bounding box center [784, 446] width 269 height 33
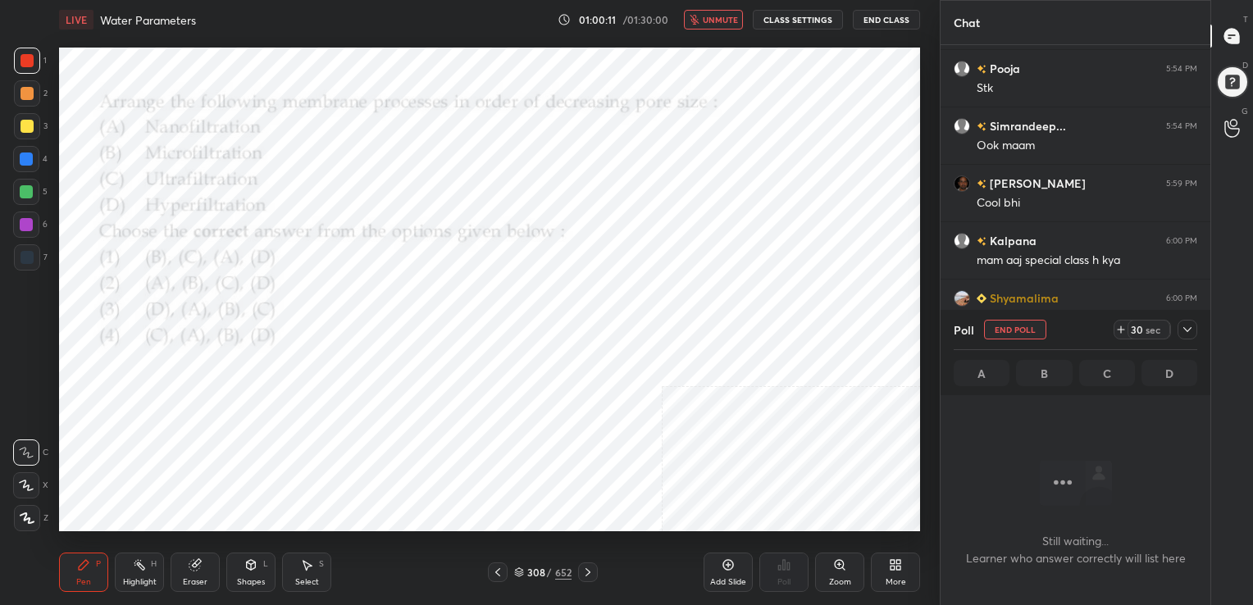
scroll to position [430, 265]
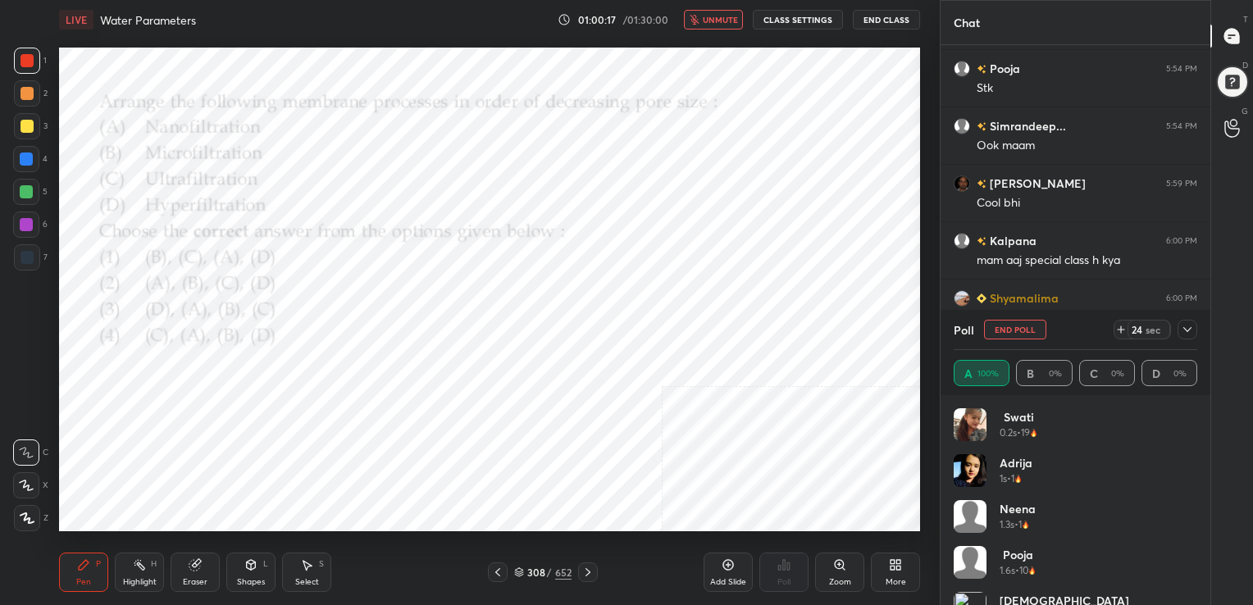
click at [973, 462] on img "grid" at bounding box center [969, 470] width 33 height 33
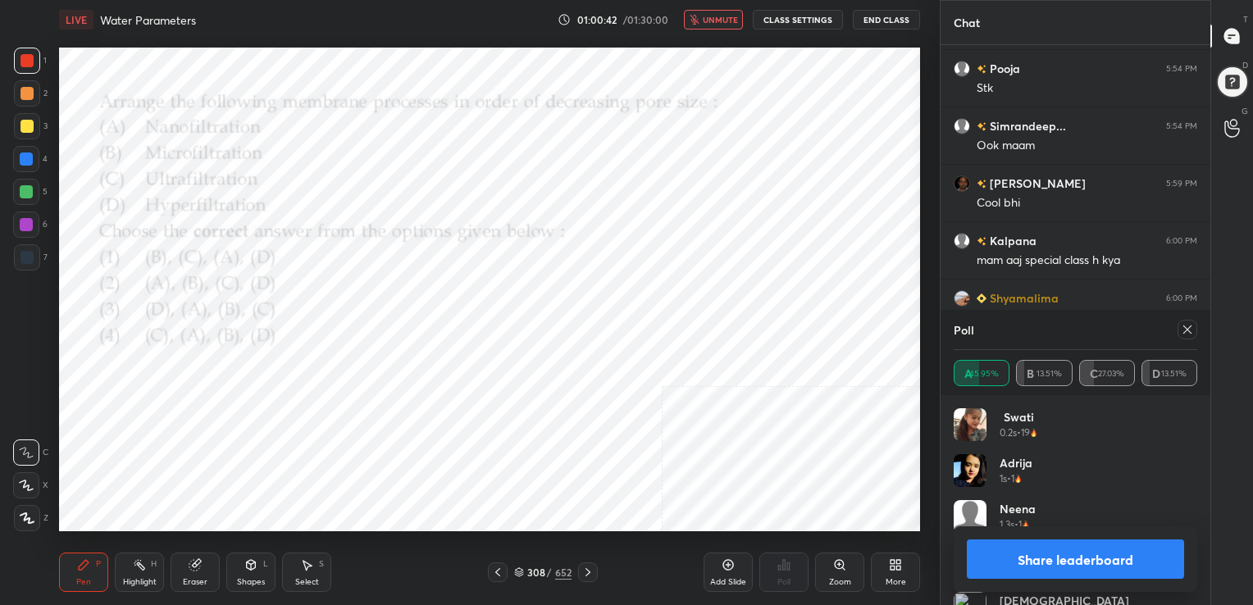
click at [1190, 329] on icon at bounding box center [1186, 329] width 13 height 13
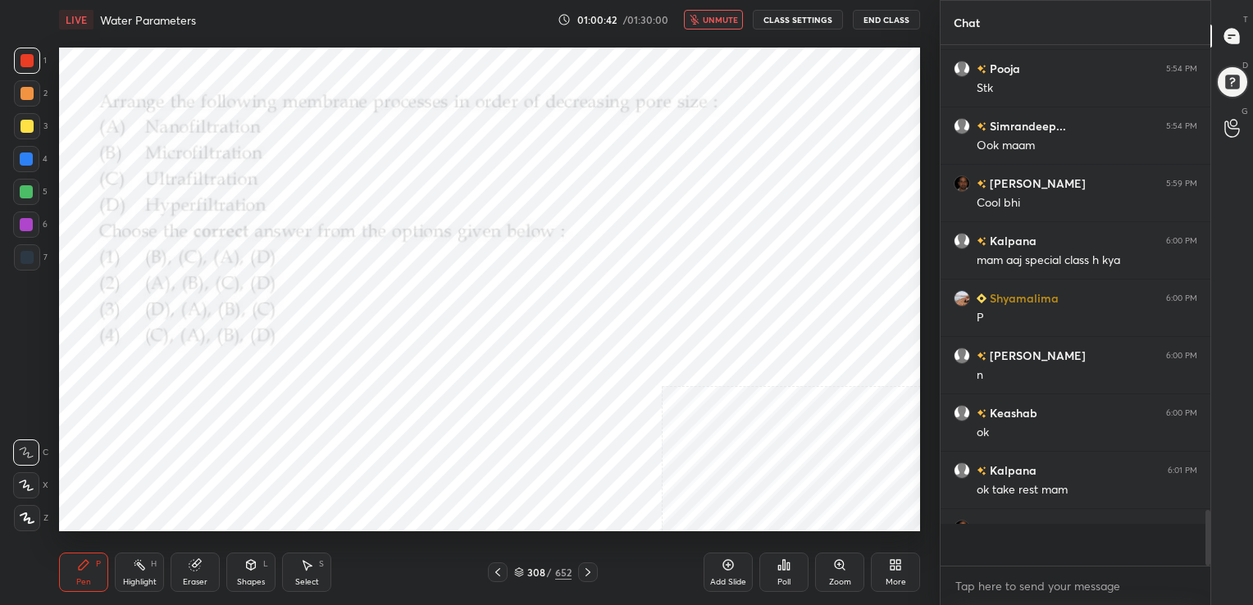
scroll to position [375, 265]
click at [726, 25] on button "unmute" at bounding box center [713, 20] width 59 height 20
click at [521, 573] on icon at bounding box center [519, 573] width 8 height 2
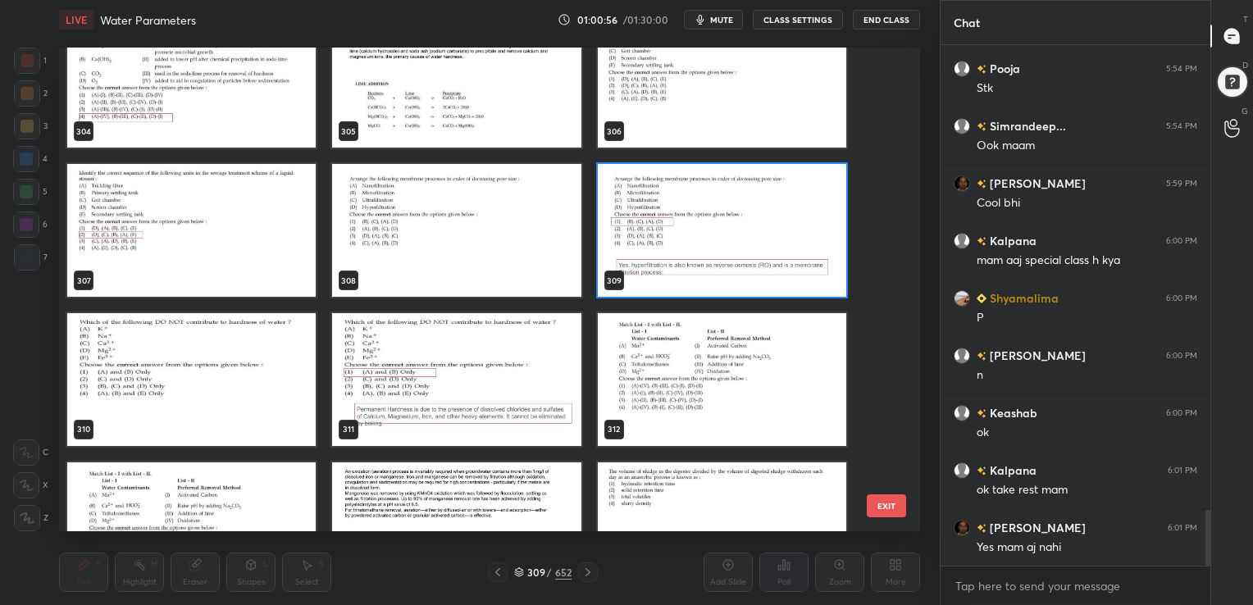
click at [308, 343] on img "grid" at bounding box center [191, 379] width 248 height 133
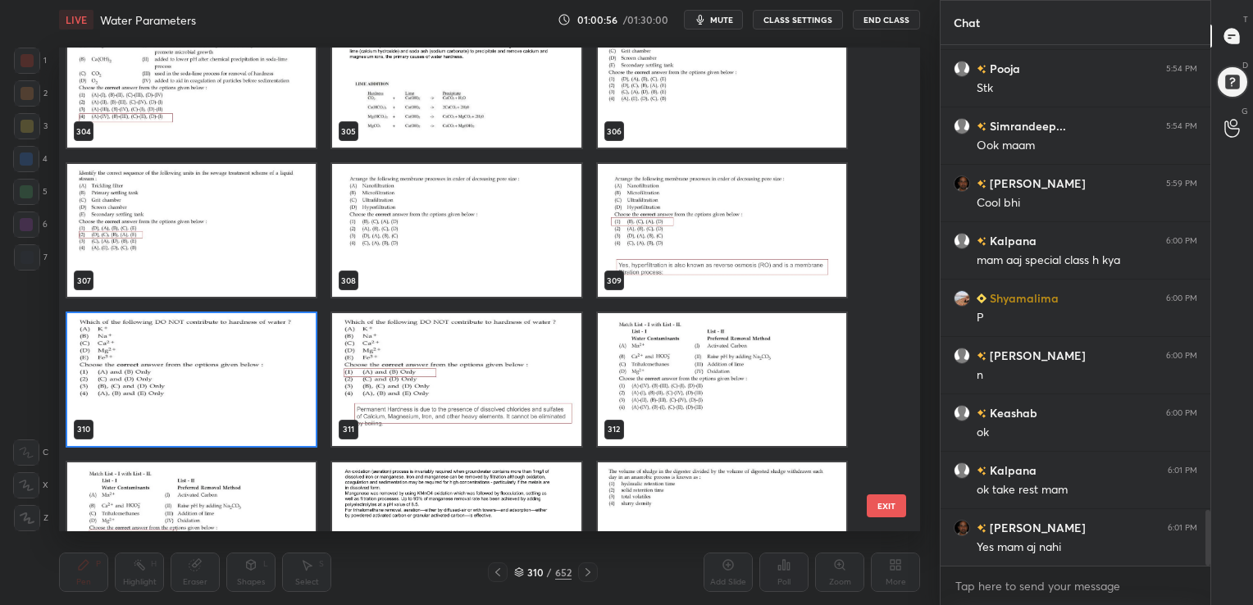
click at [308, 343] on img "grid" at bounding box center [191, 379] width 248 height 133
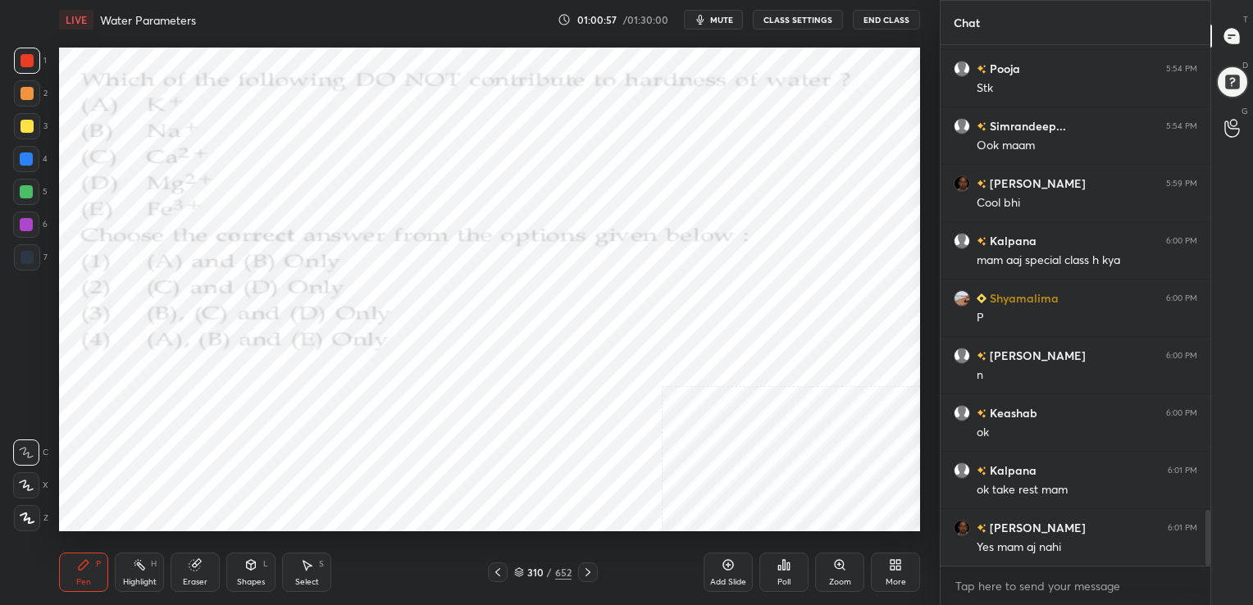
click at [308, 343] on img "grid" at bounding box center [191, 379] width 248 height 133
click at [702, 18] on icon "button" at bounding box center [700, 20] width 7 height 10
click at [519, 574] on icon at bounding box center [519, 573] width 8 height 2
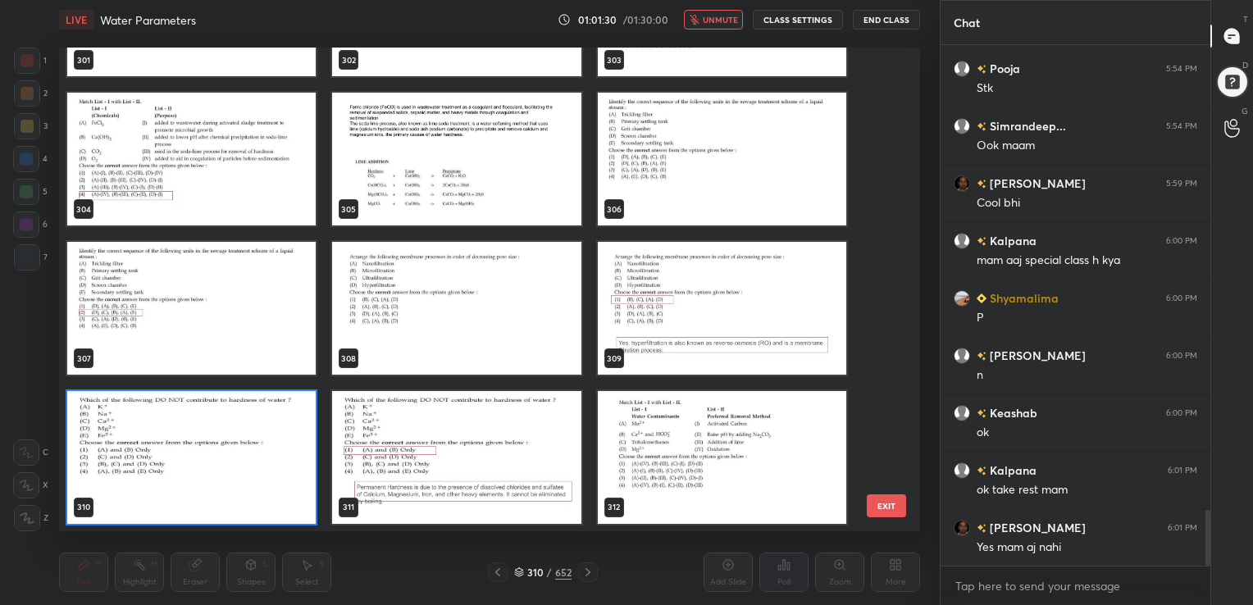
scroll to position [480, 853]
click at [252, 457] on img "grid" at bounding box center [191, 457] width 248 height 133
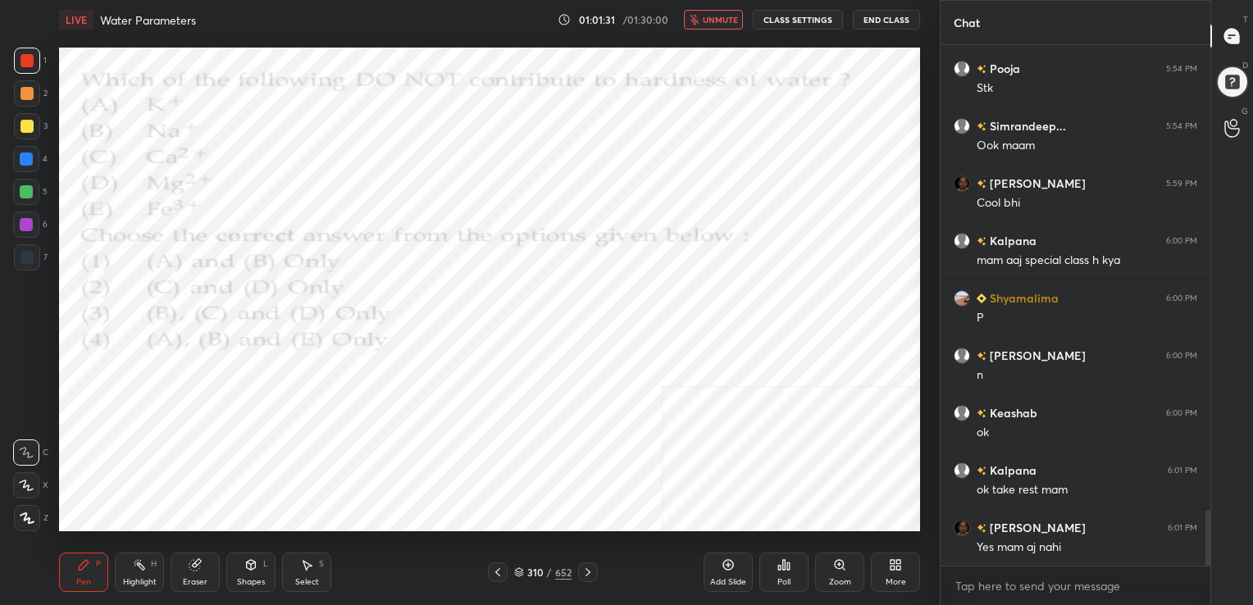
drag, startPoint x: 252, startPoint y: 457, endPoint x: 690, endPoint y: 464, distance: 437.8
click at [778, 566] on icon at bounding box center [779, 568] width 2 height 4
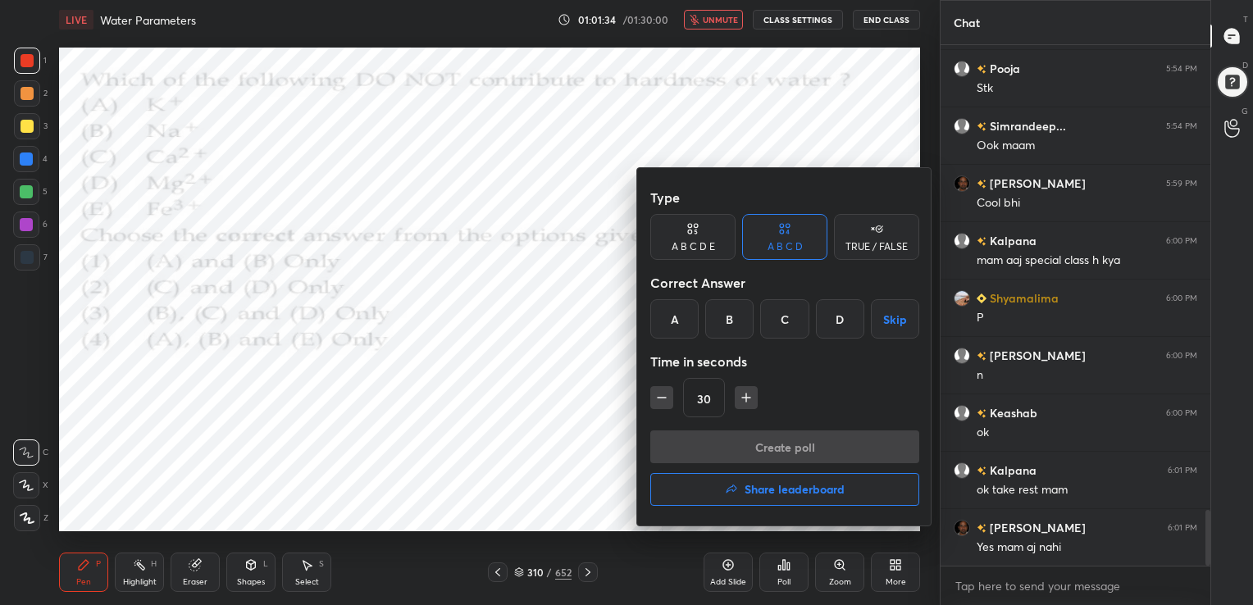
click at [665, 323] on div "A" at bounding box center [674, 318] width 48 height 39
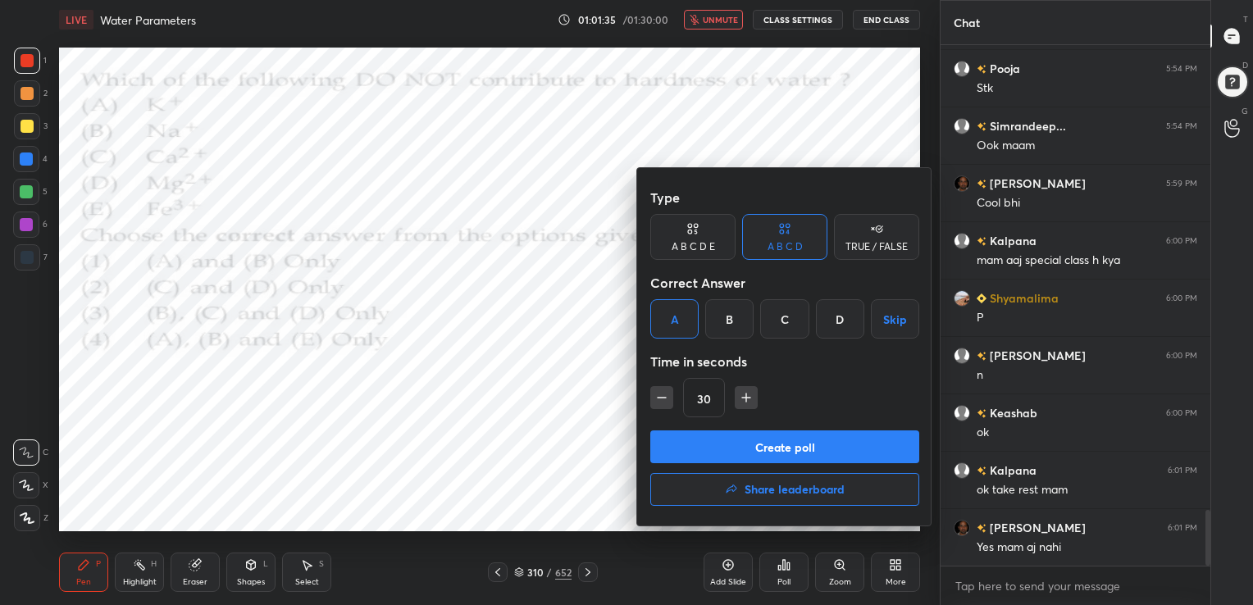
click at [785, 441] on button "Create poll" at bounding box center [784, 446] width 269 height 33
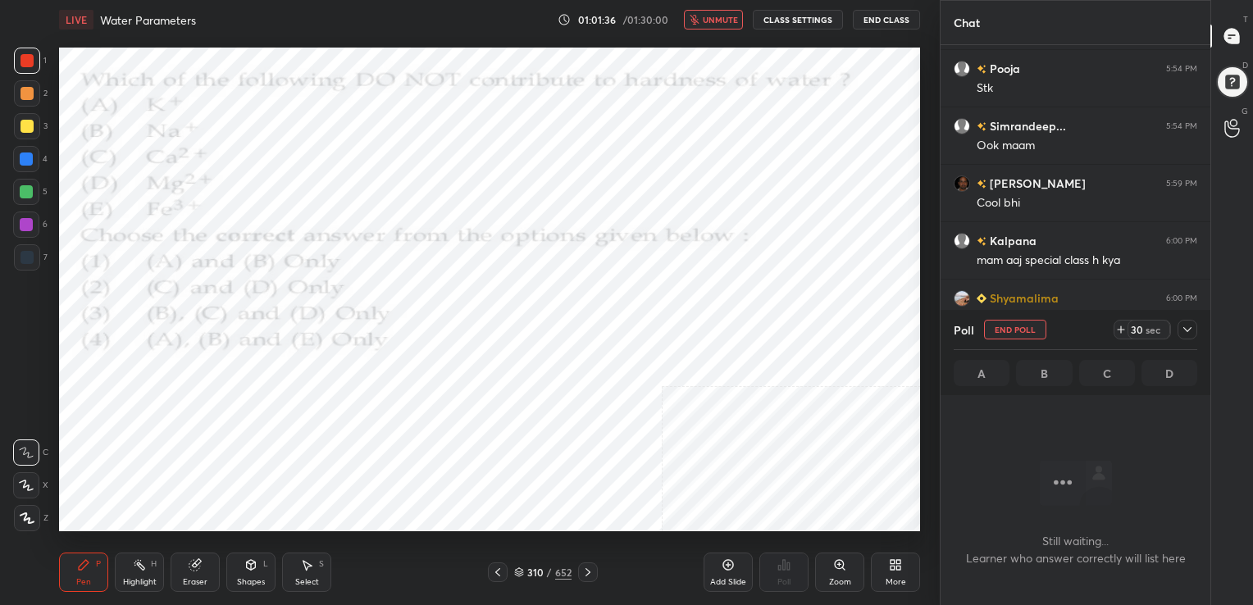
scroll to position [6, 5]
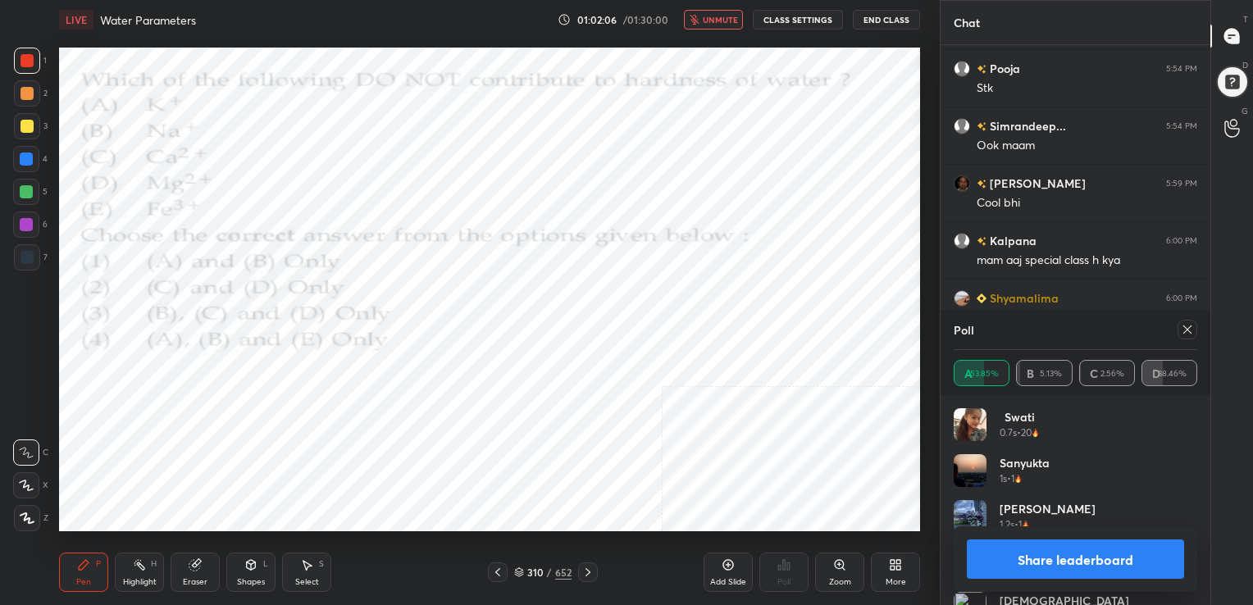
click at [1186, 332] on icon at bounding box center [1186, 329] width 13 height 13
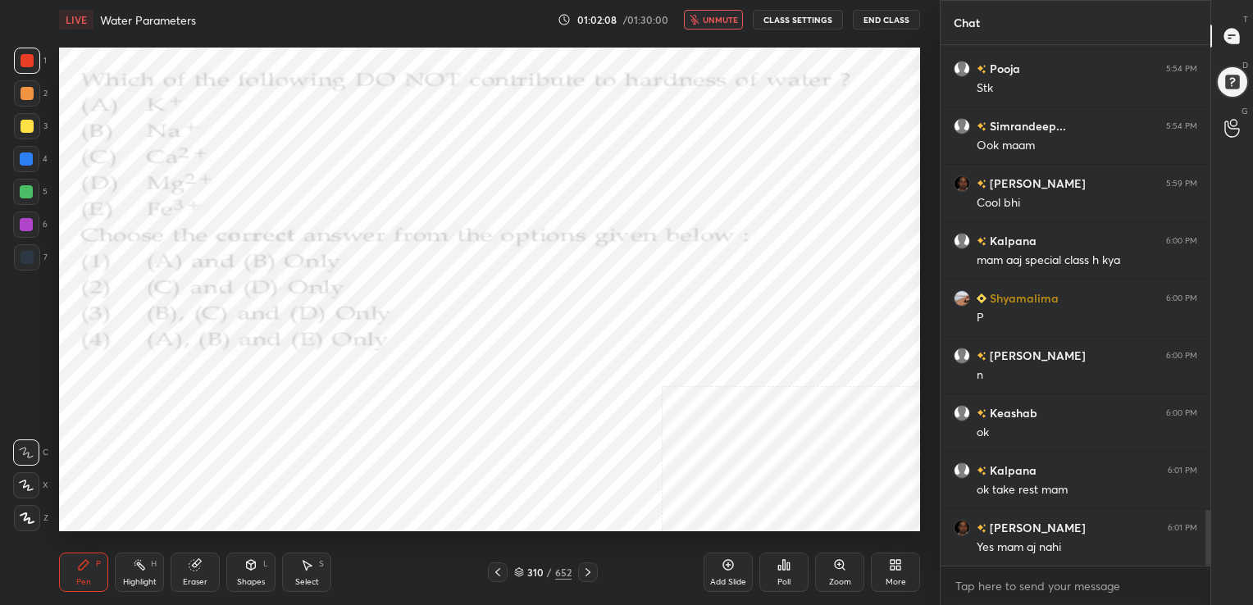
click at [729, 16] on span "unmute" at bounding box center [720, 19] width 35 height 11
click at [521, 572] on icon at bounding box center [519, 572] width 10 height 10
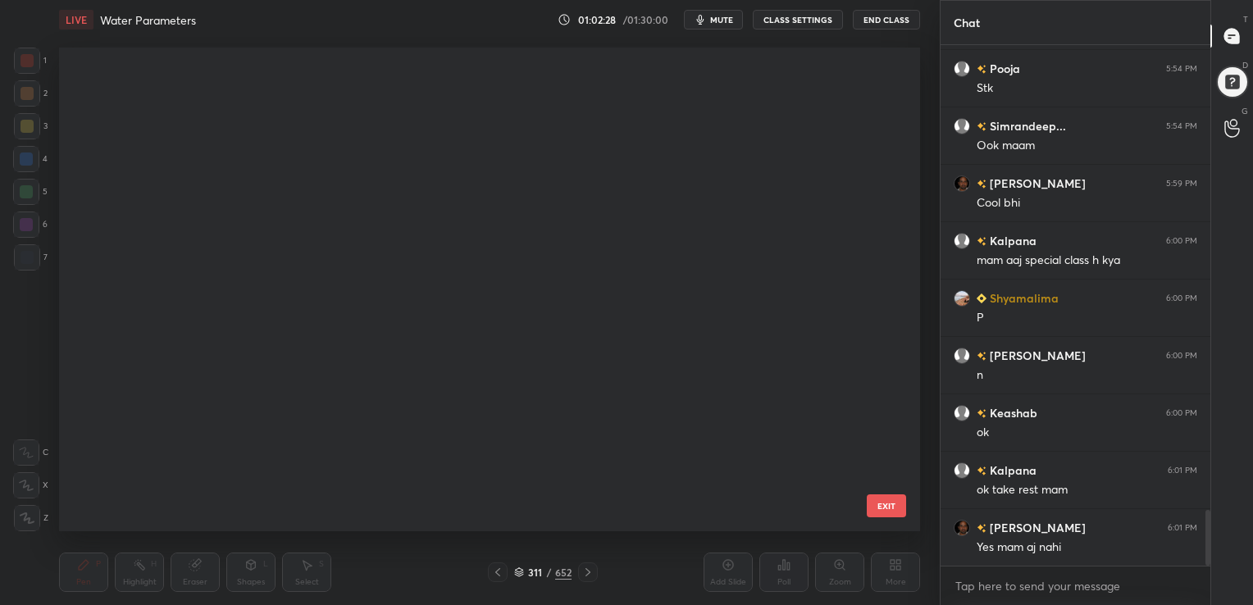
scroll to position [480, 853]
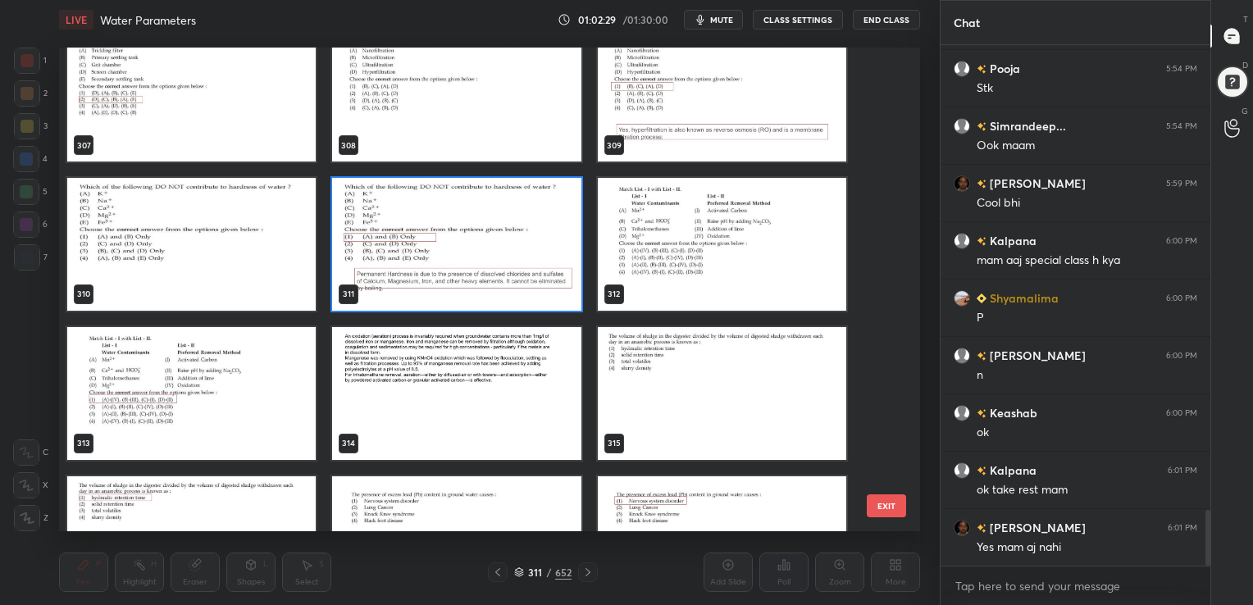
click at [674, 230] on img "grid" at bounding box center [722, 244] width 248 height 133
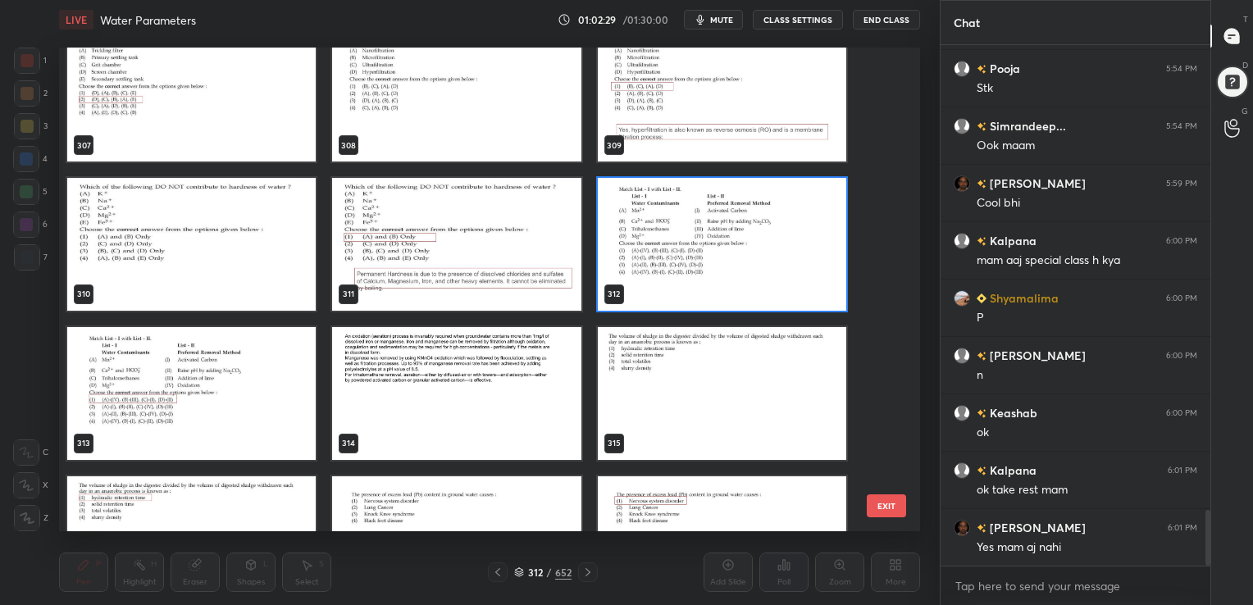
click at [674, 230] on img "grid" at bounding box center [722, 244] width 248 height 133
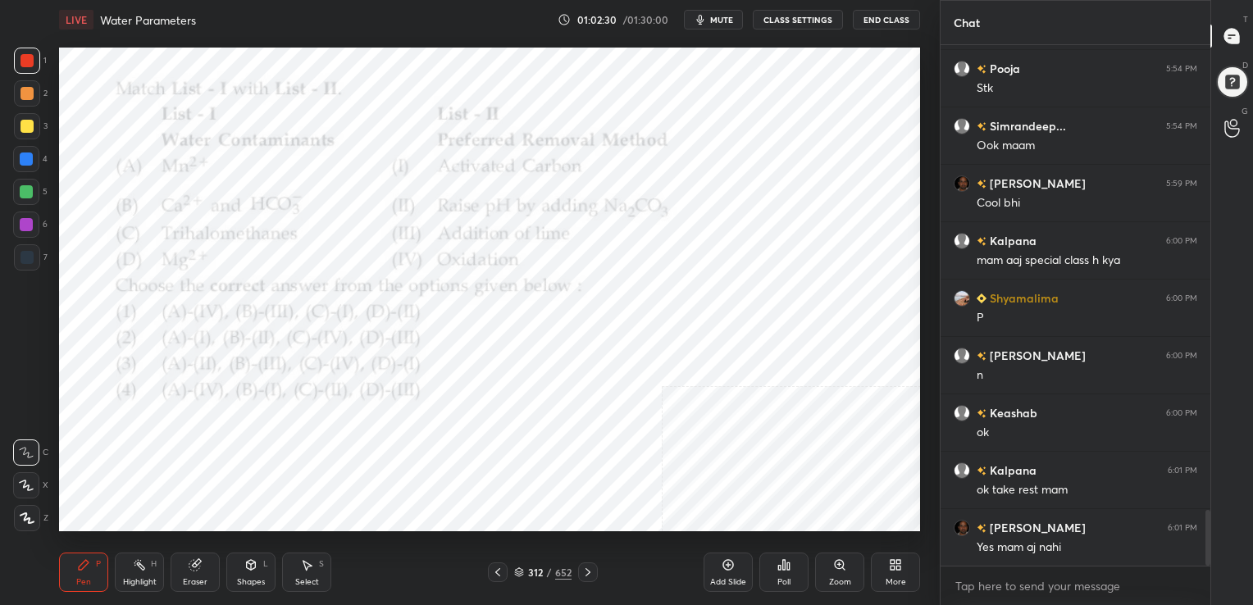
click at [674, 230] on img "grid" at bounding box center [722, 244] width 248 height 133
click at [707, 23] on icon "button" at bounding box center [700, 19] width 13 height 13
click at [525, 567] on div "312 / 652" at bounding box center [542, 572] width 57 height 15
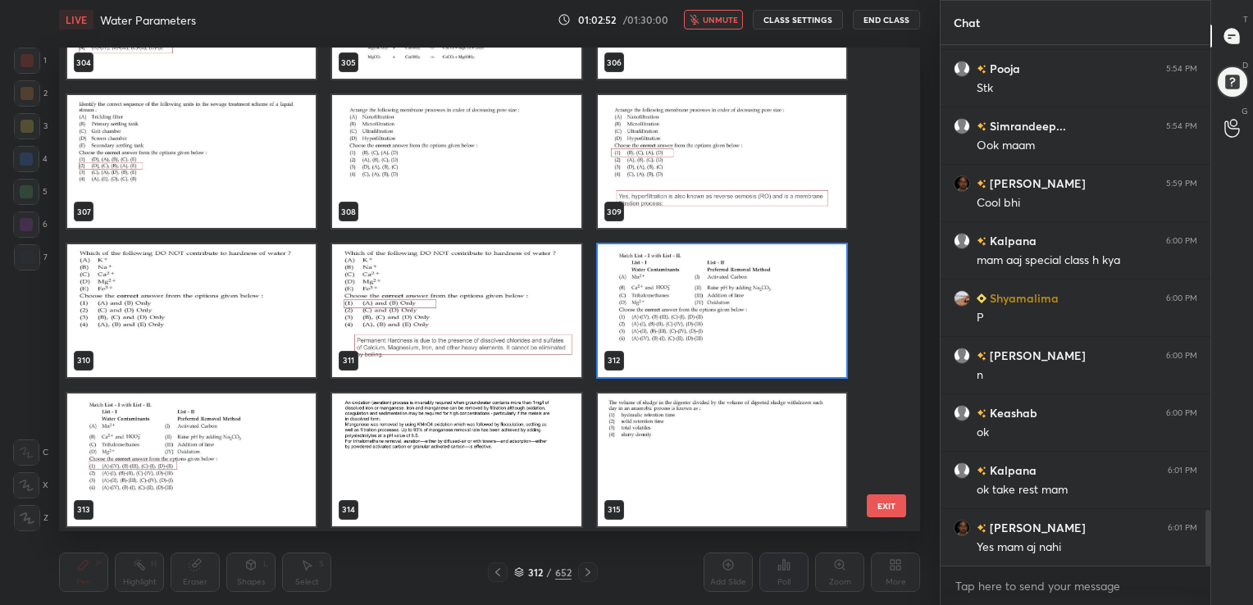
scroll to position [15197, 0]
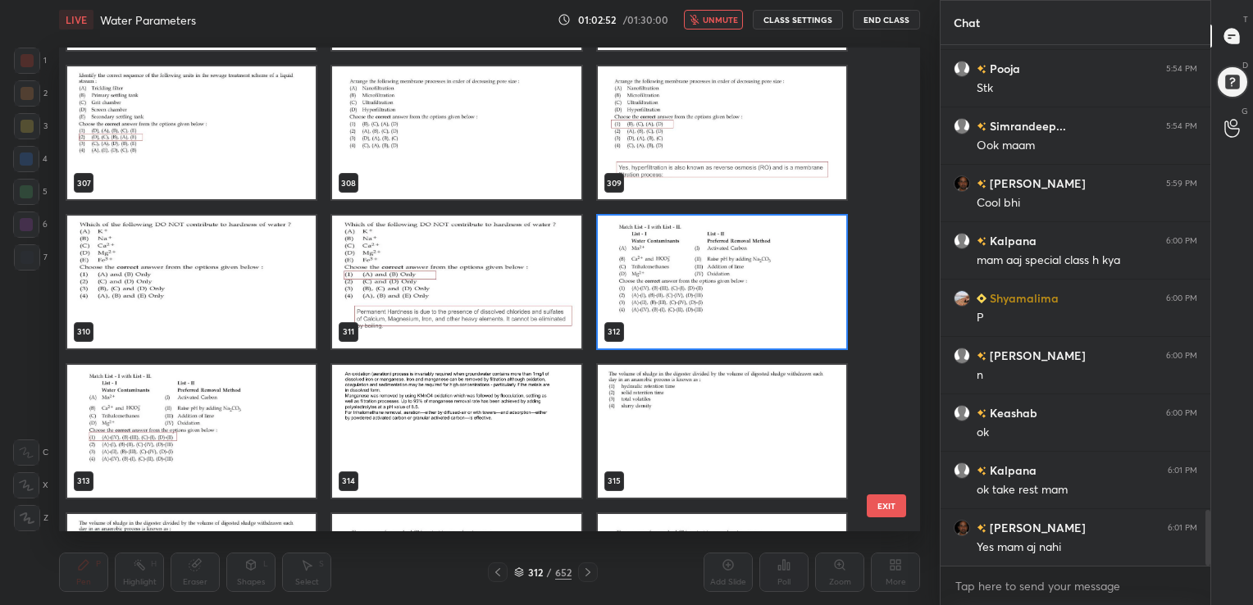
click at [665, 278] on img "grid" at bounding box center [722, 282] width 248 height 133
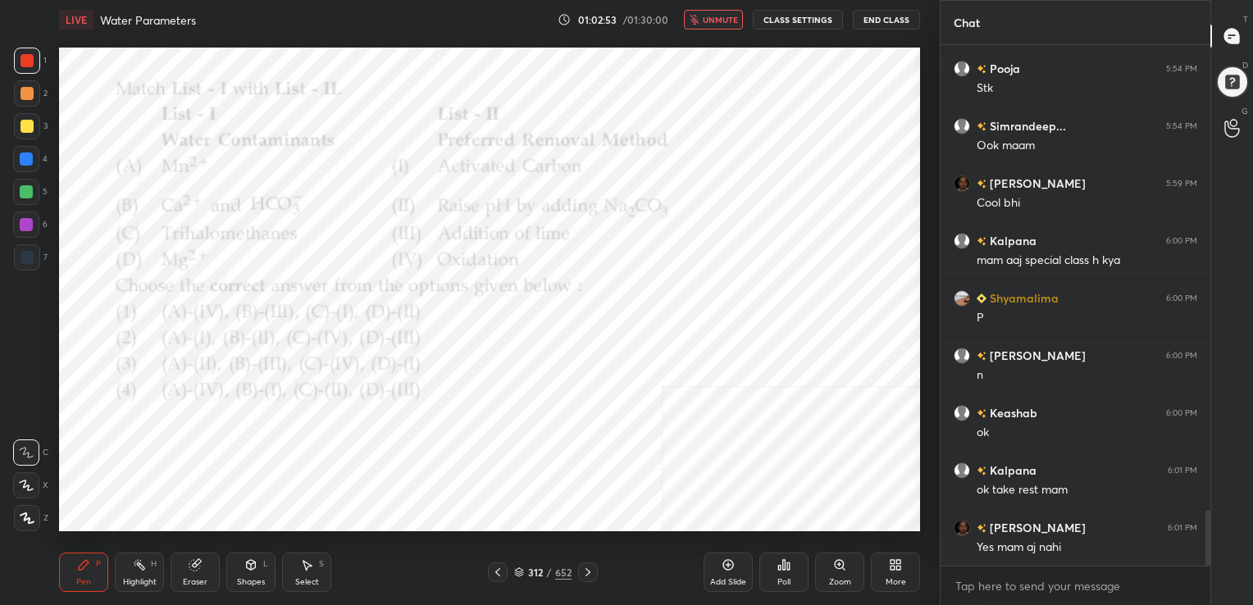
click at [665, 278] on img "grid" at bounding box center [722, 282] width 248 height 133
click at [518, 569] on icon at bounding box center [519, 570] width 8 height 4
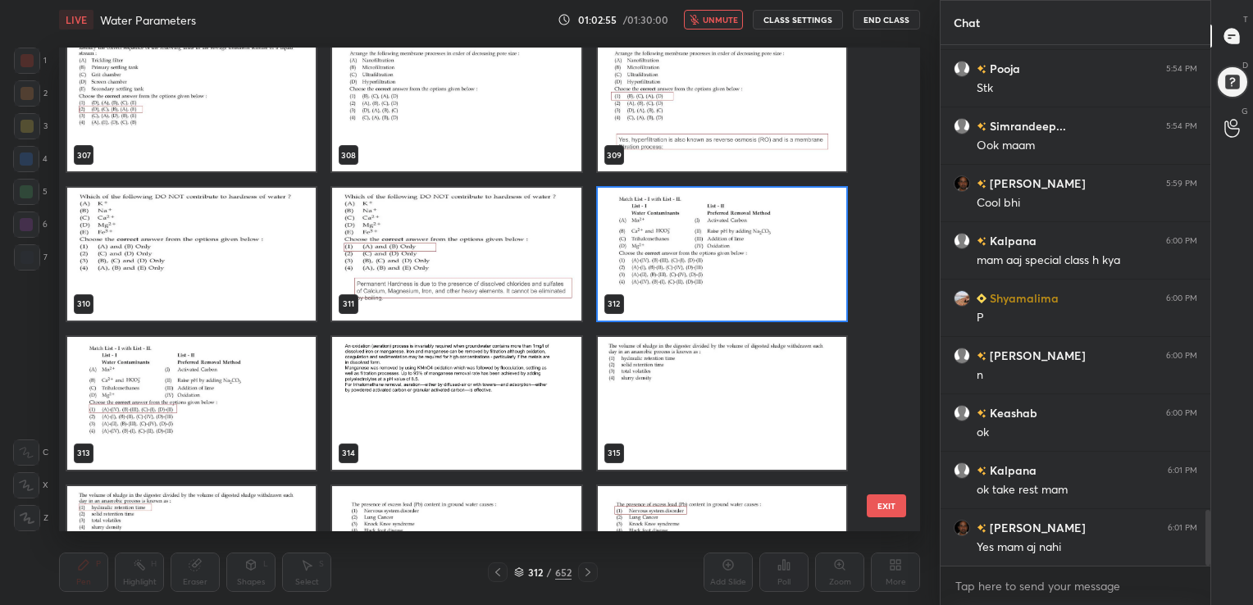
scroll to position [15225, 0]
click at [660, 280] on img "grid" at bounding box center [722, 254] width 248 height 133
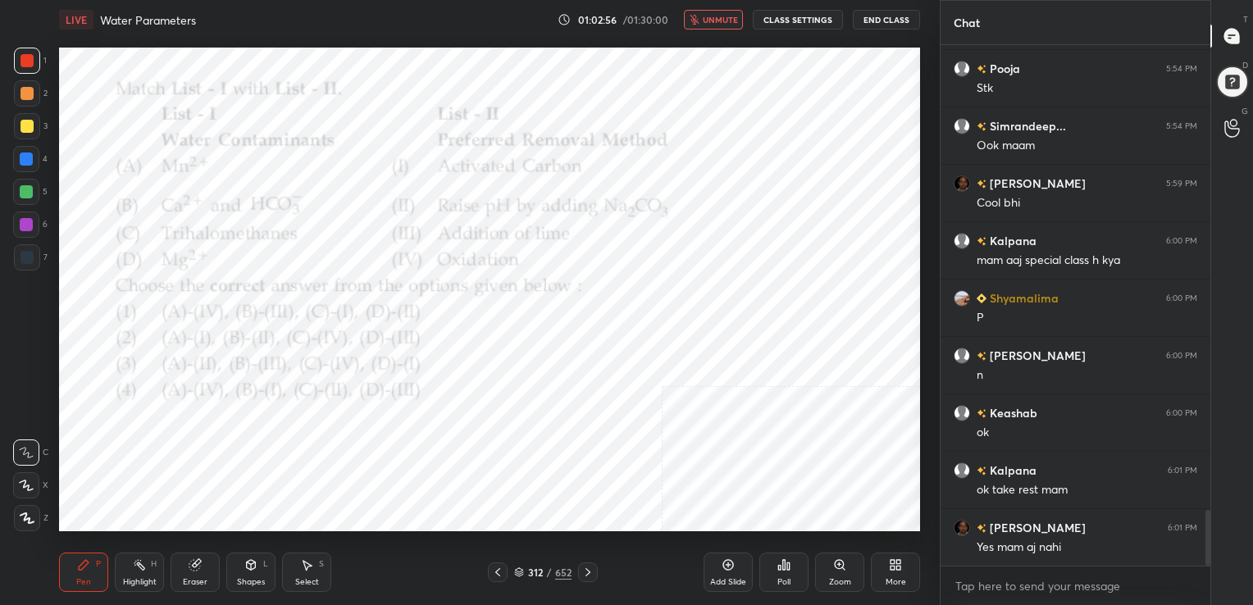
drag, startPoint x: 660, startPoint y: 280, endPoint x: 745, endPoint y: 489, distance: 226.5
click at [789, 573] on div "Poll" at bounding box center [783, 572] width 49 height 39
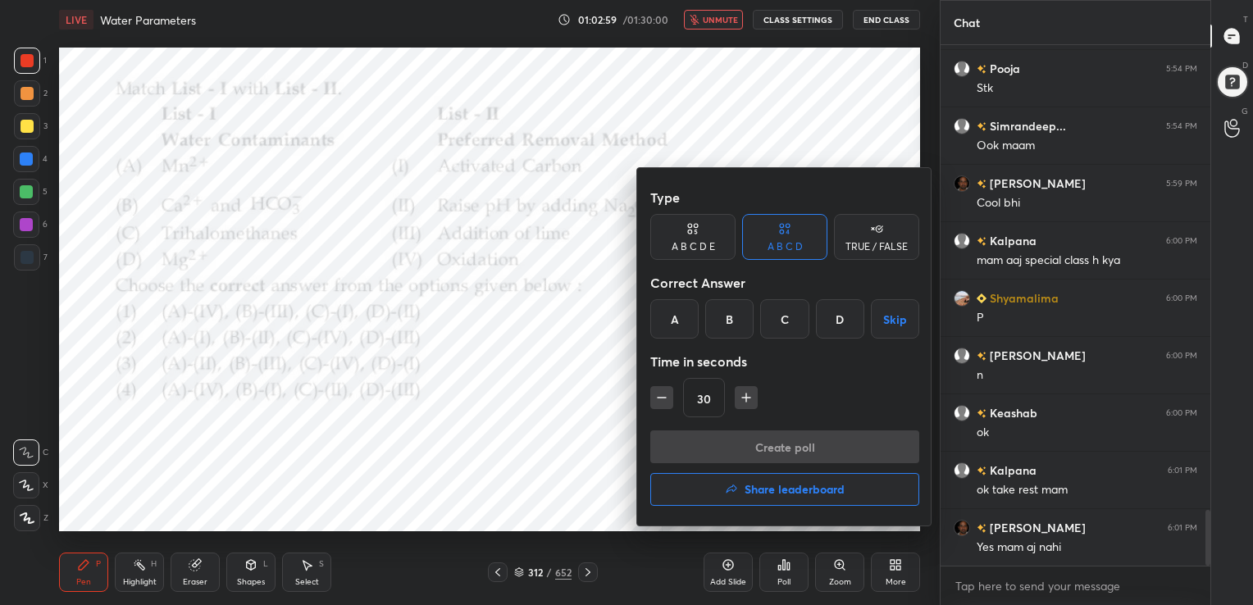
click at [672, 314] on div "A" at bounding box center [674, 318] width 48 height 39
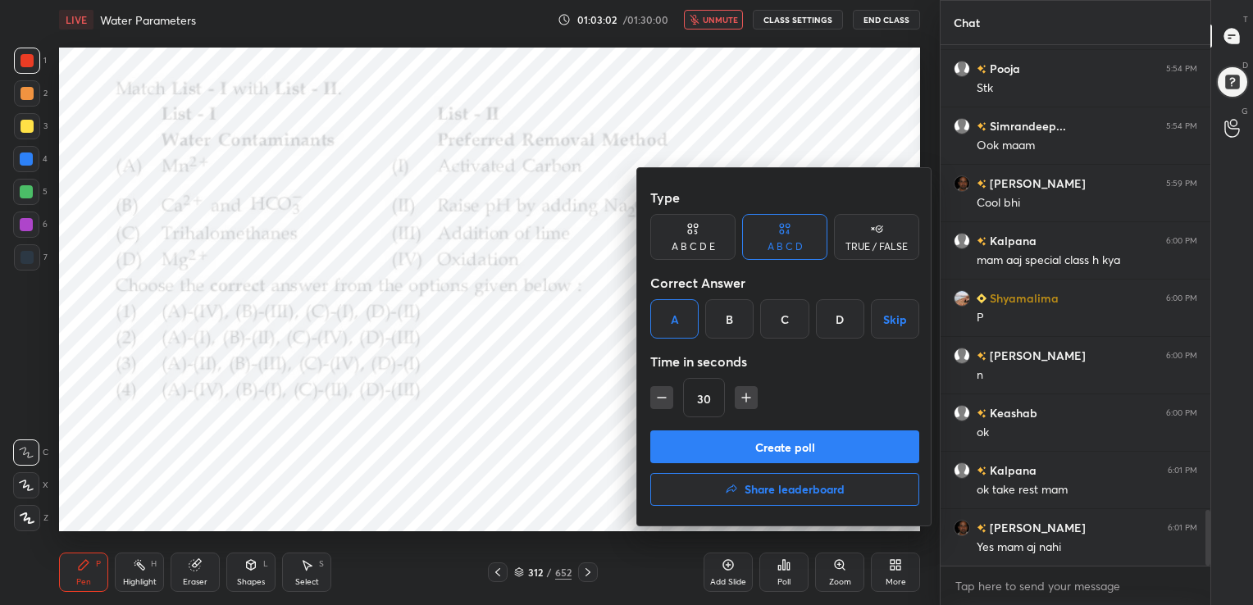
click at [730, 448] on button "Create poll" at bounding box center [784, 446] width 269 height 33
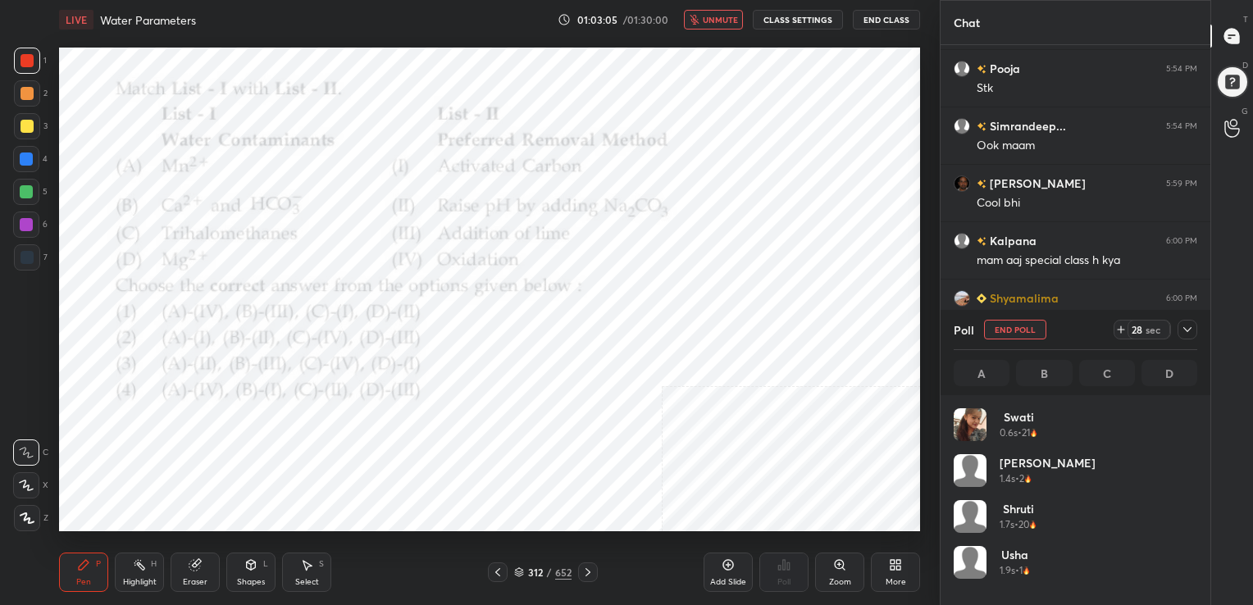
scroll to position [5, 5]
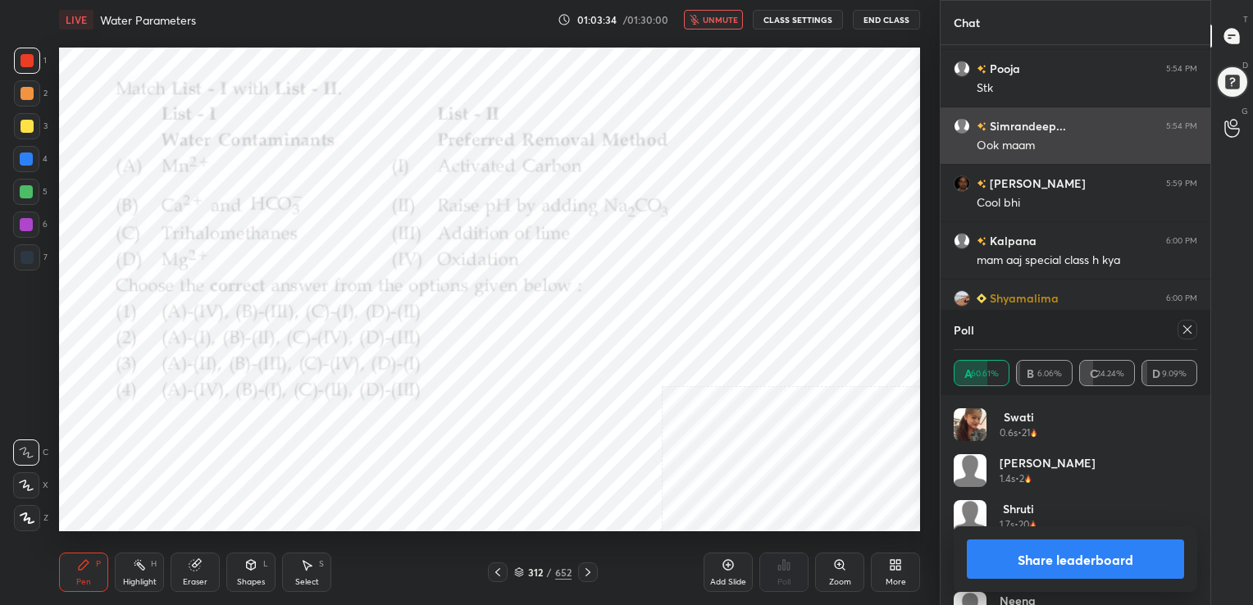
drag, startPoint x: 1190, startPoint y: 326, endPoint x: 949, endPoint y: 154, distance: 295.5
click at [949, 154] on div "Chat [PERSON_NAME] 5:41 PM Thik ho jao mam aap jaldi se 🙏 PREETI 5:42 PM cutiee…" at bounding box center [1074, 302] width 271 height 605
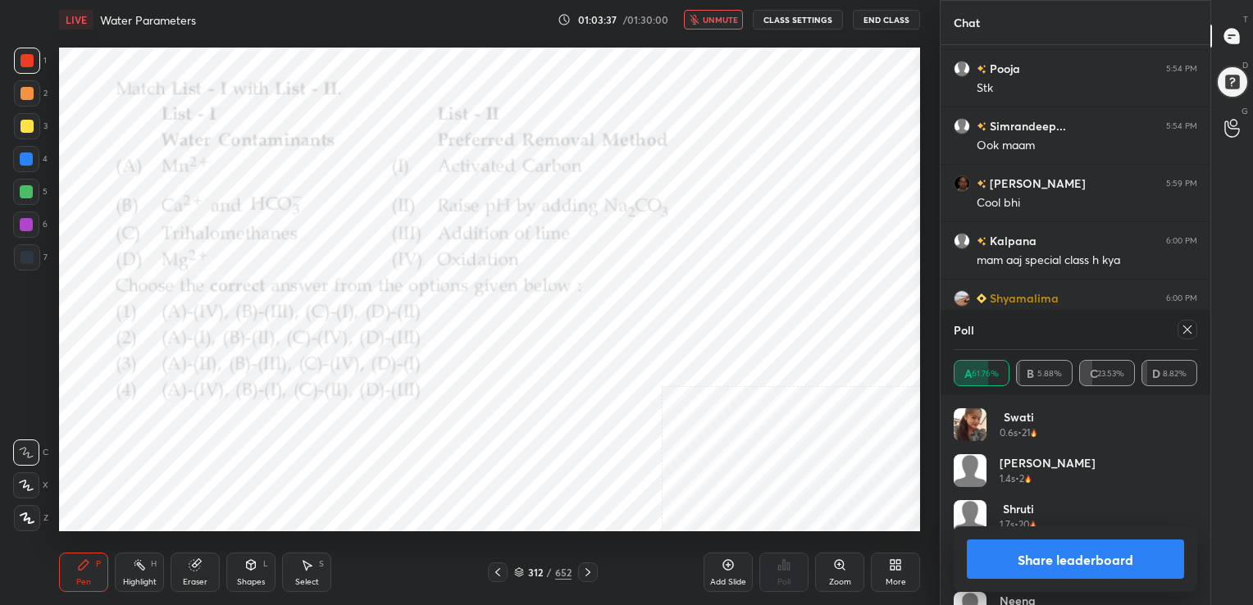
click at [716, 16] on span "unmute" at bounding box center [720, 19] width 35 height 11
click at [1186, 328] on icon at bounding box center [1186, 329] width 13 height 13
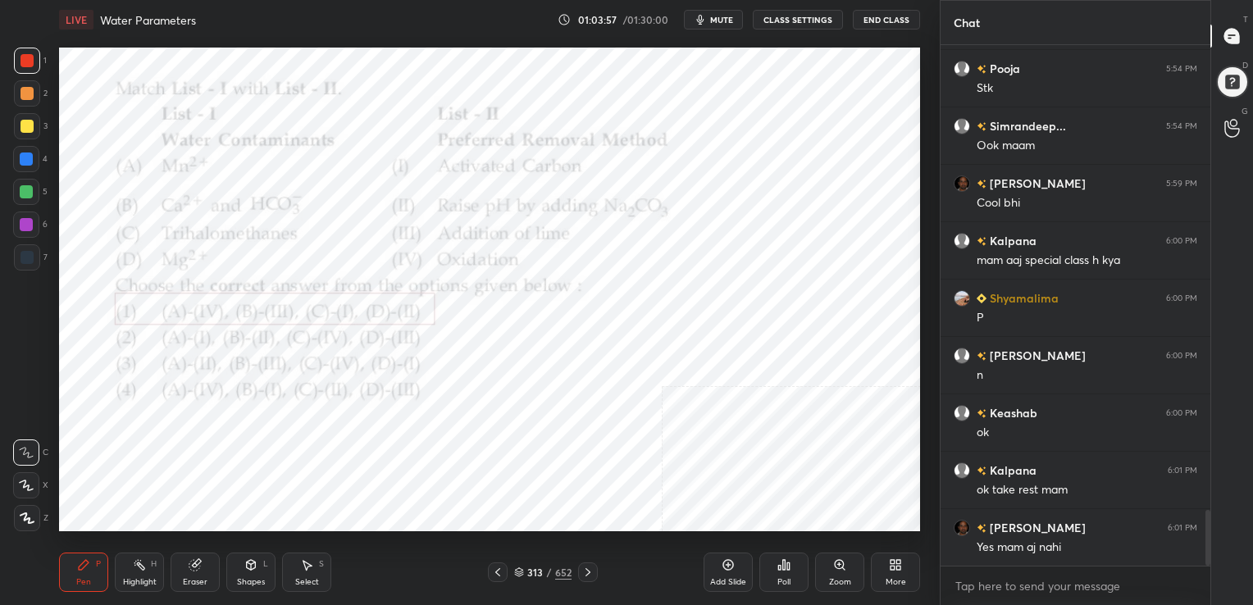
click at [521, 572] on icon at bounding box center [519, 572] width 10 height 10
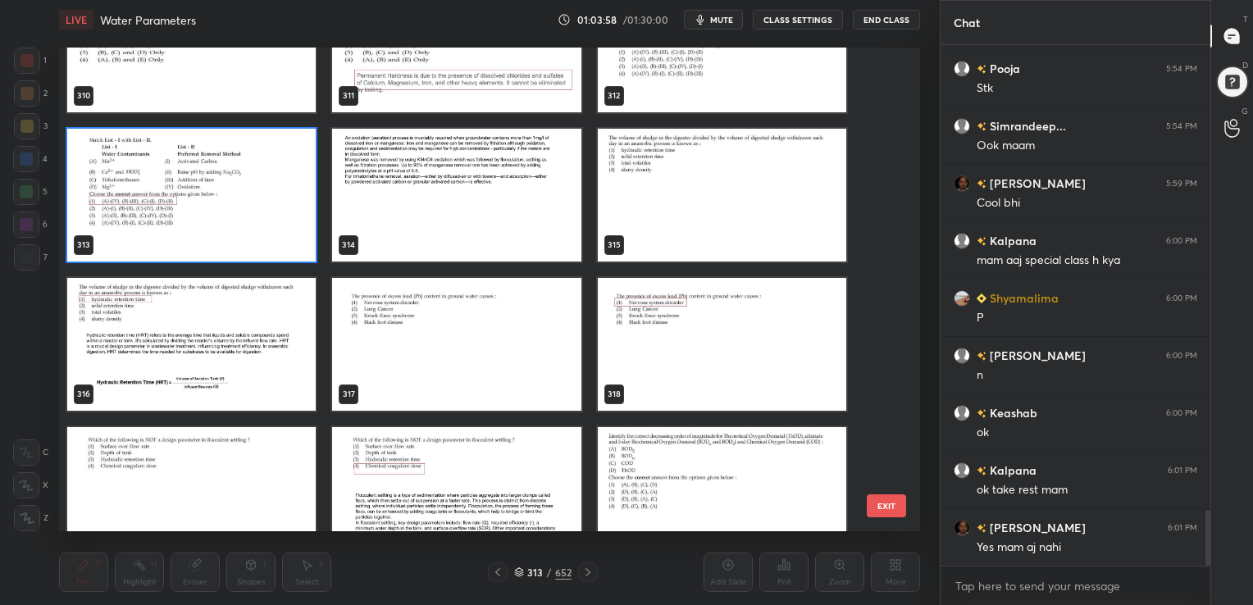
scroll to position [15433, 0]
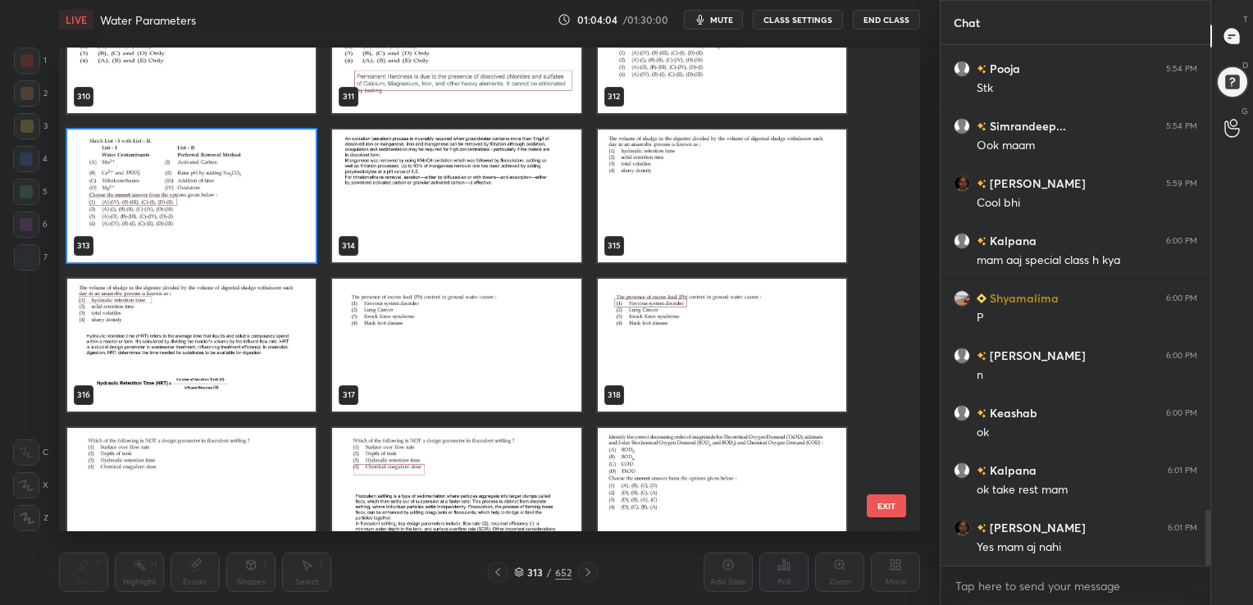
click at [468, 351] on img "grid" at bounding box center [456, 345] width 248 height 133
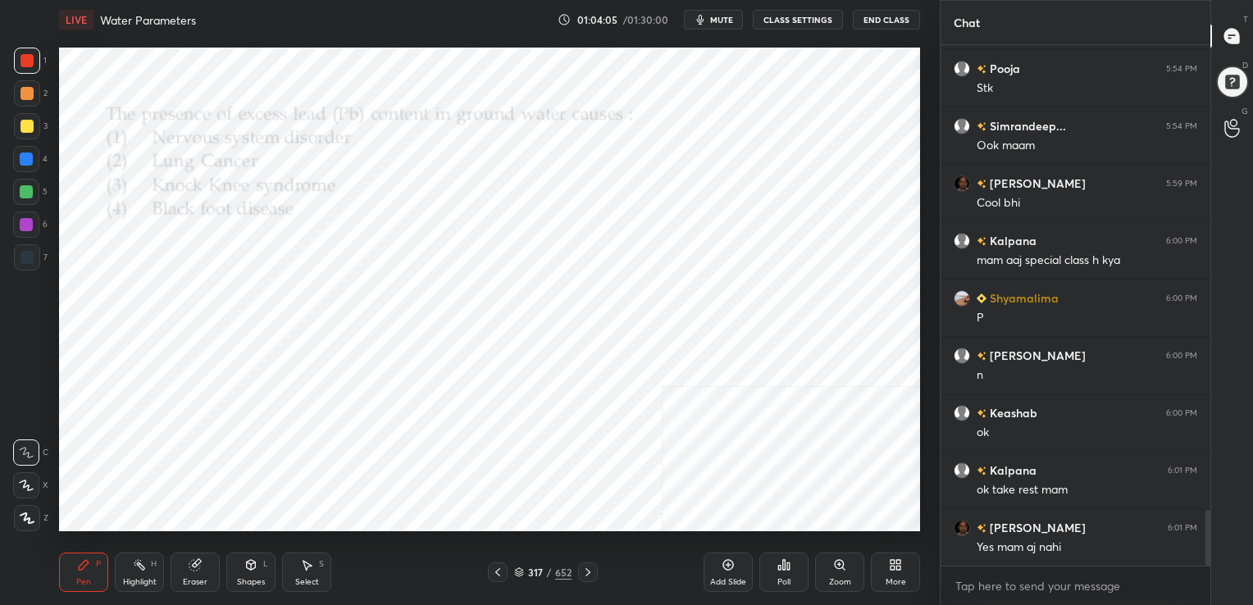
click at [468, 351] on img "grid" at bounding box center [456, 345] width 248 height 133
click at [721, 11] on button "mute" at bounding box center [713, 20] width 59 height 20
click at [520, 564] on div "317 / 652" at bounding box center [543, 572] width 110 height 20
click at [529, 570] on div "317" at bounding box center [535, 572] width 16 height 10
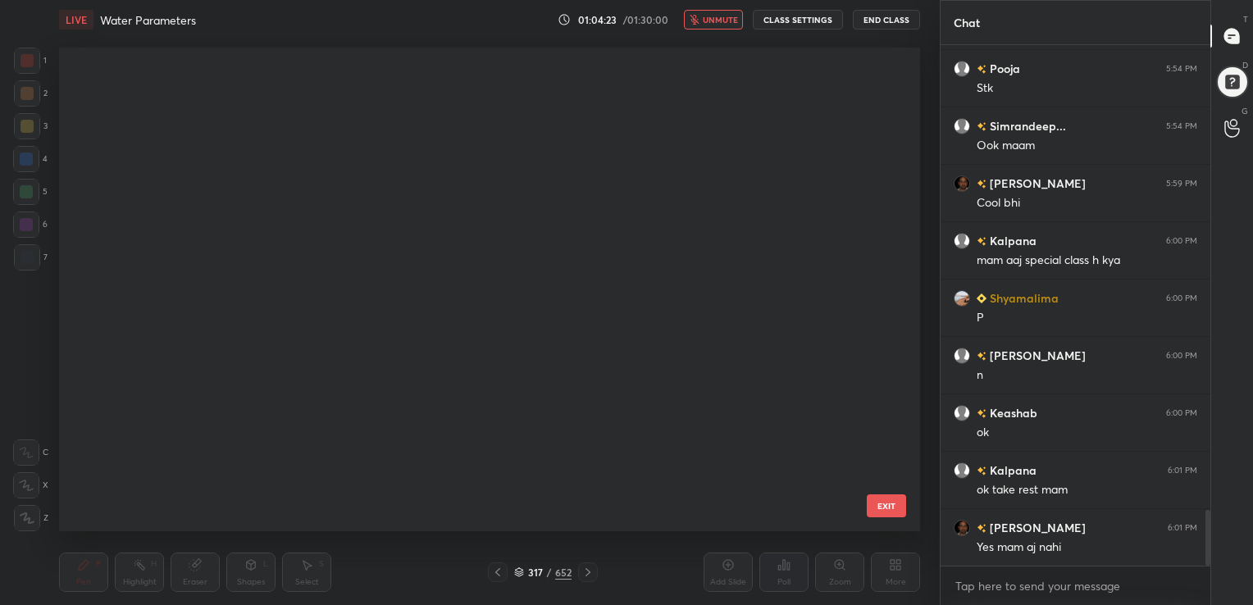
scroll to position [480, 853]
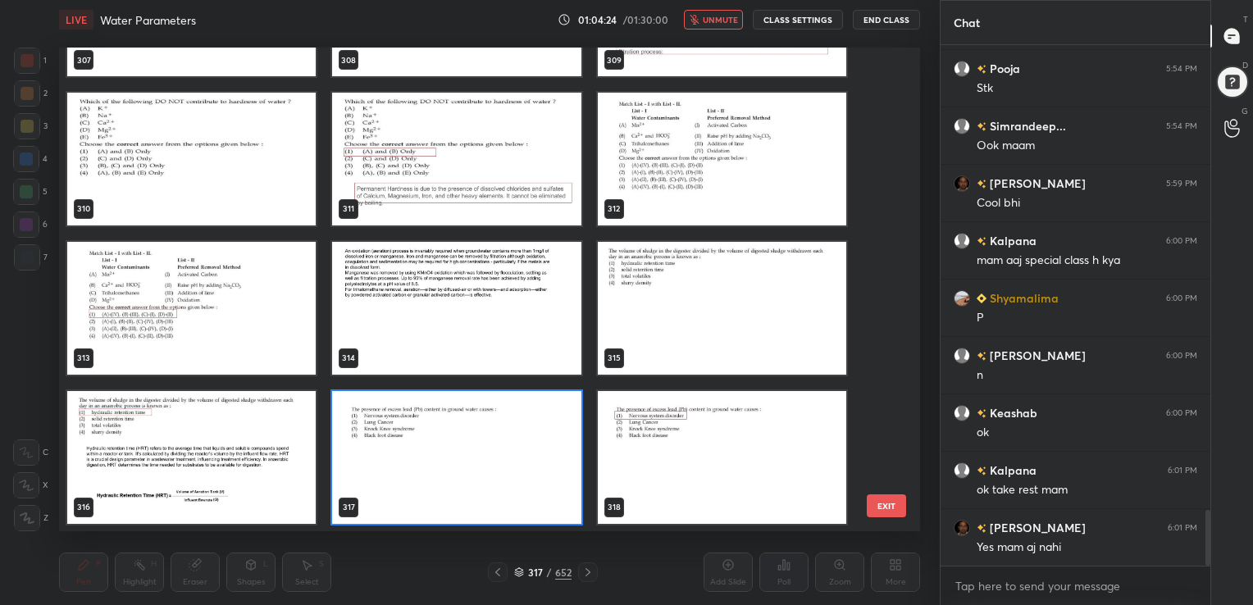
click at [536, 480] on img "grid" at bounding box center [456, 457] width 248 height 133
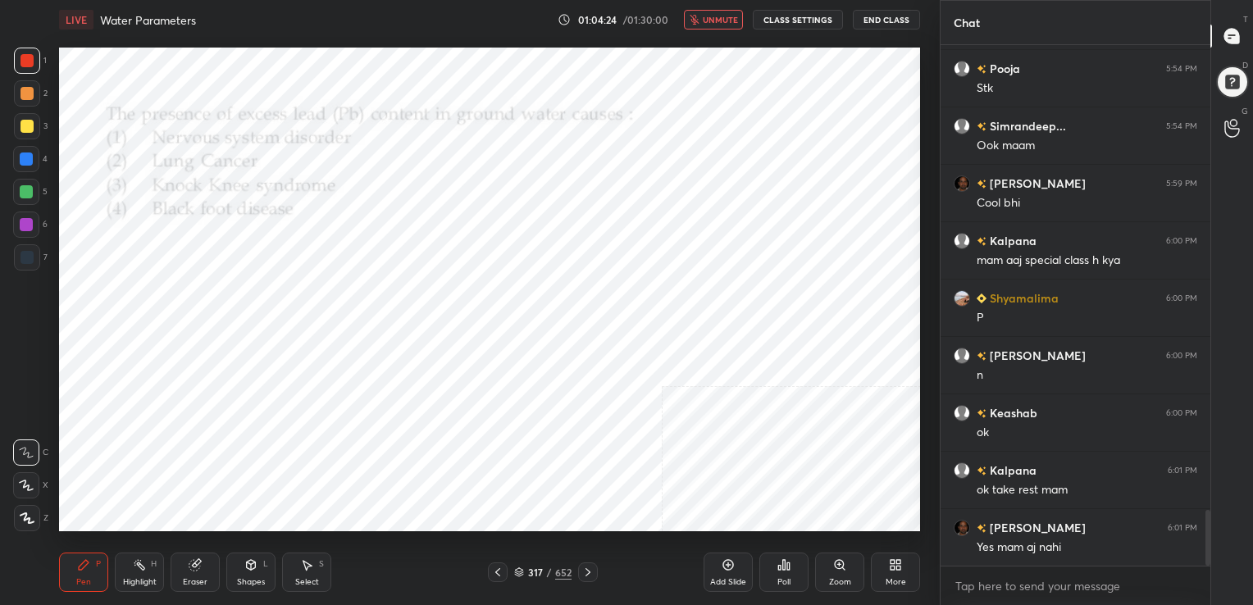
click at [536, 480] on img "grid" at bounding box center [456, 457] width 248 height 133
click at [783, 571] on icon at bounding box center [783, 564] width 13 height 13
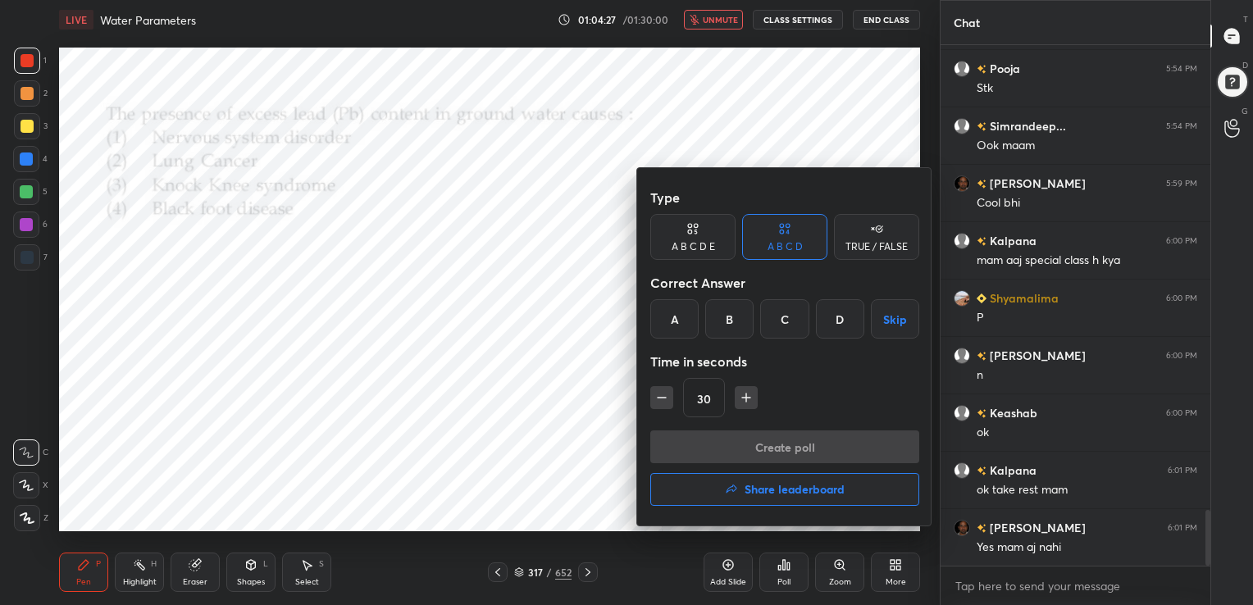
click at [681, 327] on div "A" at bounding box center [674, 318] width 48 height 39
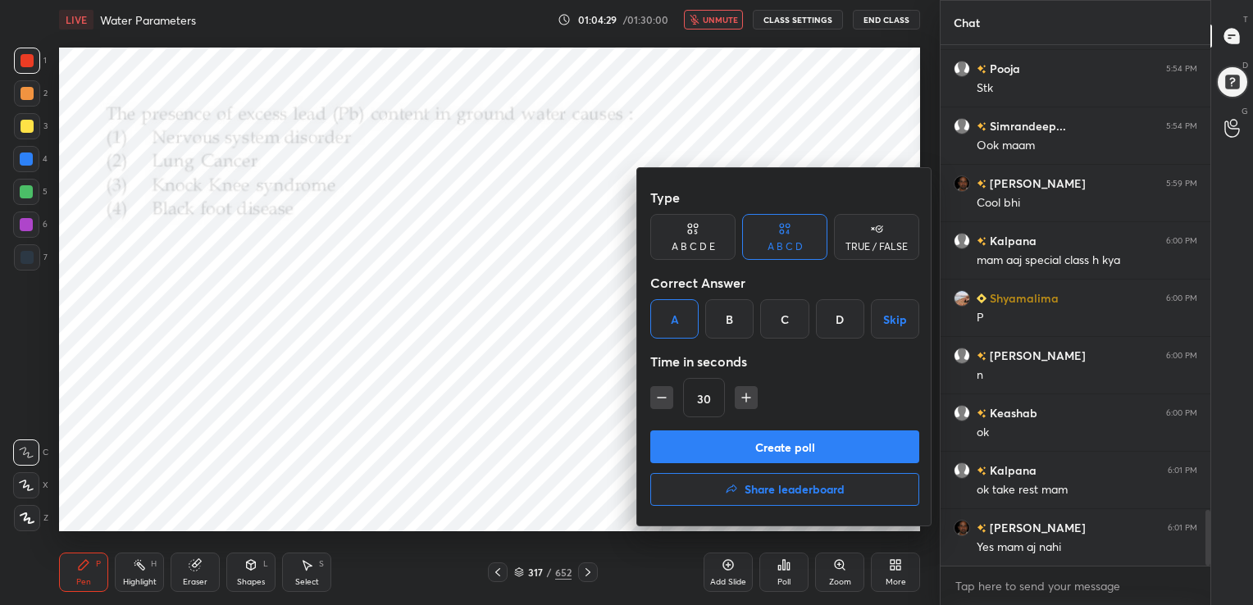
click at [757, 450] on button "Create poll" at bounding box center [784, 446] width 269 height 33
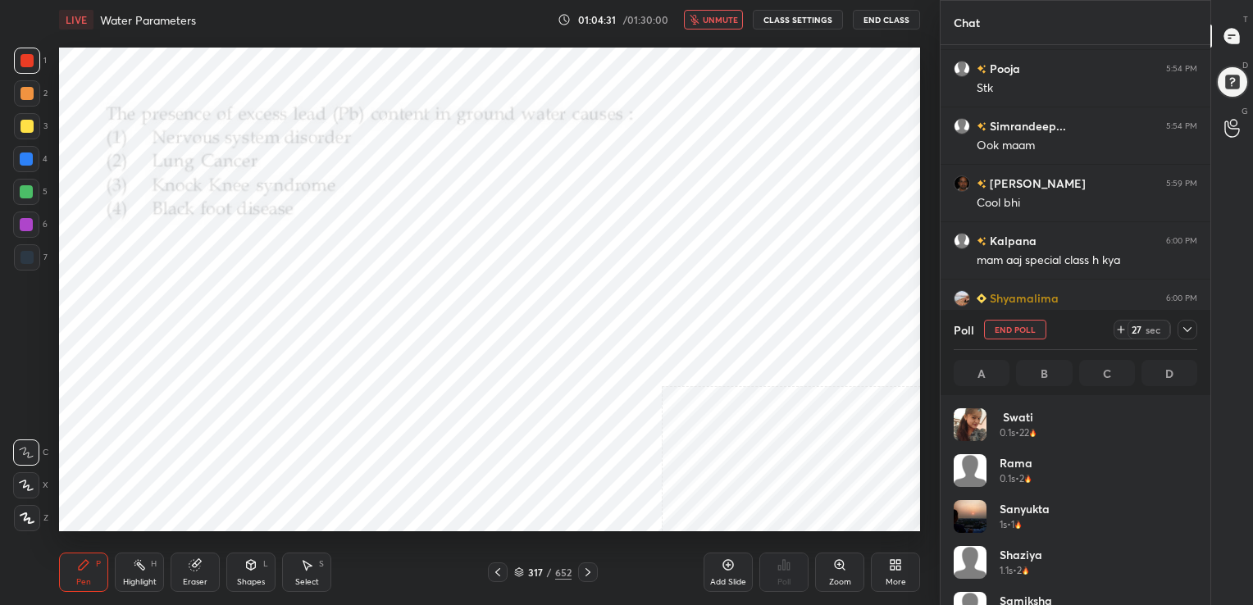
scroll to position [192, 239]
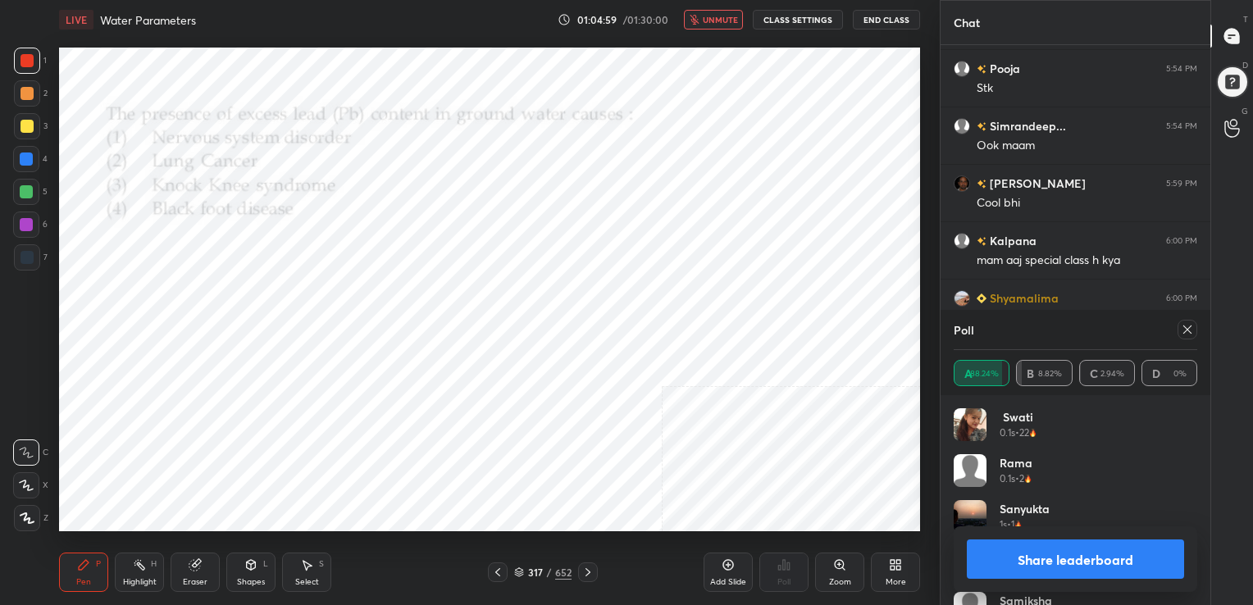
click at [1184, 321] on div at bounding box center [1187, 330] width 20 height 20
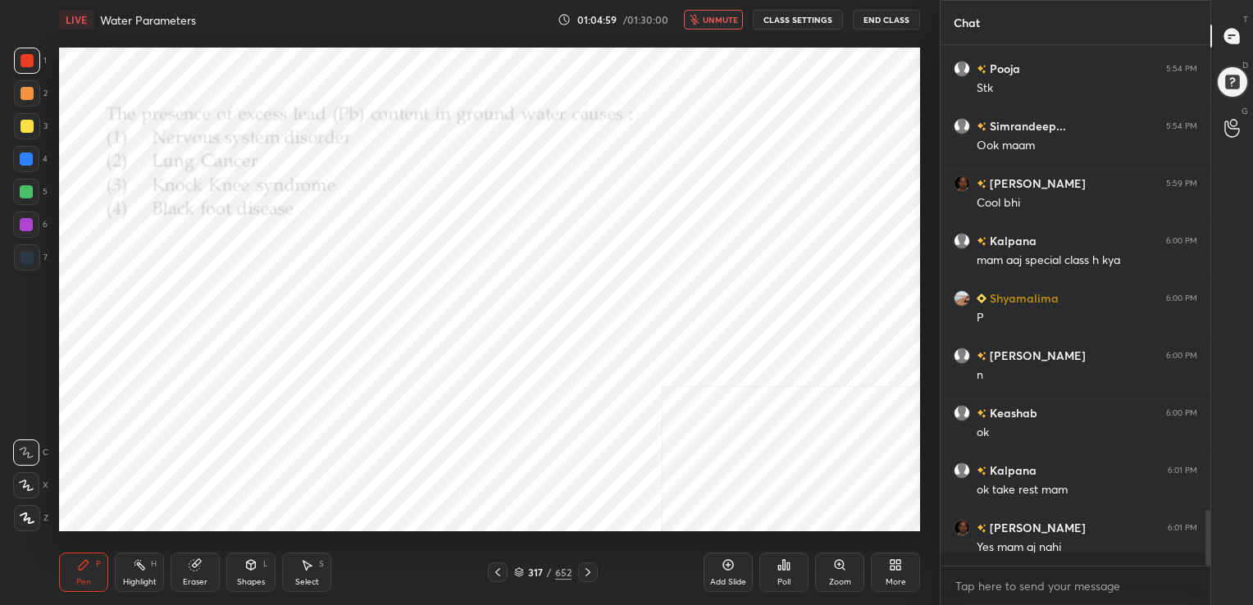
scroll to position [5, 5]
click at [720, 15] on span "unmute" at bounding box center [720, 19] width 35 height 11
click at [514, 567] on icon at bounding box center [519, 572] width 10 height 10
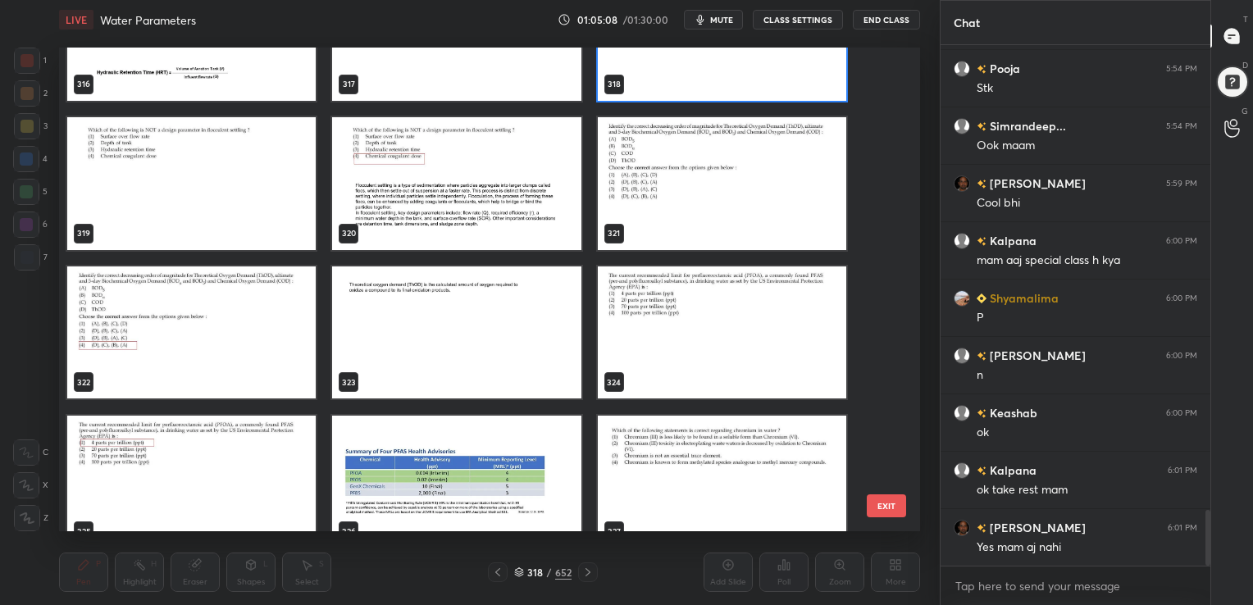
scroll to position [15742, 0]
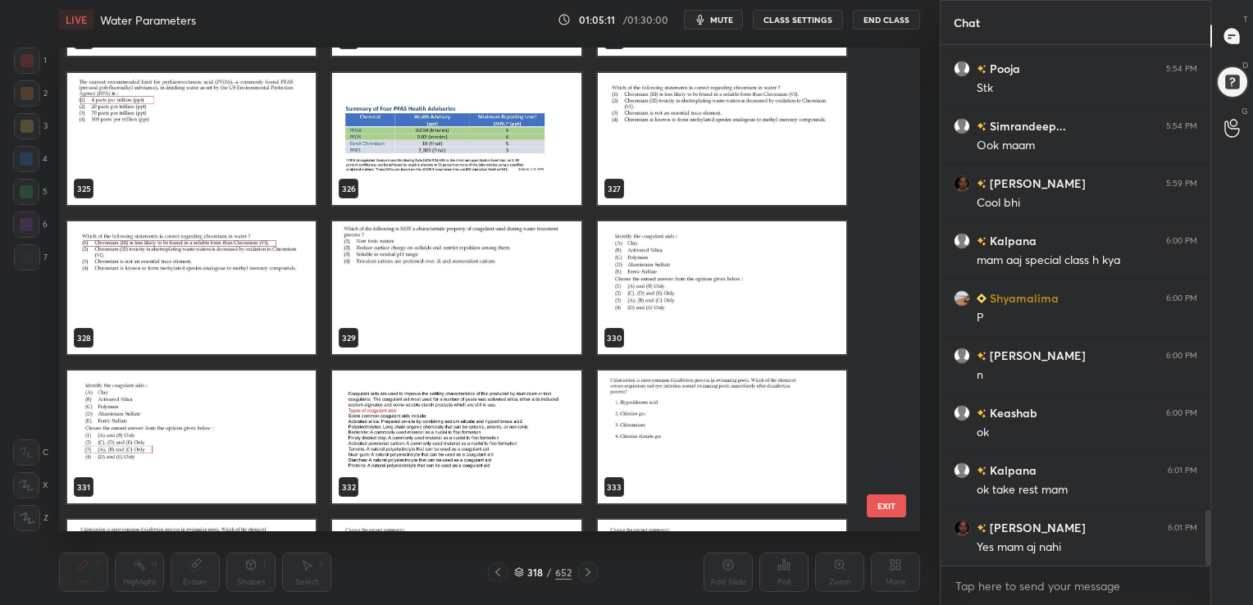
click at [754, 132] on img "grid" at bounding box center [722, 138] width 248 height 133
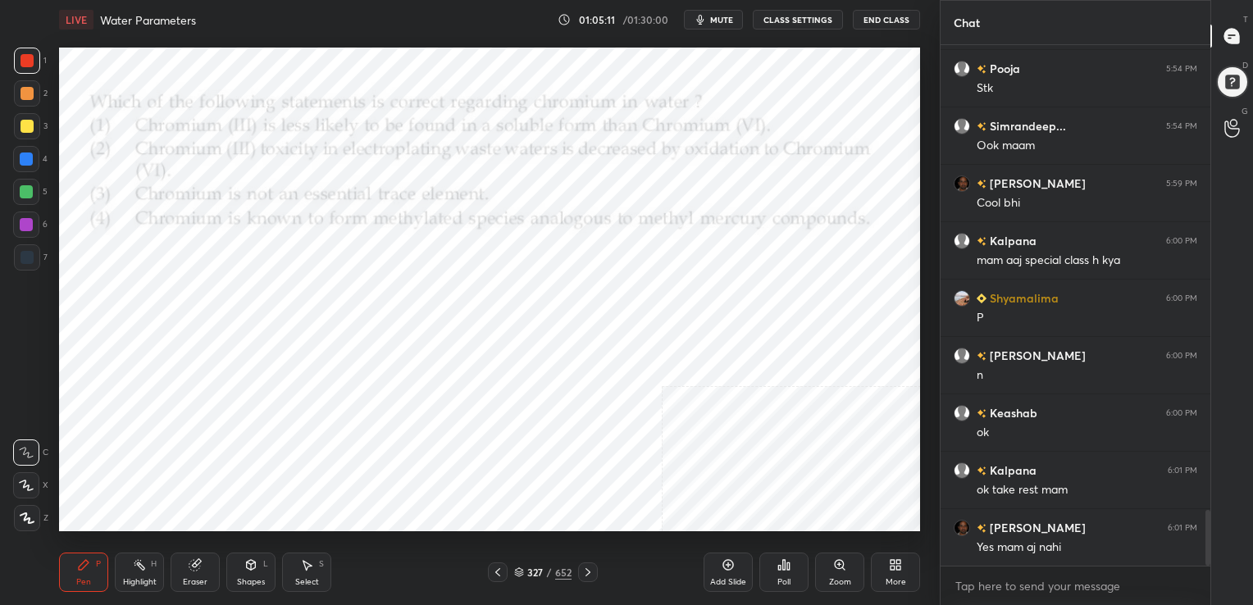
click at [754, 132] on img "grid" at bounding box center [722, 138] width 248 height 133
click at [726, 14] on span "mute" at bounding box center [721, 19] width 23 height 11
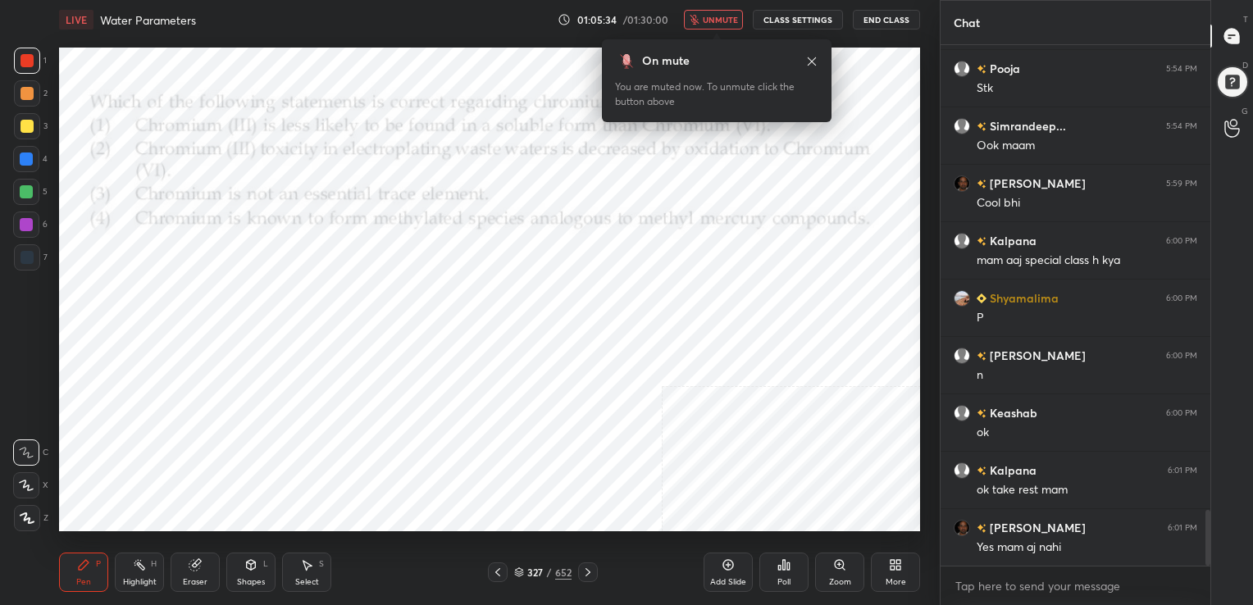
click at [514, 569] on icon at bounding box center [519, 572] width 10 height 10
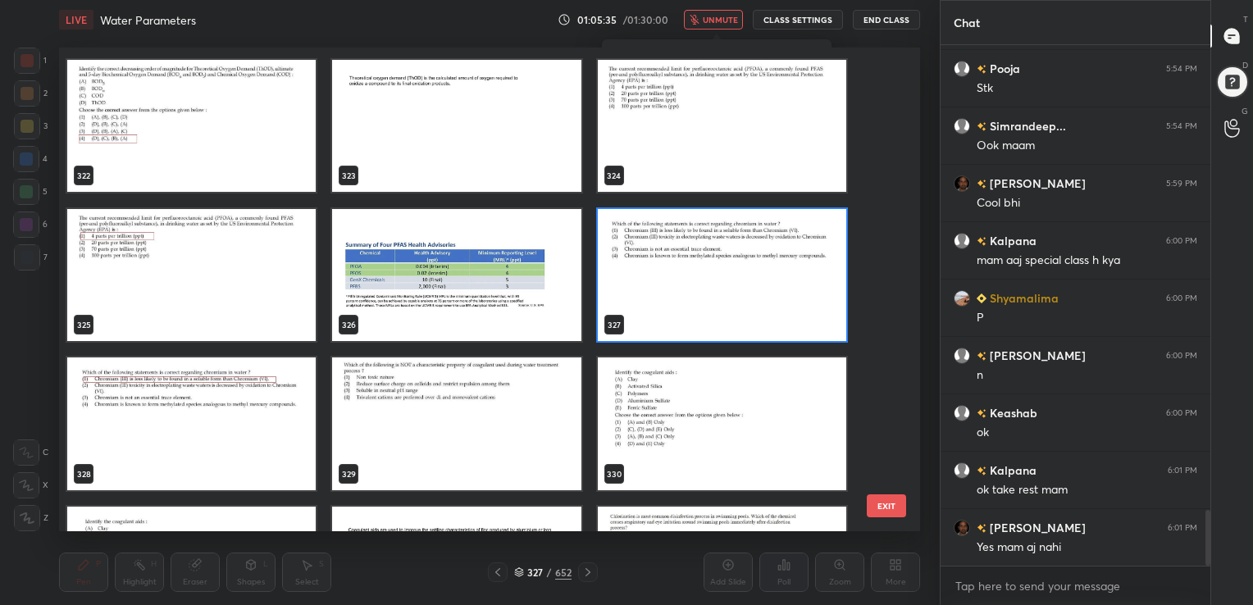
scroll to position [15948, 0]
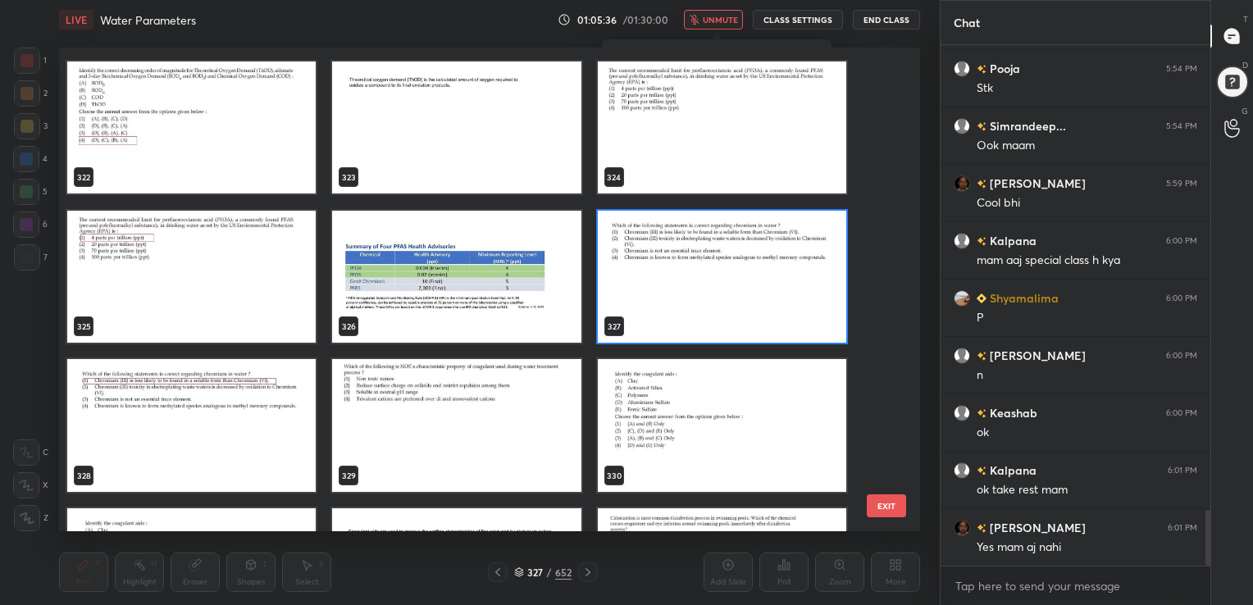
click at [605, 284] on img "grid" at bounding box center [722, 276] width 248 height 133
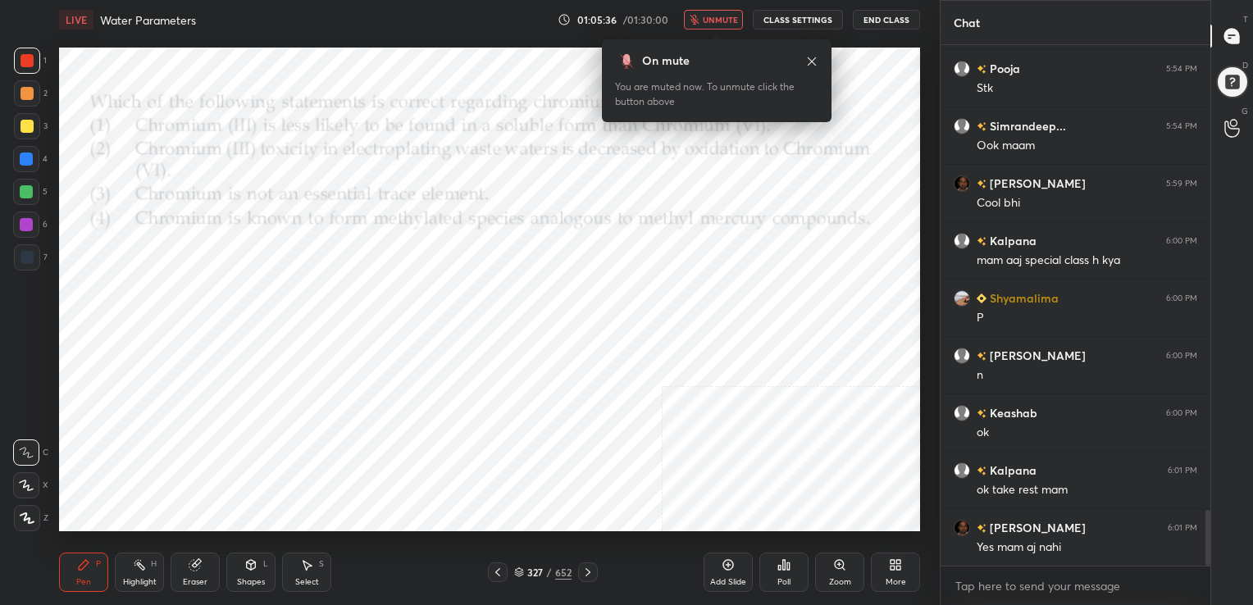
click at [605, 284] on img "grid" at bounding box center [722, 276] width 248 height 133
click at [525, 565] on div "327 / 652" at bounding box center [542, 572] width 57 height 15
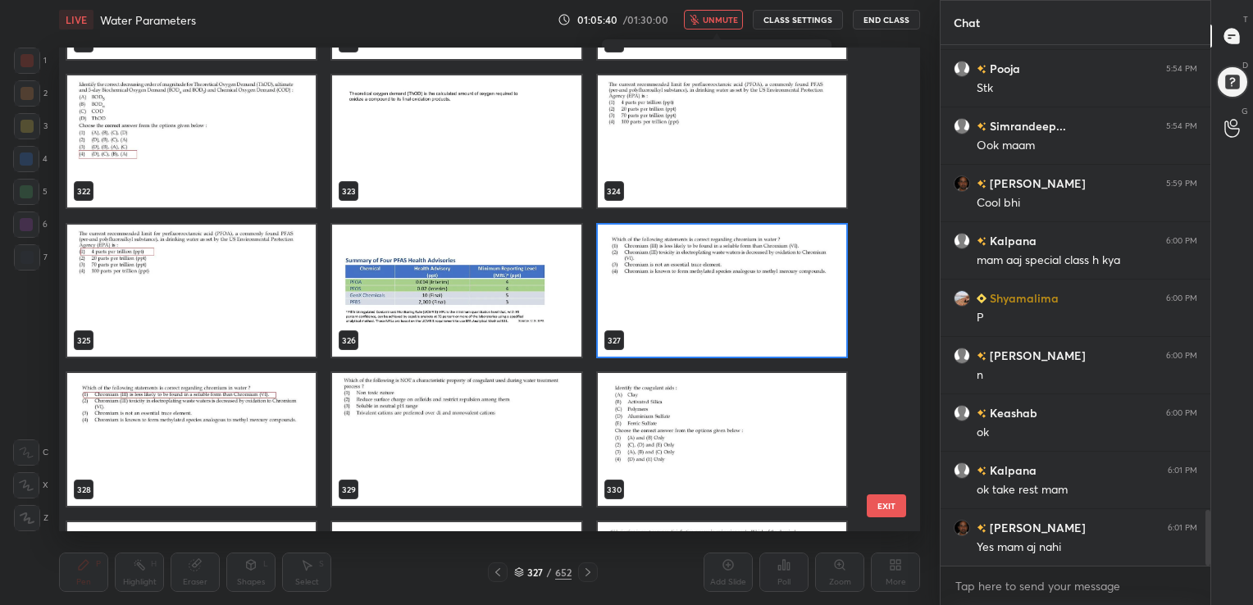
scroll to position [15934, 0]
click at [689, 297] on img "grid" at bounding box center [722, 290] width 248 height 133
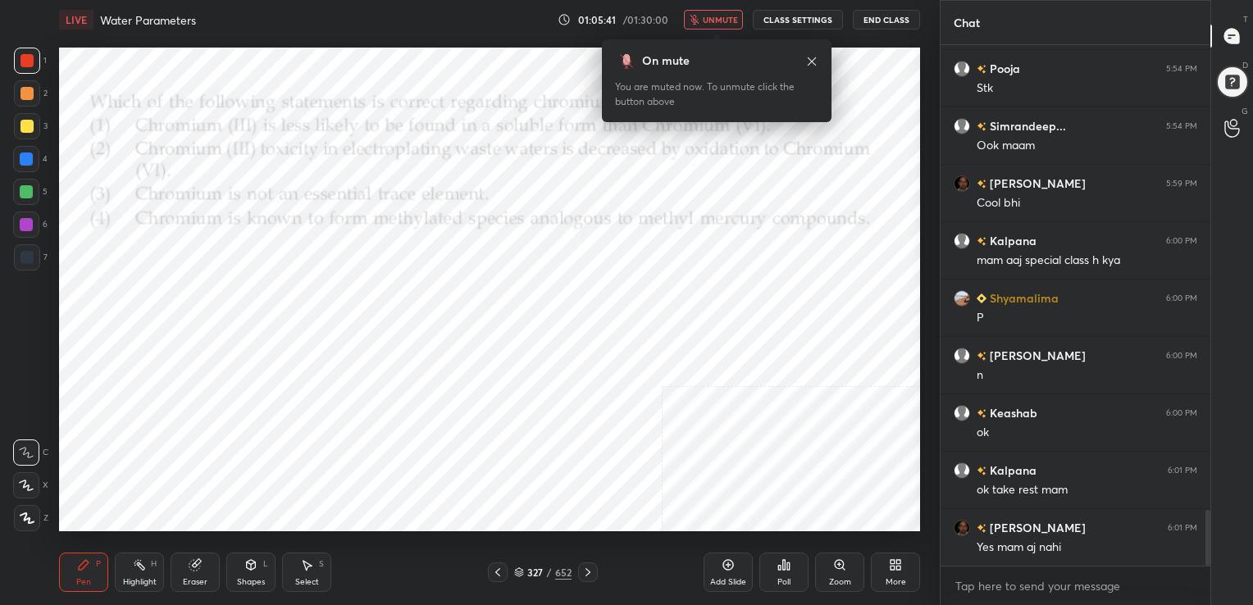
click at [689, 297] on img "grid" at bounding box center [722, 290] width 248 height 133
click at [514, 567] on icon at bounding box center [519, 572] width 10 height 10
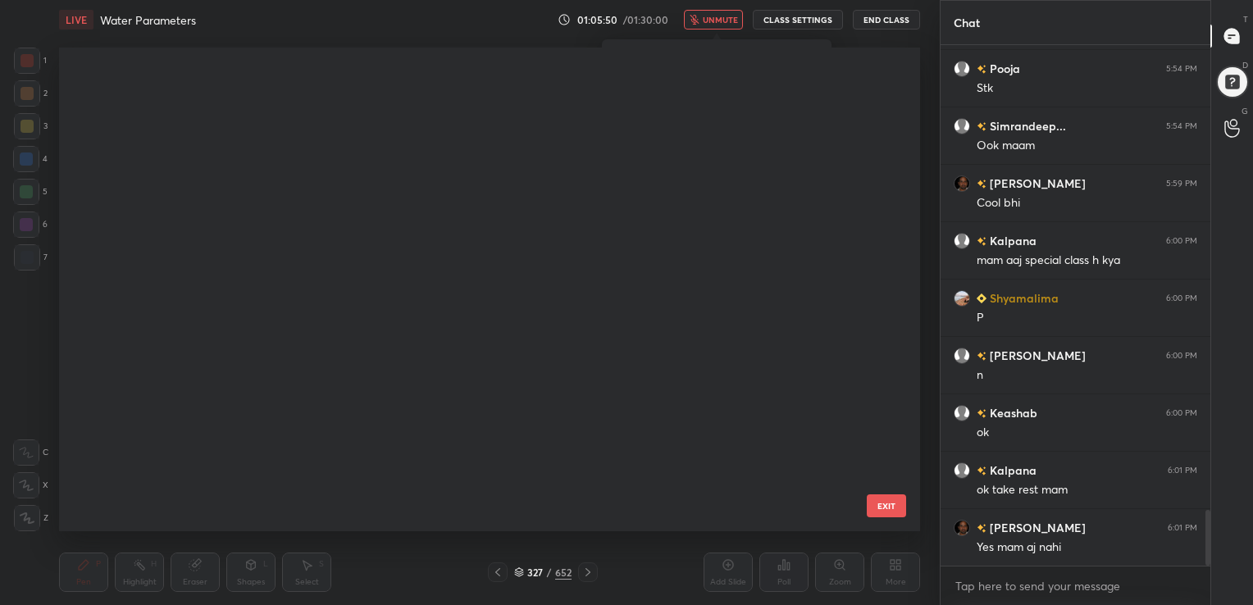
scroll to position [6, 8]
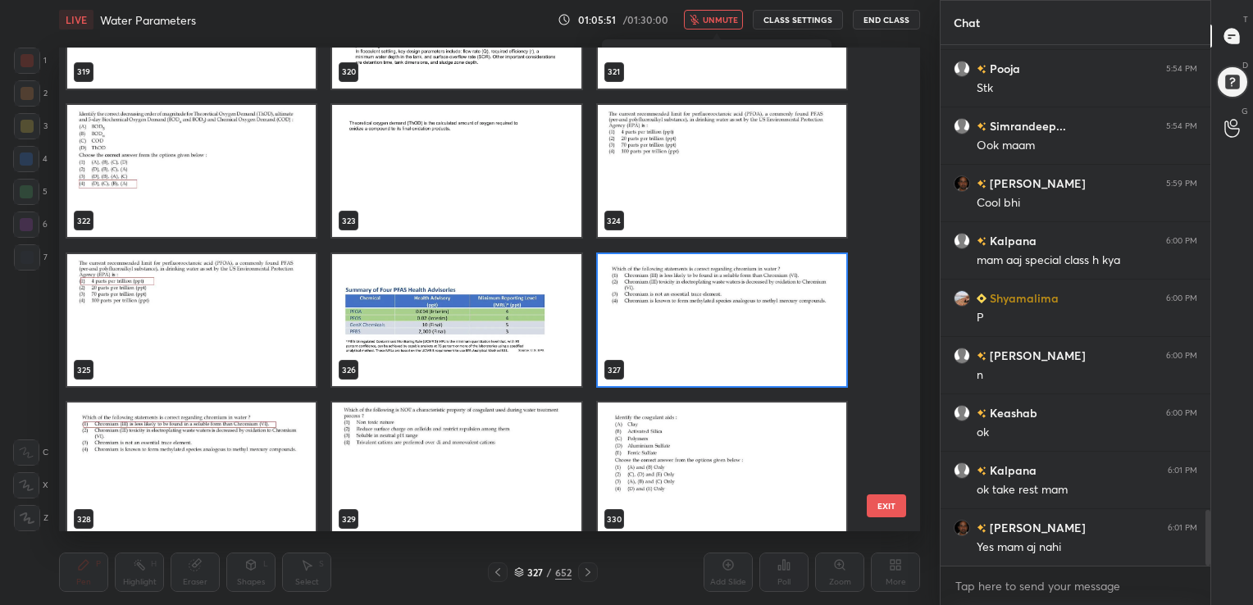
click at [681, 363] on img "grid" at bounding box center [722, 319] width 248 height 133
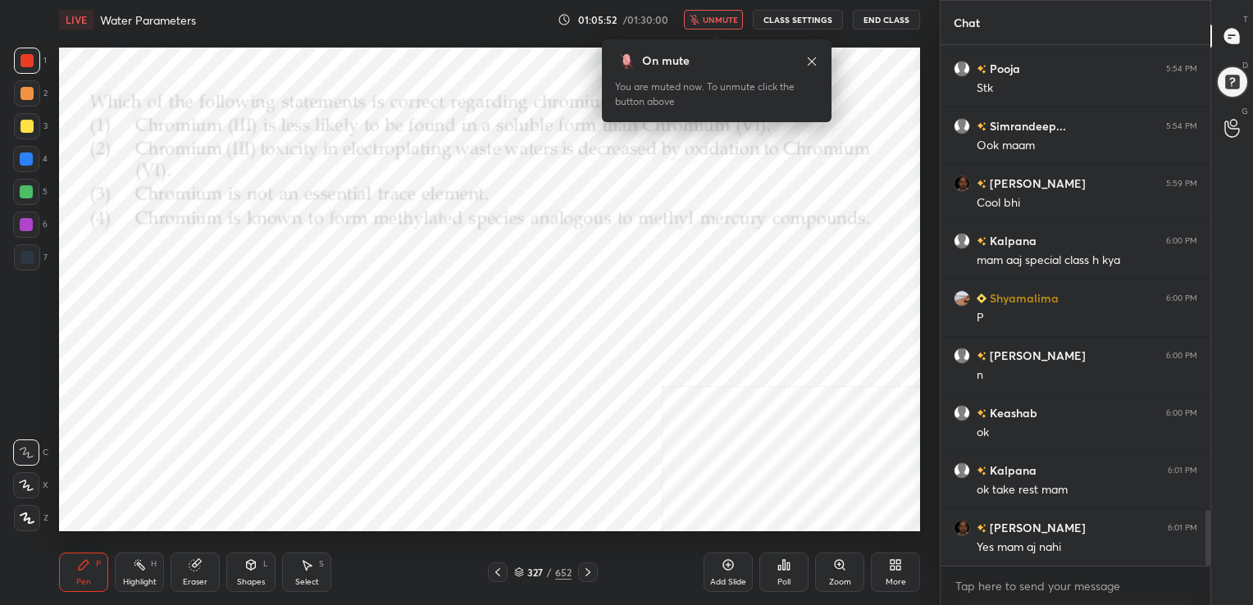
drag, startPoint x: 681, startPoint y: 363, endPoint x: 774, endPoint y: 647, distance: 298.4
click at [774, 0] on html "1 2 3 4 5 6 7 C X Z C X Z E E Erase all H H LIVE Water Parameters 01:05:52 / 01…" at bounding box center [626, 0] width 1253 height 0
click at [778, 566] on icon at bounding box center [779, 568] width 2 height 4
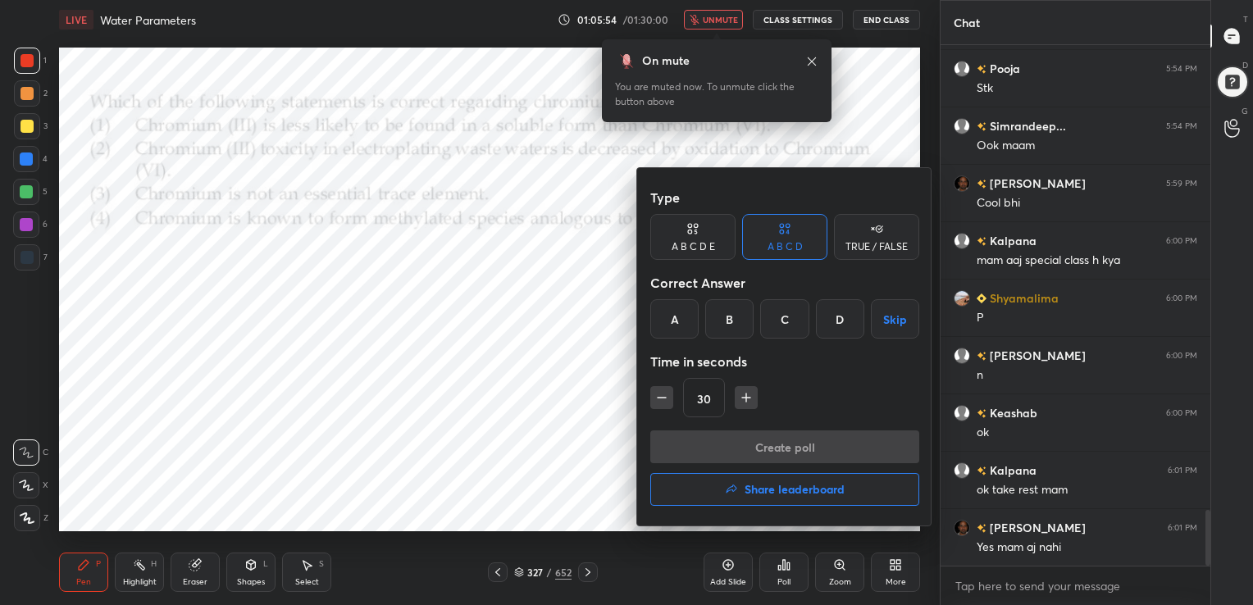
click at [678, 316] on div "A" at bounding box center [674, 318] width 48 height 39
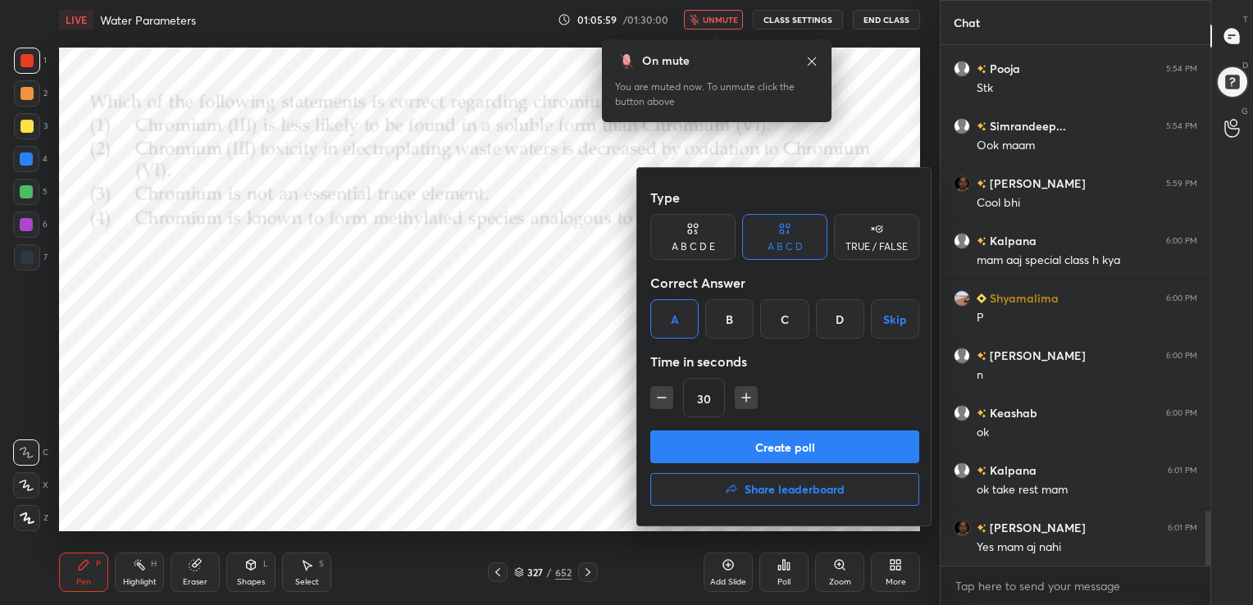
scroll to position [4399, 0]
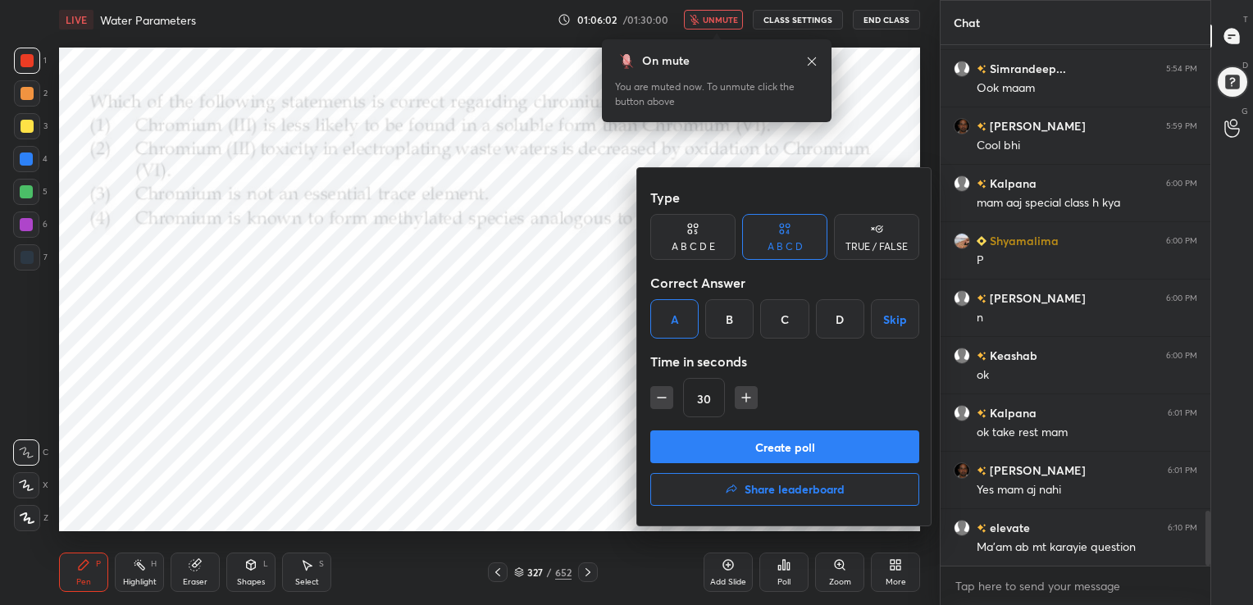
click at [776, 448] on button "Create poll" at bounding box center [784, 446] width 269 height 33
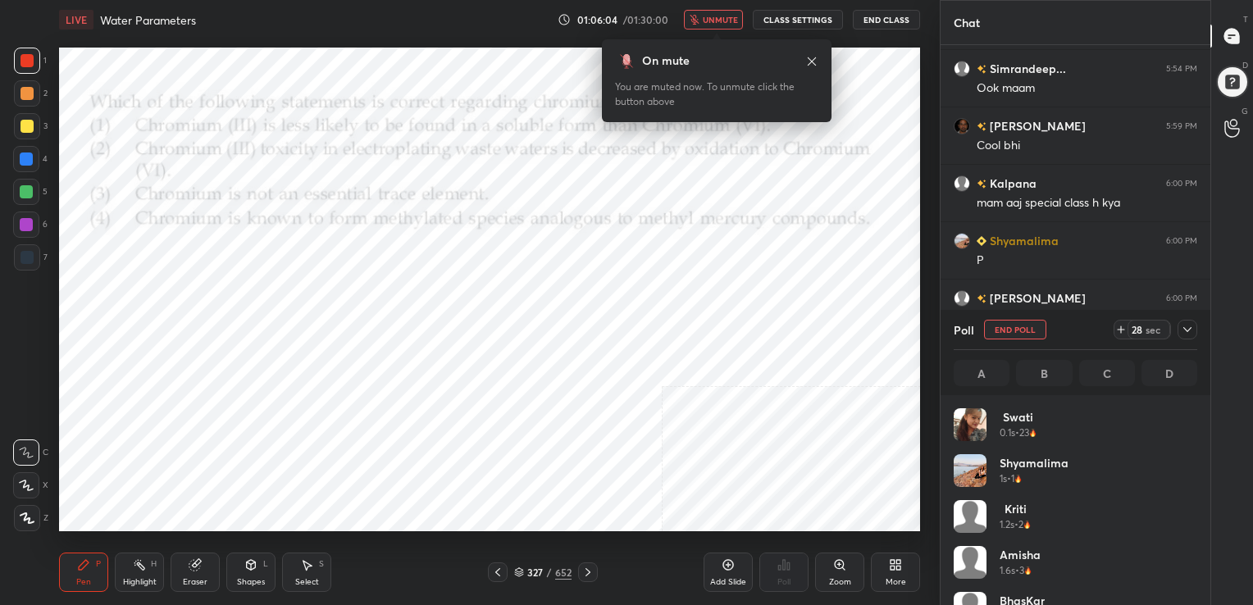
scroll to position [192, 239]
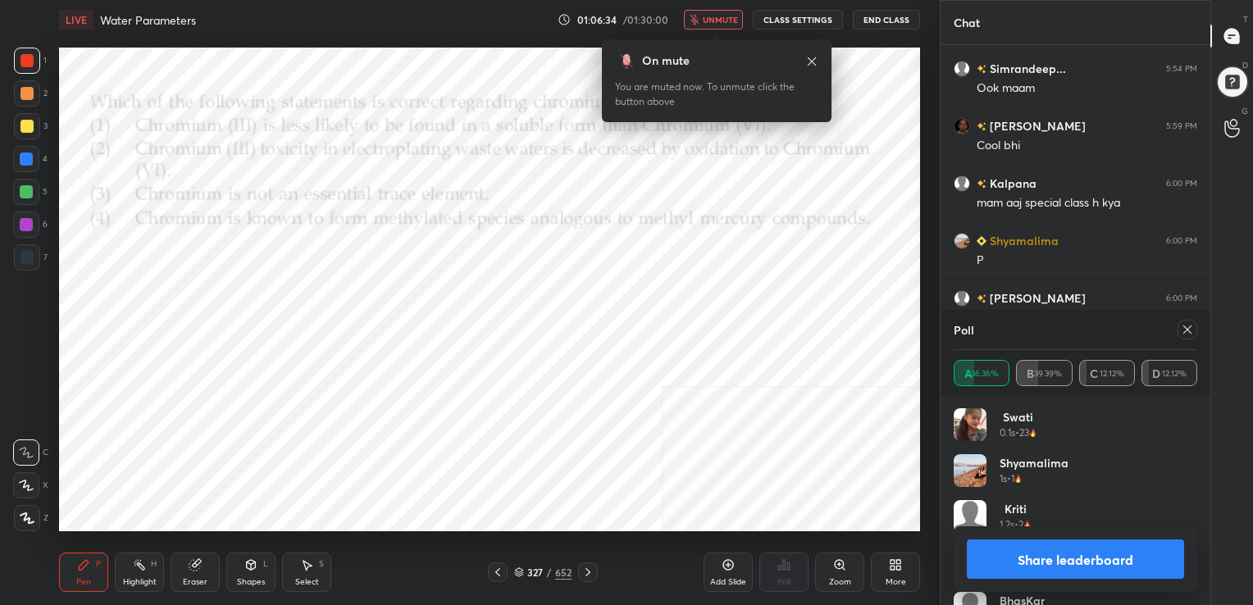
click at [1195, 337] on div at bounding box center [1184, 330] width 26 height 20
click at [1185, 330] on icon at bounding box center [1186, 329] width 13 height 13
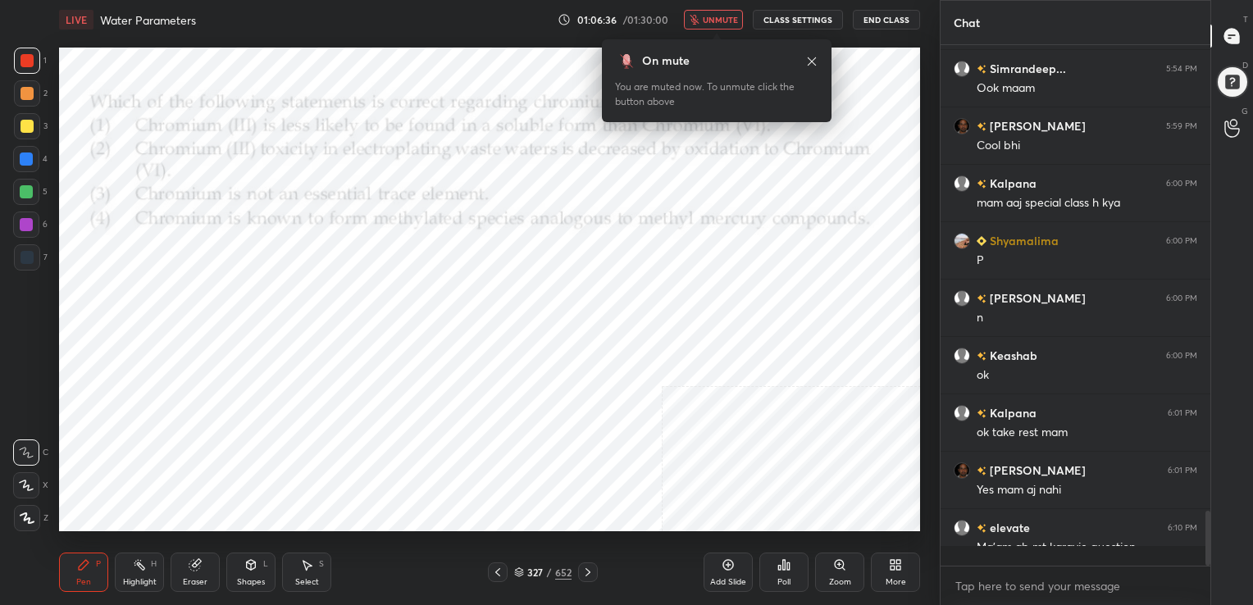
scroll to position [5, 5]
click at [716, 15] on span "unmute" at bounding box center [720, 19] width 35 height 11
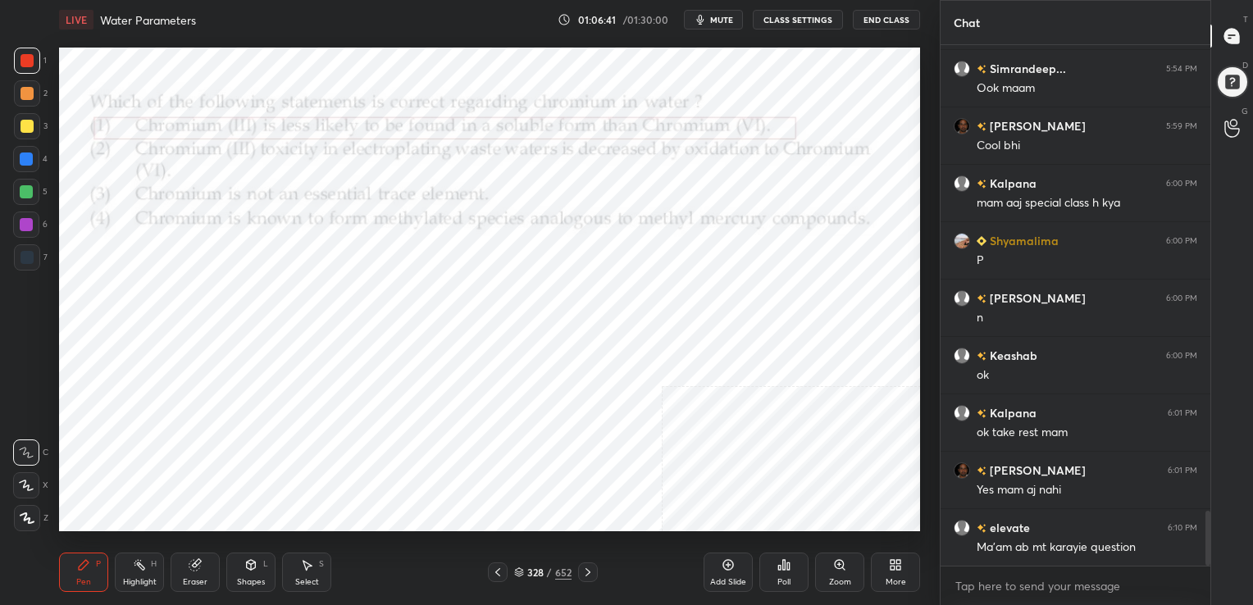
scroll to position [4456, 0]
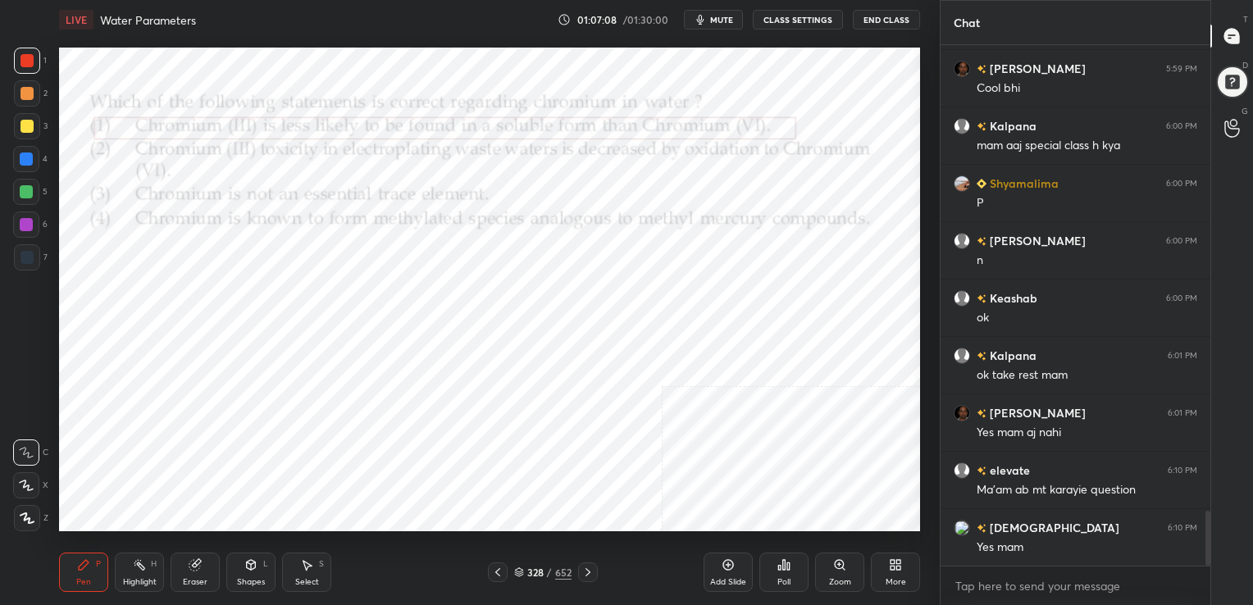
click at [515, 573] on icon at bounding box center [519, 573] width 8 height 2
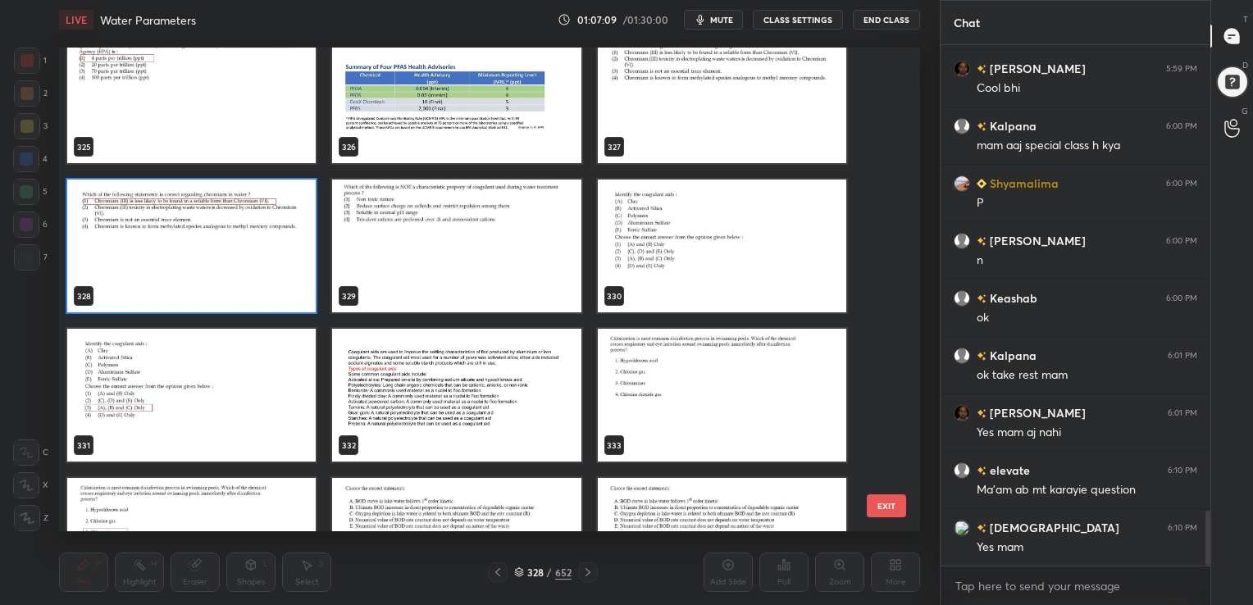
scroll to position [16127, 0]
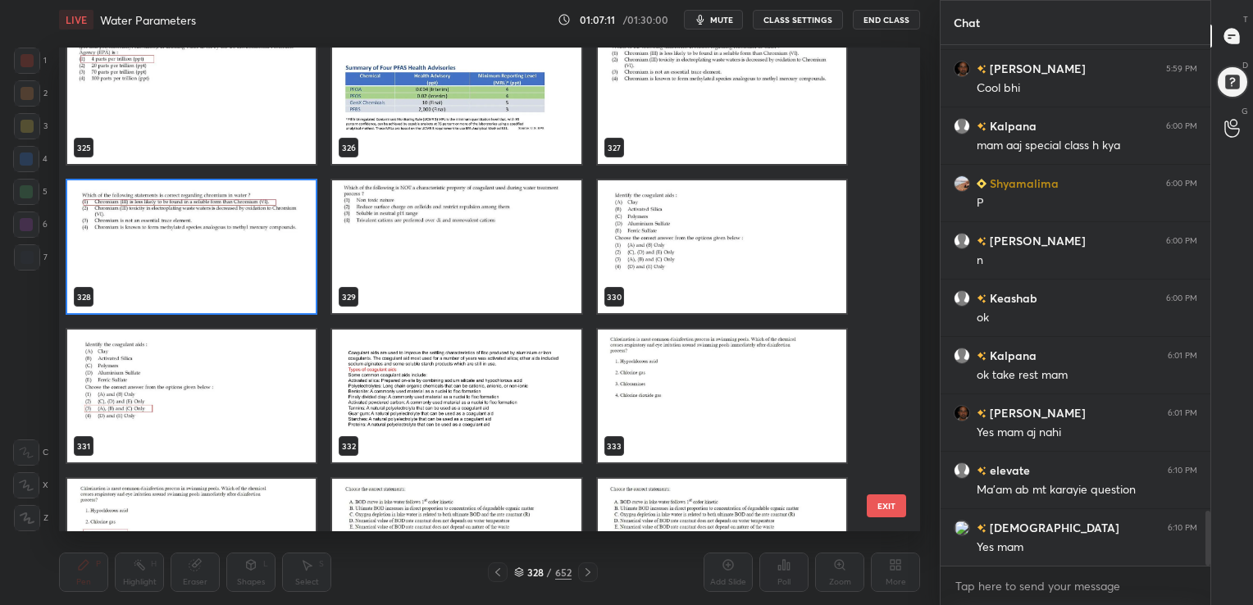
click at [685, 258] on img "grid" at bounding box center [722, 246] width 248 height 133
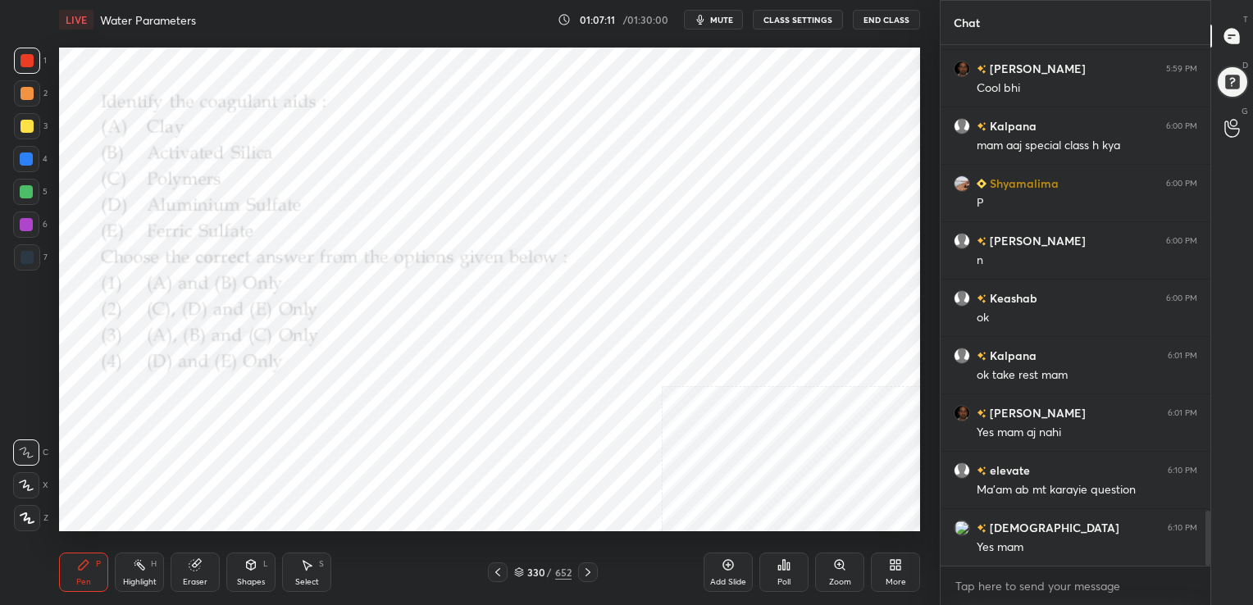
click at [685, 258] on img "grid" at bounding box center [722, 246] width 248 height 133
click at [728, 18] on span "mute" at bounding box center [721, 19] width 23 height 11
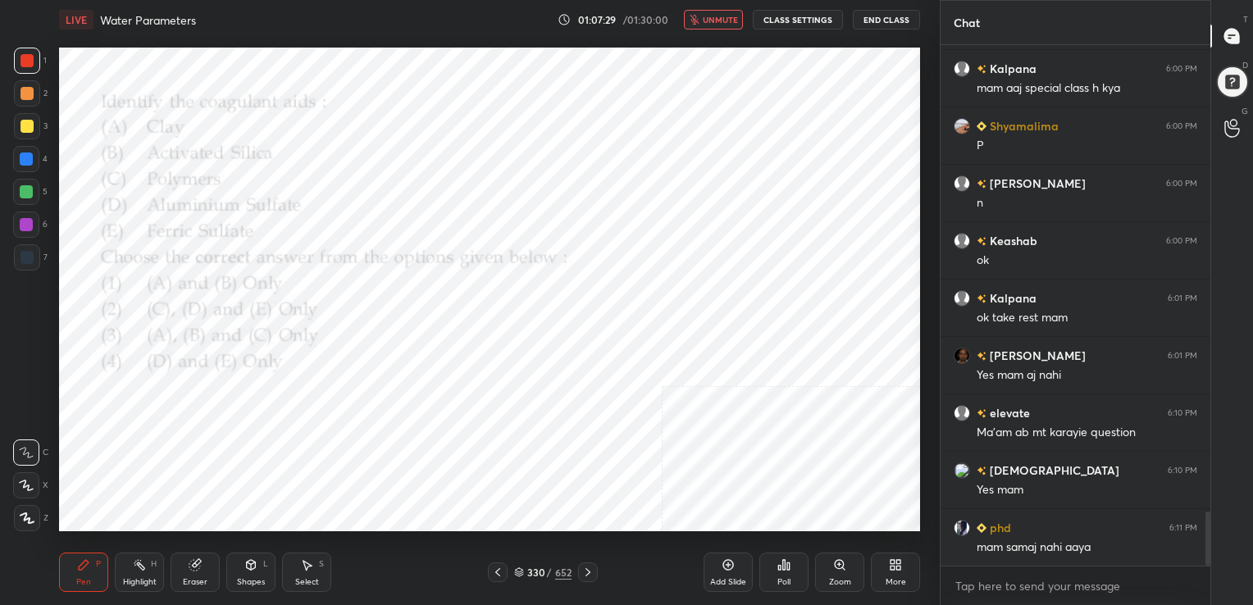
click at [521, 562] on div "330 / 652" at bounding box center [543, 572] width 110 height 20
click at [515, 572] on icon at bounding box center [519, 573] width 8 height 2
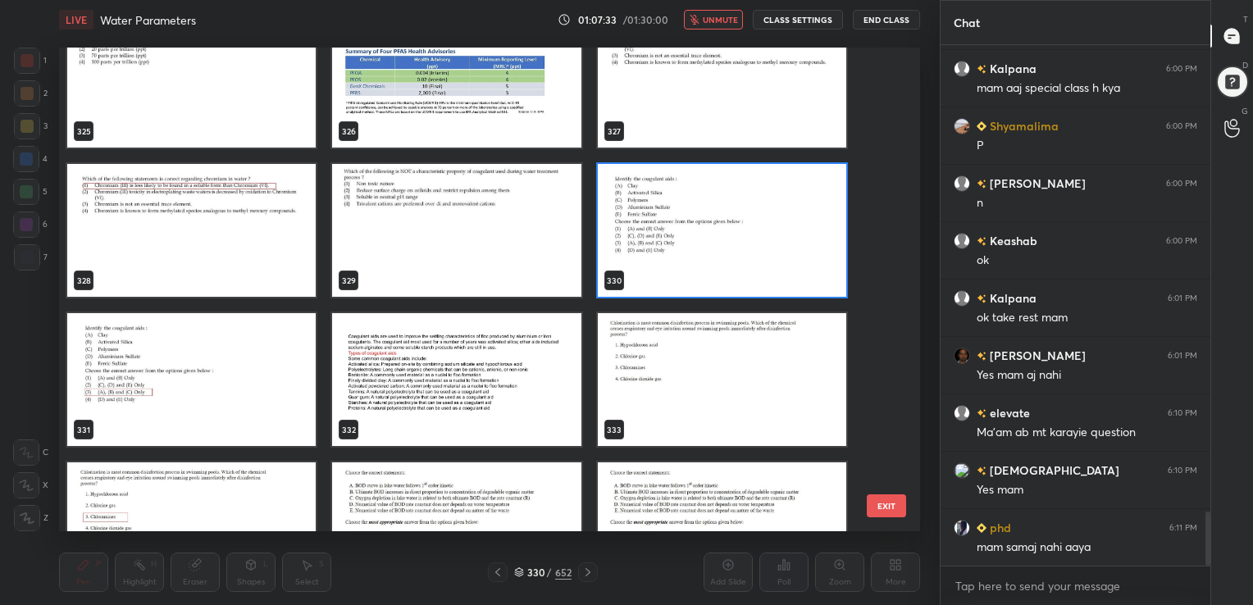
scroll to position [16143, 0]
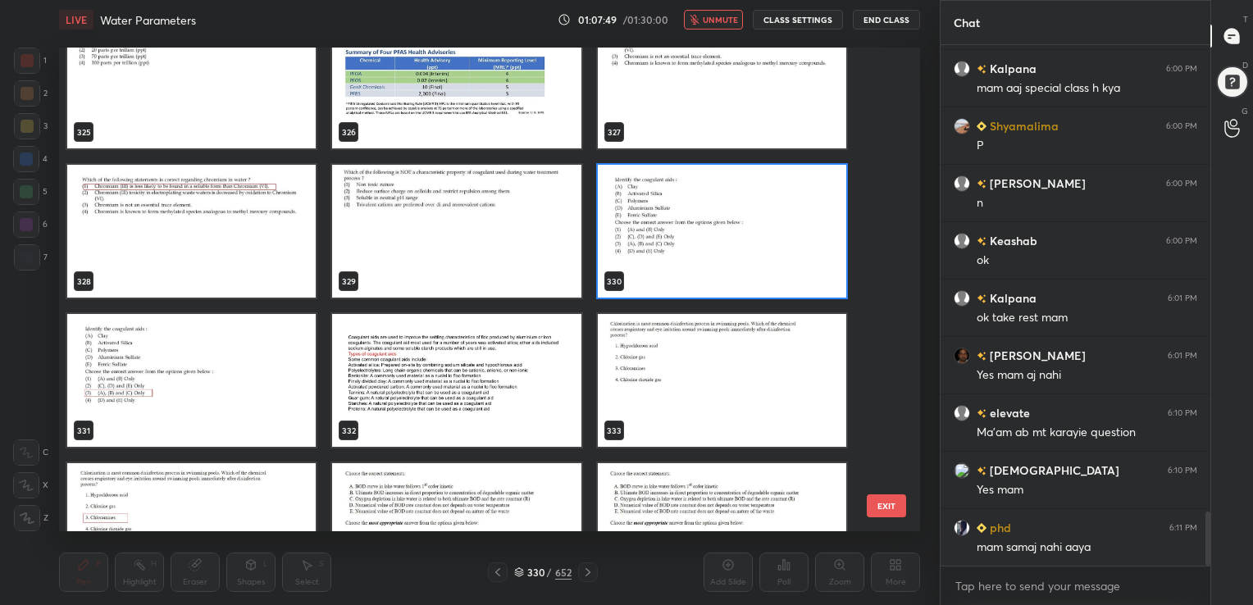
click at [523, 571] on div "330 / 652" at bounding box center [542, 572] width 57 height 15
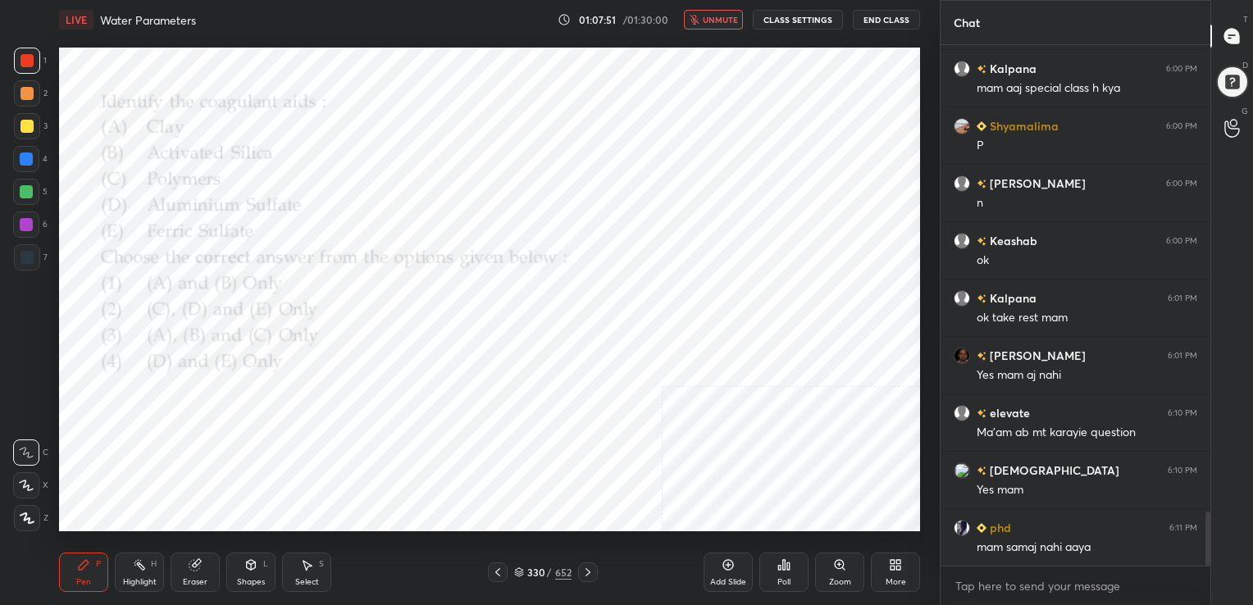
click at [708, 23] on span "unmute" at bounding box center [720, 19] width 35 height 11
click at [515, 570] on icon at bounding box center [519, 570] width 8 height 4
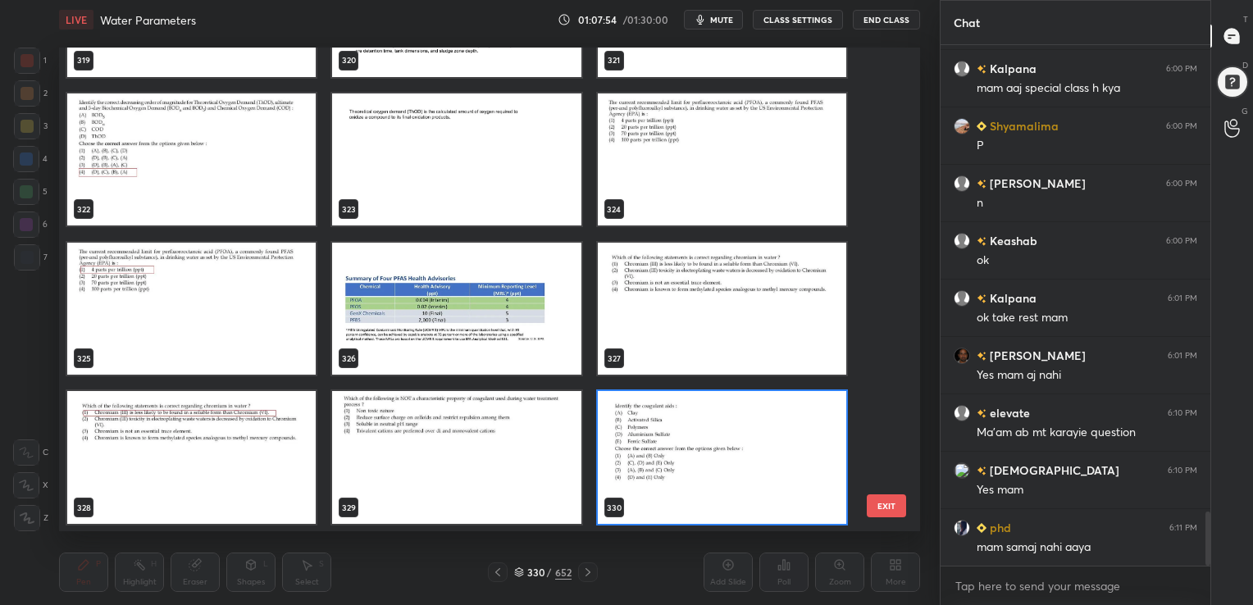
scroll to position [15895, 0]
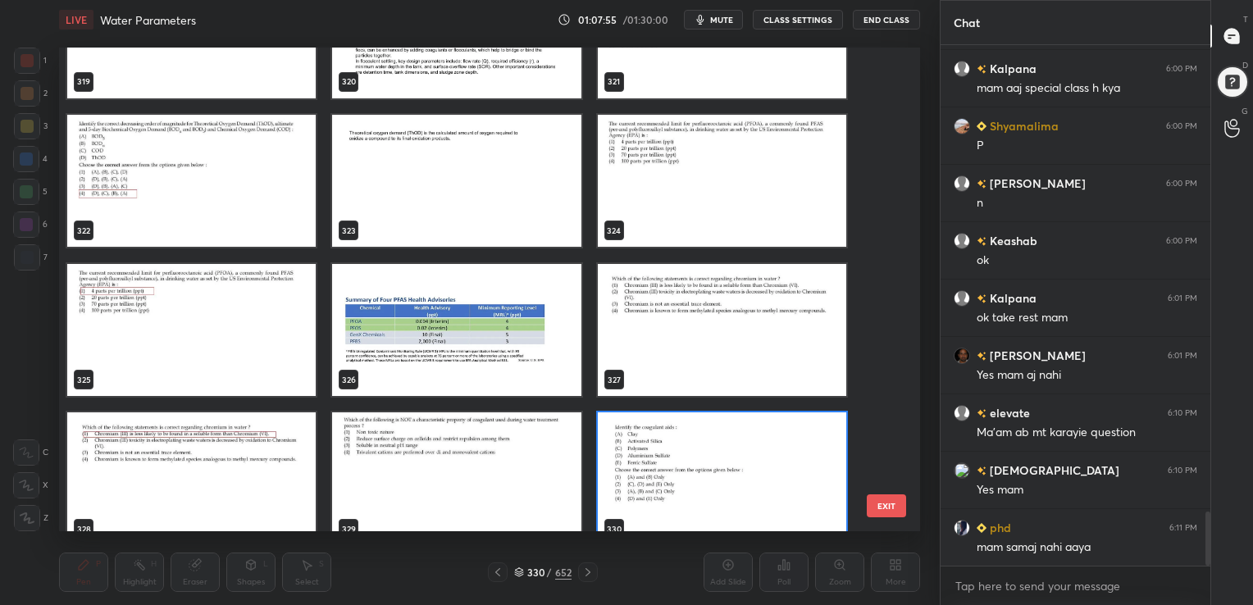
click at [666, 316] on img "grid" at bounding box center [722, 329] width 248 height 133
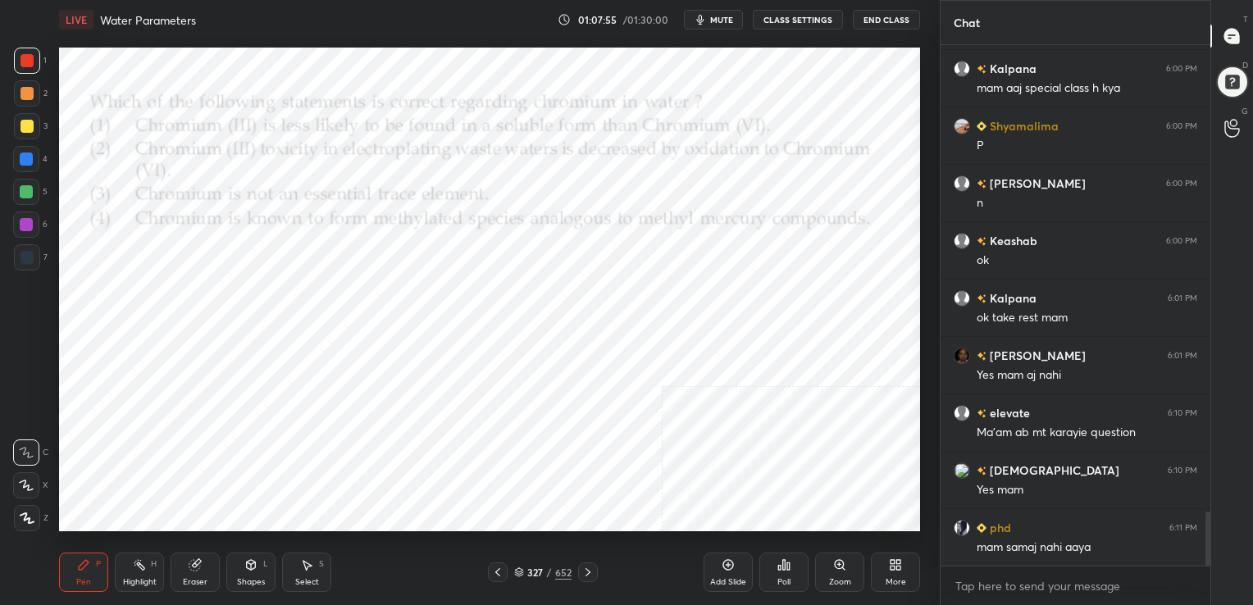
click at [666, 316] on img "grid" at bounding box center [722, 329] width 248 height 133
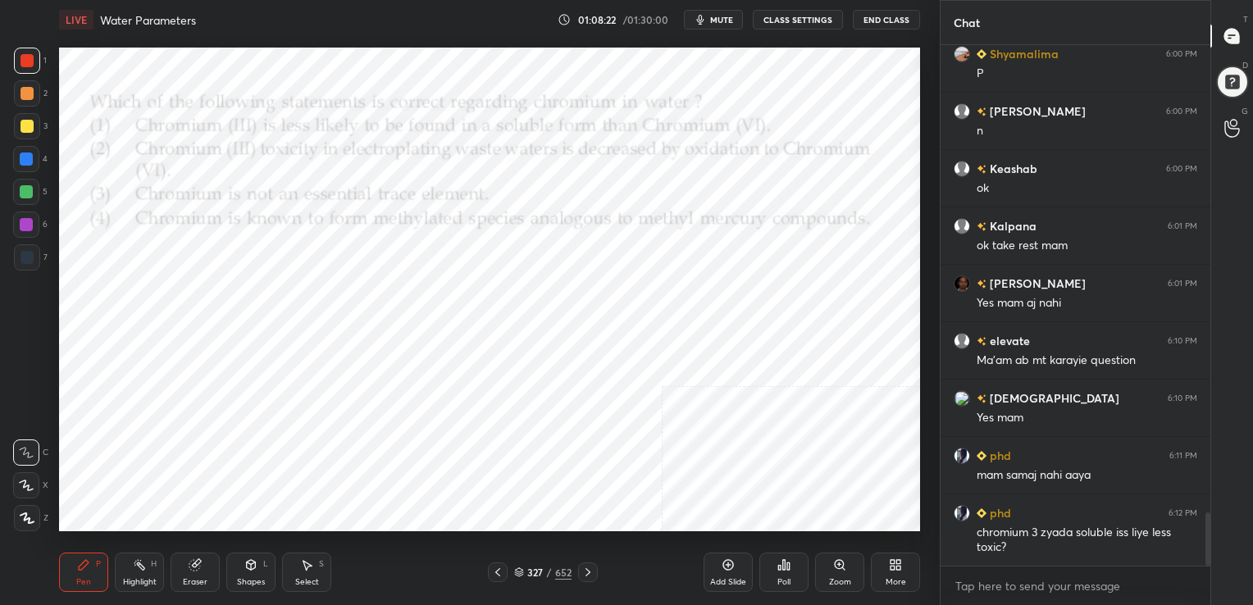
click at [518, 569] on icon at bounding box center [519, 572] width 10 height 10
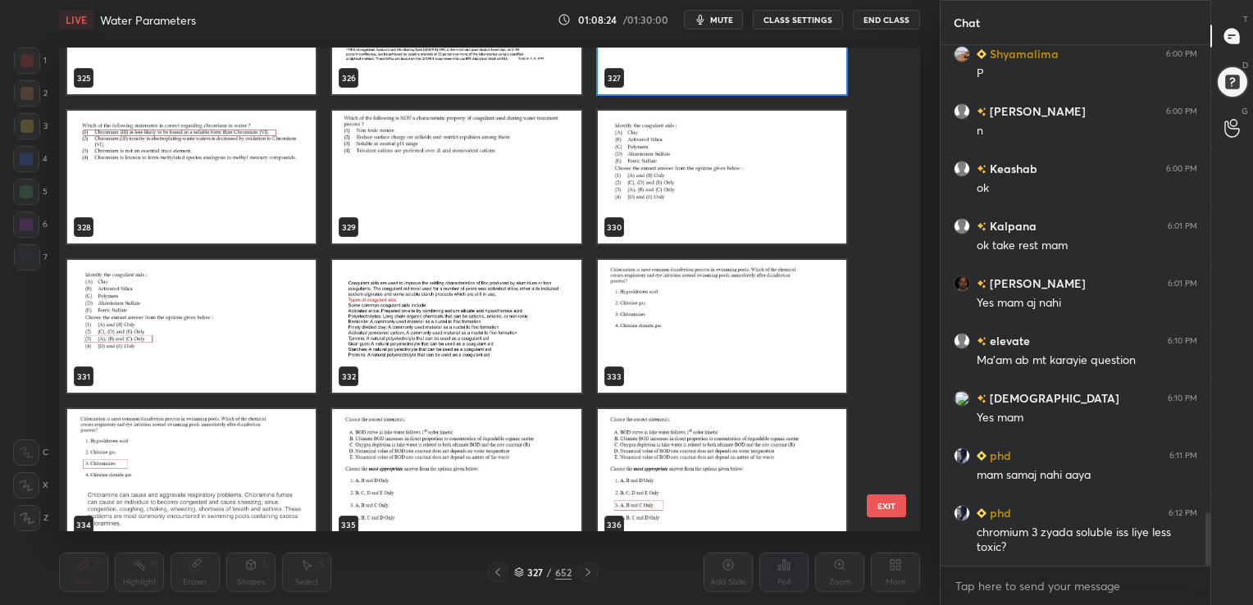
scroll to position [16196, 0]
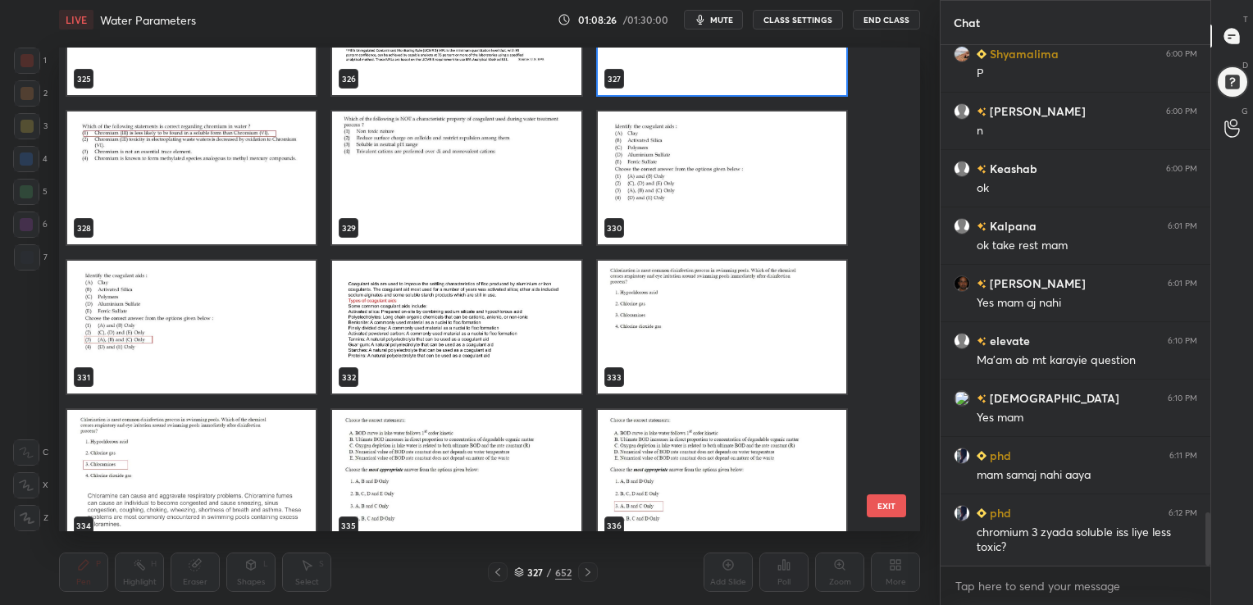
click at [726, 141] on img "grid" at bounding box center [722, 177] width 248 height 133
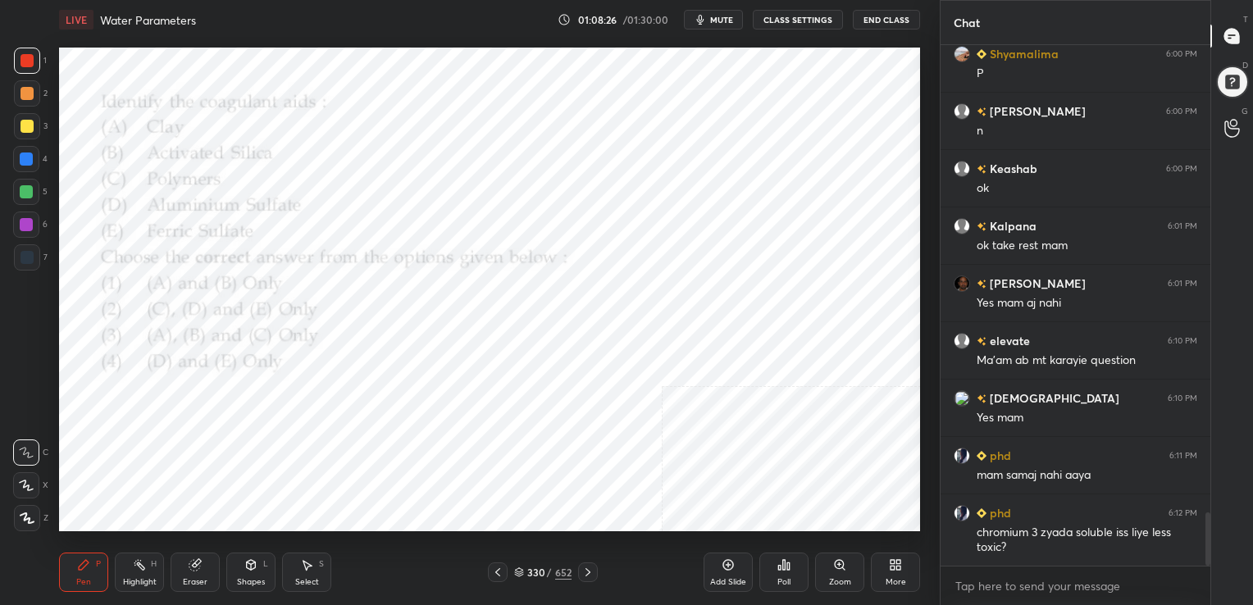
click at [726, 141] on img "grid" at bounding box center [722, 177] width 248 height 133
click at [726, 22] on span "mute" at bounding box center [721, 19] width 23 height 11
click at [784, 579] on div "Poll" at bounding box center [783, 582] width 13 height 8
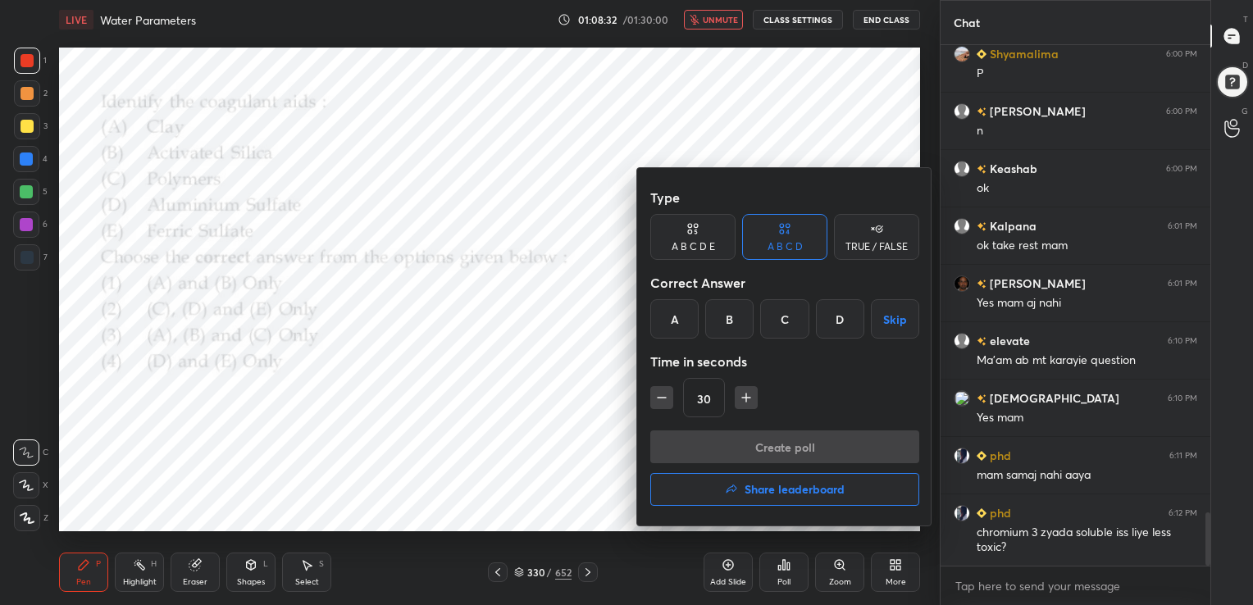
click at [777, 330] on div "C" at bounding box center [784, 318] width 48 height 39
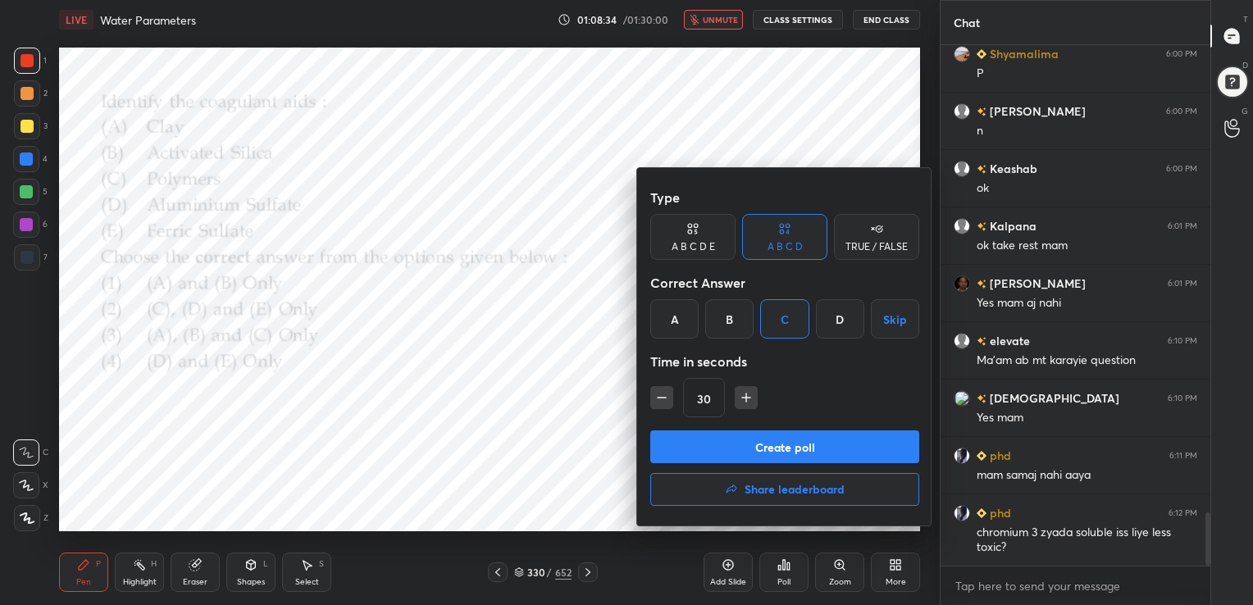
click at [476, 384] on div at bounding box center [626, 302] width 1253 height 605
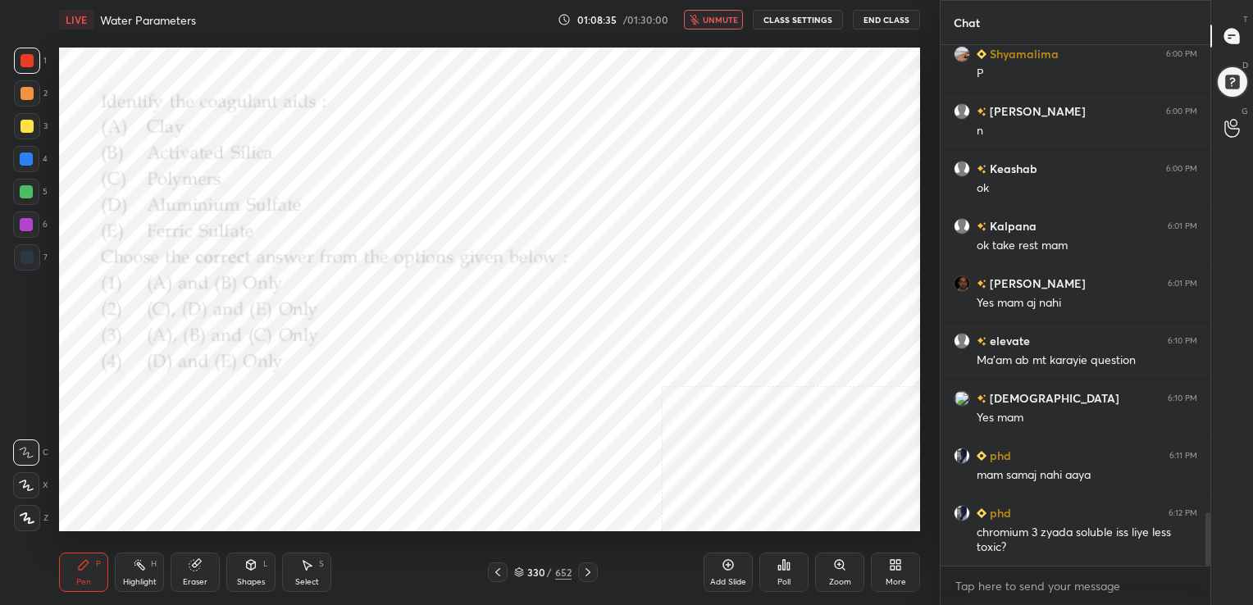
click at [517, 564] on div "330 / 652" at bounding box center [543, 572] width 110 height 20
click at [517, 569] on icon at bounding box center [519, 570] width 8 height 4
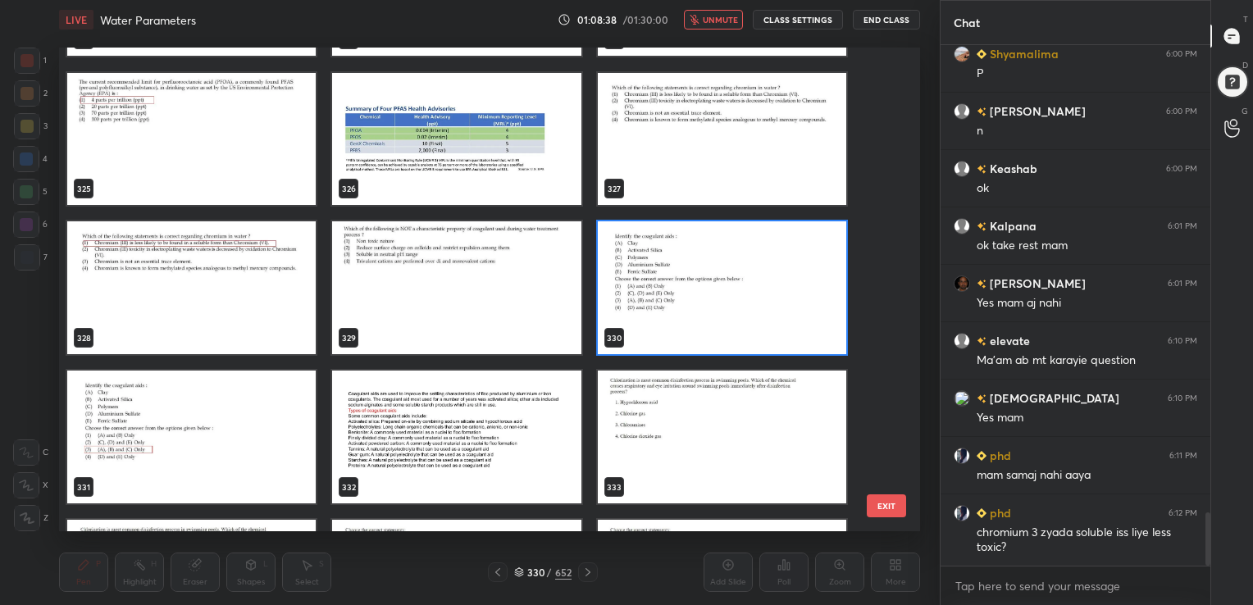
scroll to position [16085, 0]
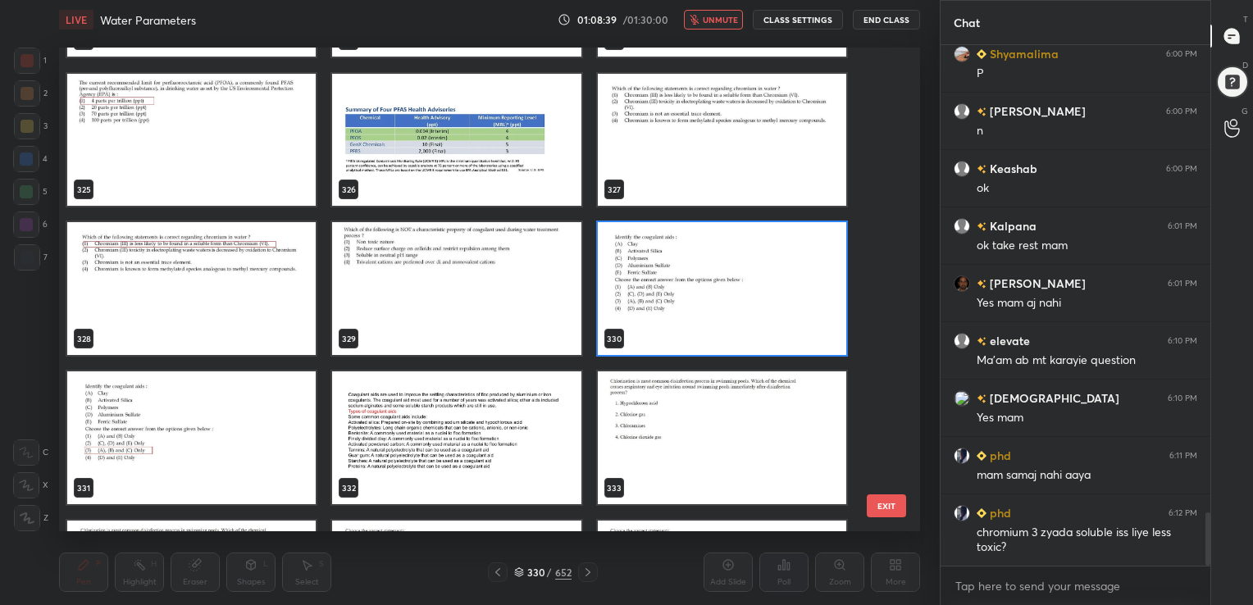
click at [616, 287] on img "grid" at bounding box center [722, 288] width 248 height 133
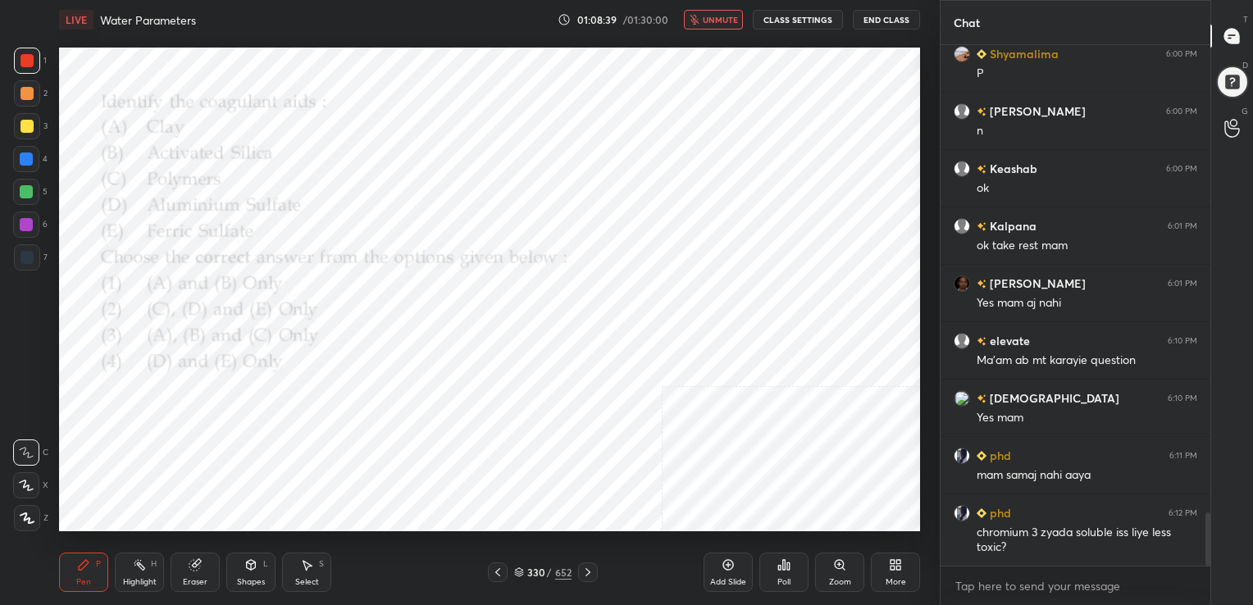
click at [616, 287] on img "grid" at bounding box center [722, 288] width 248 height 133
click at [778, 583] on div "Poll" at bounding box center [783, 582] width 13 height 8
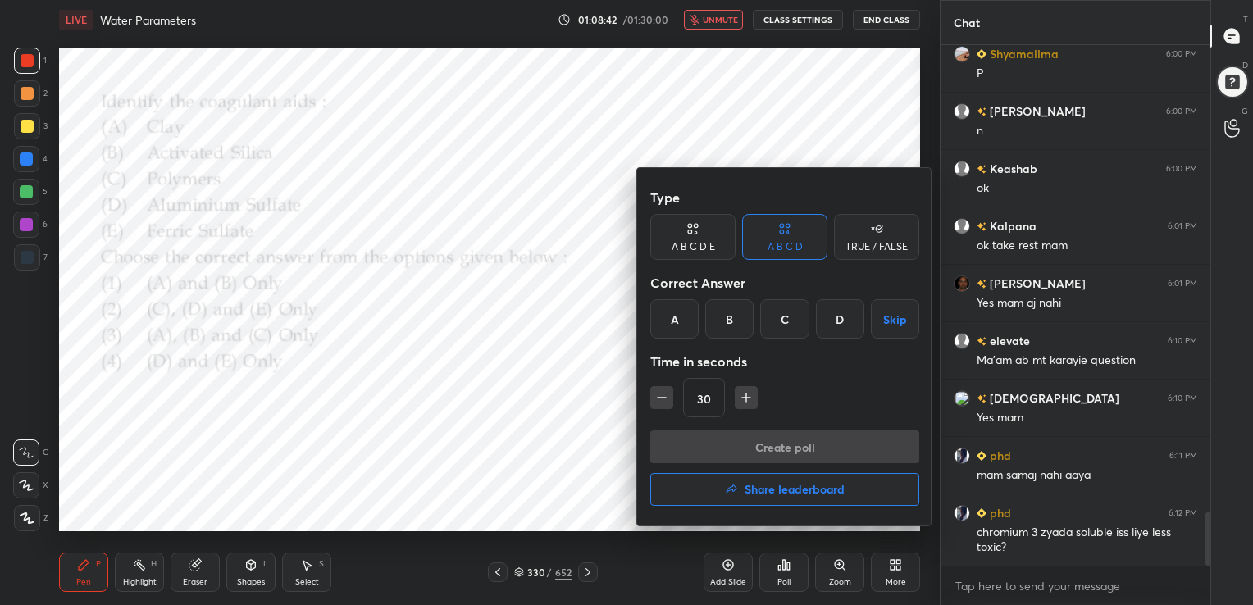
click at [781, 330] on div "C" at bounding box center [784, 318] width 48 height 39
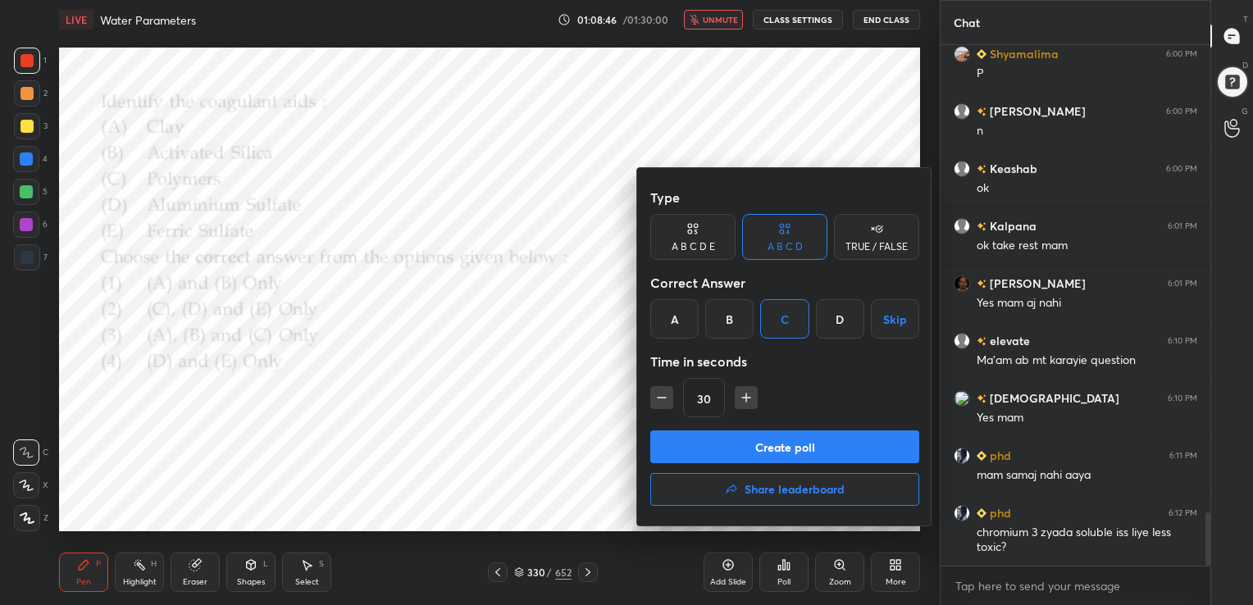
scroll to position [4658, 0]
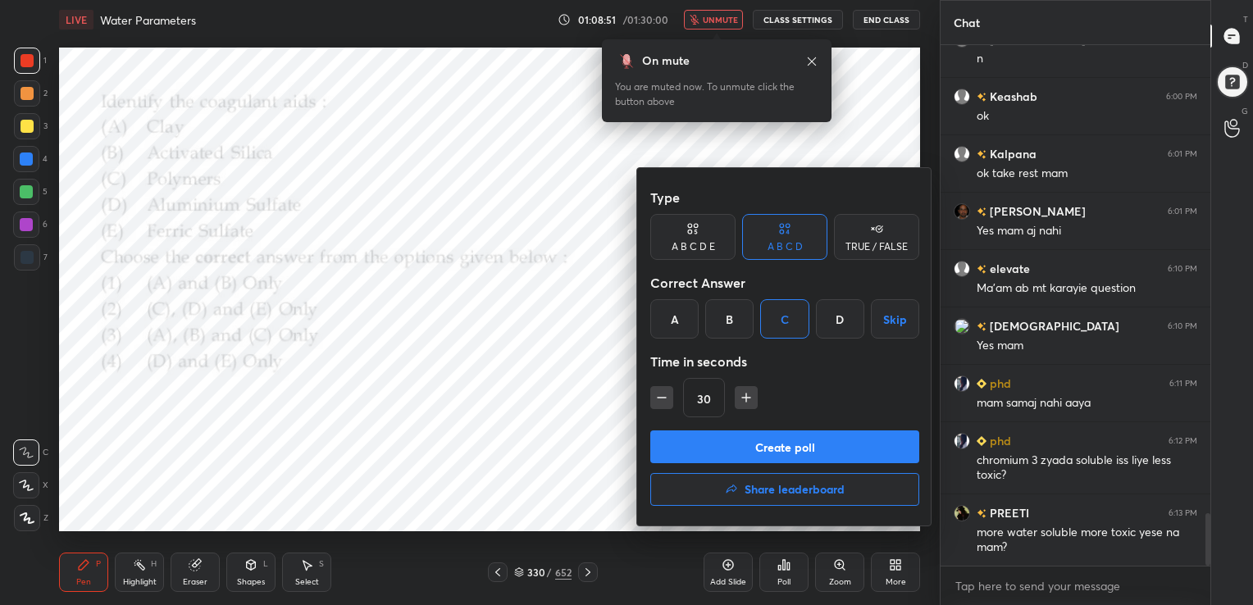
click at [735, 18] on div at bounding box center [626, 302] width 1253 height 605
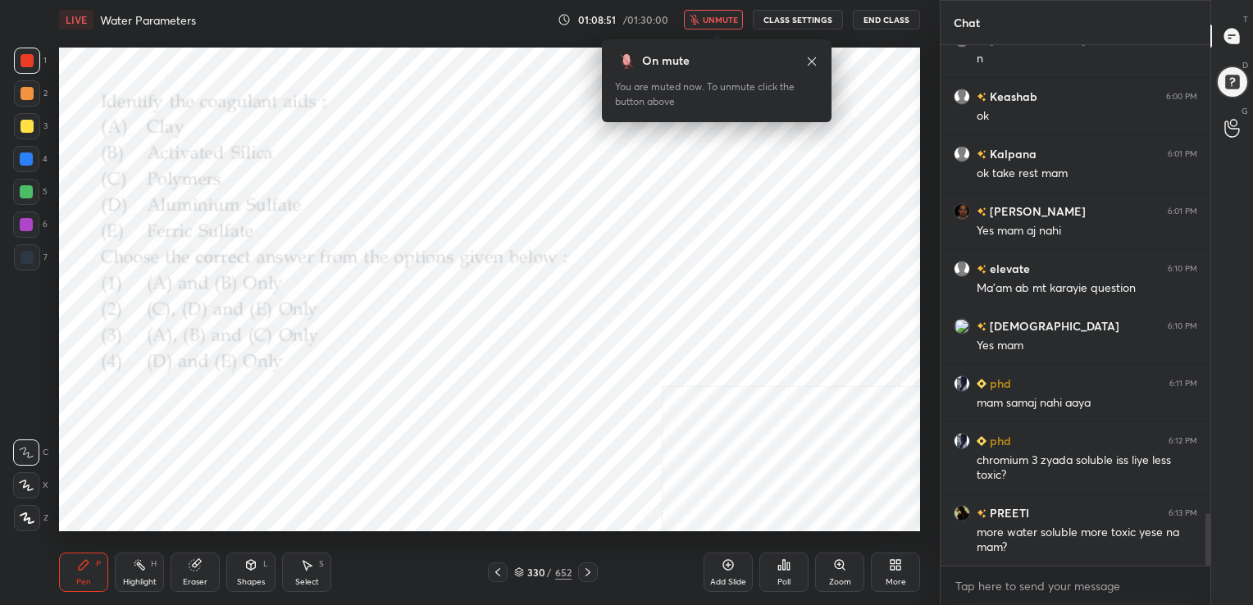
click at [735, 18] on span "unmute" at bounding box center [720, 19] width 35 height 11
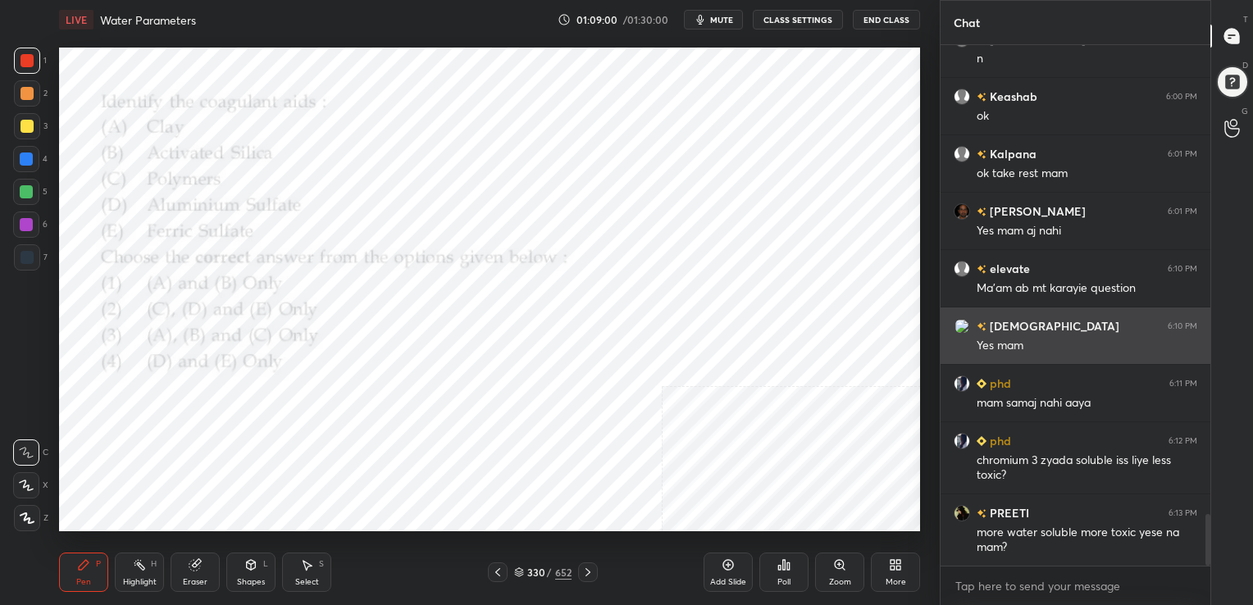
scroll to position [4715, 0]
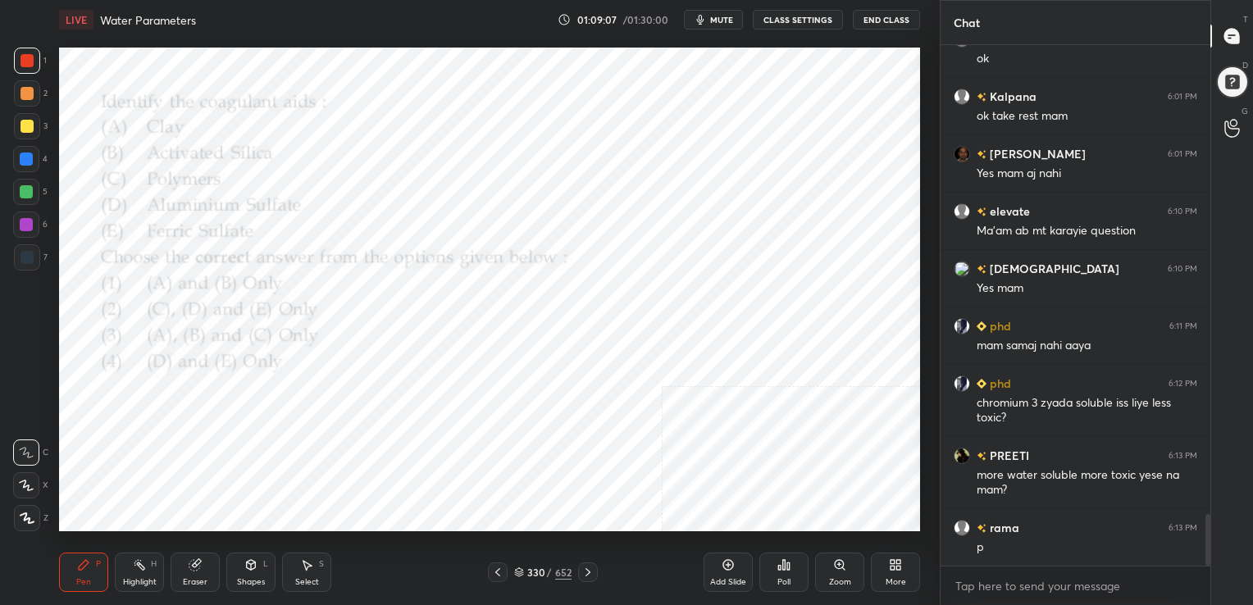
click at [521, 569] on icon at bounding box center [519, 572] width 10 height 10
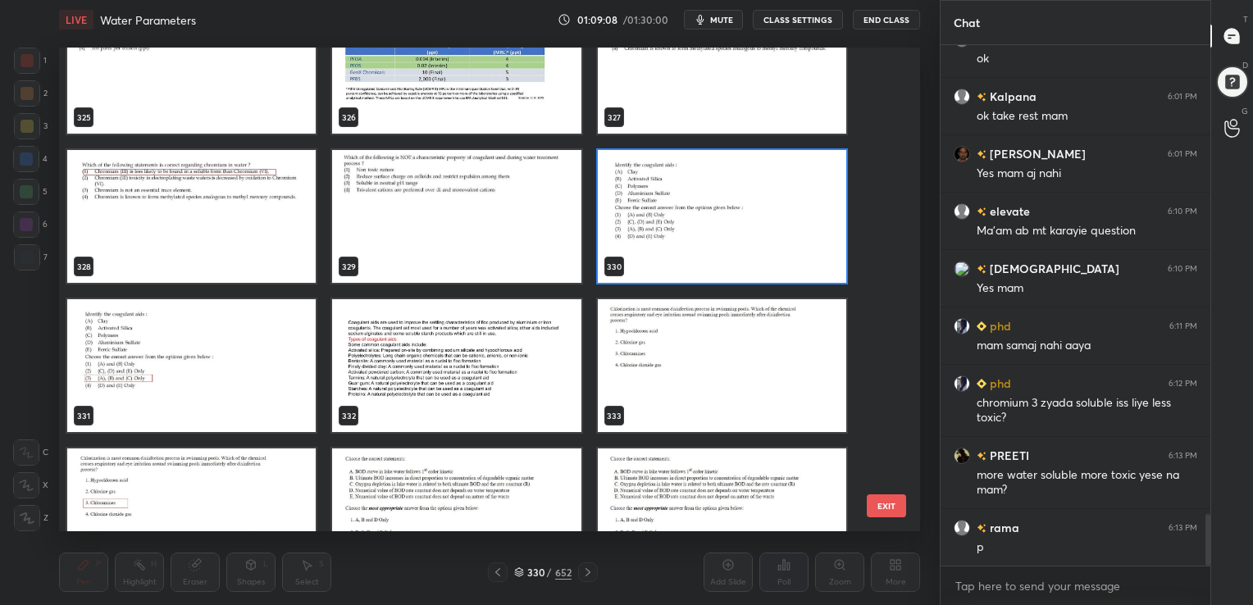
scroll to position [16156, 0]
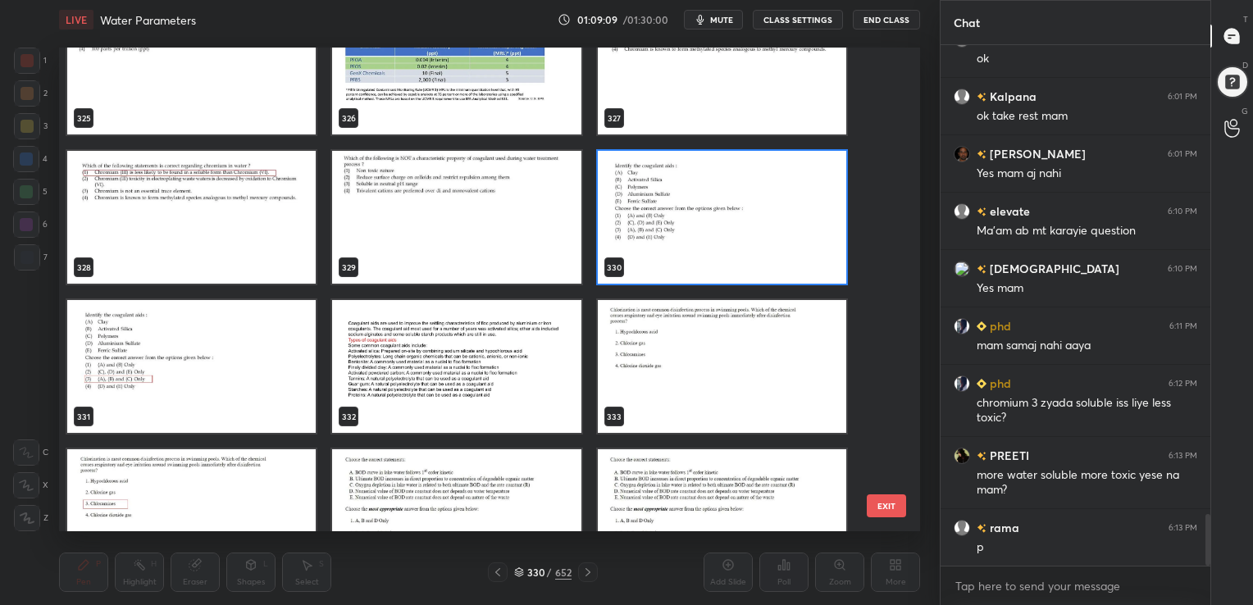
click at [692, 217] on img "grid" at bounding box center [722, 217] width 248 height 133
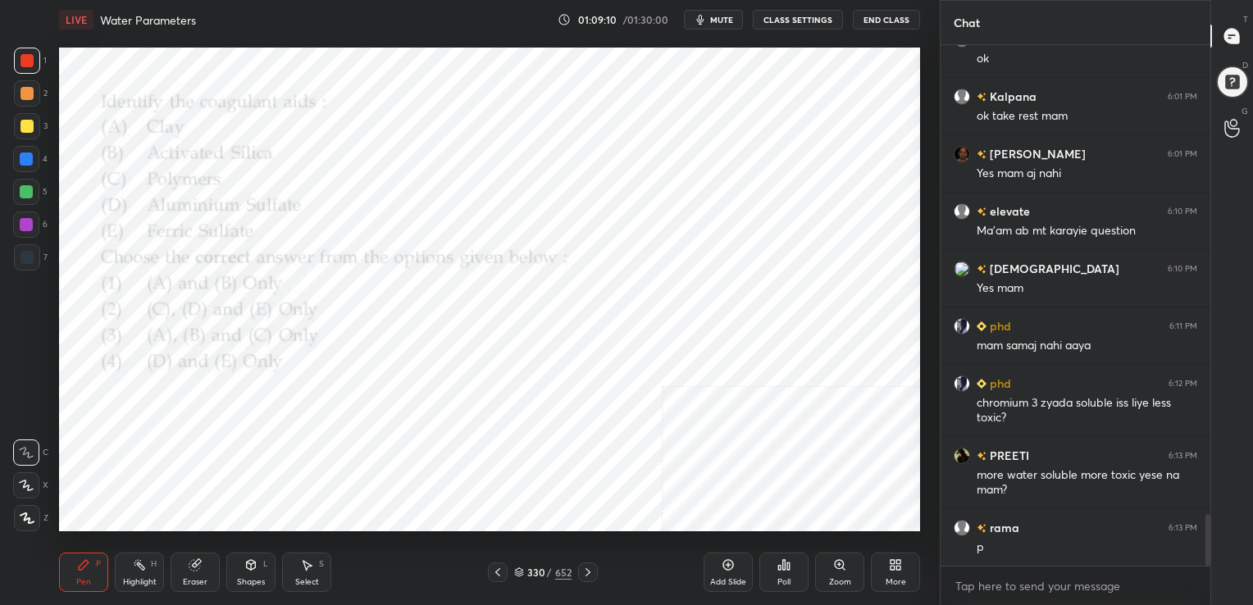
click at [692, 217] on img "grid" at bounding box center [722, 217] width 248 height 133
drag, startPoint x: 692, startPoint y: 217, endPoint x: 698, endPoint y: 510, distance: 292.7
click at [698, 510] on div "322 323 324 325 326 327 328 329 330 331 332 333 334 335 336" at bounding box center [456, 143] width 795 height 32504
click at [780, 580] on div "Poll" at bounding box center [783, 582] width 13 height 8
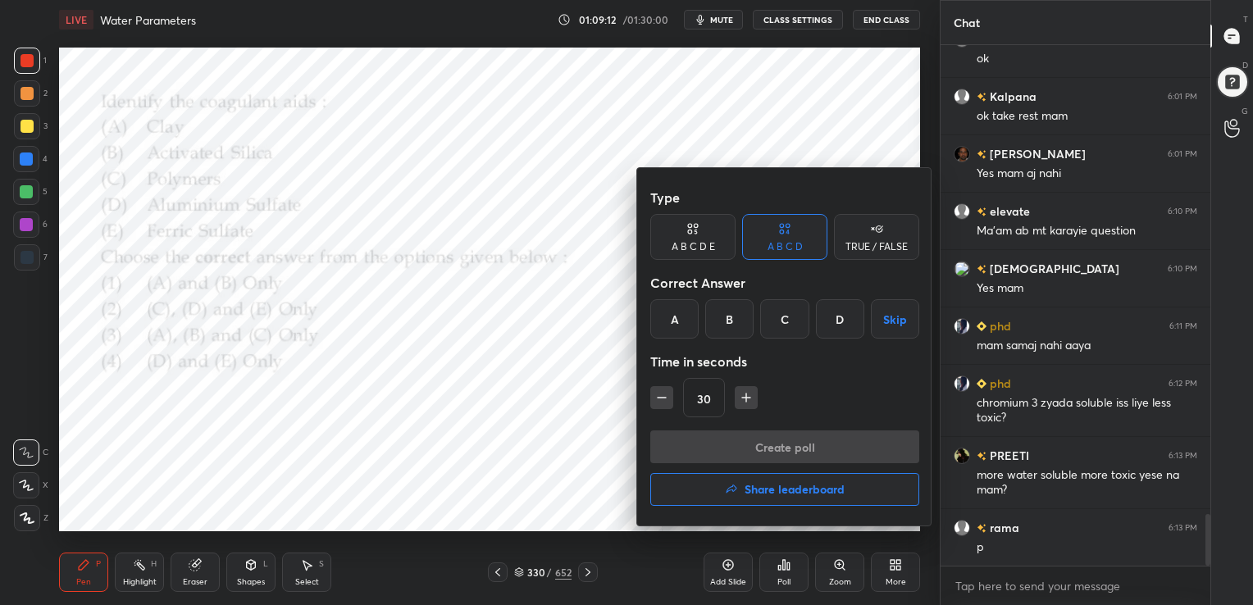
click at [793, 334] on div "C" at bounding box center [784, 318] width 48 height 39
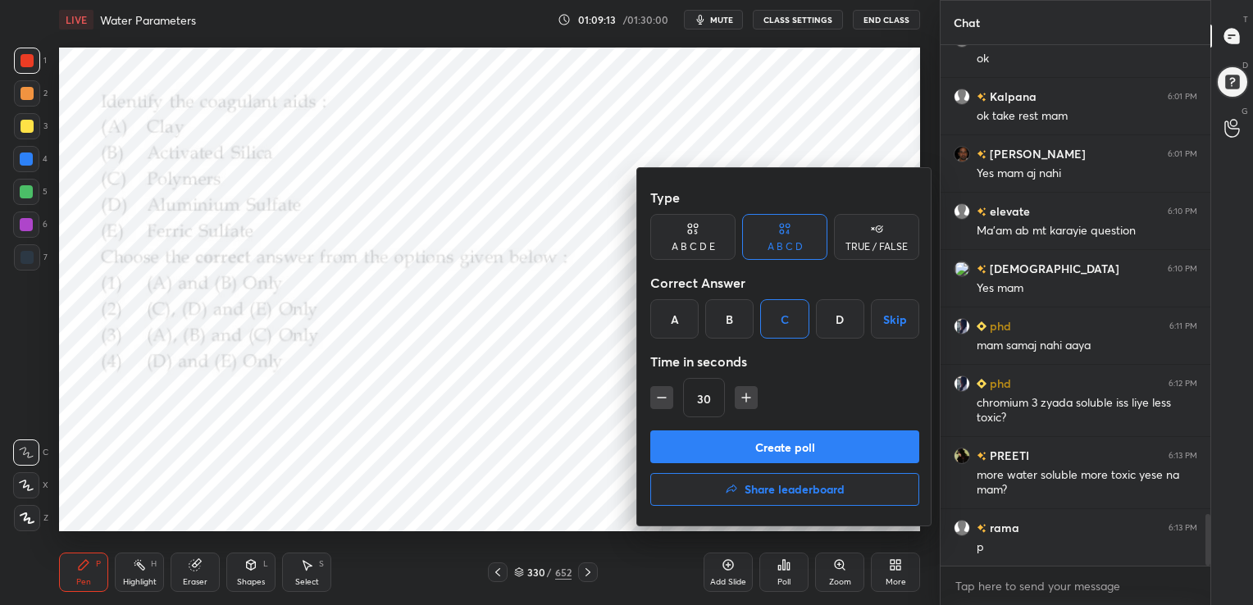
click at [813, 439] on button "Create poll" at bounding box center [784, 446] width 269 height 33
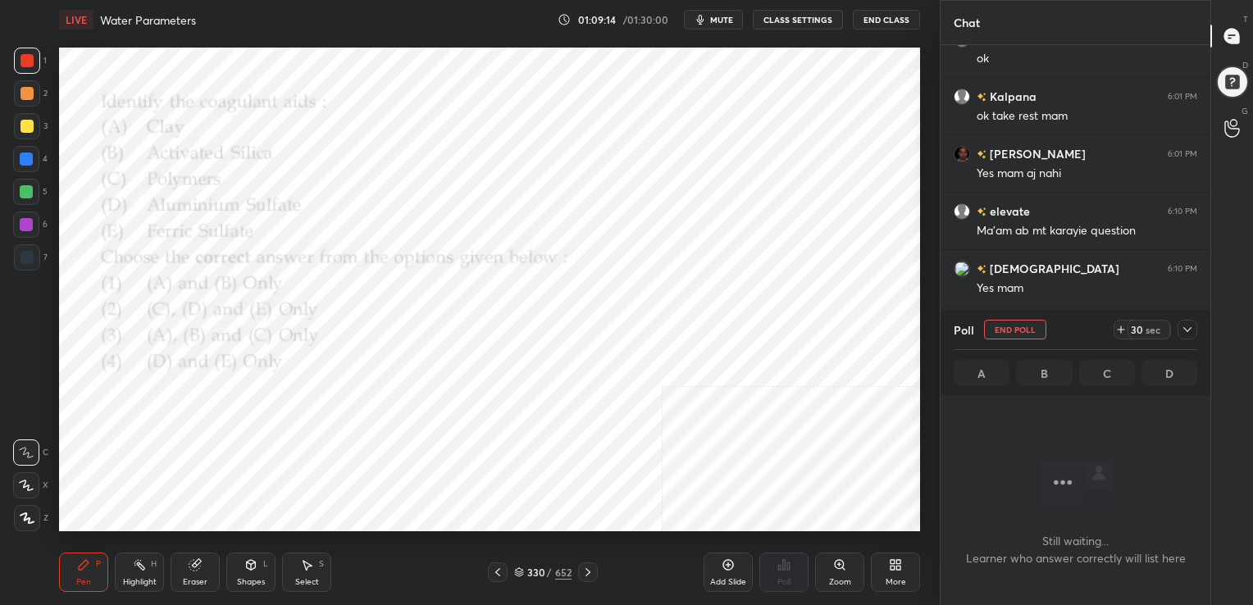
scroll to position [295, 265]
click at [716, 25] on button "mute" at bounding box center [713, 20] width 59 height 20
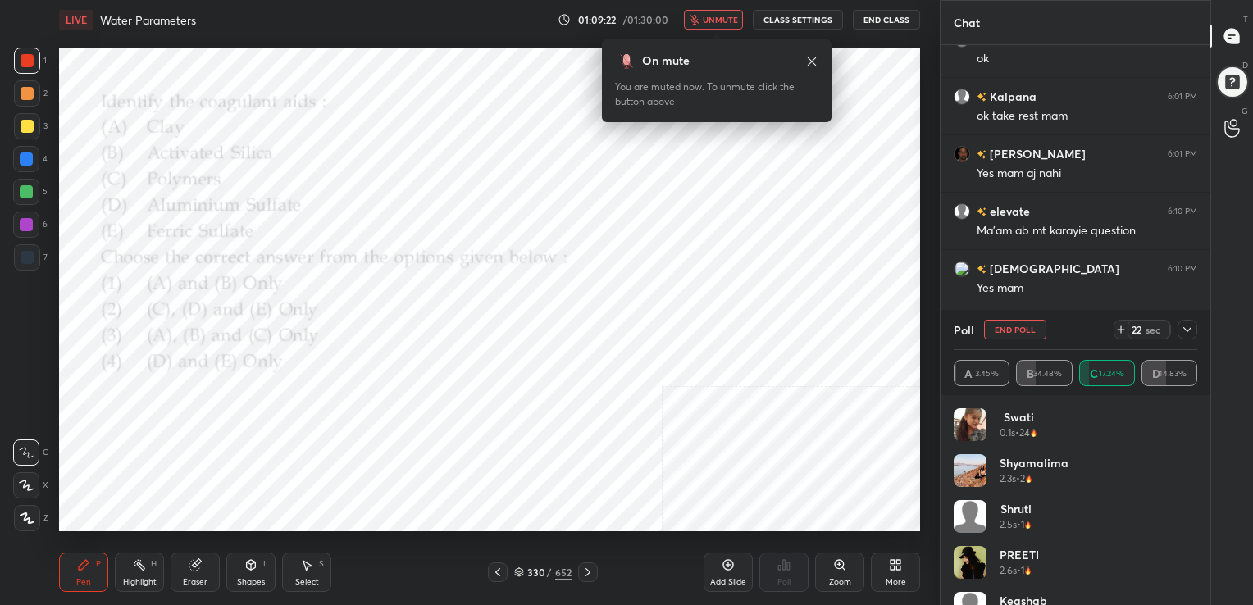
scroll to position [4858, 0]
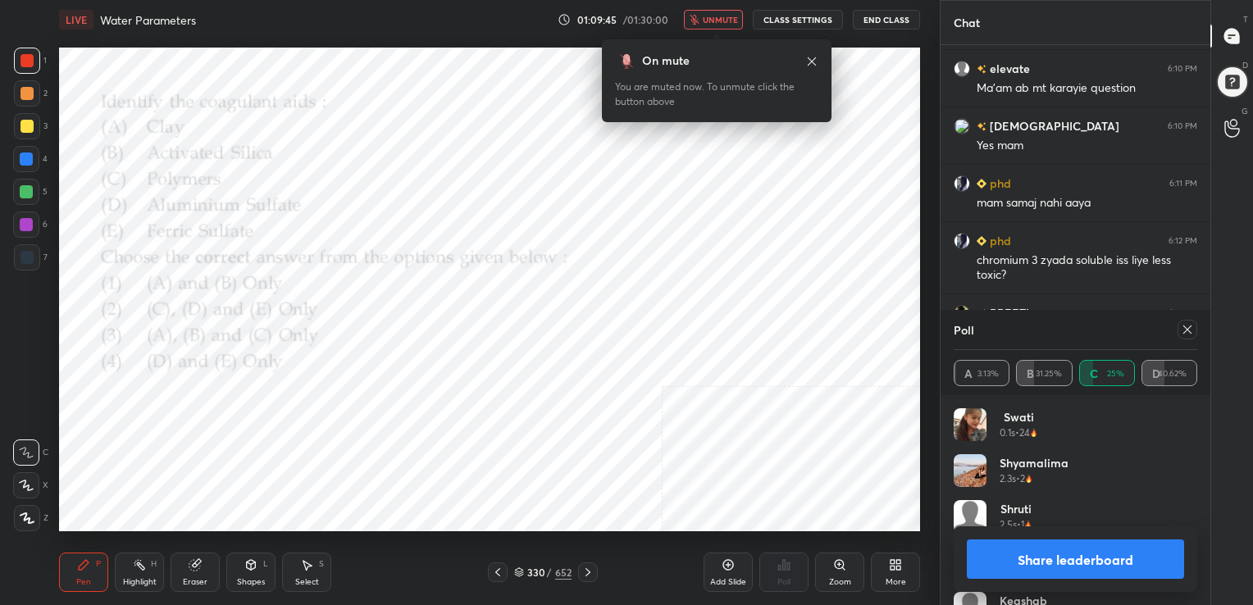
click at [1189, 333] on icon at bounding box center [1186, 329] width 13 height 13
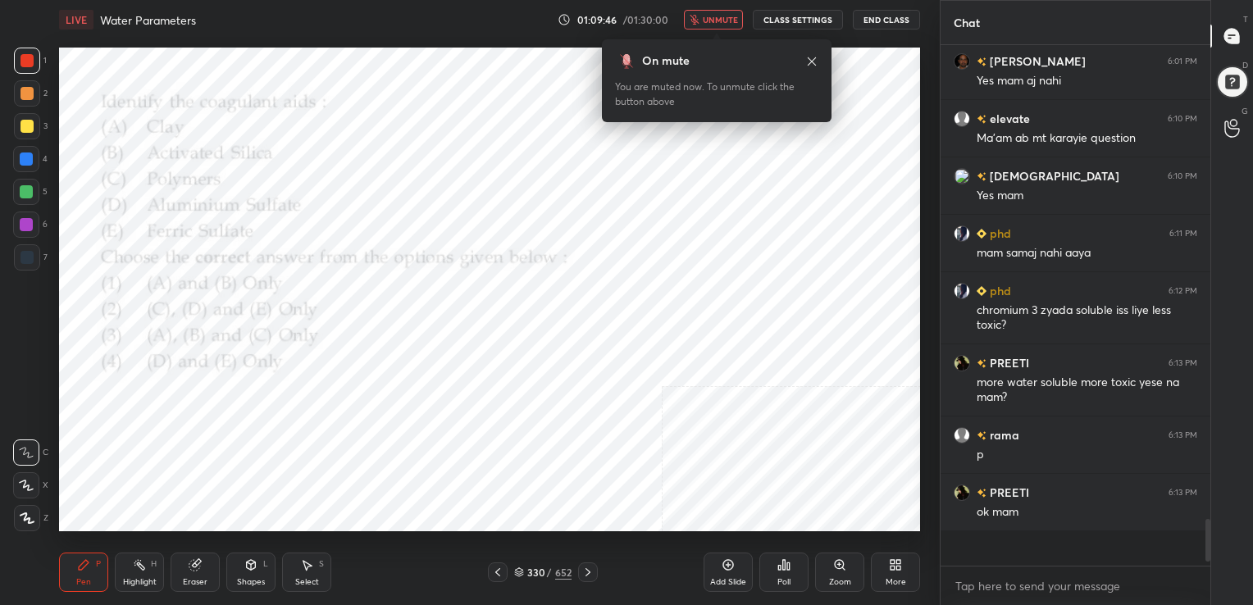
scroll to position [5, 5]
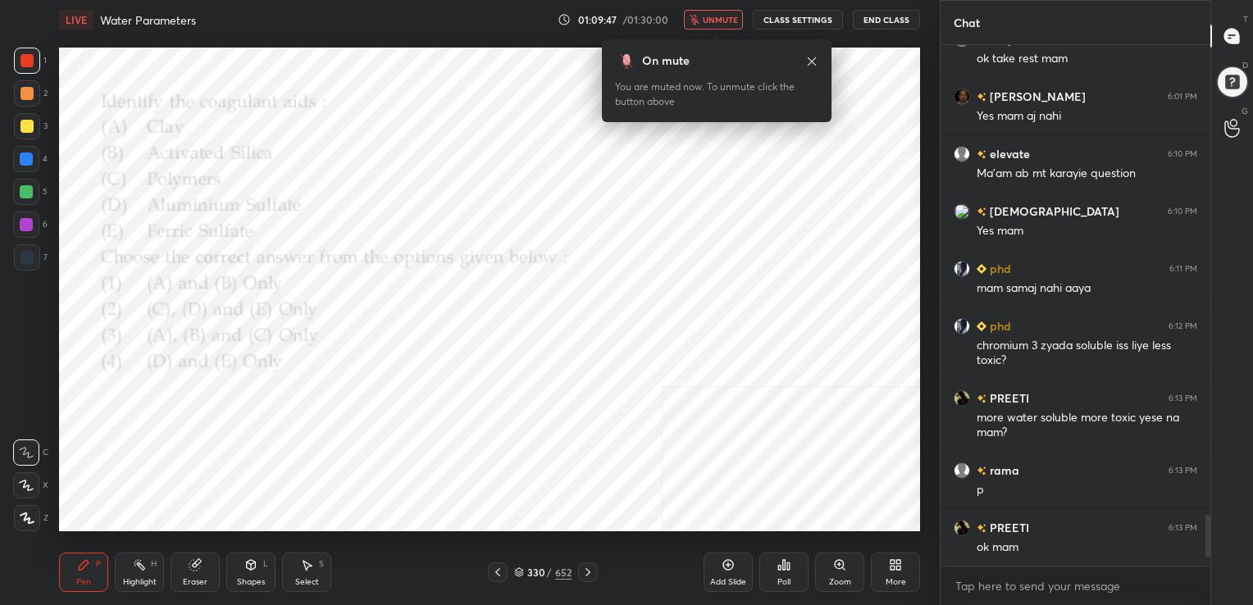
click at [724, 25] on button "unmute" at bounding box center [713, 20] width 59 height 20
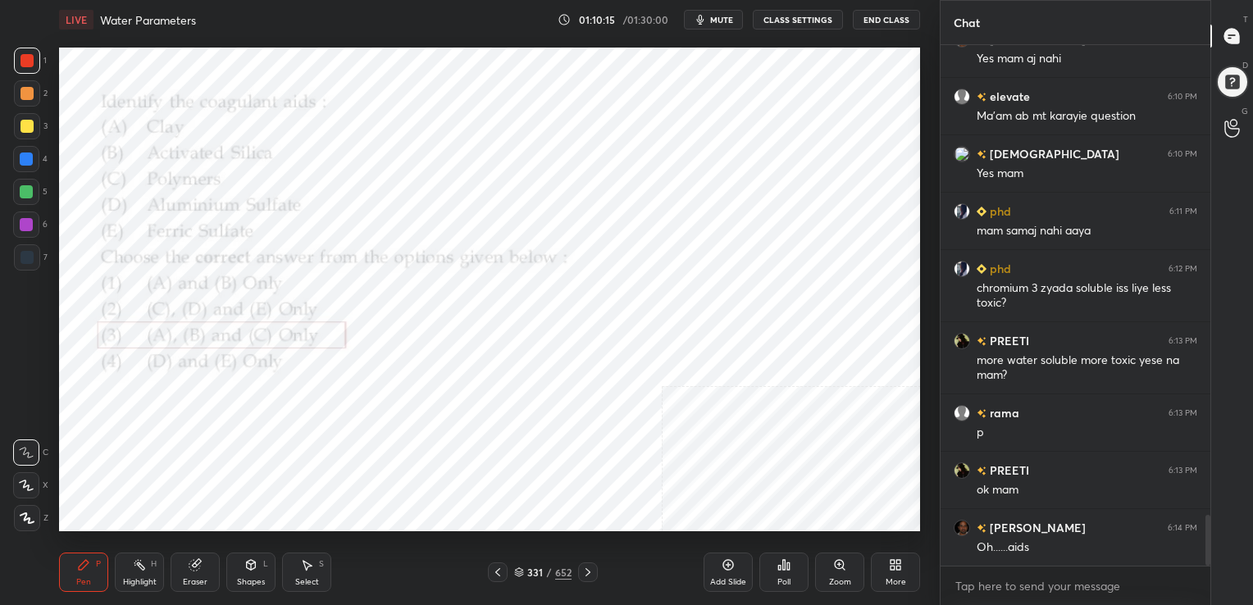
click at [517, 575] on icon at bounding box center [519, 572] width 10 height 10
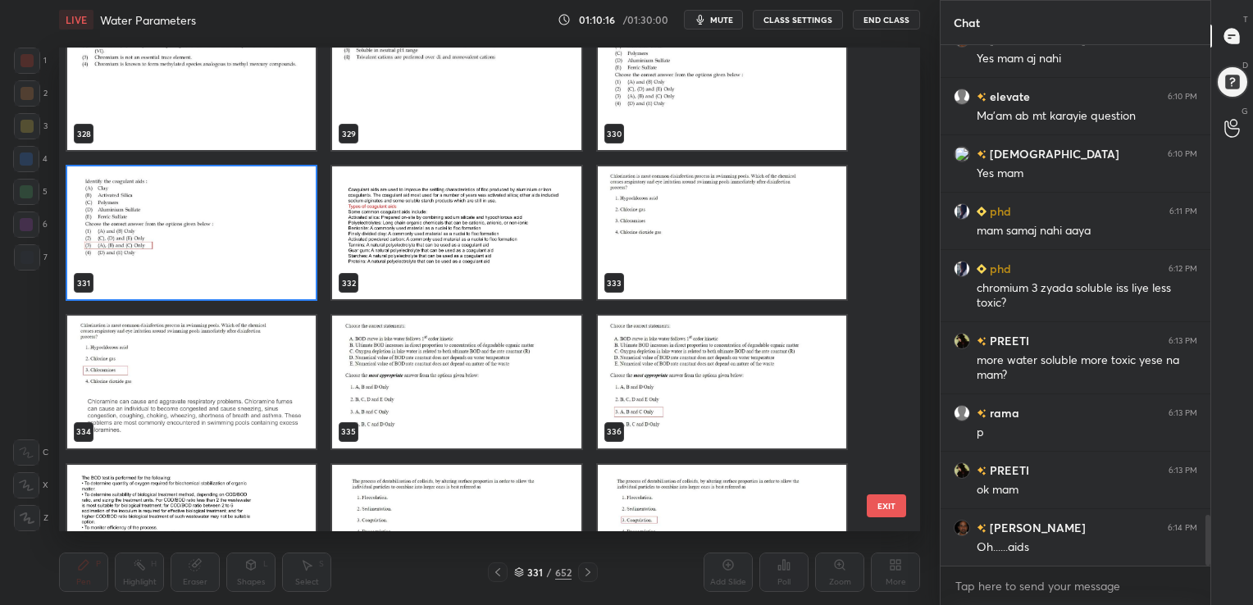
scroll to position [16288, 0]
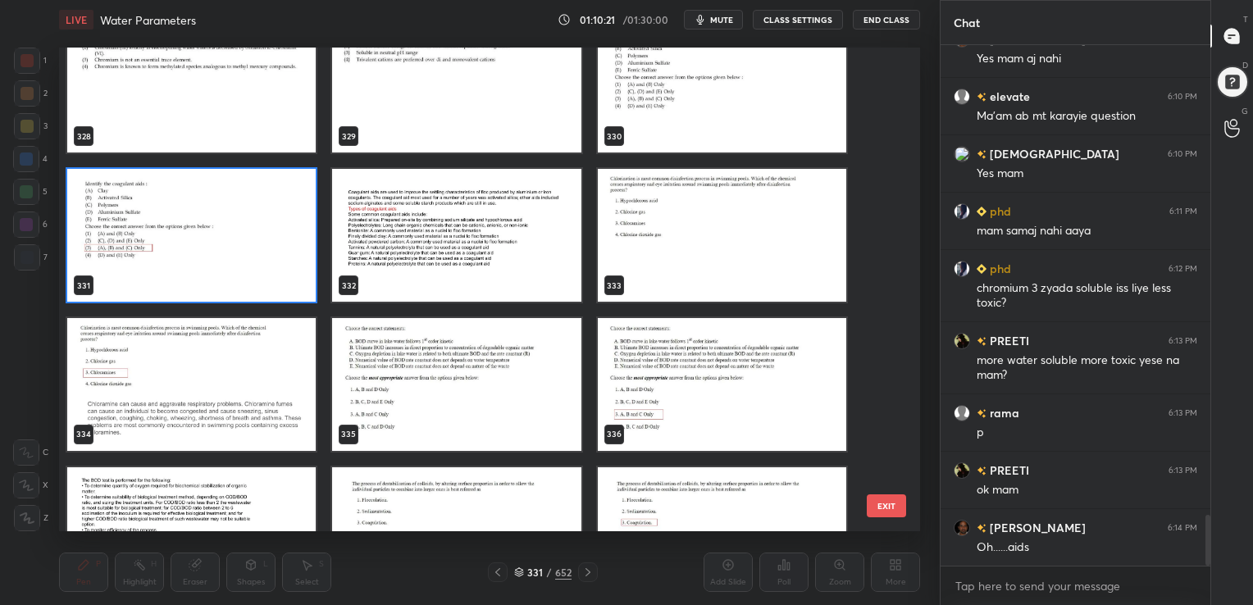
click at [667, 217] on img "grid" at bounding box center [722, 235] width 248 height 133
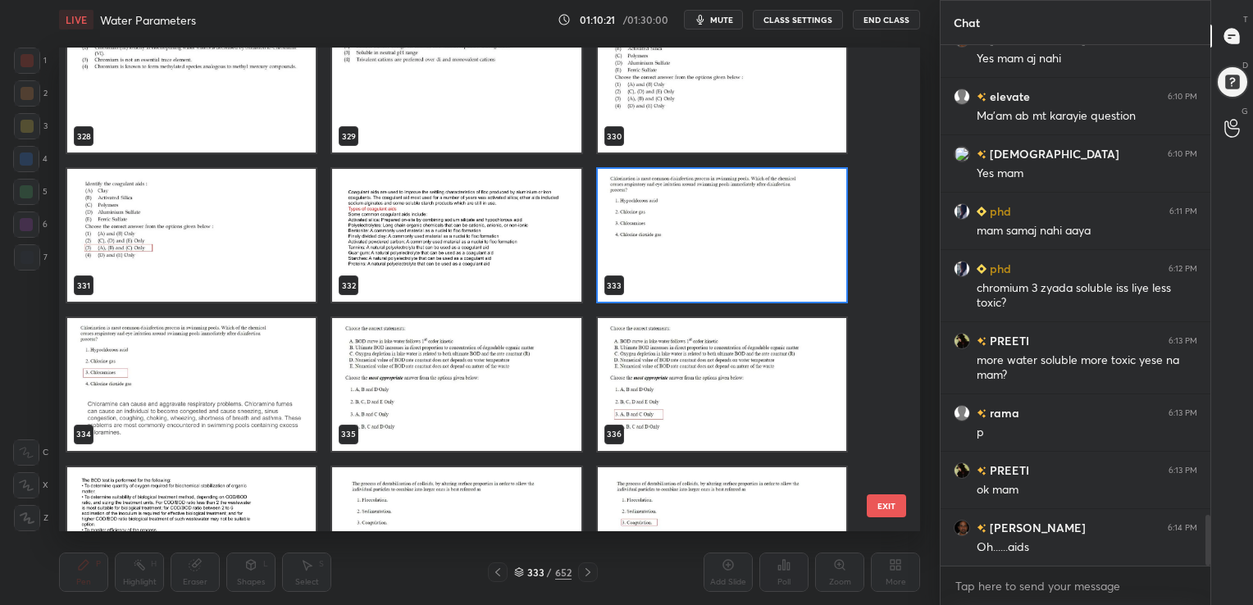
click at [667, 217] on img "grid" at bounding box center [722, 235] width 248 height 133
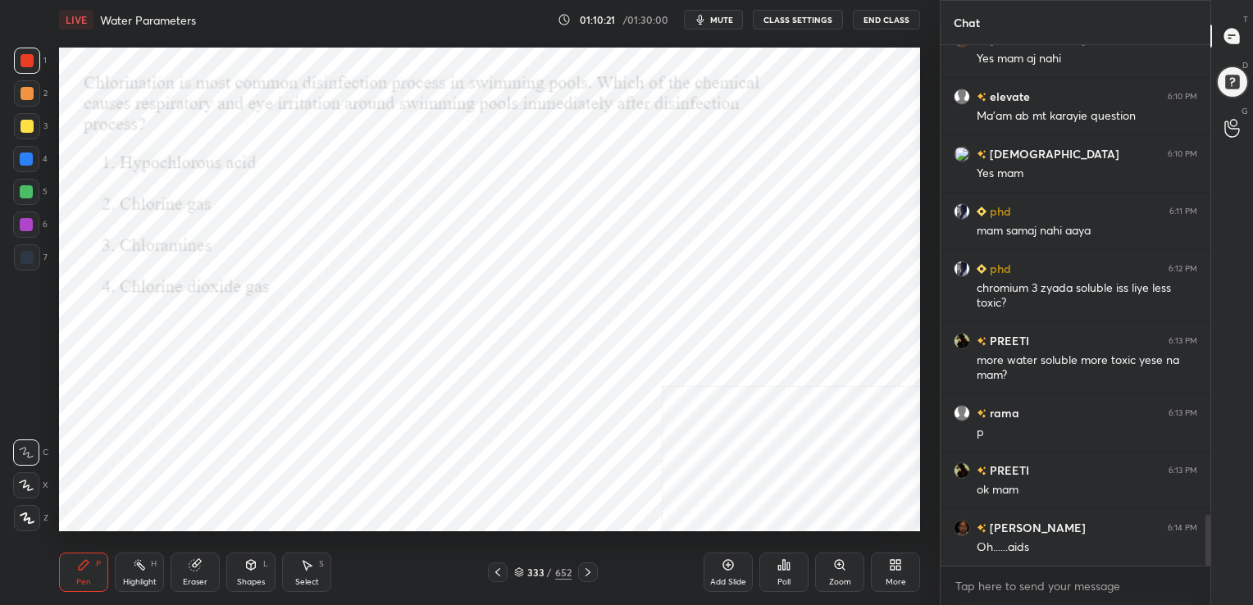
click at [667, 217] on img "grid" at bounding box center [722, 235] width 248 height 133
click at [714, 23] on span "mute" at bounding box center [721, 19] width 23 height 11
click at [516, 566] on div "333 / 652" at bounding box center [542, 572] width 57 height 15
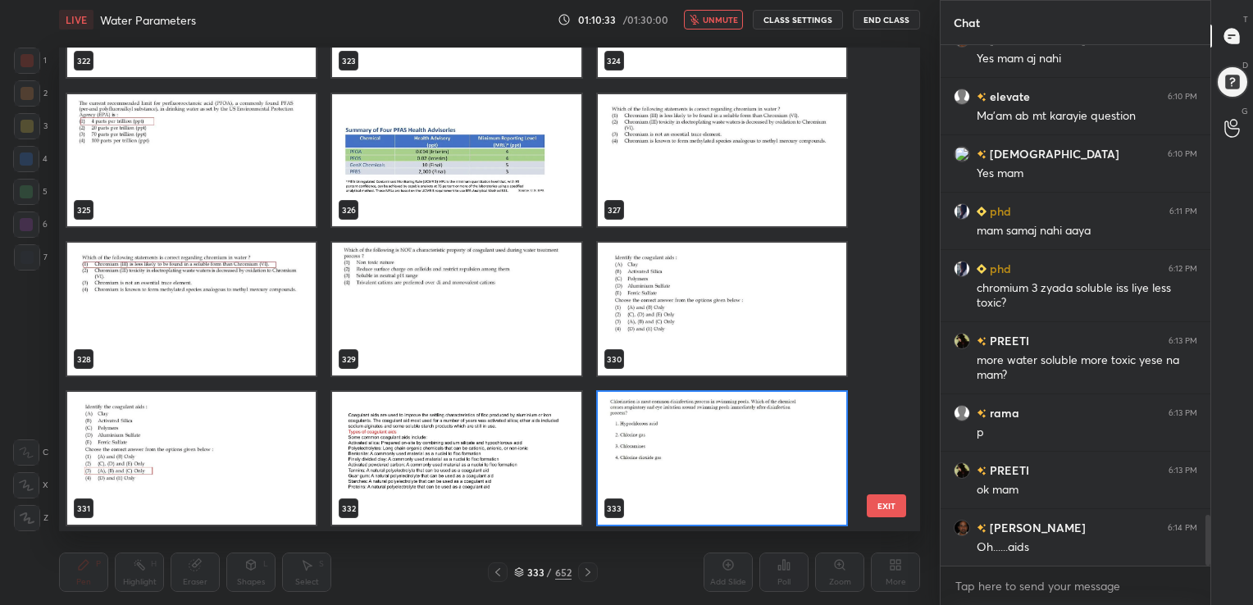
scroll to position [16324, 0]
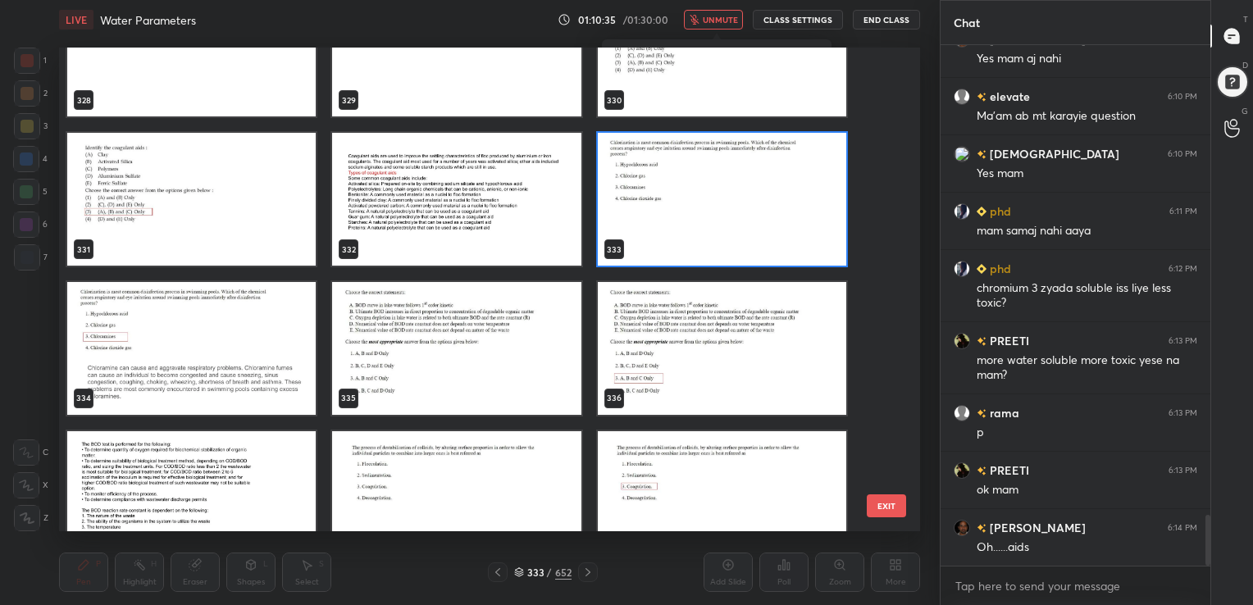
click at [636, 239] on img "grid" at bounding box center [722, 199] width 248 height 133
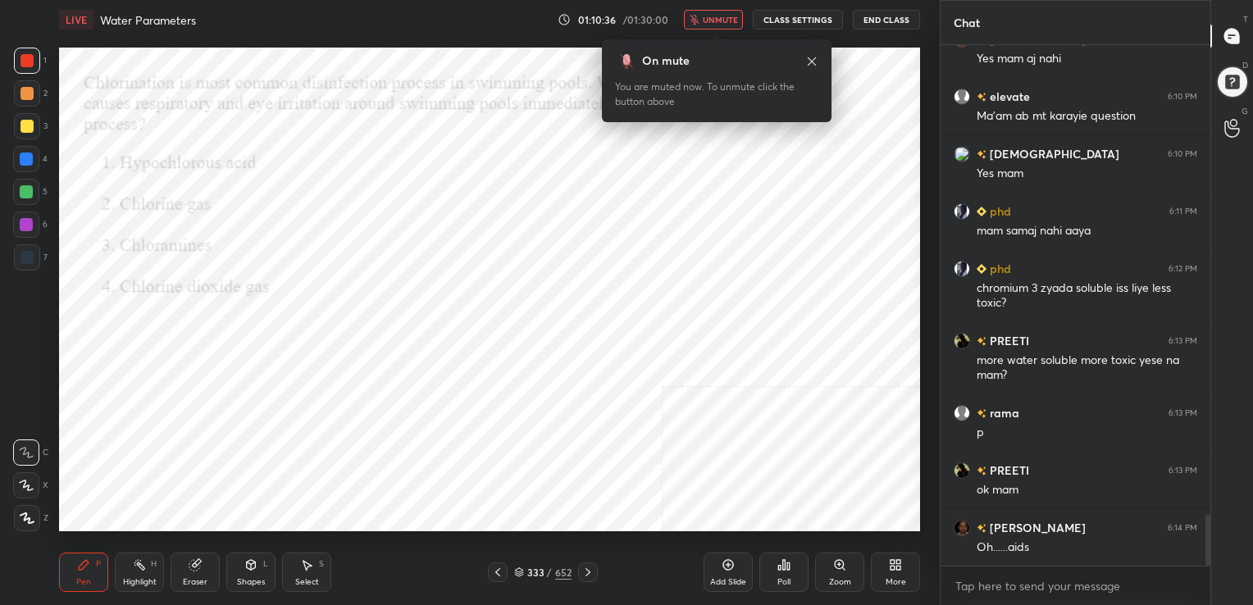
click at [636, 239] on img "grid" at bounding box center [722, 199] width 248 height 133
click at [785, 567] on icon at bounding box center [784, 565] width 2 height 10
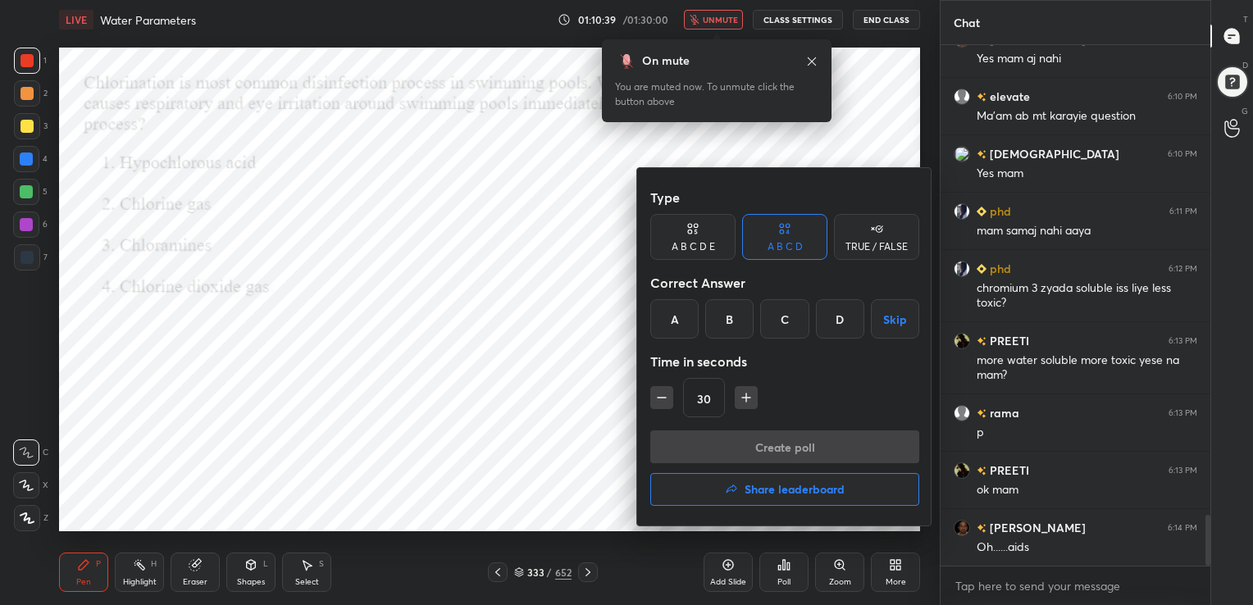
click at [780, 321] on div "C" at bounding box center [784, 318] width 48 height 39
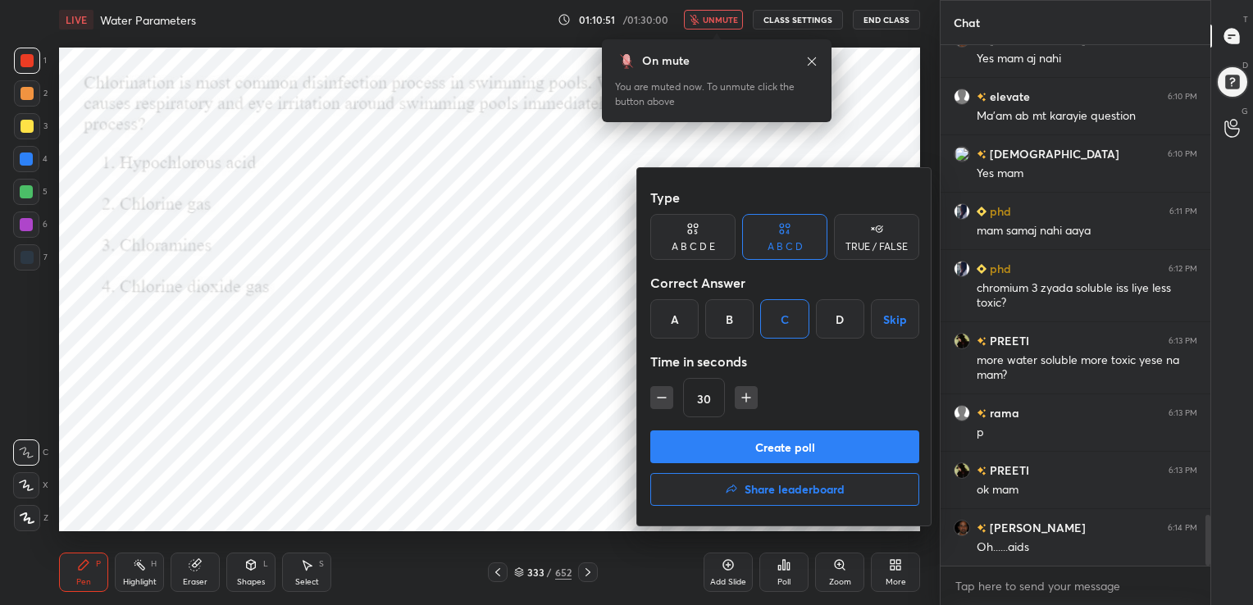
click at [782, 448] on button "Create poll" at bounding box center [784, 446] width 269 height 33
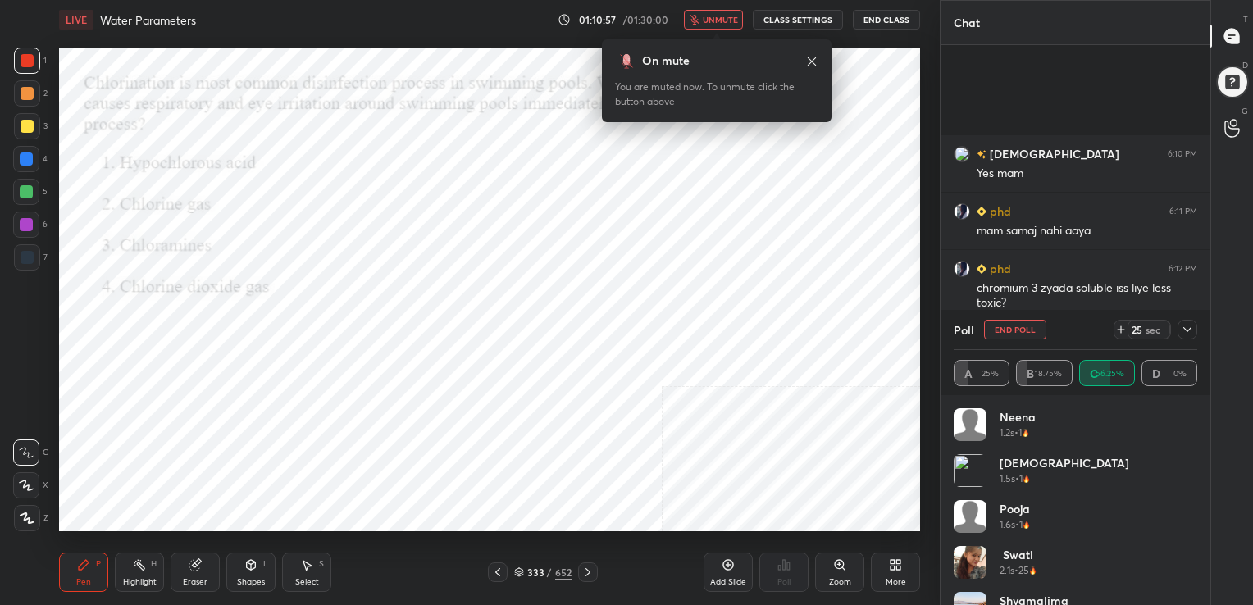
scroll to position [4988, 0]
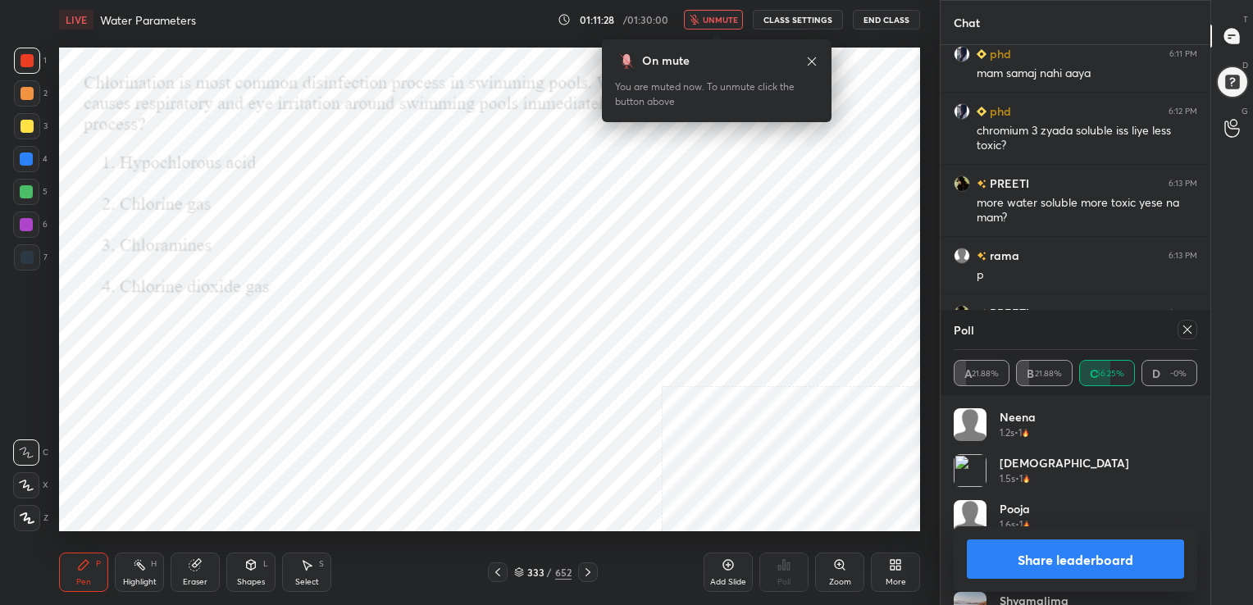
click at [1195, 318] on div "Poll" at bounding box center [1074, 329] width 243 height 39
click at [1183, 325] on icon at bounding box center [1186, 329] width 13 height 13
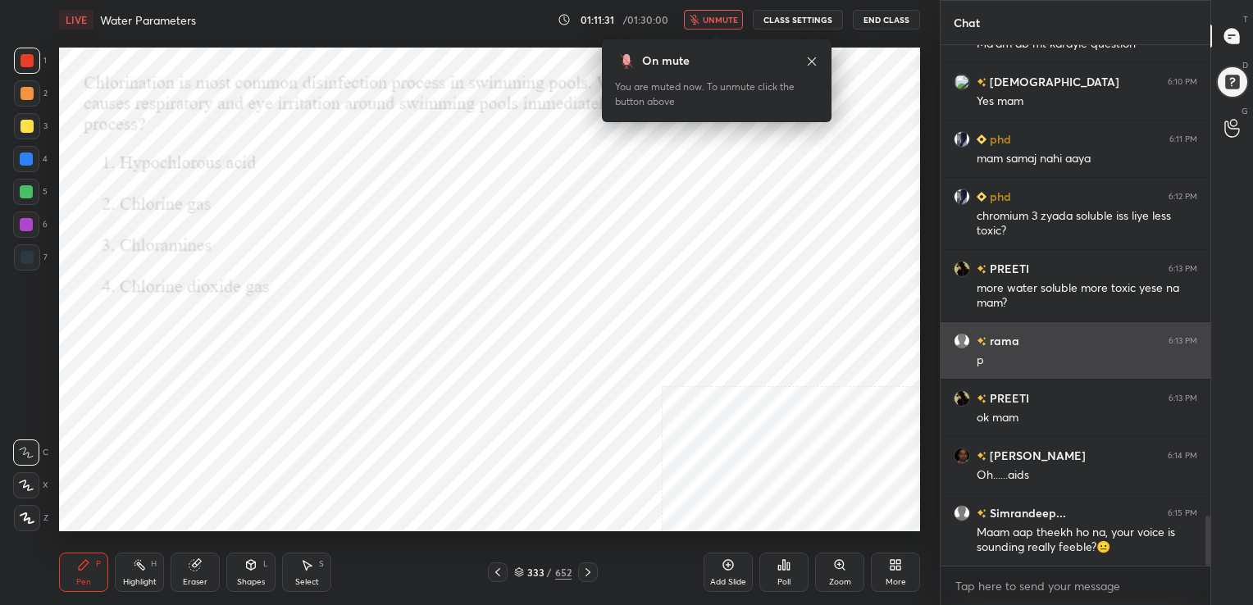
scroll to position [380, 265]
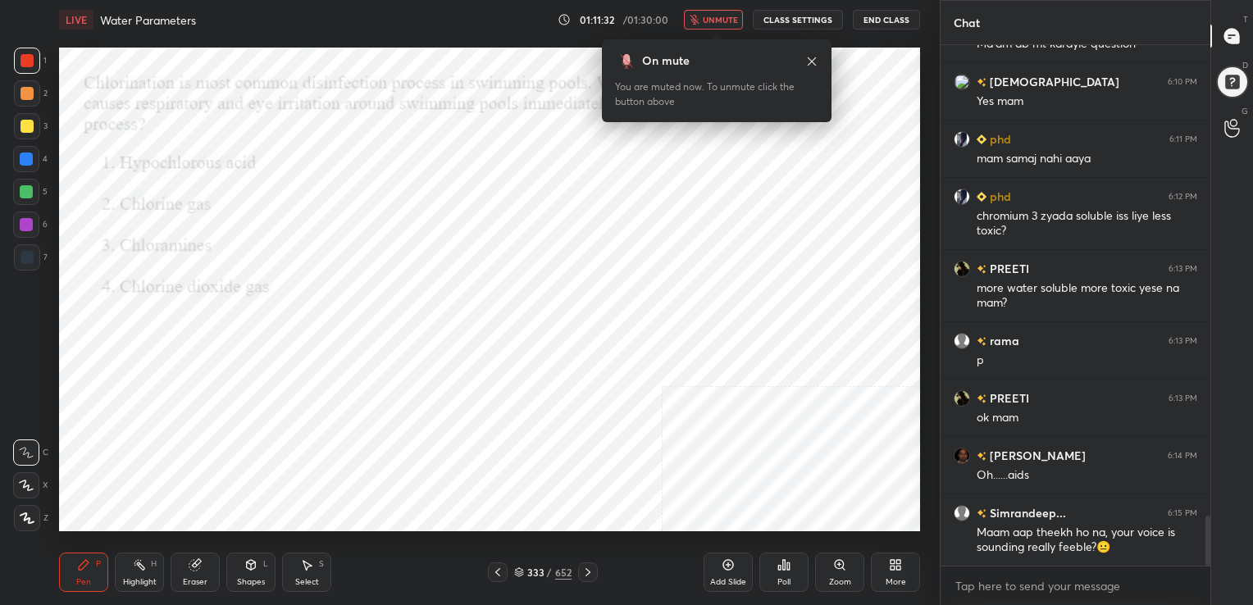
click at [737, 16] on span "unmute" at bounding box center [720, 19] width 35 height 11
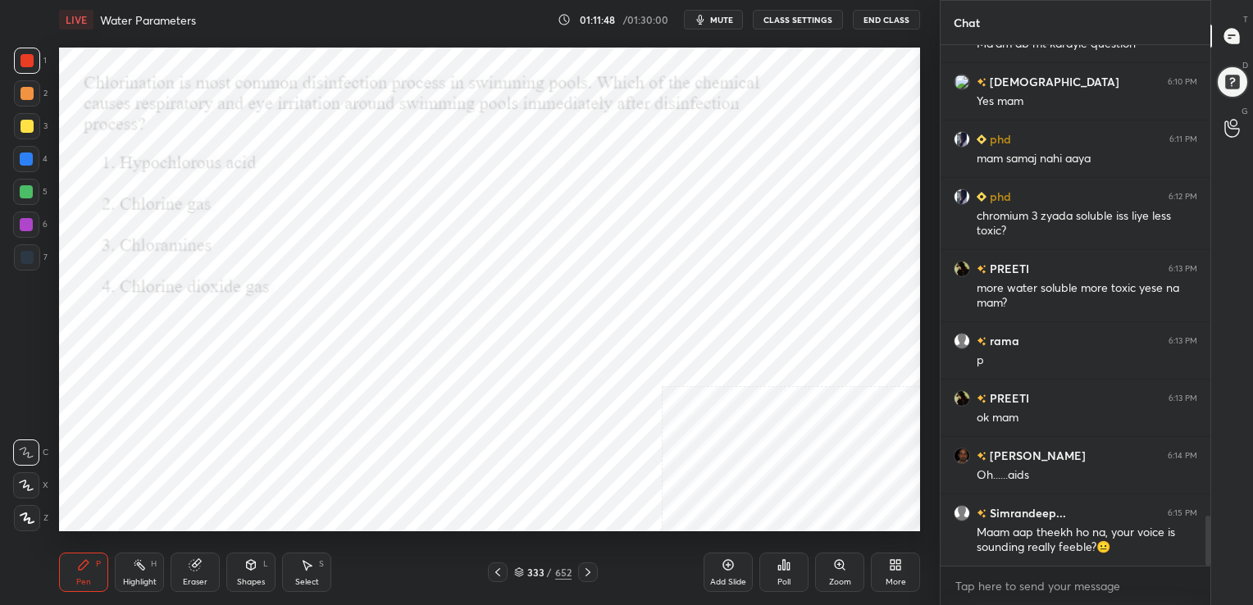
click at [527, 568] on div "333" at bounding box center [535, 572] width 16 height 10
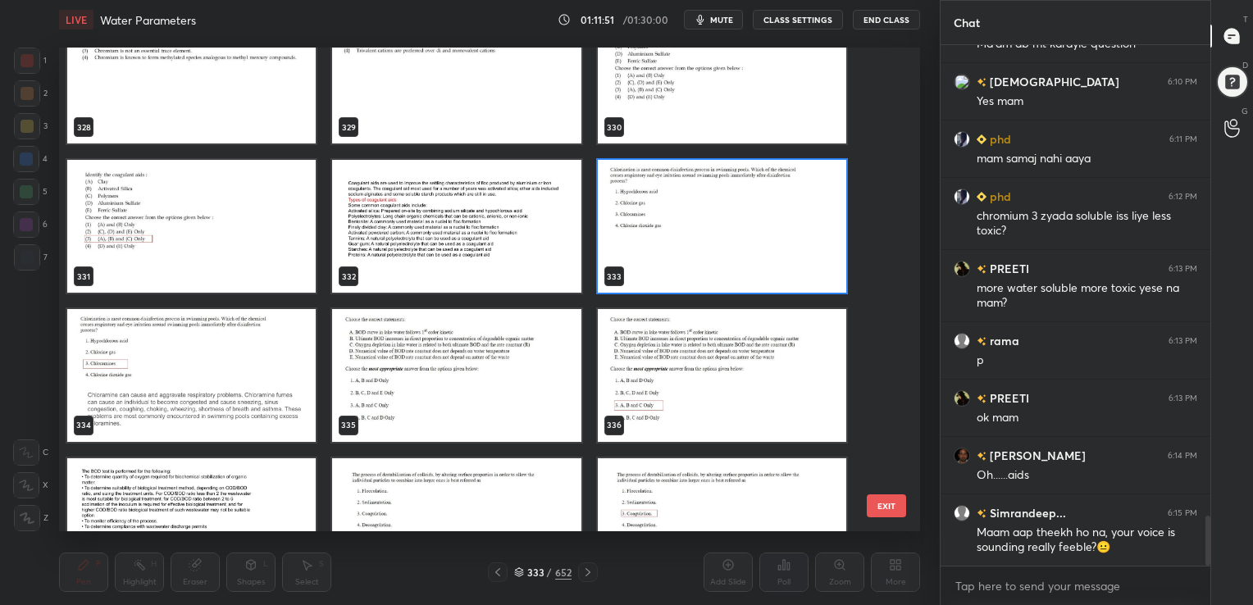
scroll to position [16295, 0]
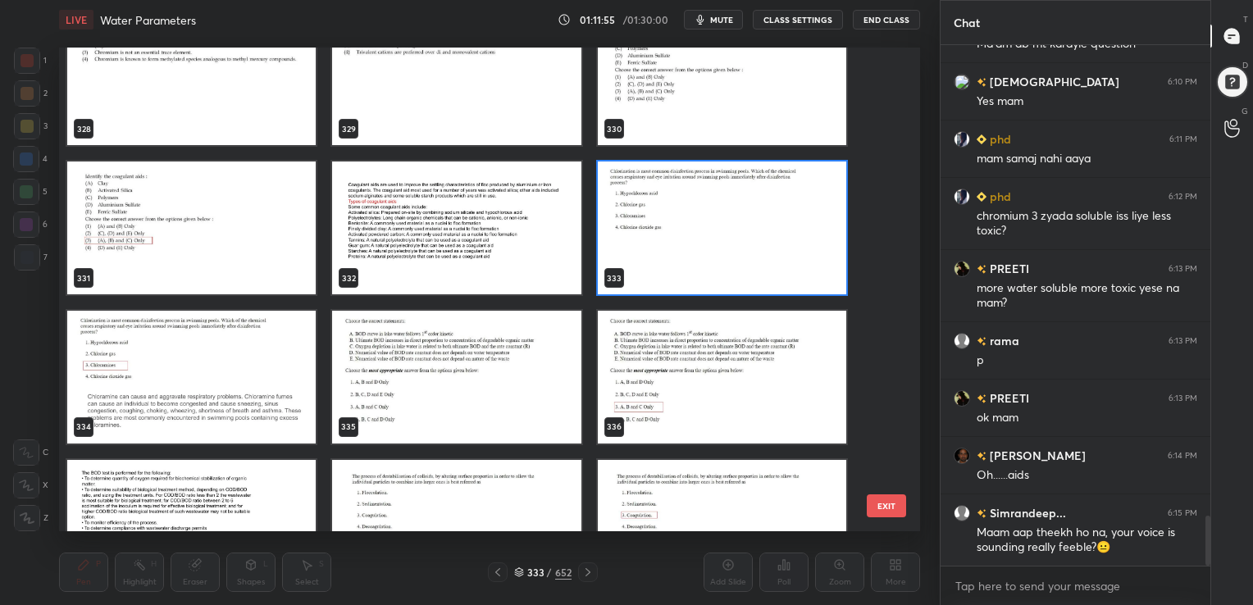
drag, startPoint x: 319, startPoint y: 355, endPoint x: 300, endPoint y: 355, distance: 18.9
click at [300, 355] on div "334" at bounding box center [191, 377] width 265 height 149
click at [300, 355] on img "grid" at bounding box center [191, 377] width 248 height 133
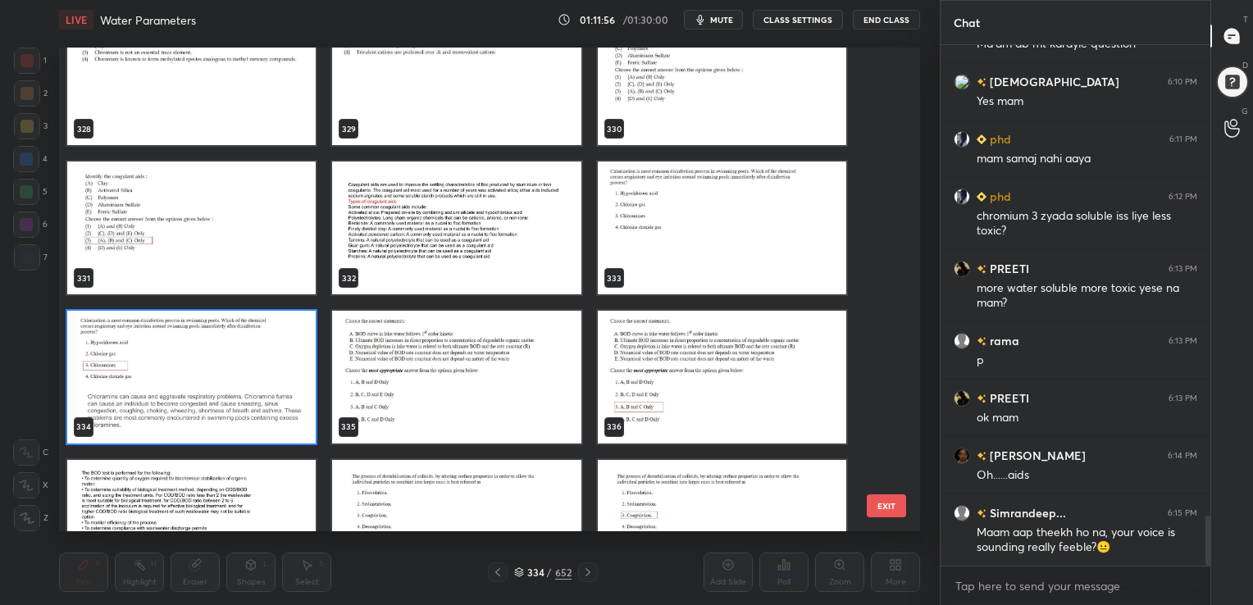
click at [300, 355] on img "grid" at bounding box center [191, 377] width 248 height 133
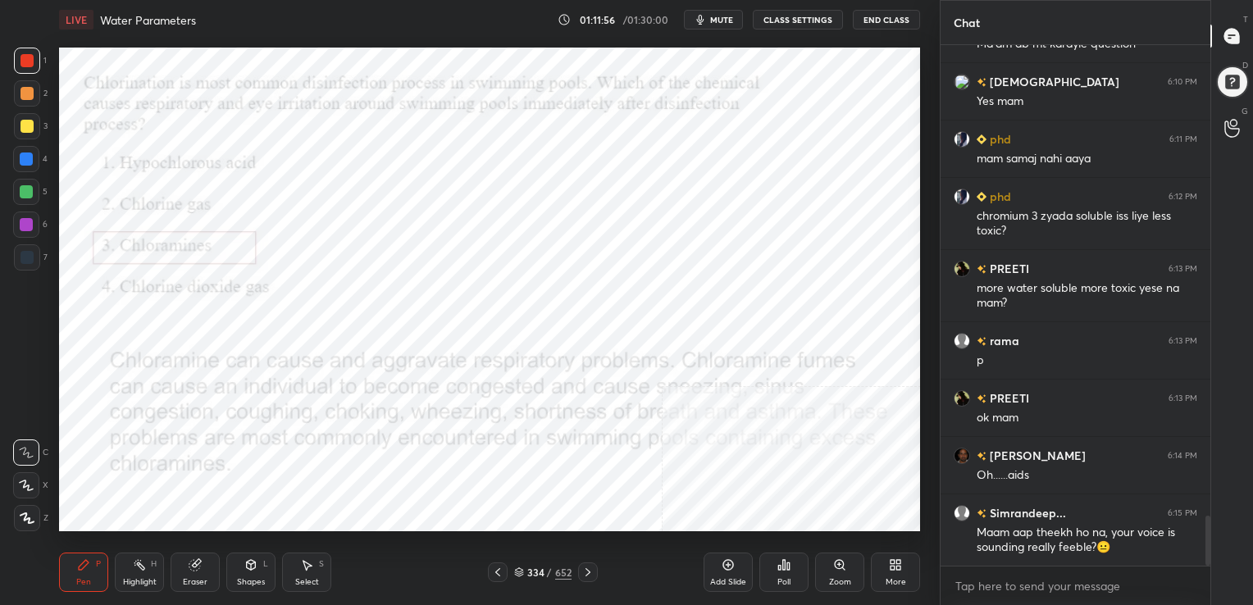
click at [300, 355] on img "grid" at bounding box center [191, 377] width 248 height 133
click at [517, 572] on icon at bounding box center [519, 570] width 8 height 4
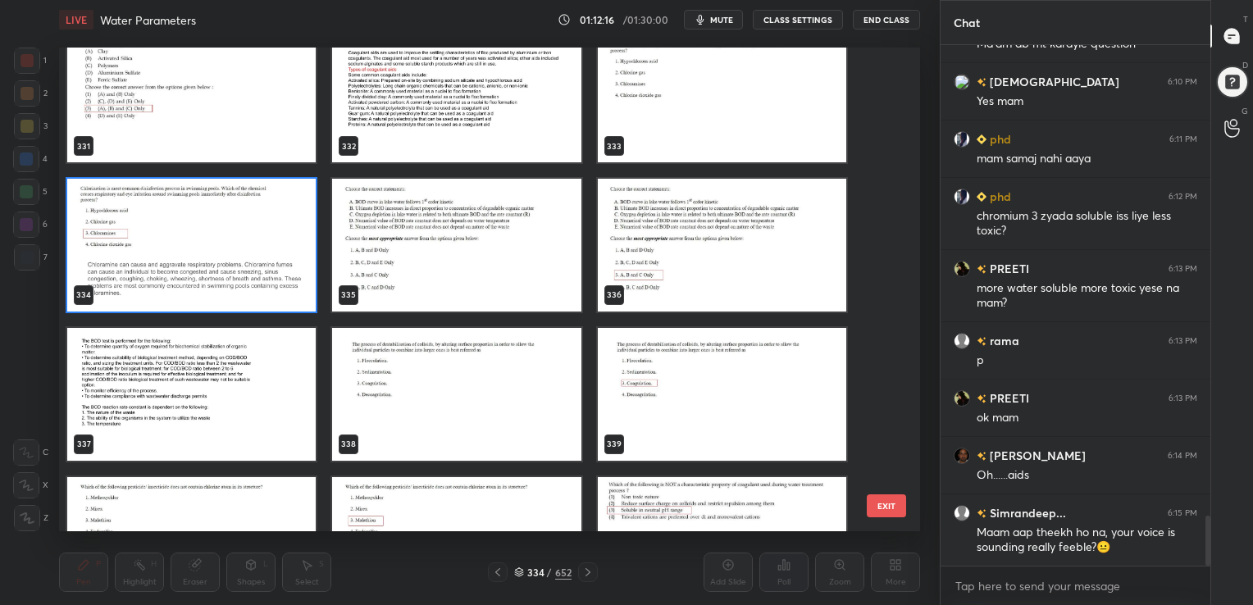
scroll to position [16425, 0]
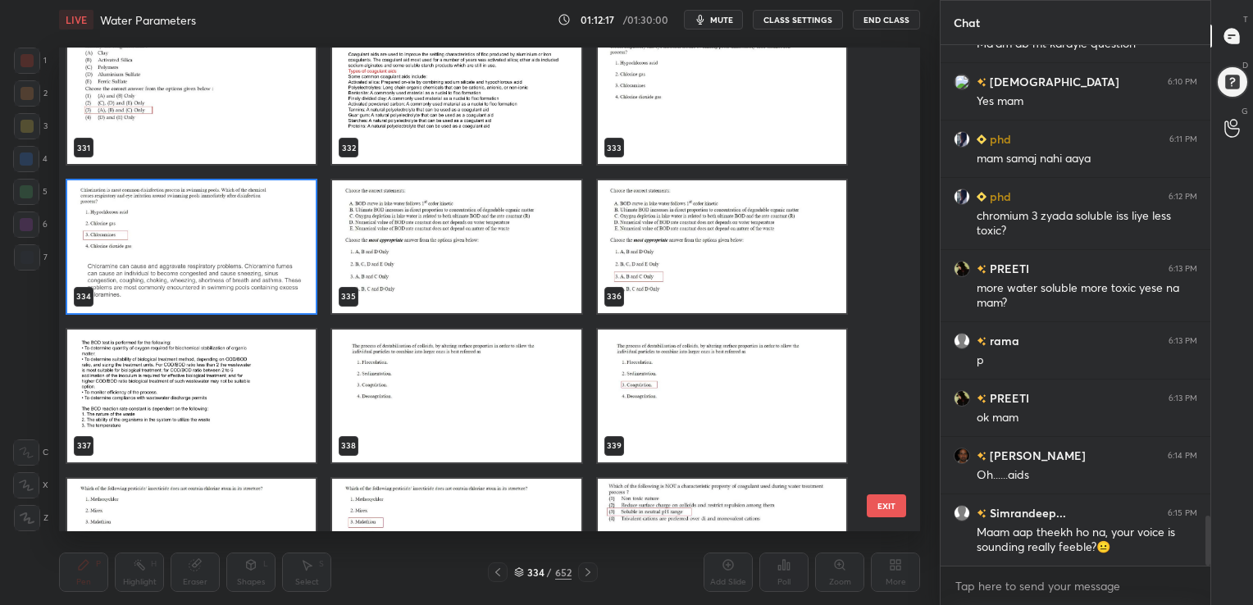
click at [528, 410] on img "grid" at bounding box center [456, 396] width 248 height 133
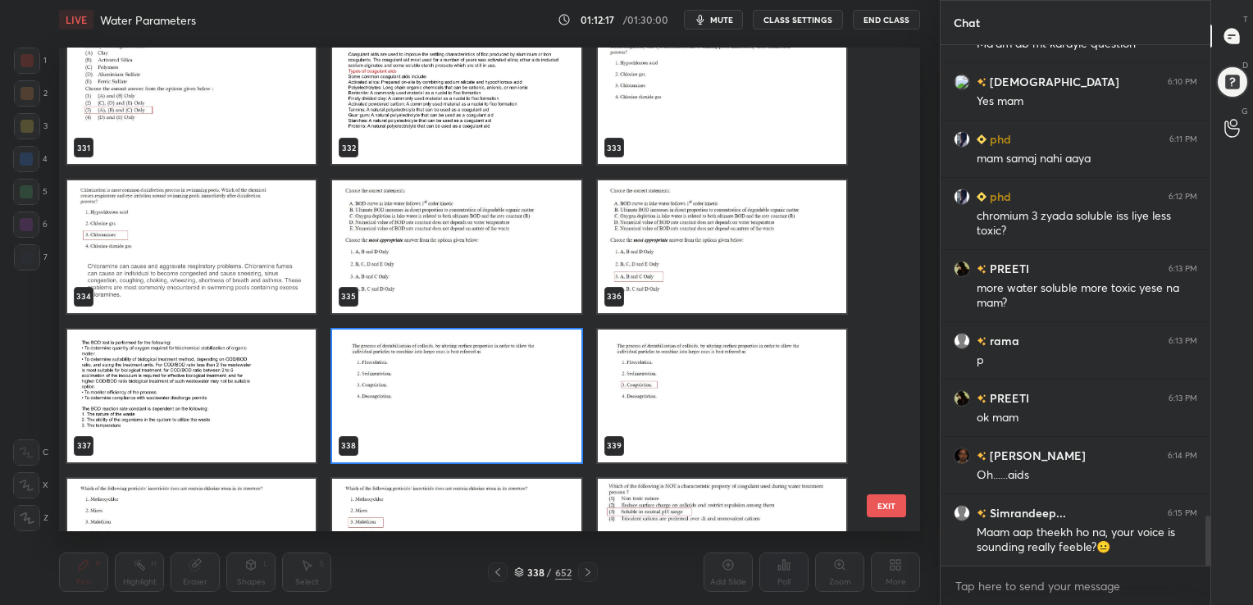
click at [528, 410] on img "grid" at bounding box center [456, 396] width 248 height 133
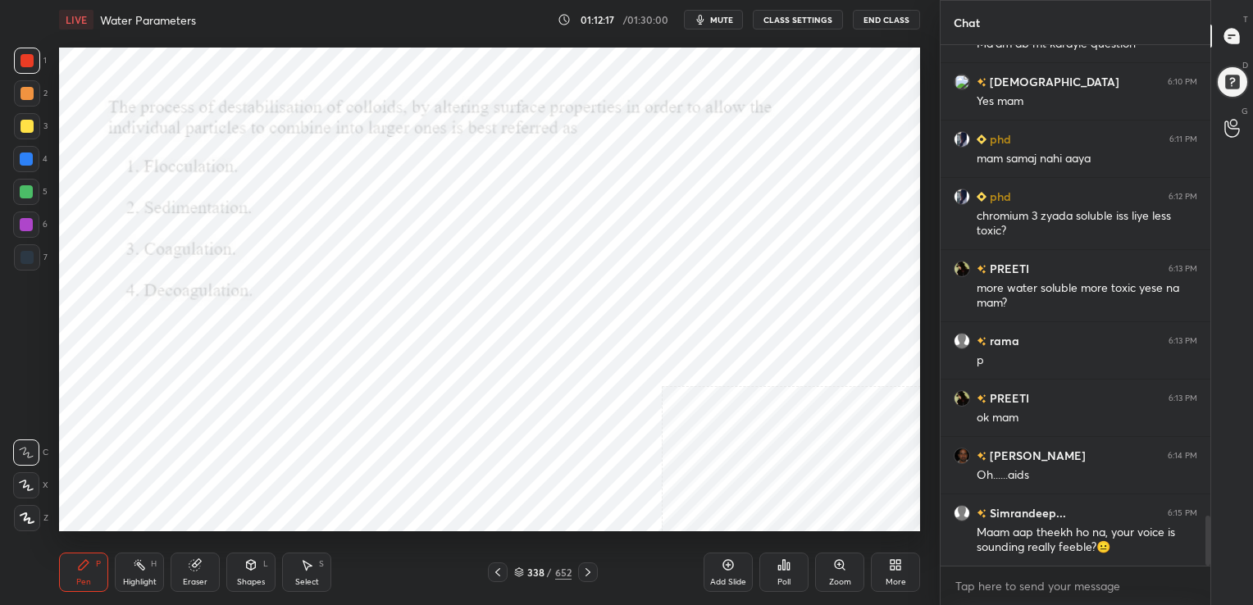
click at [528, 410] on img "grid" at bounding box center [456, 396] width 248 height 133
click at [723, 18] on span "mute" at bounding box center [721, 19] width 23 height 11
click at [529, 568] on div "338" at bounding box center [535, 572] width 16 height 10
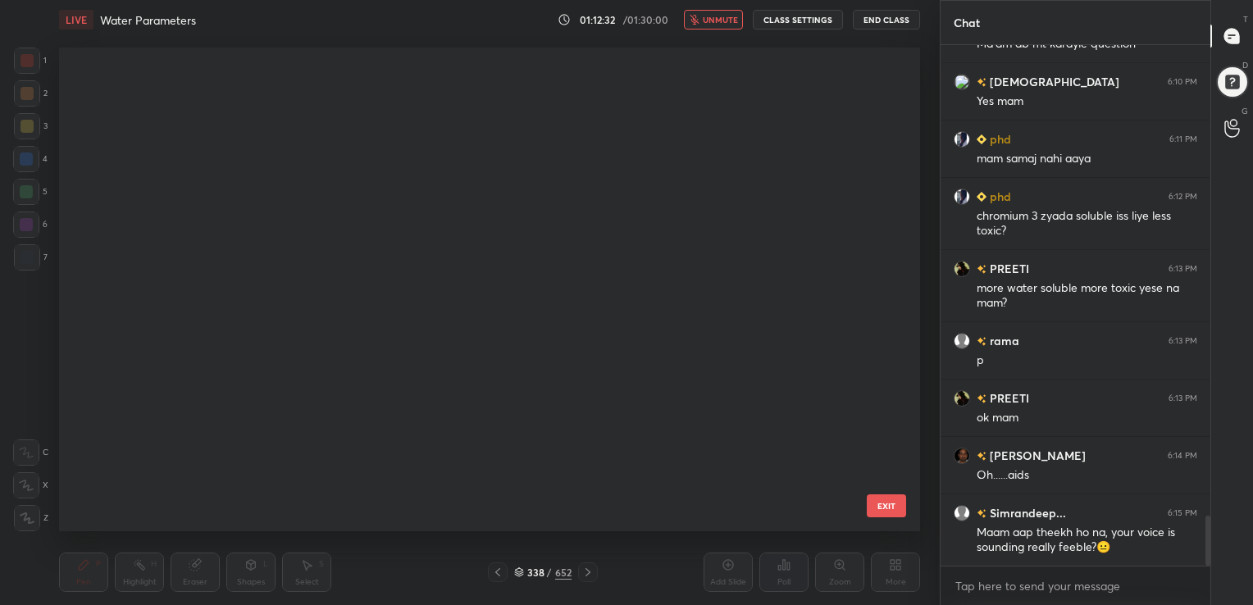
scroll to position [480, 853]
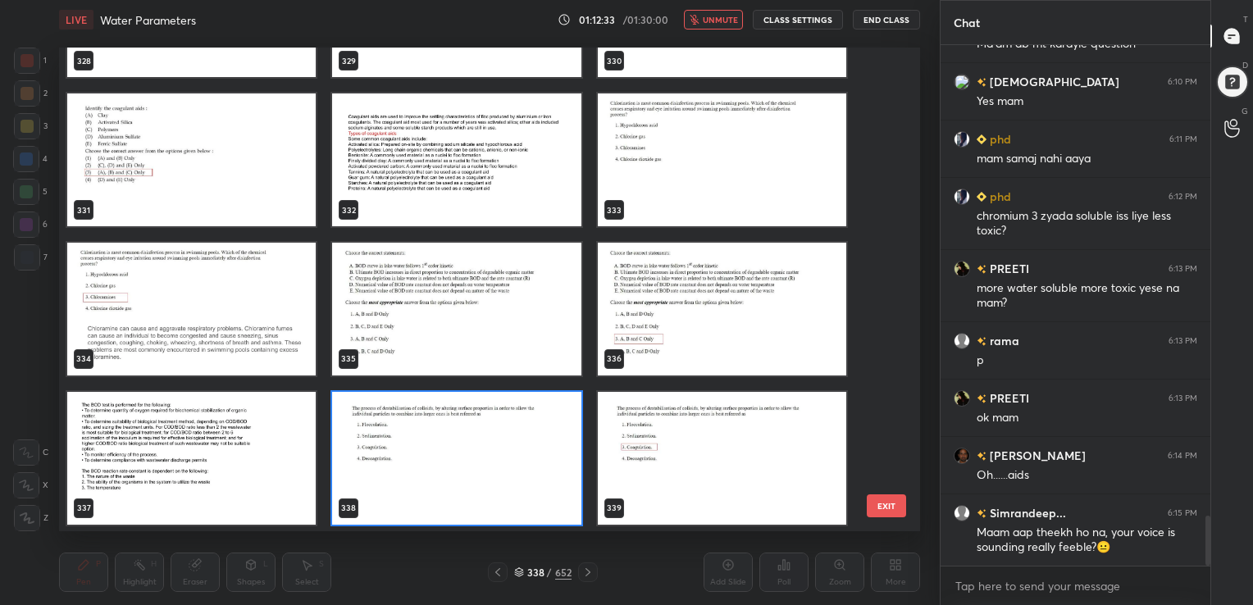
click at [366, 442] on img "grid" at bounding box center [456, 458] width 248 height 133
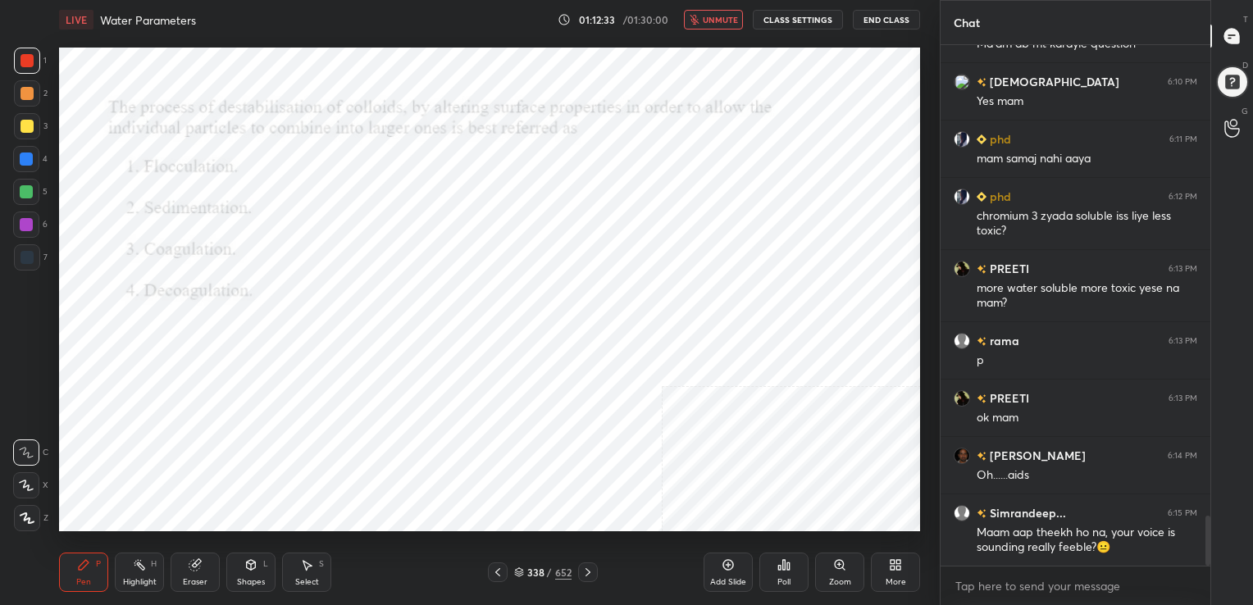
click at [366, 442] on img "grid" at bounding box center [456, 458] width 248 height 133
drag, startPoint x: 366, startPoint y: 442, endPoint x: 746, endPoint y: 549, distance: 394.5
click at [746, 549] on div "LIVE Water Parameters 01:12:33 / 01:30:00 unmute CLASS SETTINGS End Class Setti…" at bounding box center [489, 302] width 874 height 605
click at [783, 567] on icon at bounding box center [784, 565] width 2 height 10
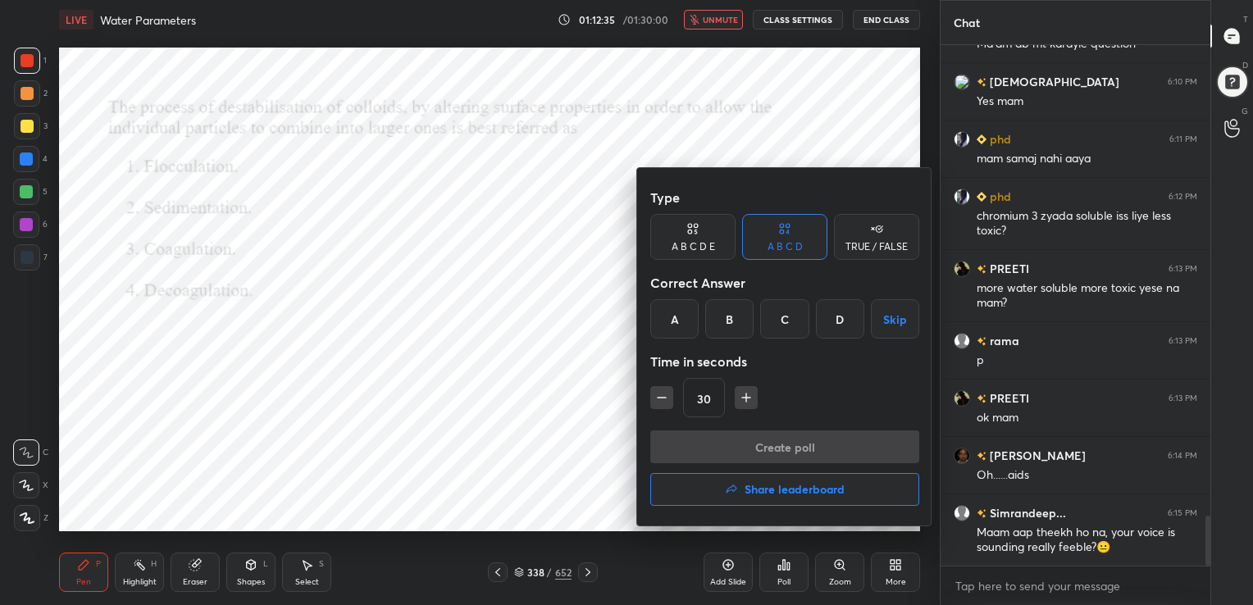
click at [781, 319] on div "C" at bounding box center [784, 318] width 48 height 39
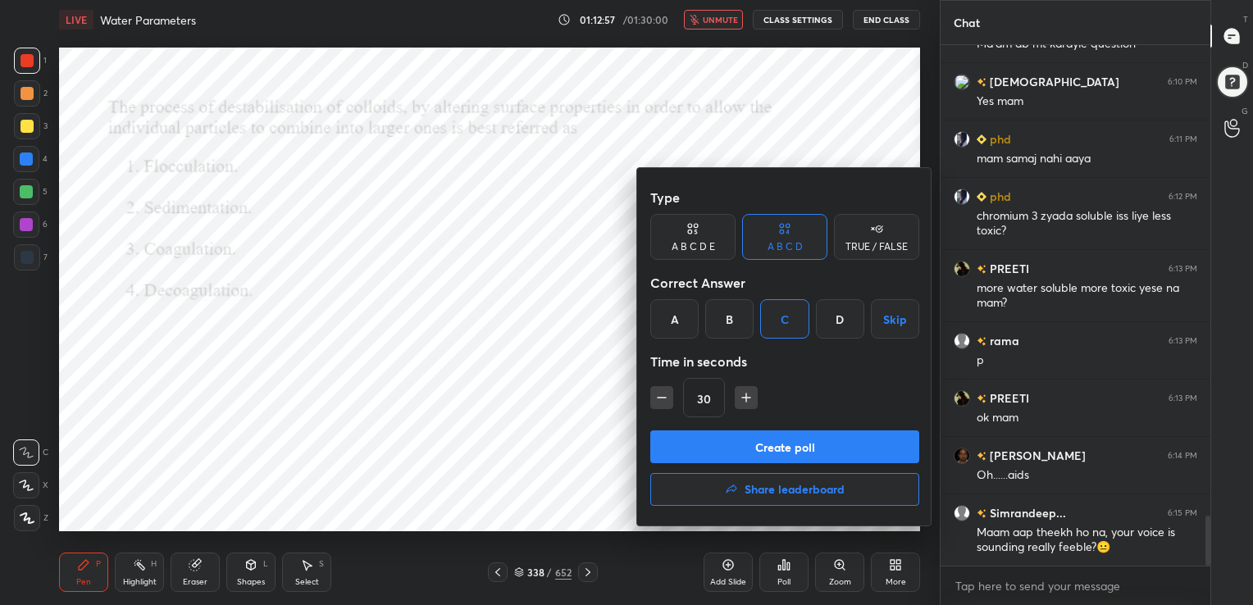
click at [795, 449] on button "Create poll" at bounding box center [784, 446] width 269 height 33
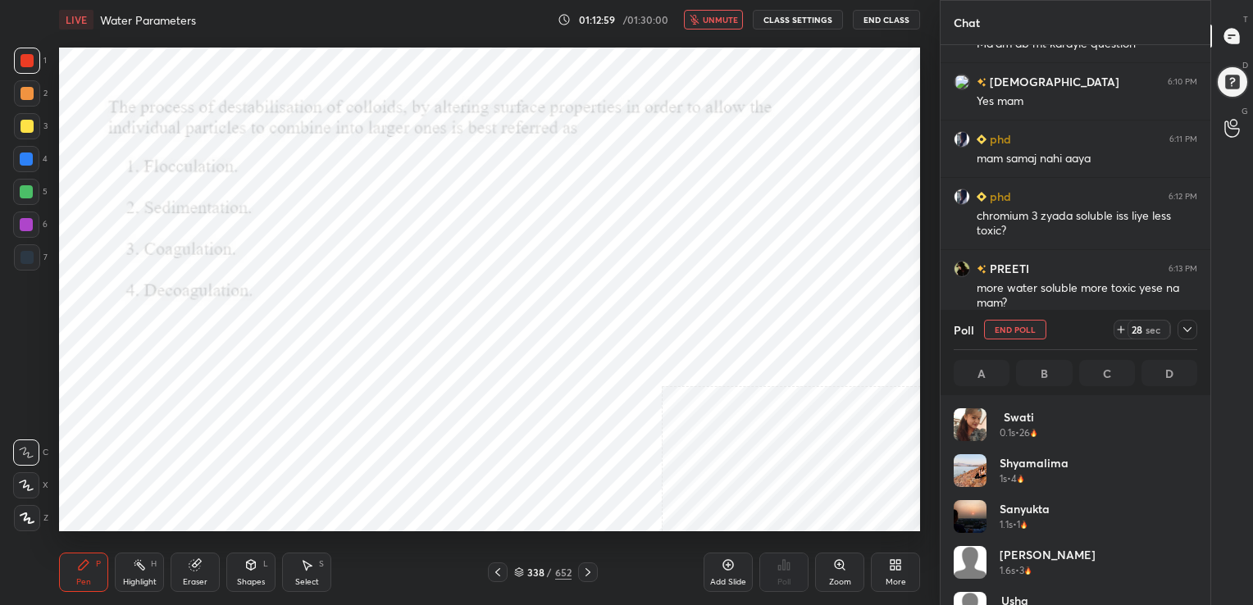
scroll to position [192, 239]
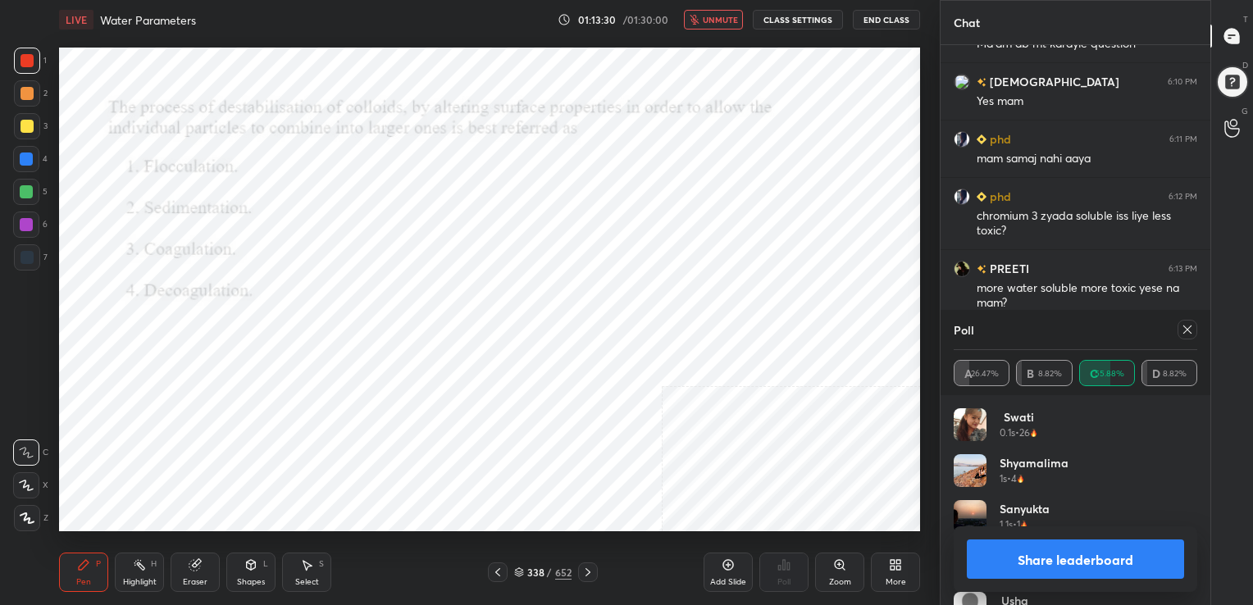
click at [1188, 335] on icon at bounding box center [1186, 329] width 13 height 13
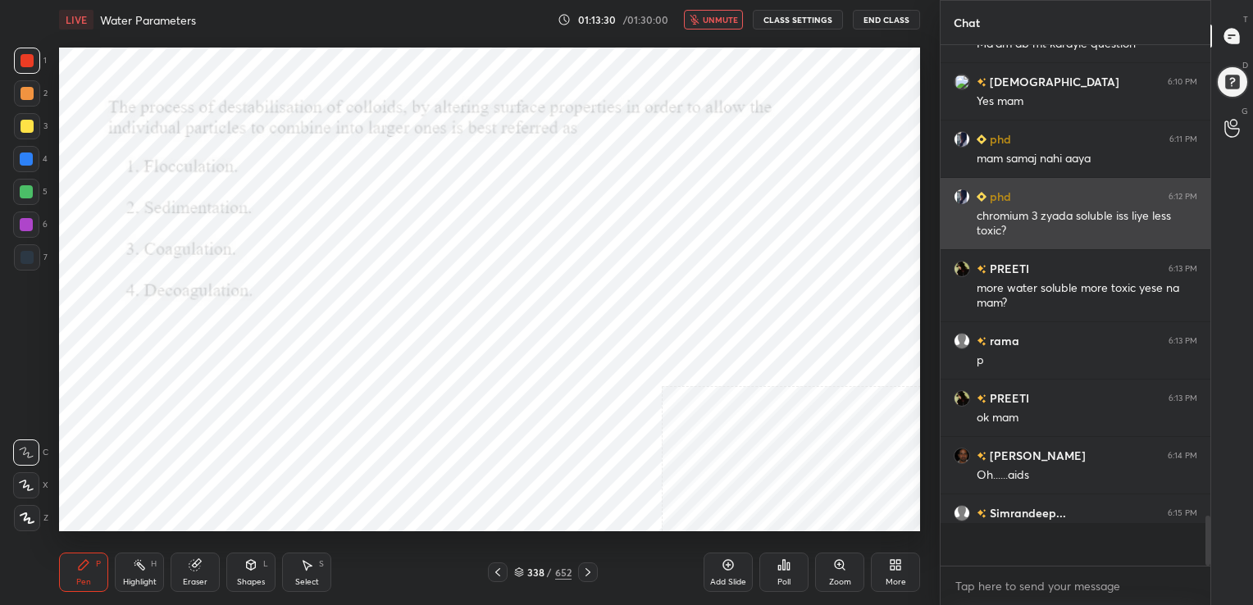
scroll to position [375, 265]
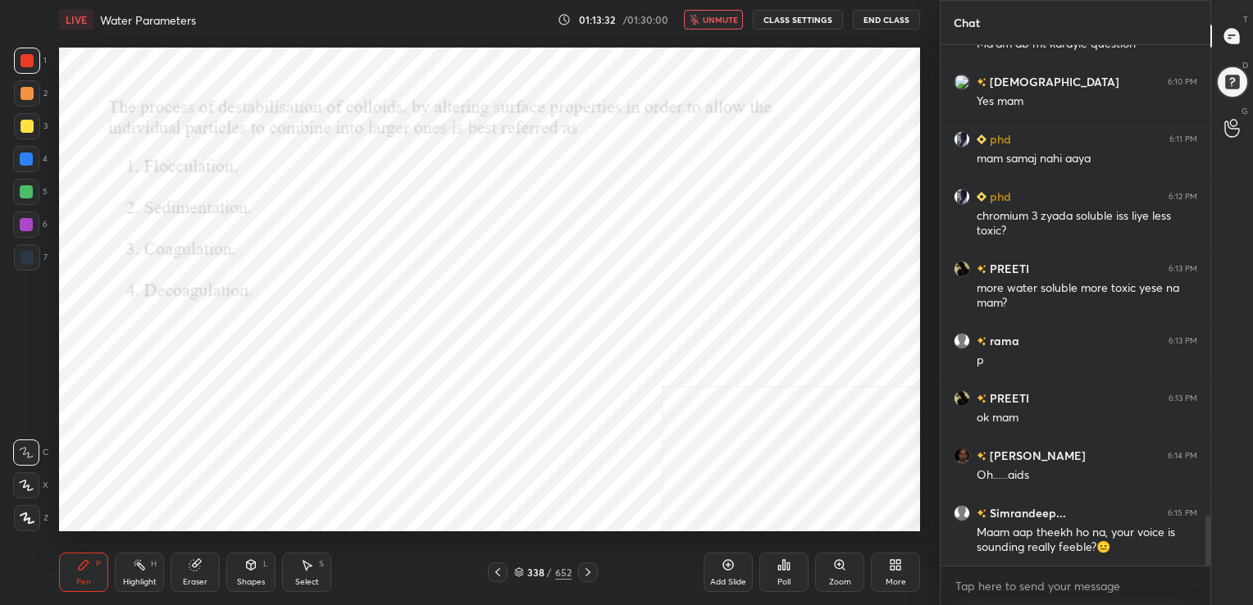
click at [726, 24] on span "unmute" at bounding box center [720, 19] width 35 height 11
click at [521, 568] on icon at bounding box center [519, 572] width 10 height 10
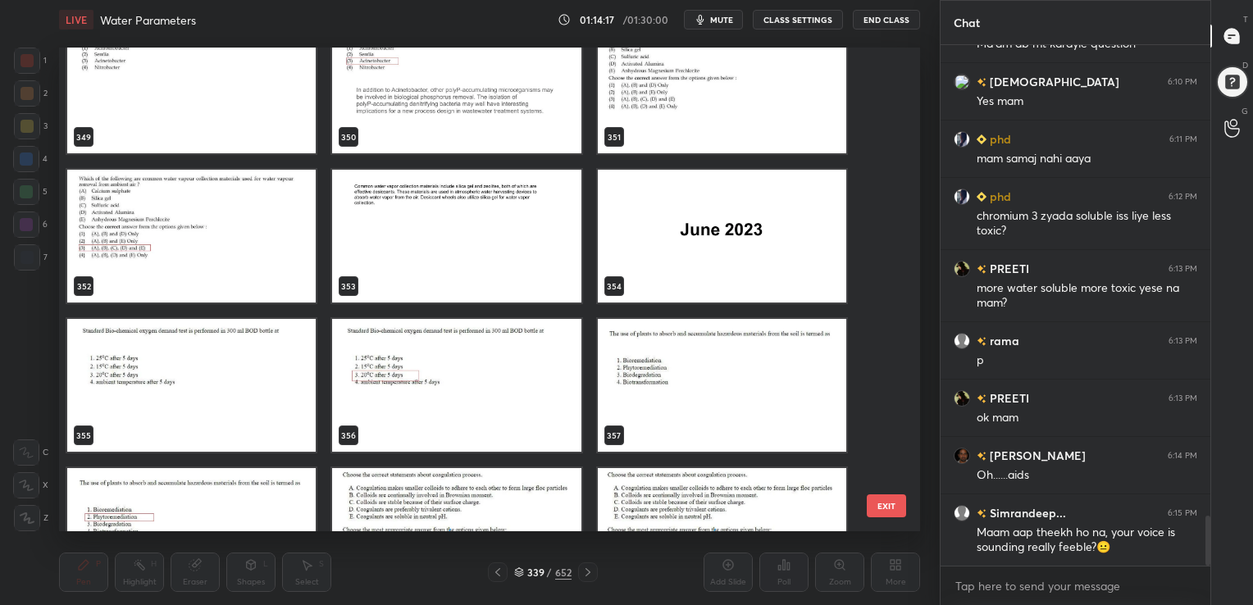
scroll to position [17330, 0]
click at [239, 378] on img "grid" at bounding box center [191, 385] width 248 height 133
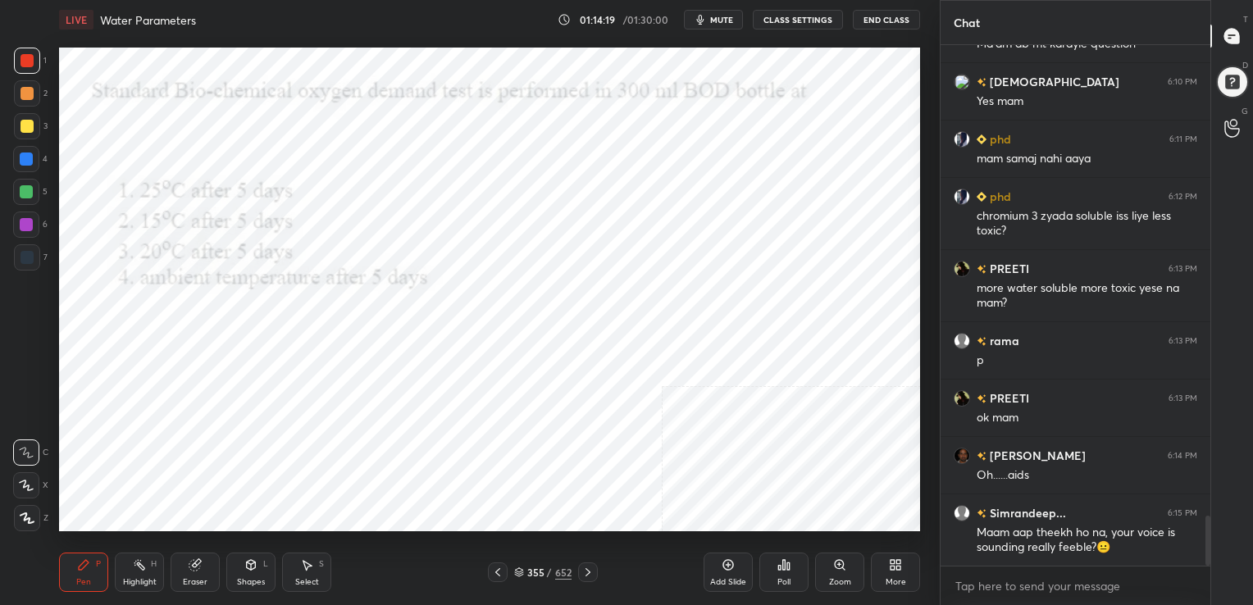
click at [239, 378] on img "grid" at bounding box center [191, 385] width 248 height 133
click at [715, 24] on span "mute" at bounding box center [721, 19] width 23 height 11
click at [518, 572] on icon at bounding box center [519, 572] width 10 height 10
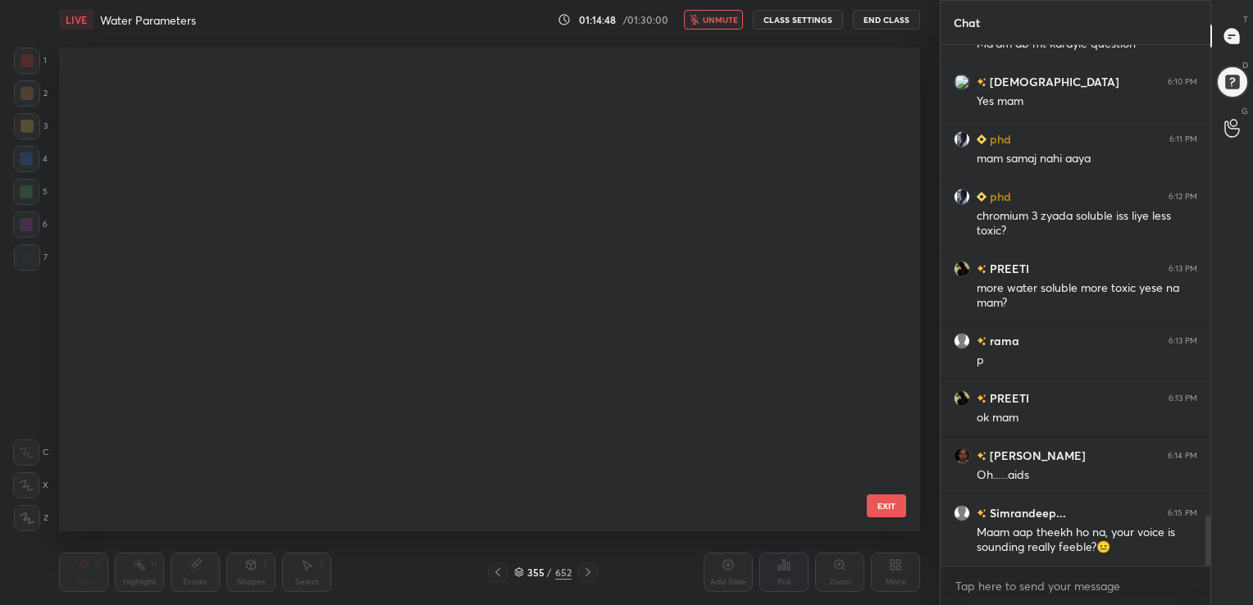
scroll to position [480, 853]
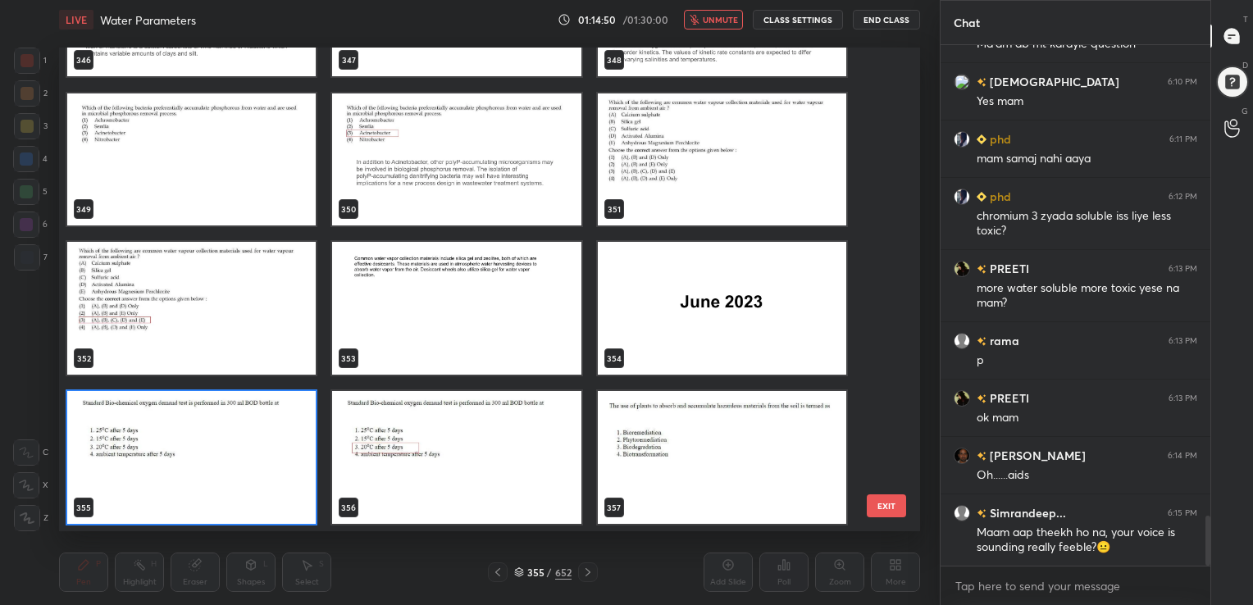
click at [242, 475] on img "grid" at bounding box center [191, 457] width 248 height 133
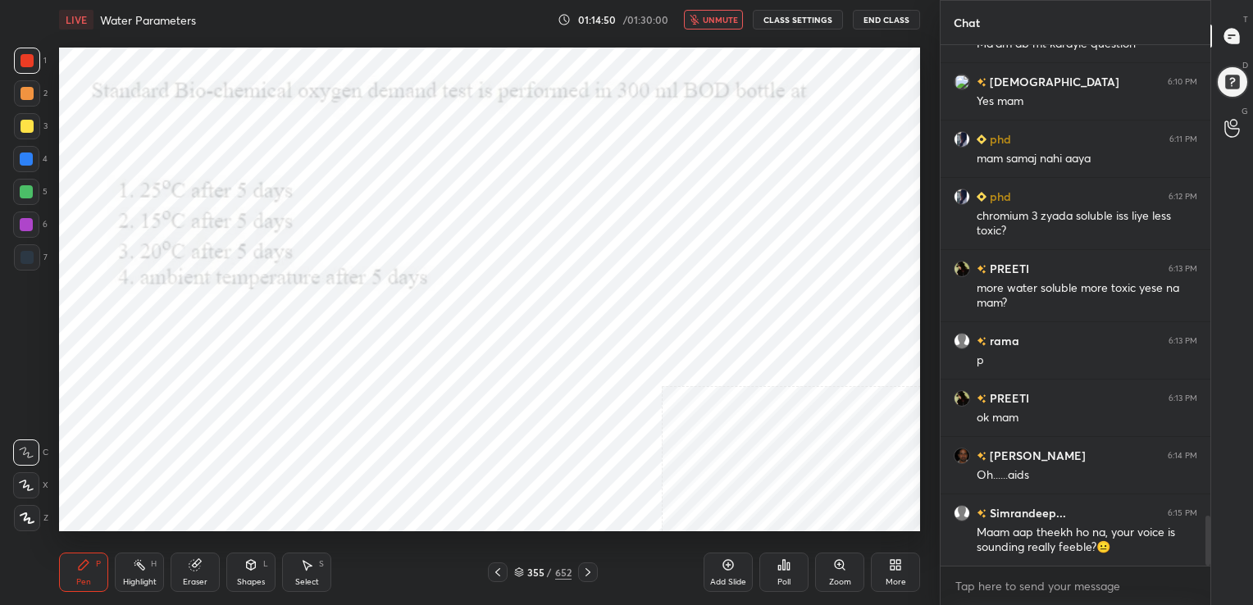
click at [242, 475] on img "grid" at bounding box center [191, 457] width 248 height 133
drag, startPoint x: 242, startPoint y: 475, endPoint x: 679, endPoint y: 571, distance: 447.4
click at [786, 571] on icon at bounding box center [783, 564] width 13 height 13
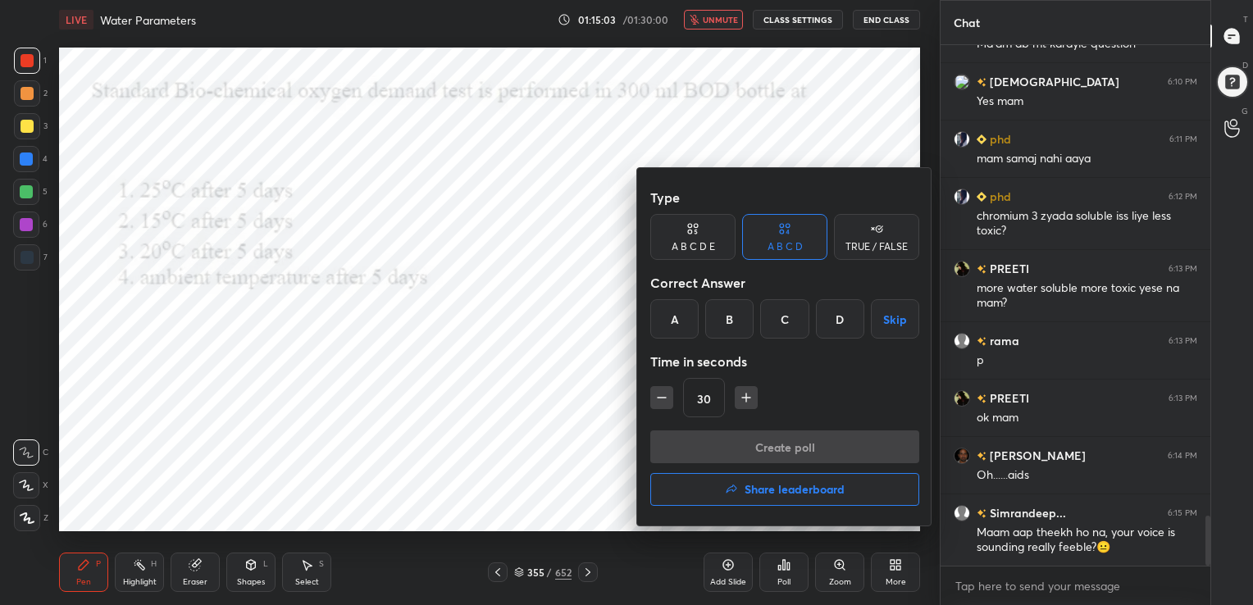
click at [780, 320] on div "C" at bounding box center [784, 318] width 48 height 39
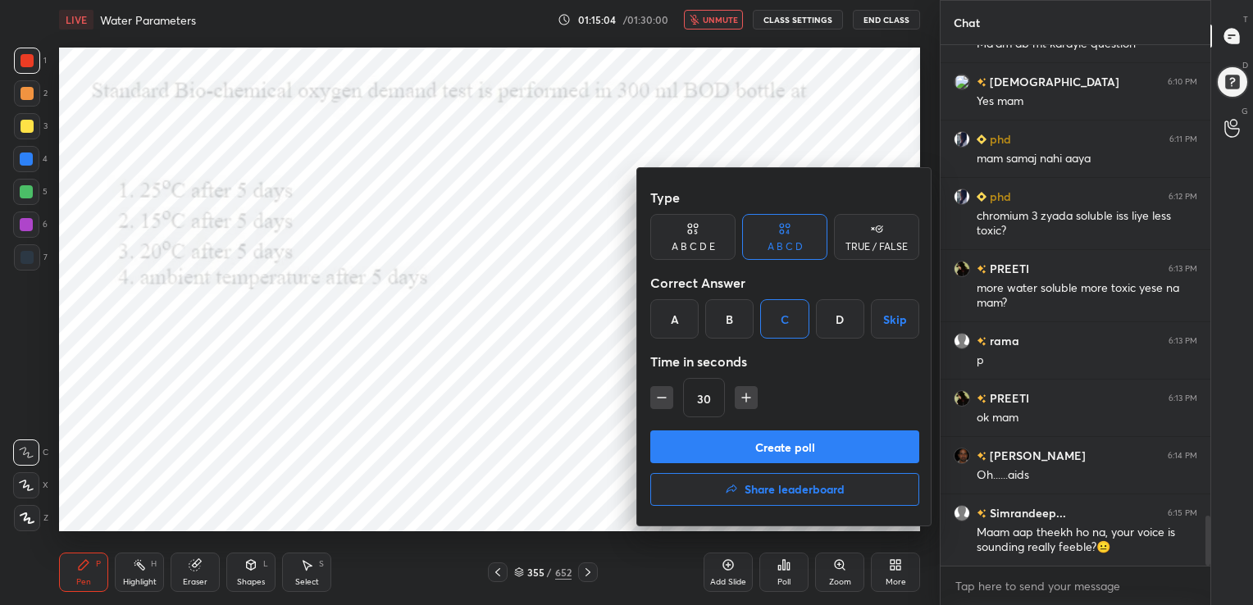
click at [780, 434] on button "Create poll" at bounding box center [784, 446] width 269 height 33
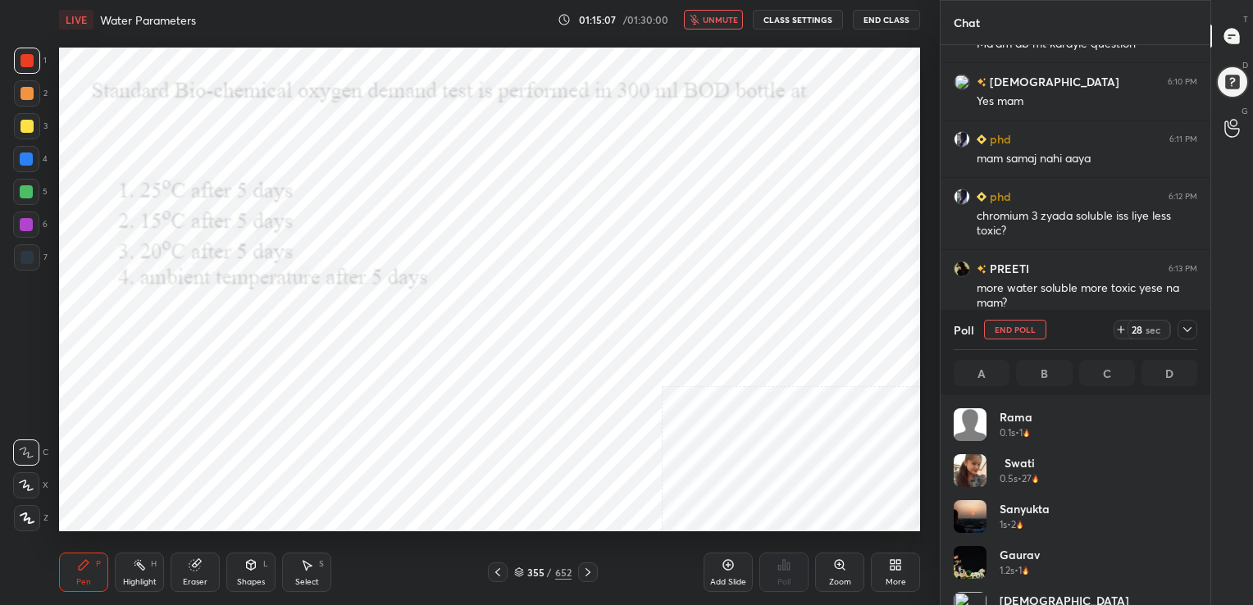
scroll to position [192, 239]
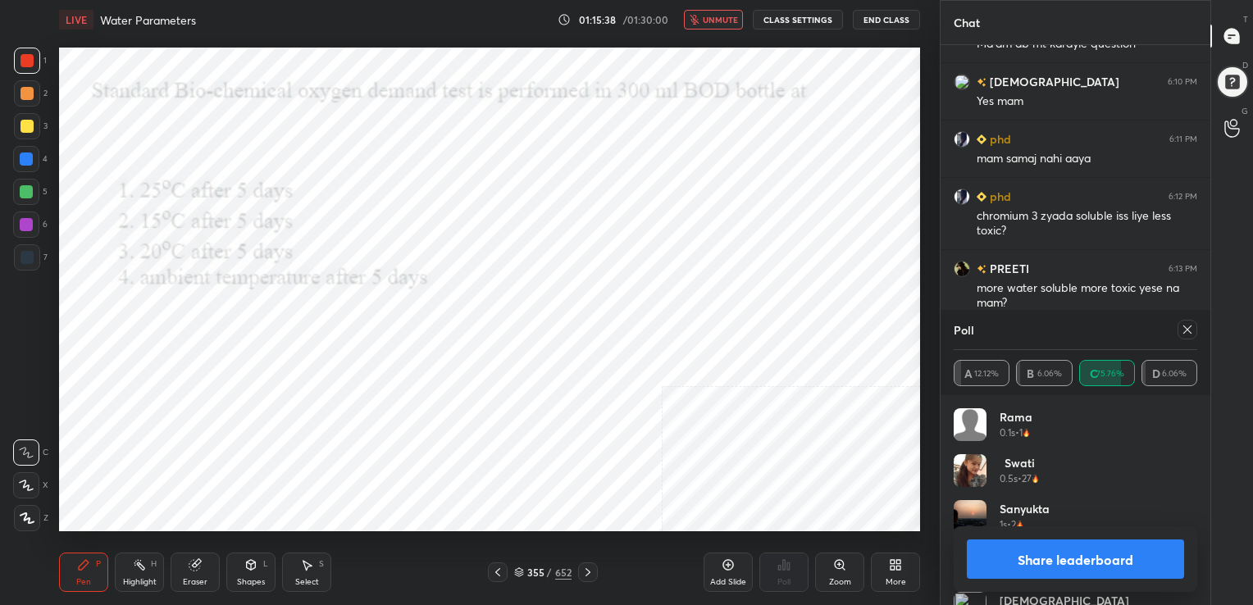
click at [1190, 325] on icon at bounding box center [1186, 329] width 13 height 13
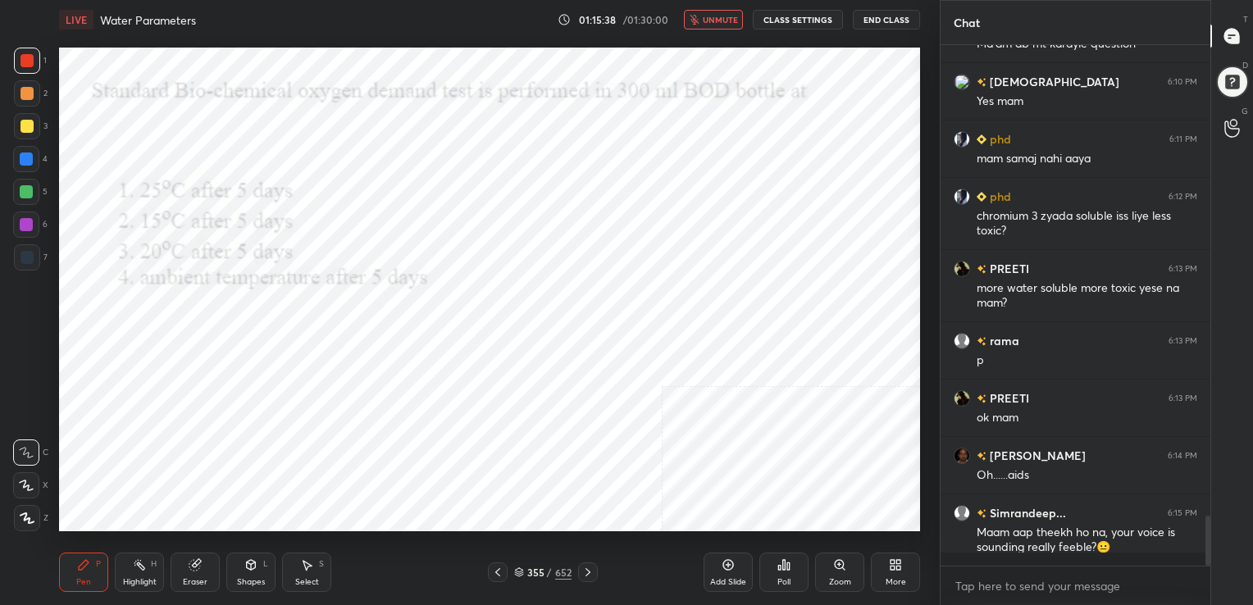
scroll to position [5, 5]
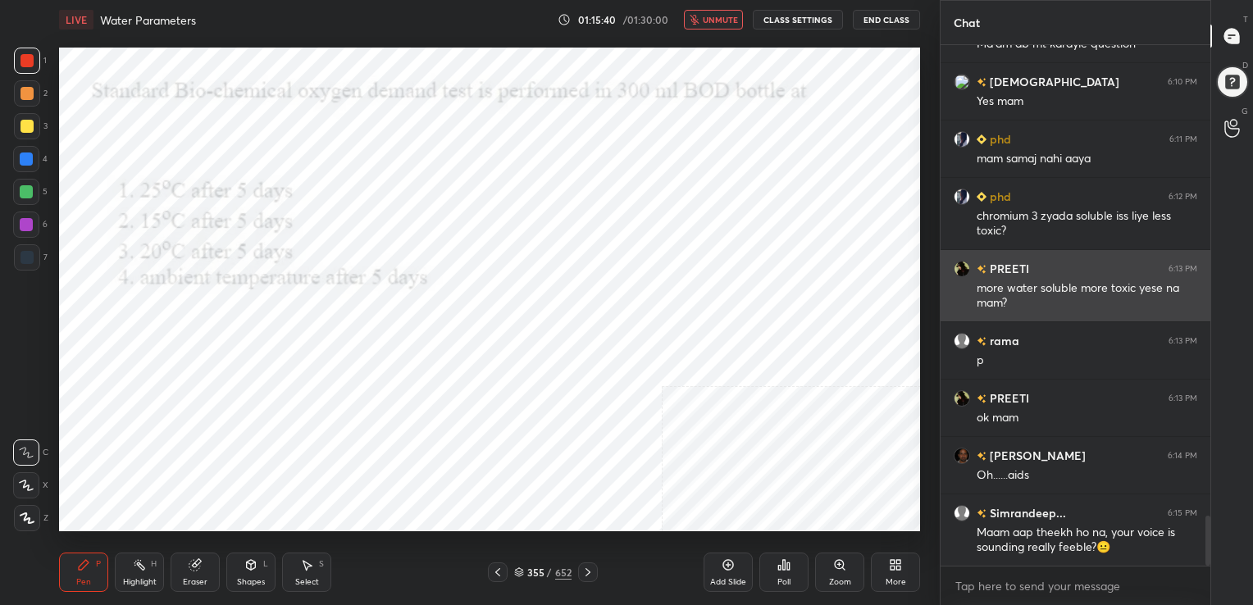
click at [941, 307] on div "PREETI 6:13 PM more water soluble more toxic yese na mam?" at bounding box center [1075, 285] width 270 height 71
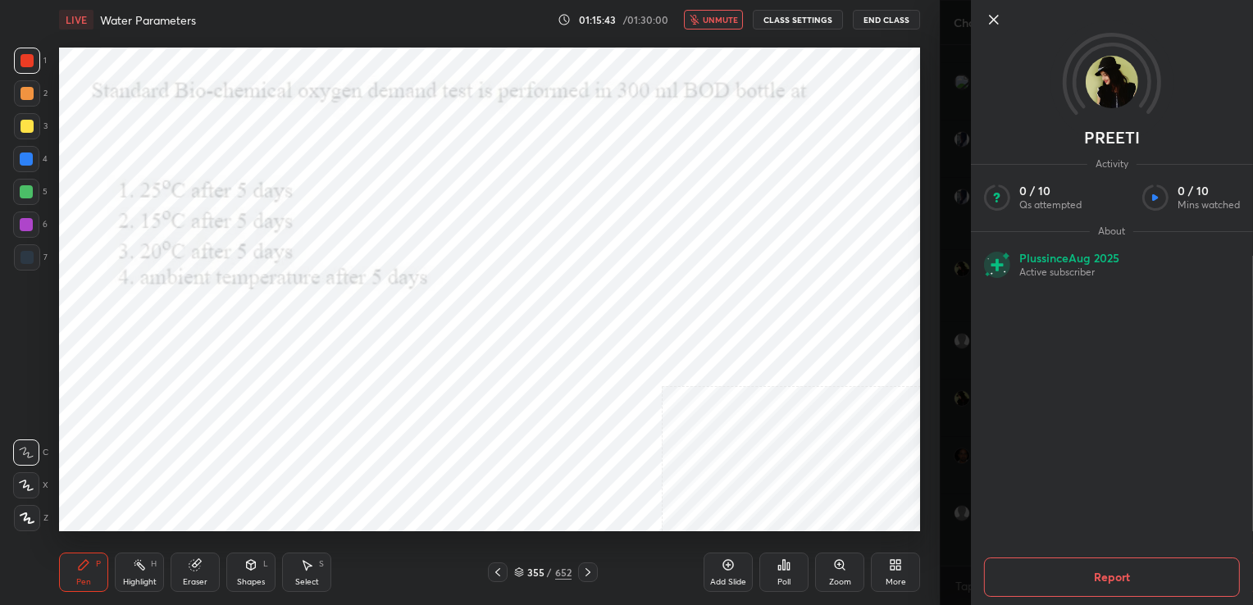
drag, startPoint x: 992, startPoint y: 13, endPoint x: 726, endPoint y: 22, distance: 266.6
click at [726, 22] on body "1 2 3 4 5 6 7 C X Z C X Z E E Erase all H H LIVE Water Parameters 01:15:43 / 01…" at bounding box center [626, 302] width 1253 height 605
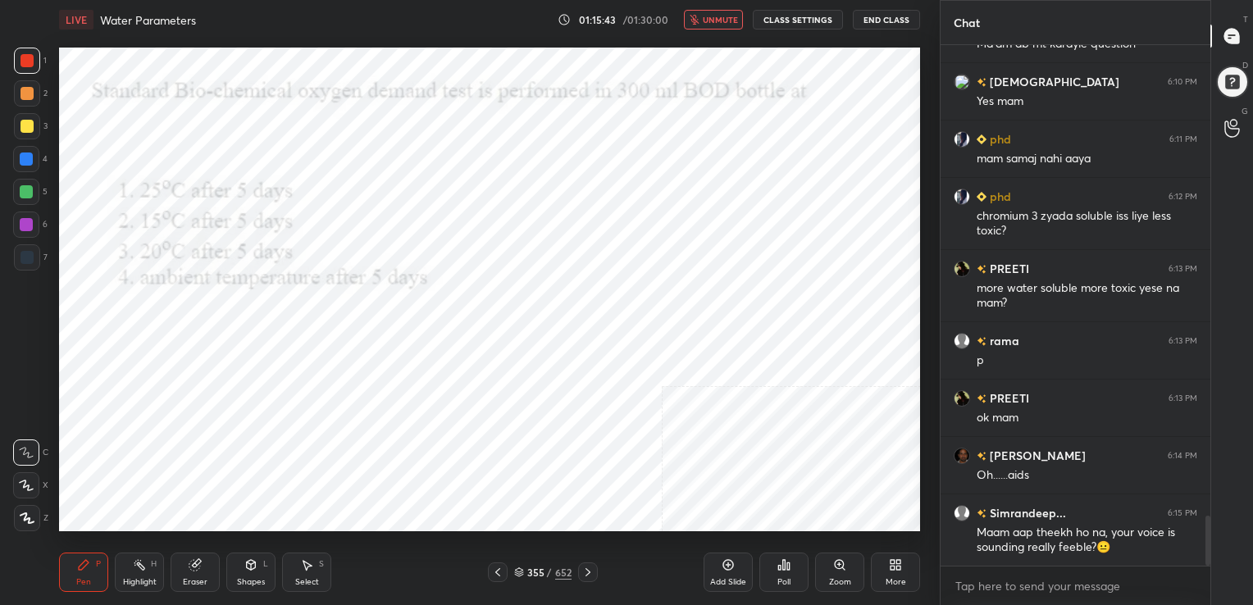
click at [726, 22] on span "unmute" at bounding box center [720, 19] width 35 height 11
click at [521, 567] on icon at bounding box center [519, 572] width 10 height 10
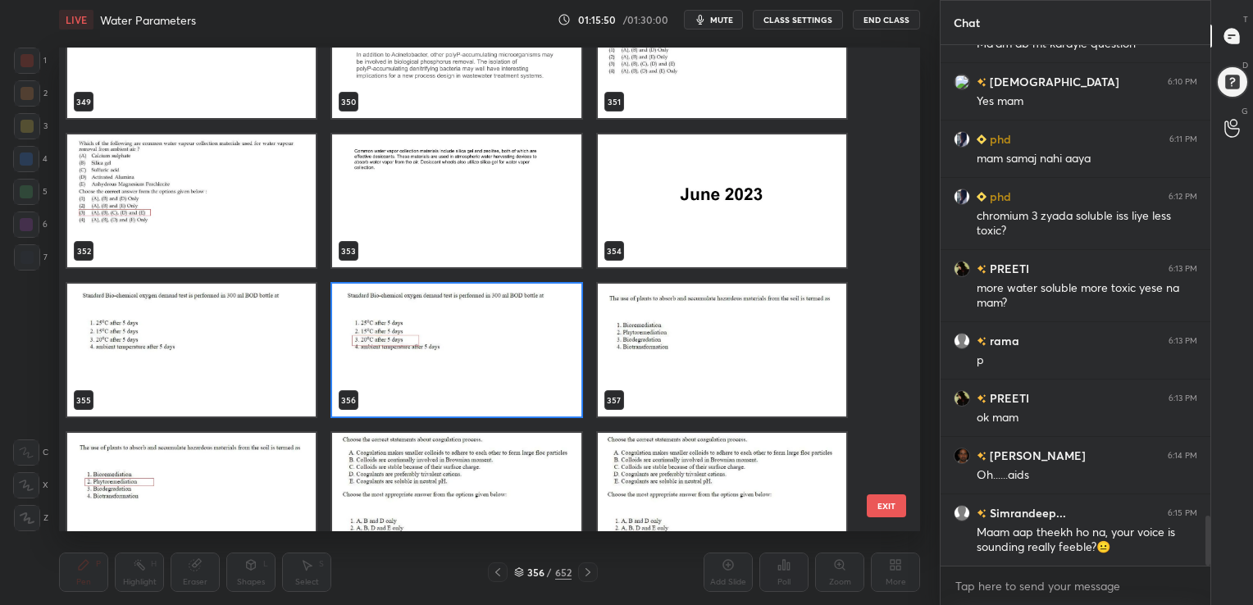
scroll to position [17365, 0]
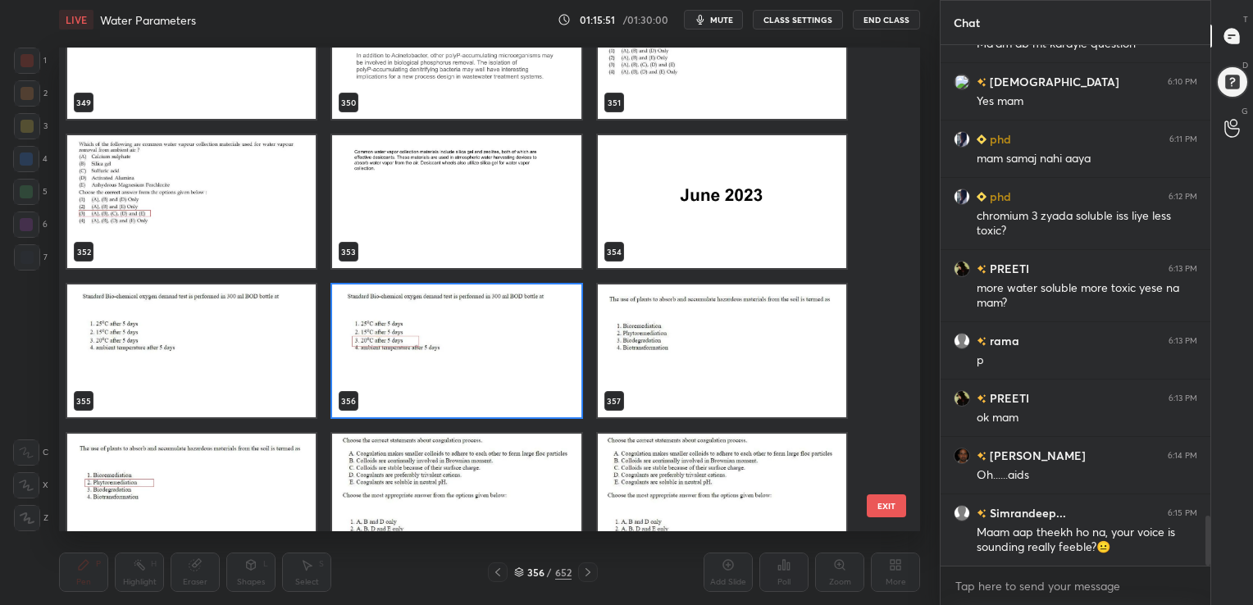
click at [715, 334] on img "grid" at bounding box center [722, 350] width 248 height 133
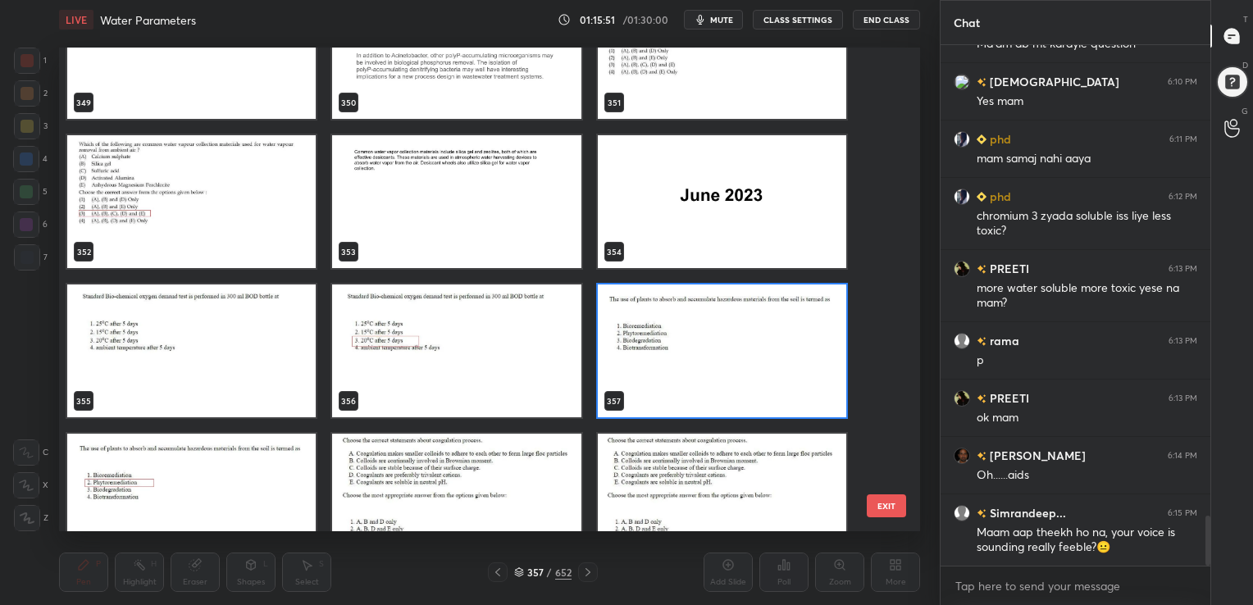
click at [715, 334] on img "grid" at bounding box center [722, 350] width 248 height 133
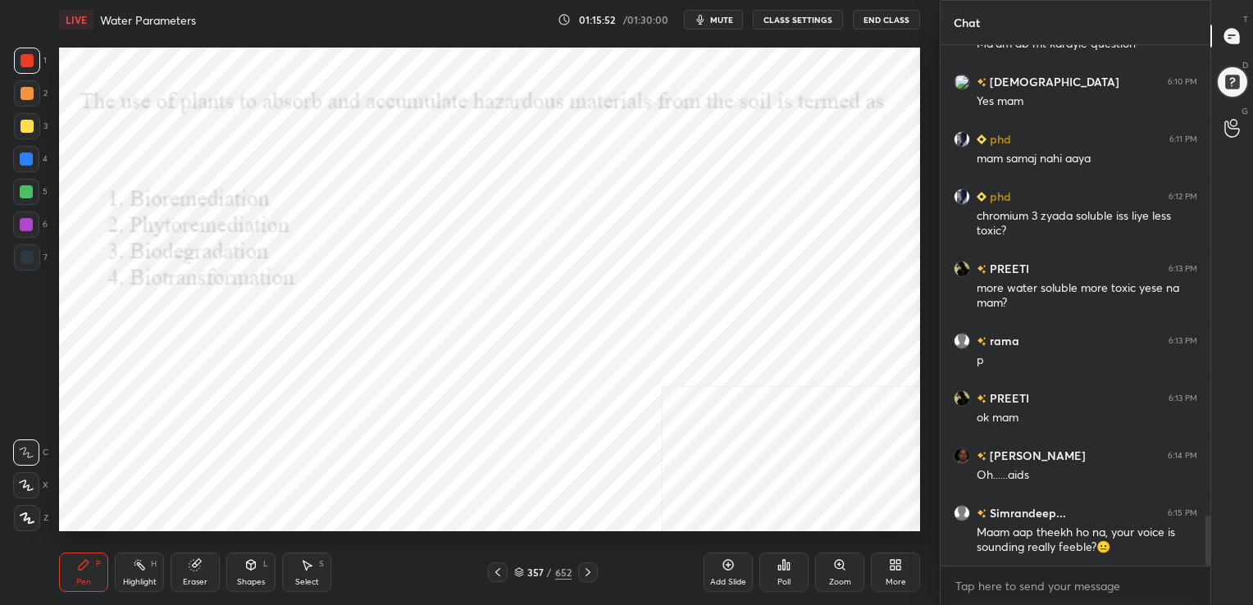
click at [715, 334] on img "grid" at bounding box center [722, 350] width 248 height 133
click at [720, 12] on button "mute" at bounding box center [713, 20] width 59 height 20
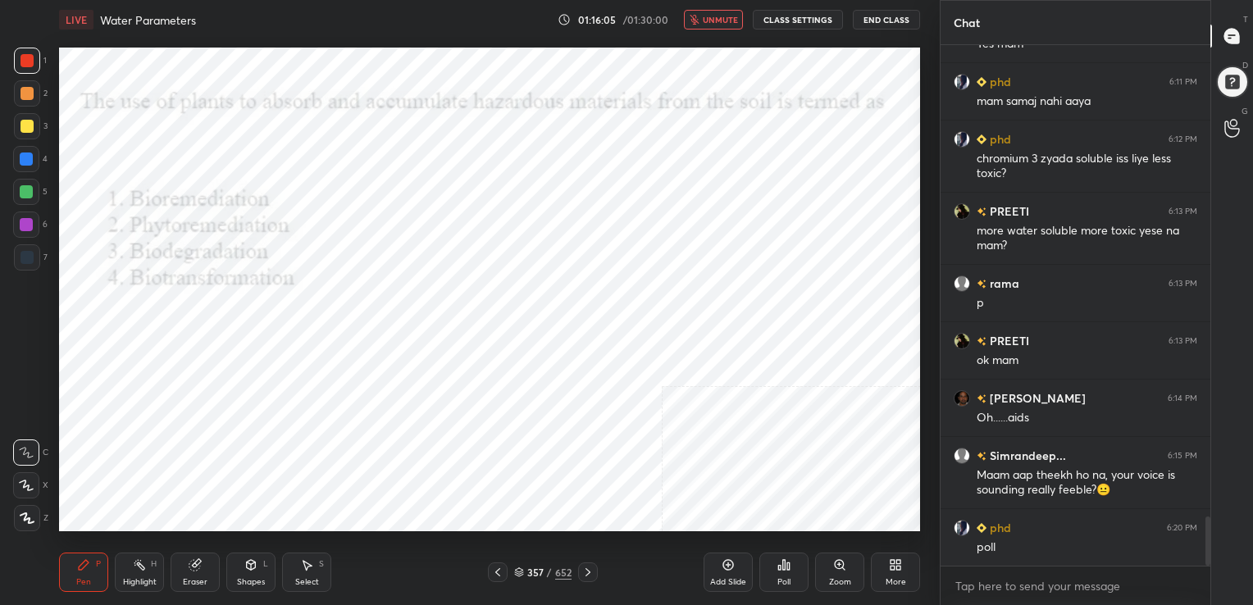
click at [521, 575] on icon at bounding box center [519, 575] width 8 height 2
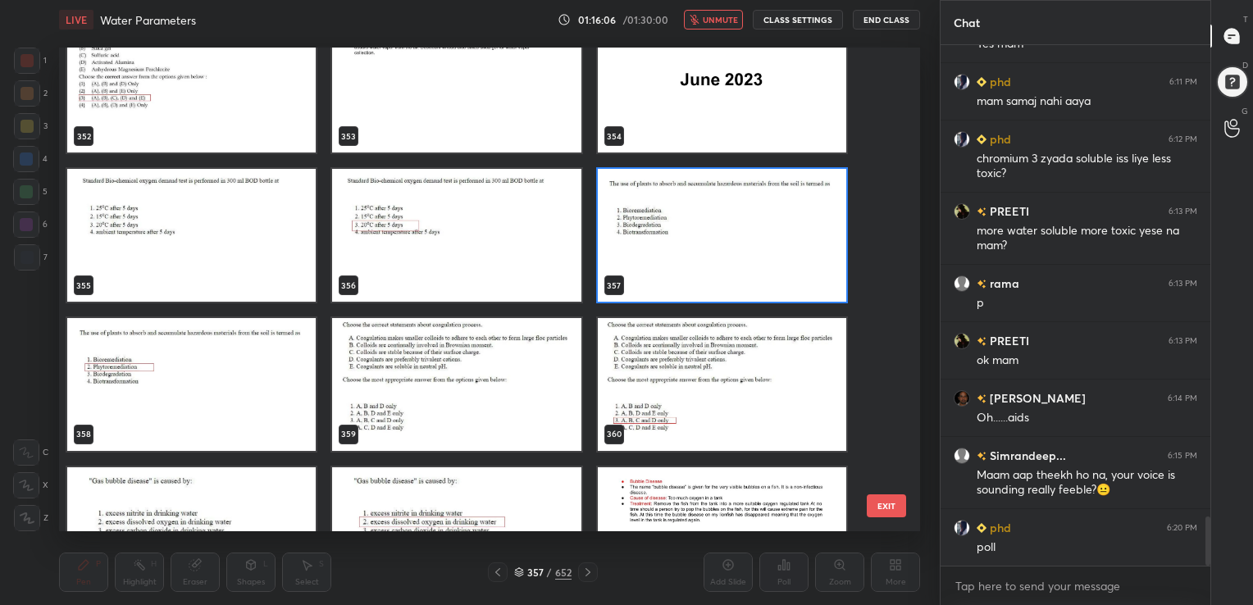
scroll to position [17480, 0]
click at [680, 272] on img "grid" at bounding box center [722, 235] width 248 height 133
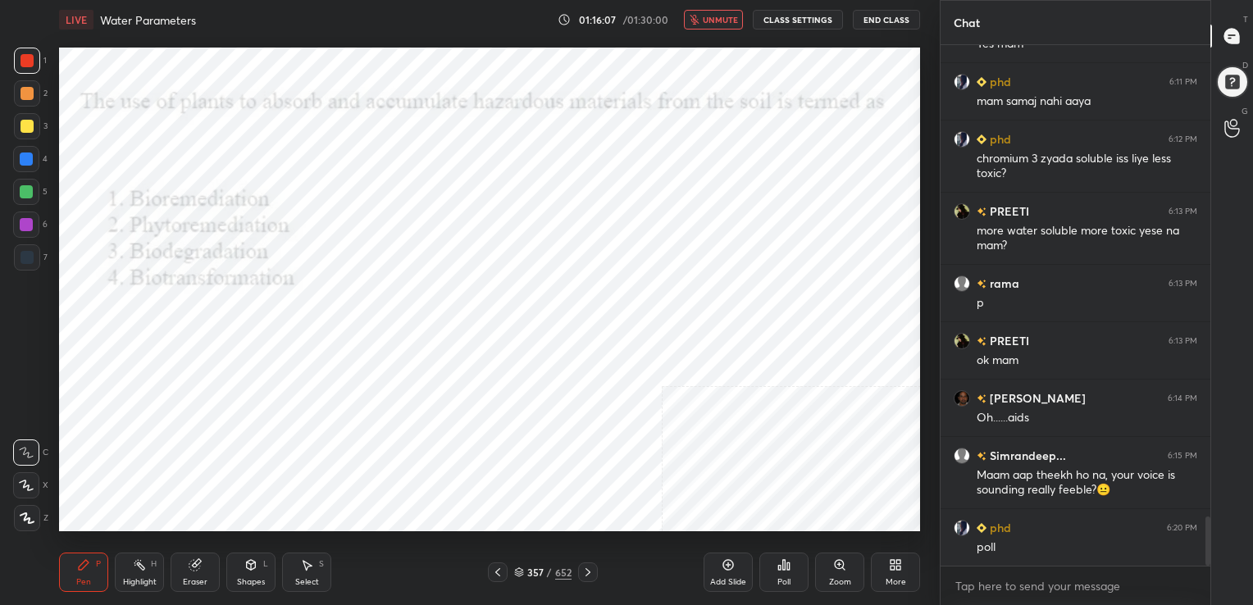
drag, startPoint x: 680, startPoint y: 272, endPoint x: 724, endPoint y: 507, distance: 238.6
click at [789, 571] on icon at bounding box center [783, 564] width 13 height 13
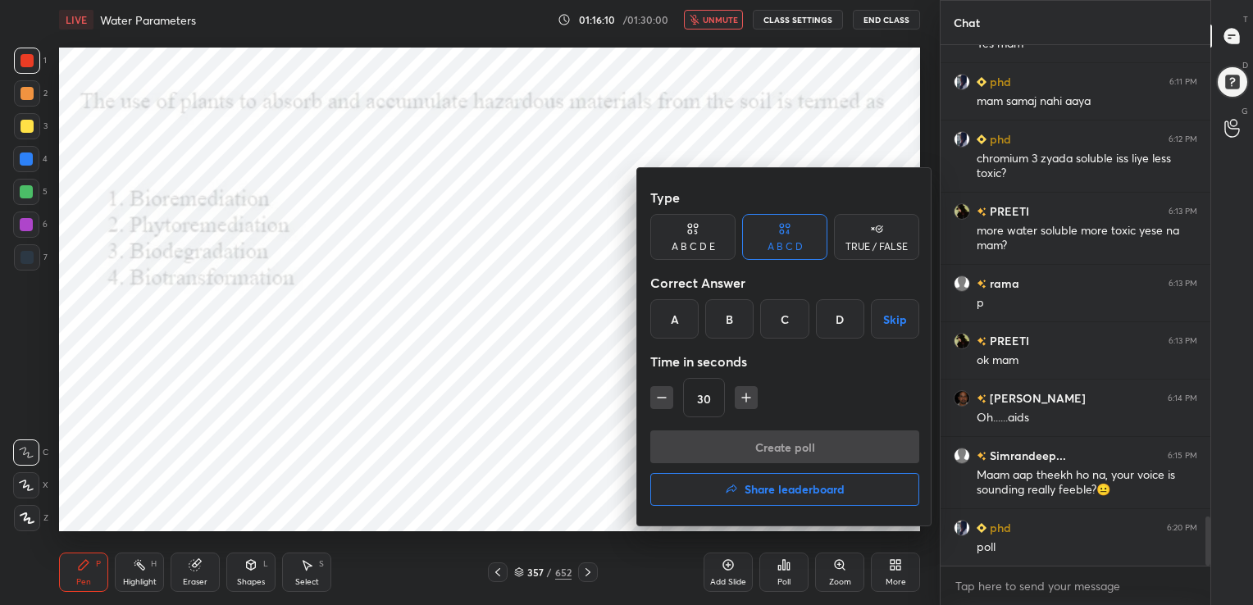
drag, startPoint x: 729, startPoint y: 316, endPoint x: 787, endPoint y: 436, distance: 133.1
click at [787, 436] on div "Type A B C D E A B C D TRUE / FALSE Correct Answer A B C D Skip Time in seconds…" at bounding box center [784, 346] width 295 height 357
click at [713, 316] on div "B" at bounding box center [729, 318] width 48 height 39
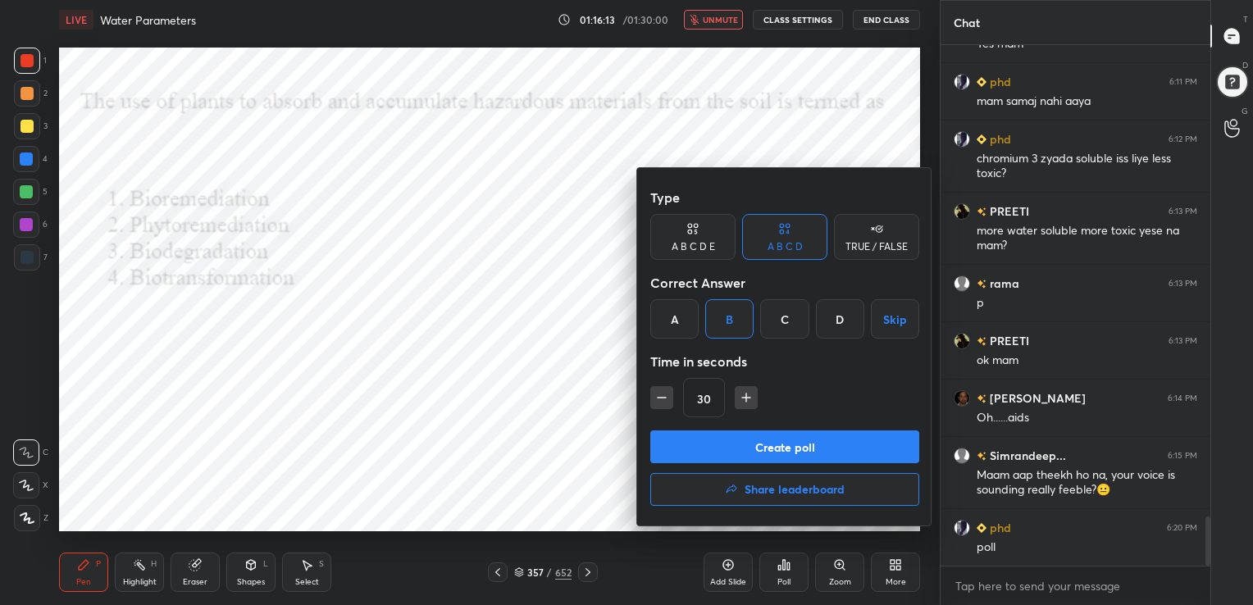
click at [790, 444] on button "Create poll" at bounding box center [784, 446] width 269 height 33
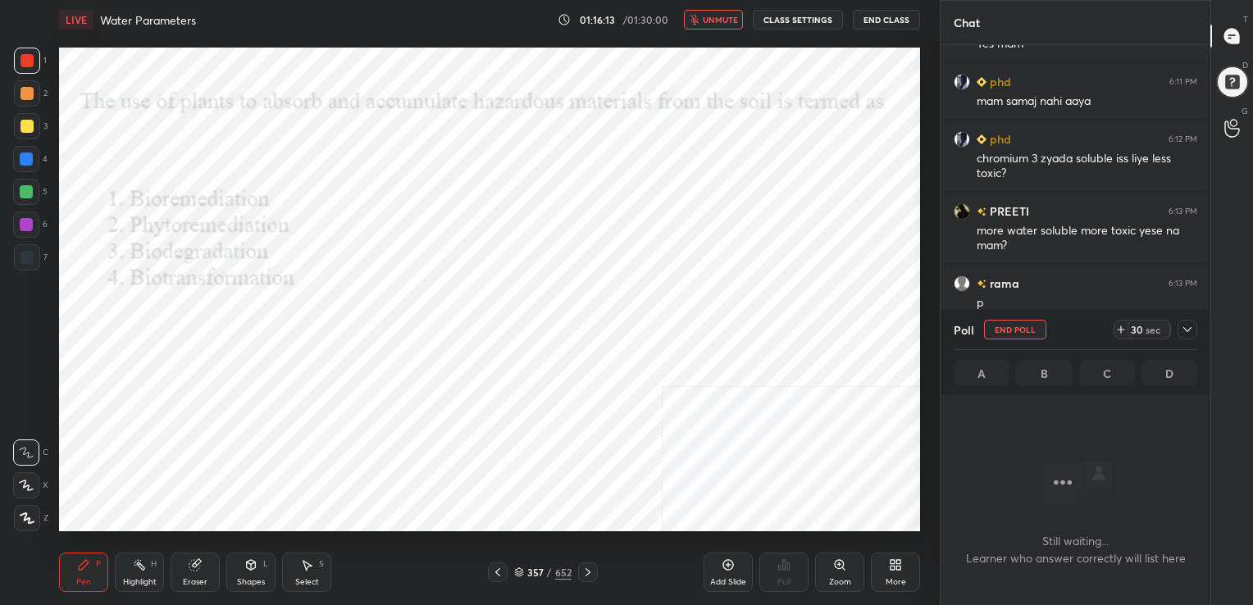
scroll to position [6, 5]
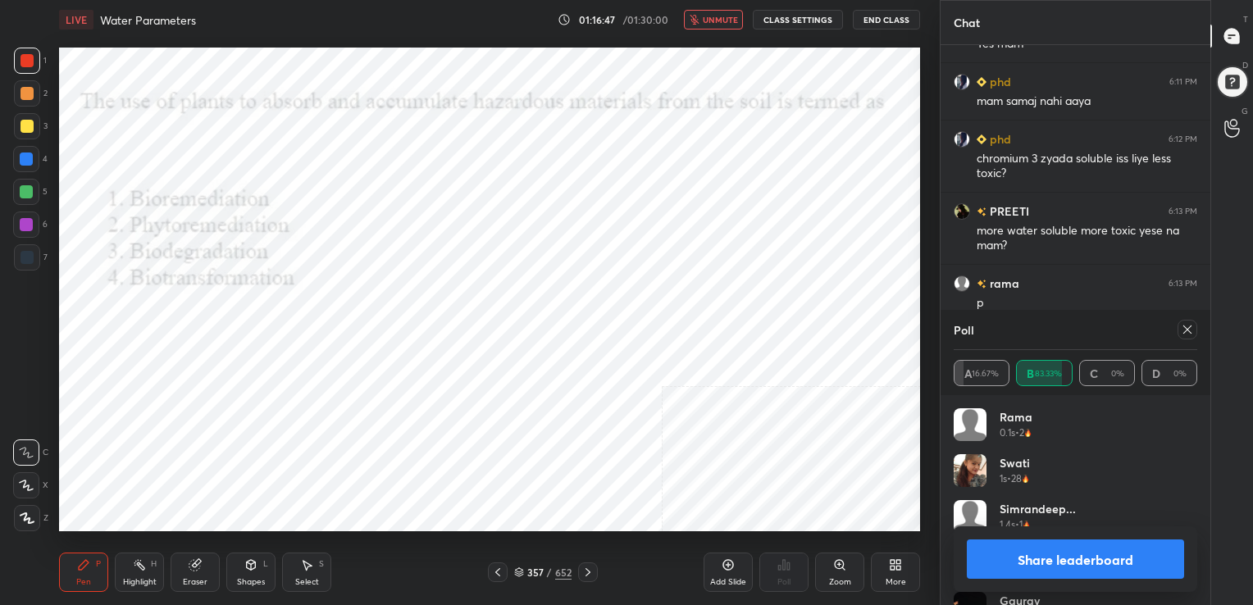
click at [1187, 325] on icon at bounding box center [1186, 329] width 13 height 13
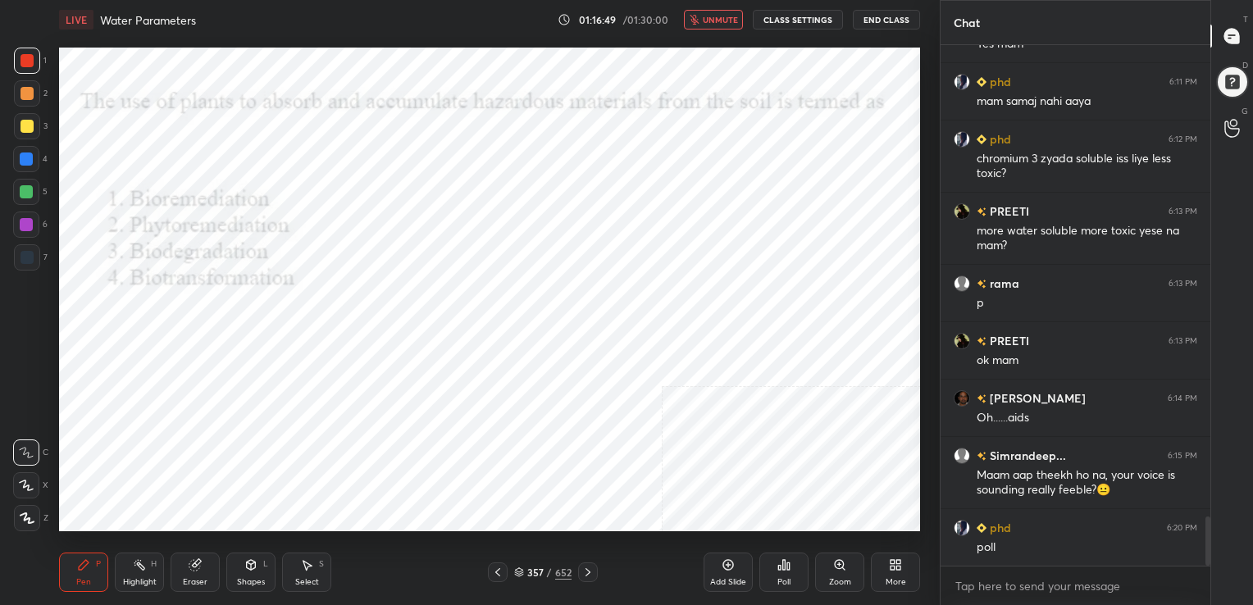
click at [724, 16] on span "unmute" at bounding box center [720, 19] width 35 height 11
click at [524, 571] on div "358 / 652" at bounding box center [542, 572] width 57 height 15
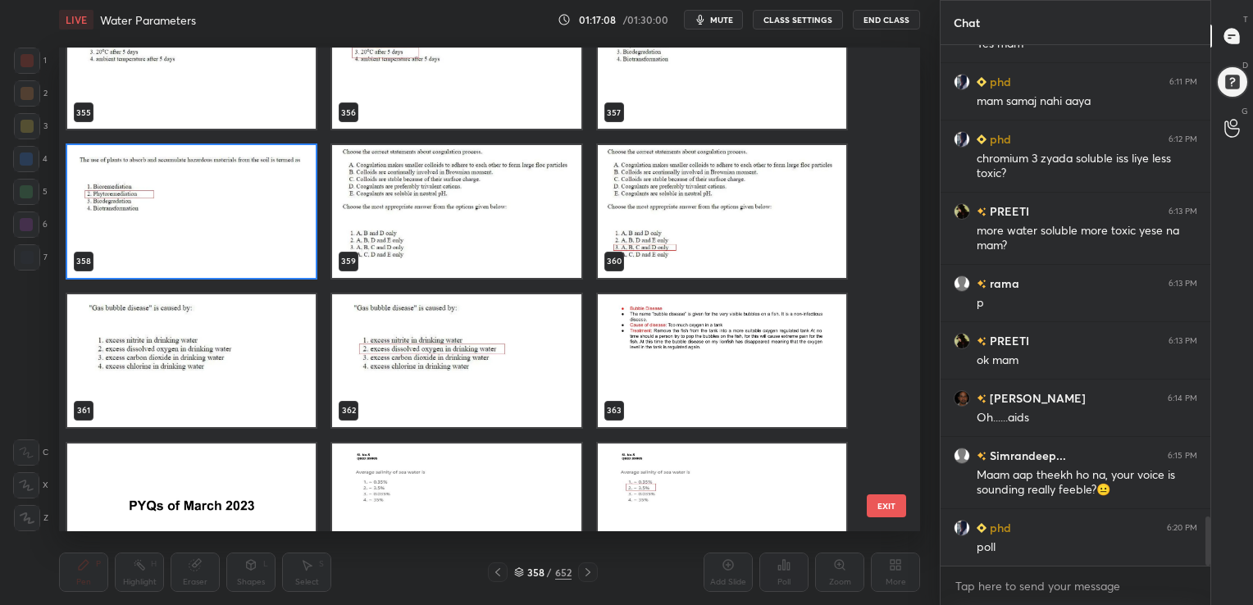
scroll to position [17652, 0]
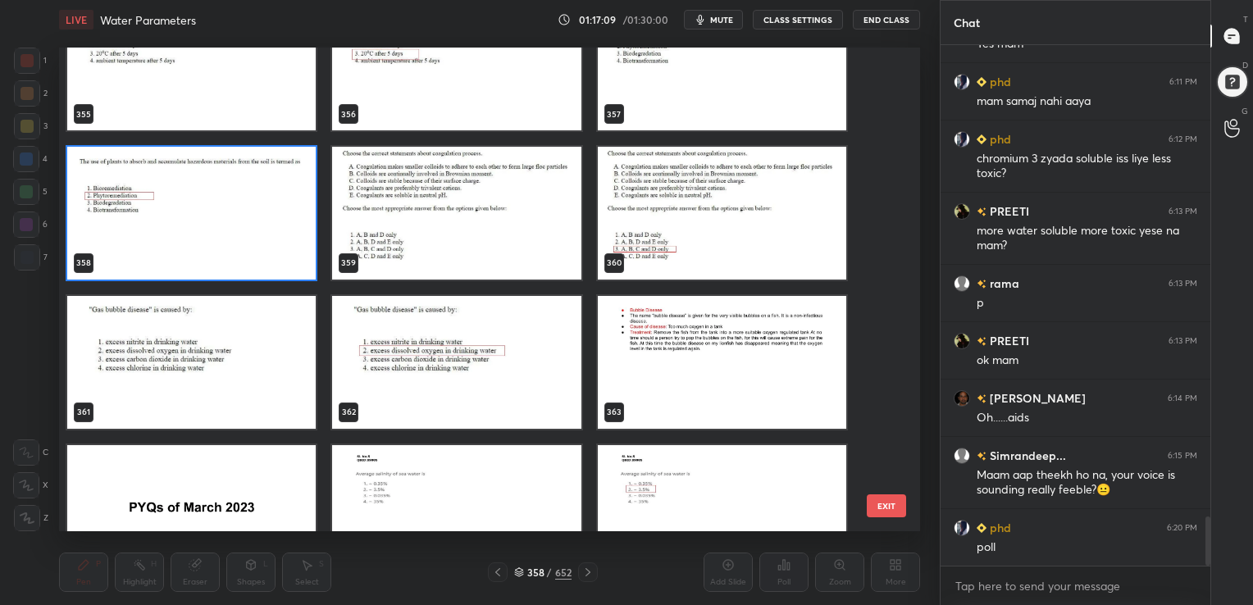
click at [491, 139] on div "359" at bounding box center [456, 213] width 265 height 149
drag, startPoint x: 491, startPoint y: 139, endPoint x: 497, endPoint y: 185, distance: 46.3
click at [497, 185] on div "359" at bounding box center [456, 213] width 265 height 149
click at [497, 185] on img "grid" at bounding box center [456, 213] width 248 height 133
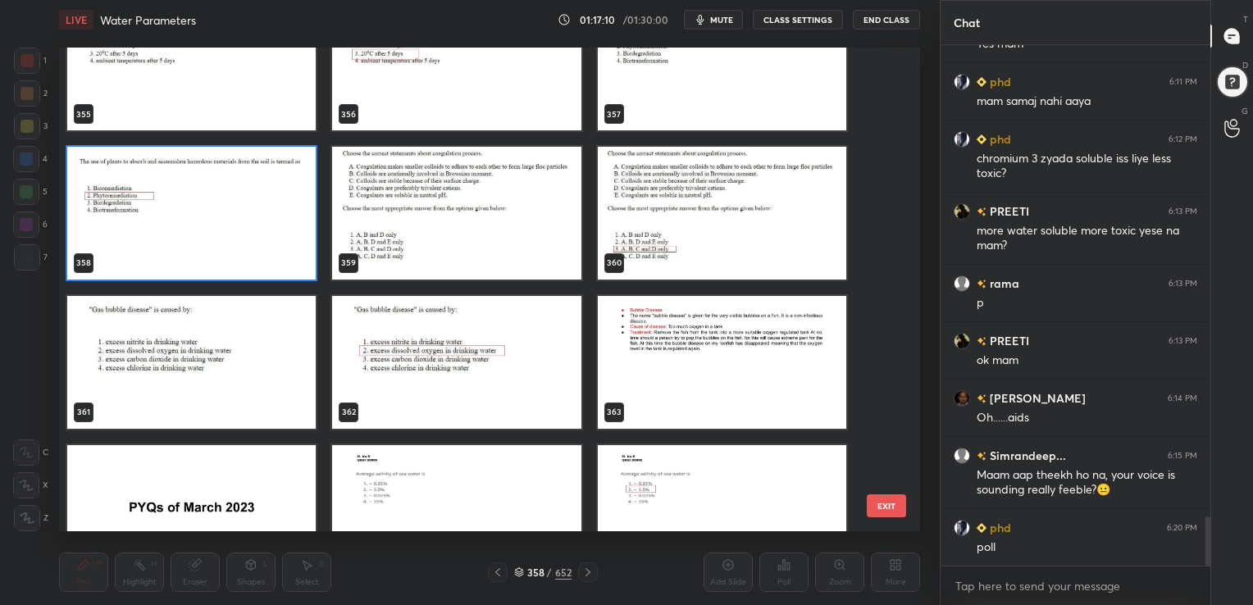
click at [497, 185] on img "grid" at bounding box center [456, 213] width 248 height 133
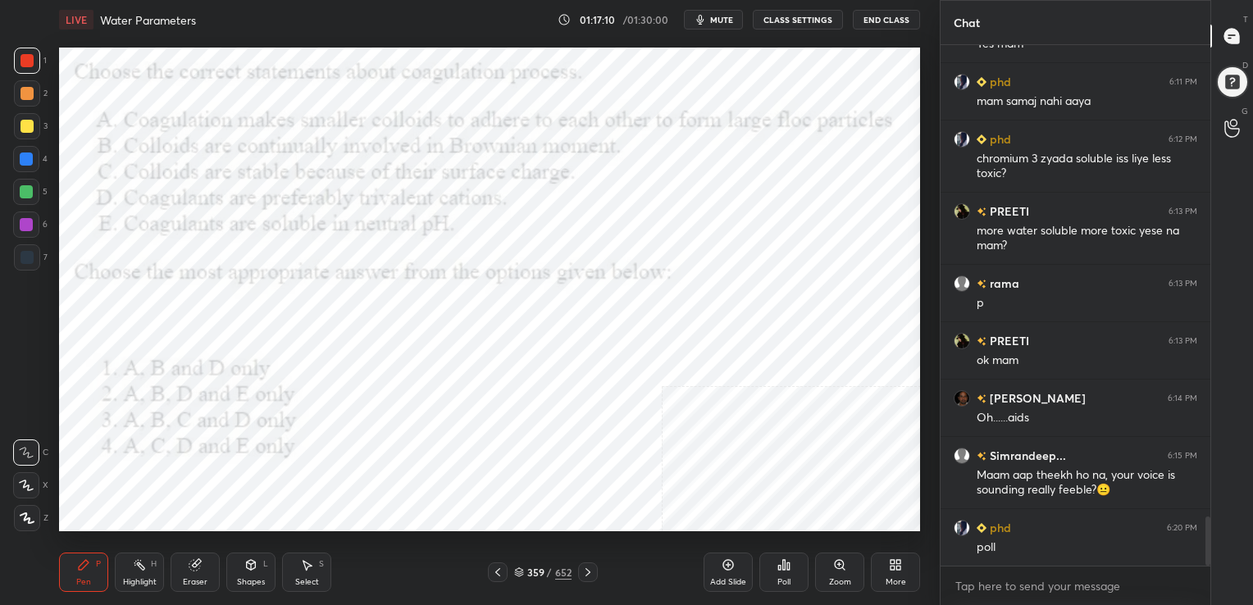
click at [497, 185] on img "grid" at bounding box center [456, 213] width 248 height 133
drag, startPoint x: 497, startPoint y: 185, endPoint x: 728, endPoint y: 8, distance: 291.2
click at [728, 8] on div "LIVE Water Parameters 01:17:12 / 01:30:00 mute CLASS SETTINGS End Class" at bounding box center [489, 19] width 861 height 39
click at [725, 15] on span "mute" at bounding box center [721, 19] width 23 height 11
click at [521, 558] on div "Pen P Highlight H Eraser Shapes L Select S 359 / 652 Add Slide Poll Zoom More" at bounding box center [489, 572] width 861 height 66
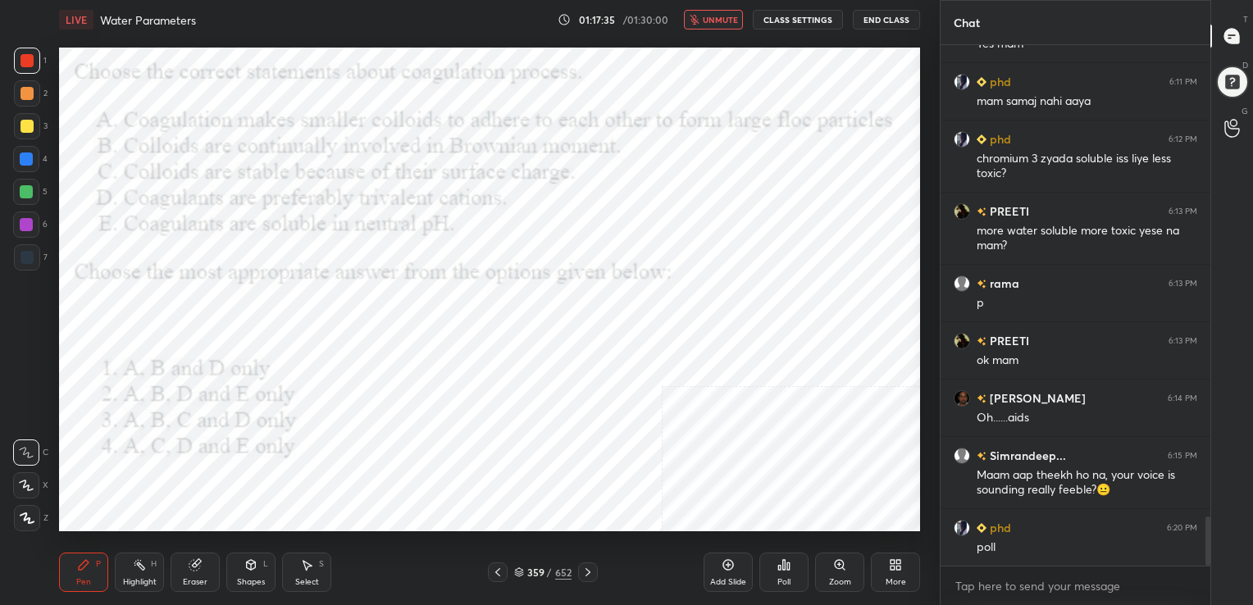
click at [518, 579] on div "359 / 652" at bounding box center [542, 572] width 57 height 15
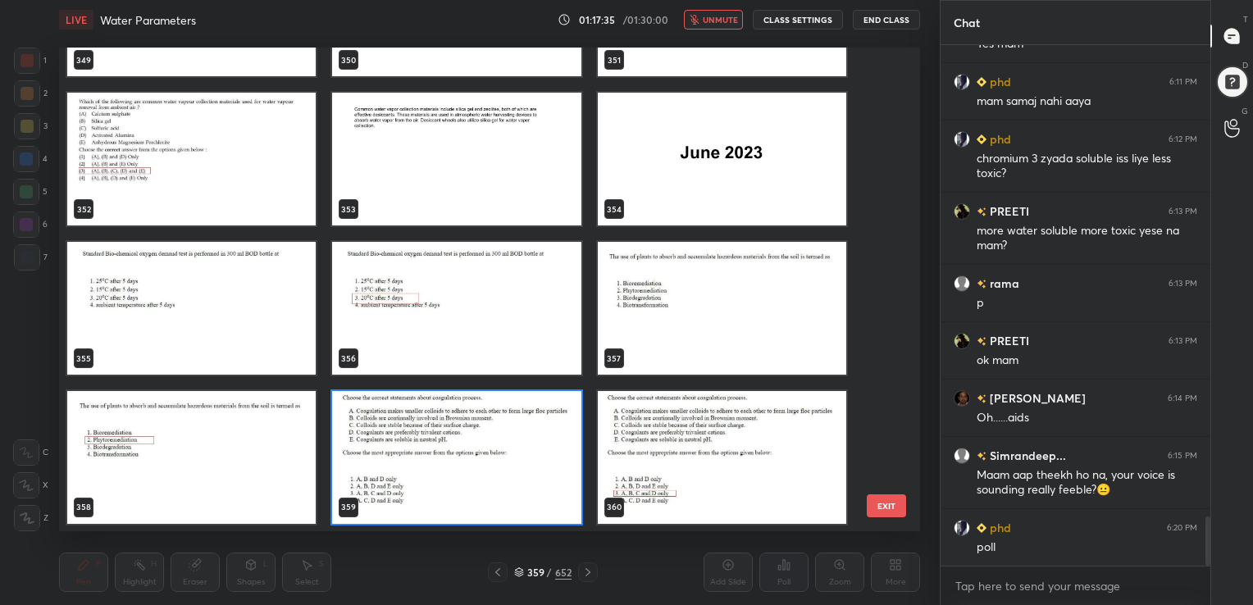
scroll to position [480, 853]
click at [412, 454] on img "grid" at bounding box center [456, 457] width 248 height 133
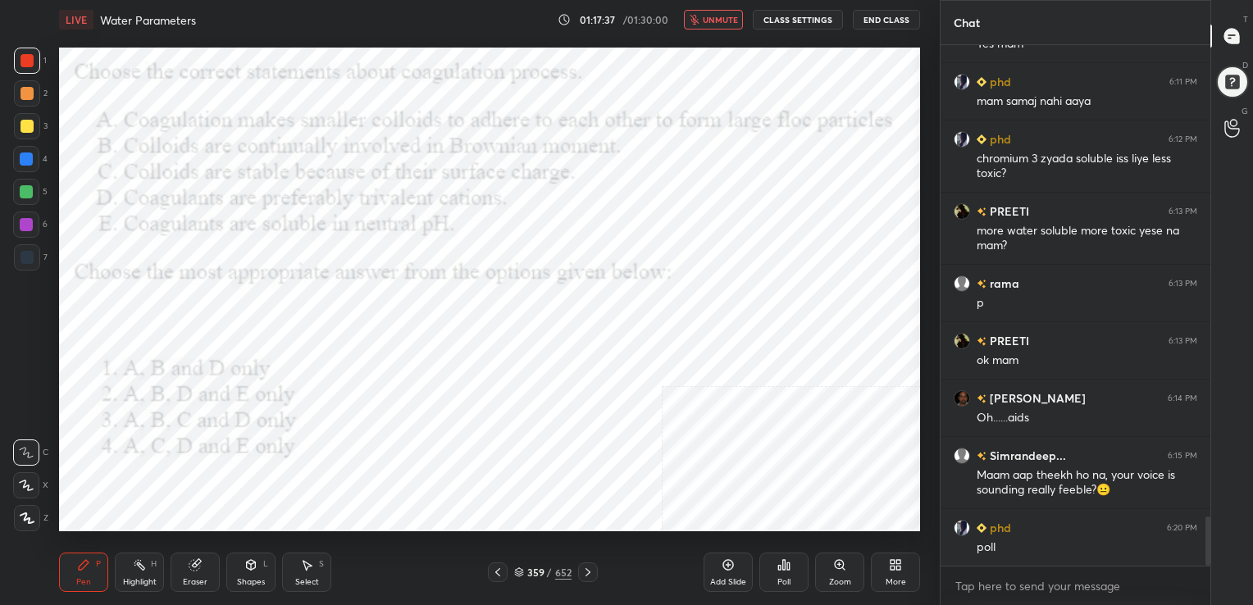
click at [412, 454] on img "grid" at bounding box center [456, 457] width 248 height 133
click at [767, 571] on div "Poll" at bounding box center [783, 572] width 49 height 39
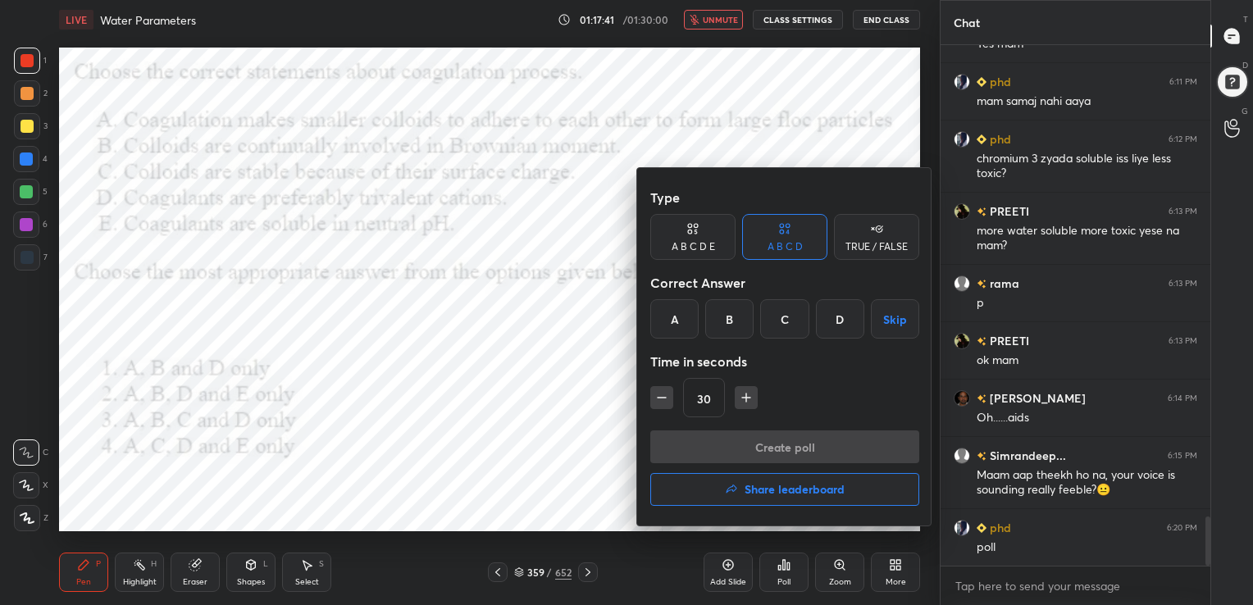
drag, startPoint x: 785, startPoint y: 310, endPoint x: 774, endPoint y: 442, distance: 132.5
click at [774, 442] on div "Type A B C D E A B C D TRUE / FALSE Correct Answer A B C D Skip Time in seconds…" at bounding box center [784, 346] width 295 height 357
click at [774, 442] on div "Create poll Share leaderboard" at bounding box center [784, 471] width 269 height 82
click at [476, 364] on div at bounding box center [626, 302] width 1253 height 605
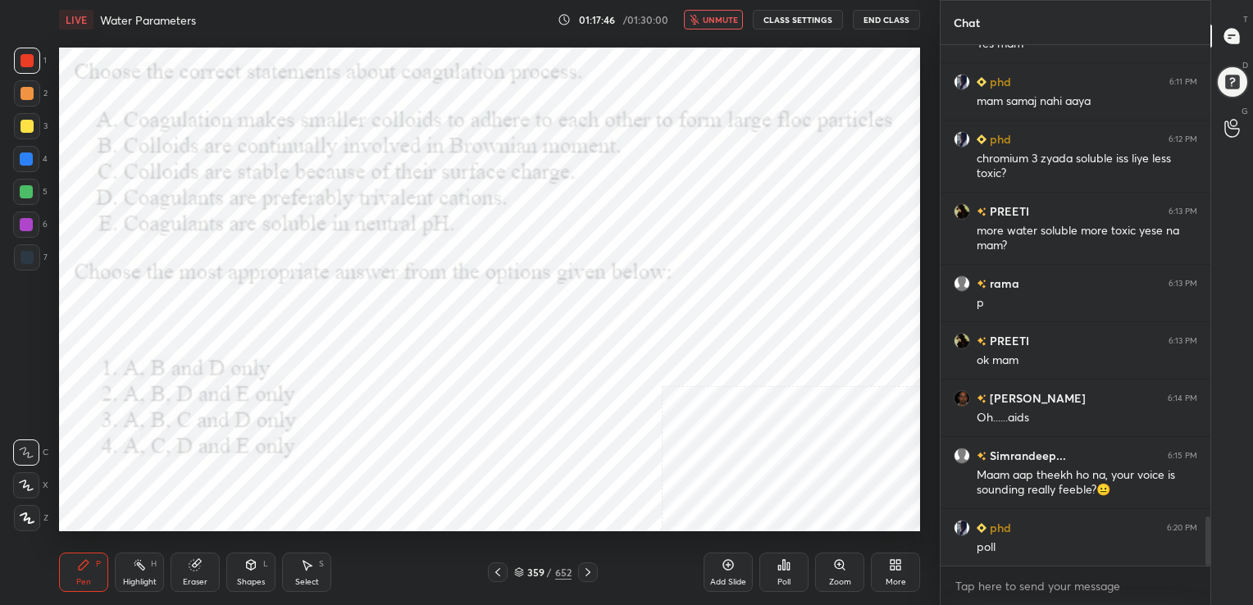
click at [517, 575] on icon at bounding box center [519, 575] width 8 height 2
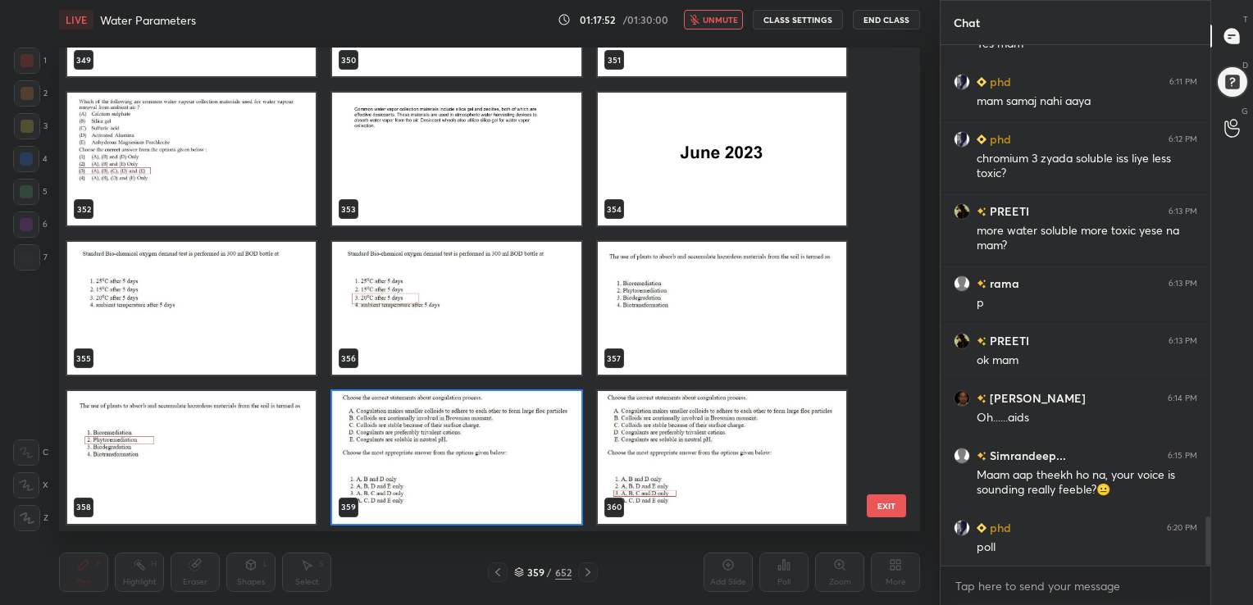
scroll to position [5017, 0]
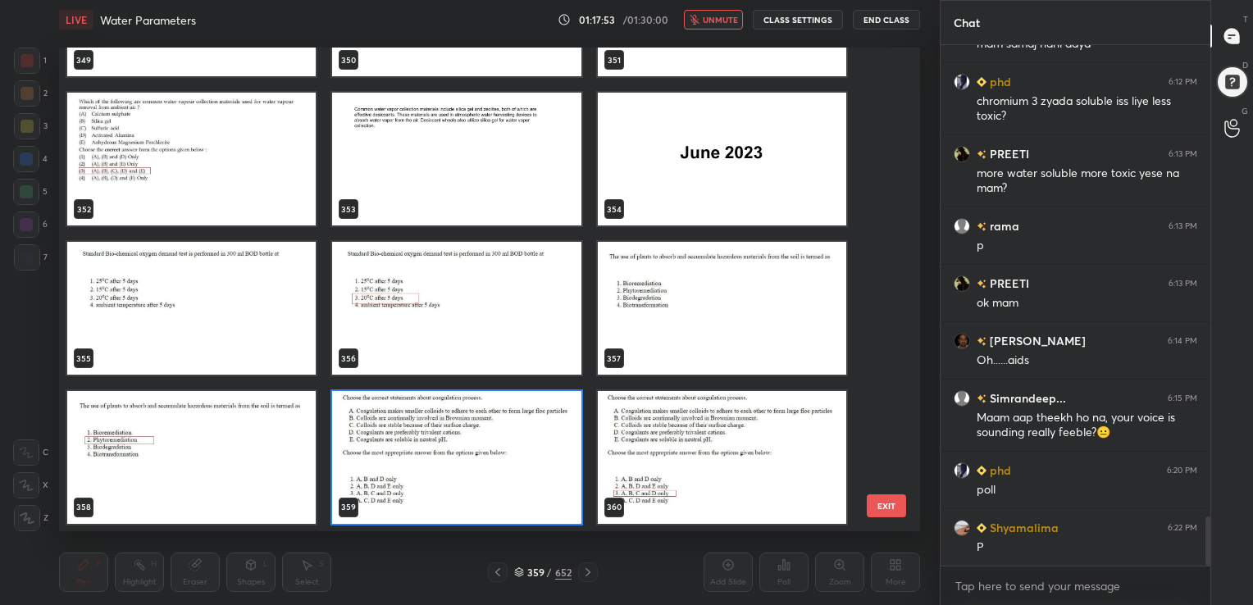
click at [445, 435] on img "grid" at bounding box center [456, 457] width 248 height 133
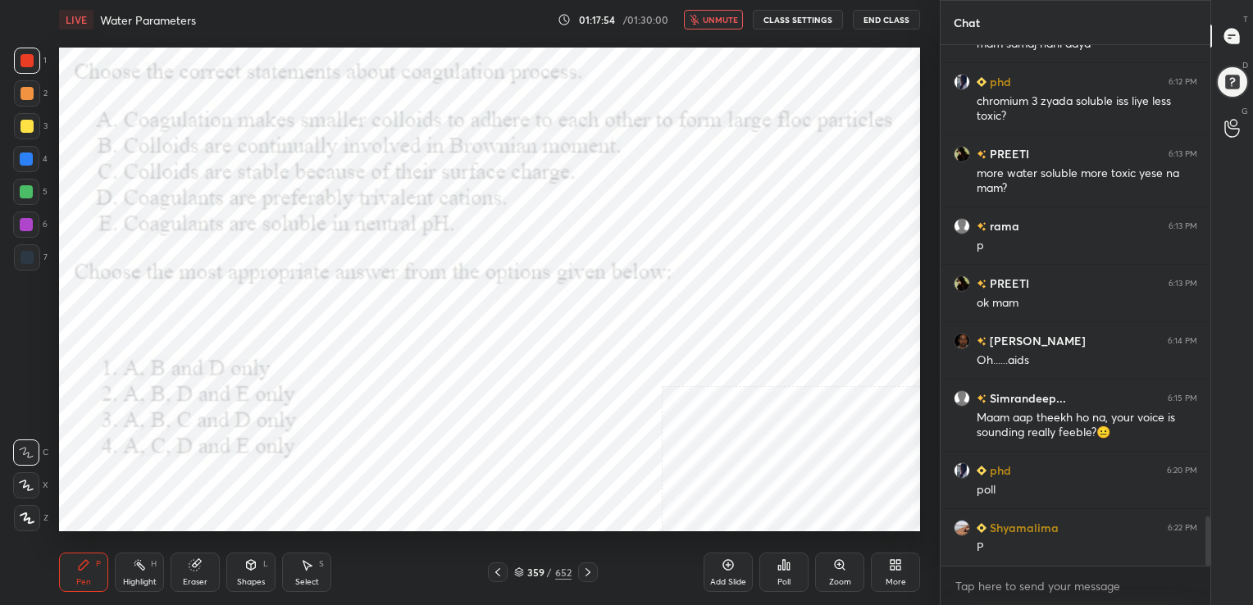
click at [783, 568] on icon at bounding box center [784, 565] width 2 height 10
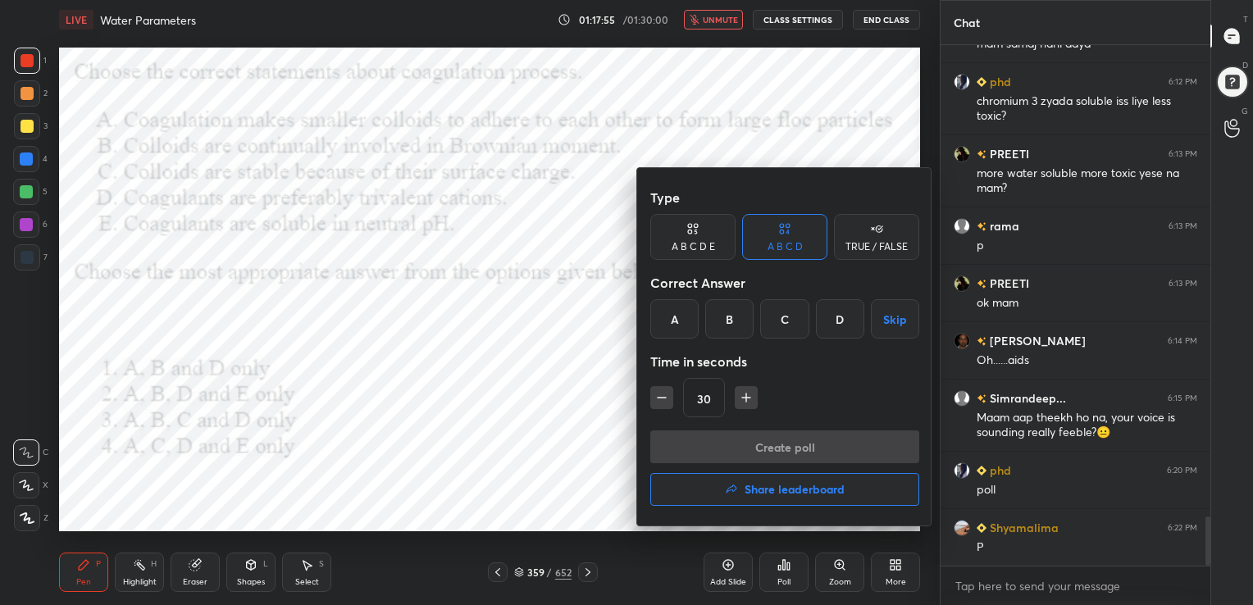
click at [781, 310] on div "C" at bounding box center [784, 318] width 48 height 39
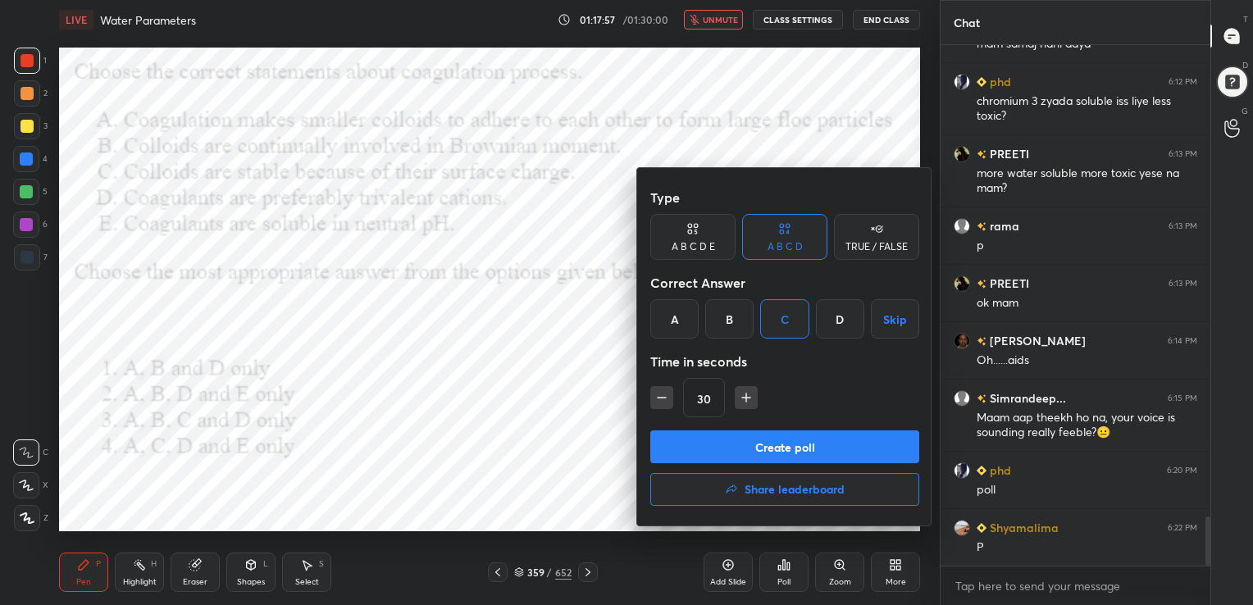
click at [793, 451] on button "Create poll" at bounding box center [784, 446] width 269 height 33
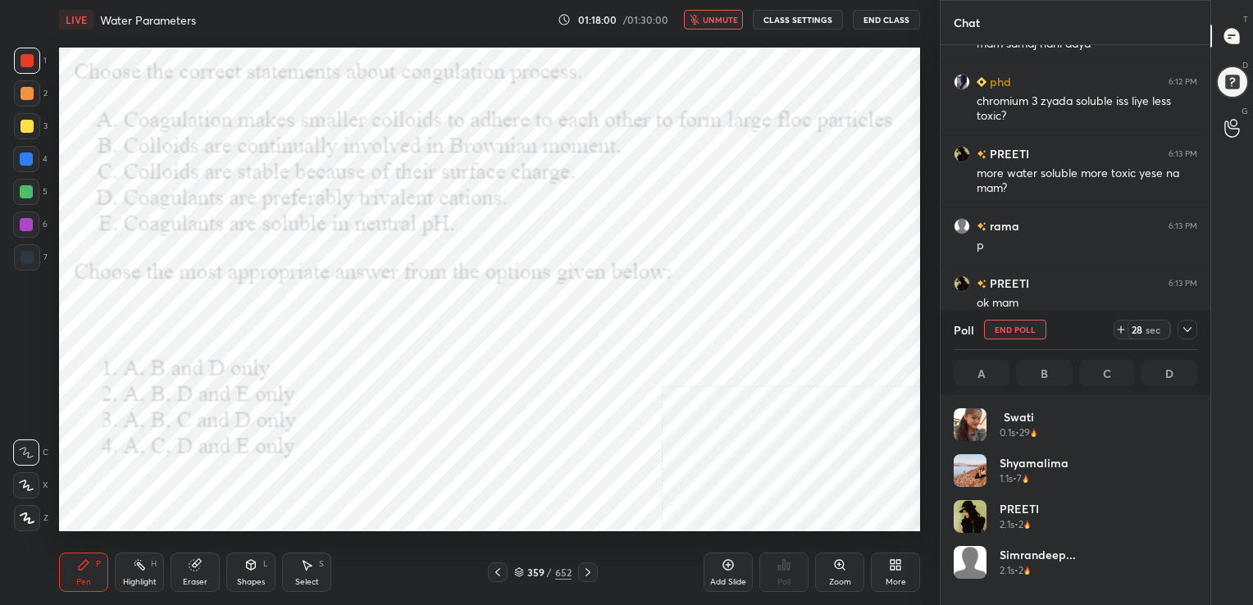
scroll to position [192, 239]
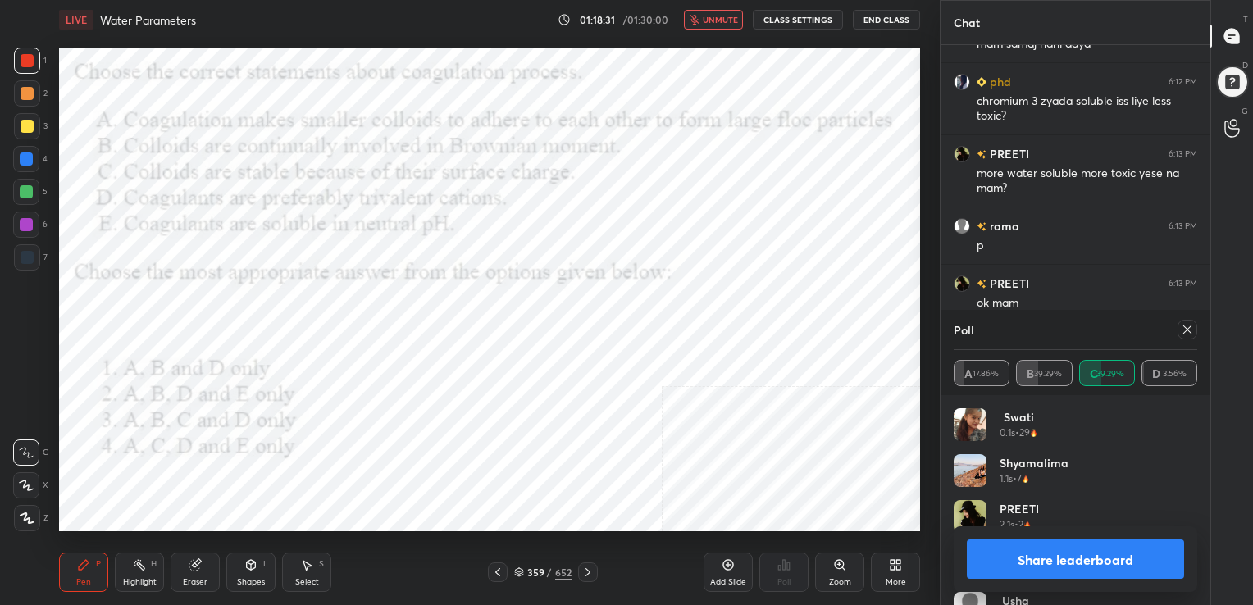
click at [1176, 328] on div at bounding box center [1184, 330] width 26 height 20
click at [721, 23] on span "unmute" at bounding box center [720, 19] width 35 height 11
click at [1184, 326] on icon at bounding box center [1187, 329] width 8 height 8
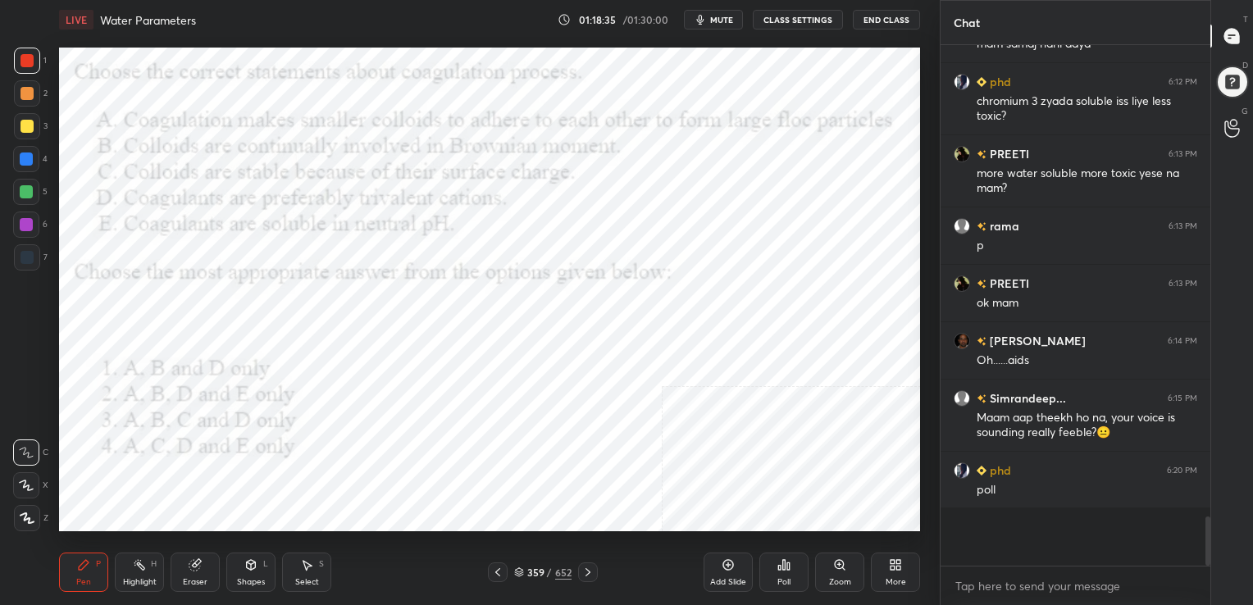
scroll to position [5, 5]
click at [524, 569] on div "360 / 652" at bounding box center [542, 572] width 57 height 15
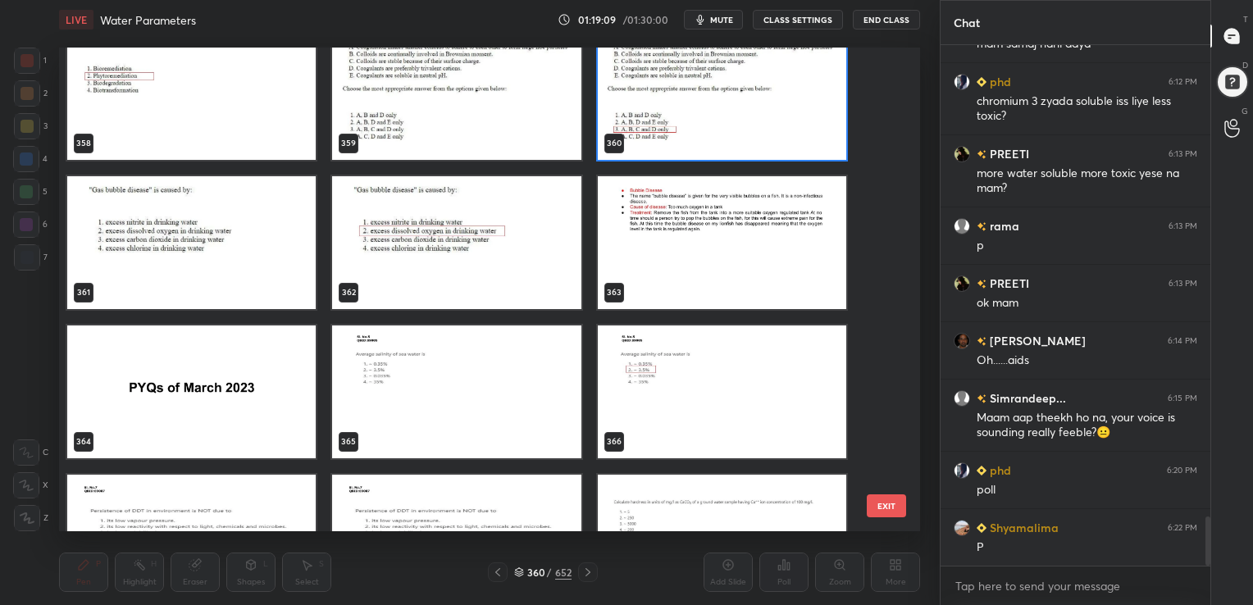
scroll to position [17771, 0]
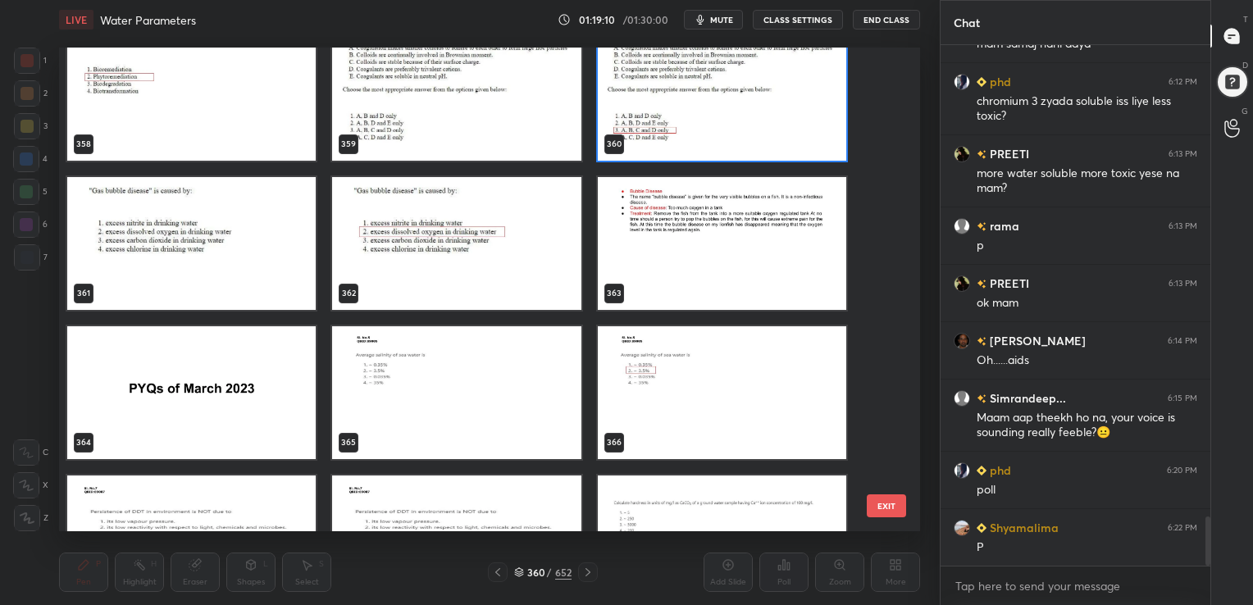
click at [193, 243] on img "grid" at bounding box center [191, 243] width 248 height 133
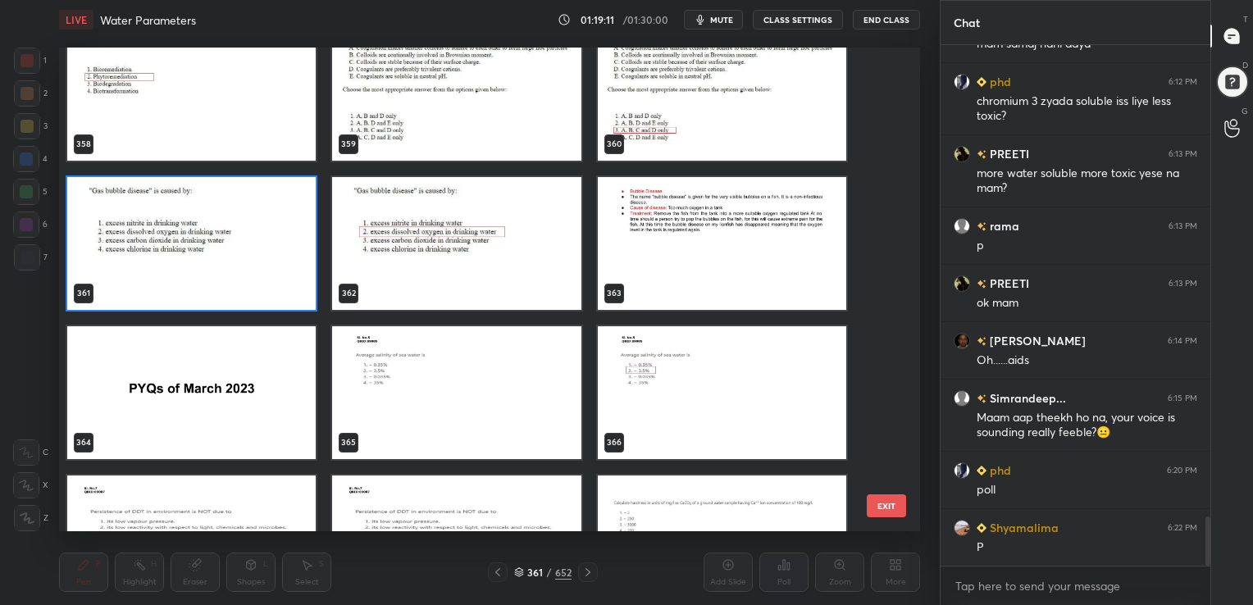
click at [193, 243] on img "grid" at bounding box center [191, 243] width 248 height 133
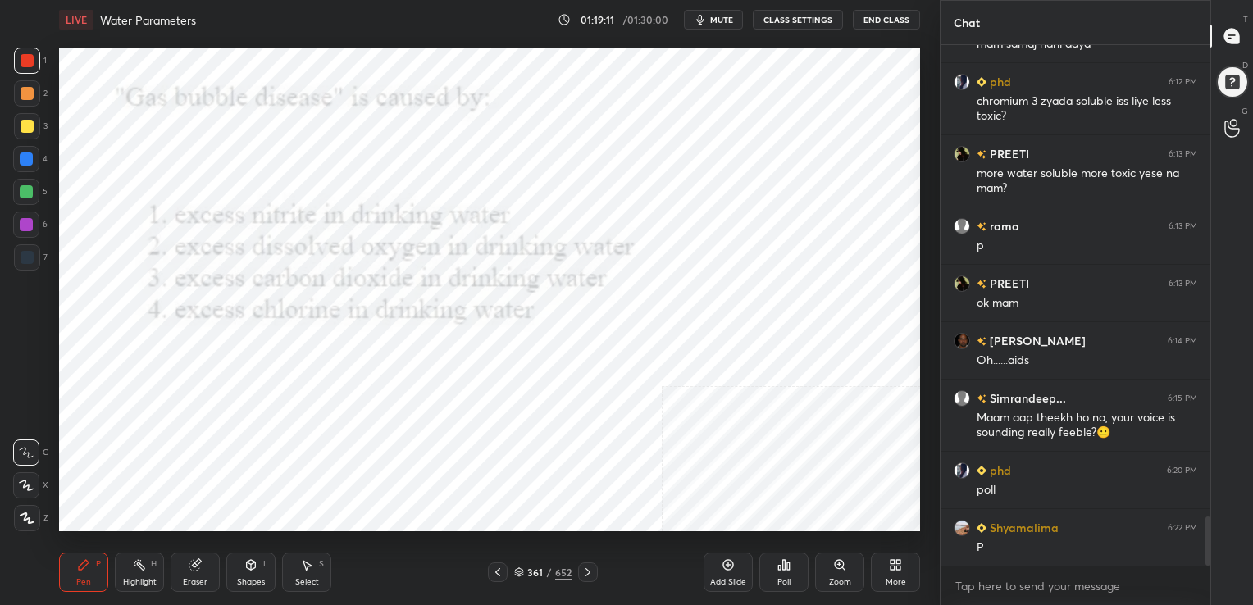
click at [193, 243] on img "grid" at bounding box center [191, 243] width 248 height 133
click at [716, 20] on span "mute" at bounding box center [721, 19] width 23 height 11
click at [516, 572] on icon at bounding box center [519, 572] width 10 height 10
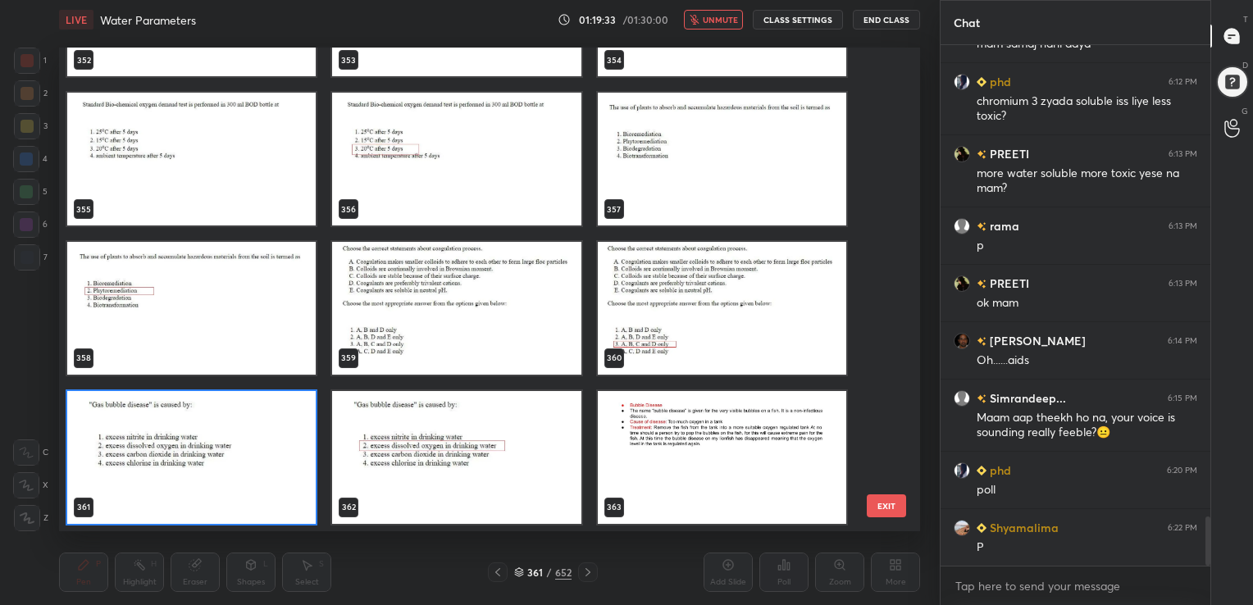
scroll to position [480, 853]
click at [257, 466] on img "grid" at bounding box center [191, 457] width 248 height 133
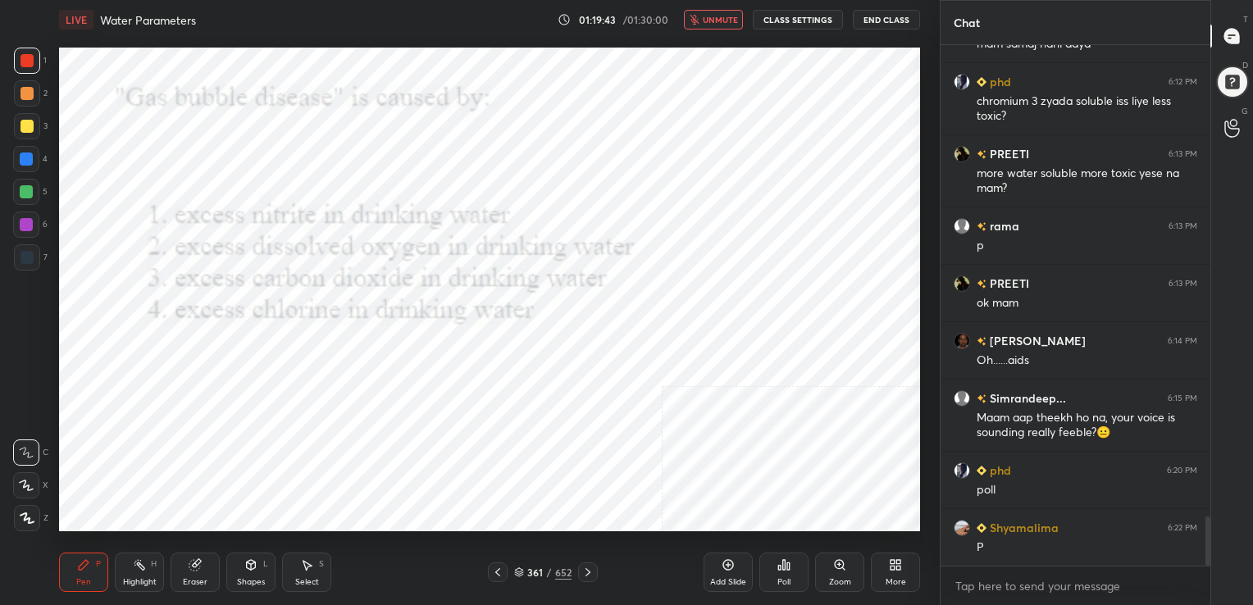
click at [257, 466] on img "grid" at bounding box center [191, 457] width 248 height 133
click at [780, 572] on div "Poll" at bounding box center [783, 572] width 49 height 39
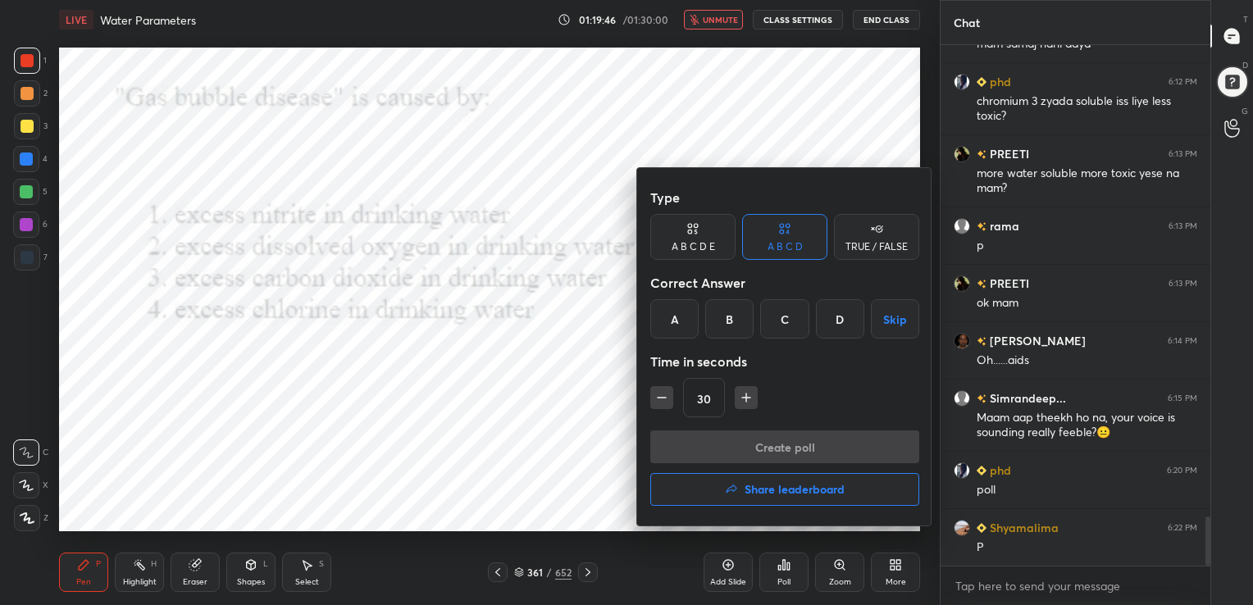
click at [730, 320] on div "B" at bounding box center [729, 318] width 48 height 39
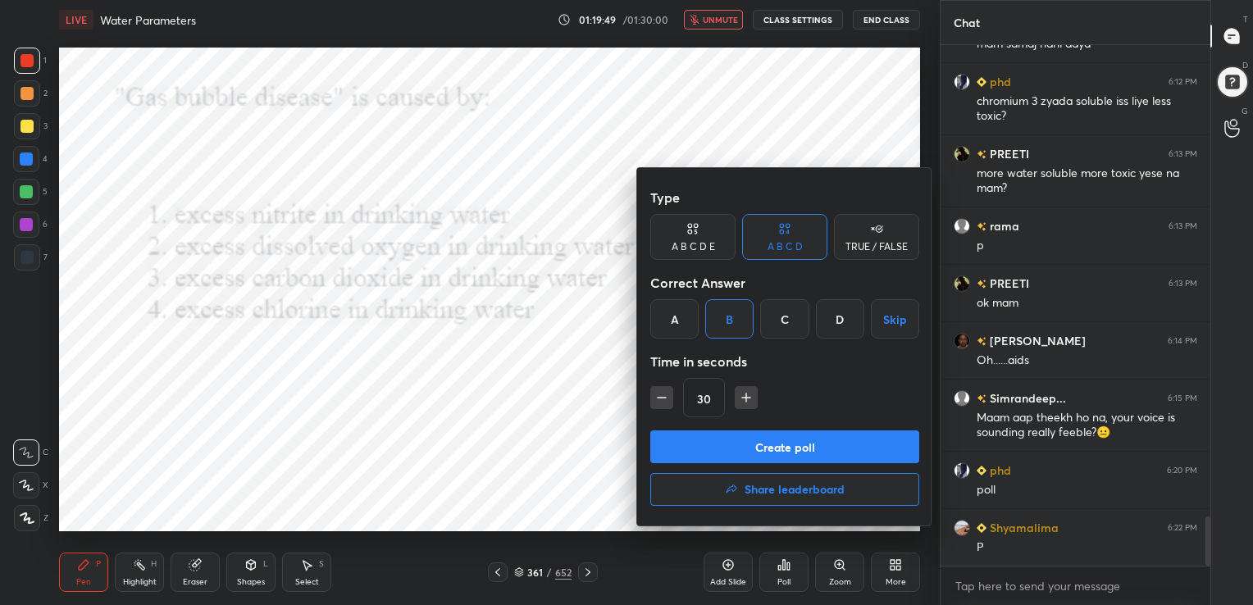
click at [797, 444] on button "Create poll" at bounding box center [784, 446] width 269 height 33
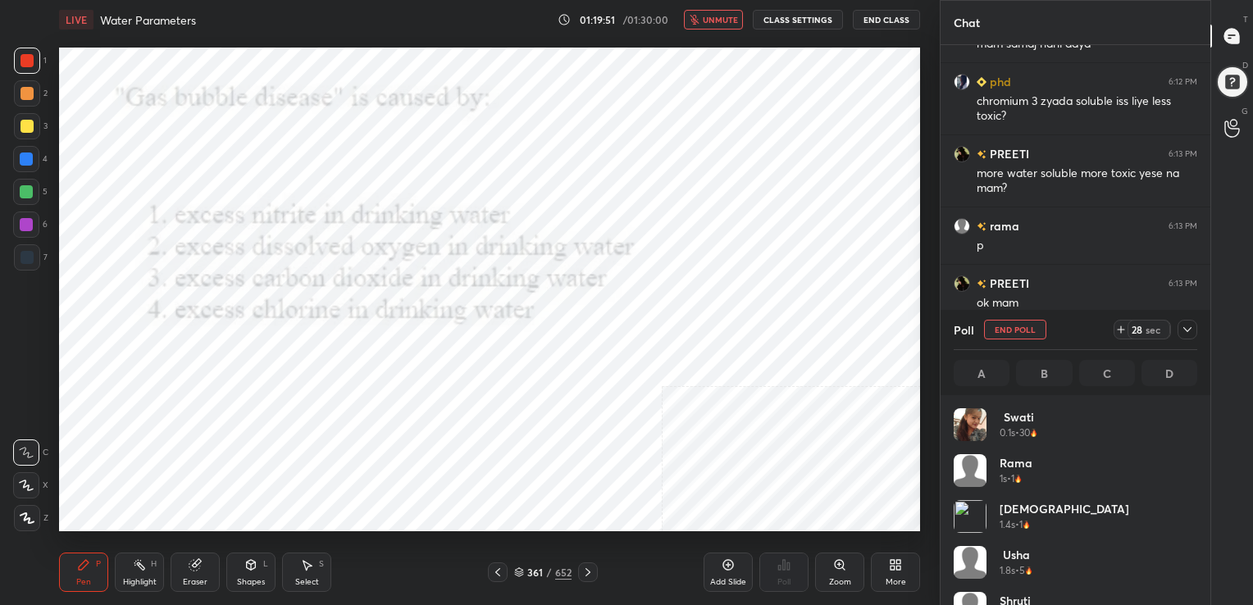
scroll to position [192, 239]
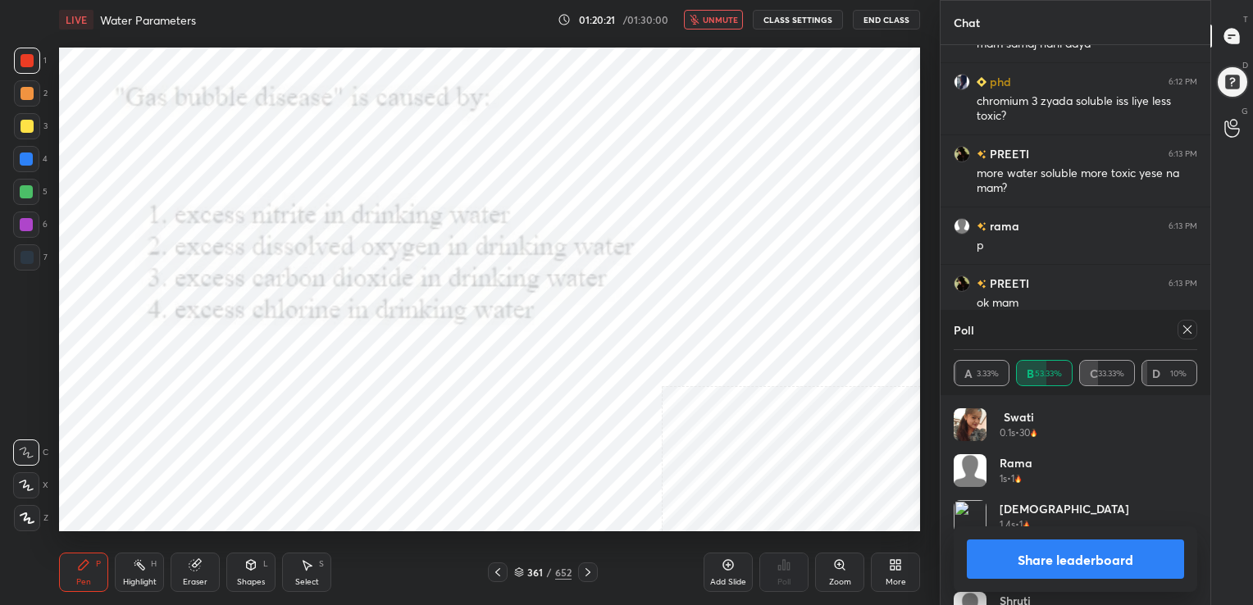
click at [1187, 321] on div at bounding box center [1187, 330] width 20 height 20
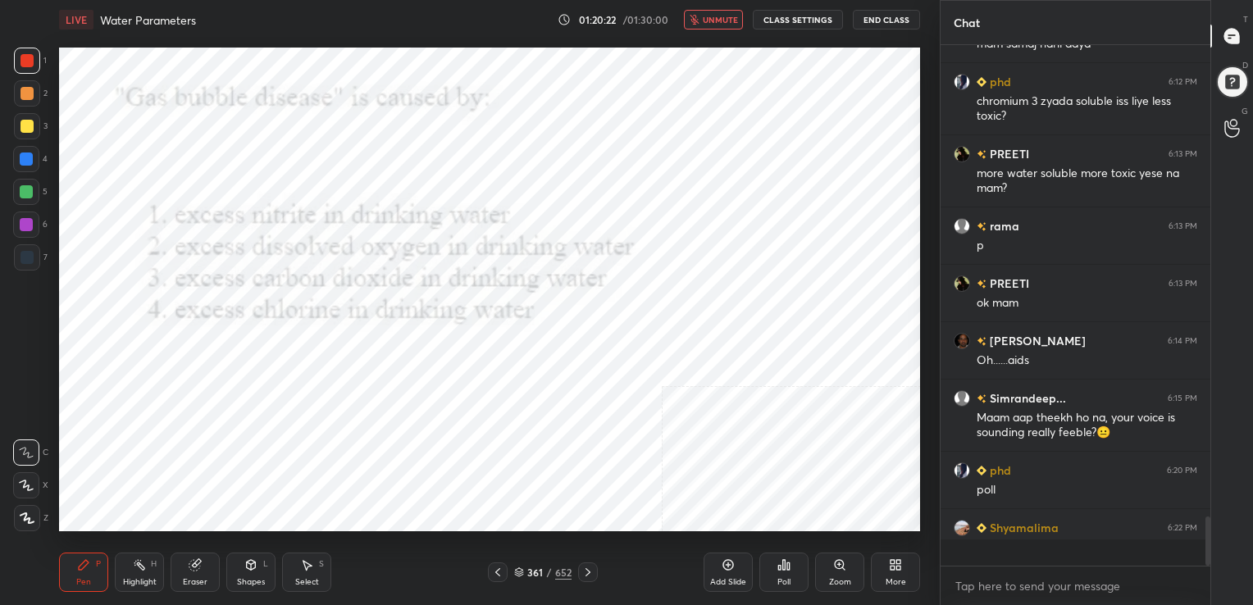
scroll to position [375, 265]
click at [708, 10] on button "unmute" at bounding box center [713, 20] width 59 height 20
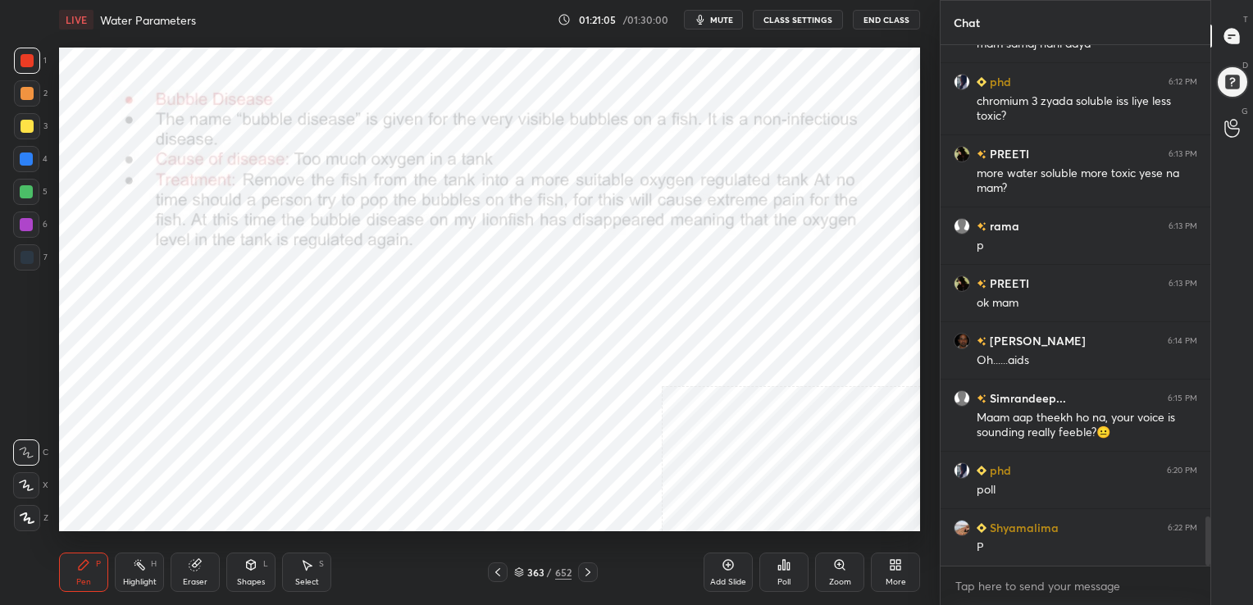
click at [518, 575] on icon at bounding box center [519, 573] width 8 height 2
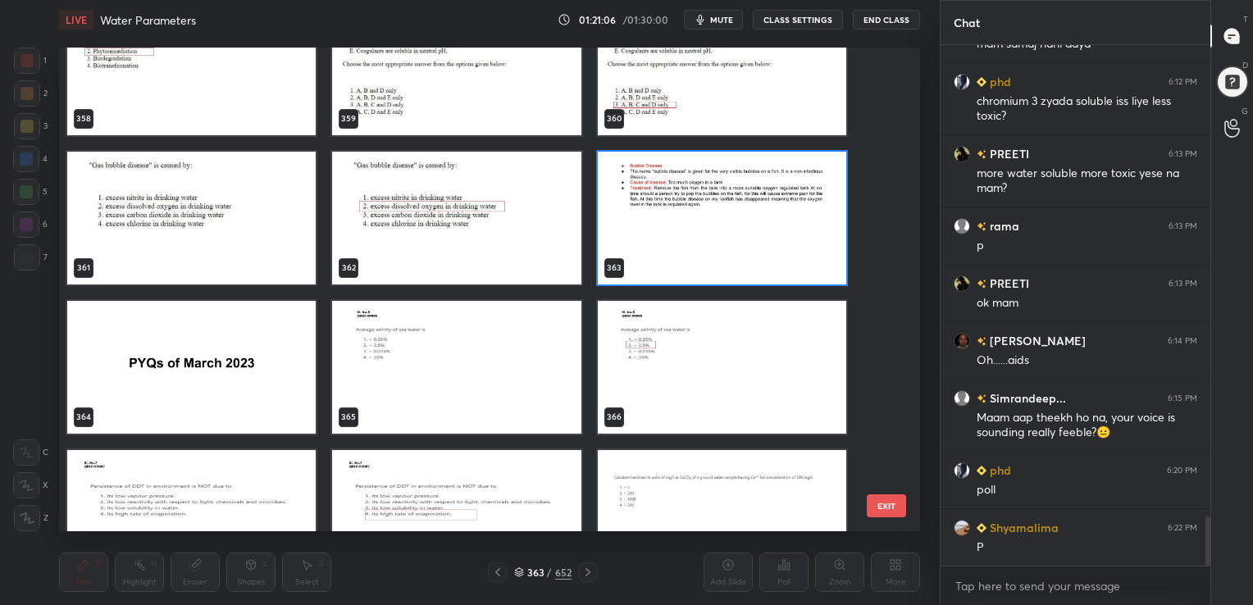
scroll to position [17796, 0]
click at [499, 368] on img "grid" at bounding box center [456, 367] width 248 height 133
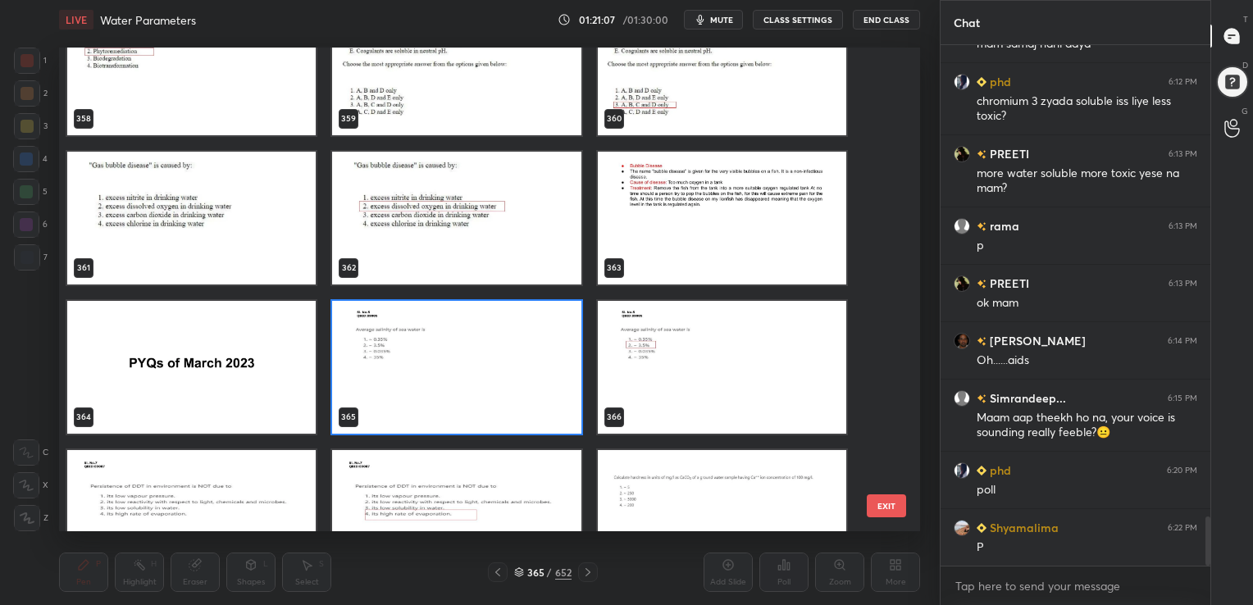
click at [499, 368] on img "grid" at bounding box center [456, 367] width 248 height 133
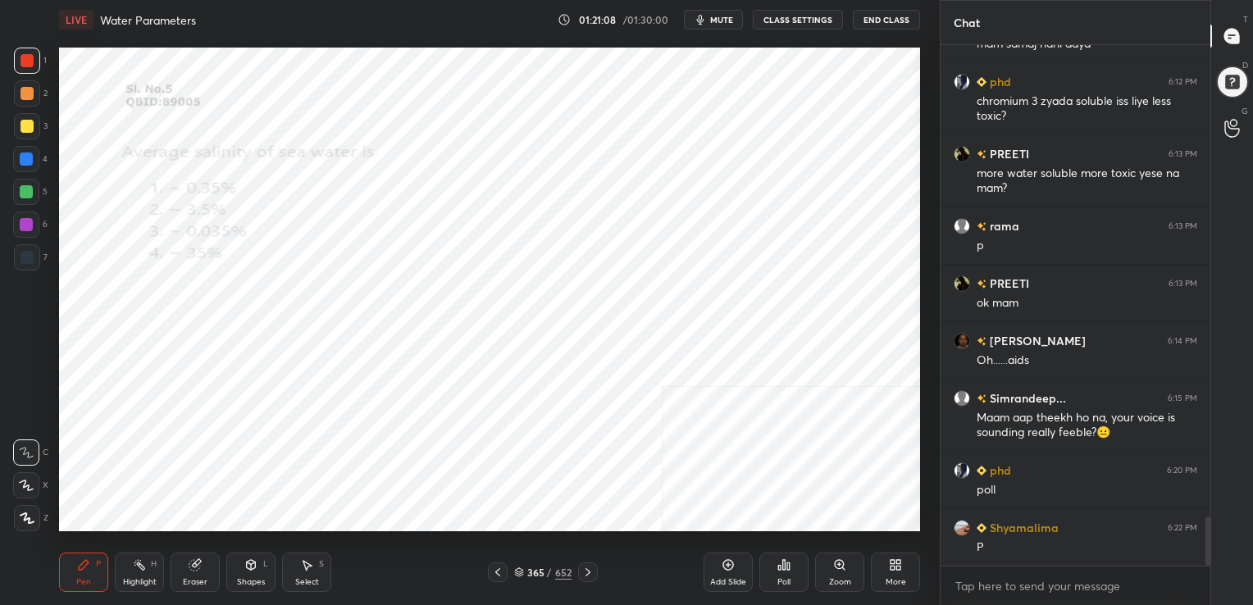
click at [499, 368] on img "grid" at bounding box center [456, 367] width 248 height 133
click at [729, 23] on span "mute" at bounding box center [721, 19] width 23 height 11
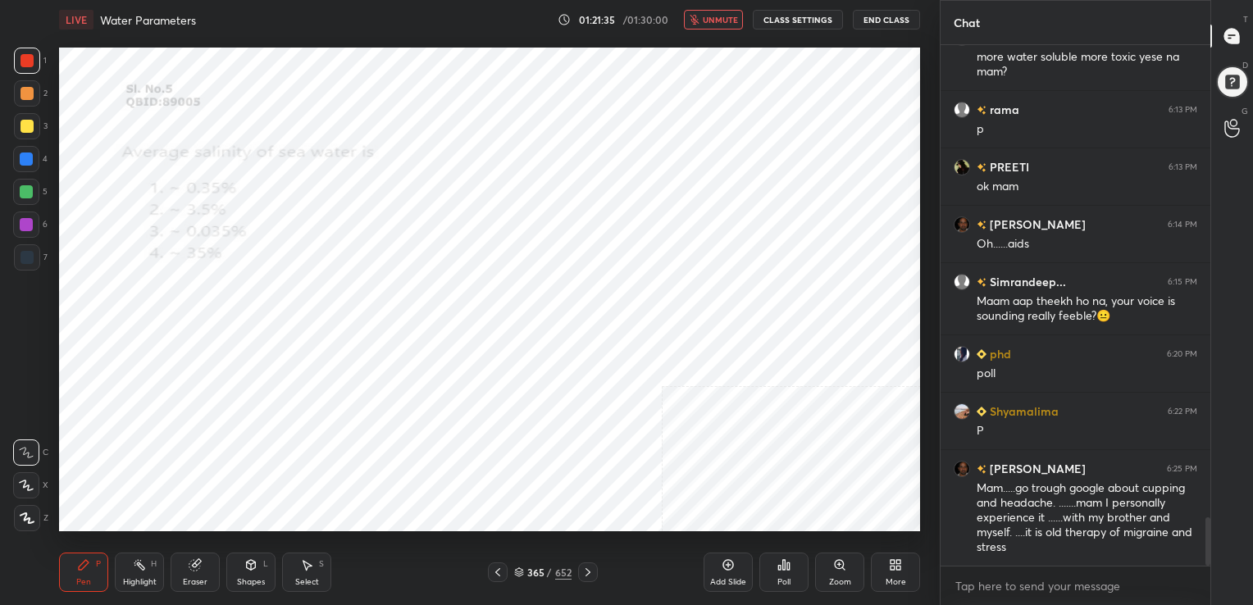
click at [711, 24] on span "unmute" at bounding box center [720, 19] width 35 height 11
click at [522, 565] on div "365 / 652" at bounding box center [542, 572] width 57 height 15
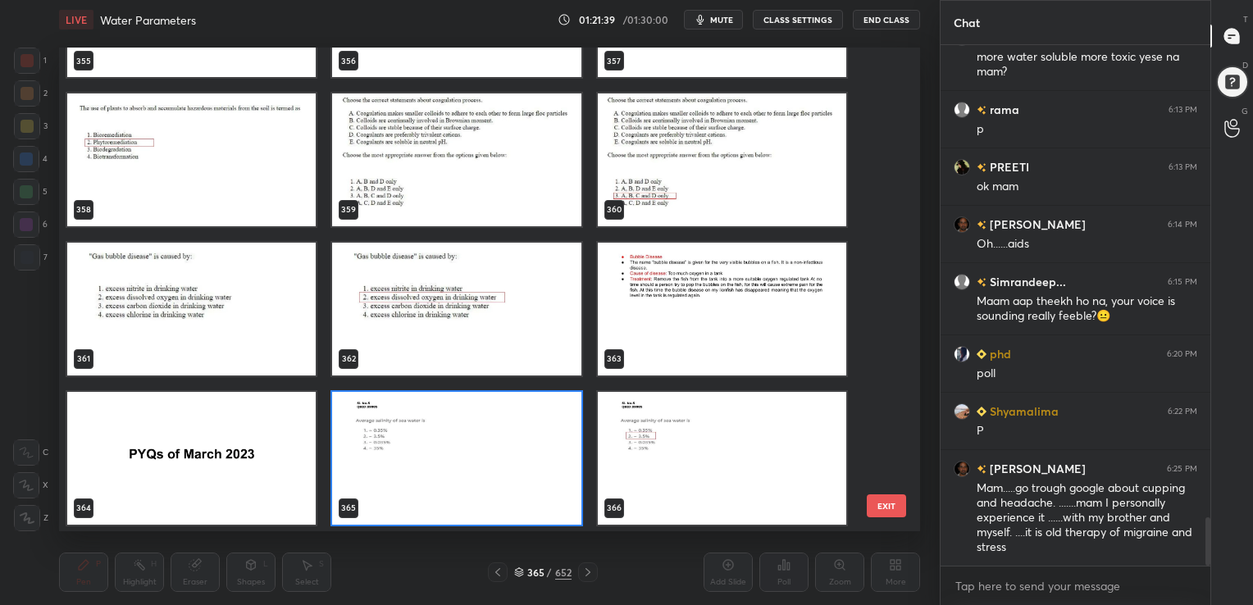
scroll to position [480, 853]
click at [489, 425] on img "grid" at bounding box center [456, 458] width 248 height 133
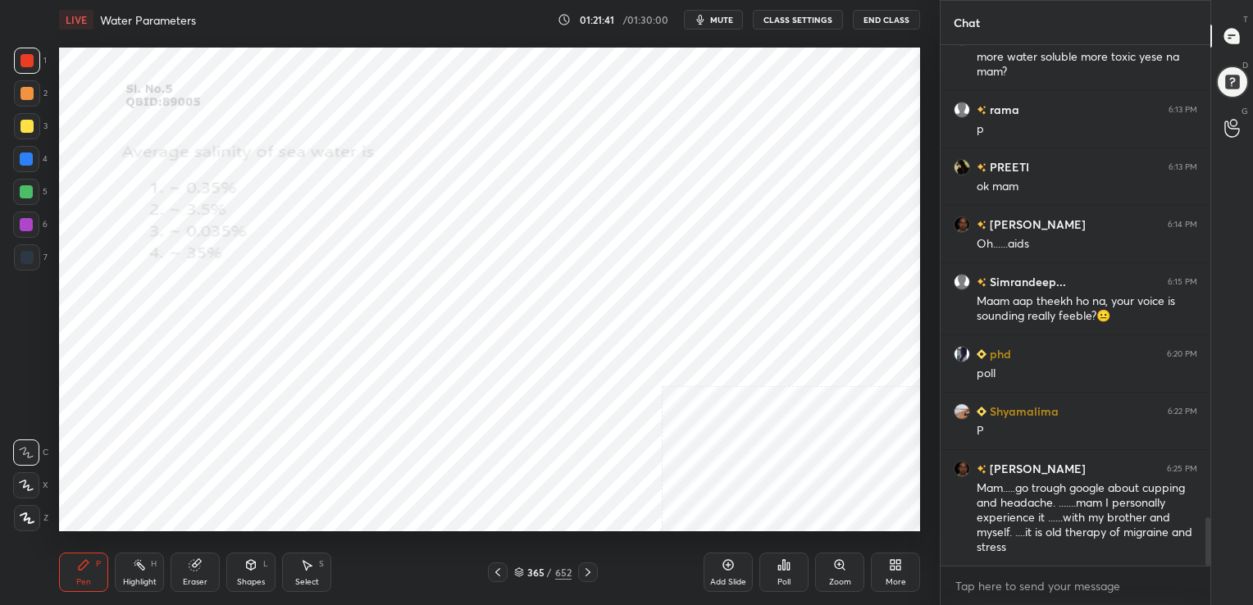
click at [489, 425] on img "grid" at bounding box center [456, 458] width 248 height 133
drag, startPoint x: 489, startPoint y: 425, endPoint x: 806, endPoint y: 562, distance: 345.9
click at [779, 567] on icon at bounding box center [779, 568] width 2 height 4
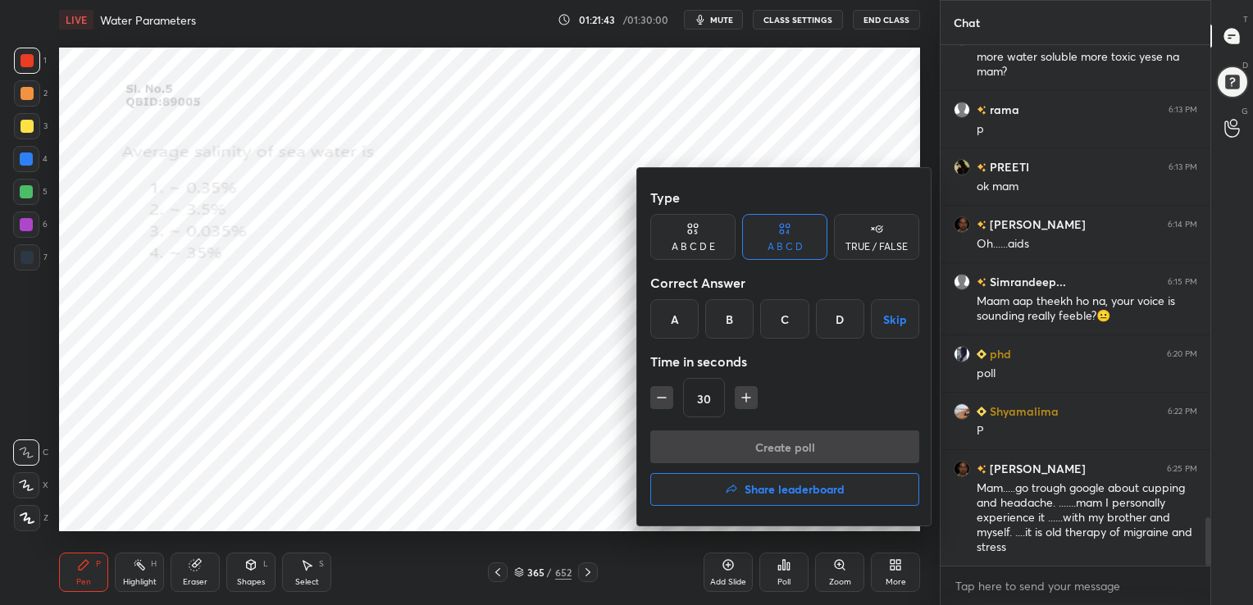
click at [727, 324] on div "B" at bounding box center [729, 318] width 48 height 39
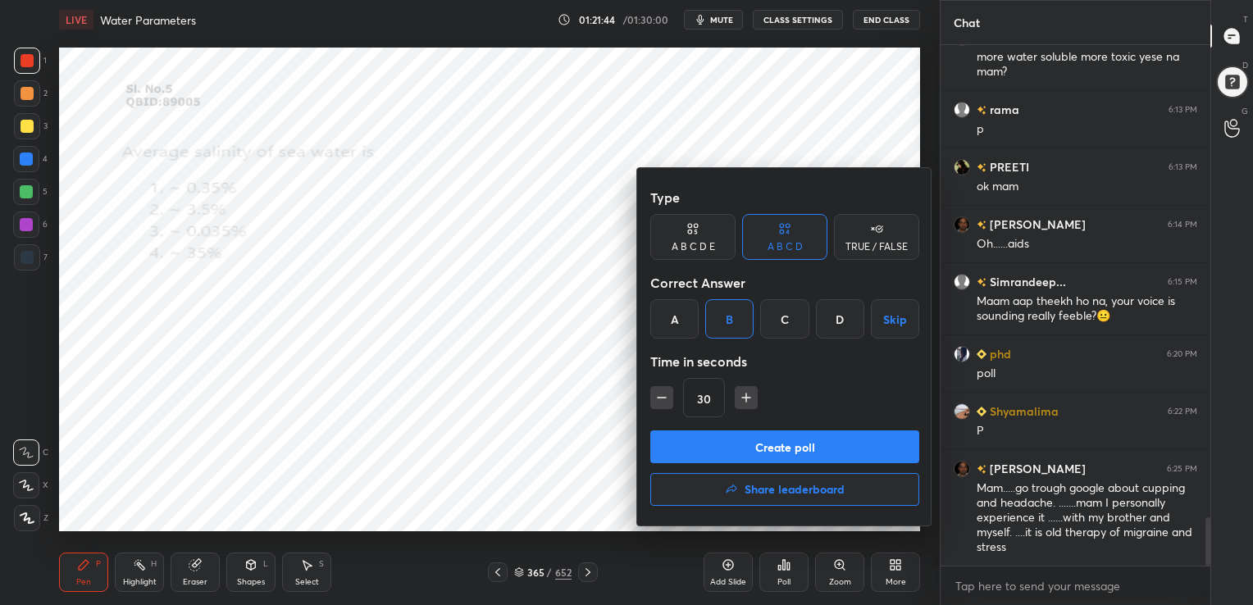
click at [776, 461] on button "Create poll" at bounding box center [784, 446] width 269 height 33
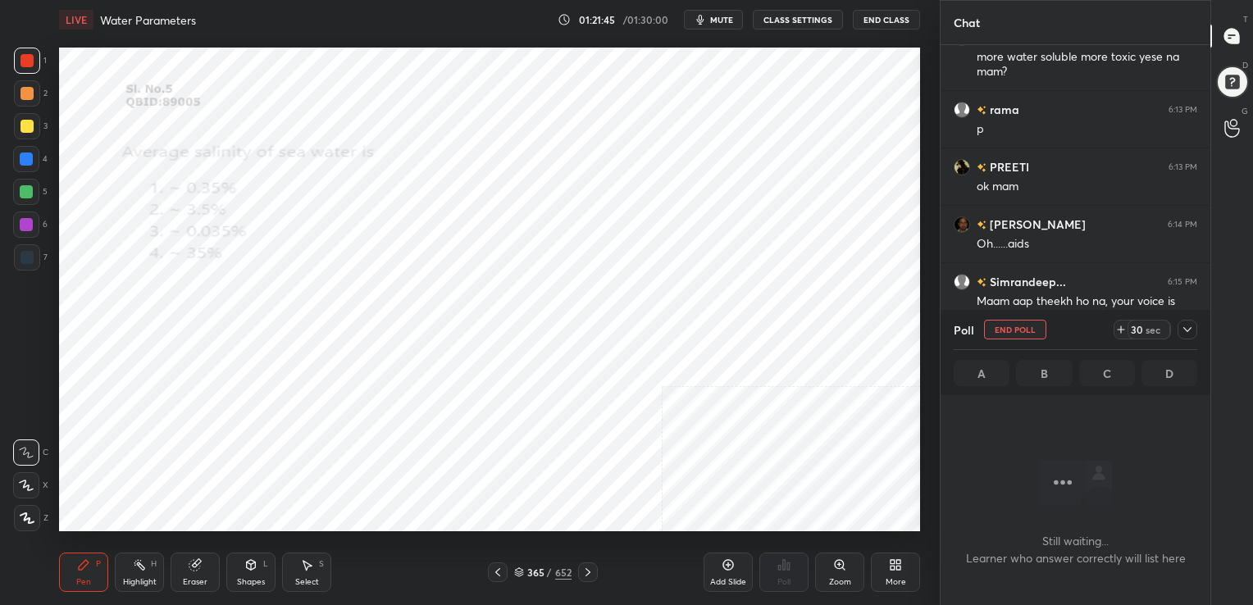
scroll to position [295, 265]
click at [728, 14] on span "mute" at bounding box center [721, 19] width 23 height 11
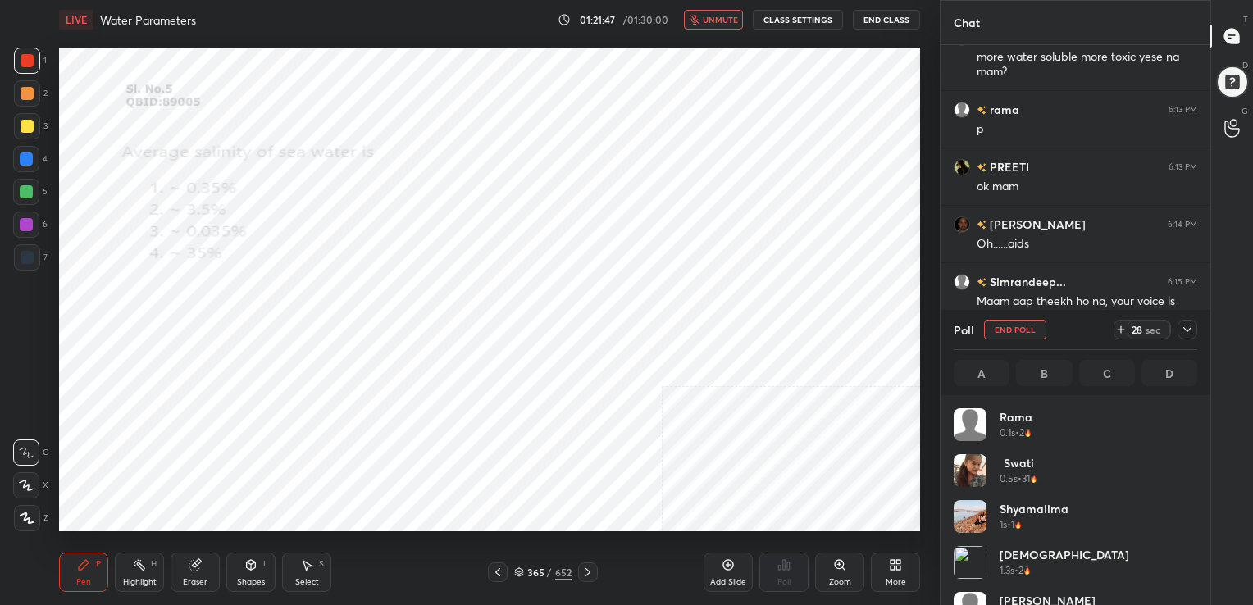
scroll to position [192, 239]
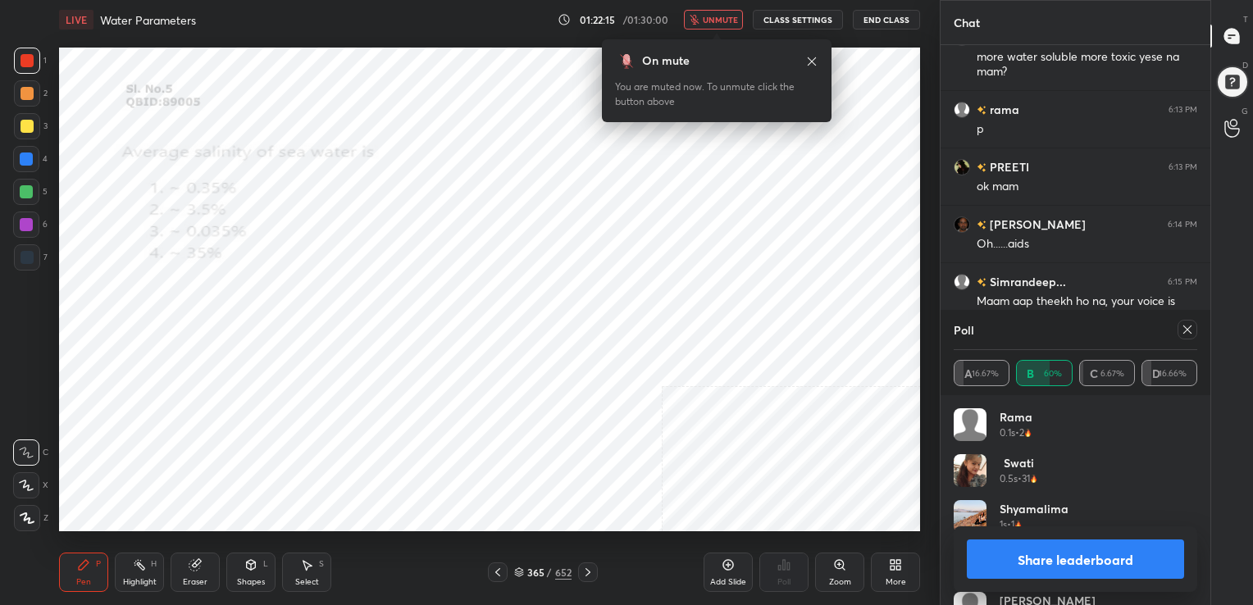
click at [721, 20] on span "unmute" at bounding box center [720, 19] width 35 height 11
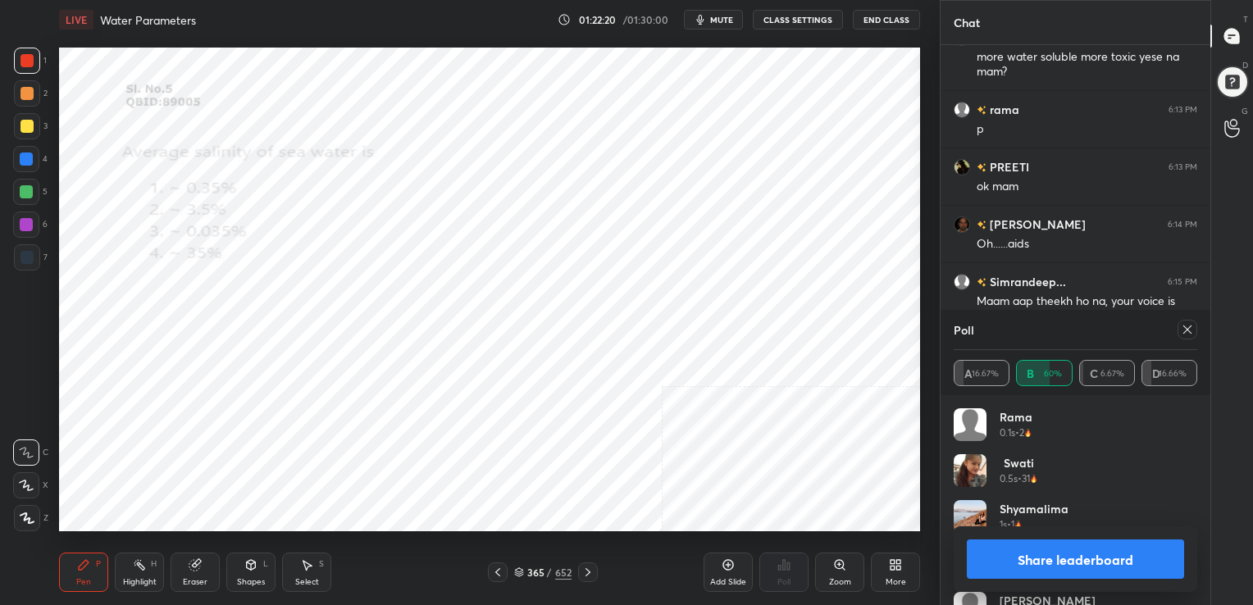
click at [1191, 323] on icon at bounding box center [1186, 329] width 13 height 13
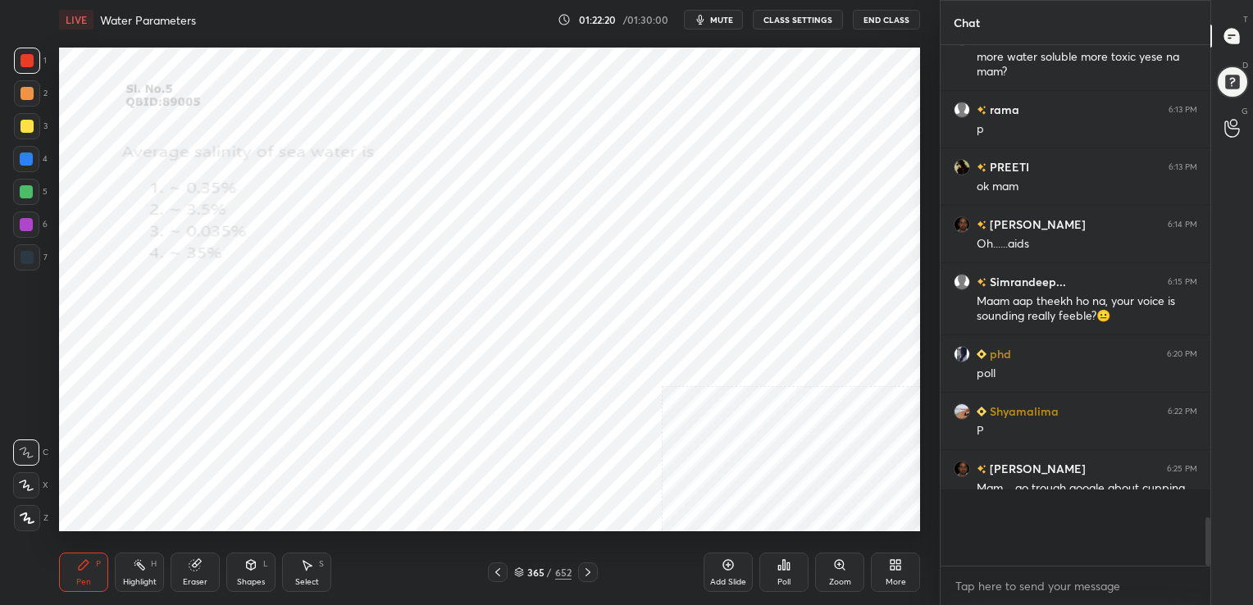
scroll to position [6, 5]
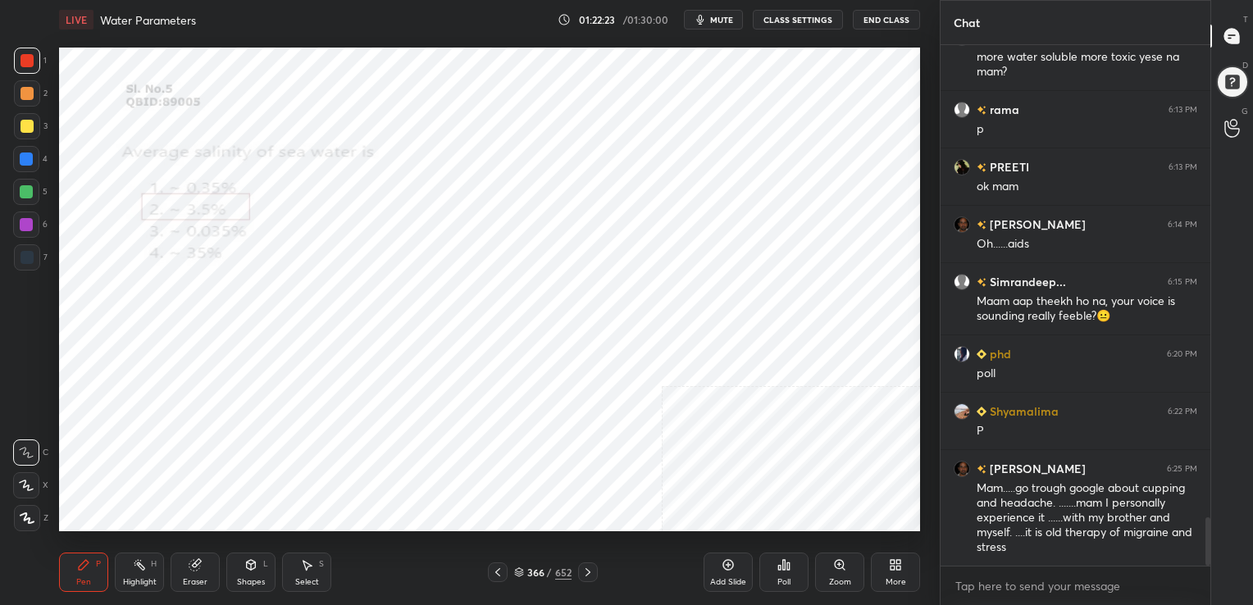
click at [518, 571] on icon at bounding box center [519, 572] width 10 height 10
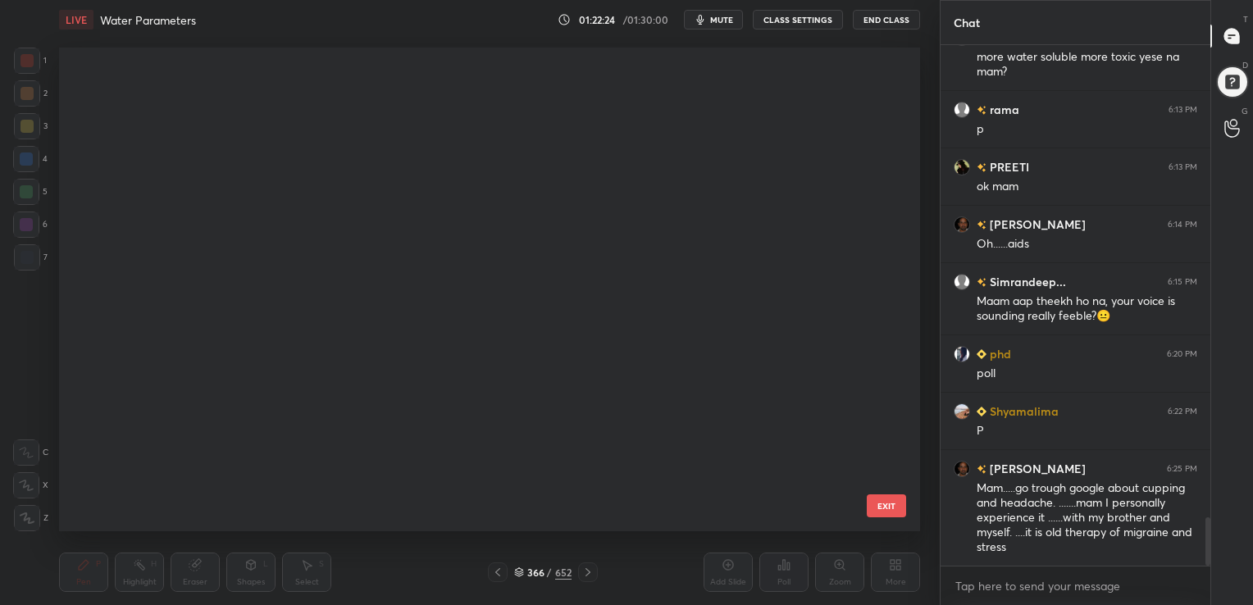
scroll to position [6, 8]
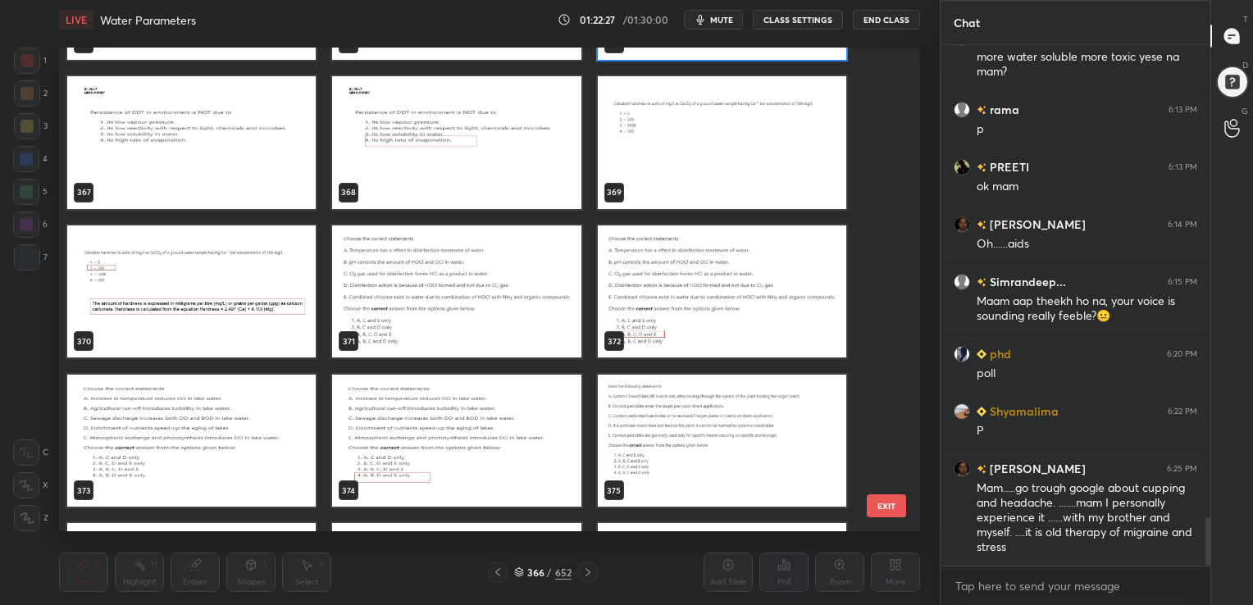
click at [484, 287] on img "grid" at bounding box center [456, 291] width 248 height 133
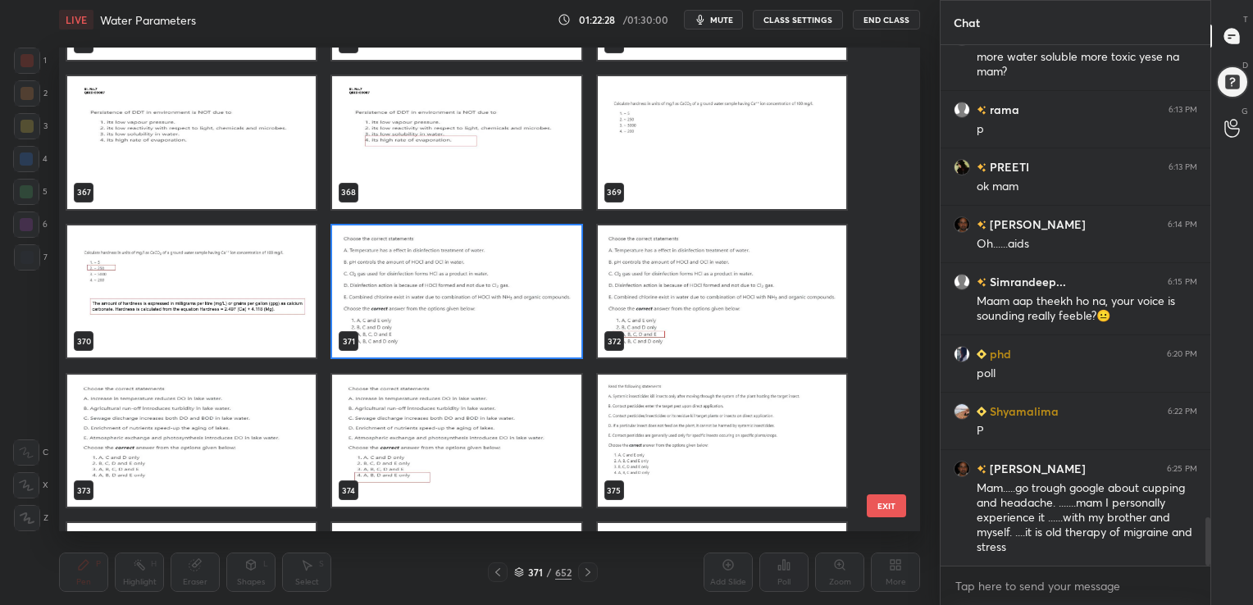
click at [484, 287] on img "grid" at bounding box center [456, 291] width 248 height 133
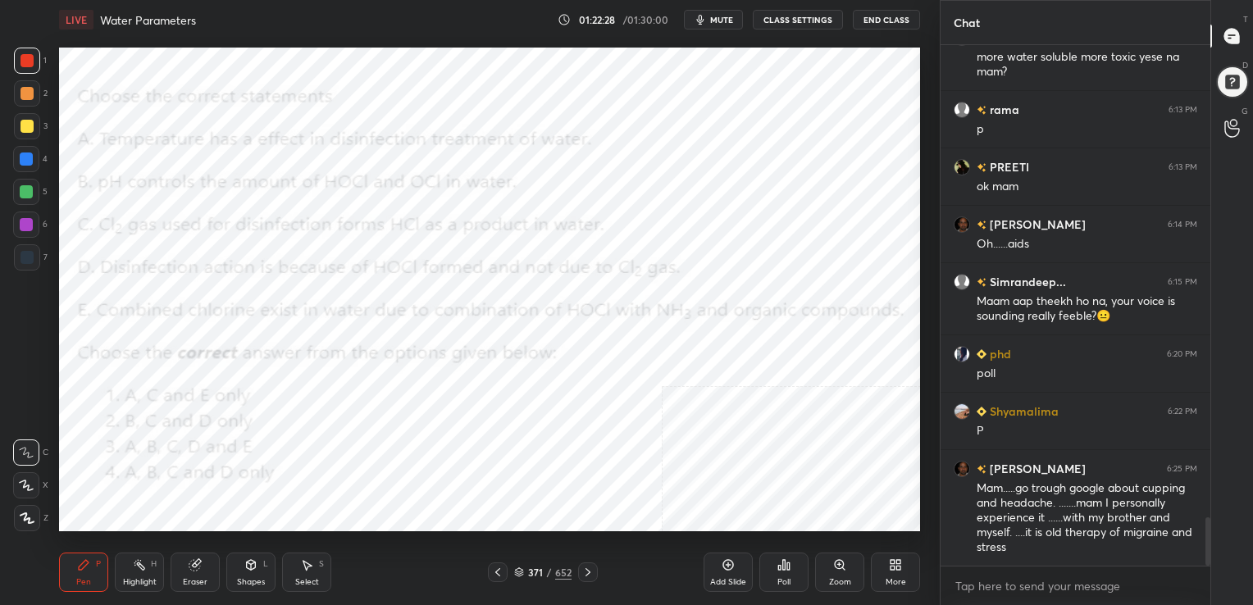
click at [484, 287] on img "grid" at bounding box center [456, 291] width 248 height 133
click at [715, 16] on span "mute" at bounding box center [721, 19] width 23 height 11
click at [519, 565] on div "371 / 652" at bounding box center [542, 572] width 57 height 15
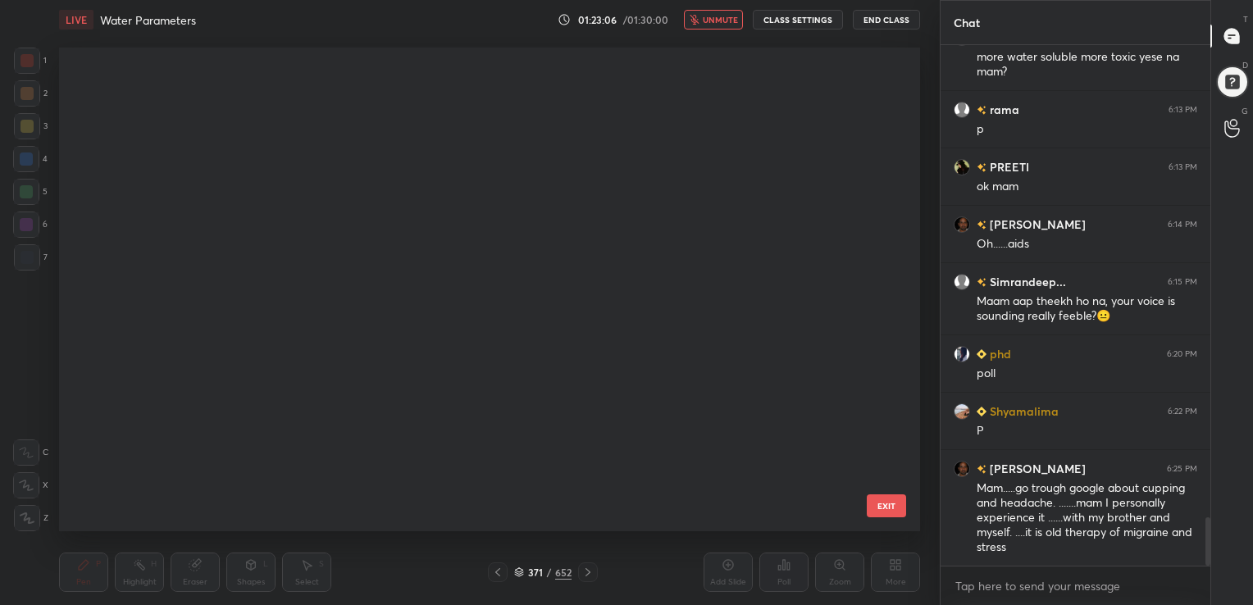
scroll to position [480, 853]
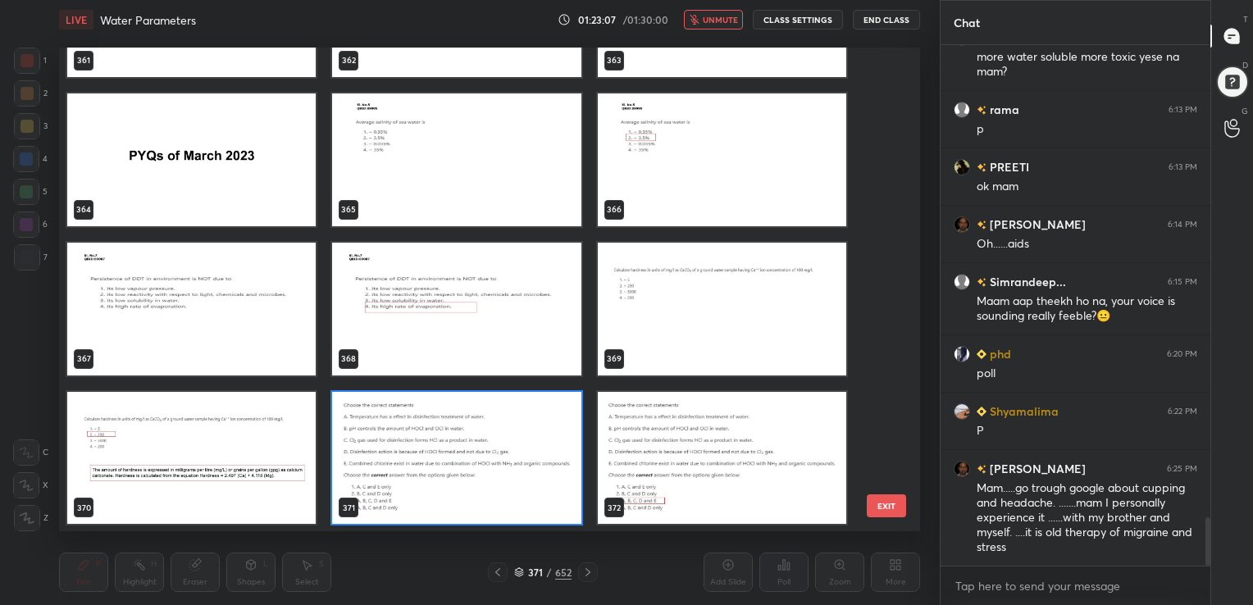
click at [457, 424] on img "grid" at bounding box center [456, 457] width 248 height 133
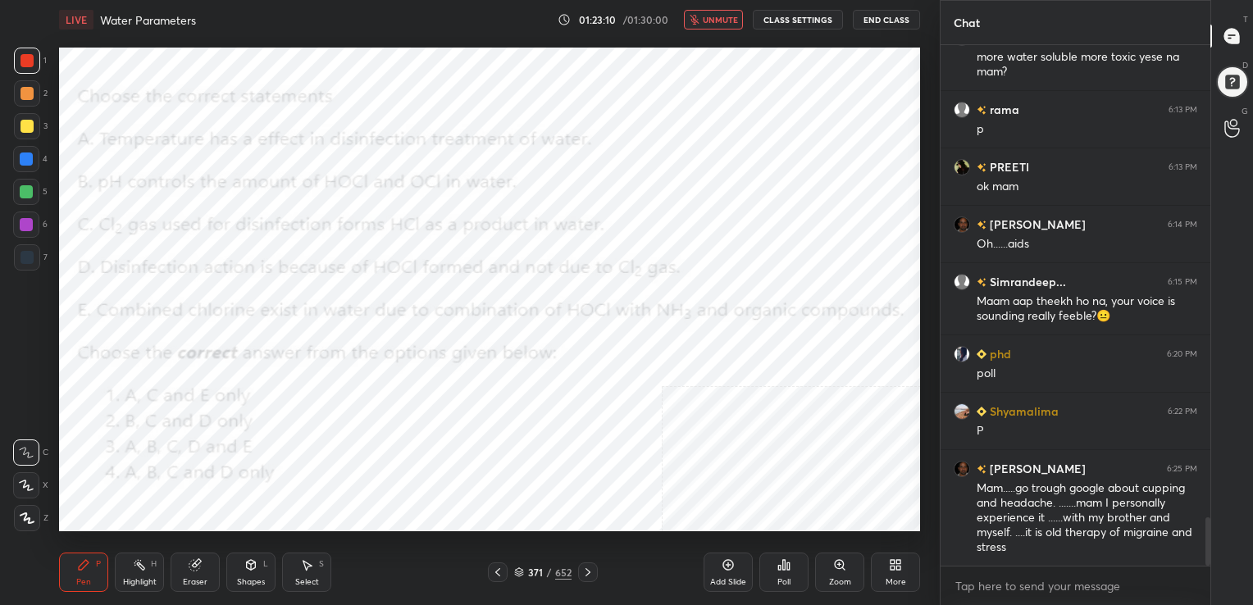
click at [528, 568] on div "371" at bounding box center [535, 572] width 16 height 10
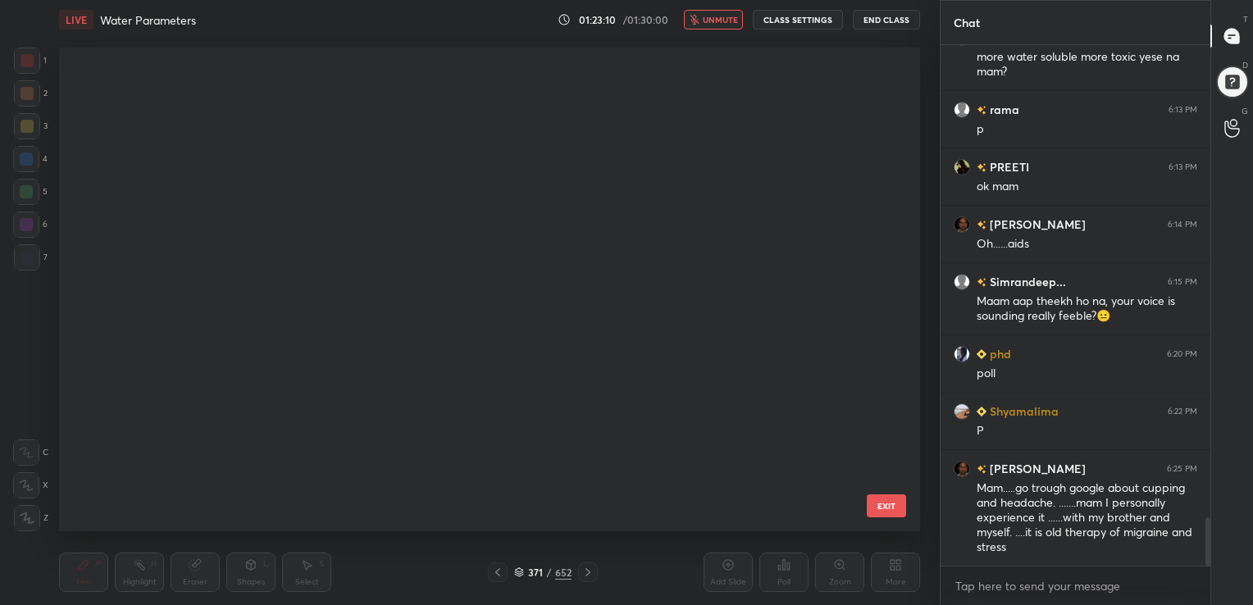
scroll to position [18003, 0]
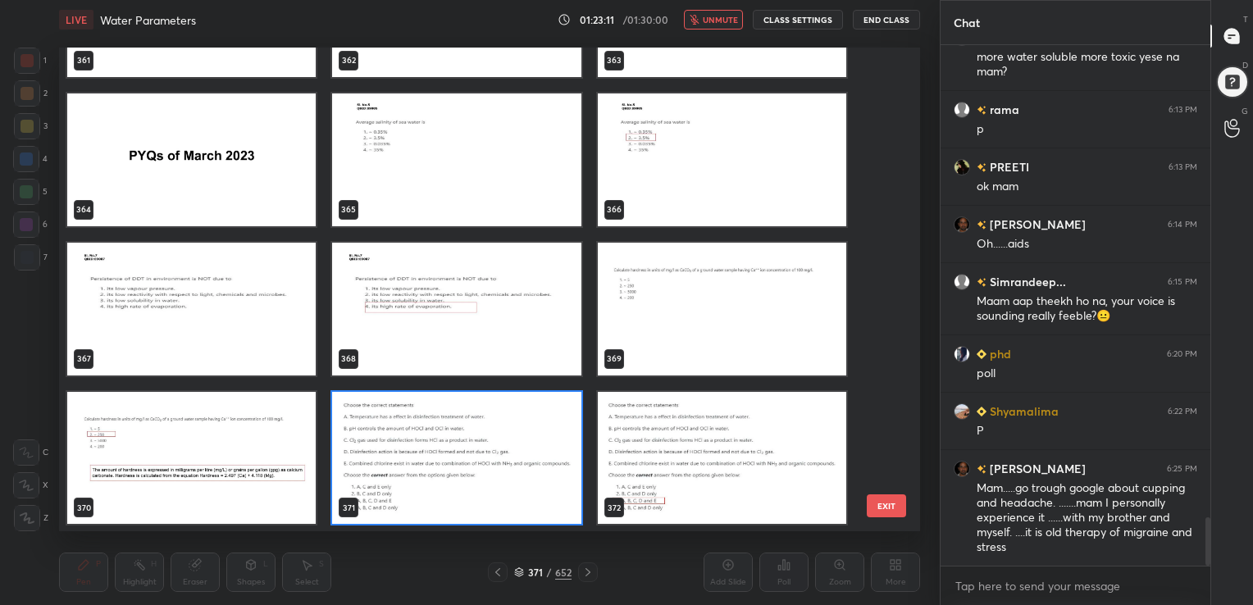
click at [565, 471] on img "grid" at bounding box center [456, 457] width 248 height 133
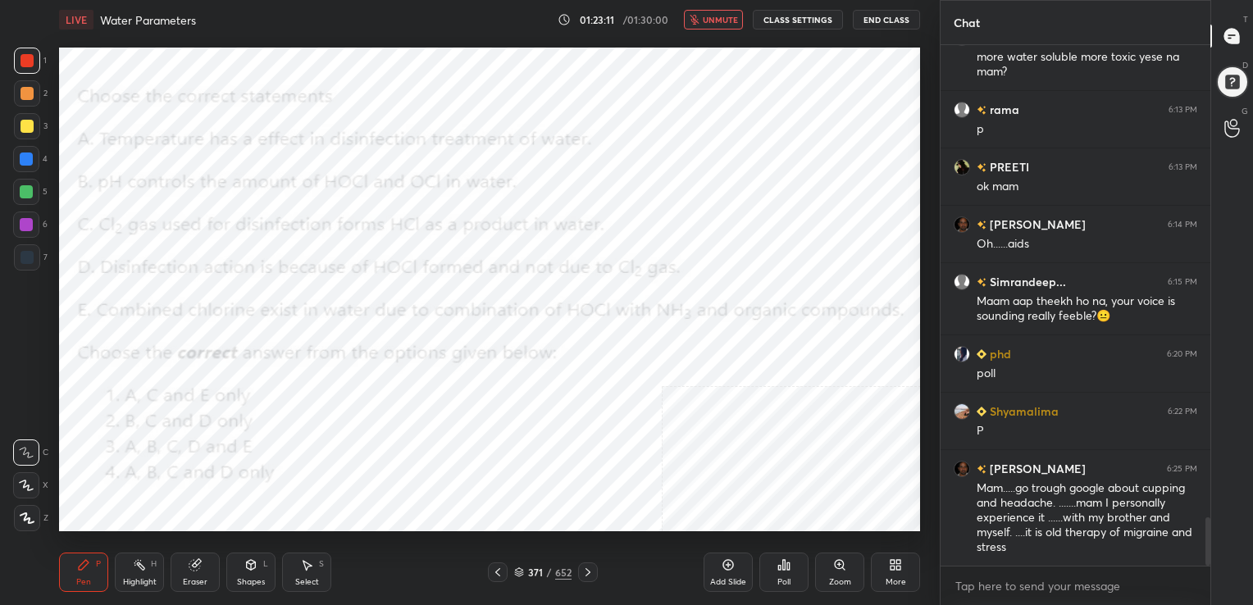
drag, startPoint x: 565, startPoint y: 471, endPoint x: 777, endPoint y: 566, distance: 232.6
click at [777, 566] on div "LIVE Water Parameters 01:23:11 / 01:30:00 unmute CLASS SETTINGS End Class Setti…" at bounding box center [489, 302] width 874 height 605
click at [785, 567] on icon at bounding box center [783, 564] width 13 height 13
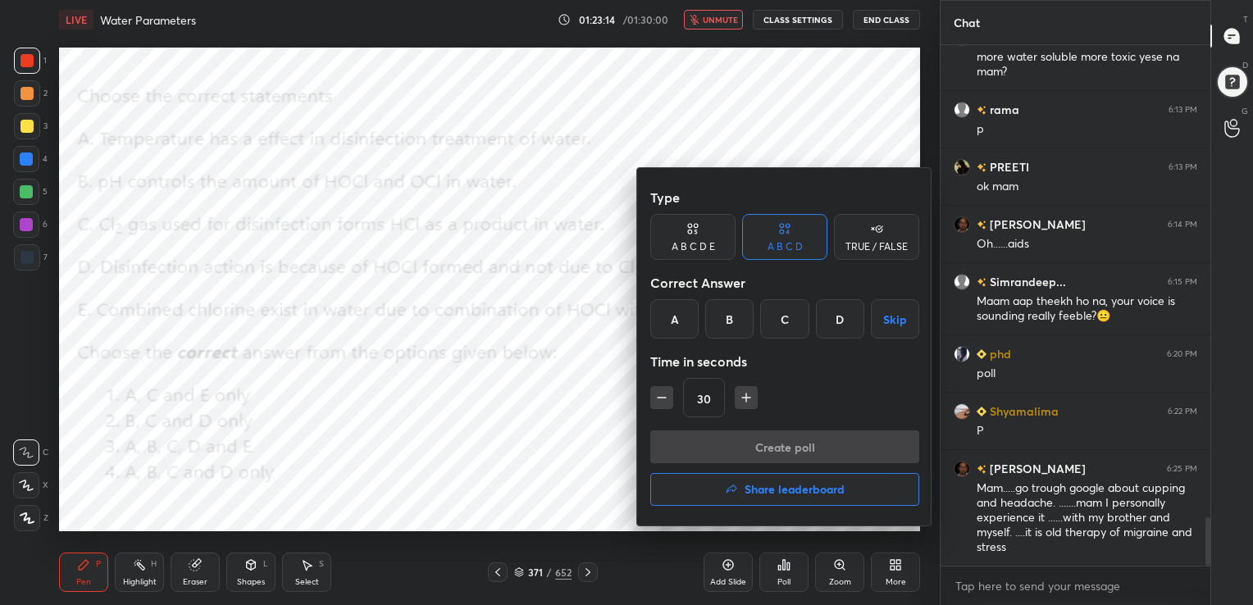
click at [803, 328] on div "C" at bounding box center [784, 318] width 48 height 39
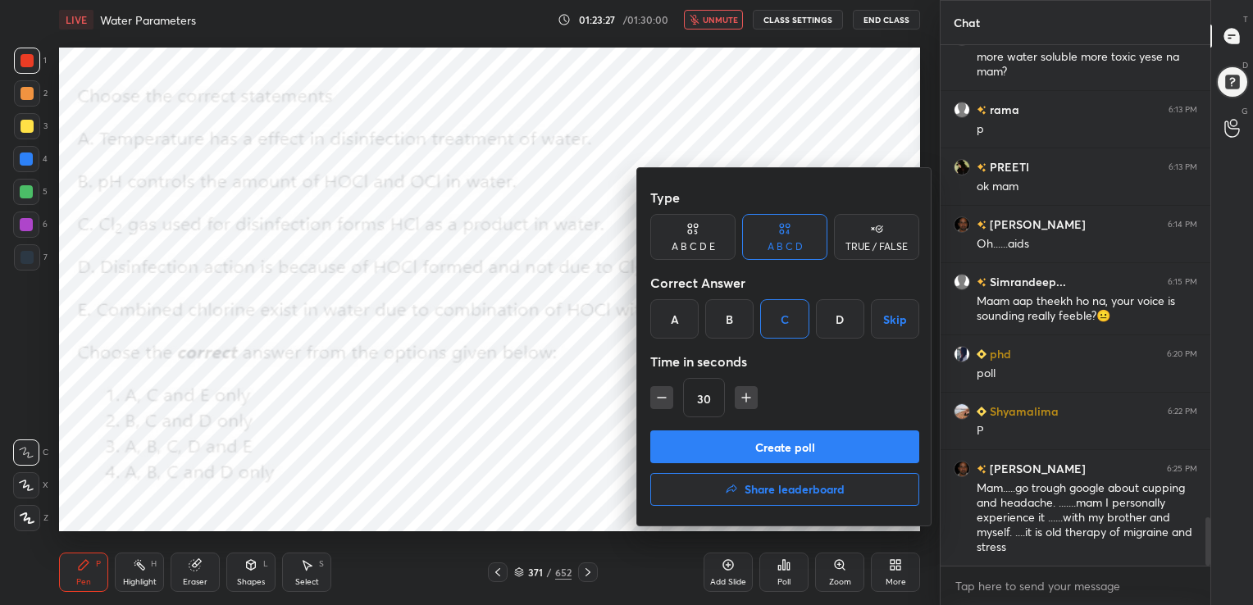
click at [797, 437] on button "Create poll" at bounding box center [784, 446] width 269 height 33
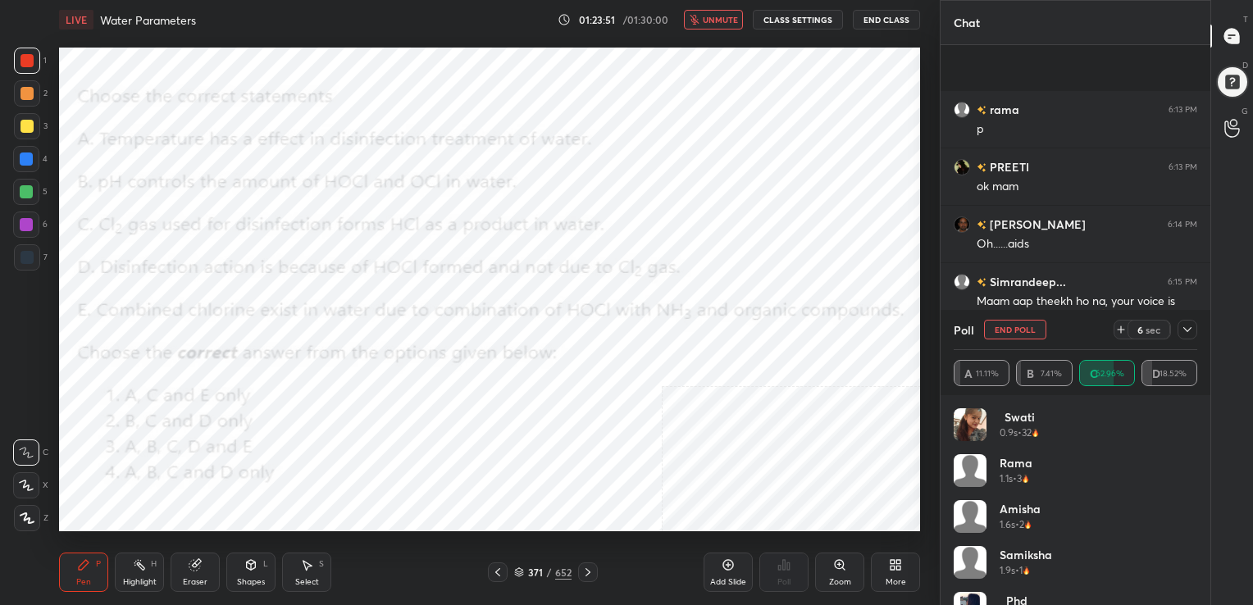
scroll to position [5291, 0]
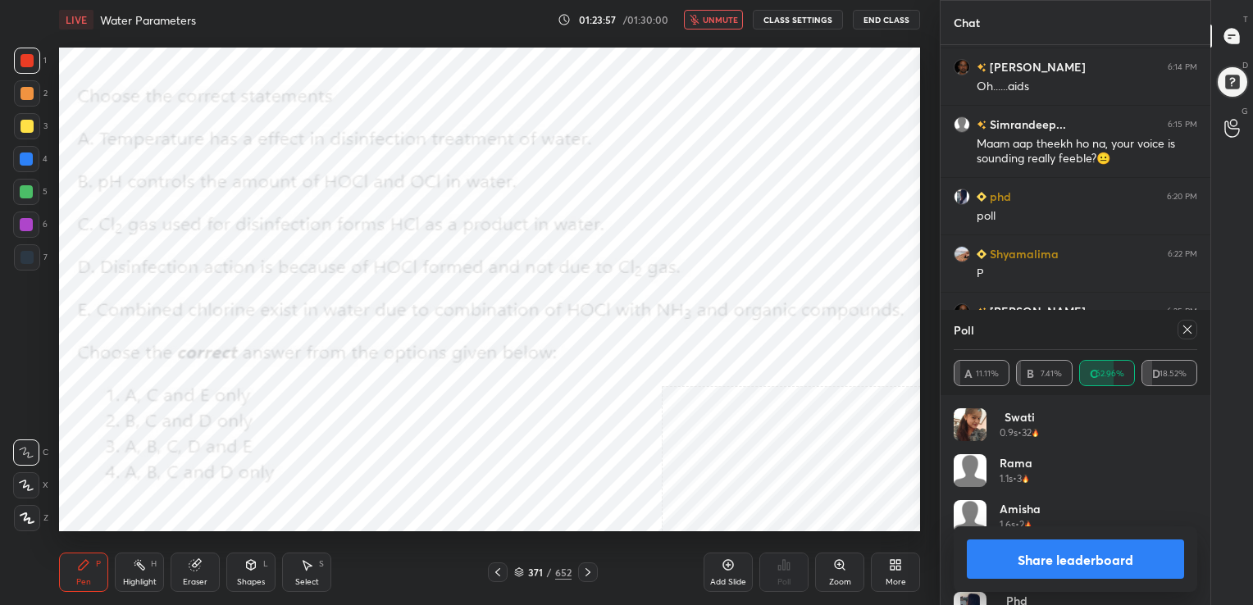
click at [1185, 328] on icon at bounding box center [1187, 329] width 8 height 8
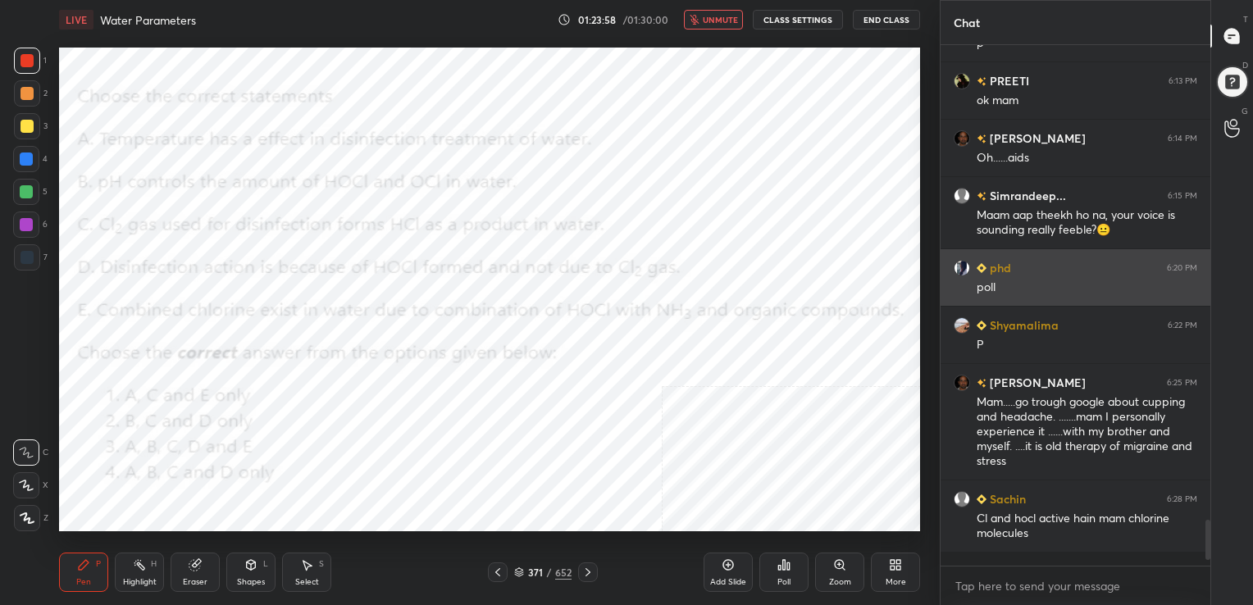
scroll to position [377, 265]
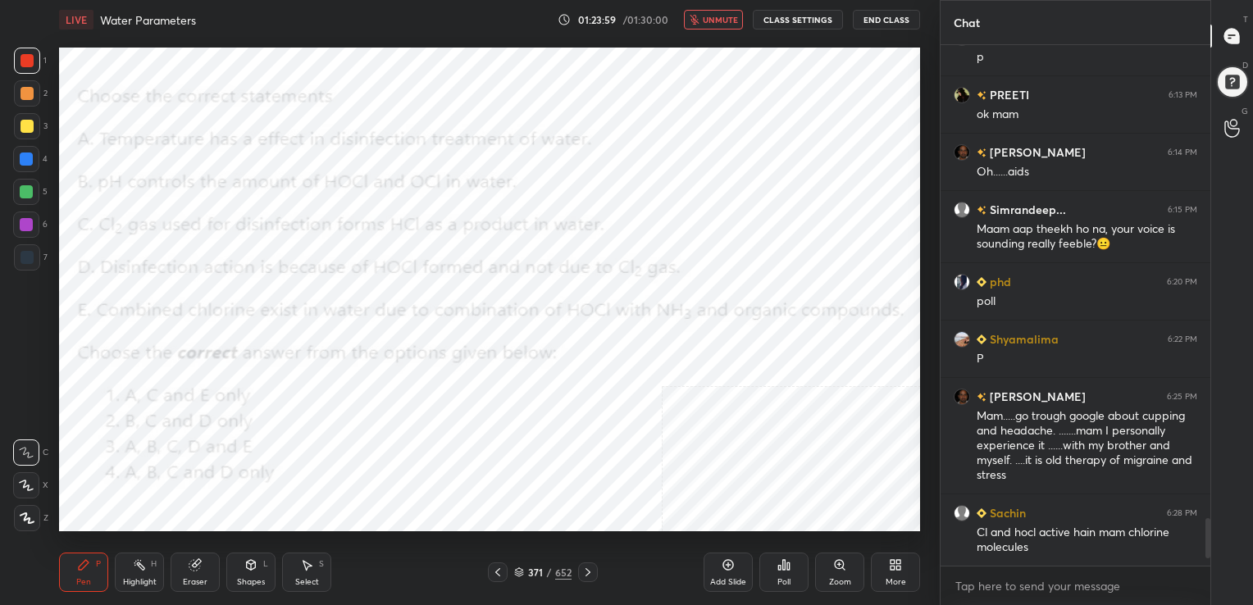
click at [725, 12] on button "unmute" at bounding box center [713, 20] width 59 height 20
click at [520, 569] on icon at bounding box center [519, 570] width 8 height 4
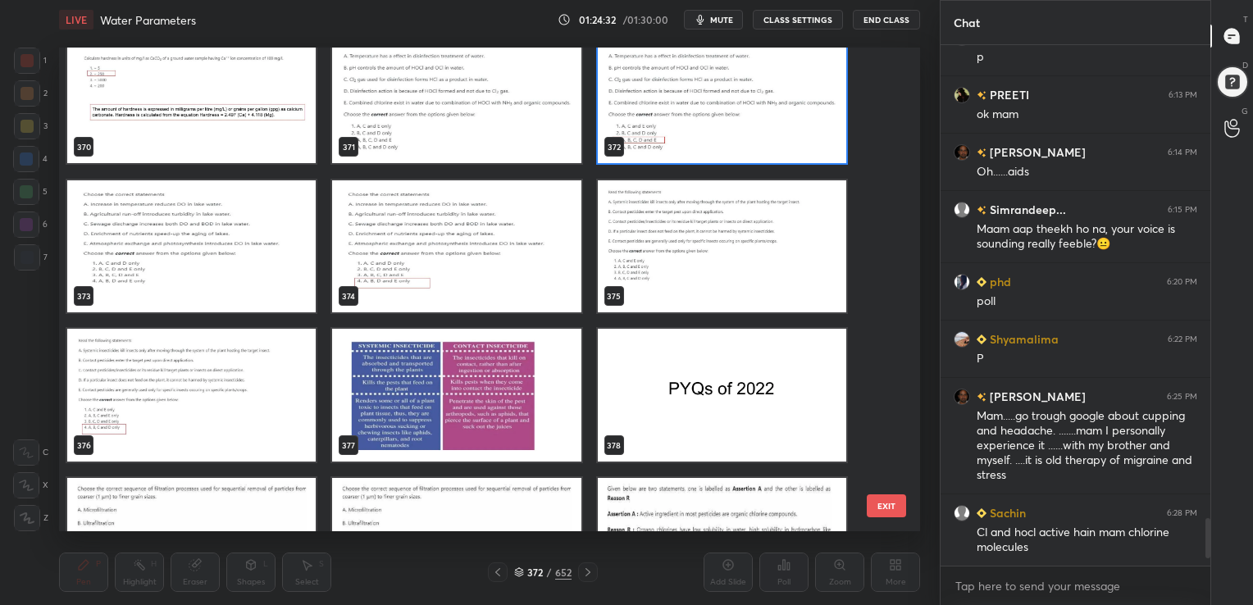
scroll to position [18363, 0]
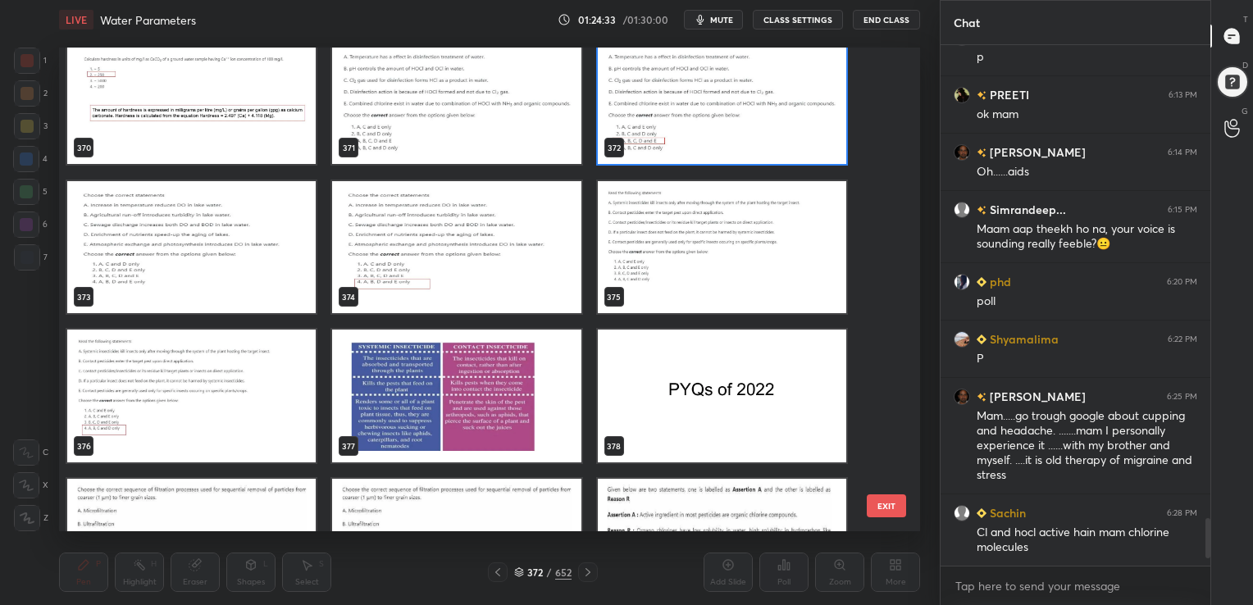
click at [242, 230] on img "grid" at bounding box center [191, 246] width 248 height 133
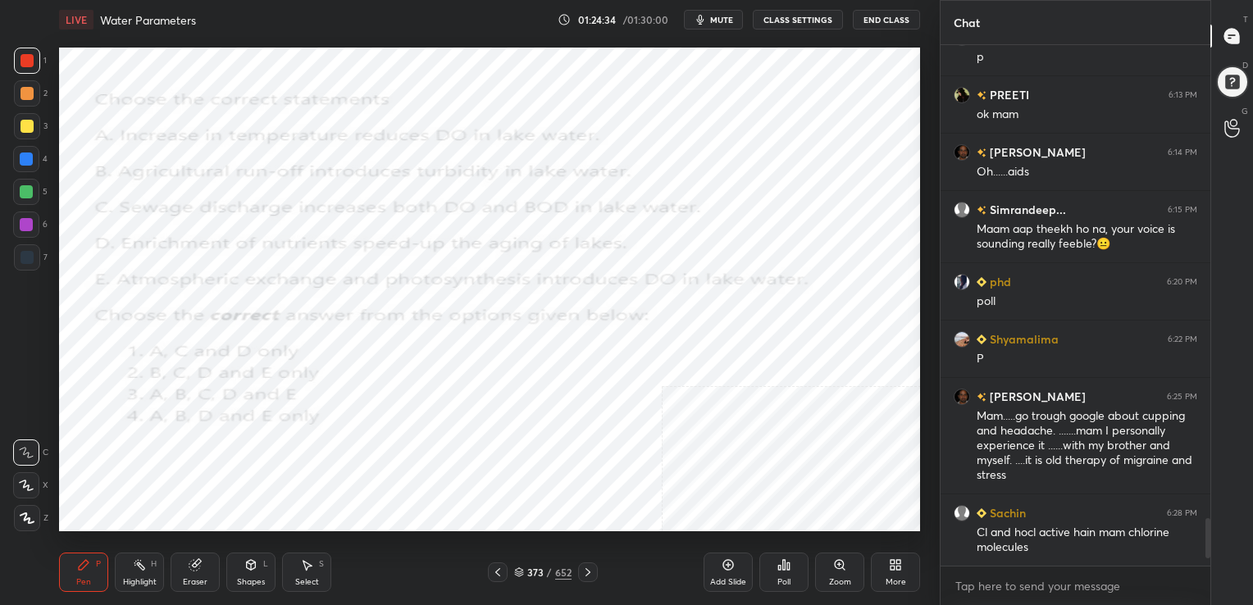
click at [242, 230] on img "grid" at bounding box center [191, 246] width 248 height 133
click at [730, 11] on button "mute" at bounding box center [713, 20] width 59 height 20
click at [512, 577] on div "373 / 652" at bounding box center [543, 572] width 110 height 20
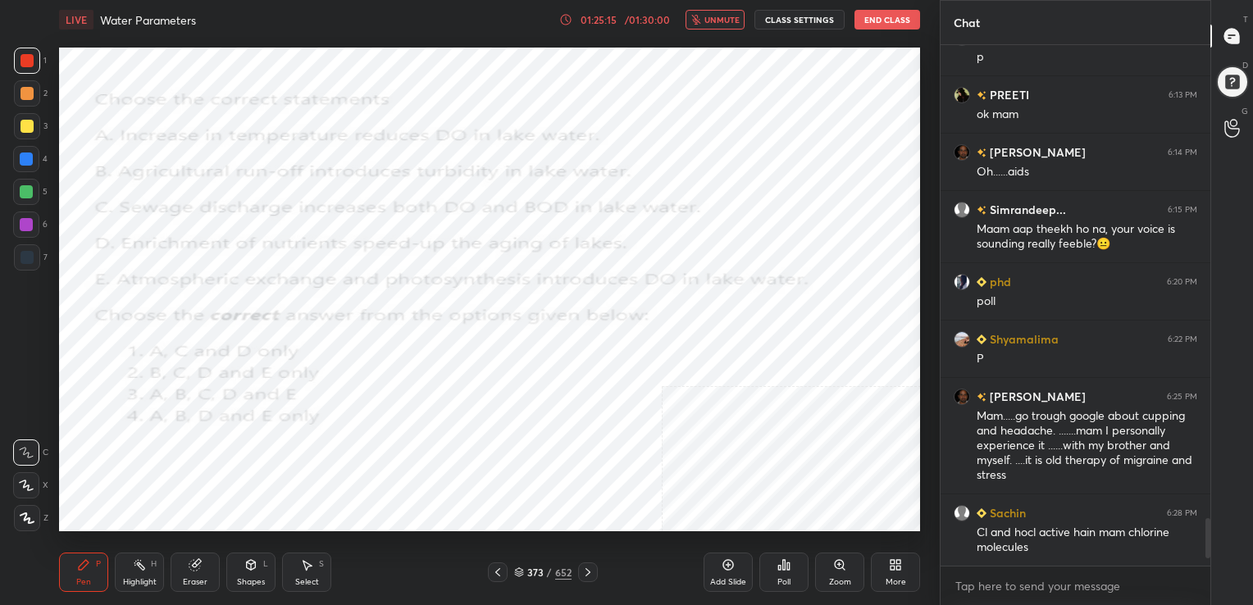
click at [518, 571] on icon at bounding box center [519, 572] width 10 height 10
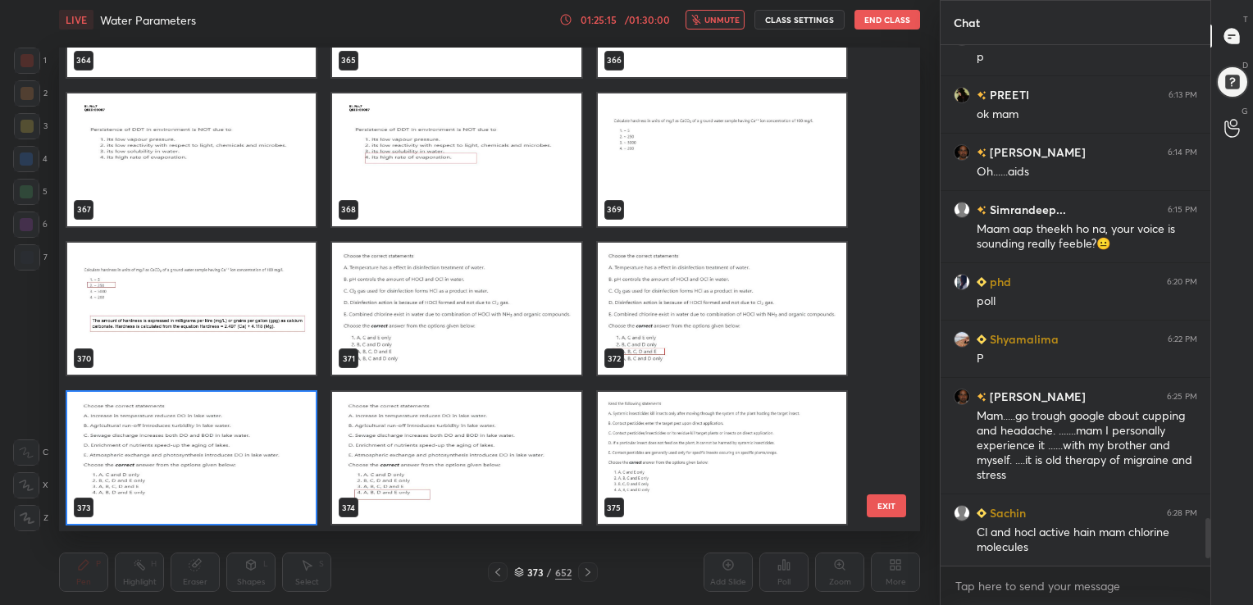
scroll to position [480, 853]
click at [271, 471] on img "grid" at bounding box center [191, 457] width 248 height 133
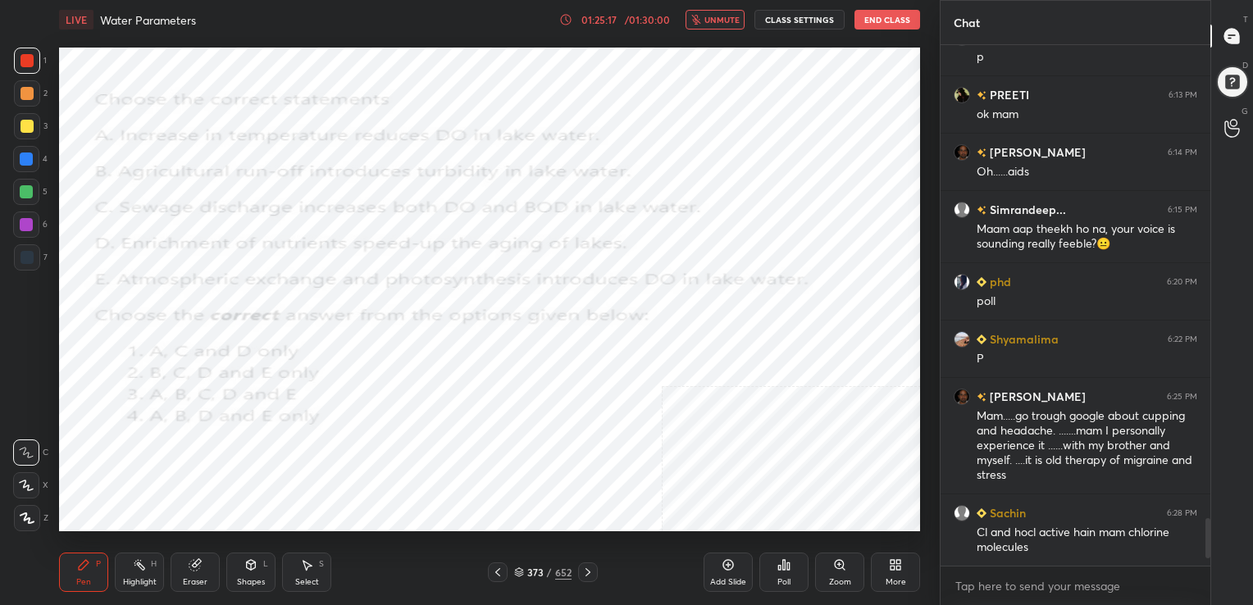
click at [271, 471] on img "grid" at bounding box center [191, 457] width 248 height 133
click at [778, 580] on div "Poll" at bounding box center [783, 582] width 13 height 8
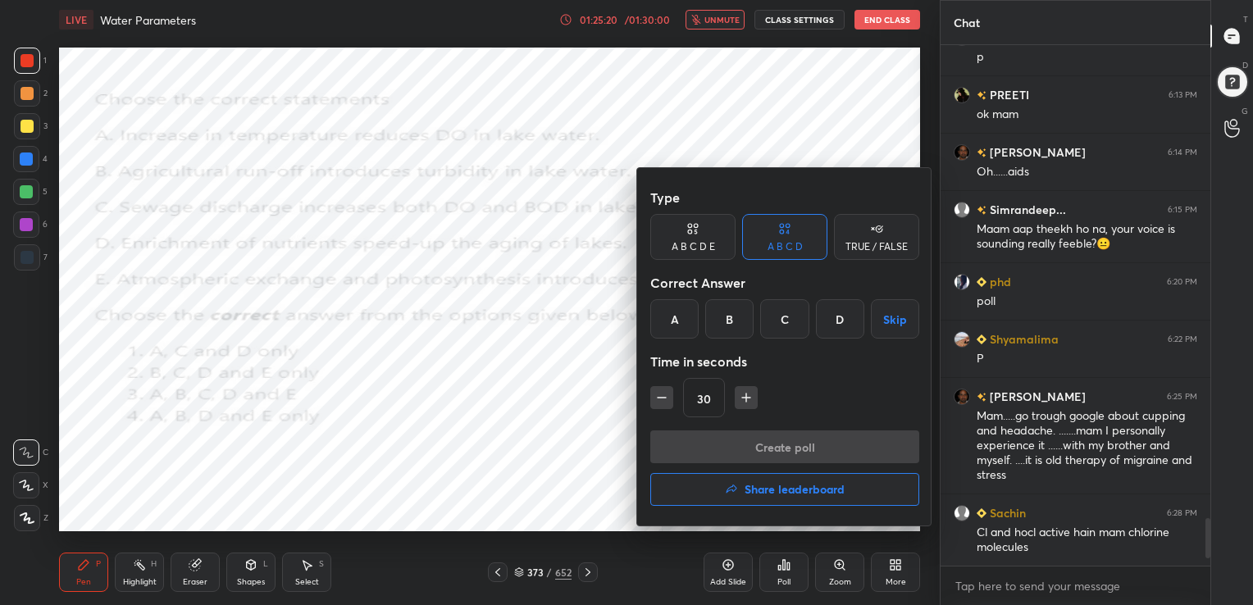
click at [847, 304] on div "D" at bounding box center [840, 318] width 48 height 39
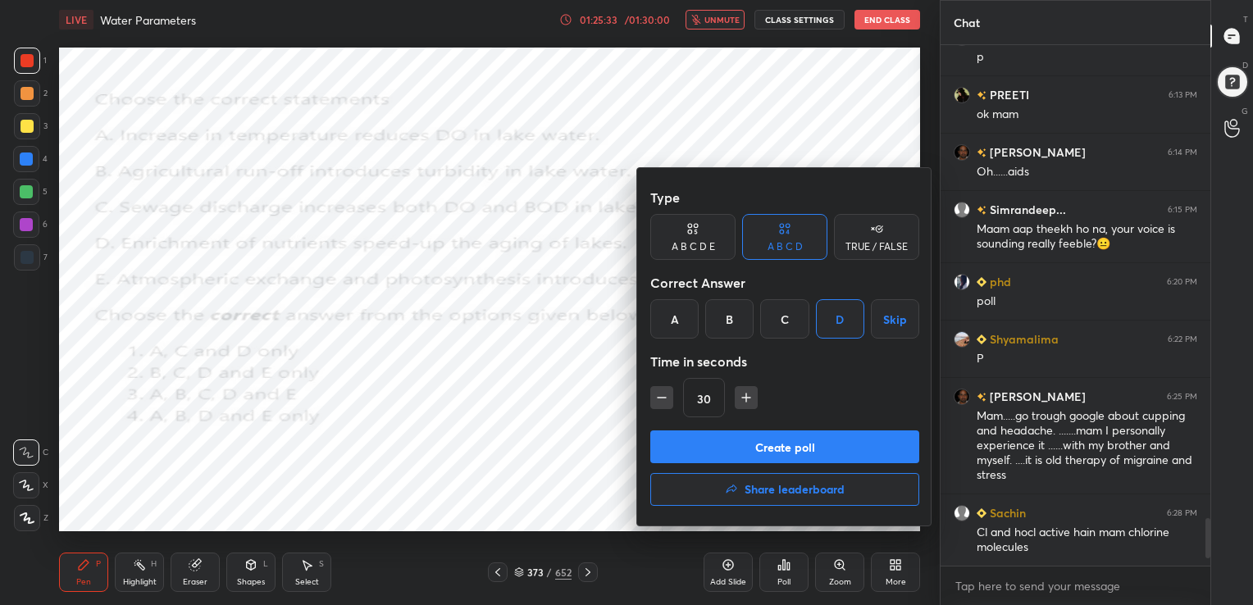
scroll to position [6, 5]
click at [876, 448] on button "Create poll" at bounding box center [784, 446] width 269 height 33
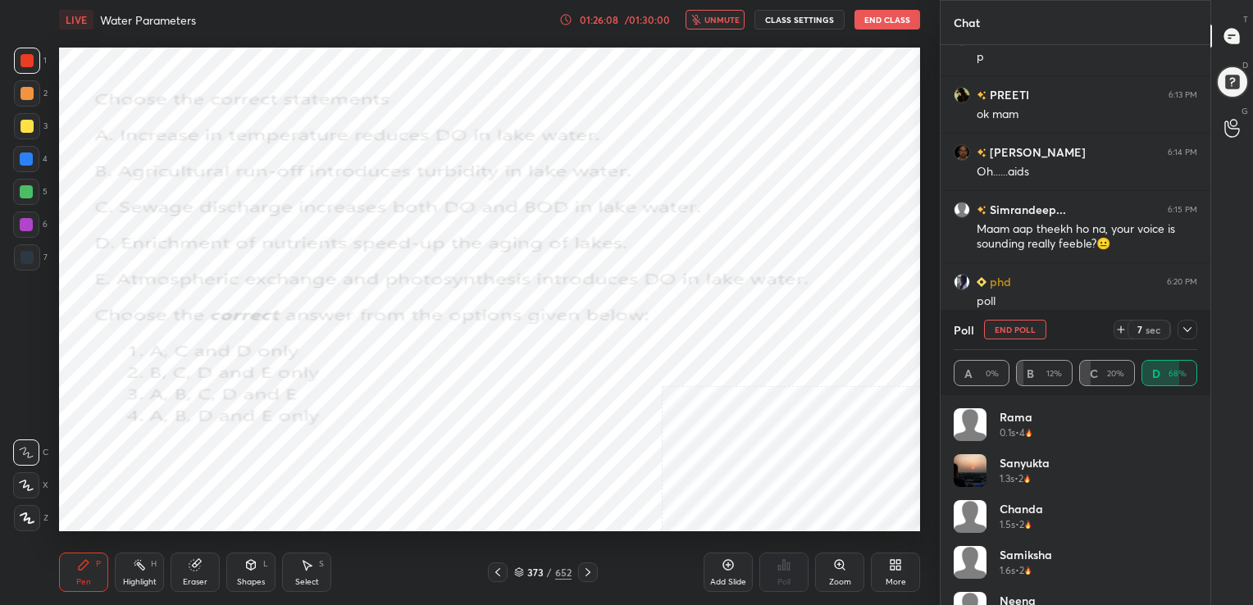
scroll to position [5, 5]
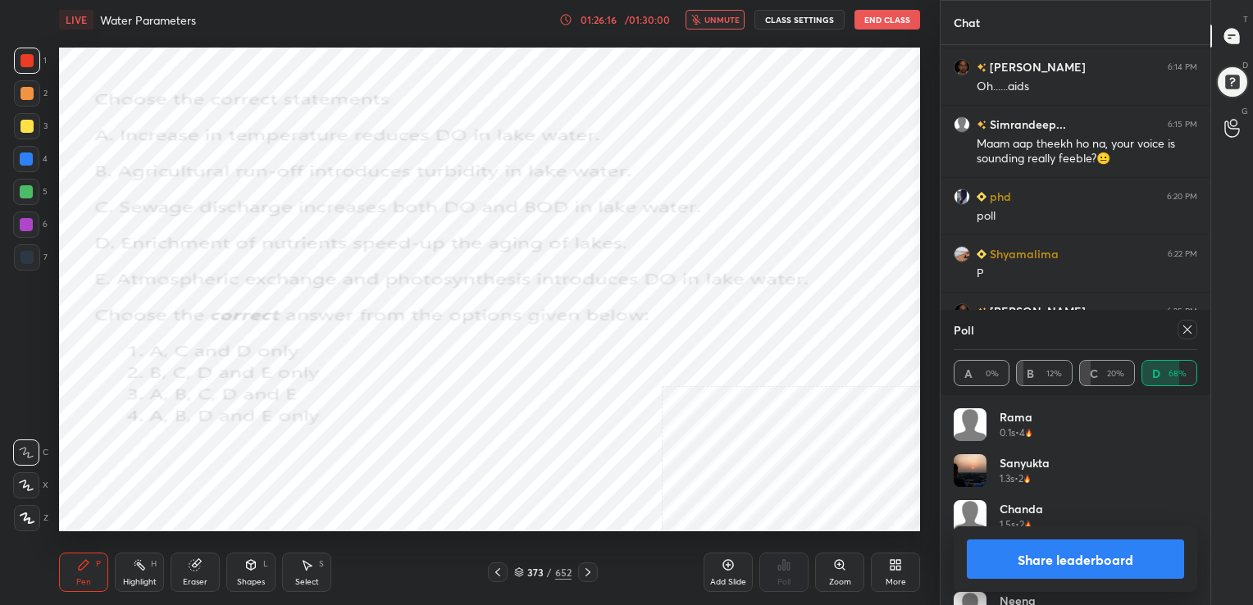
click at [1185, 329] on icon at bounding box center [1187, 329] width 8 height 8
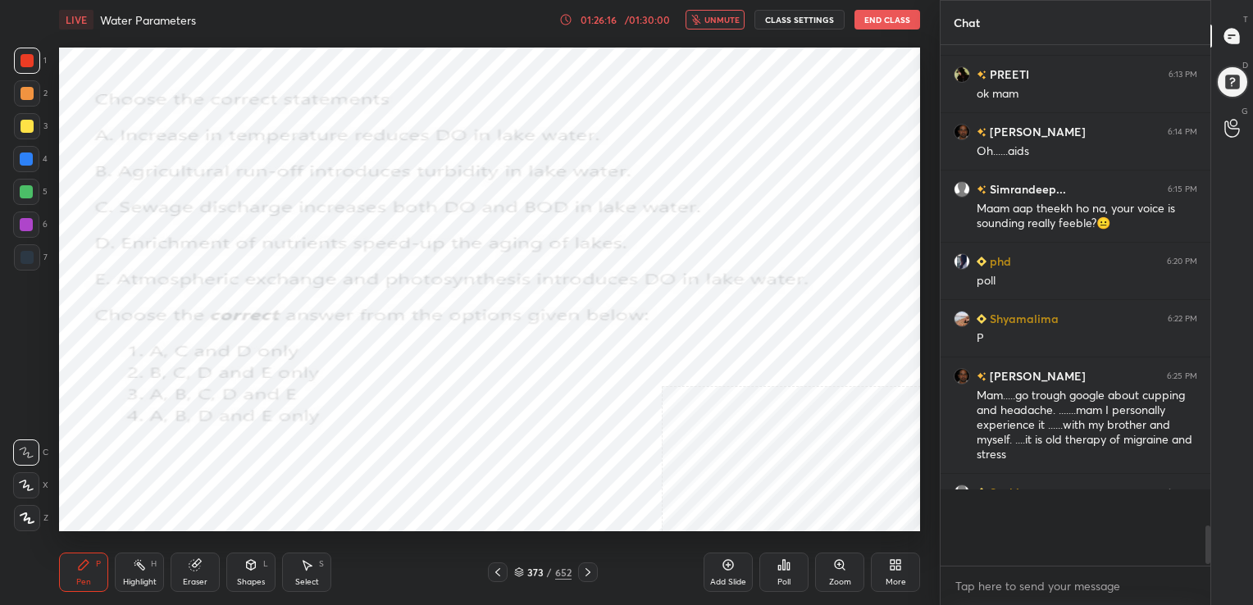
scroll to position [5206, 0]
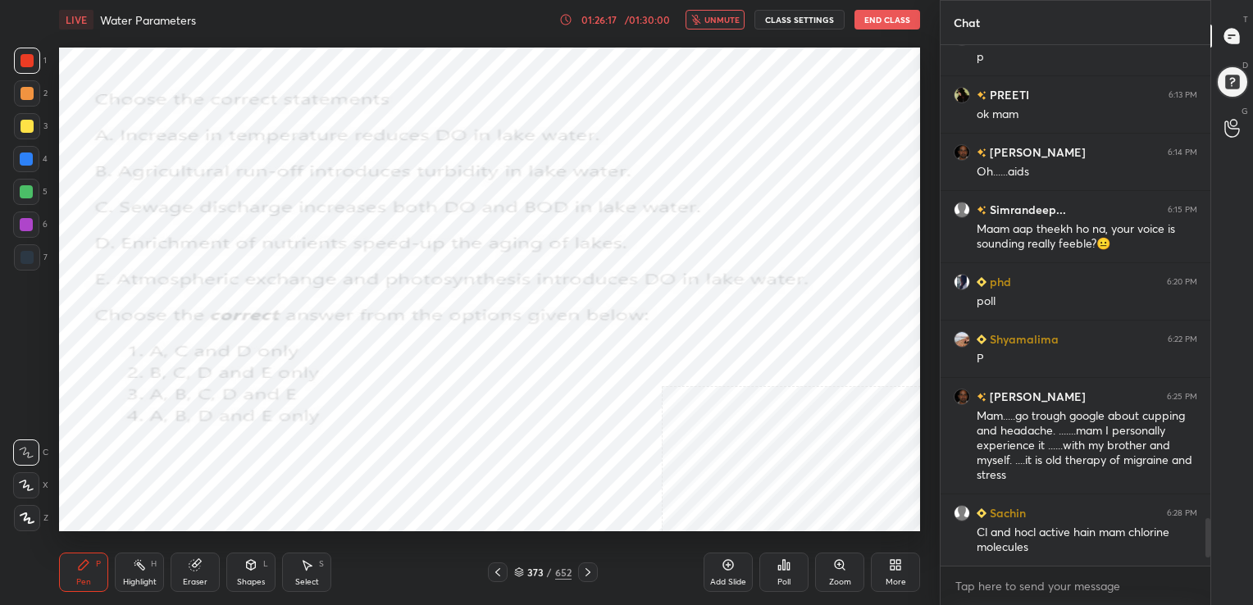
click at [728, 13] on button "unmute" at bounding box center [714, 20] width 59 height 20
click at [514, 576] on icon at bounding box center [519, 572] width 10 height 10
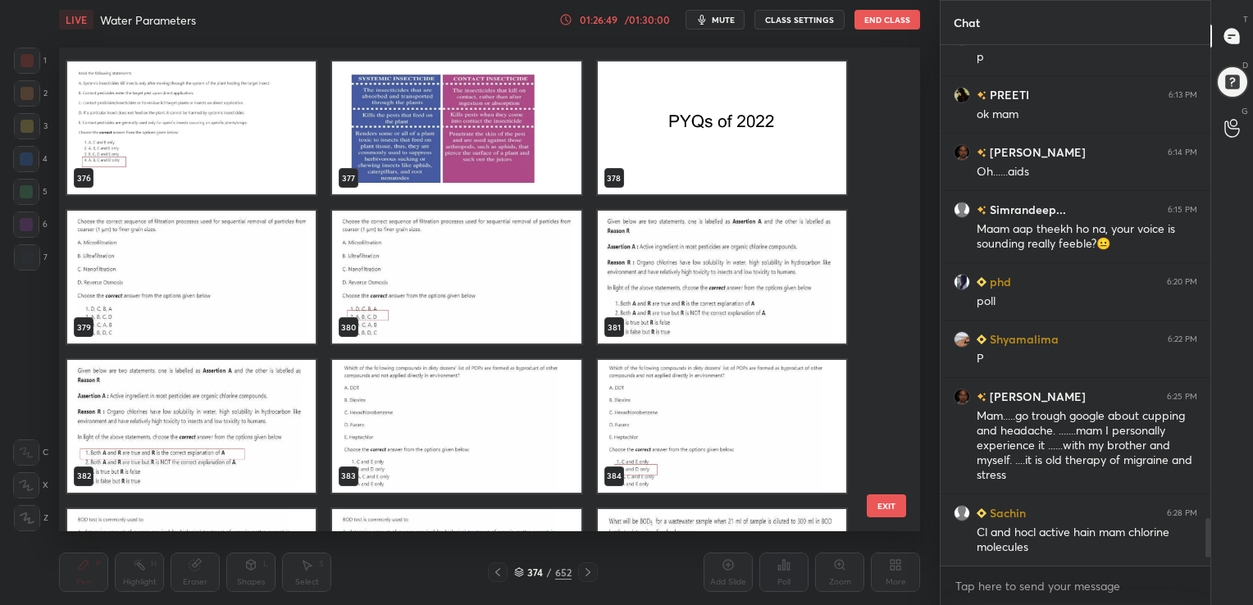
scroll to position [18636, 0]
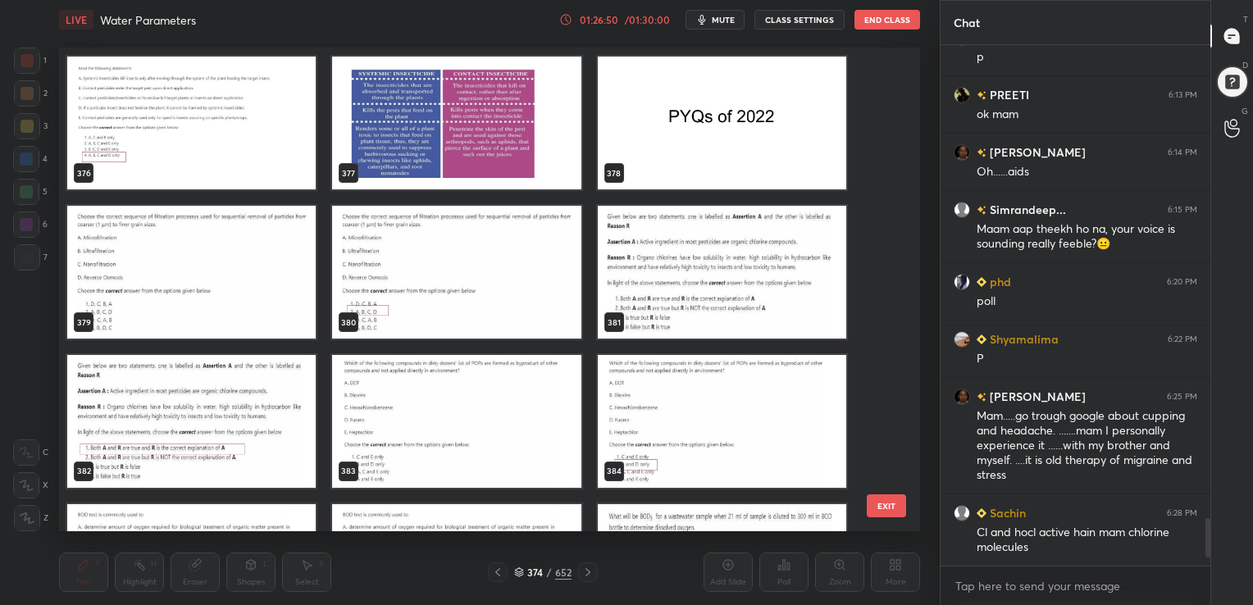
click at [252, 326] on img "grid" at bounding box center [191, 272] width 248 height 133
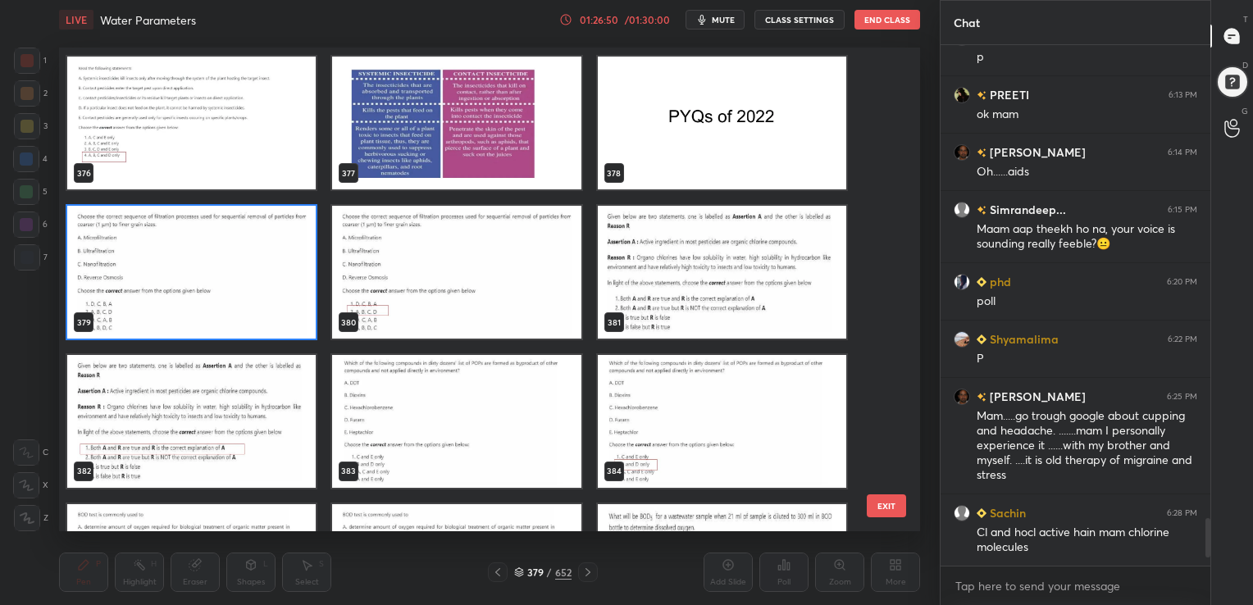
click at [252, 326] on img "grid" at bounding box center [191, 272] width 248 height 133
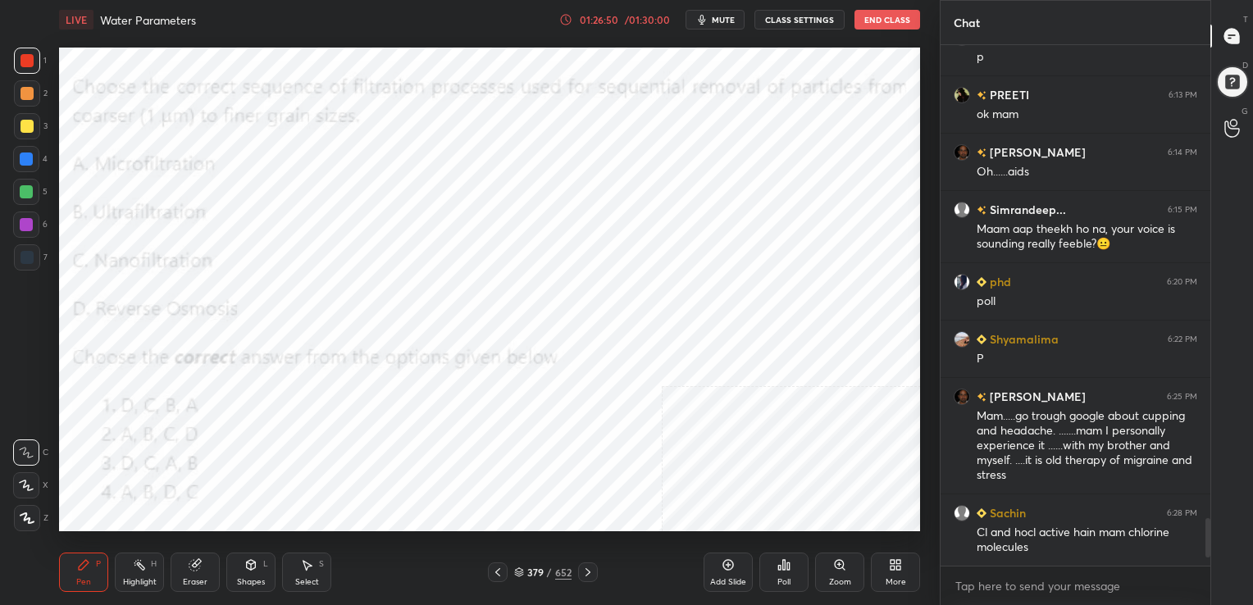
click at [252, 326] on img "grid" at bounding box center [191, 272] width 248 height 133
click at [726, 17] on span "mute" at bounding box center [723, 19] width 23 height 11
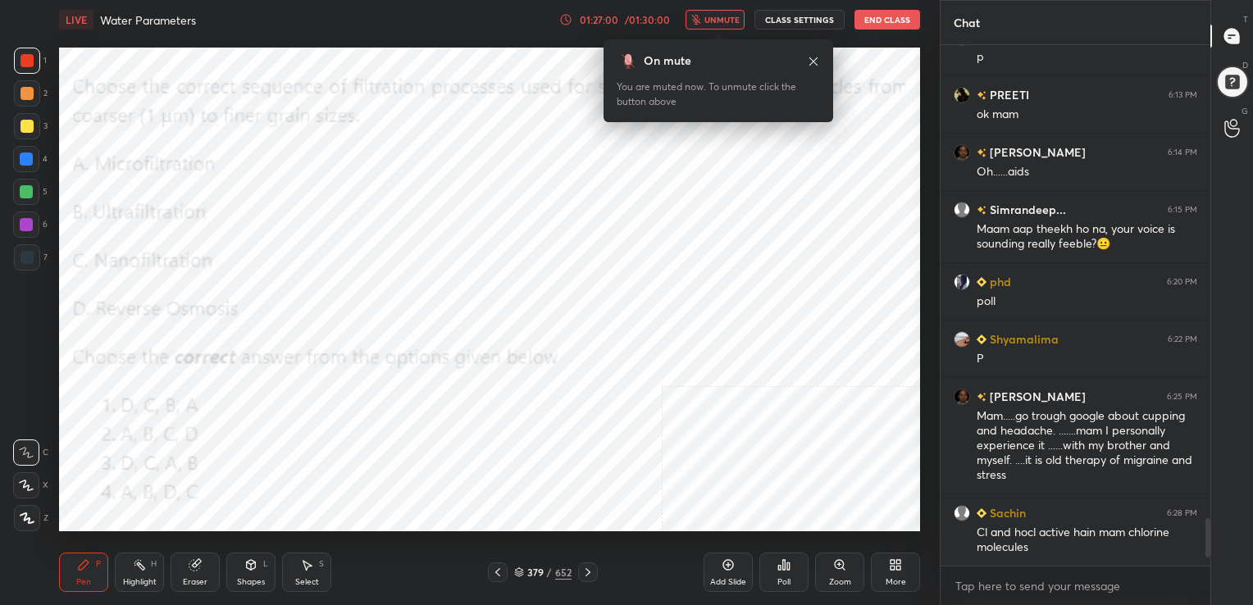
click at [516, 575] on icon at bounding box center [519, 572] width 10 height 10
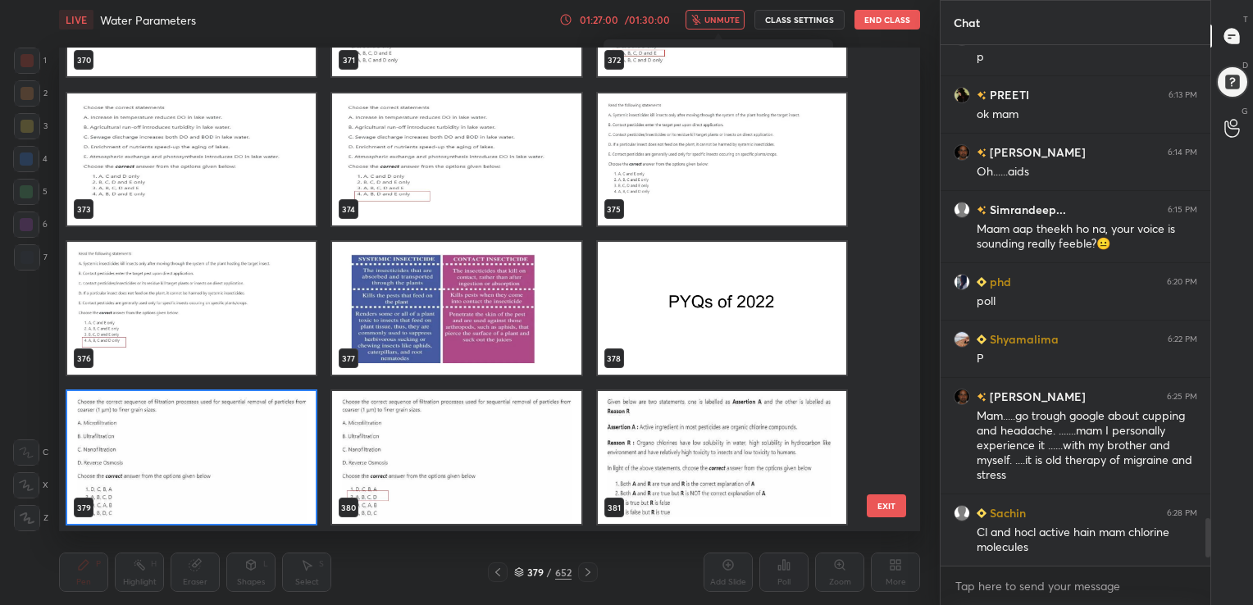
scroll to position [480, 853]
click at [267, 439] on img "grid" at bounding box center [191, 457] width 248 height 133
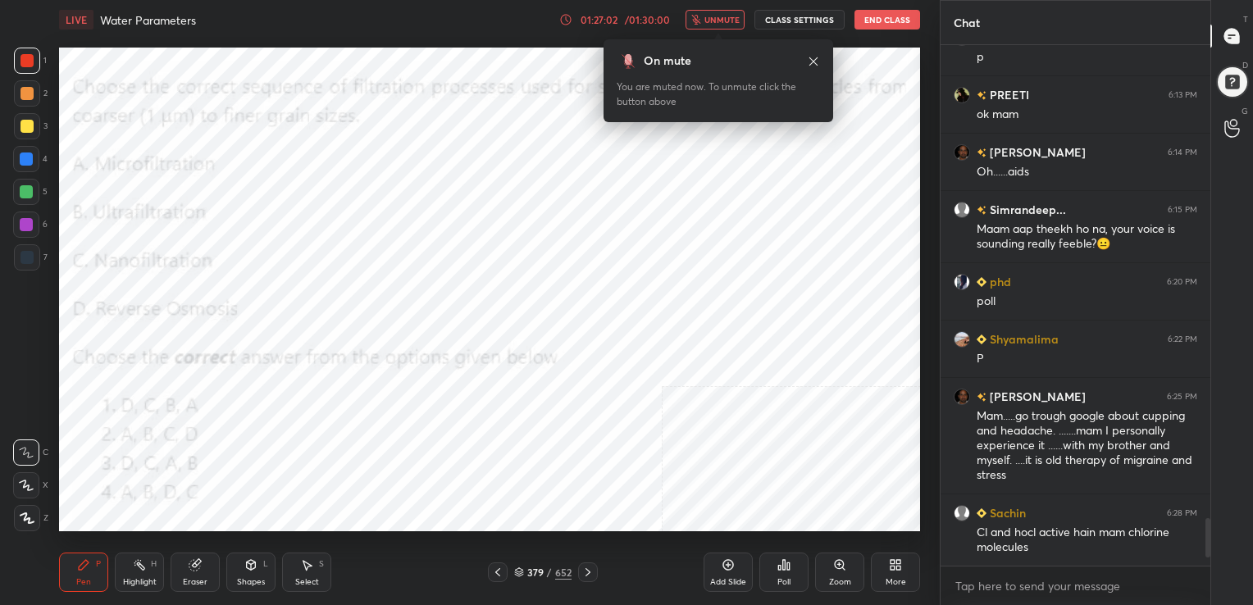
drag, startPoint x: 267, startPoint y: 439, endPoint x: 662, endPoint y: 467, distance: 395.4
click at [516, 575] on icon at bounding box center [519, 575] width 8 height 2
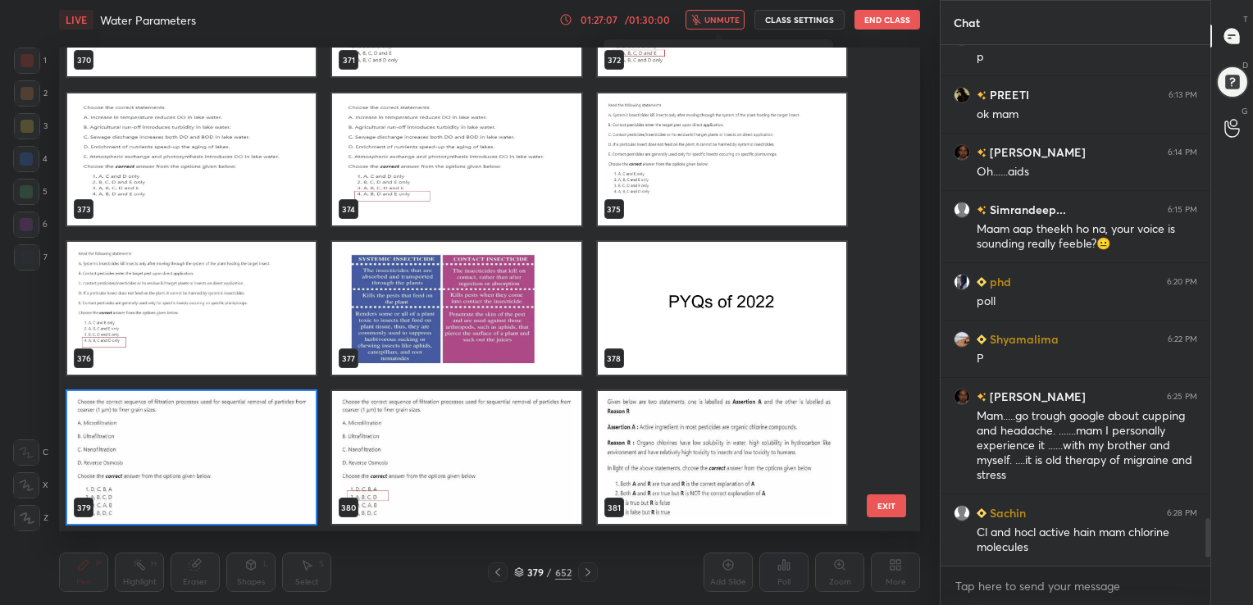
click at [292, 461] on img "grid" at bounding box center [191, 457] width 248 height 133
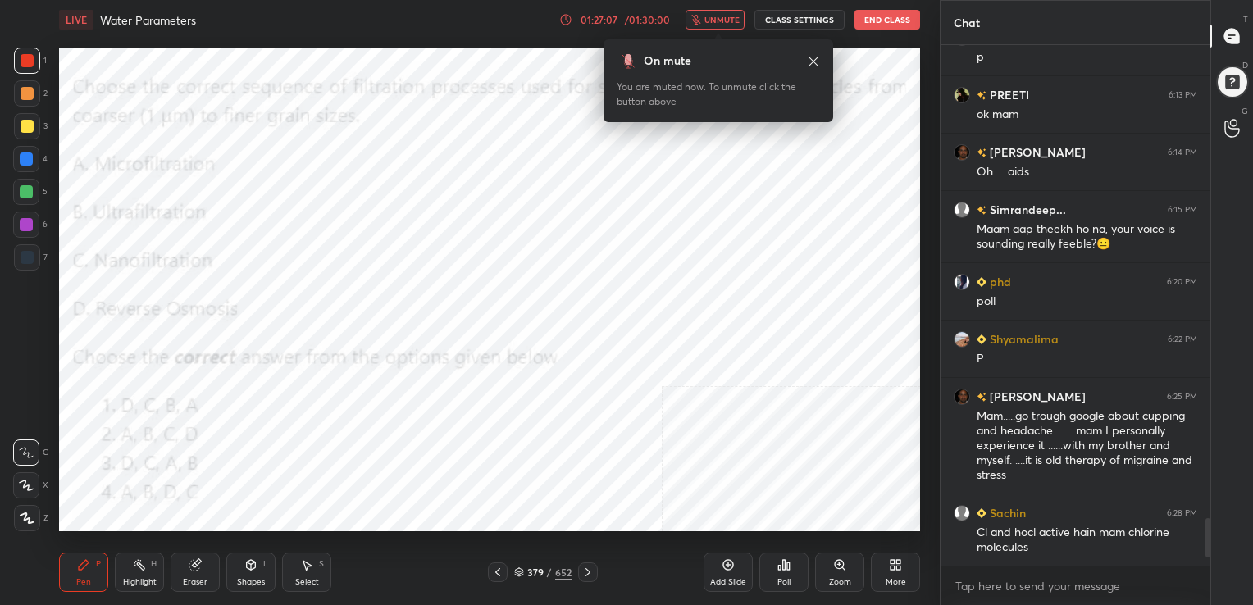
drag, startPoint x: 292, startPoint y: 461, endPoint x: 885, endPoint y: 571, distance: 602.8
click at [885, 571] on div "LIVE Water Parameters 01:27:07 / 01:30:00 unmute CLASS SETTINGS End Class Setti…" at bounding box center [489, 302] width 874 height 605
click at [780, 561] on icon at bounding box center [783, 564] width 13 height 13
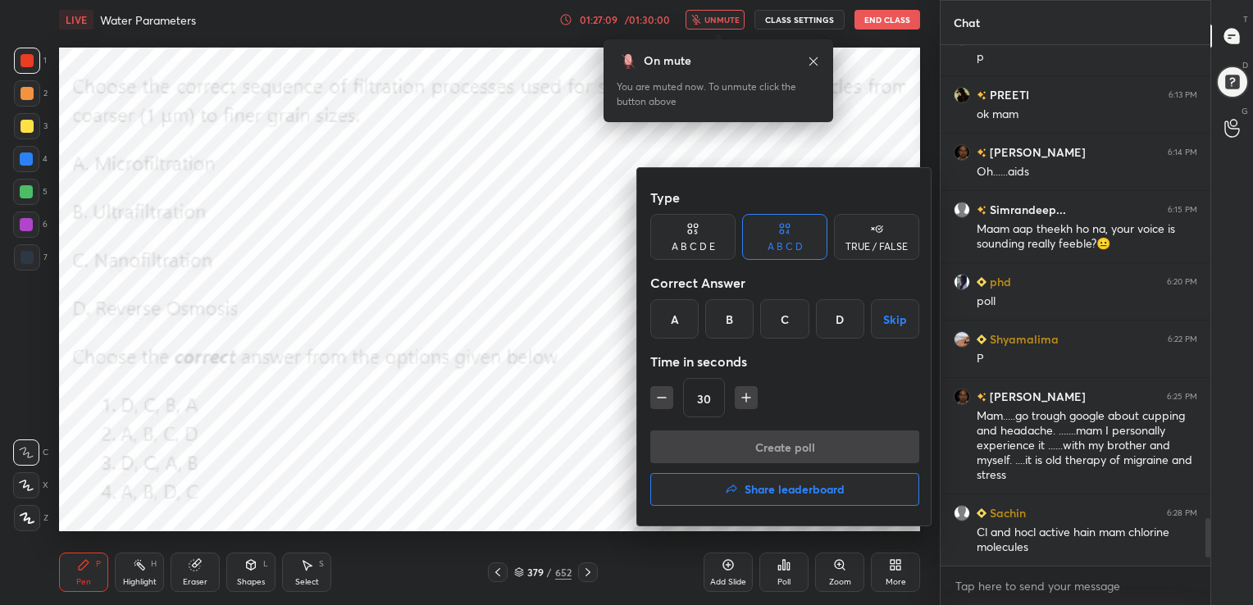
click at [738, 326] on div "B" at bounding box center [729, 318] width 48 height 39
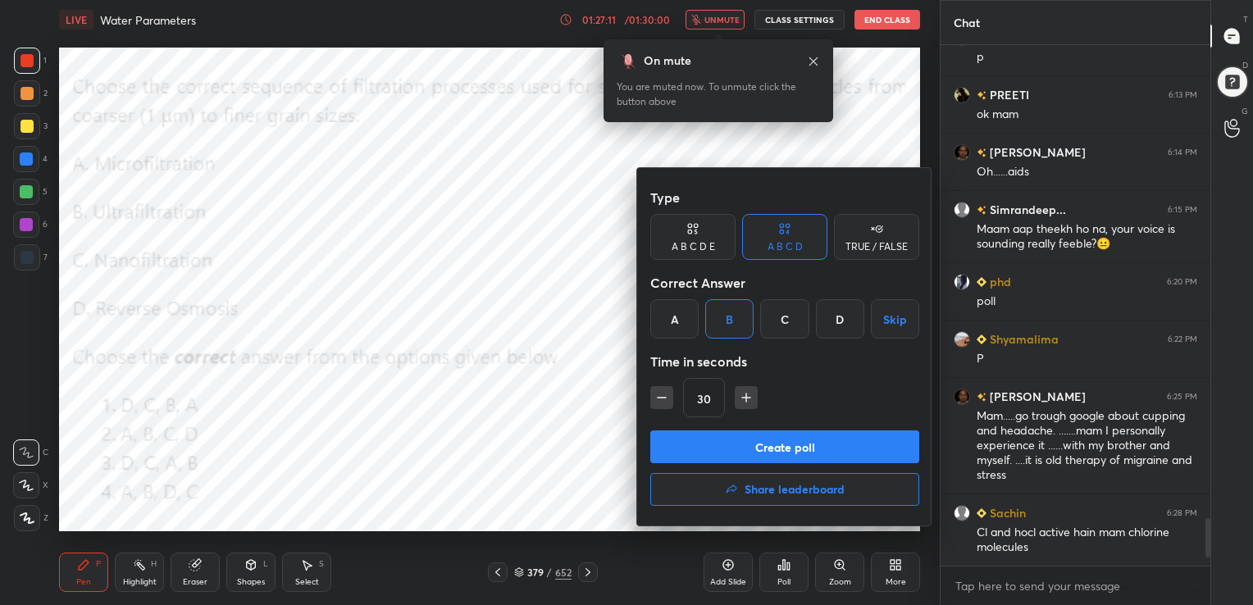
click at [796, 434] on button "Create poll" at bounding box center [784, 446] width 269 height 33
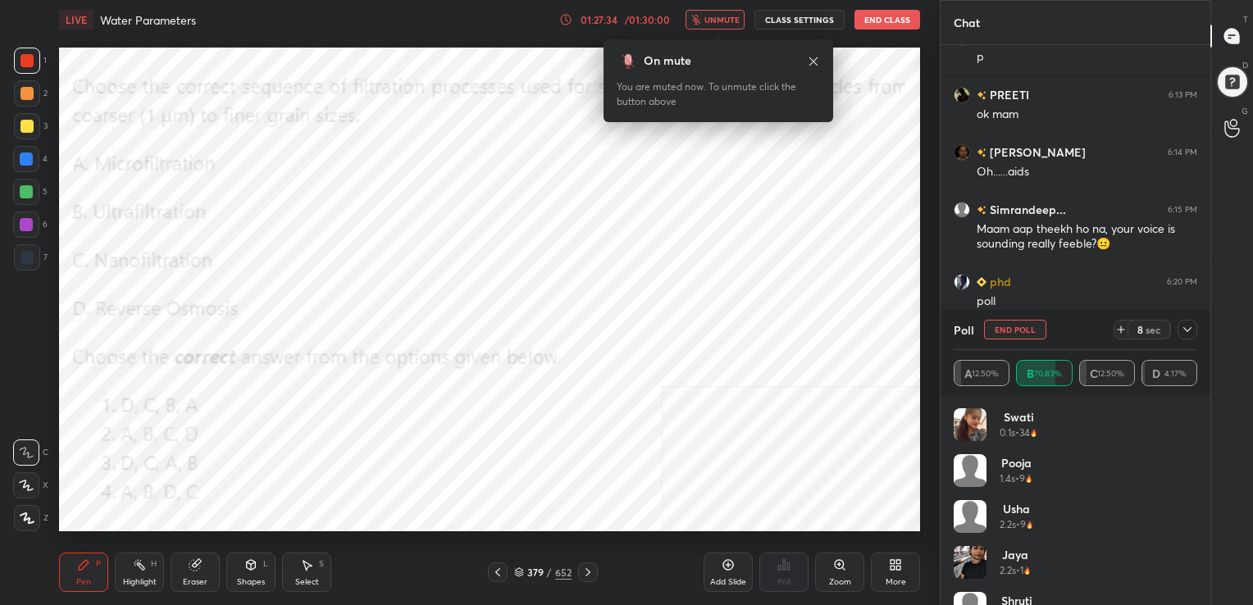
scroll to position [5291, 0]
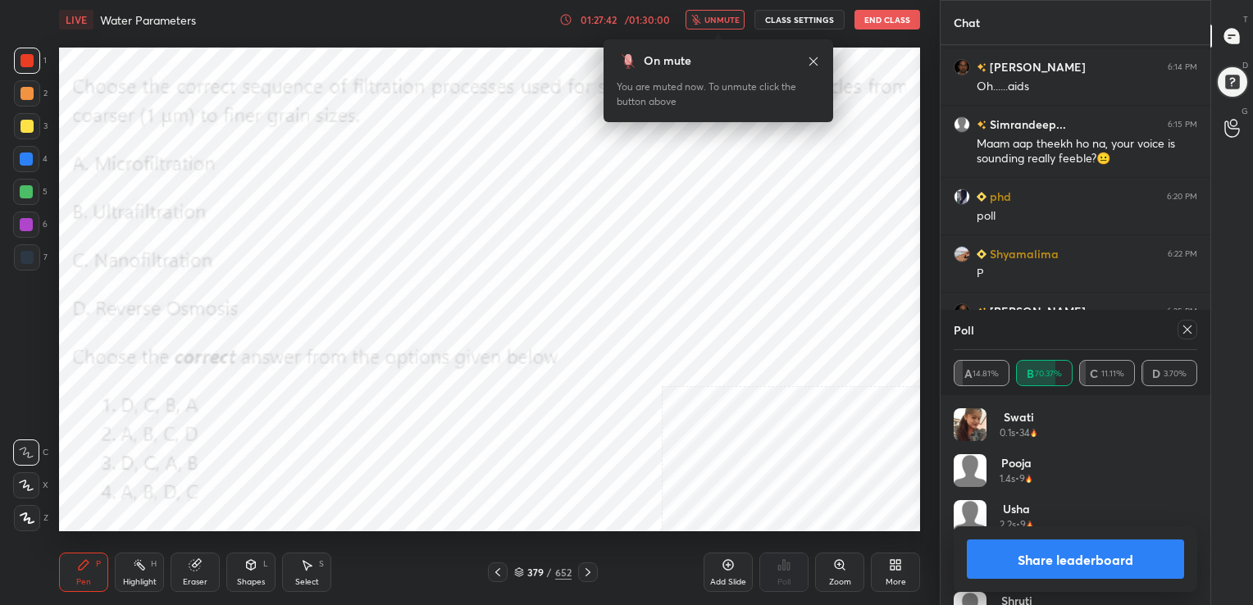
click at [1185, 326] on icon at bounding box center [1186, 329] width 13 height 13
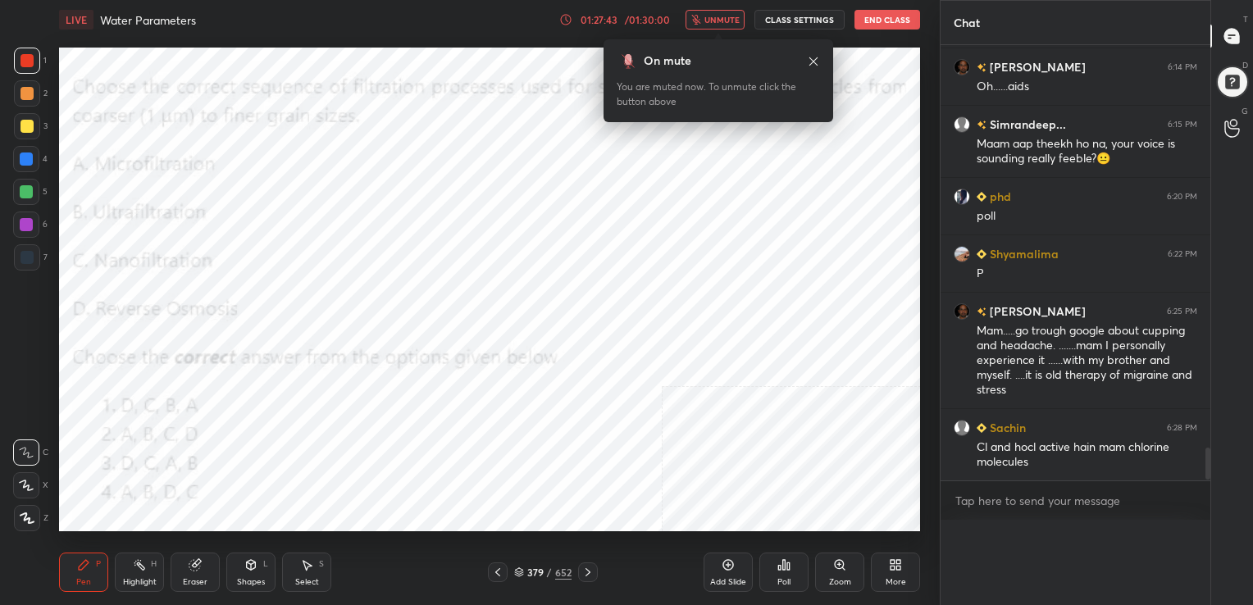
scroll to position [466, 265]
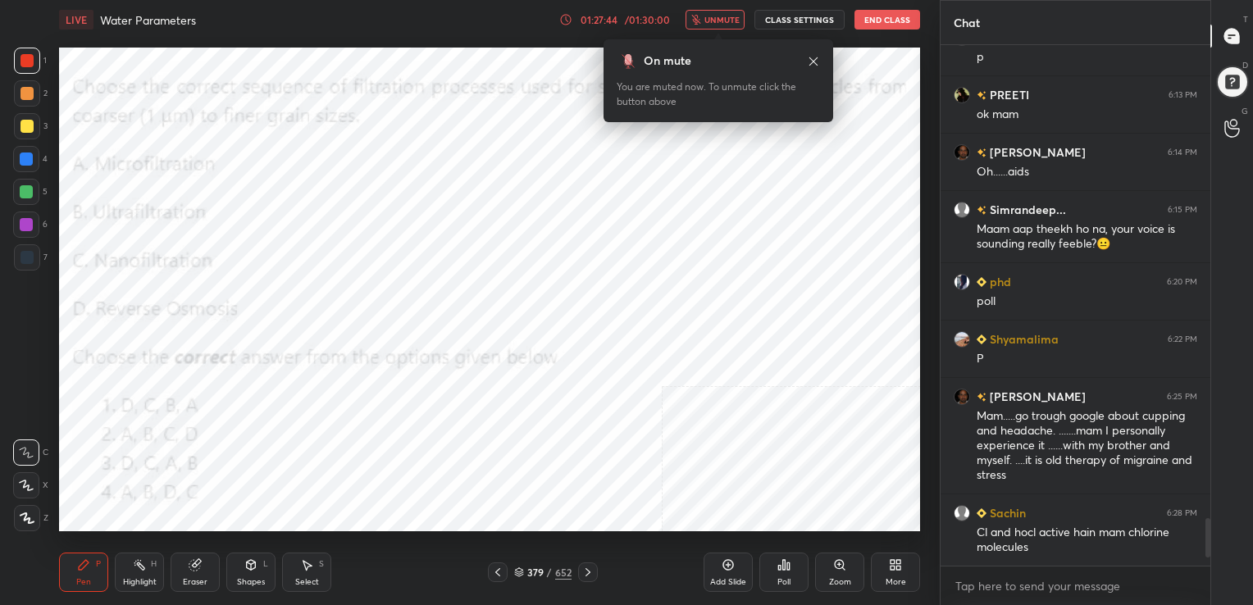
click at [729, 15] on span "unmute" at bounding box center [721, 19] width 35 height 11
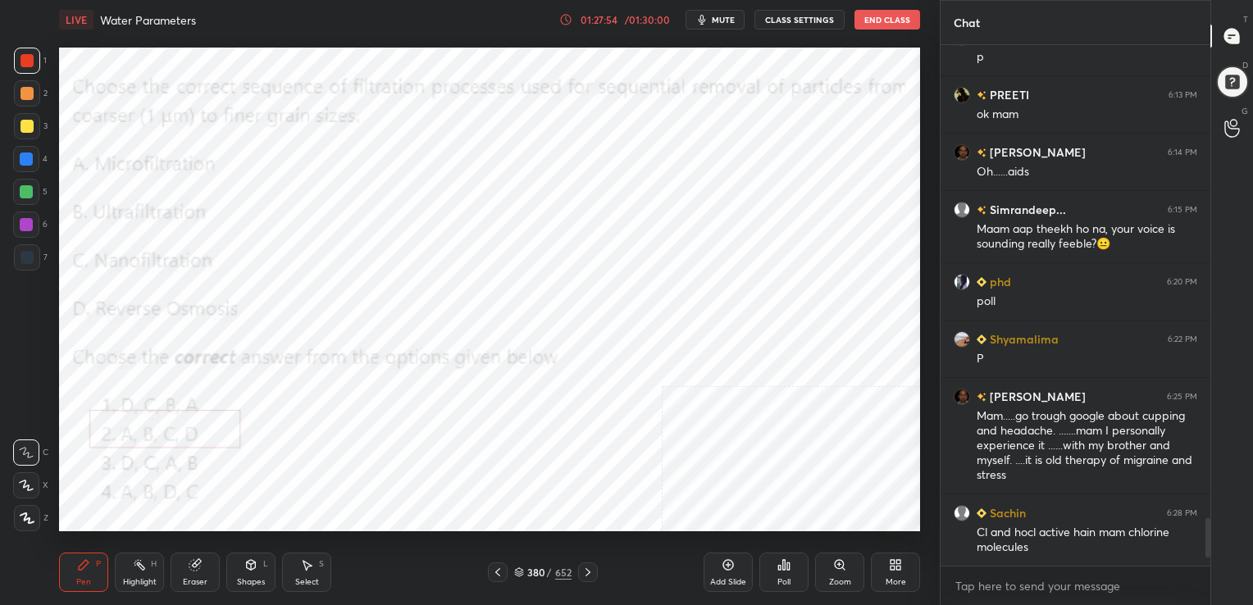
click at [520, 570] on icon at bounding box center [519, 572] width 10 height 10
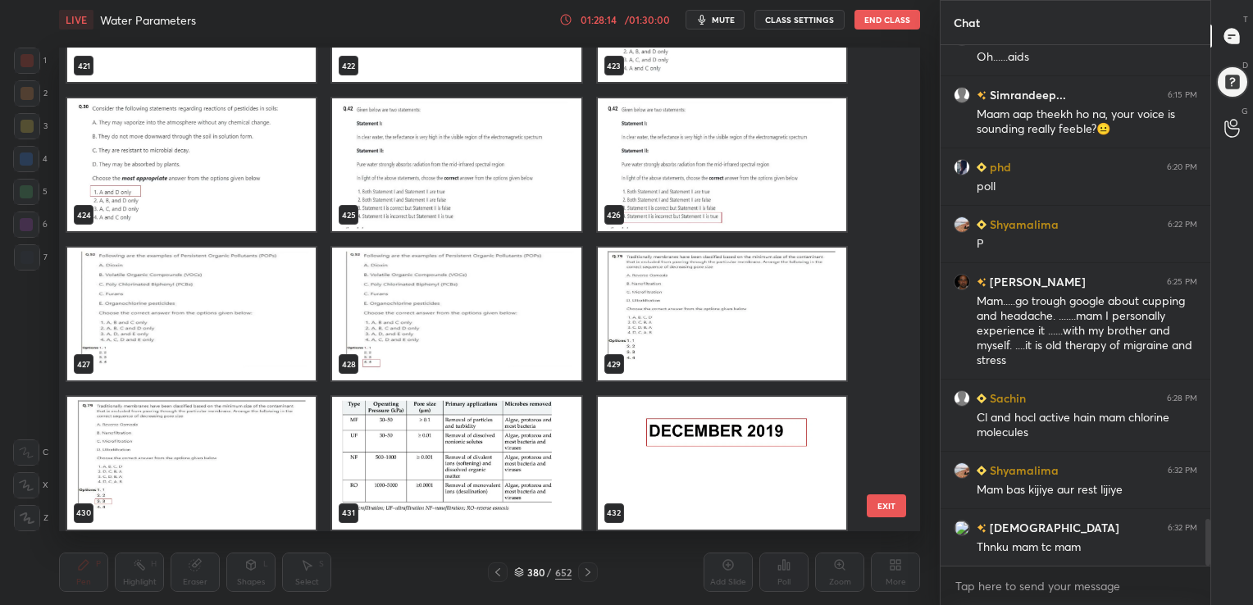
click at [468, 144] on img "grid" at bounding box center [456, 164] width 248 height 133
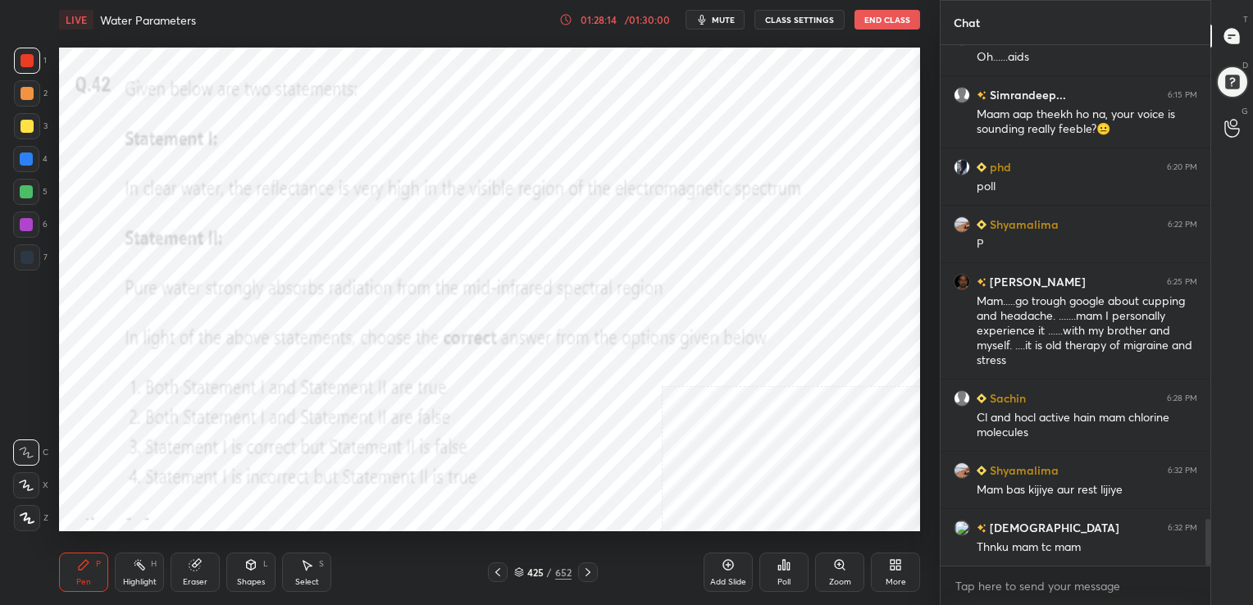
click at [468, 144] on img "grid" at bounding box center [456, 164] width 248 height 133
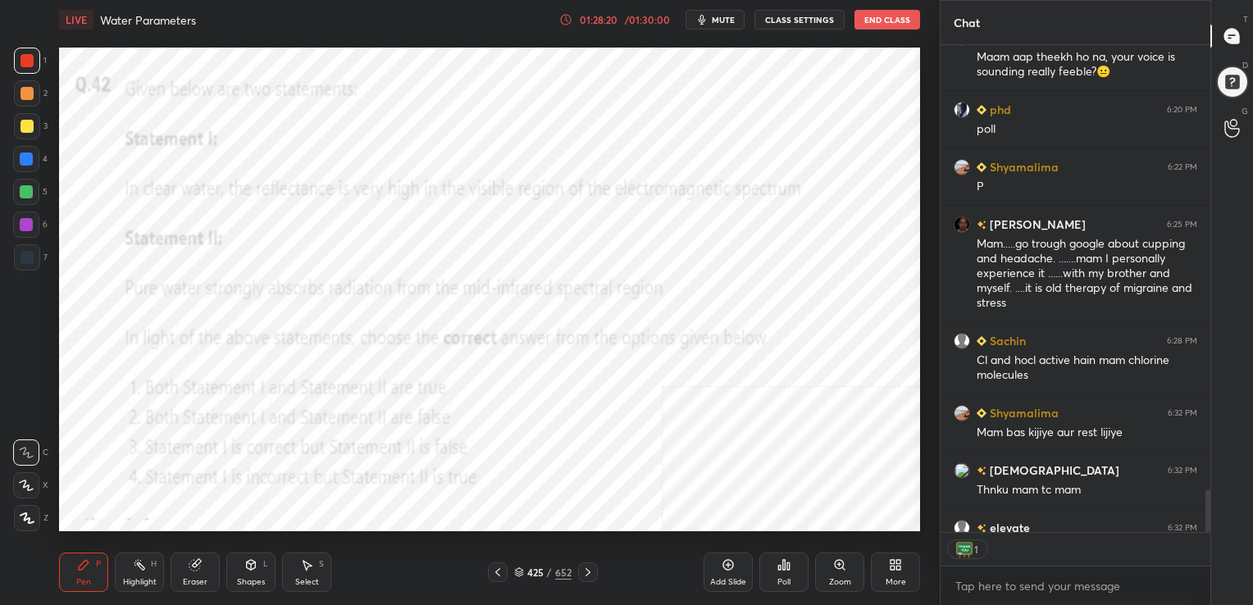
click at [692, 25] on button "mute" at bounding box center [714, 20] width 59 height 20
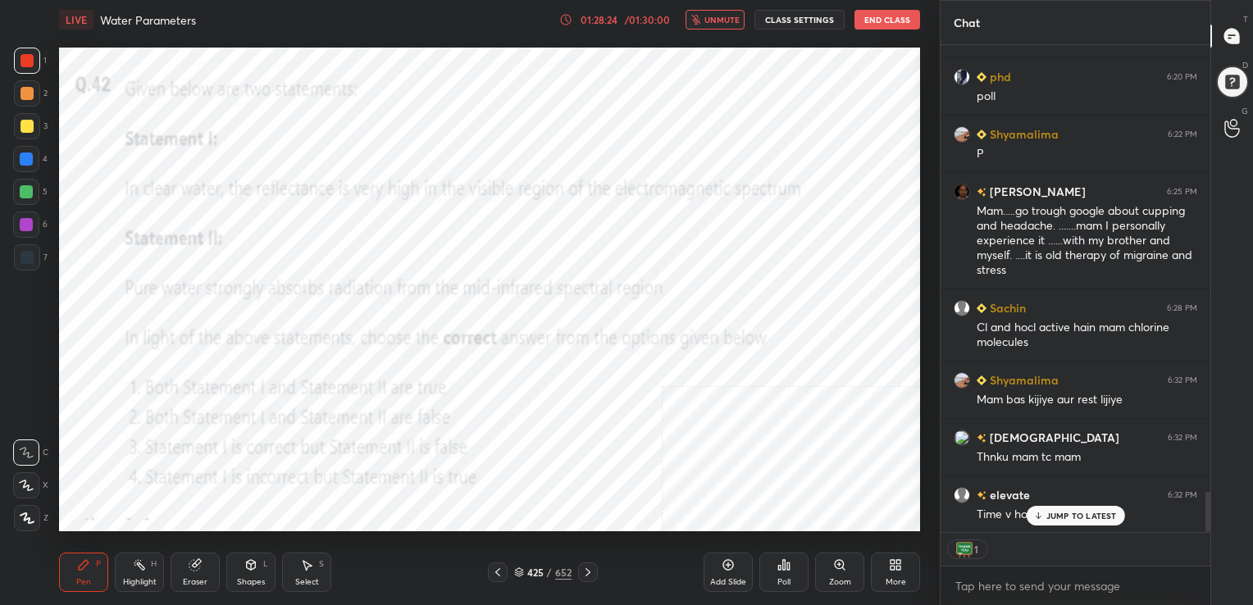
click at [732, 25] on button "unmute" at bounding box center [714, 20] width 59 height 20
click at [522, 570] on icon at bounding box center [519, 570] width 8 height 4
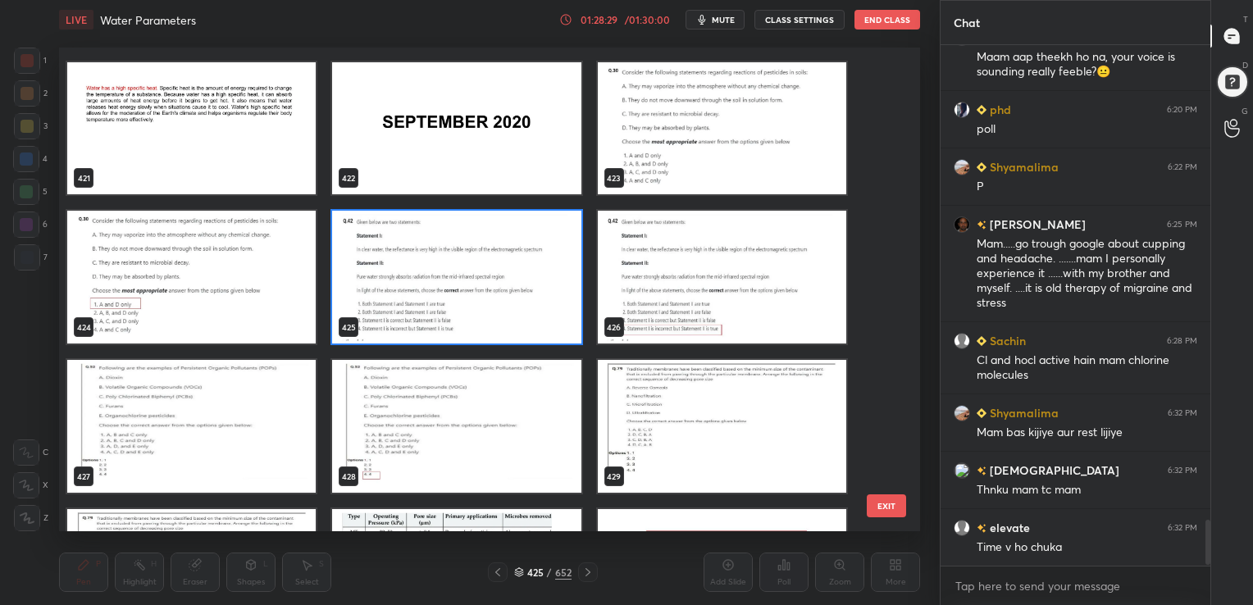
click at [519, 293] on img "grid" at bounding box center [456, 277] width 248 height 133
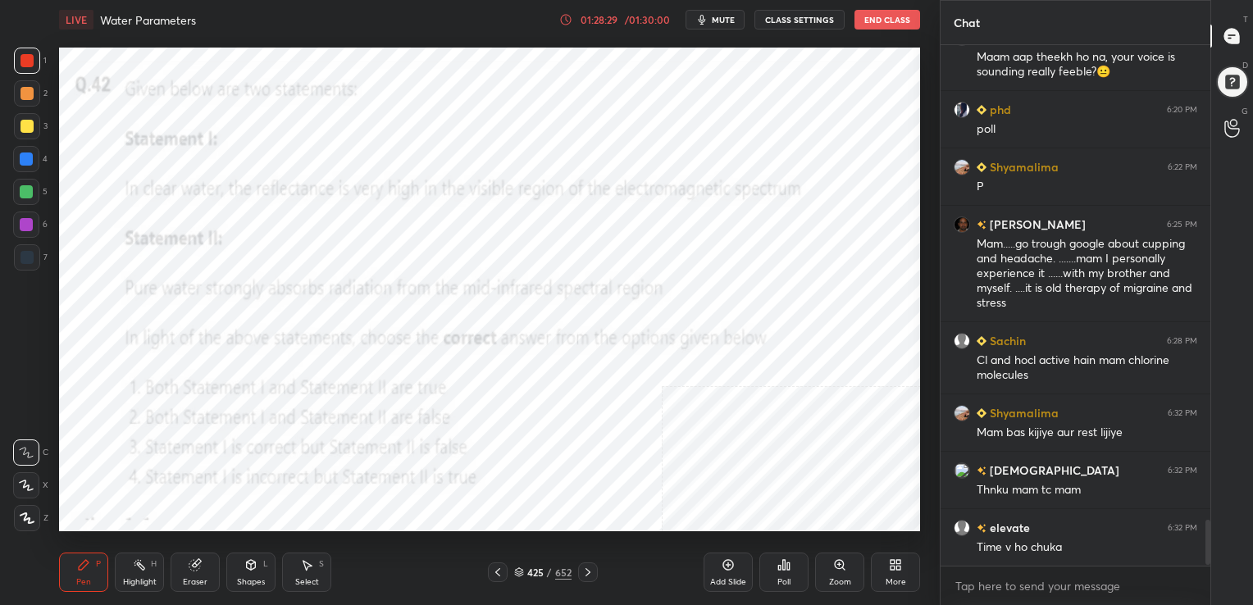
drag, startPoint x: 519, startPoint y: 293, endPoint x: 811, endPoint y: 483, distance: 347.9
click at [786, 559] on icon at bounding box center [783, 564] width 13 height 13
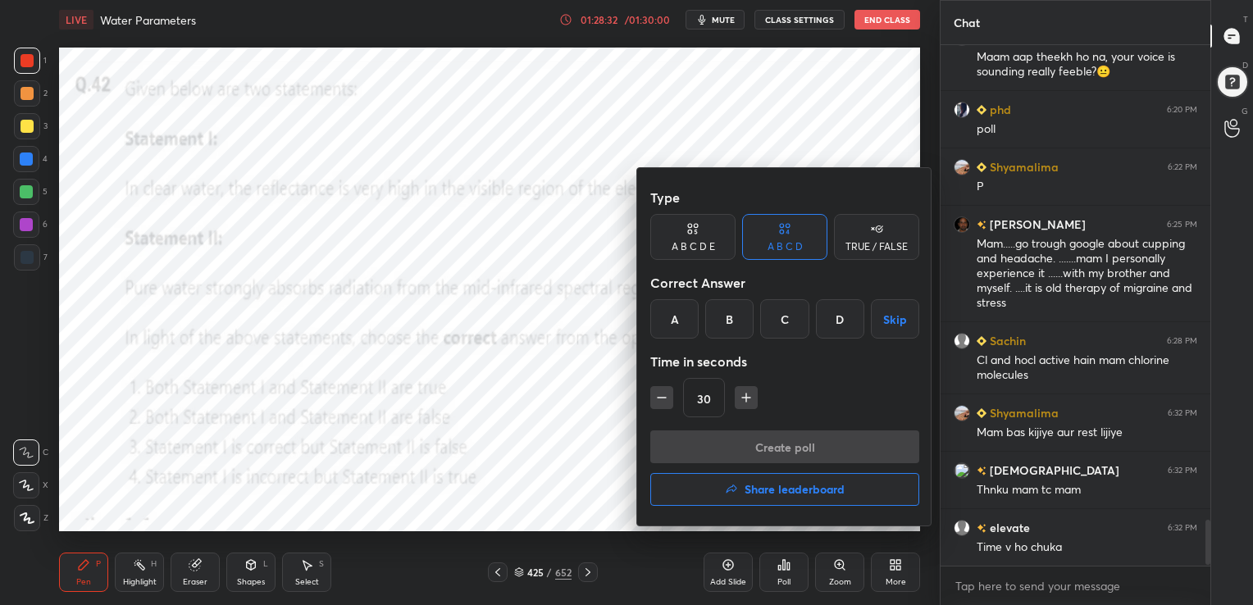
click at [843, 323] on div "D" at bounding box center [840, 318] width 48 height 39
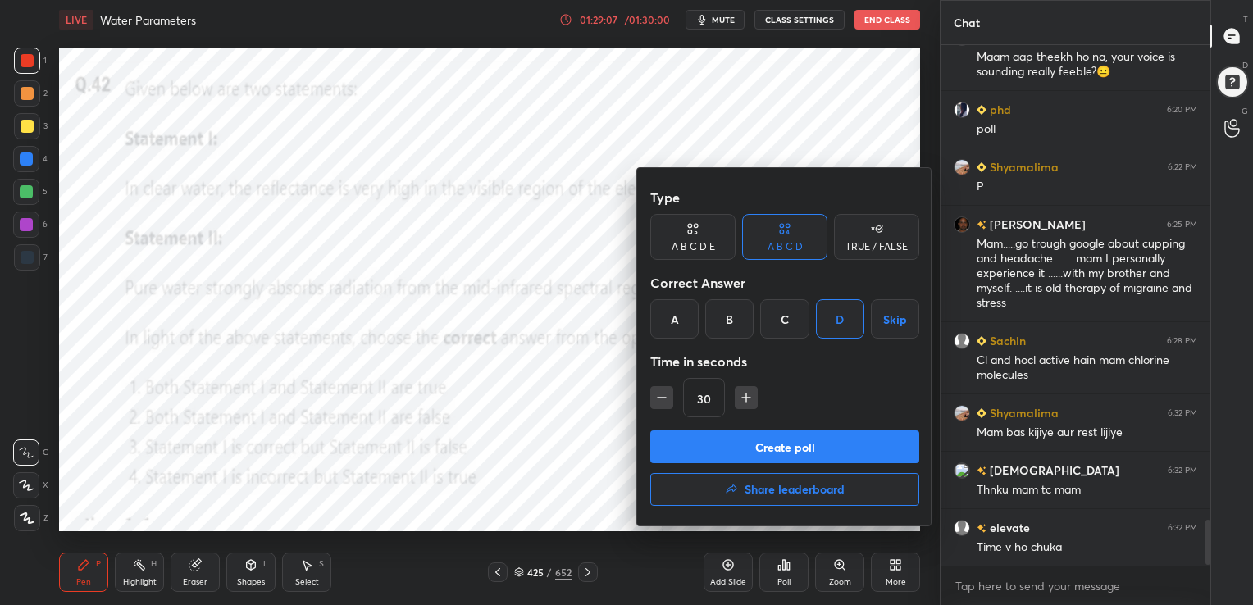
click at [792, 438] on button "Create poll" at bounding box center [784, 446] width 269 height 33
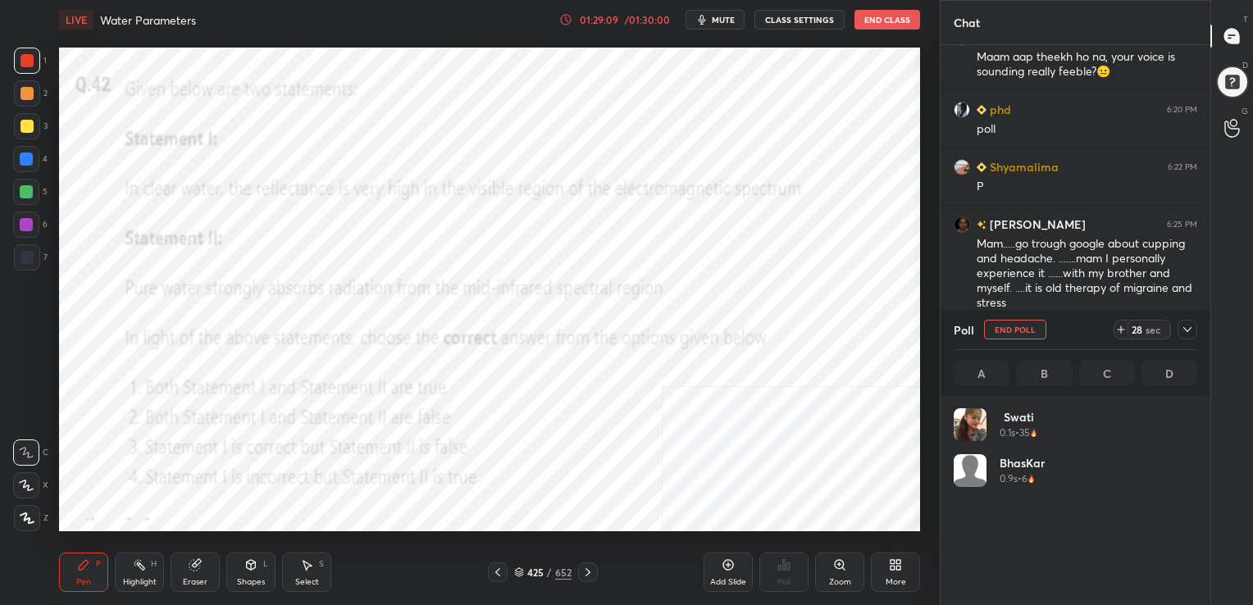
scroll to position [192, 239]
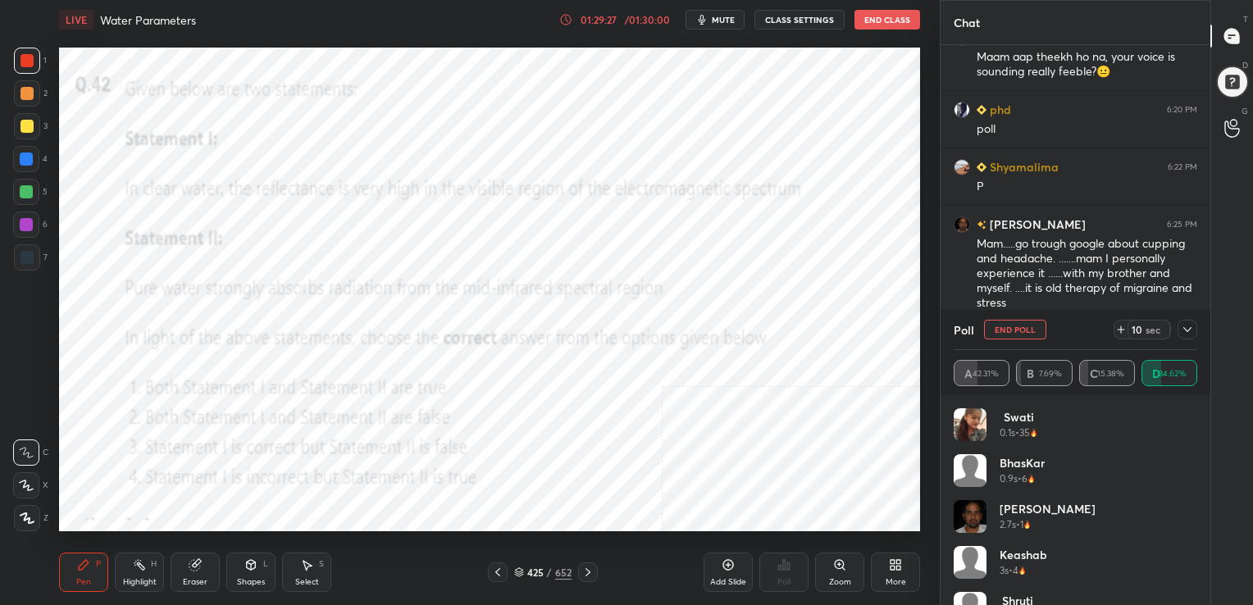
click at [979, 512] on img "grid" at bounding box center [969, 516] width 33 height 33
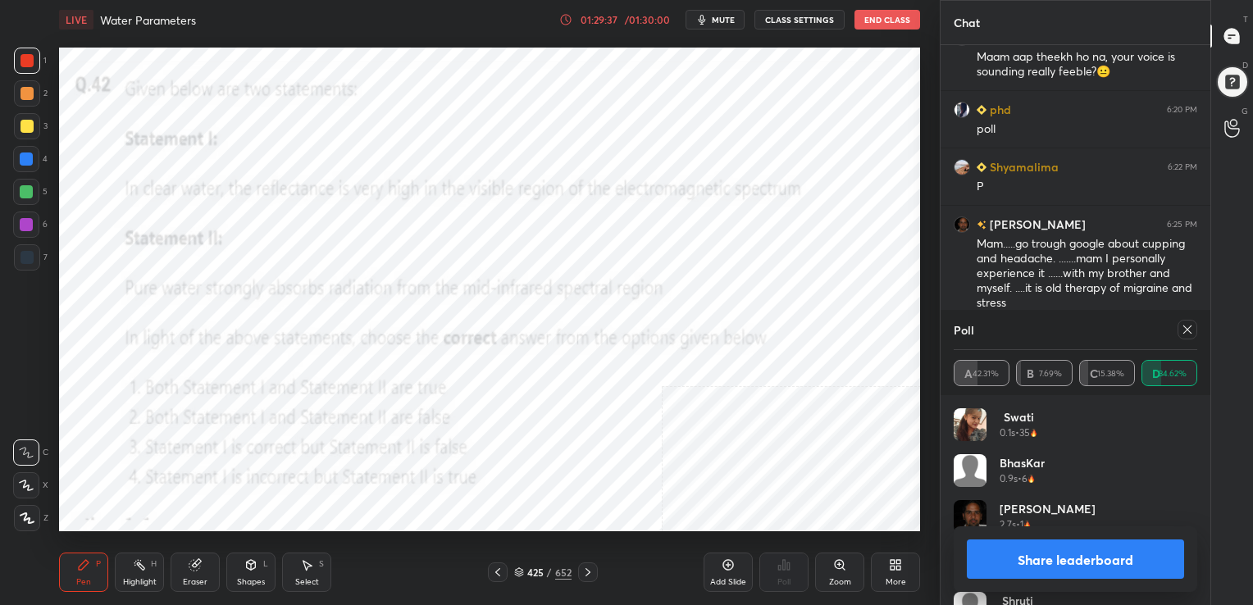
click at [1180, 333] on icon at bounding box center [1186, 329] width 13 height 13
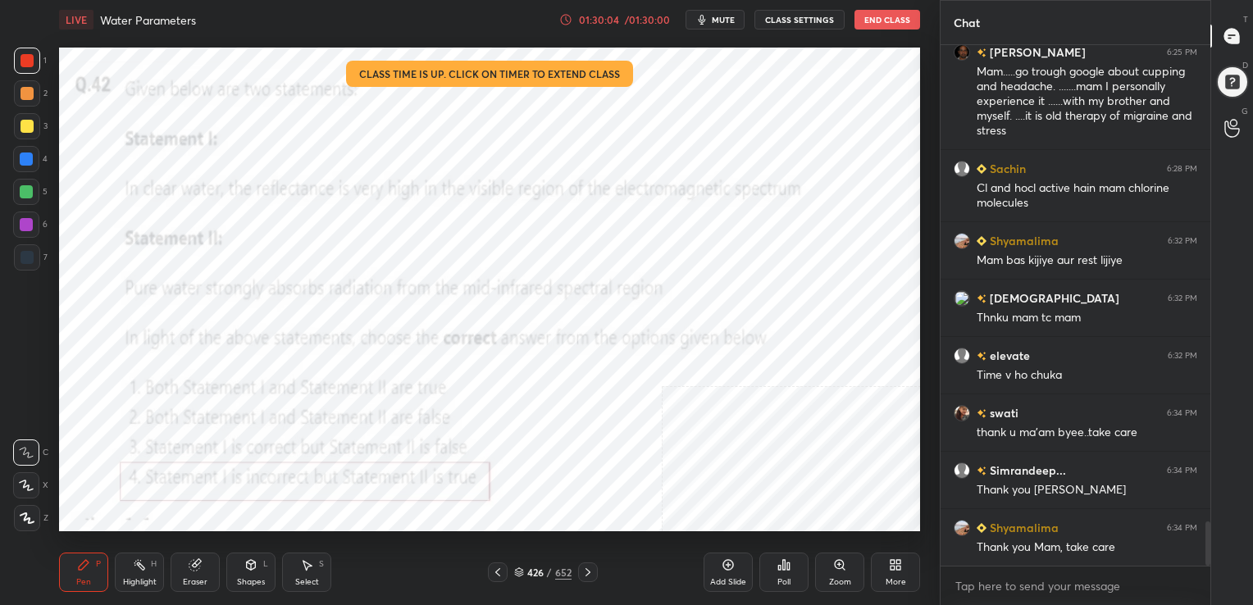
scroll to position [5607, 0]
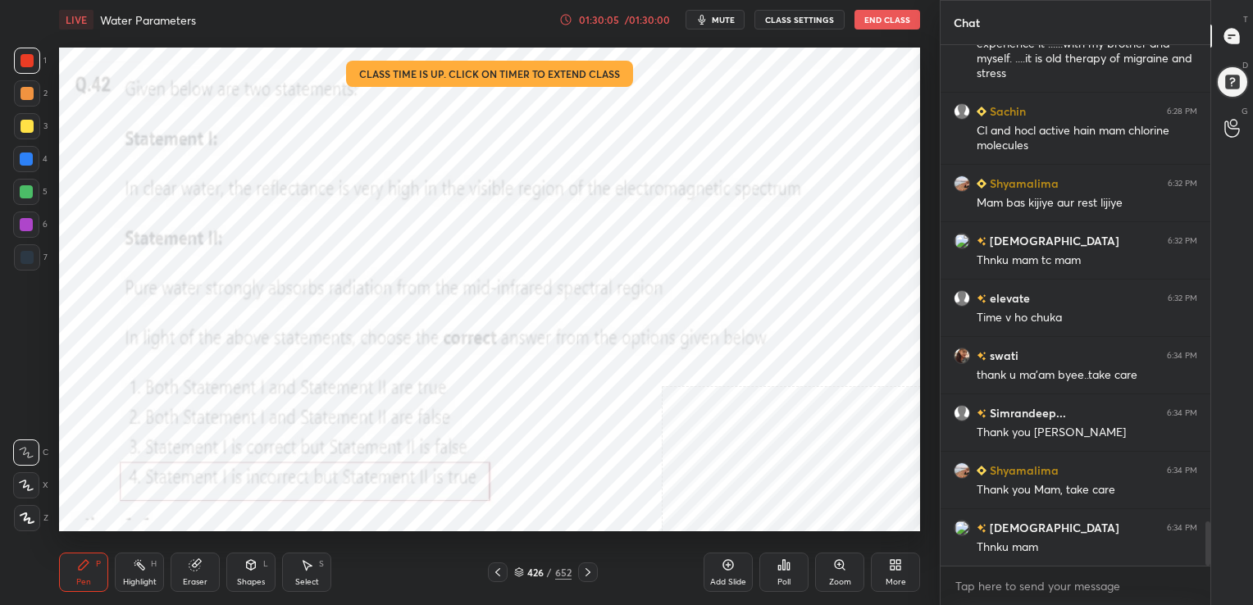
click at [896, 21] on button "End Class" at bounding box center [887, 20] width 66 height 20
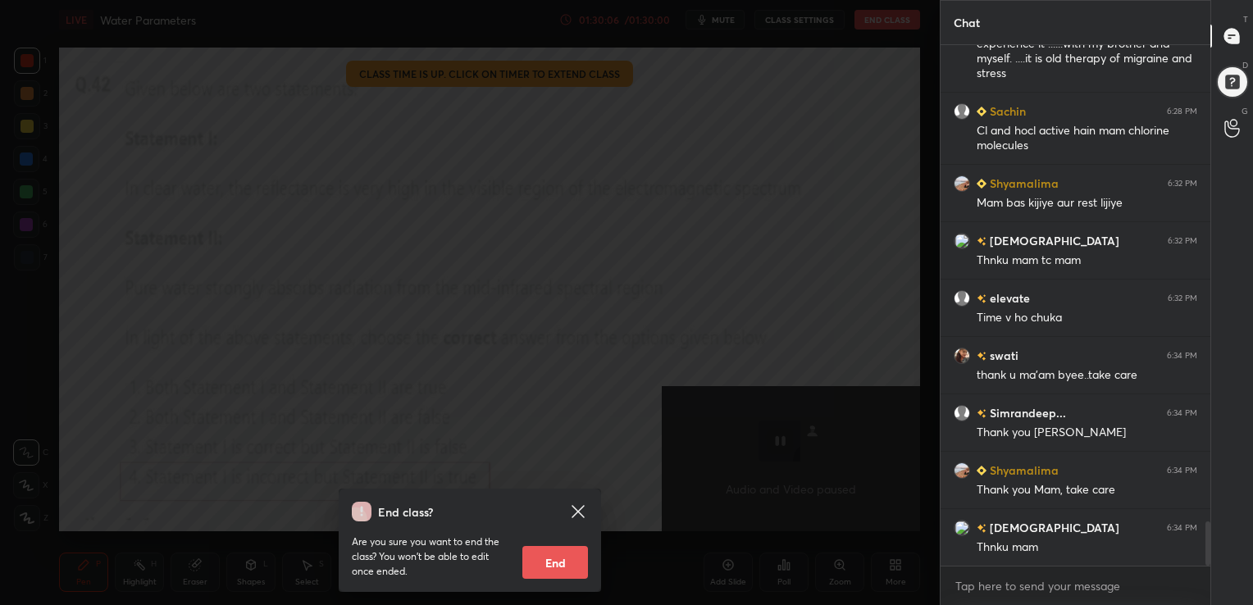
click at [567, 562] on button "End" at bounding box center [555, 562] width 66 height 33
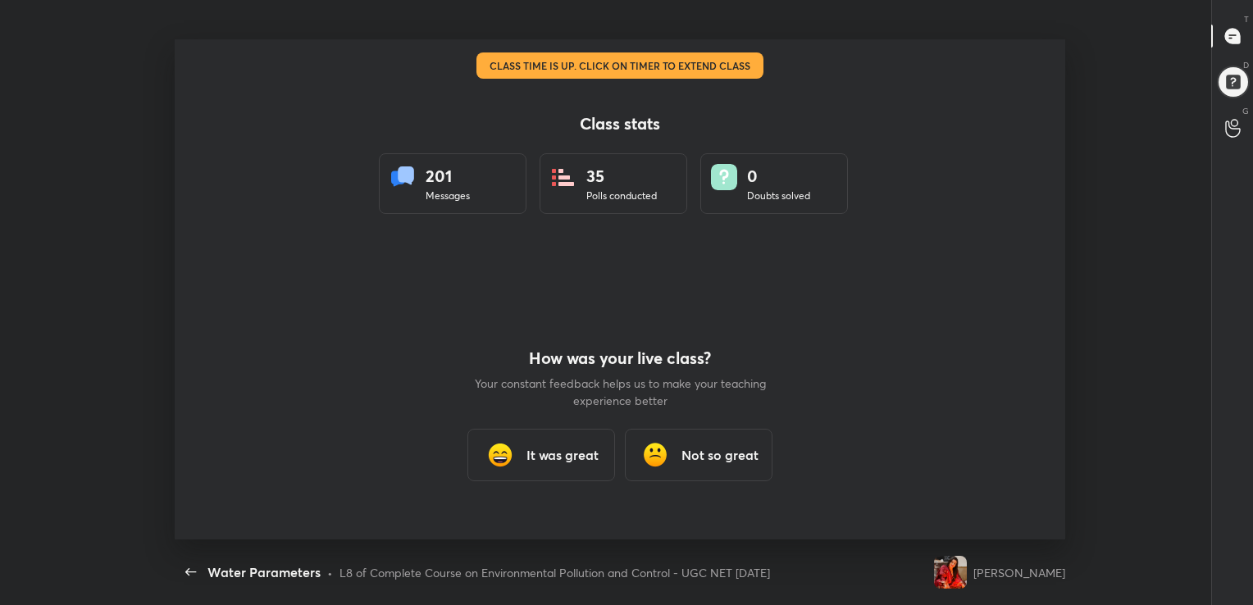
scroll to position [0, 0]
click at [548, 452] on h3 "It was great" at bounding box center [562, 455] width 72 height 20
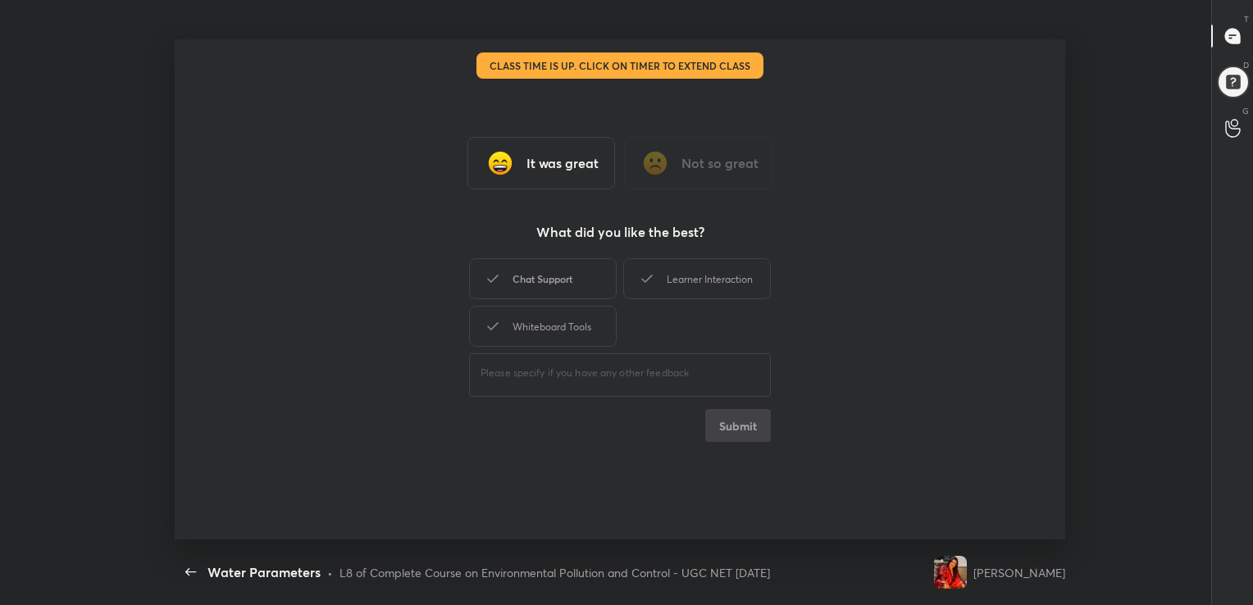
click at [594, 266] on div "Chat Support" at bounding box center [543, 278] width 148 height 41
click at [669, 275] on div "Learner Interaction" at bounding box center [697, 278] width 148 height 41
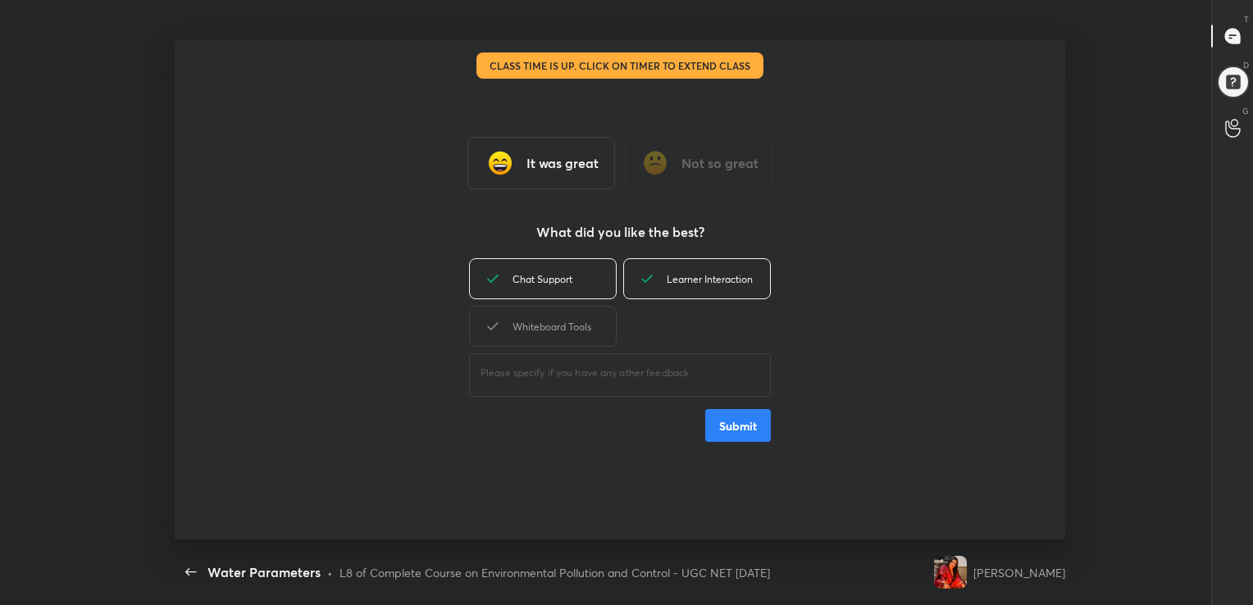
drag, startPoint x: 566, startPoint y: 331, endPoint x: 779, endPoint y: 415, distance: 229.0
click at [779, 415] on div "It was great Not so great What did you like the best? Chat Support Learner Inte…" at bounding box center [619, 289] width 889 height 500
type textarea "x"
click at [596, 328] on div "Whiteboard Tools" at bounding box center [543, 326] width 148 height 41
click at [713, 418] on button "Submit" at bounding box center [738, 425] width 66 height 33
